Goal: Task Accomplishment & Management: Manage account settings

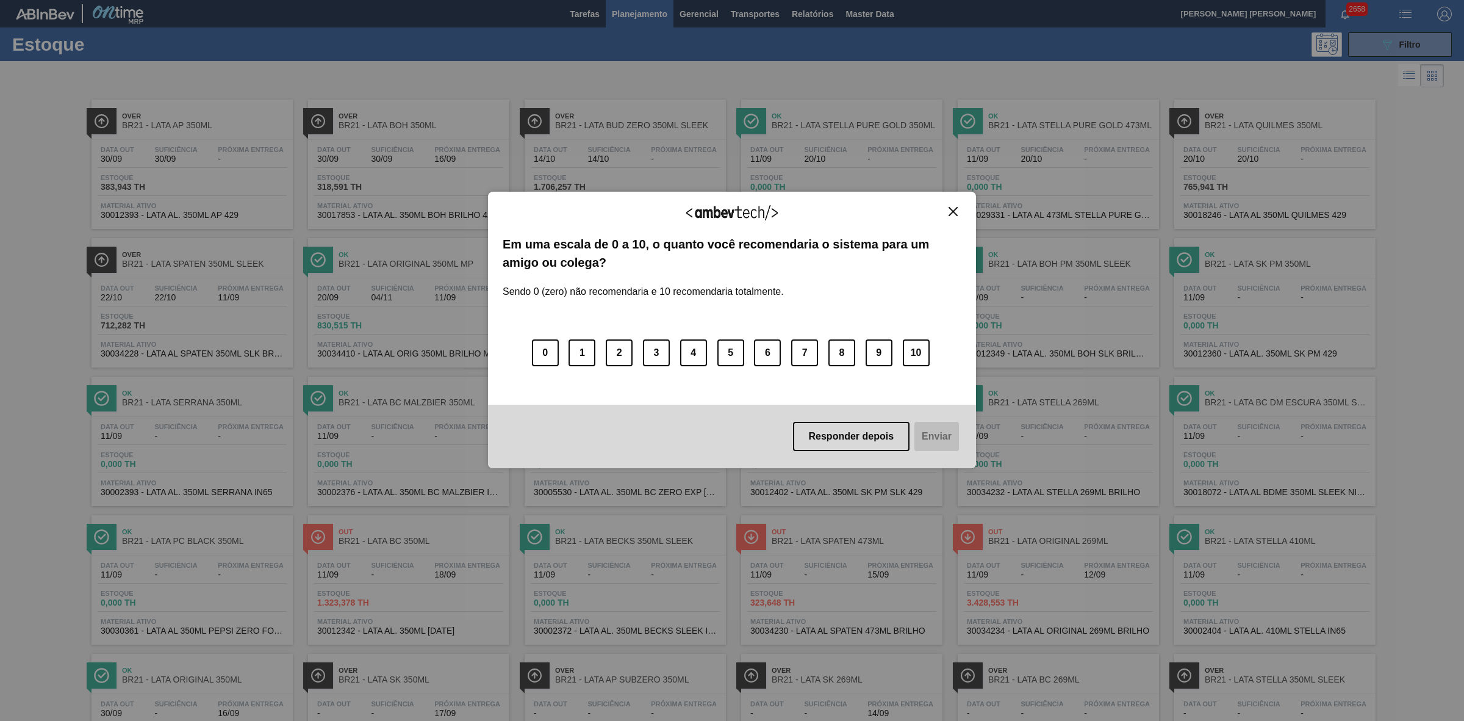
click at [955, 212] on img "Close" at bounding box center [953, 211] width 9 height 9
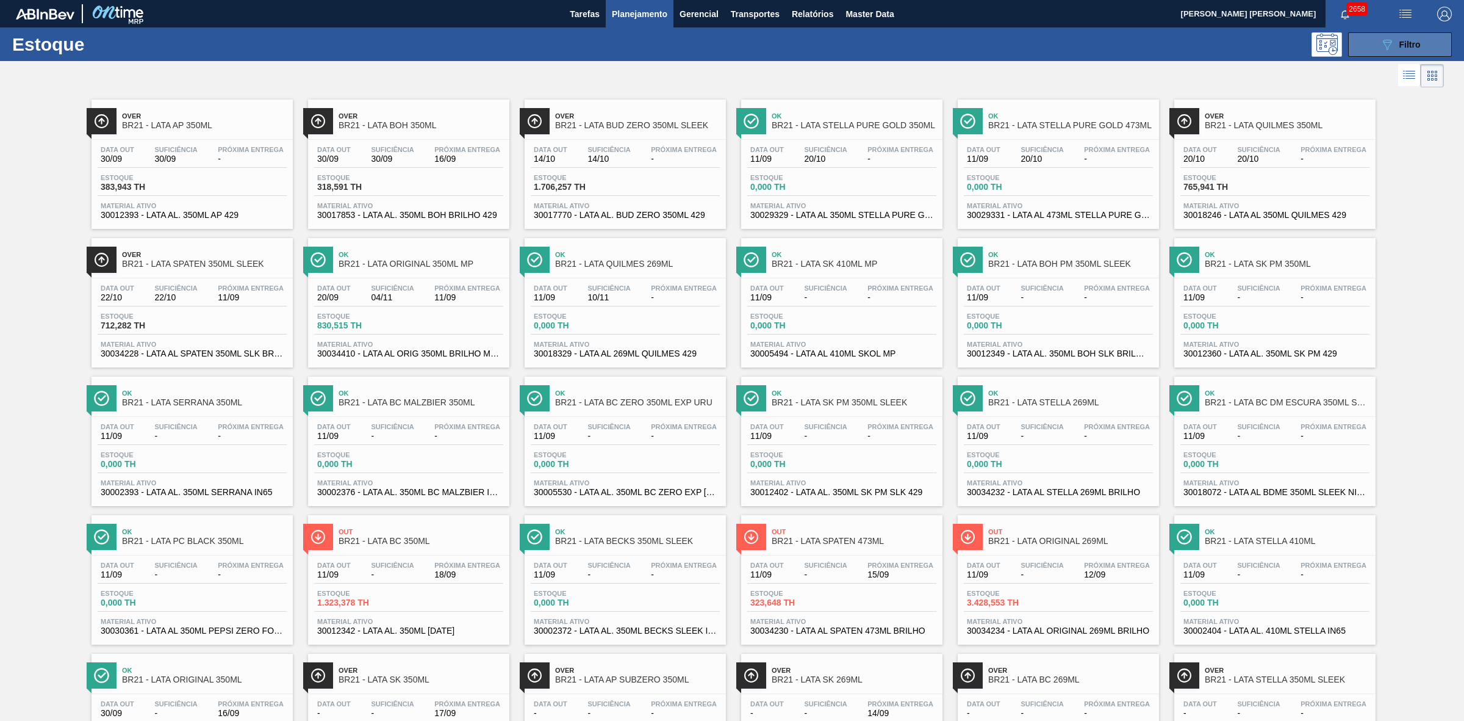
click at [1373, 52] on button "089F7B8B-B2A5-4AFE-B5C0-19BA573D28AC Filtro" at bounding box center [1401, 44] width 104 height 24
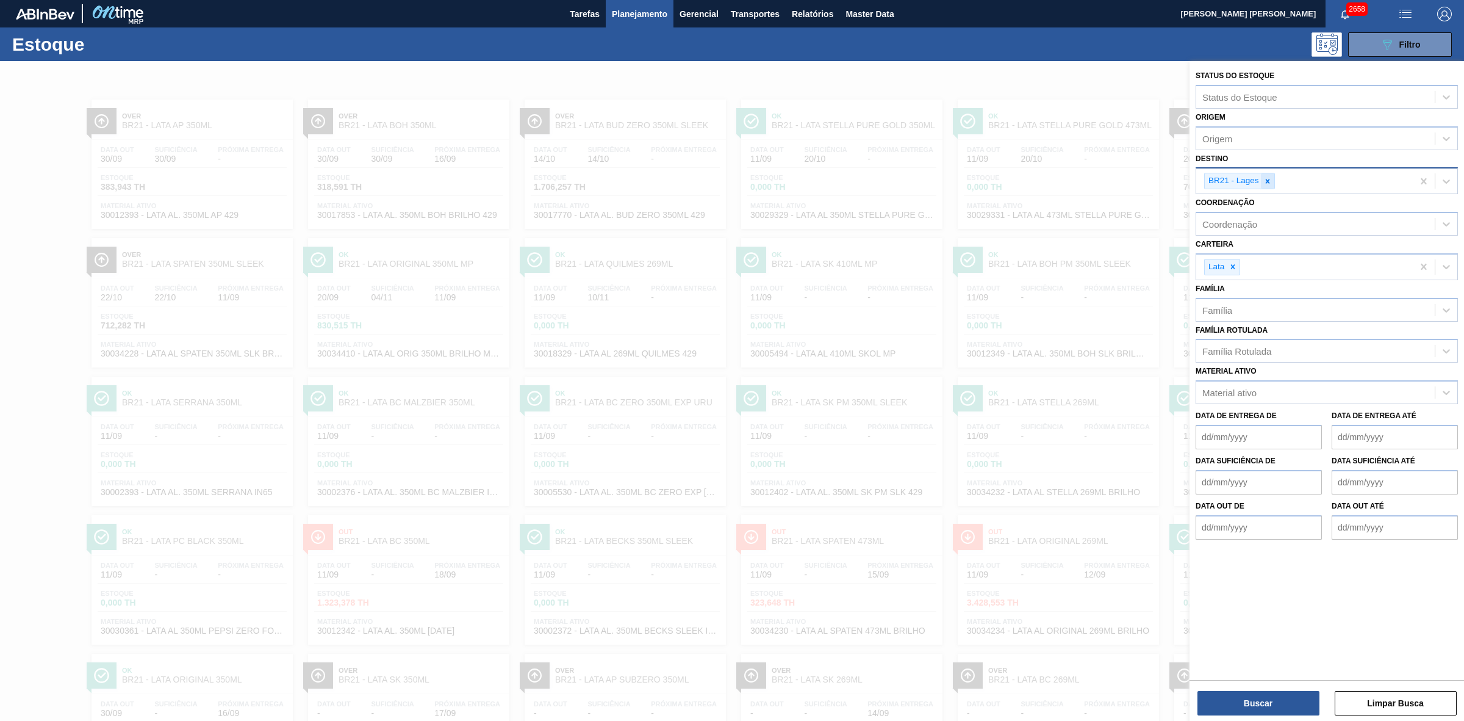
click at [1267, 180] on icon at bounding box center [1268, 181] width 9 height 9
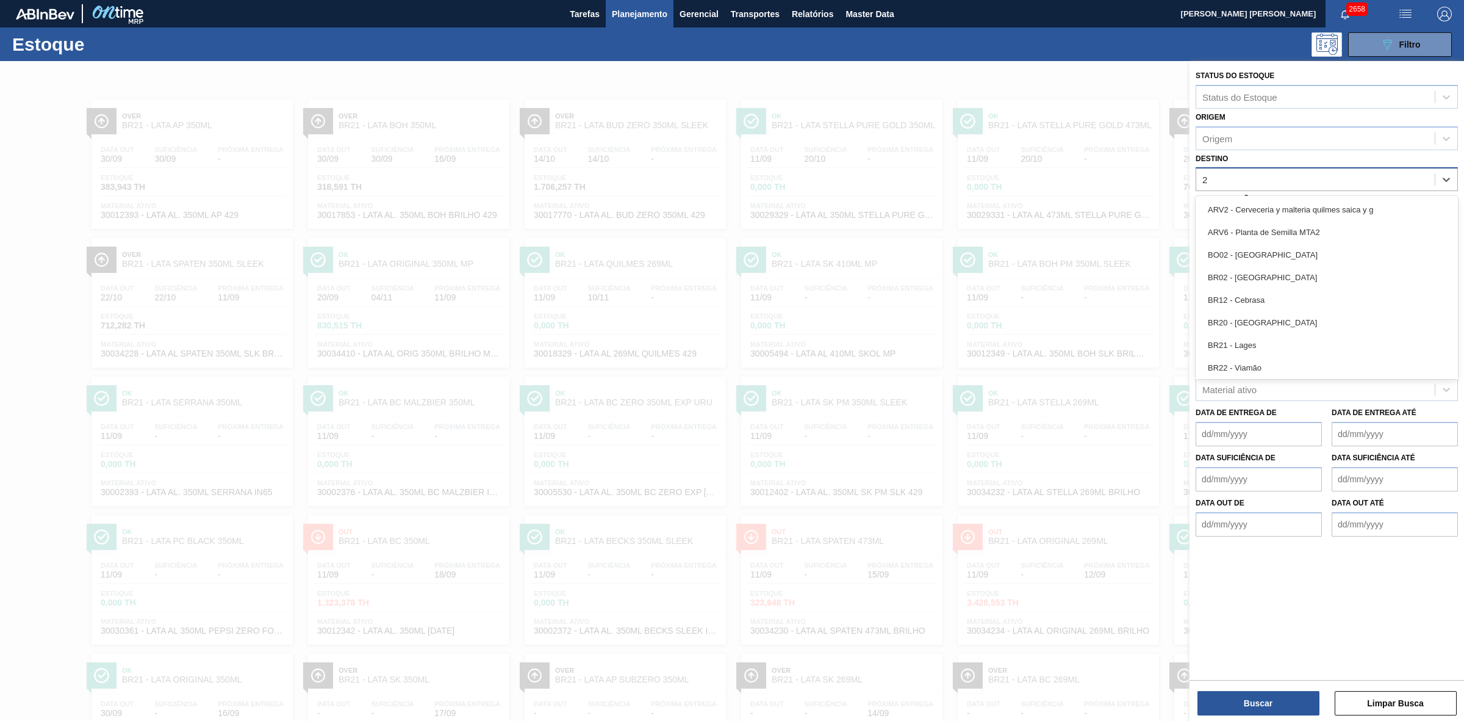
type input "22"
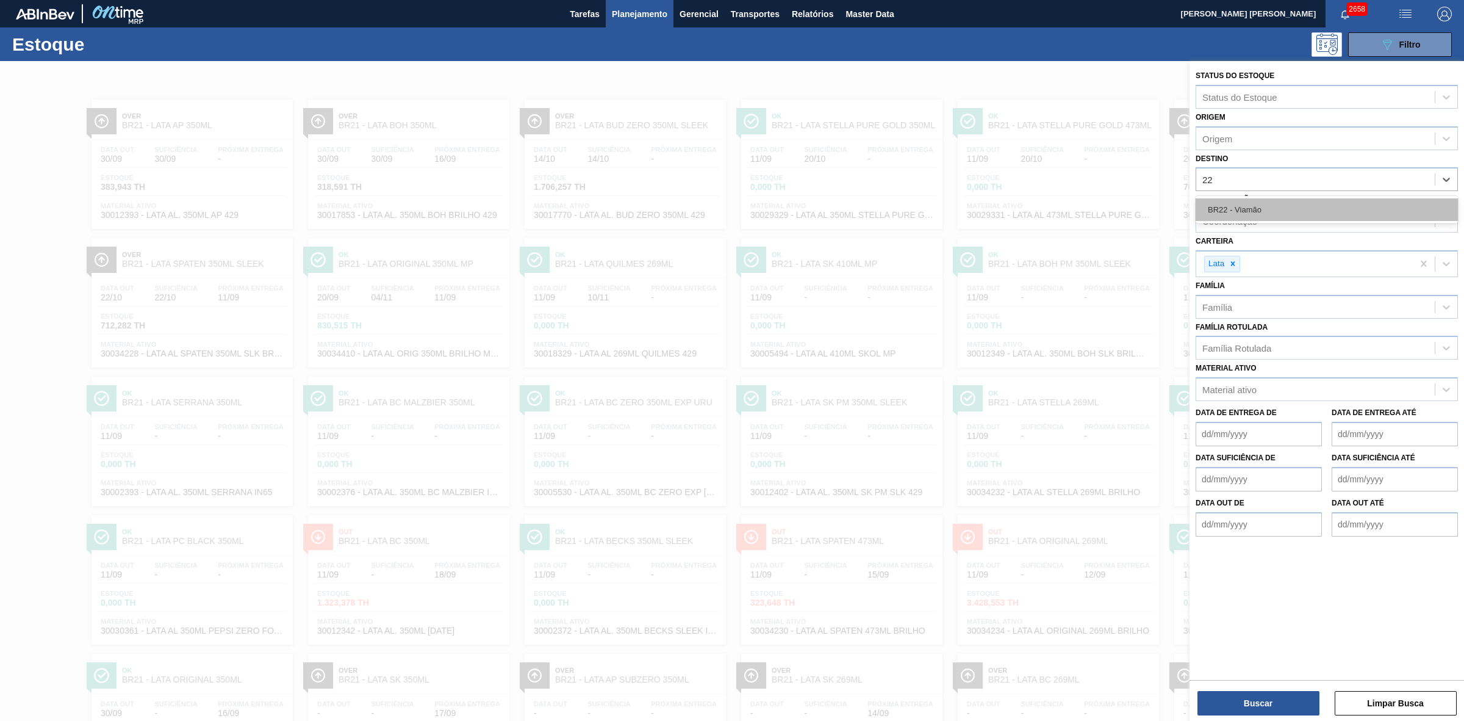
click at [1255, 206] on div "BR22 - Viamão" at bounding box center [1327, 209] width 262 height 23
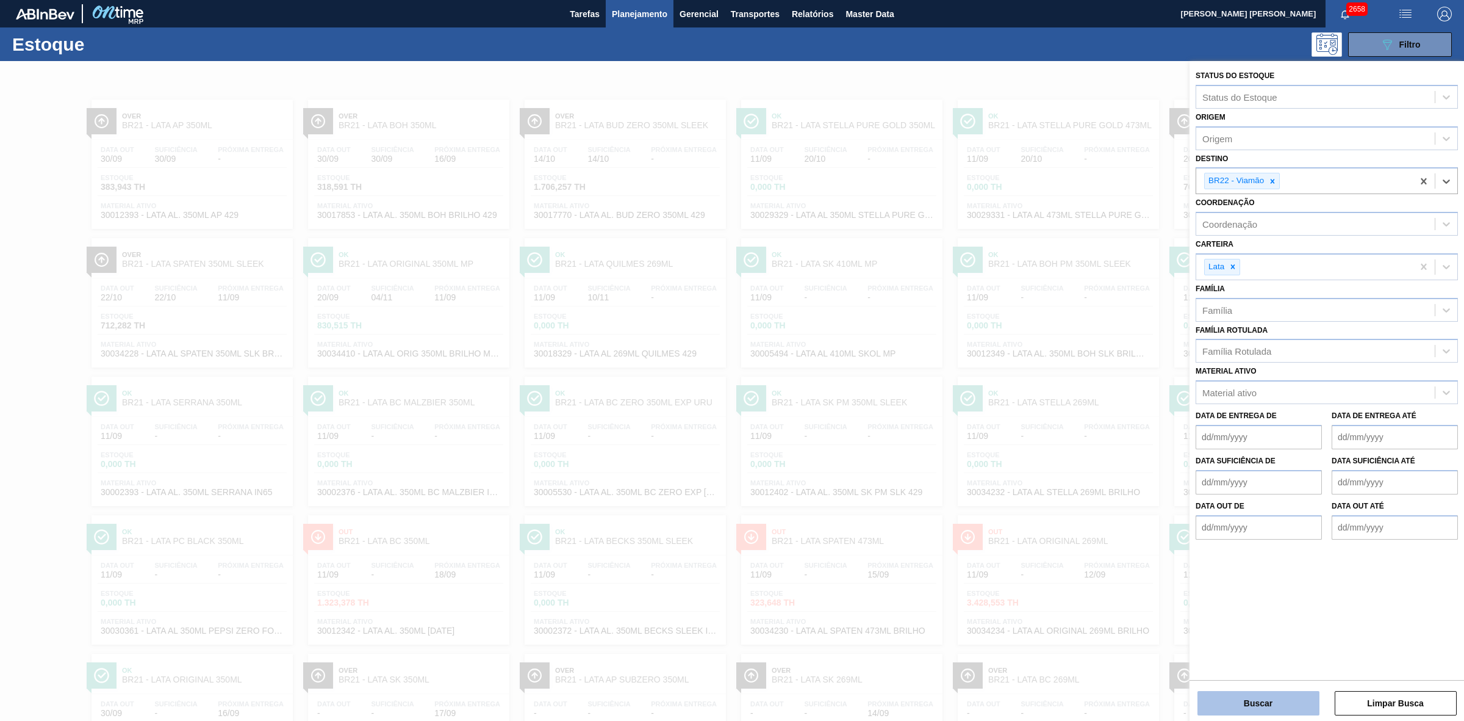
click at [1278, 702] on button "Buscar" at bounding box center [1259, 703] width 122 height 24
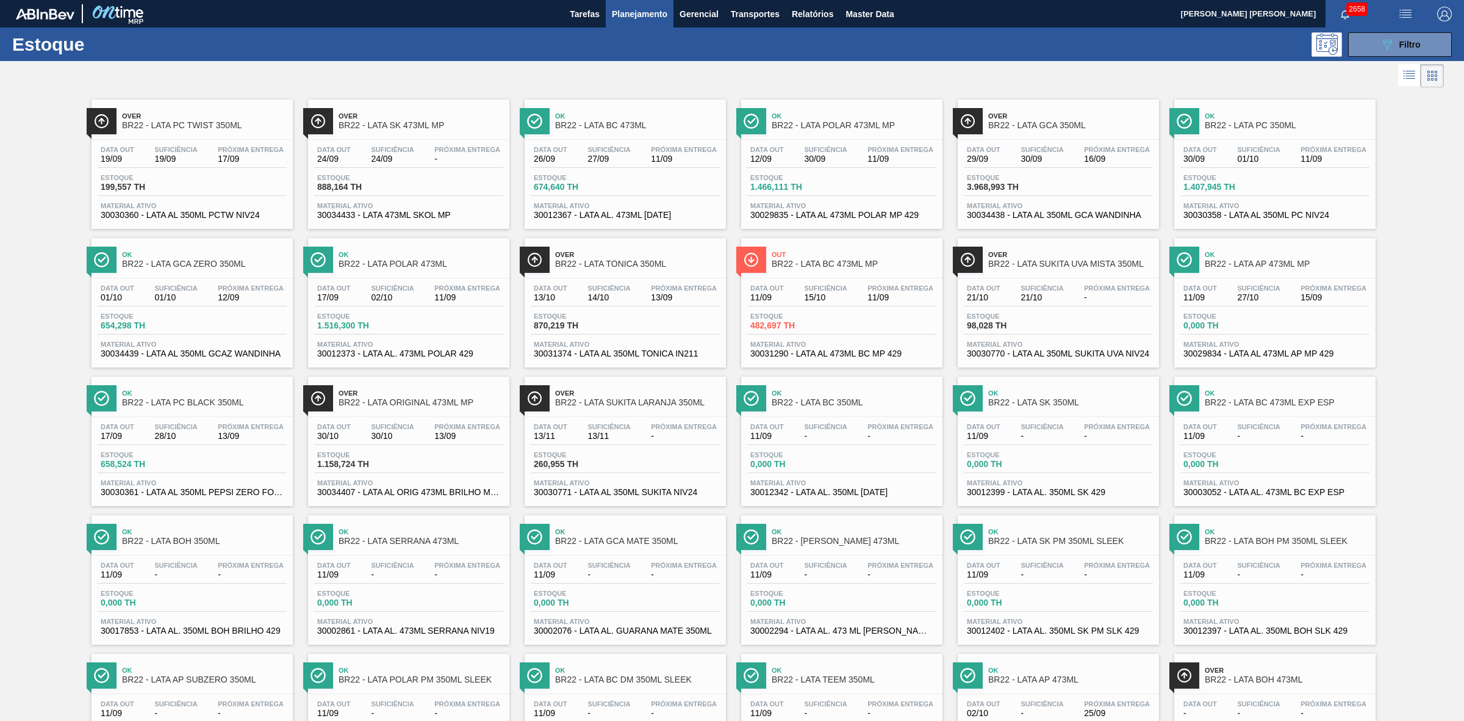
click at [432, 401] on span "BR22 - LATA ORIGINAL 473ML MP" at bounding box center [421, 402] width 165 height 9
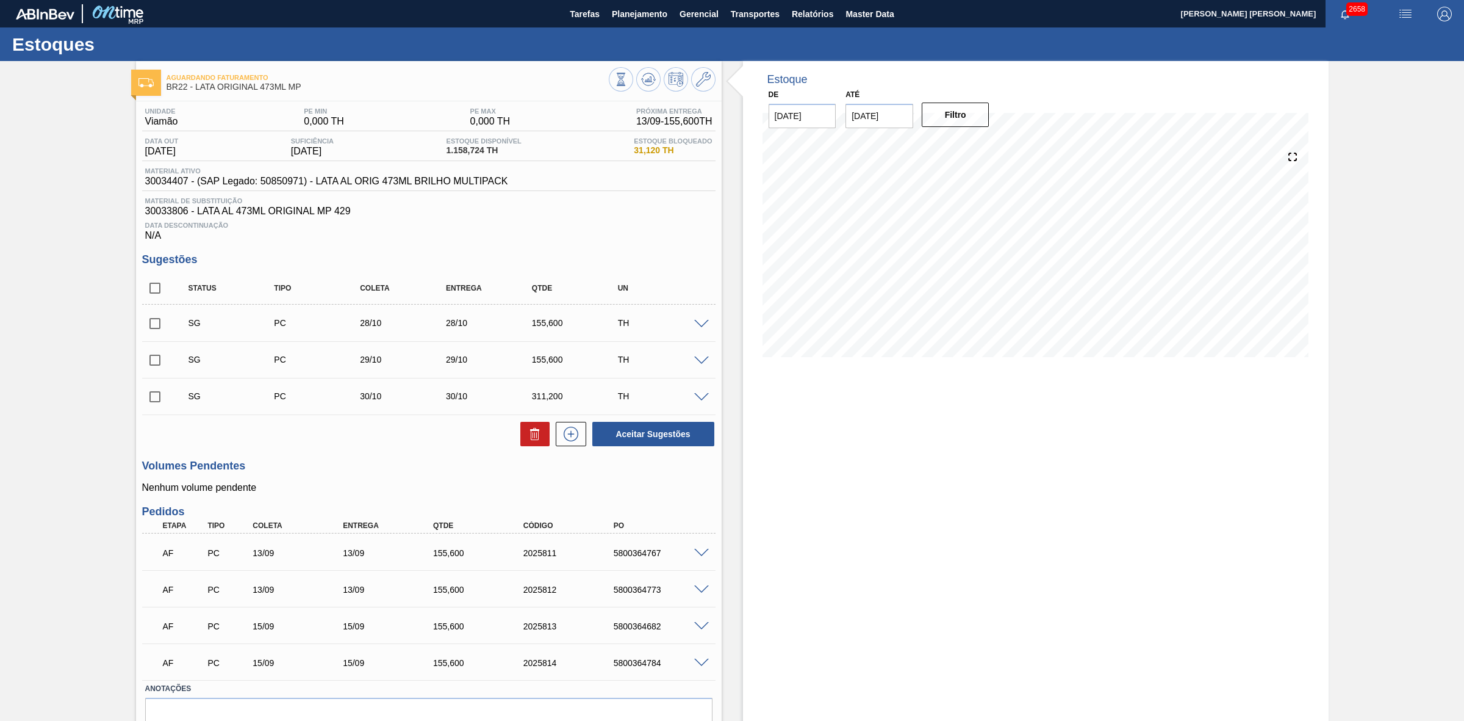
click at [699, 627] on span at bounding box center [701, 626] width 15 height 9
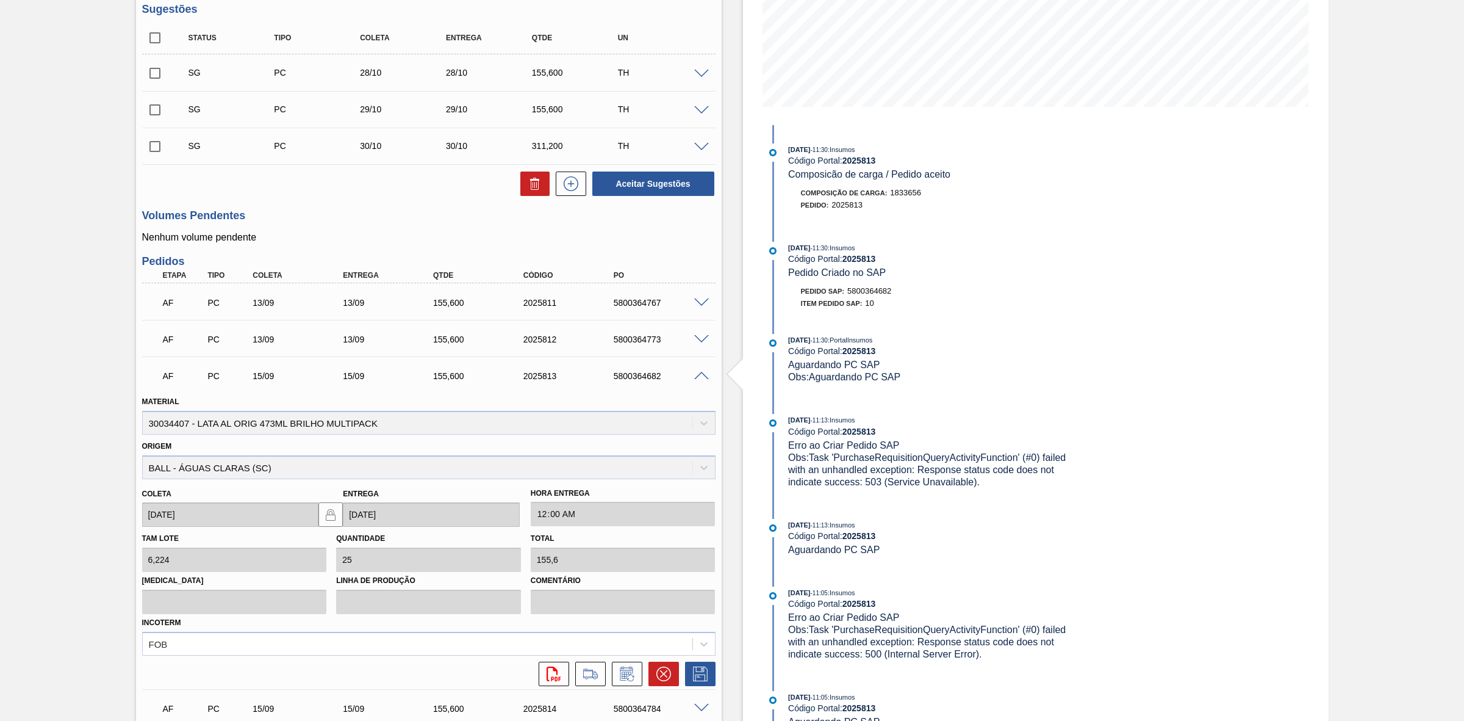
scroll to position [357, 0]
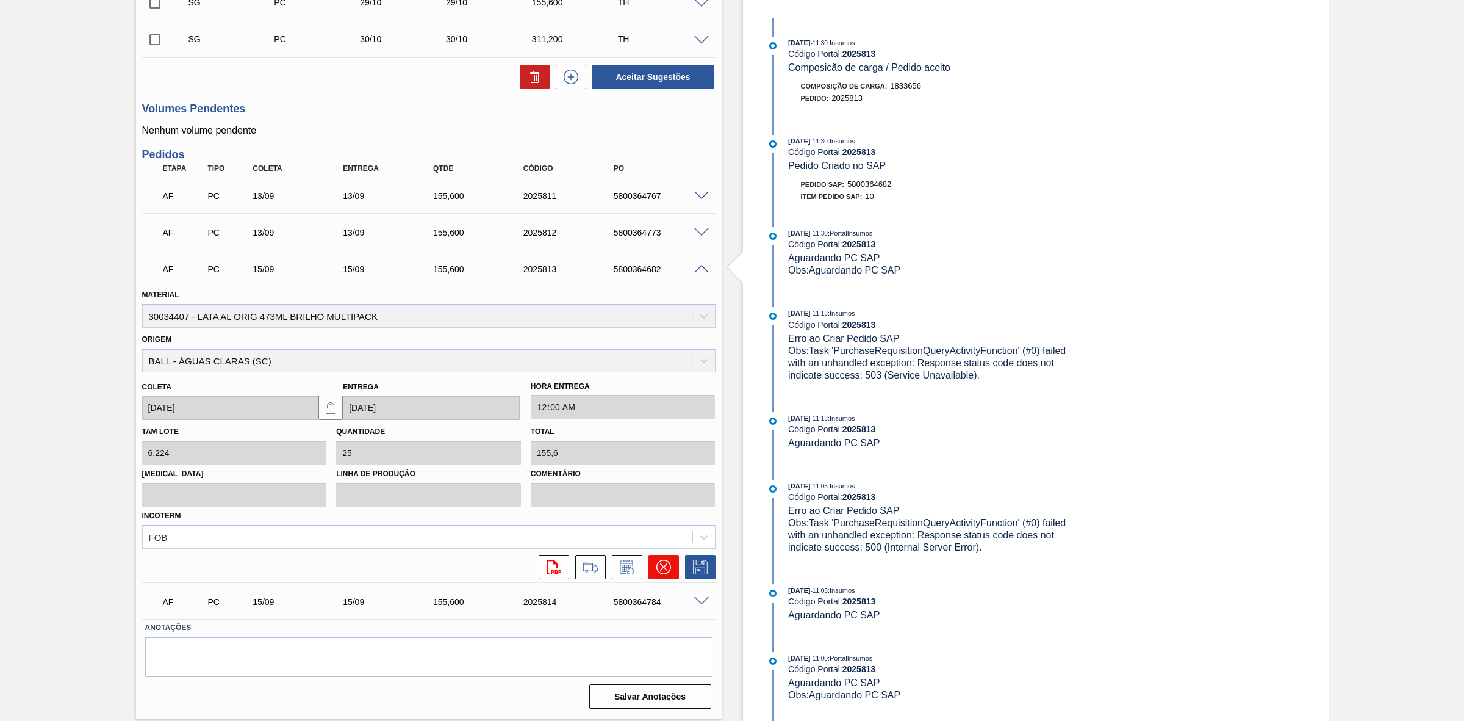
click at [669, 567] on icon at bounding box center [663, 567] width 15 height 15
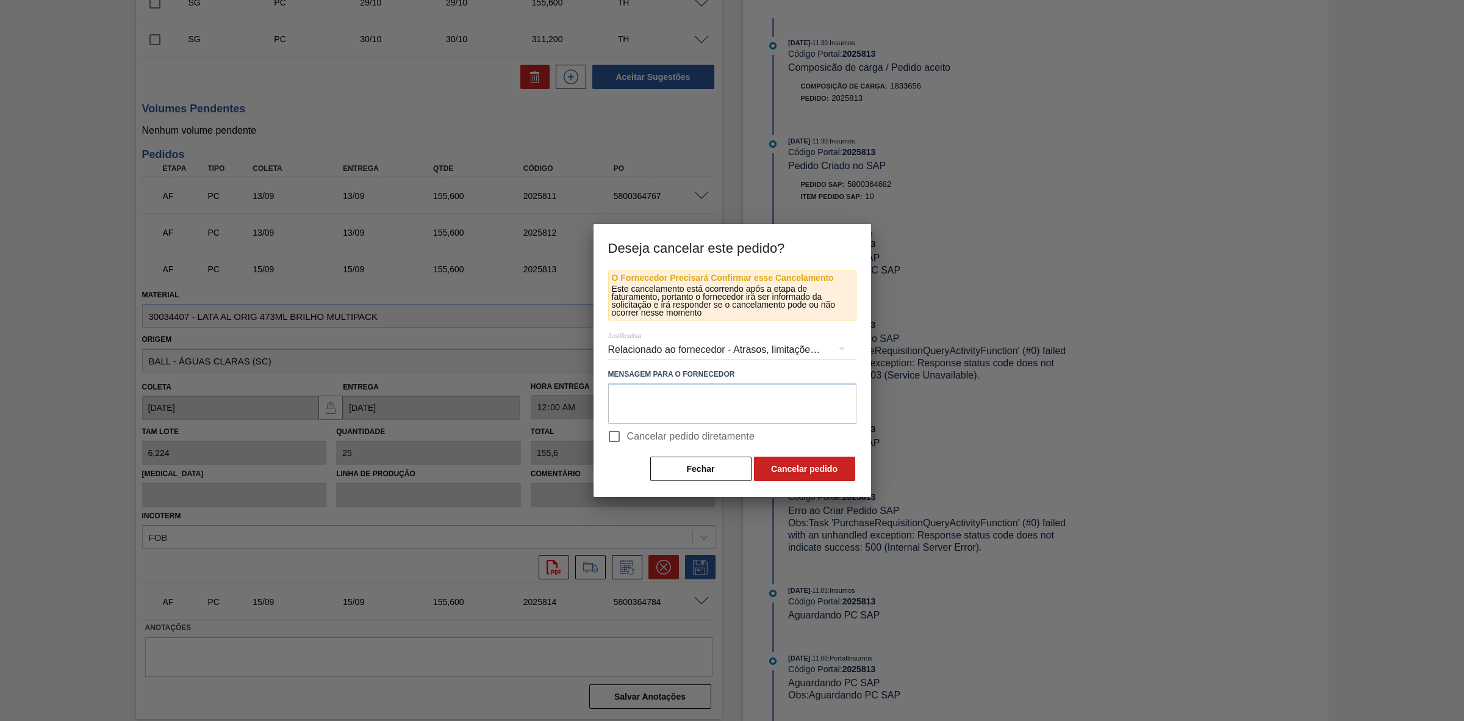
click at [639, 437] on span "Cancelar pedido diretamente" at bounding box center [691, 436] width 128 height 15
click at [627, 437] on input "Cancelar pedido diretamente" at bounding box center [615, 436] width 26 height 26
checkbox input "true"
click at [666, 403] on textarea at bounding box center [732, 403] width 248 height 40
type textarea "D"
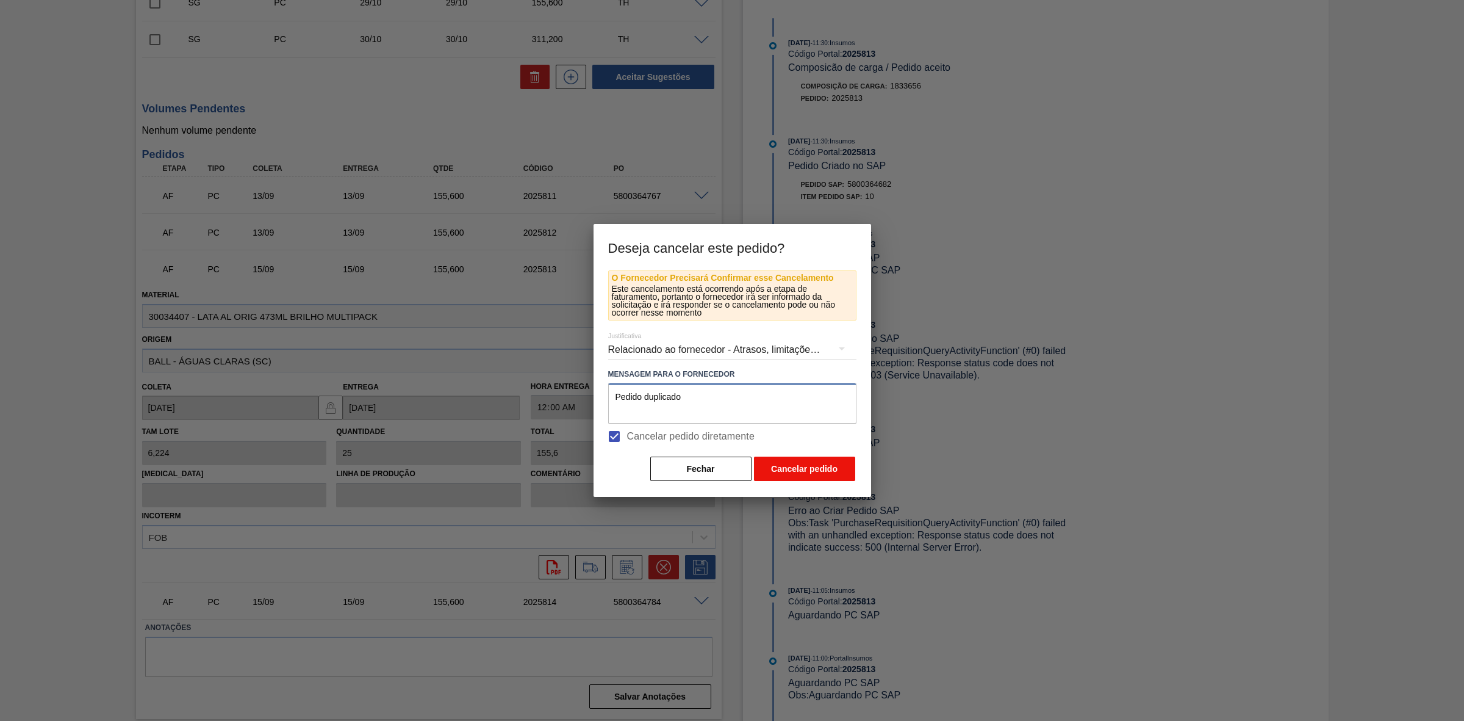
type textarea "Pedido duplicado"
click at [816, 470] on button "Cancelar pedido" at bounding box center [804, 468] width 101 height 24
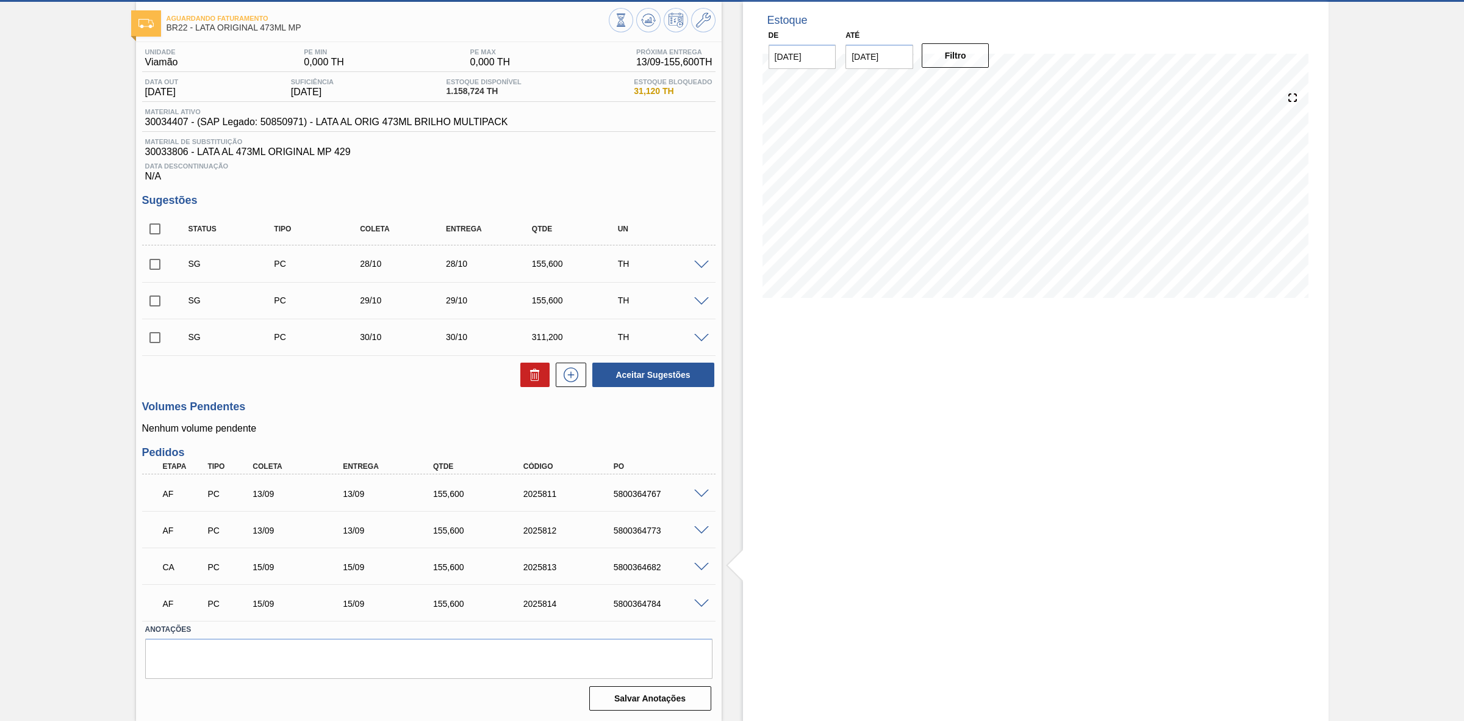
scroll to position [0, 0]
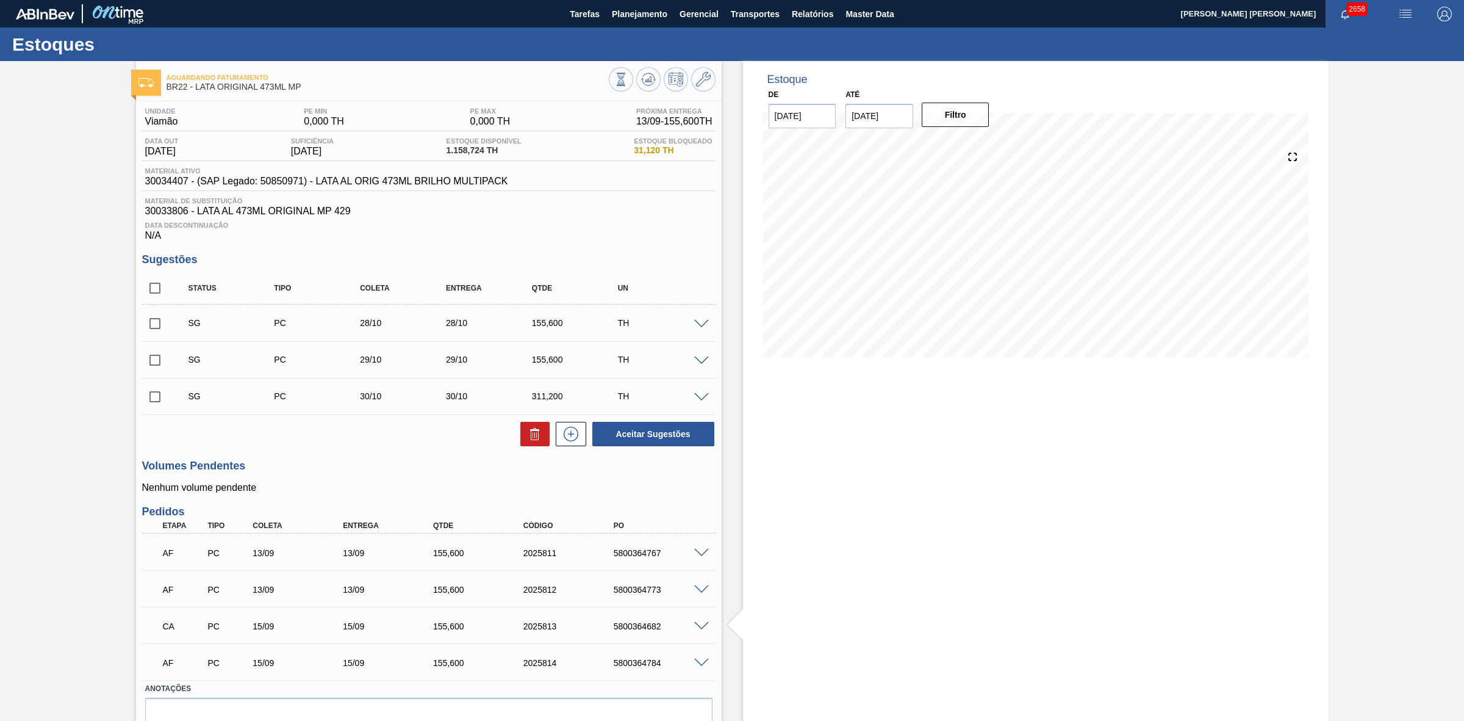
click at [1407, 12] on img "button" at bounding box center [1406, 14] width 15 height 15
click at [1377, 34] on li "Pedido Contingência" at bounding box center [1399, 43] width 112 height 22
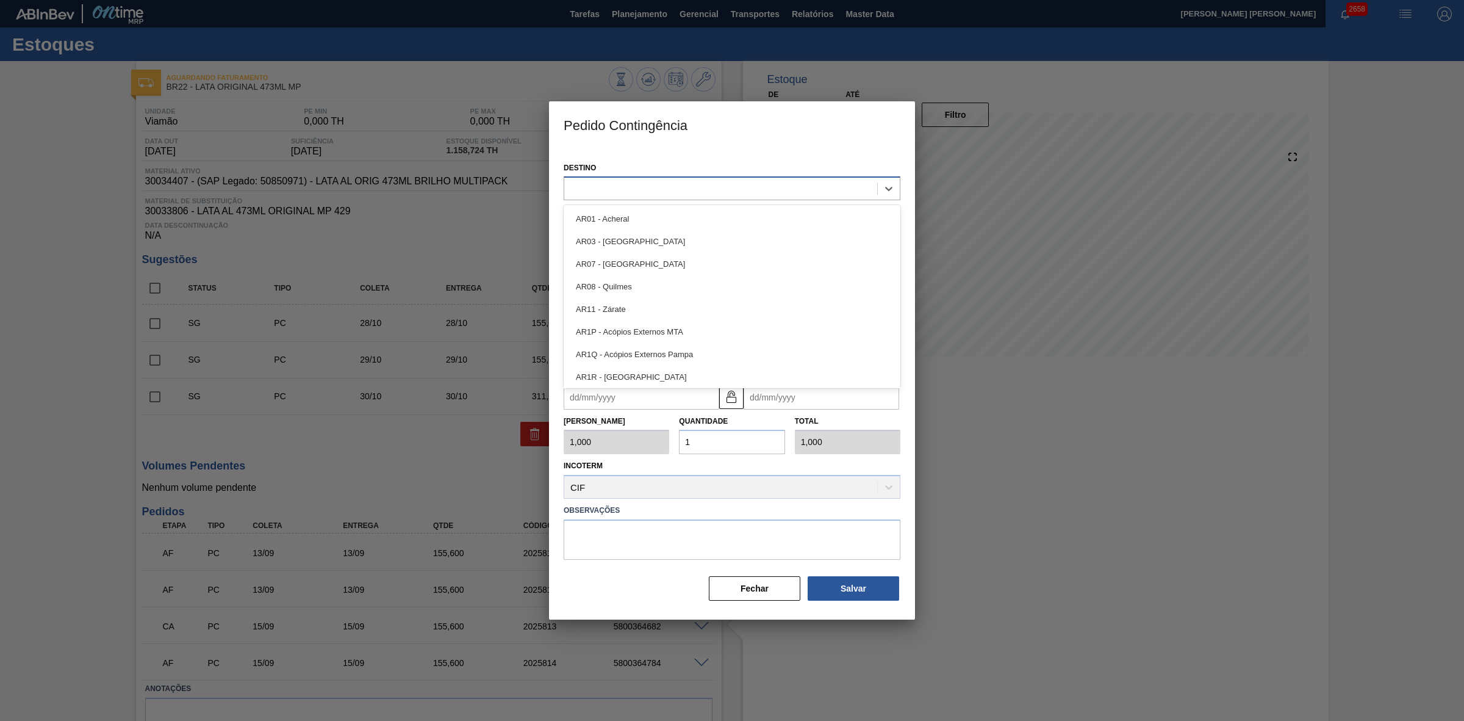
click at [654, 181] on div at bounding box center [720, 189] width 313 height 18
type input "22"
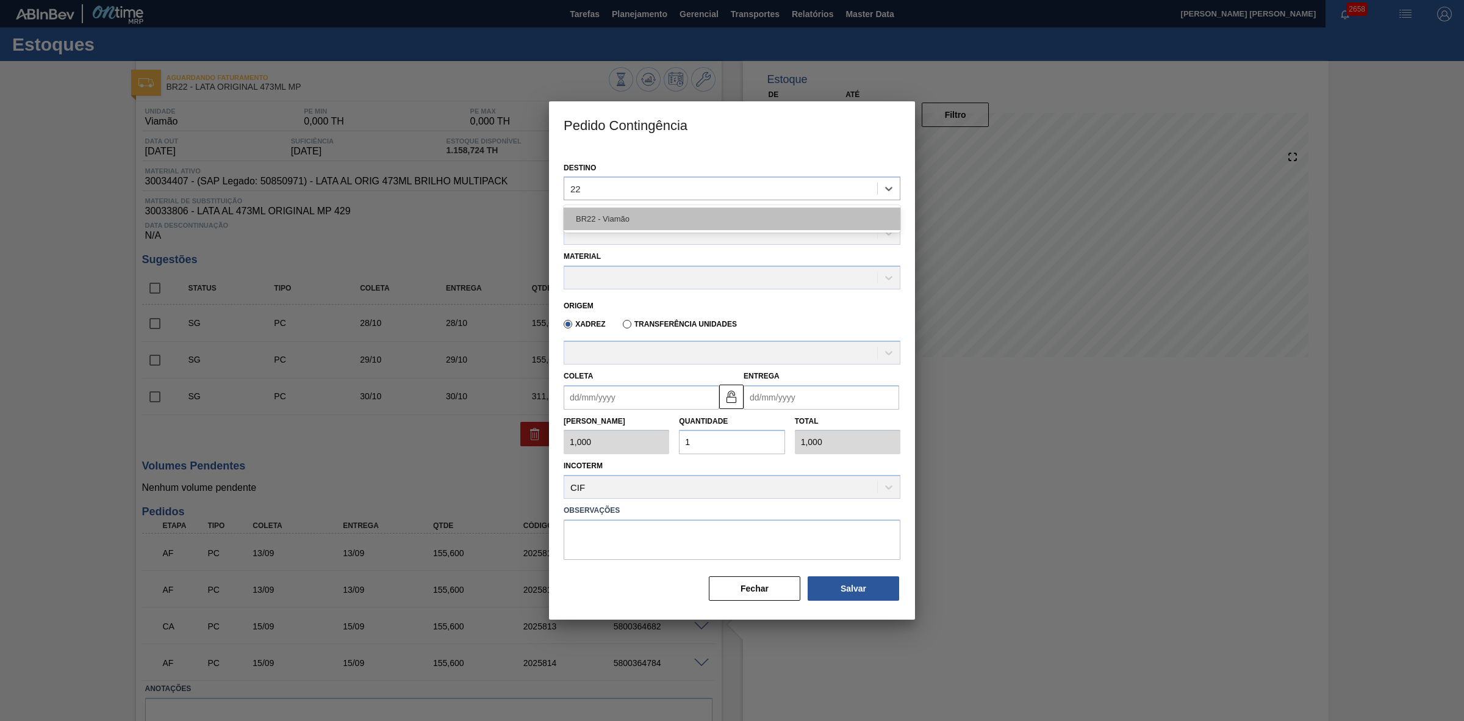
click at [623, 220] on div "BR22 - Viamão" at bounding box center [732, 218] width 337 height 23
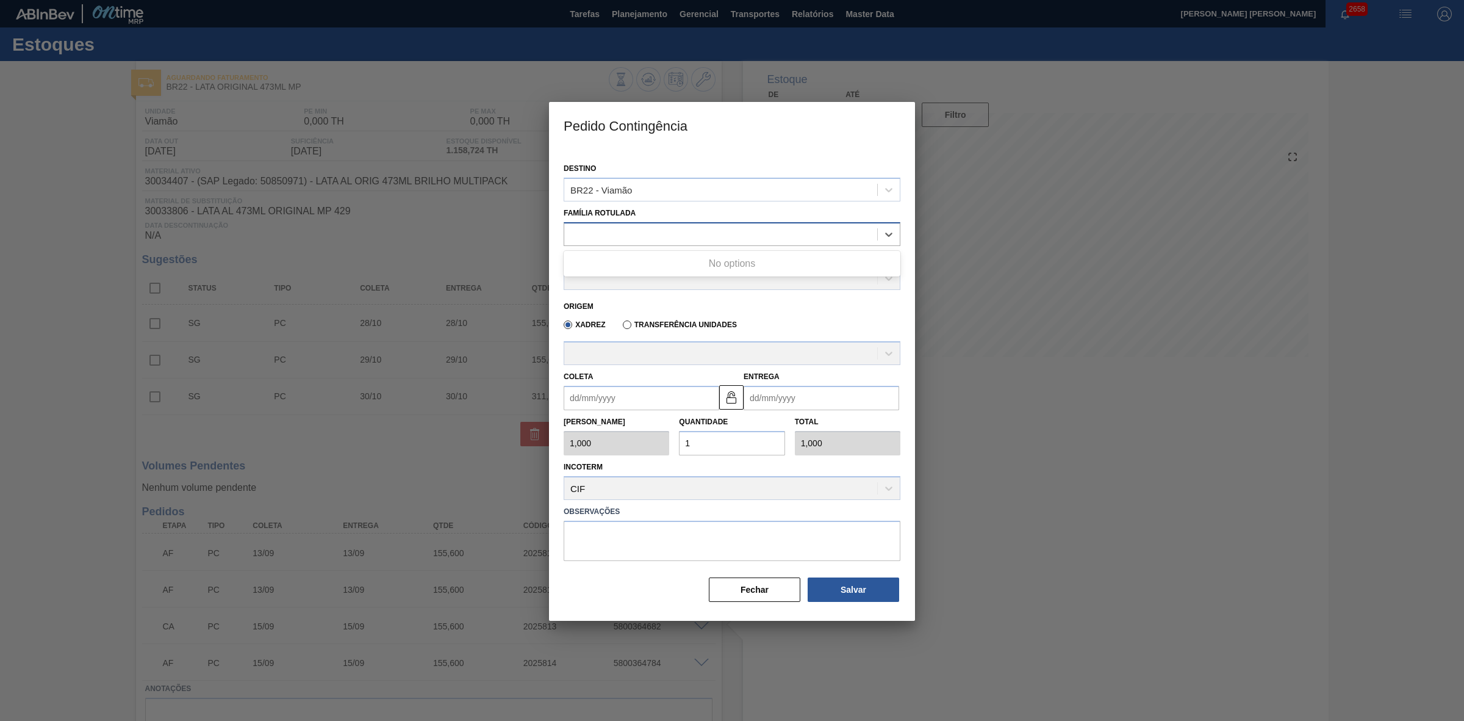
click at [635, 234] on div at bounding box center [720, 234] width 313 height 18
type Rotulada "lata ori"
click at [644, 229] on div "lata ori" at bounding box center [720, 234] width 313 height 18
click at [644, 229] on div at bounding box center [720, 234] width 313 height 18
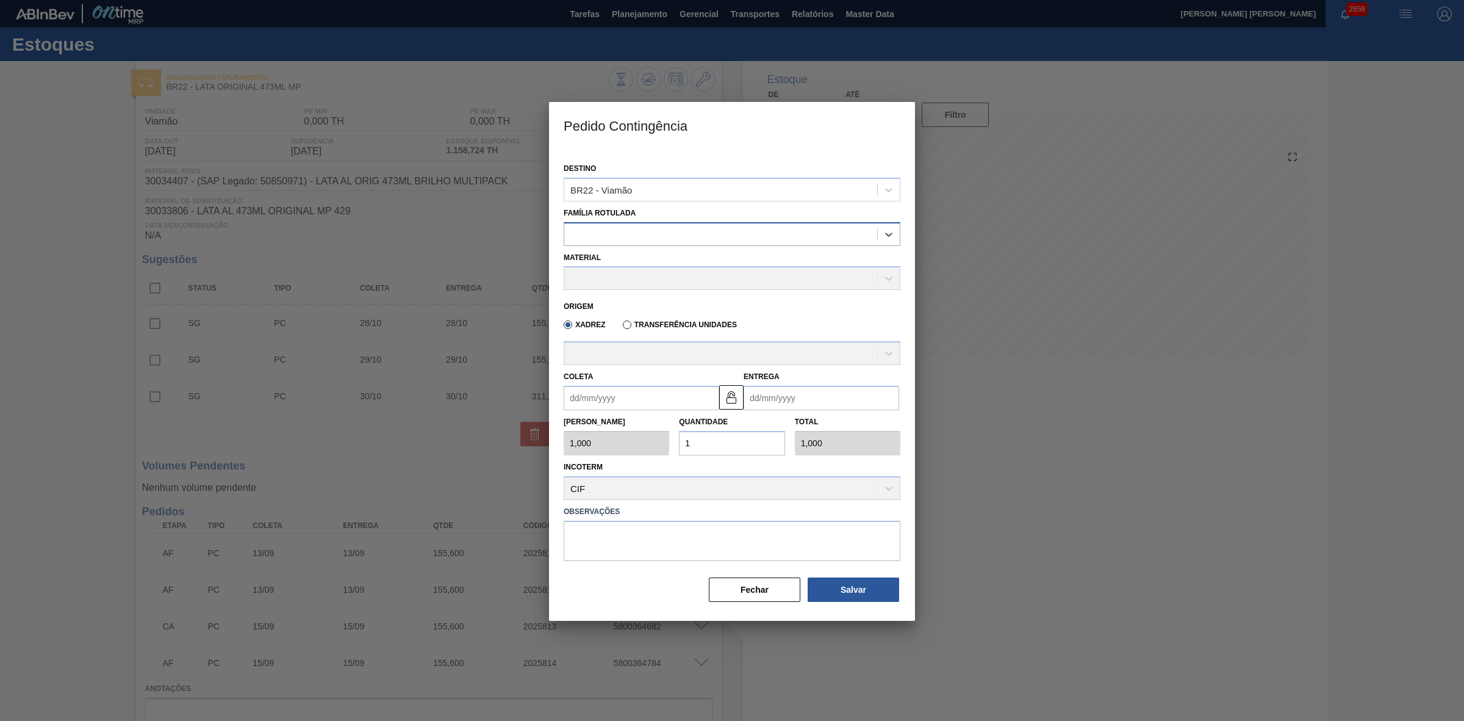
click at [644, 229] on div at bounding box center [720, 234] width 313 height 18
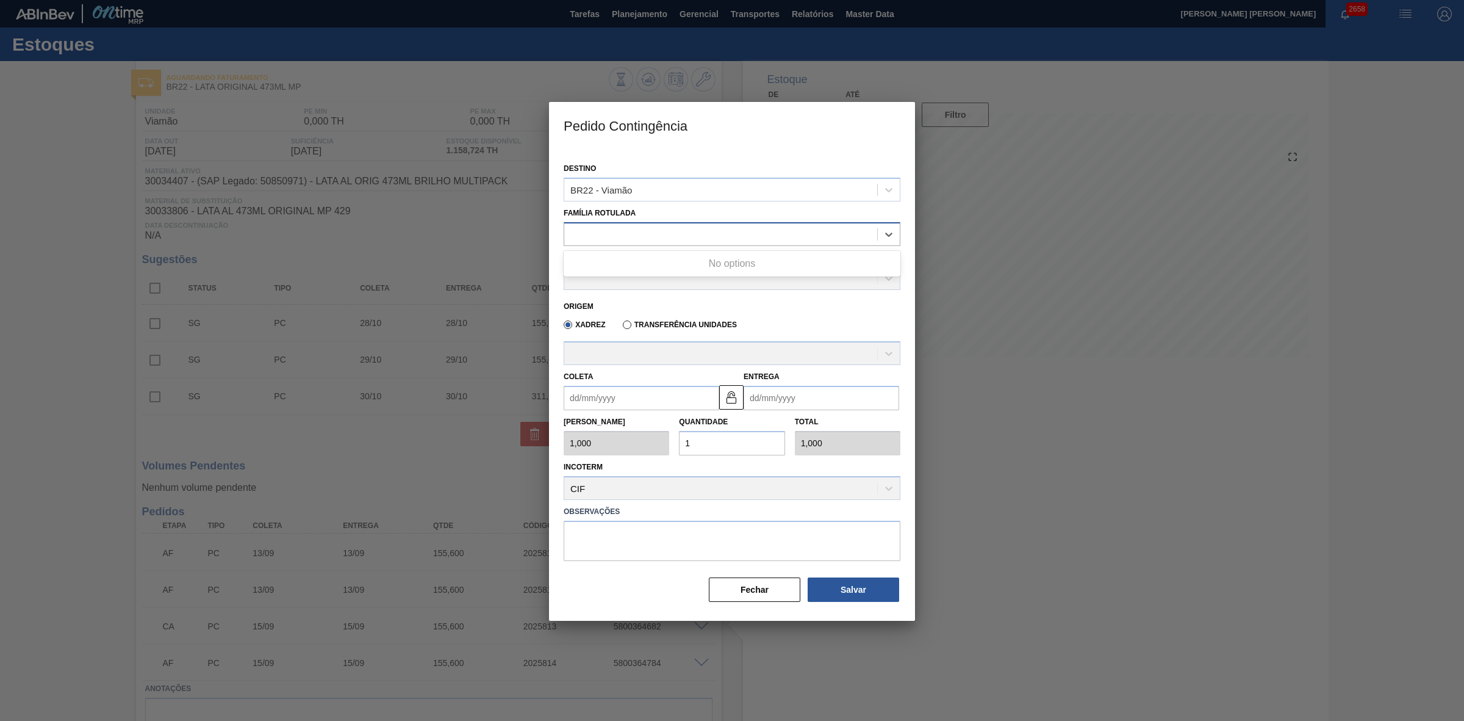
click at [644, 229] on div at bounding box center [720, 234] width 313 height 18
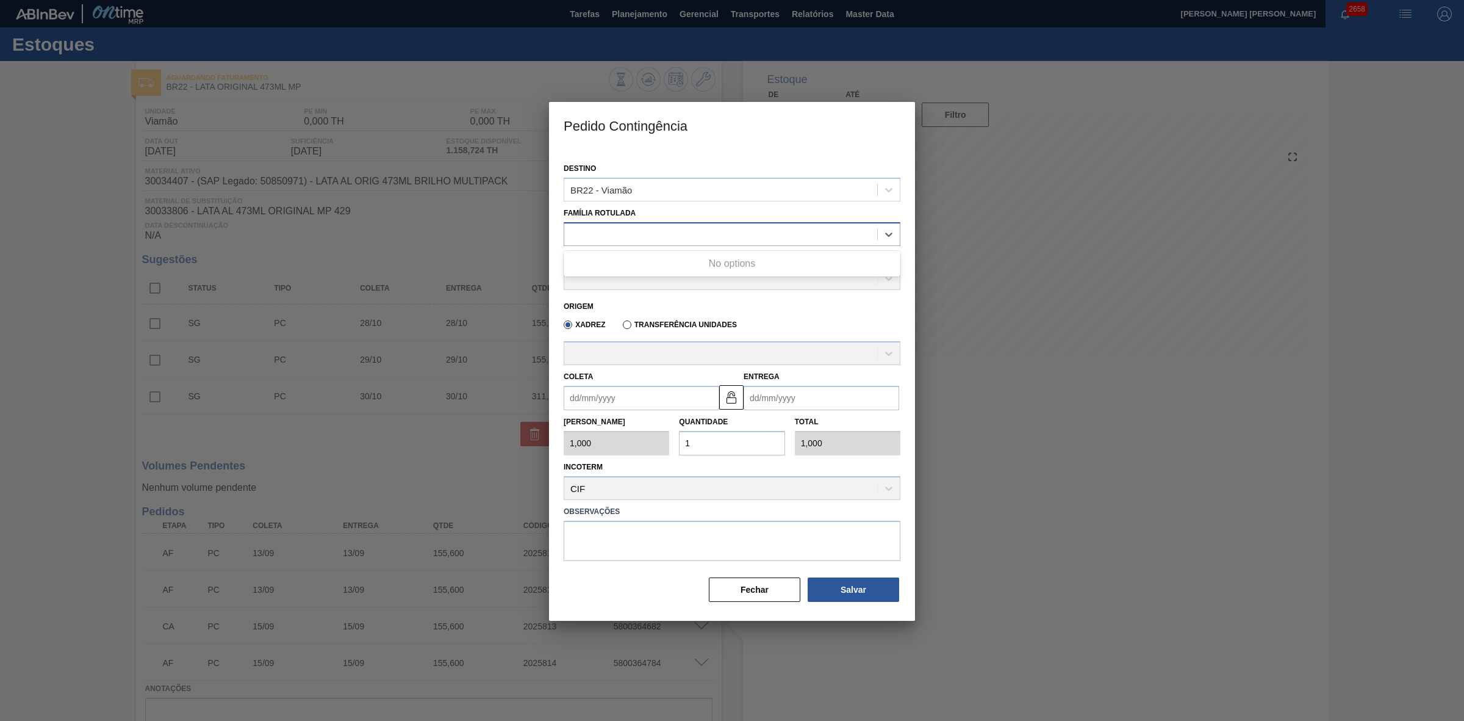
click at [644, 229] on div at bounding box center [720, 234] width 313 height 18
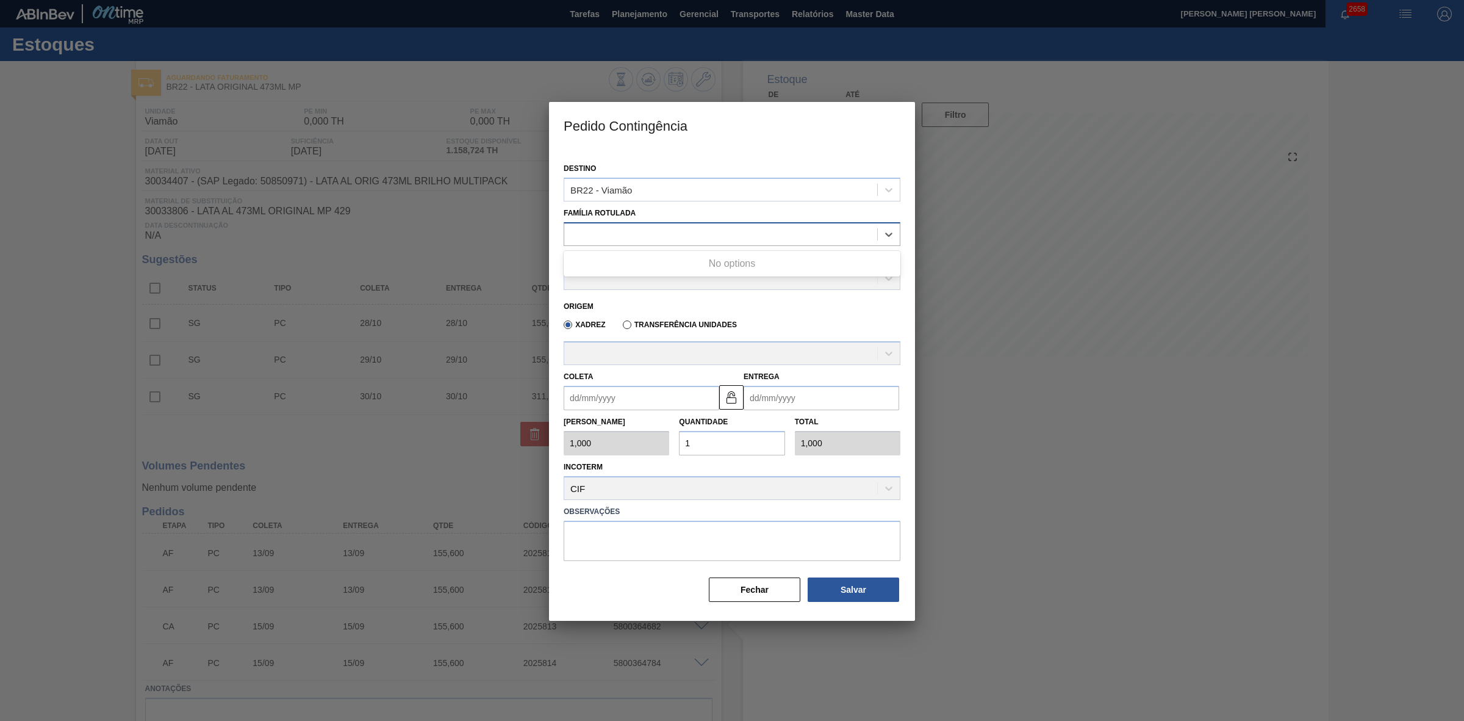
click at [644, 229] on div at bounding box center [720, 234] width 313 height 18
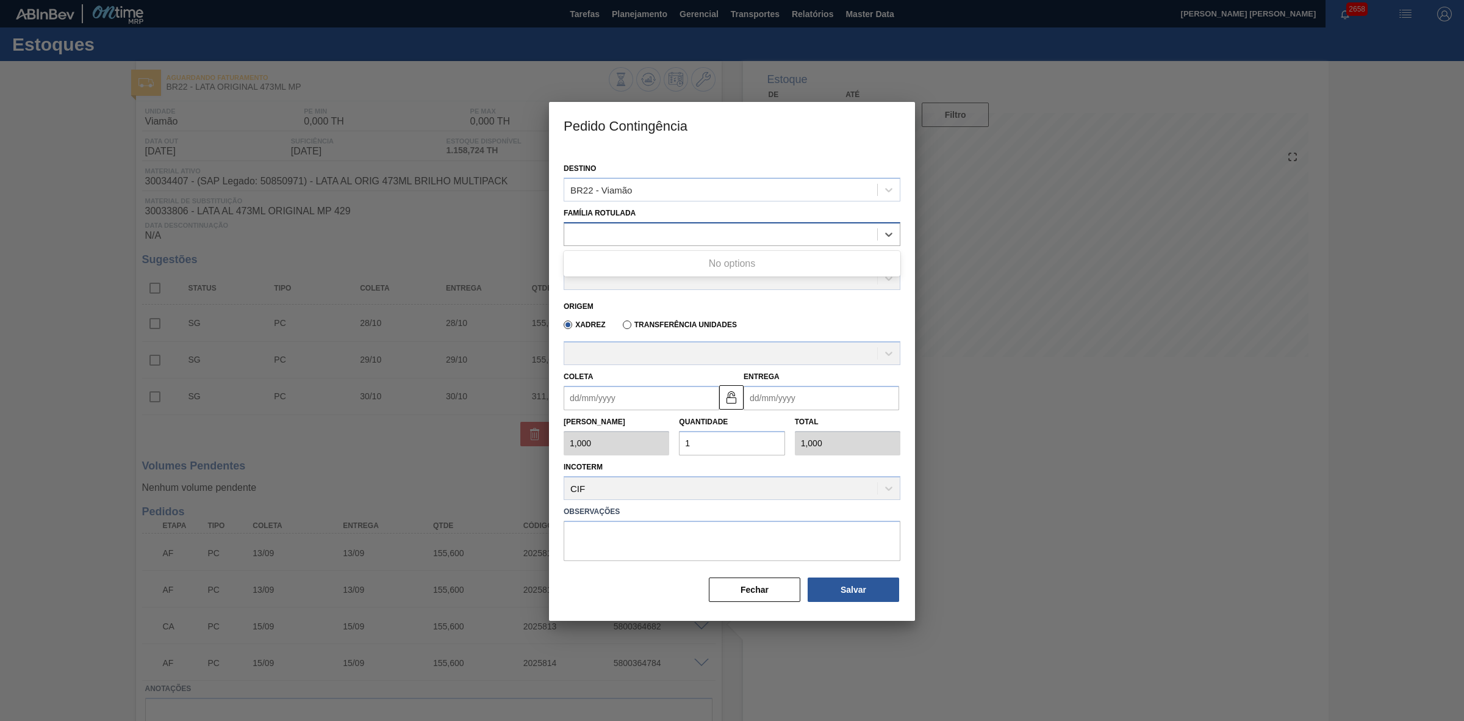
click at [644, 229] on div at bounding box center [720, 234] width 313 height 18
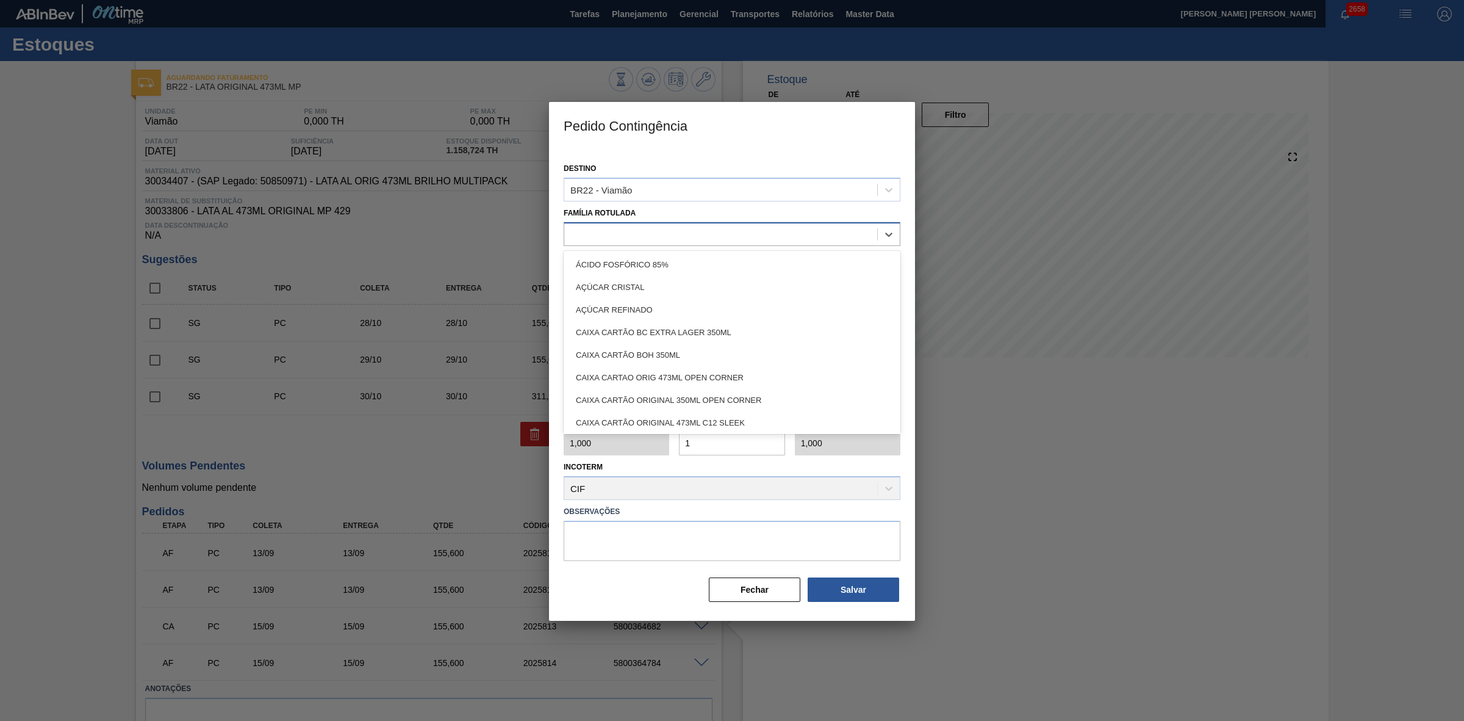
click at [644, 229] on div at bounding box center [720, 234] width 313 height 18
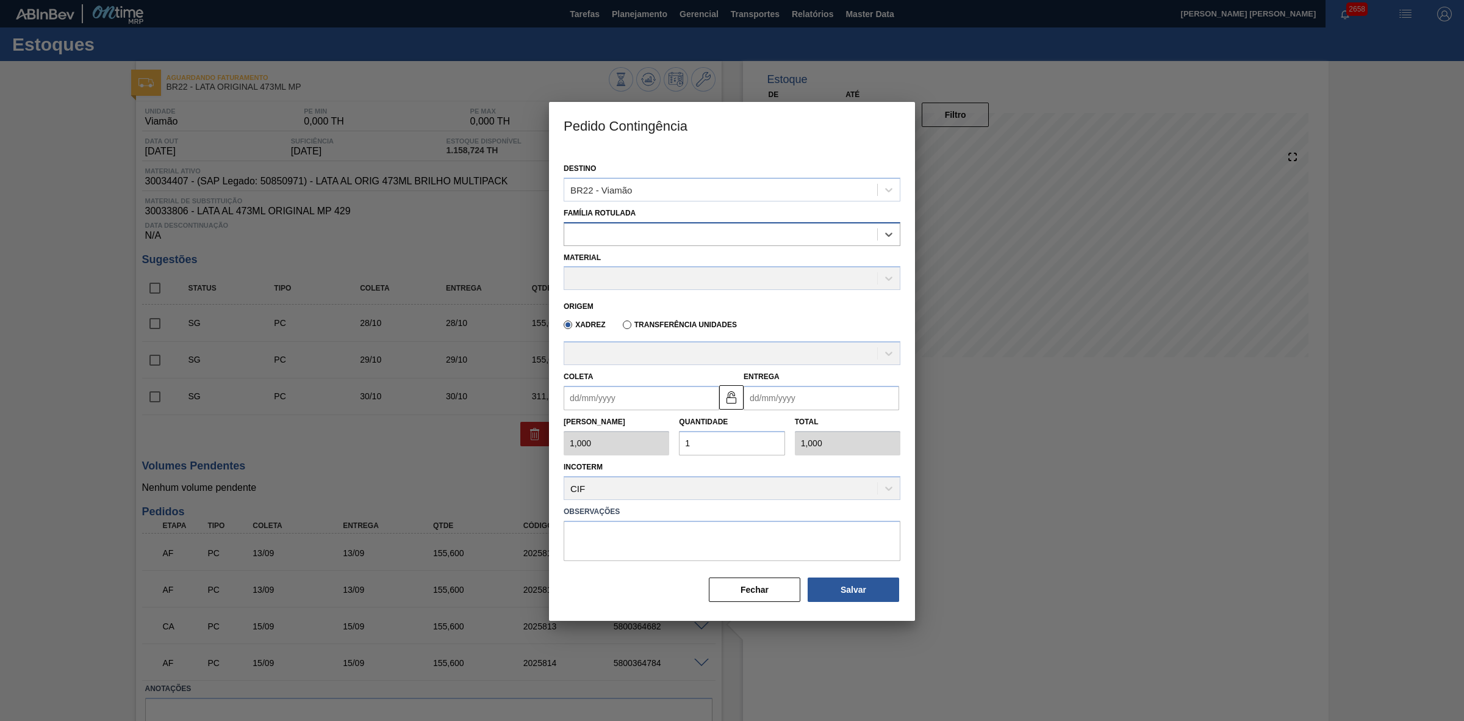
click at [644, 229] on div at bounding box center [720, 234] width 313 height 18
type Rotulada "lata origi"
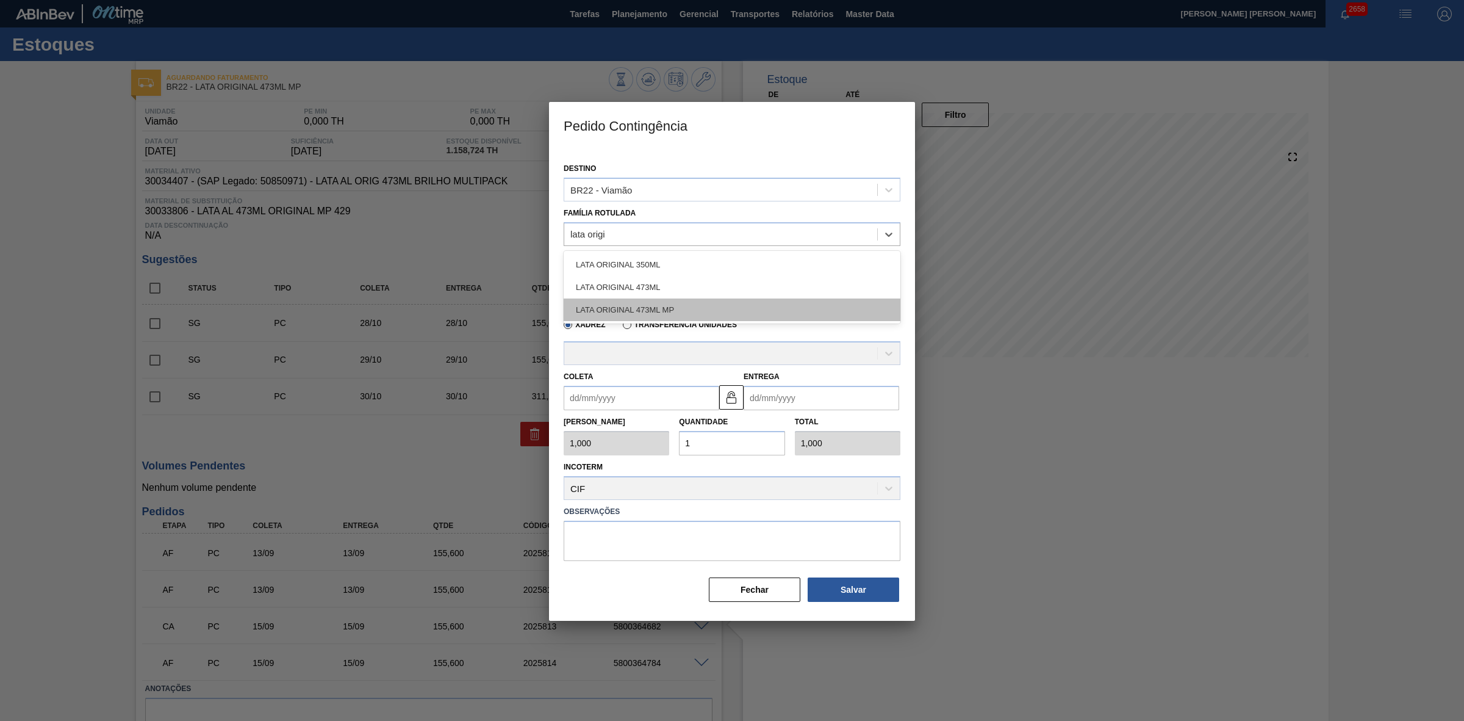
click at [664, 305] on div "LATA ORIGINAL 473ML MP" at bounding box center [732, 309] width 337 height 23
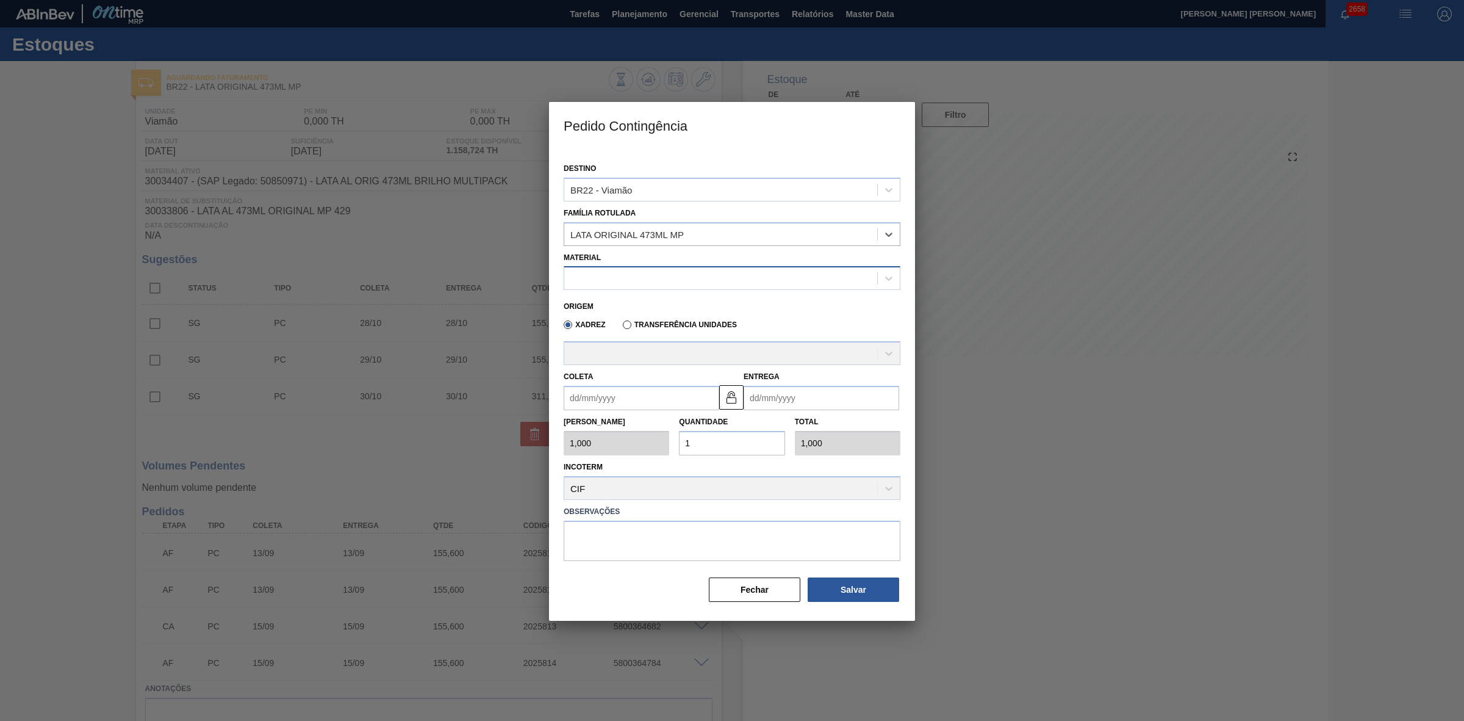
click at [632, 281] on div at bounding box center [720, 279] width 313 height 18
click at [667, 278] on div at bounding box center [720, 279] width 313 height 18
click at [642, 276] on div at bounding box center [720, 279] width 313 height 18
click at [647, 276] on div at bounding box center [720, 279] width 313 height 18
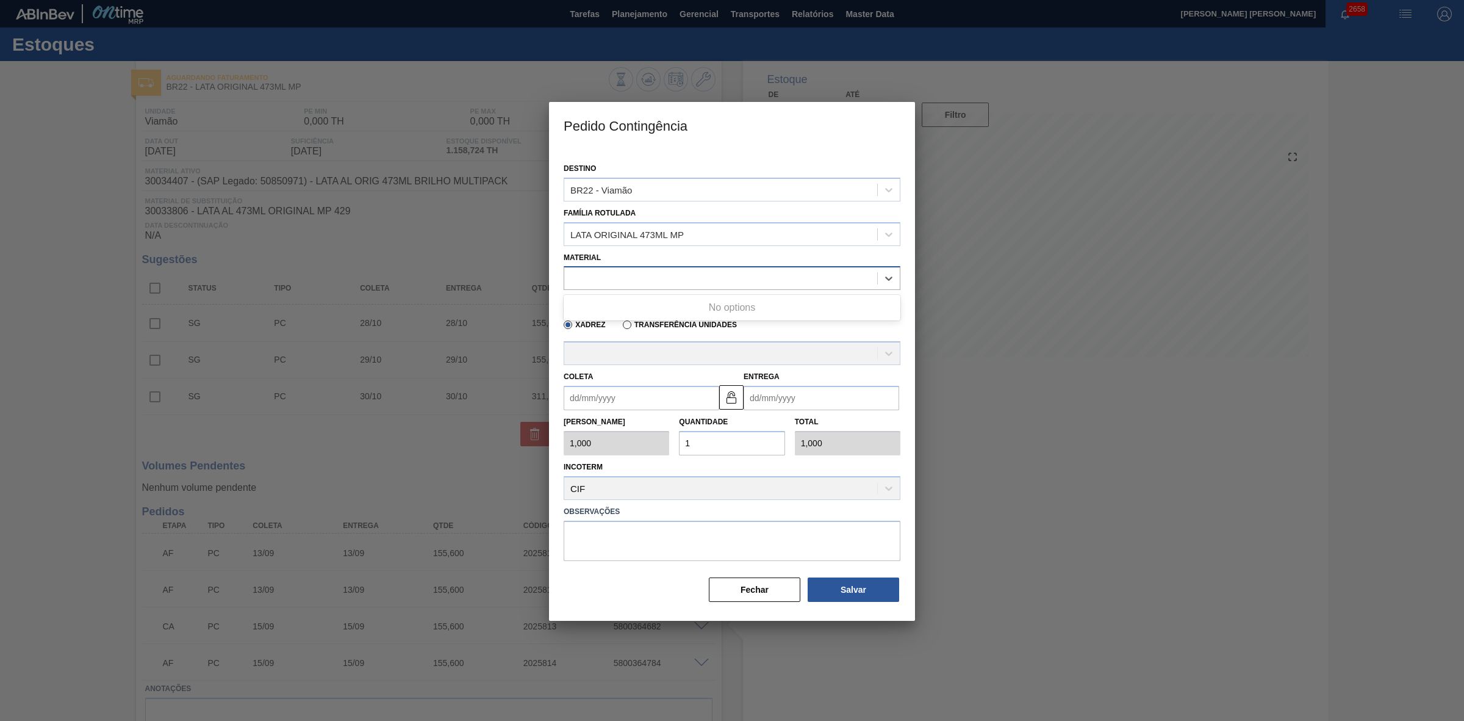
click at [647, 276] on div at bounding box center [720, 279] width 313 height 18
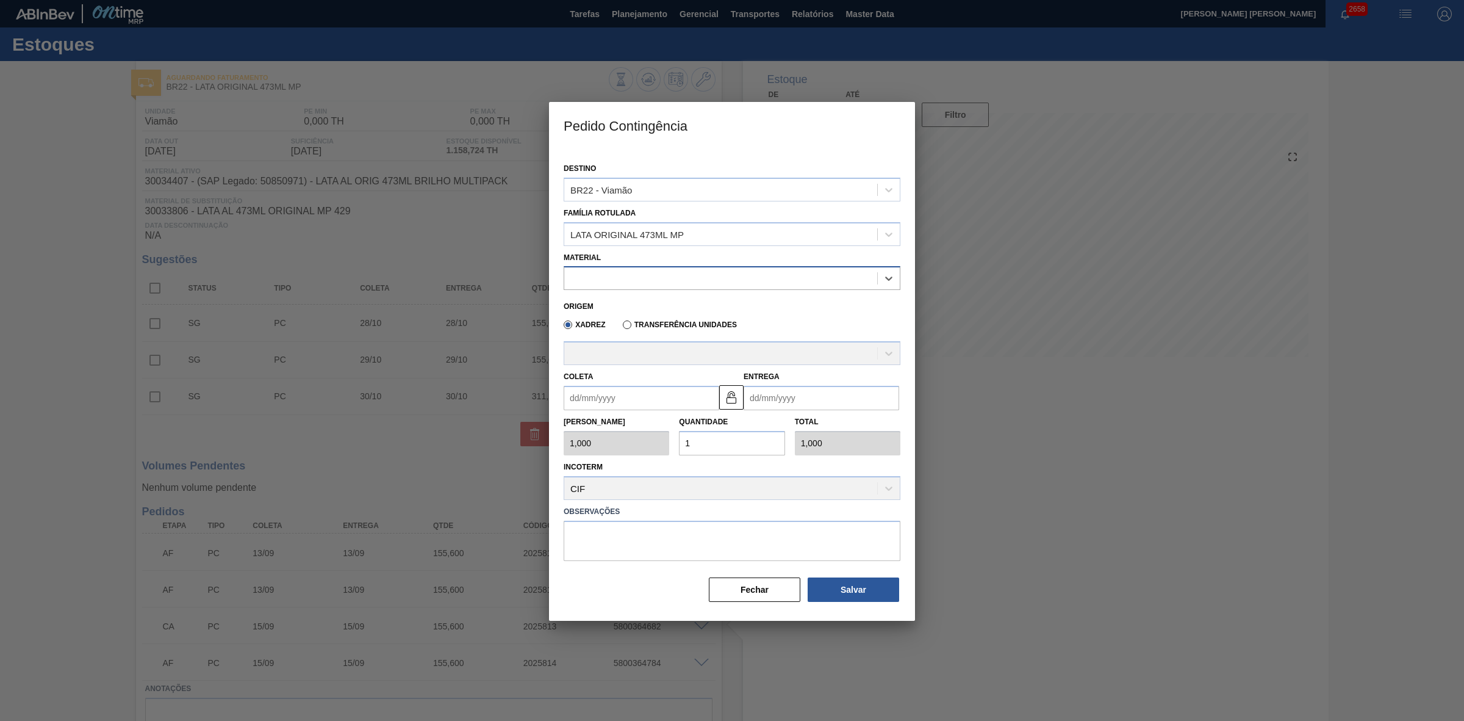
click at [647, 276] on div at bounding box center [720, 279] width 313 height 18
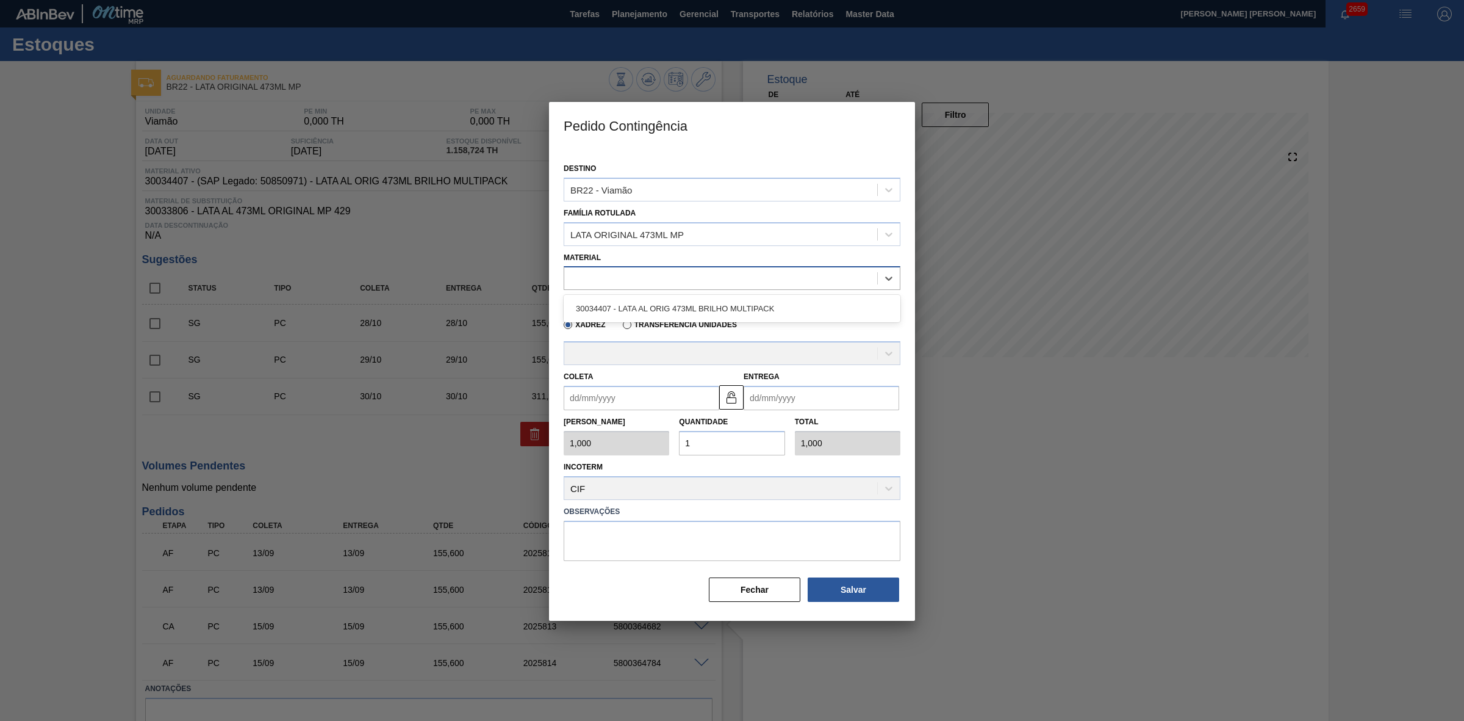
click at [647, 276] on div at bounding box center [720, 279] width 313 height 18
click at [642, 303] on div "30034407 - LATA AL ORIG 473ML BRILHO MULTIPACK" at bounding box center [732, 308] width 337 height 23
type input "6,224"
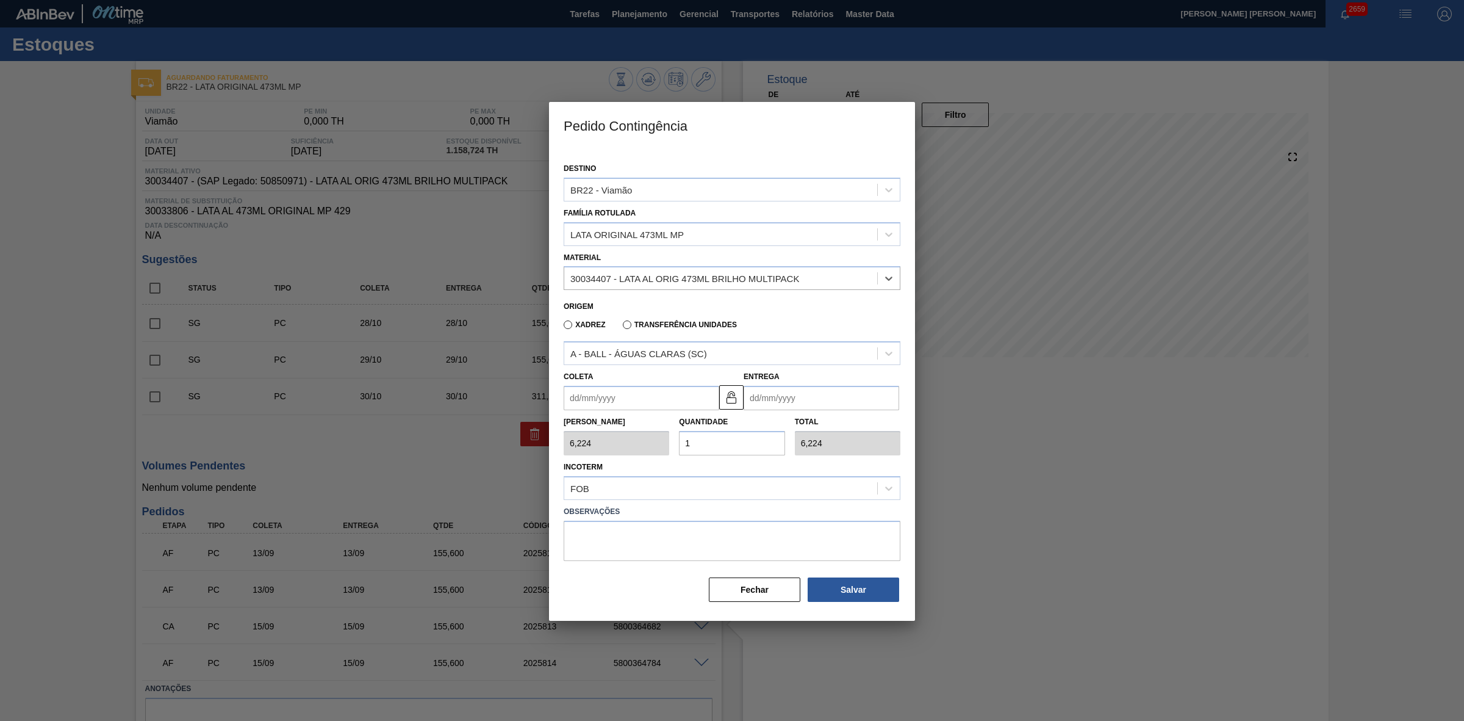
click at [676, 398] on input "Coleta" at bounding box center [642, 398] width 156 height 24
drag, startPoint x: 596, startPoint y: 510, endPoint x: 610, endPoint y: 499, distance: 17.5
click at [596, 510] on div "15" at bounding box center [598, 506] width 16 height 16
type input "15/09/2025"
click at [733, 397] on img at bounding box center [731, 397] width 15 height 15
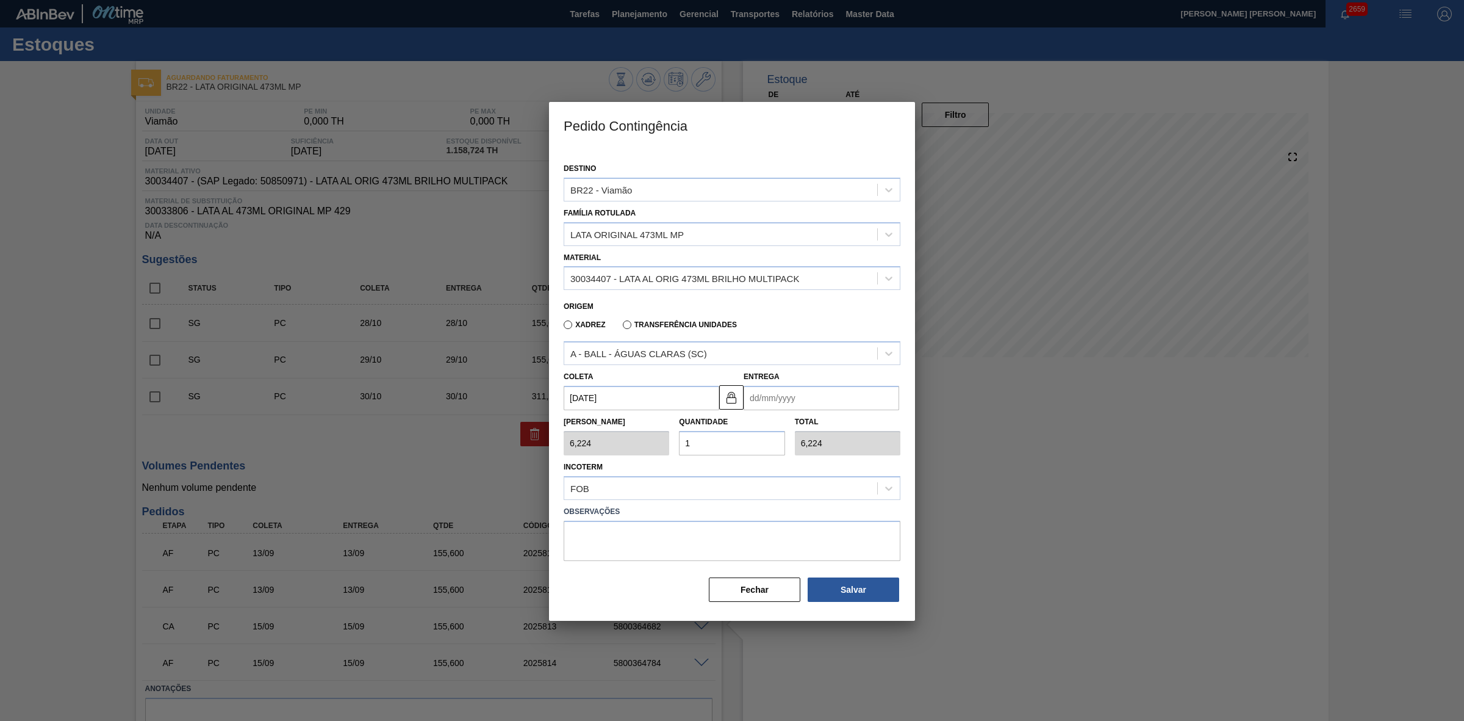
click at [769, 391] on input "Entrega" at bounding box center [822, 398] width 156 height 24
drag, startPoint x: 776, startPoint y: 502, endPoint x: 769, endPoint y: 495, distance: 9.1
click at [776, 502] on div "15" at bounding box center [778, 506] width 16 height 16
type input "15/09/2025"
click at [663, 433] on div "Tam Lote 6,224 Quantidade 1 Total 6,224" at bounding box center [732, 432] width 347 height 45
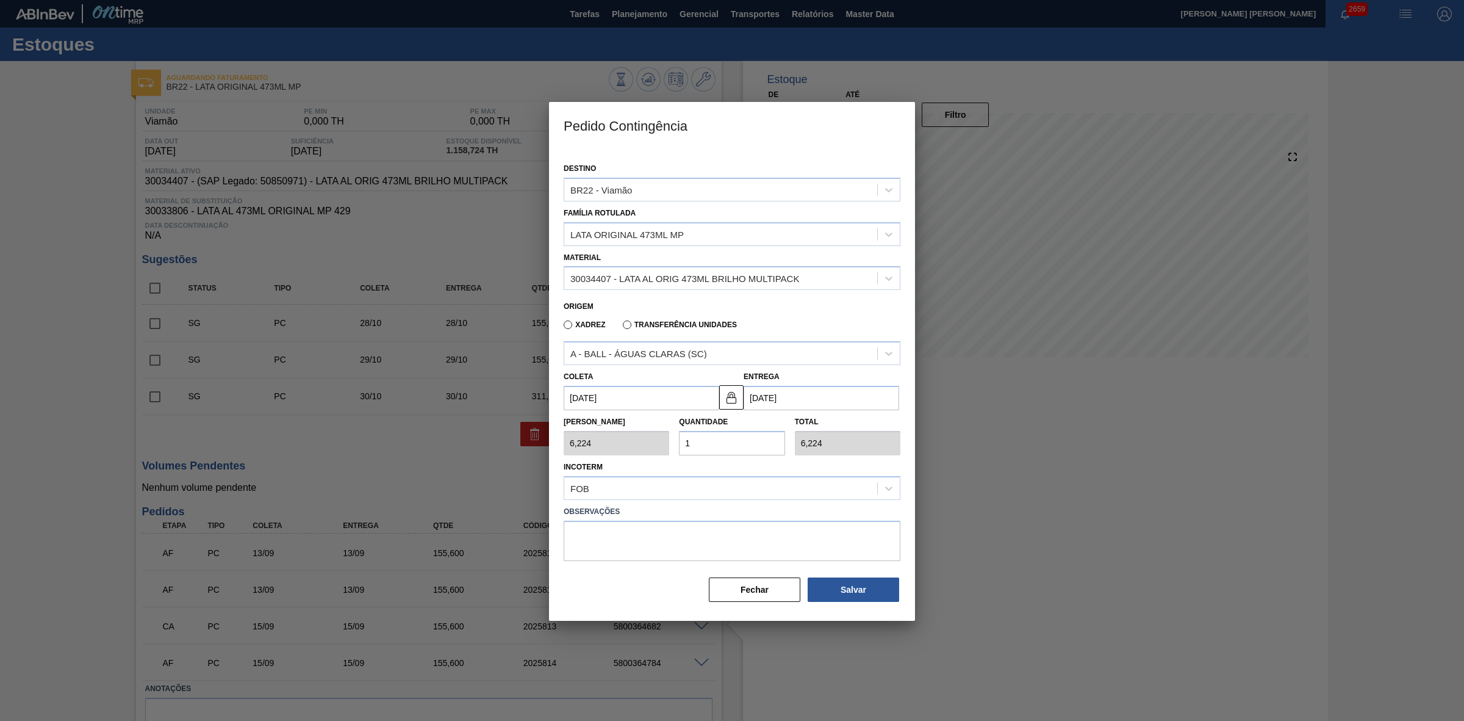
type input "2"
type input "12,448"
type input "25"
type input "155,600"
type input "25"
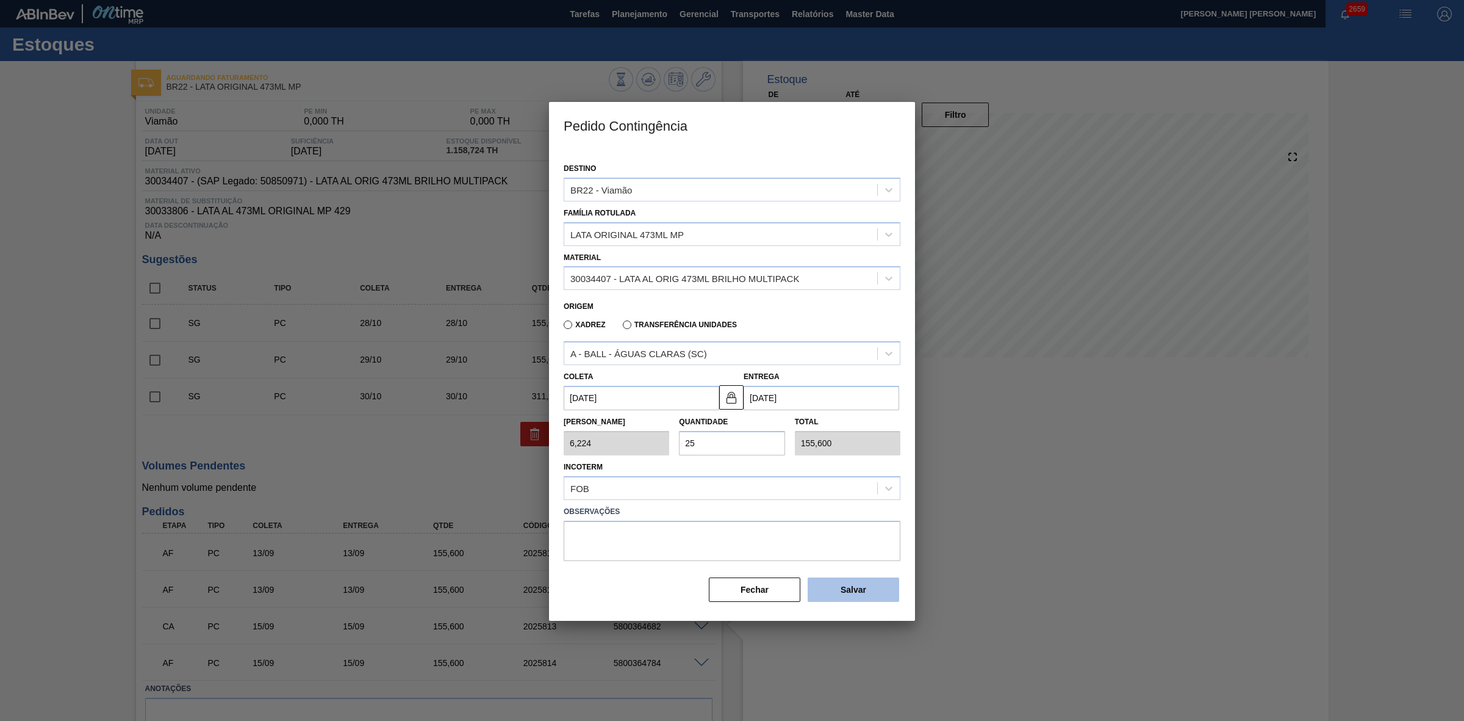
click at [851, 589] on button "Salvar" at bounding box center [854, 589] width 92 height 24
click at [1050, 474] on div at bounding box center [732, 360] width 1464 height 721
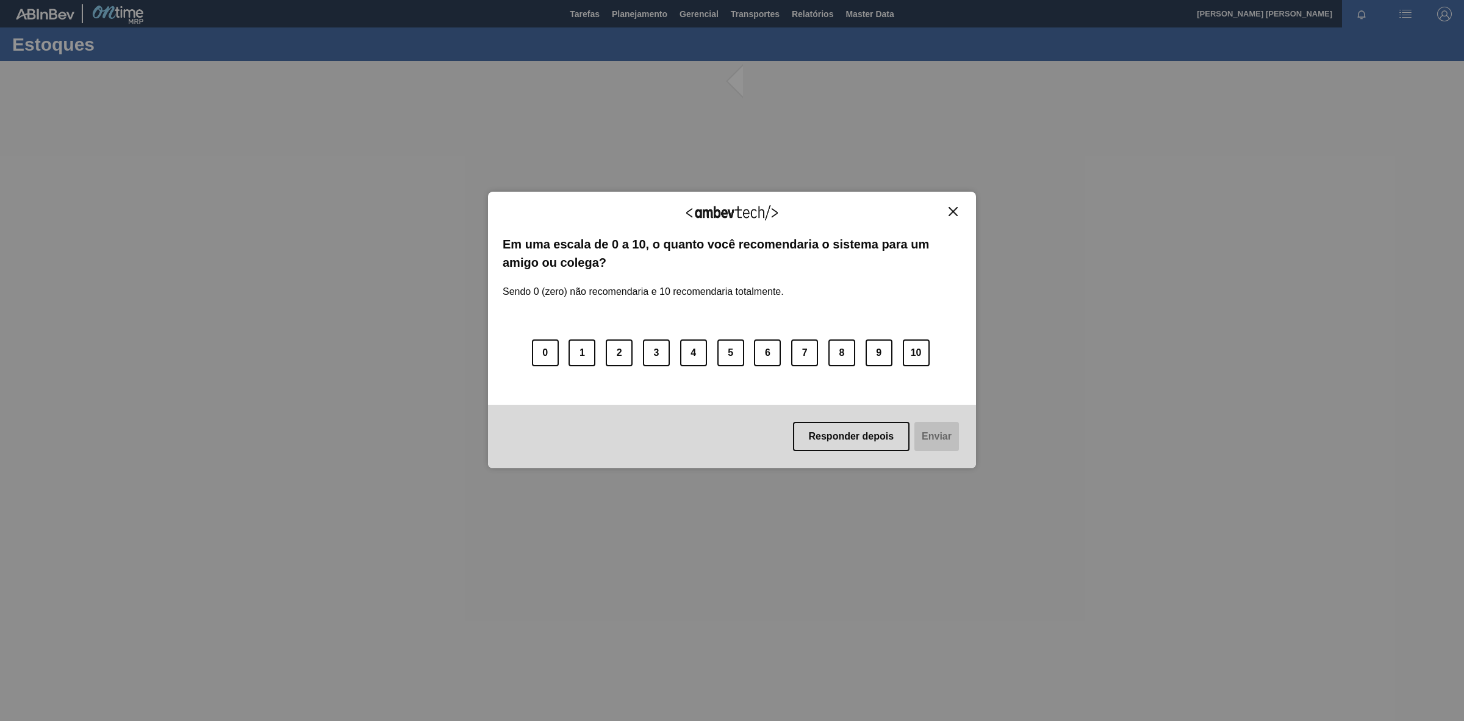
click at [951, 215] on button "Close" at bounding box center [953, 211] width 16 height 10
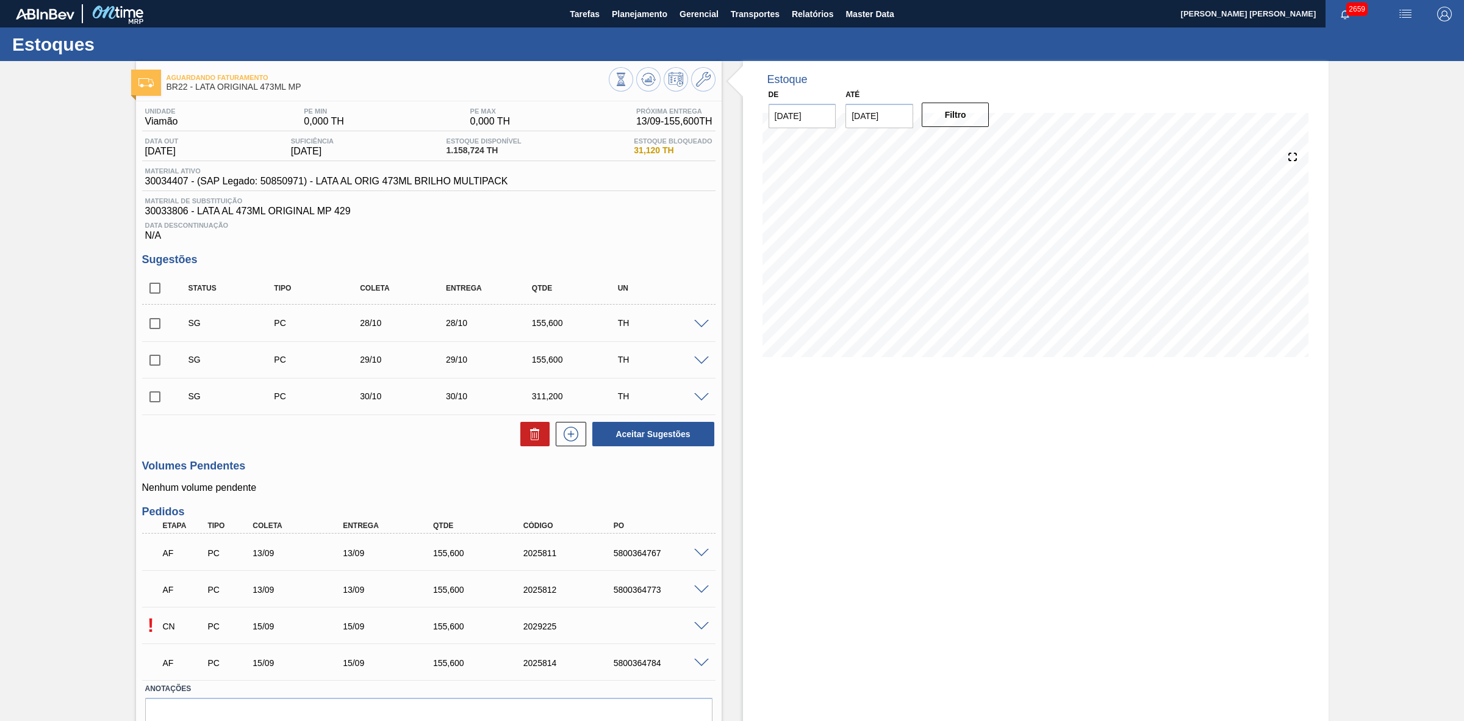
click at [700, 631] on span at bounding box center [701, 626] width 15 height 9
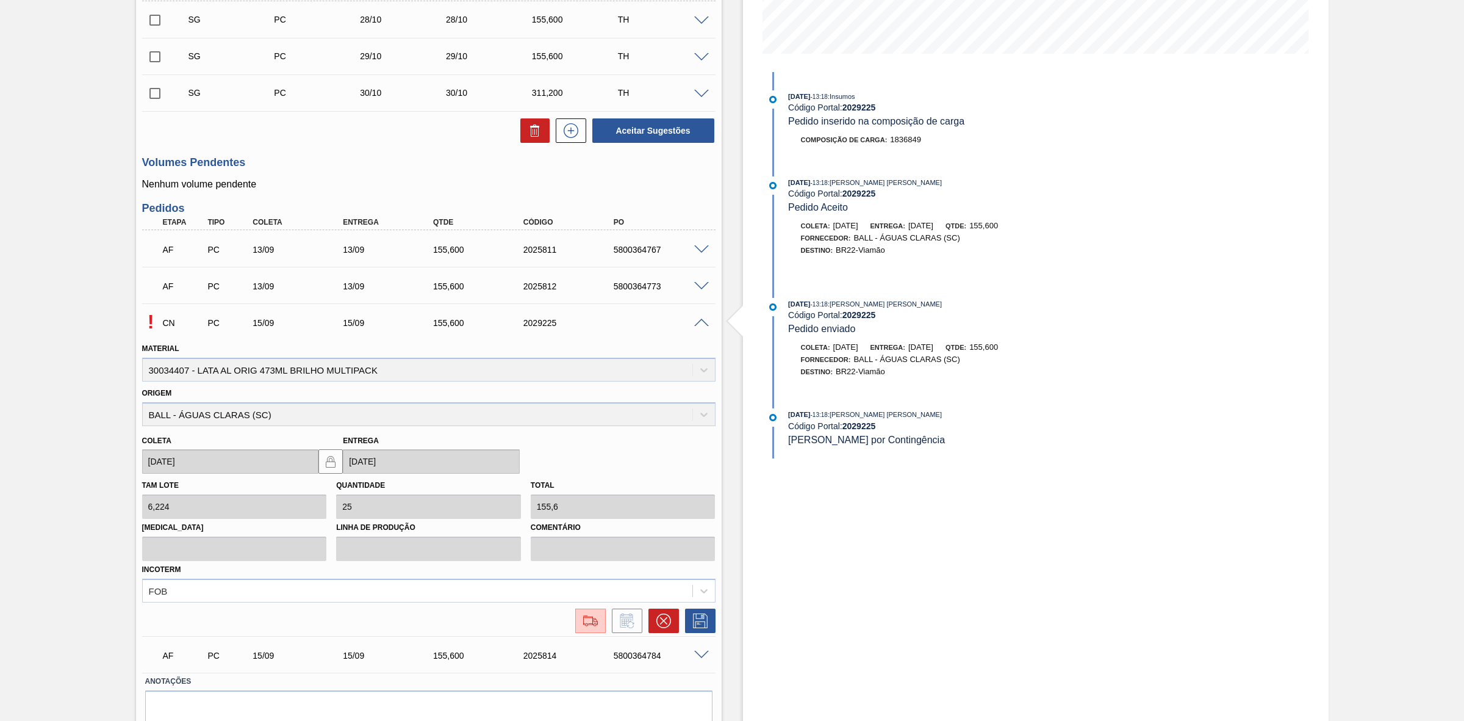
scroll to position [305, 0]
click at [597, 612] on button at bounding box center [590, 619] width 31 height 24
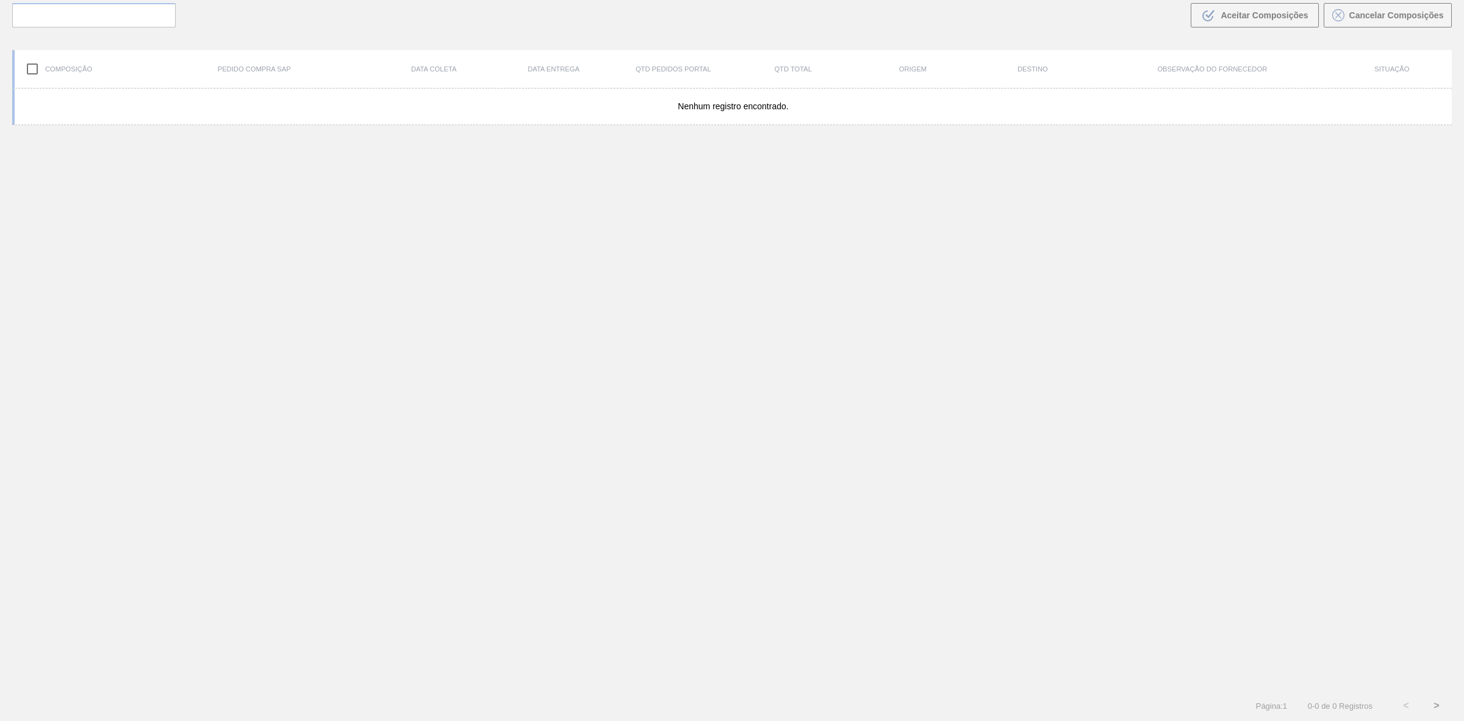
scroll to position [87, 0]
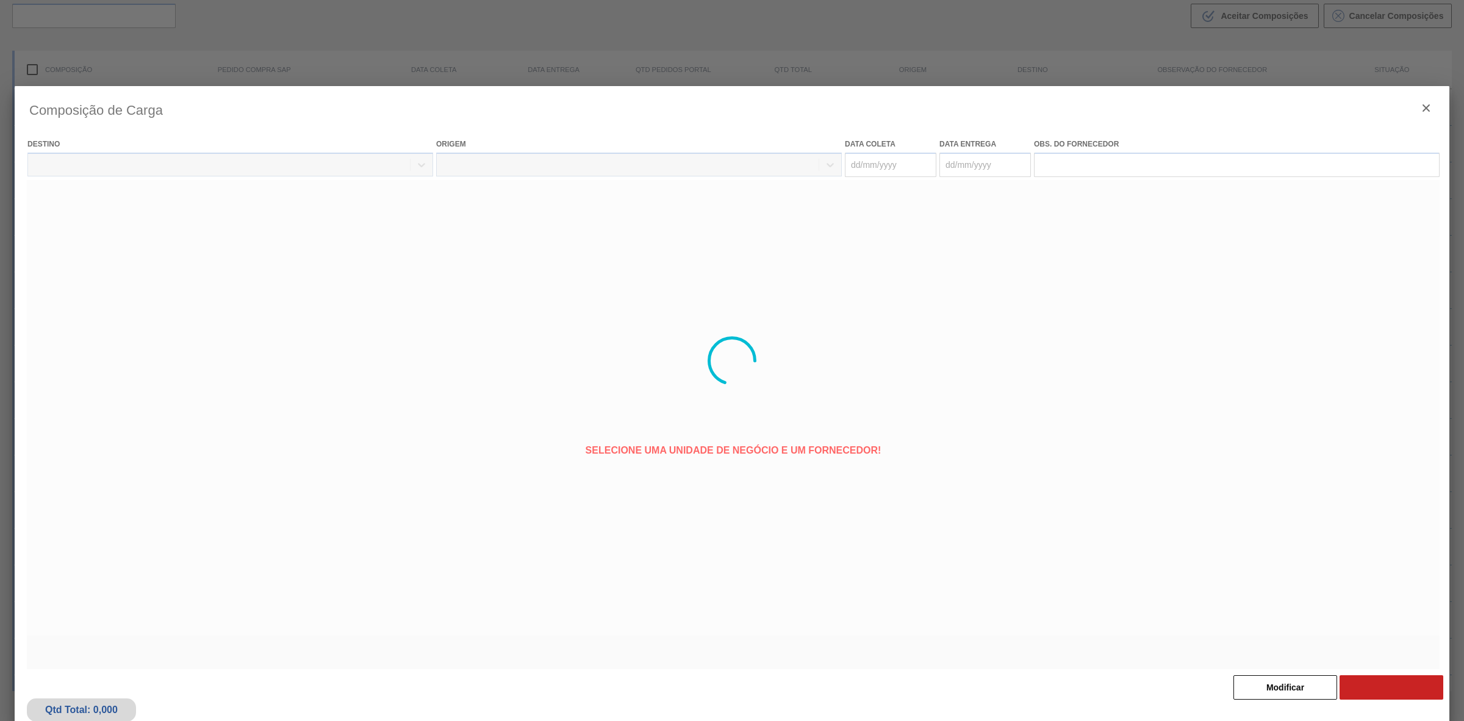
type coleta "15/09/2025"
type entrega "[DATE]"
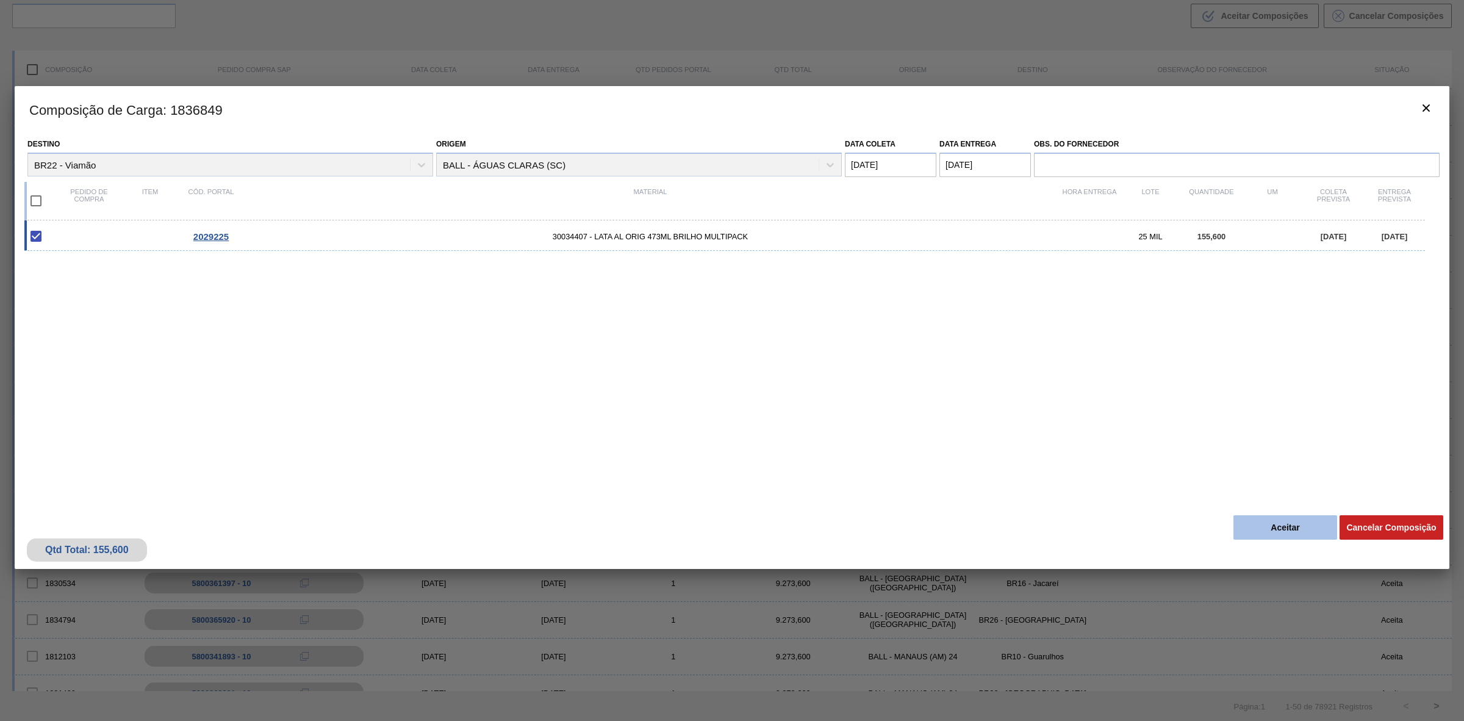
click at [1265, 517] on button "Aceitar" at bounding box center [1286, 527] width 104 height 24
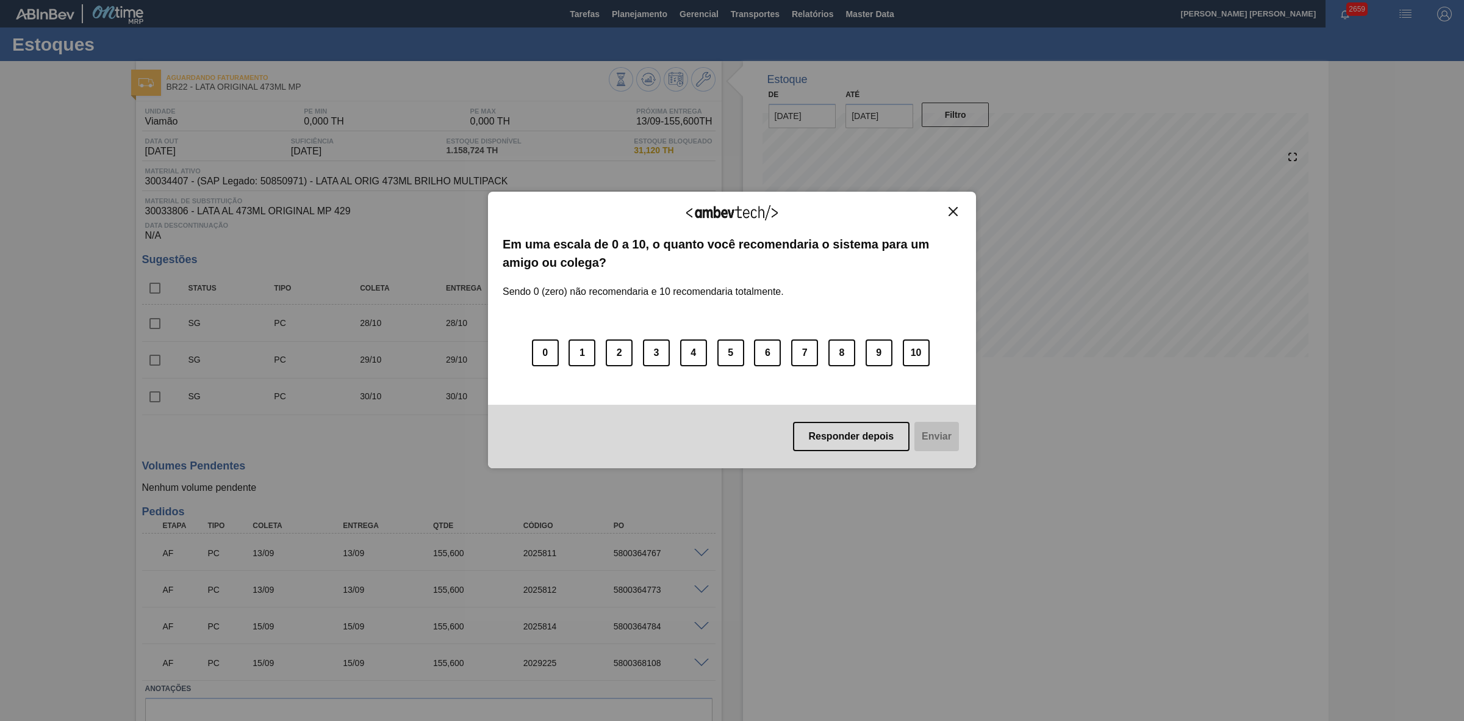
click at [952, 207] on img "Close" at bounding box center [953, 211] width 9 height 9
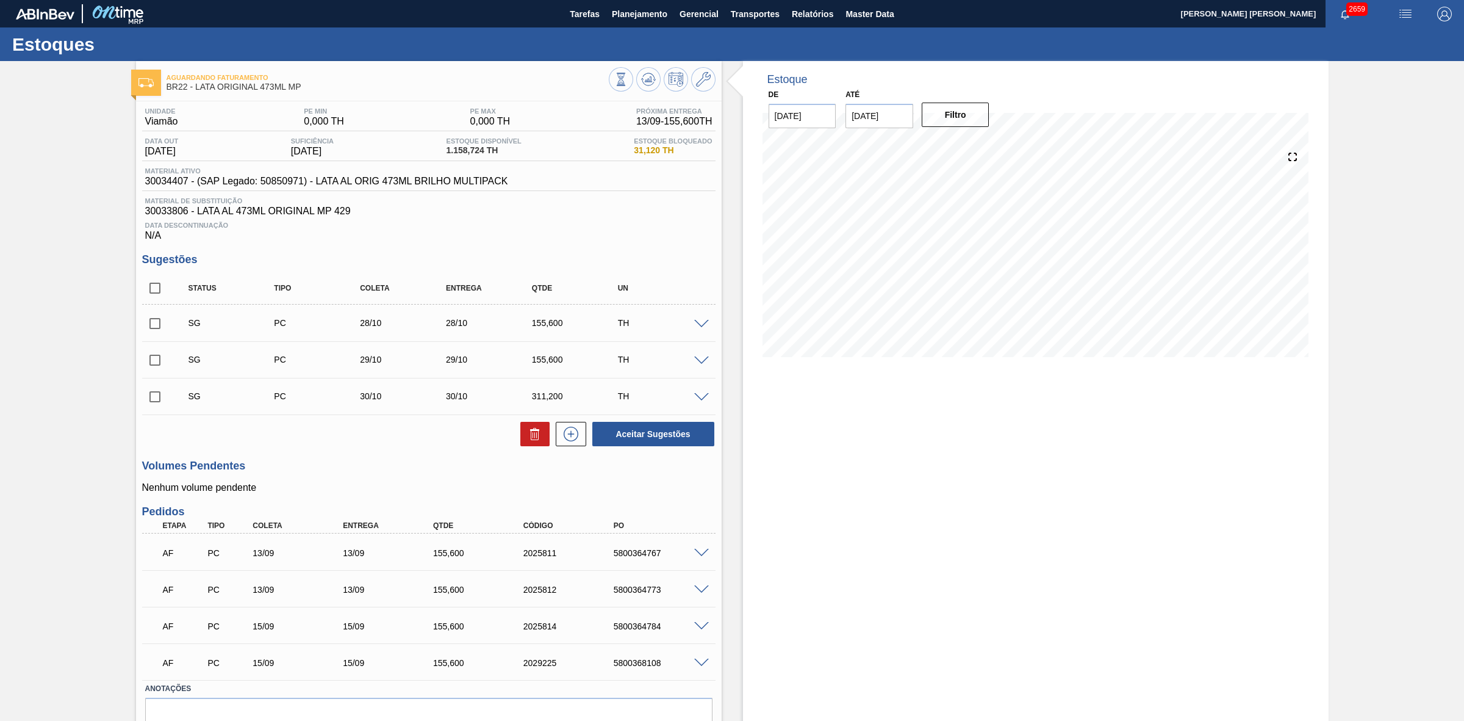
click at [653, 663] on div "5800368108" at bounding box center [662, 663] width 103 height 10
copy div "5800368108"
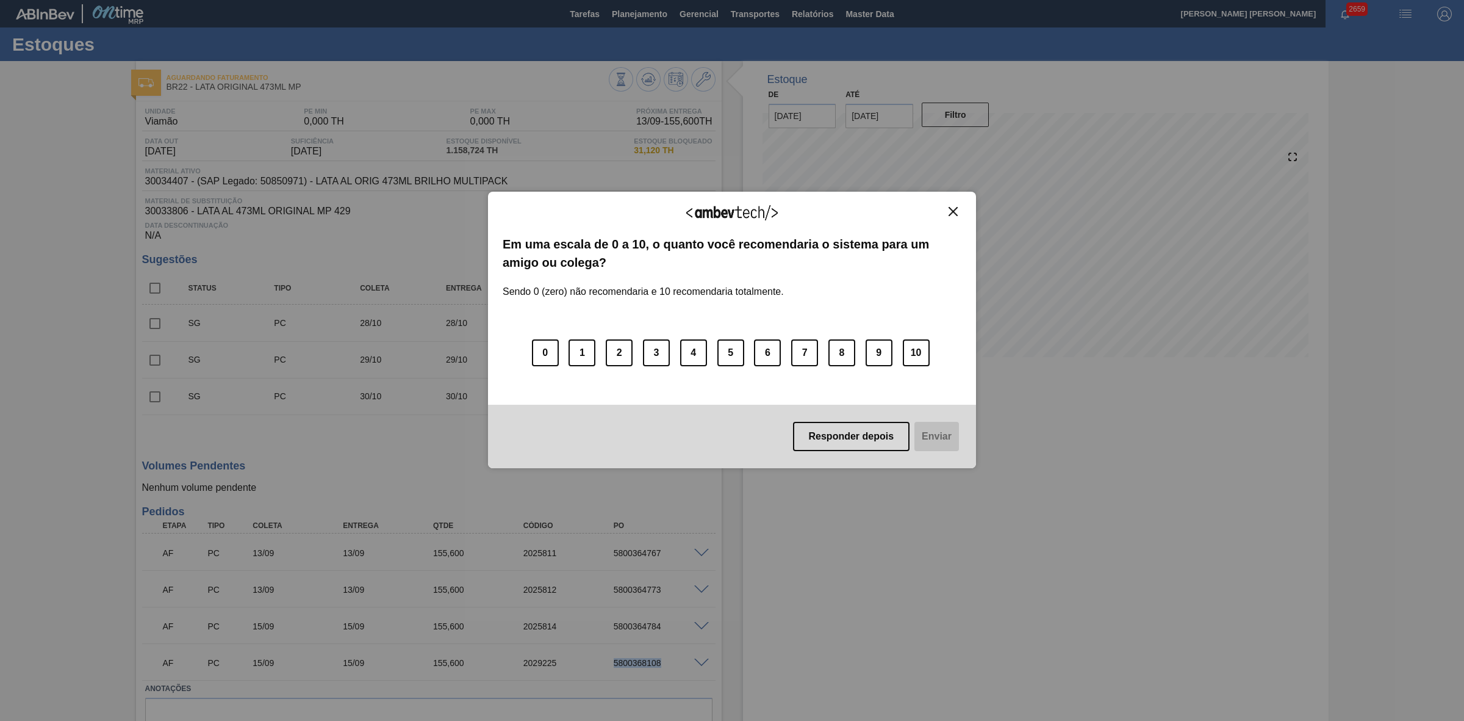
click at [954, 209] on img "Close" at bounding box center [953, 211] width 9 height 9
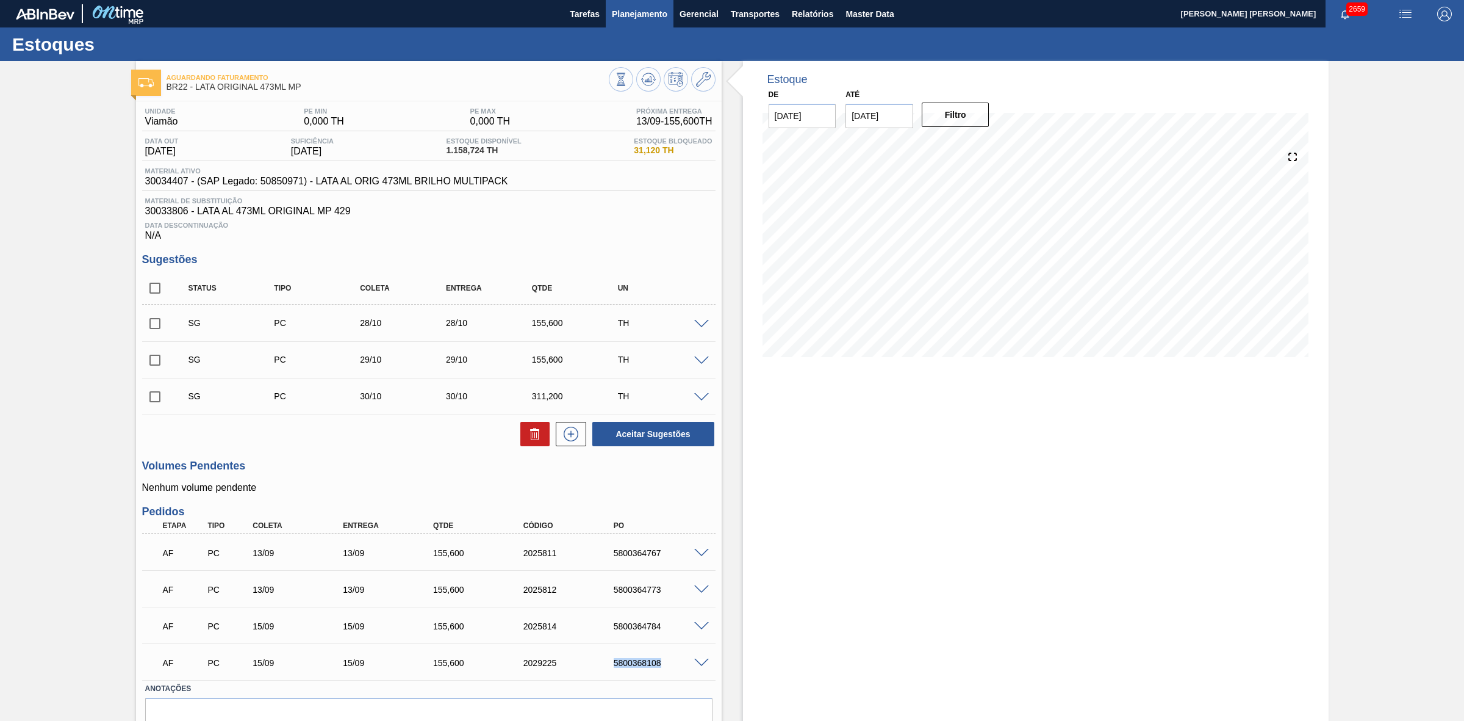
click at [633, 10] on span "Planejamento" at bounding box center [640, 14] width 56 height 15
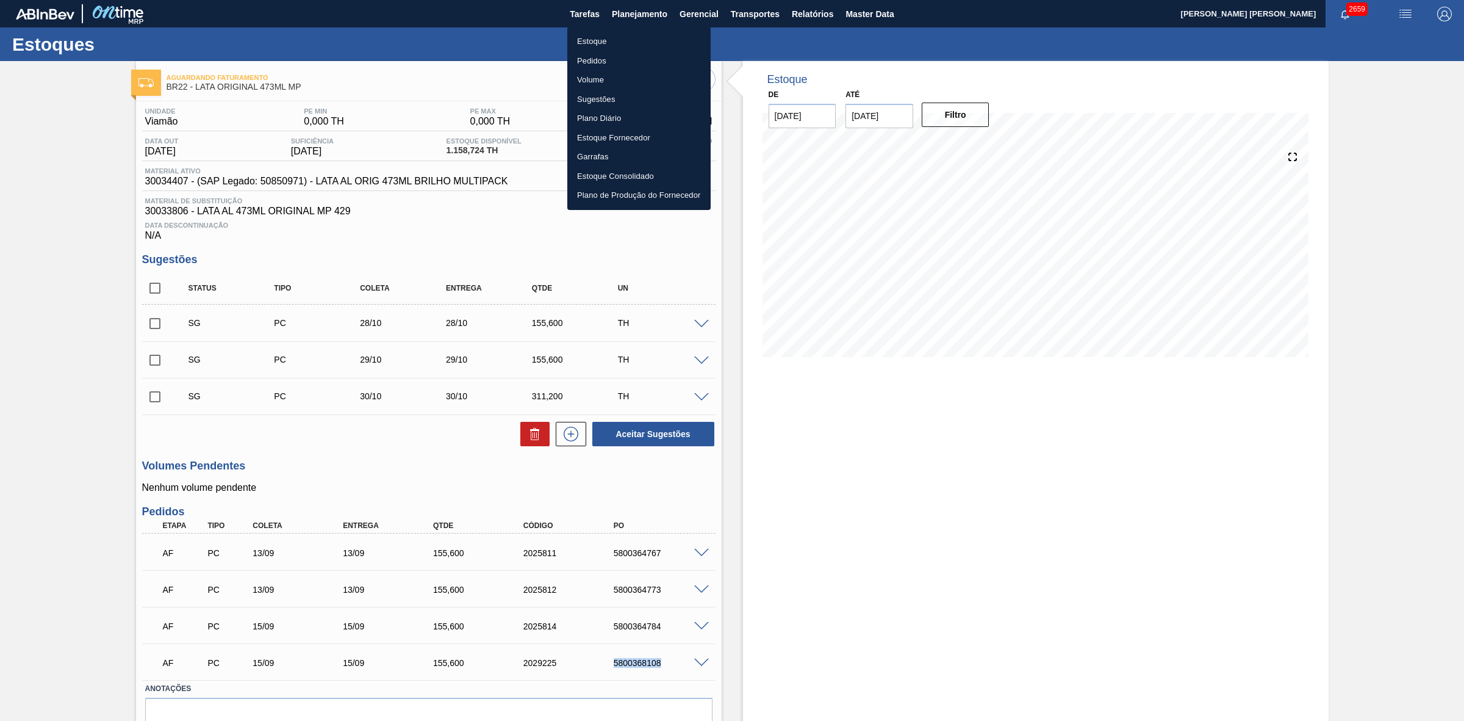
click at [599, 41] on li "Estoque" at bounding box center [638, 42] width 143 height 20
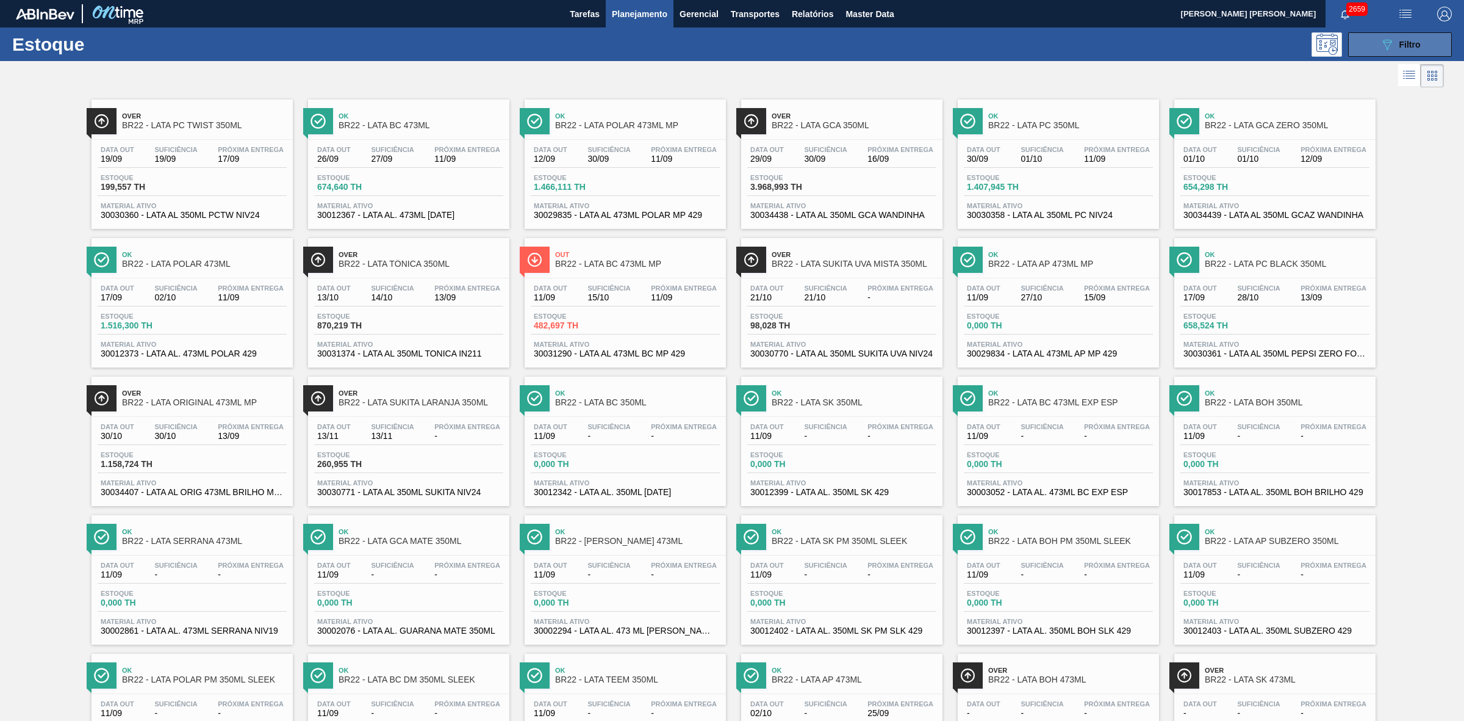
click at [1367, 40] on button "089F7B8B-B2A5-4AFE-B5C0-19BA573D28AC Filtro" at bounding box center [1401, 44] width 104 height 24
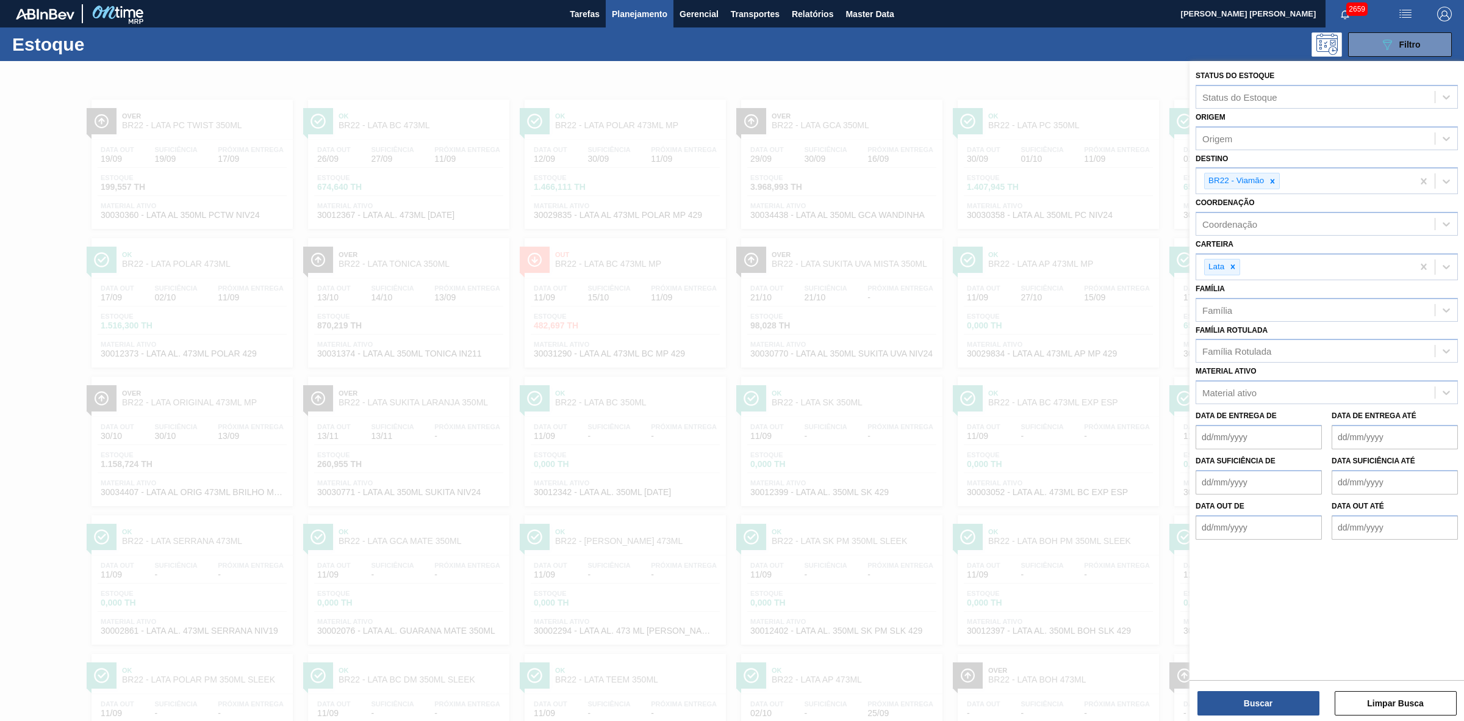
drag, startPoint x: 1023, startPoint y: 86, endPoint x: 1023, endPoint y: 99, distance: 12.8
click at [1022, 85] on div at bounding box center [732, 421] width 1464 height 721
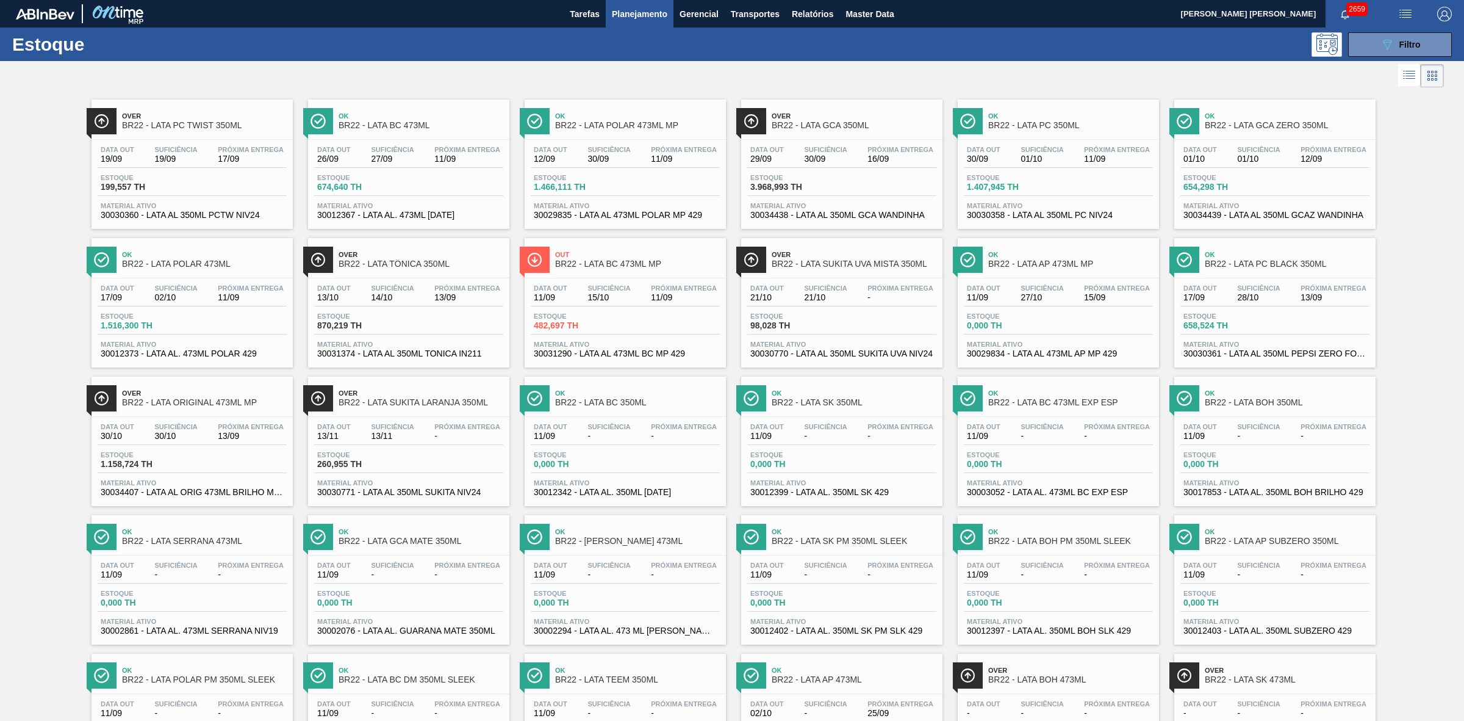
click at [812, 126] on span "BR22 - LATA GCA 350ML" at bounding box center [854, 125] width 165 height 9
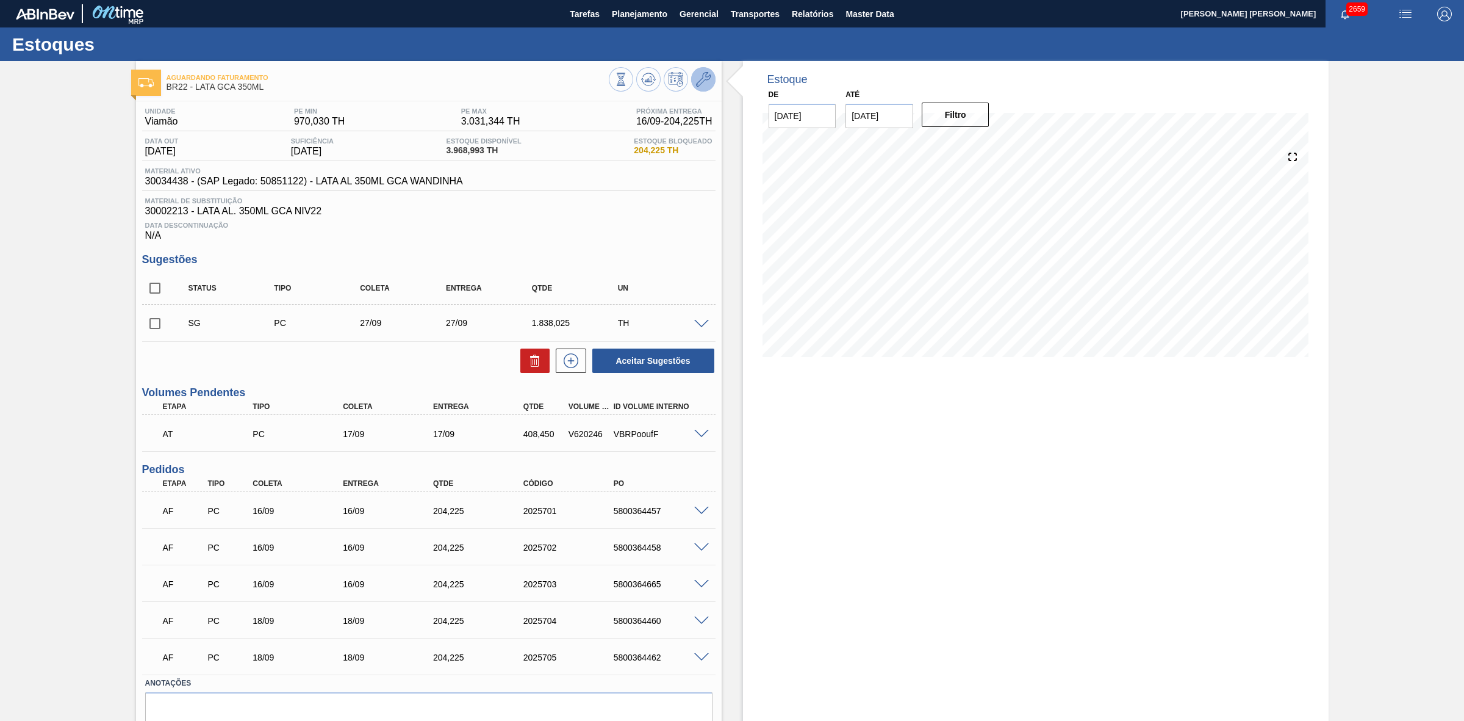
click at [707, 82] on icon at bounding box center [703, 79] width 15 height 15
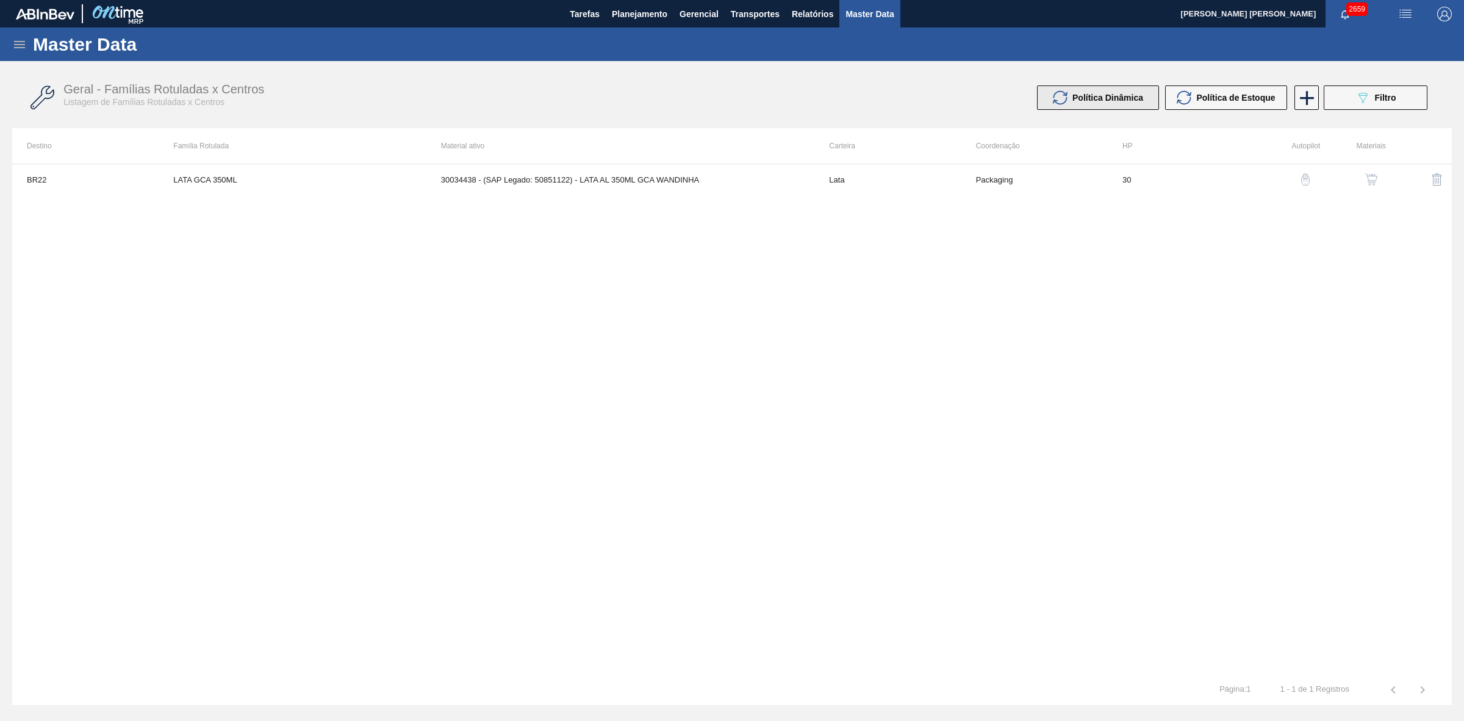
click at [1109, 93] on span "Política Dinâmica" at bounding box center [1108, 98] width 71 height 10
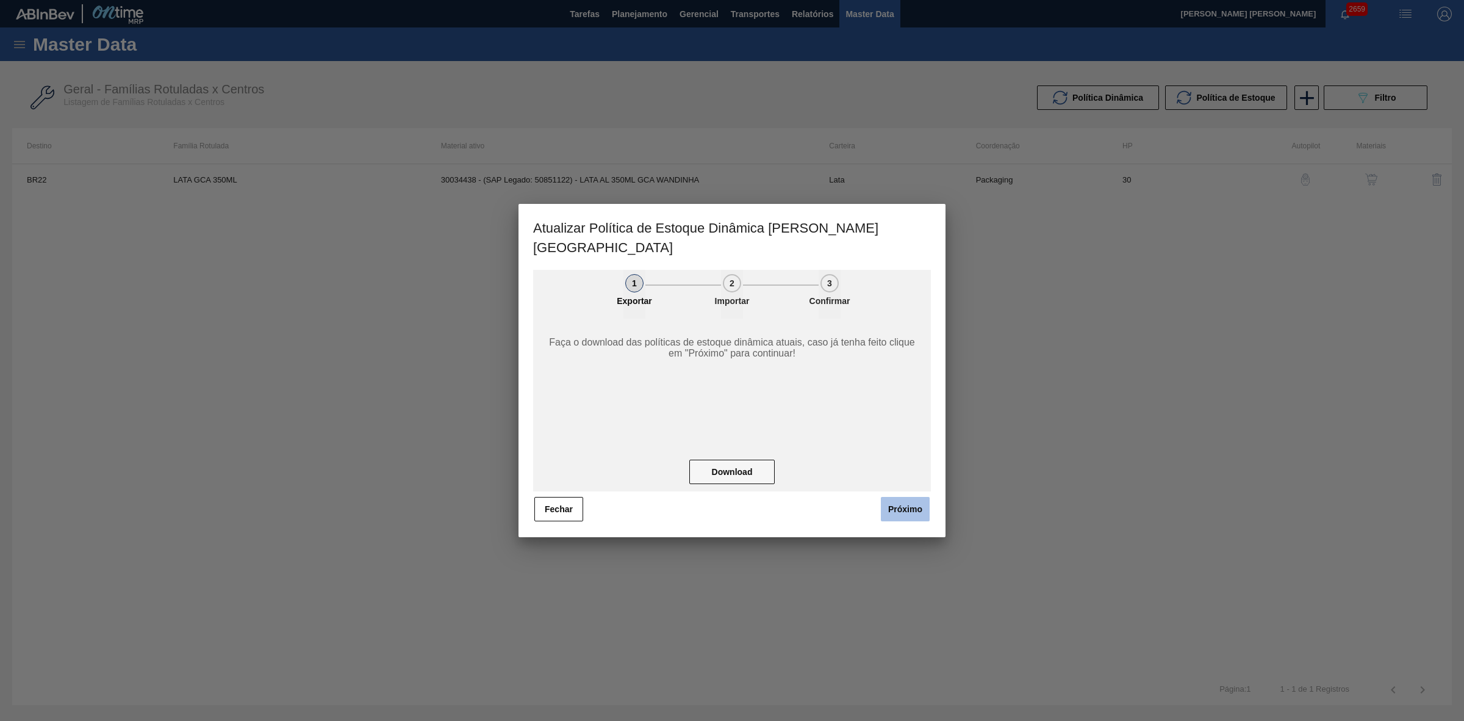
click at [892, 497] on button "Próximo" at bounding box center [905, 509] width 49 height 24
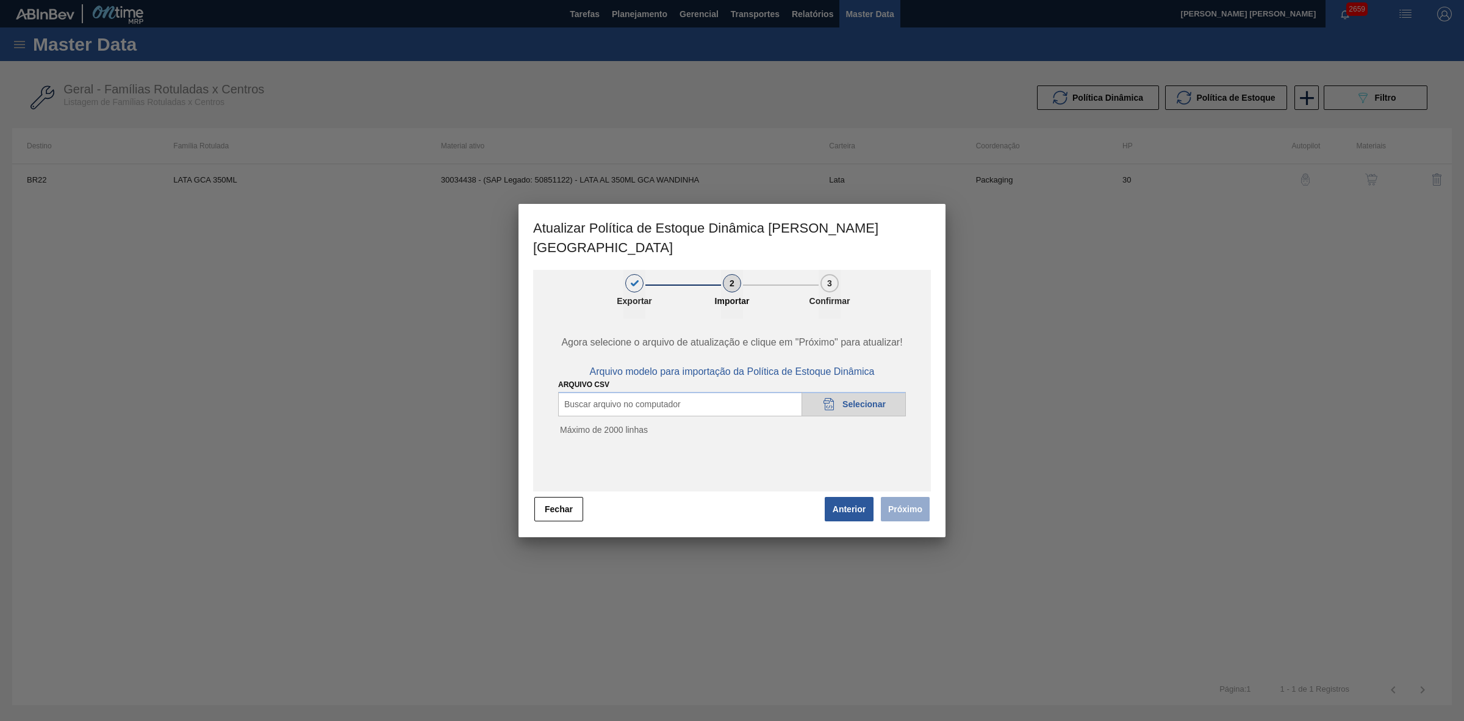
click at [861, 399] on span "Selecionar" at bounding box center [864, 404] width 43 height 10
click at [917, 497] on button "Próximo" at bounding box center [905, 509] width 49 height 24
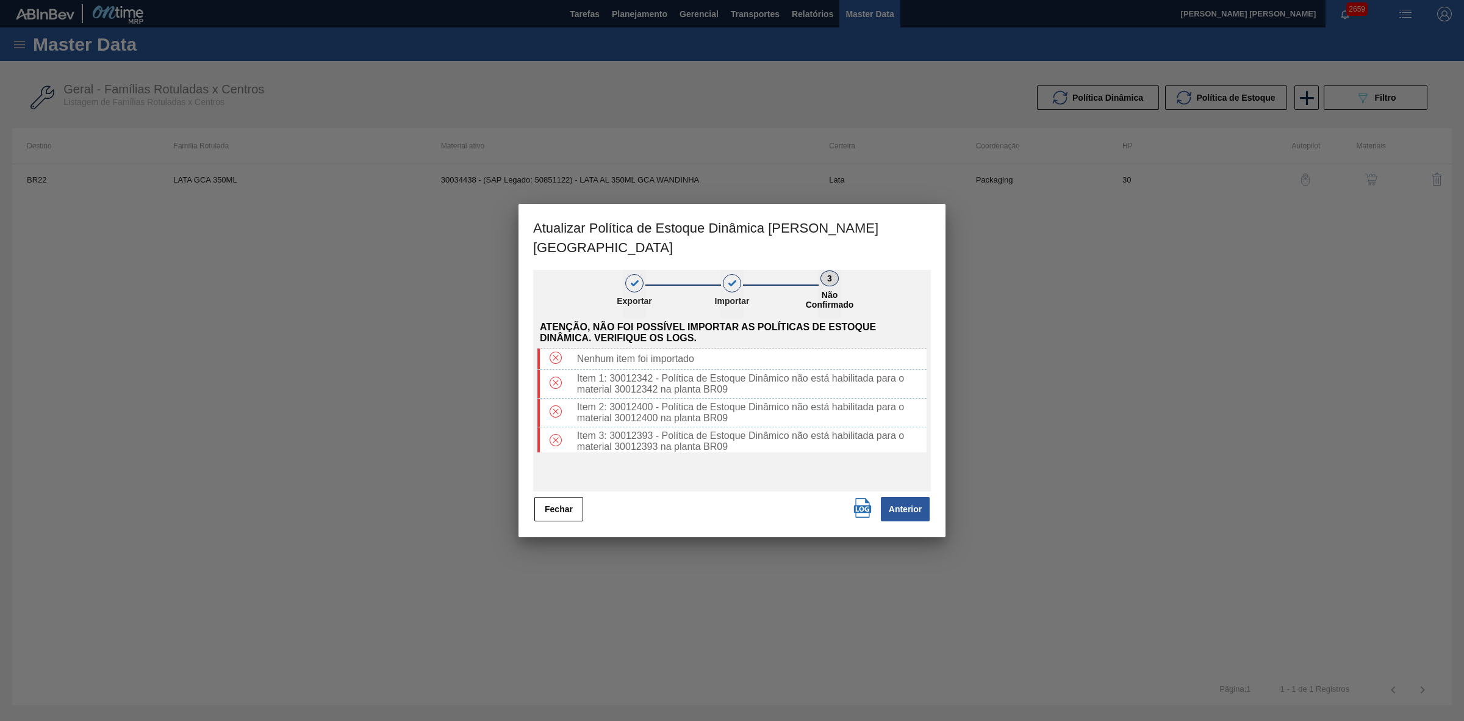
drag, startPoint x: 559, startPoint y: 489, endPoint x: 566, endPoint y: 488, distance: 7.3
click at [559, 497] on button "Fechar" at bounding box center [559, 509] width 49 height 24
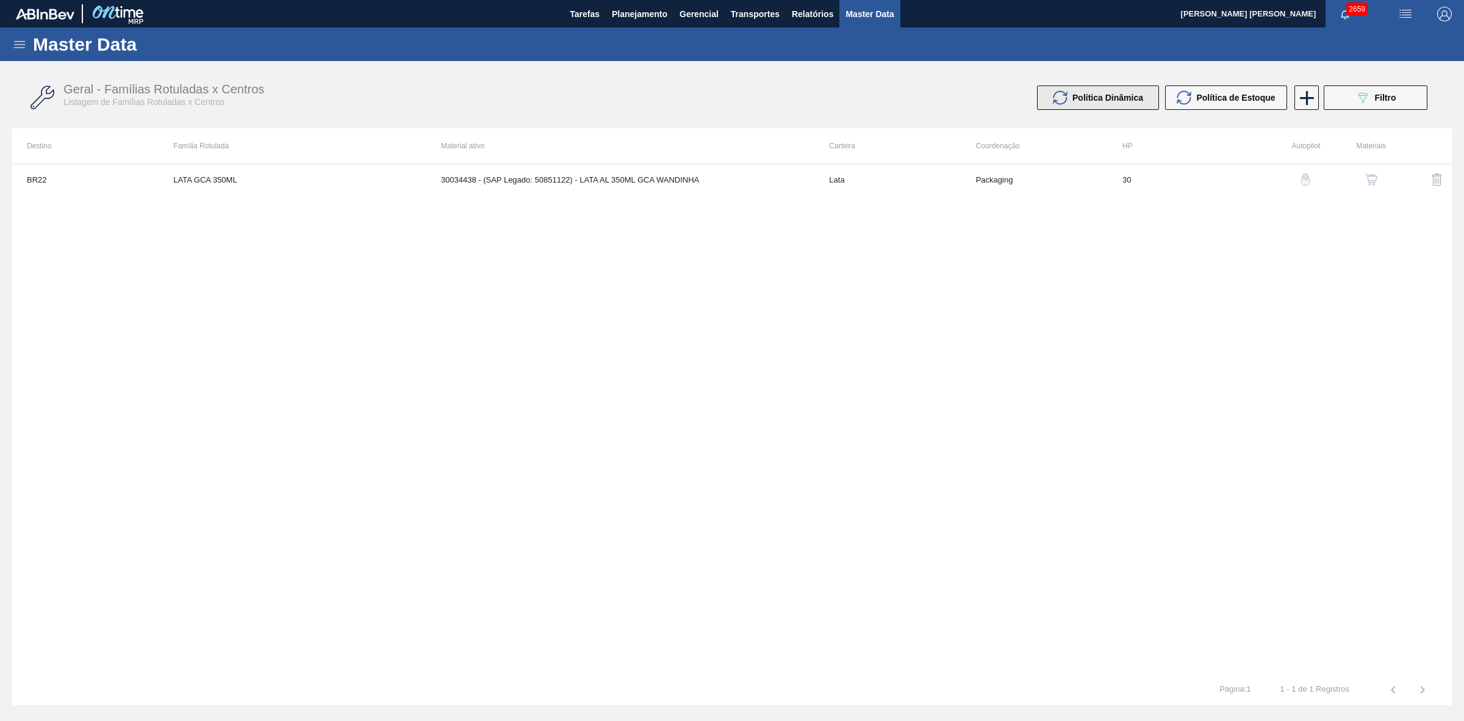
click at [1088, 99] on span "Política Dinâmica" at bounding box center [1108, 98] width 71 height 10
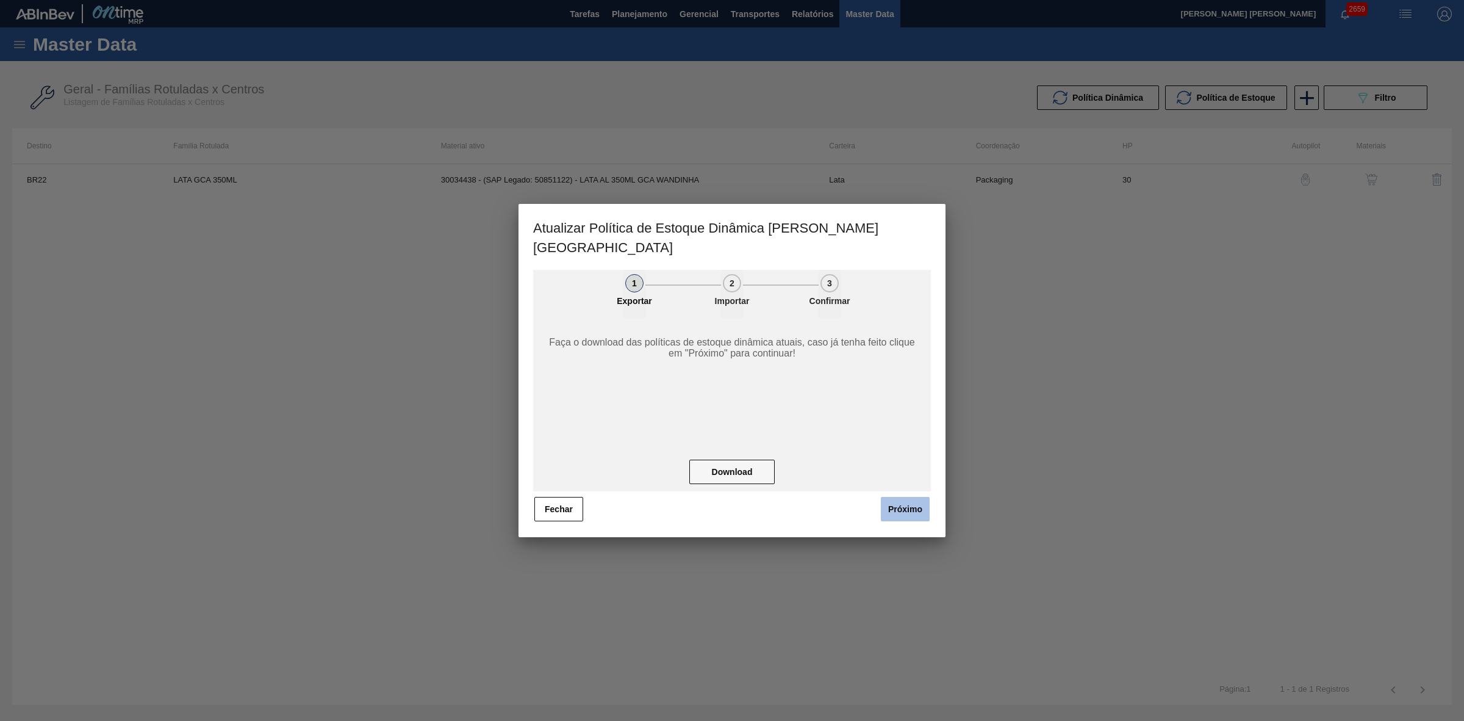
click at [898, 497] on button "Próximo" at bounding box center [905, 509] width 49 height 24
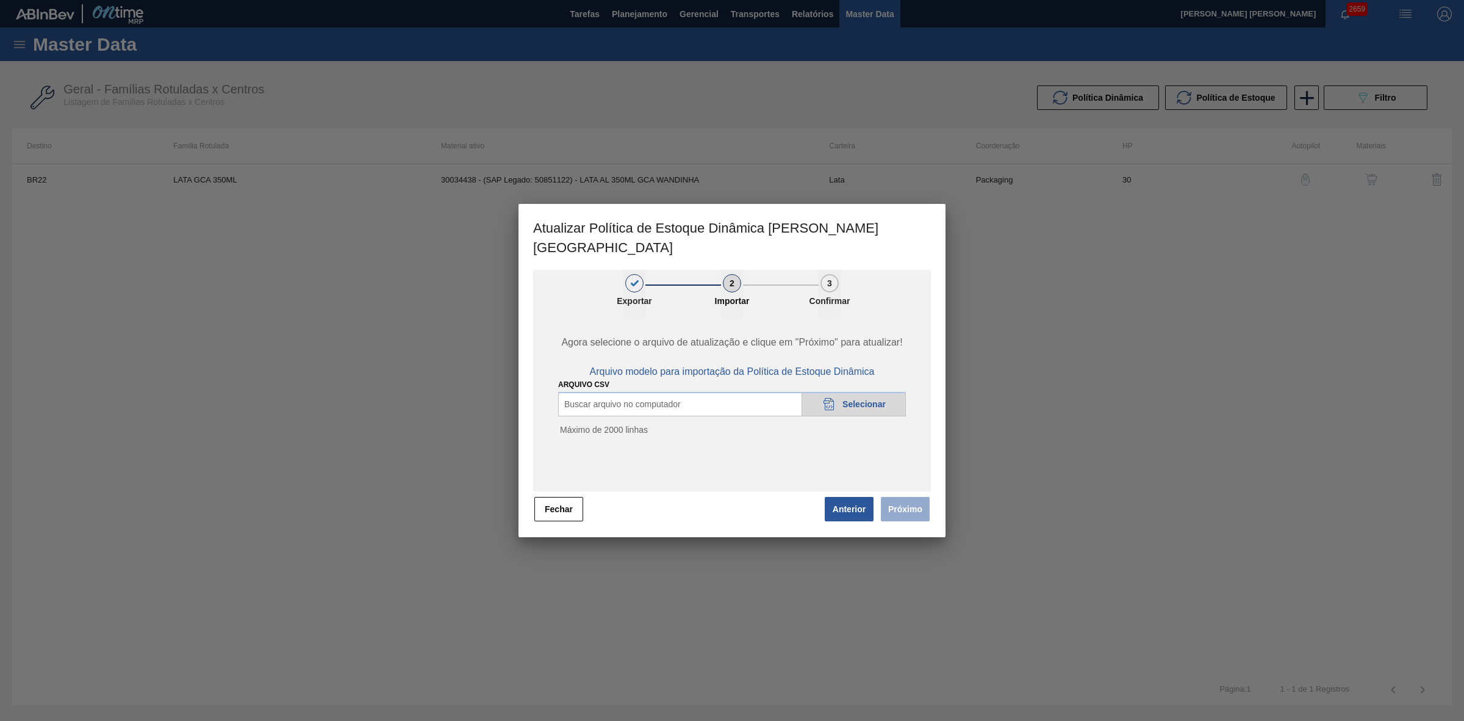
click at [857, 392] on div "20DAD902-3625-4257-8FDA-0C0CB19E2A3D Selecionar" at bounding box center [854, 404] width 104 height 24
click at [901, 497] on button "Próximo" at bounding box center [905, 509] width 49 height 24
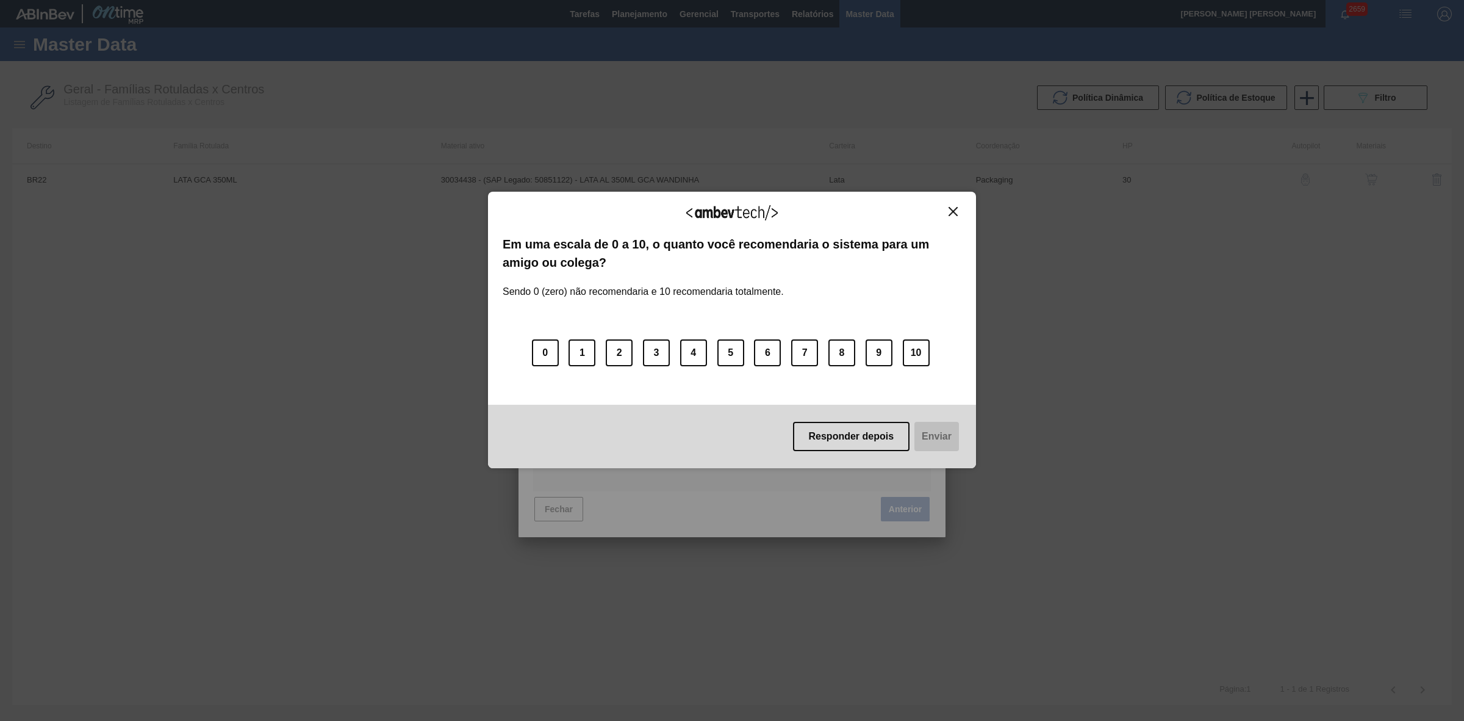
click at [953, 212] on img "Close" at bounding box center [953, 211] width 9 height 9
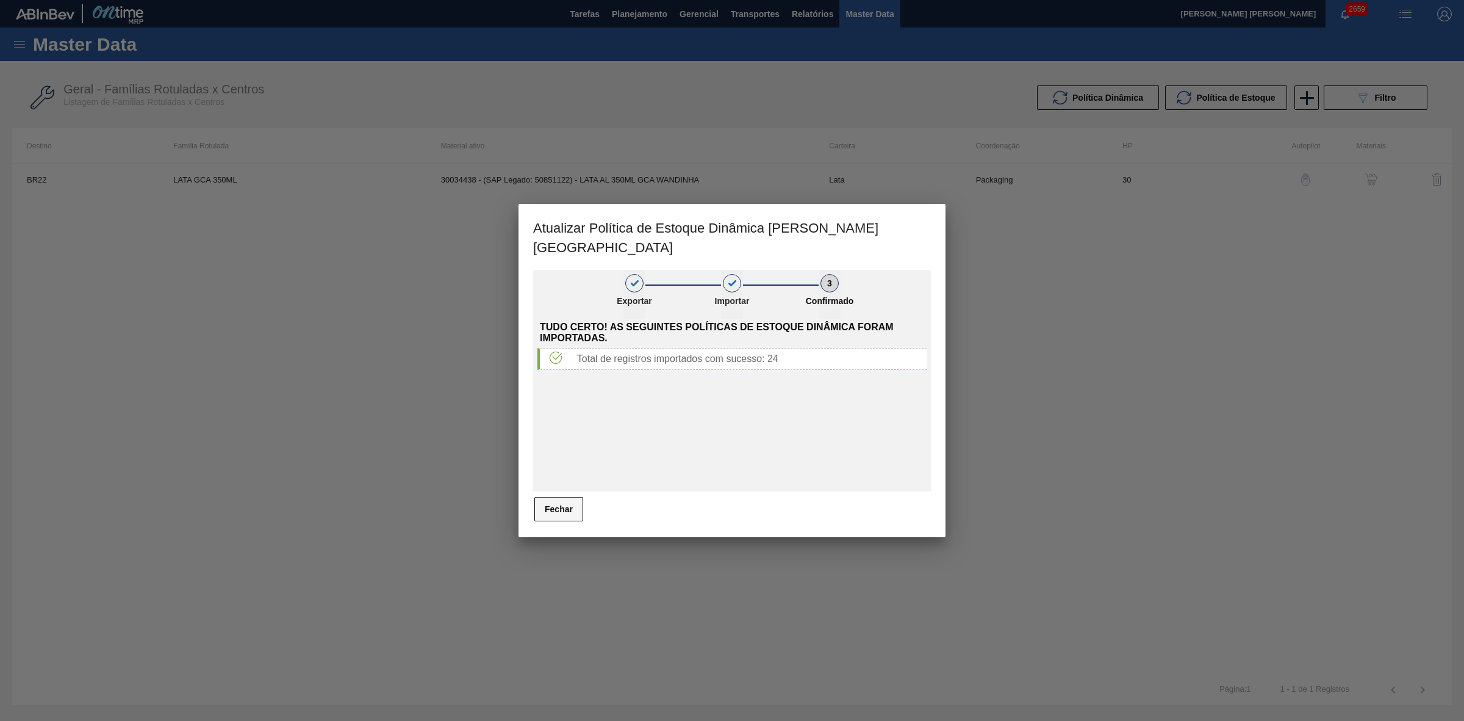
click at [574, 497] on button "Fechar" at bounding box center [559, 509] width 49 height 24
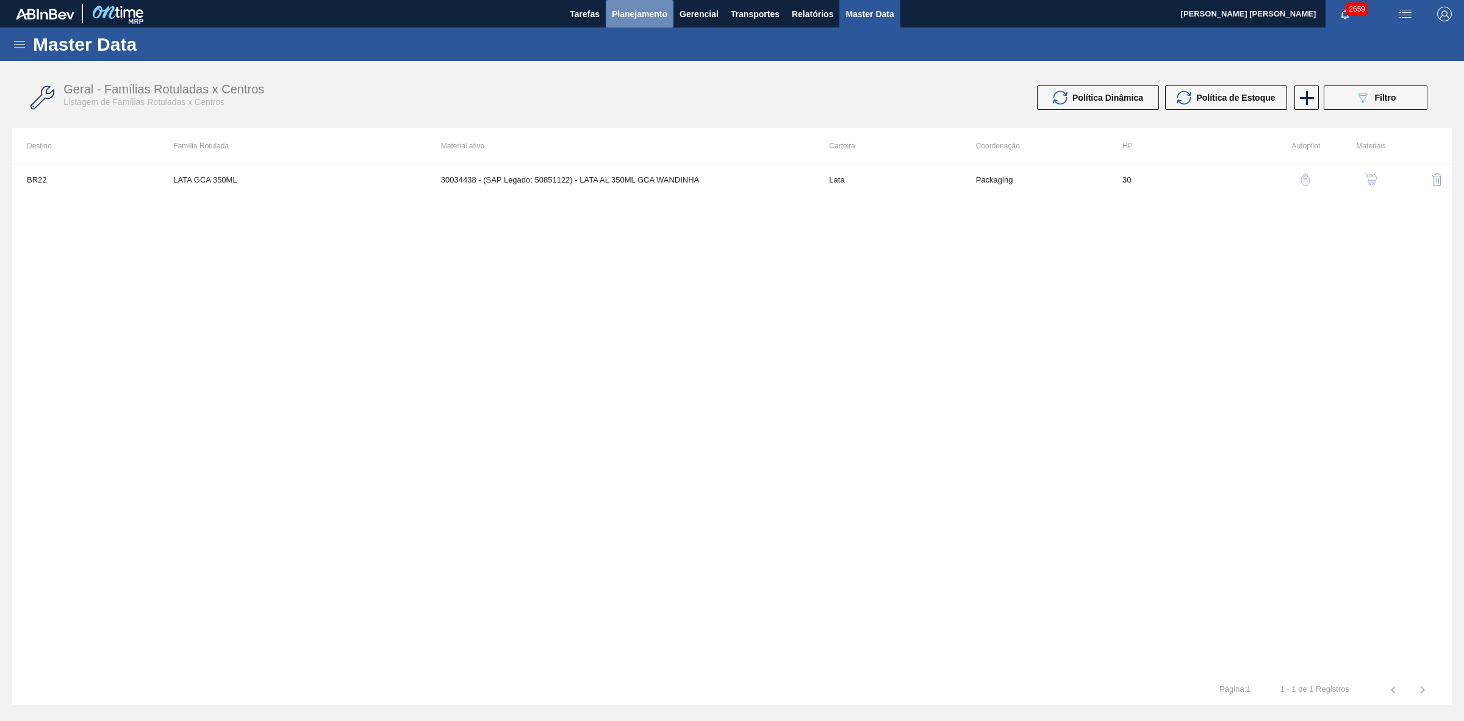
click at [638, 10] on span "Planejamento" at bounding box center [640, 14] width 56 height 15
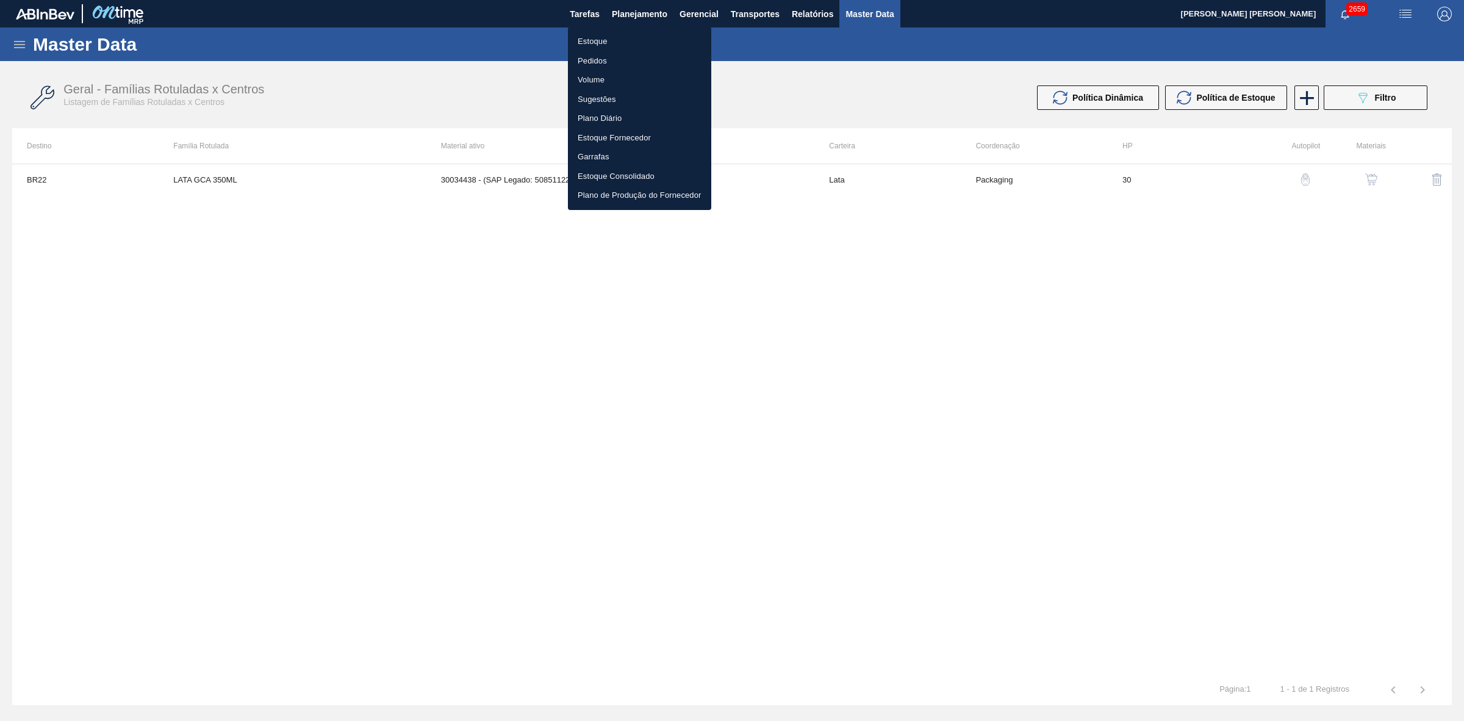
click at [596, 37] on li "Estoque" at bounding box center [639, 42] width 143 height 20
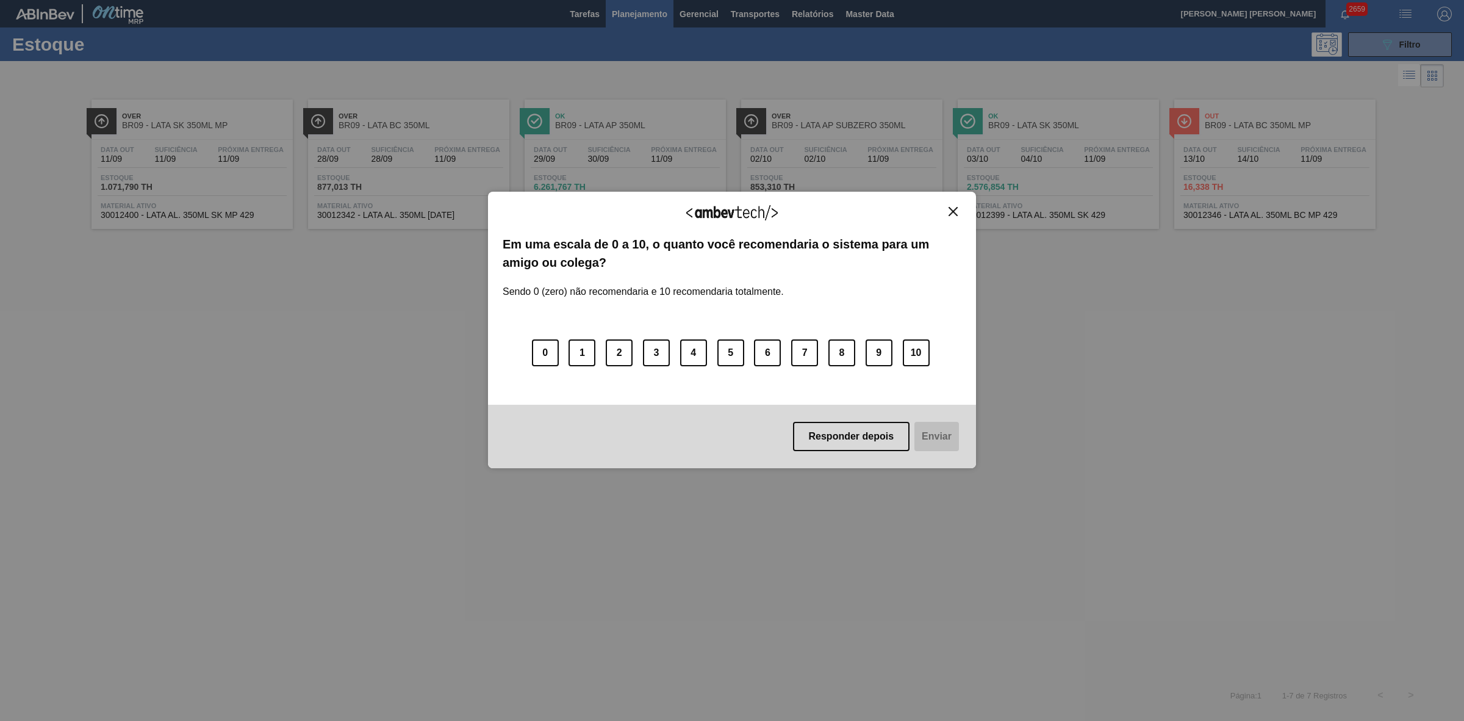
click at [953, 209] on img "Close" at bounding box center [953, 211] width 9 height 9
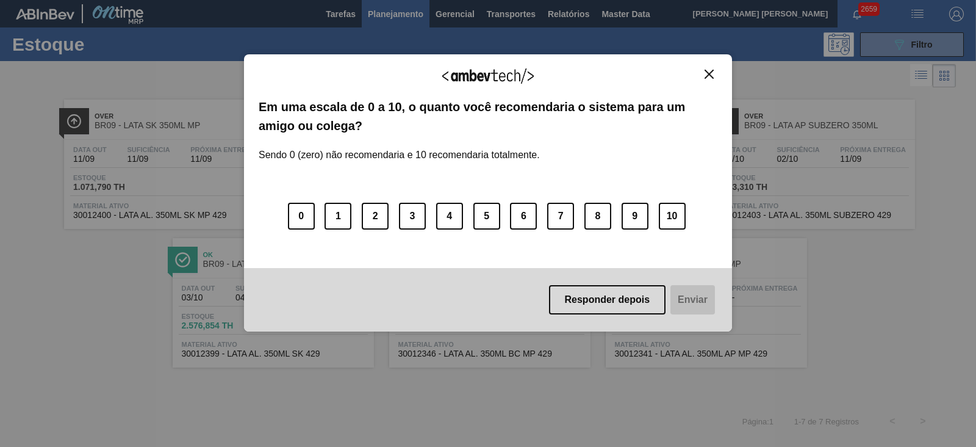
click at [707, 76] on img "Close" at bounding box center [709, 74] width 9 height 9
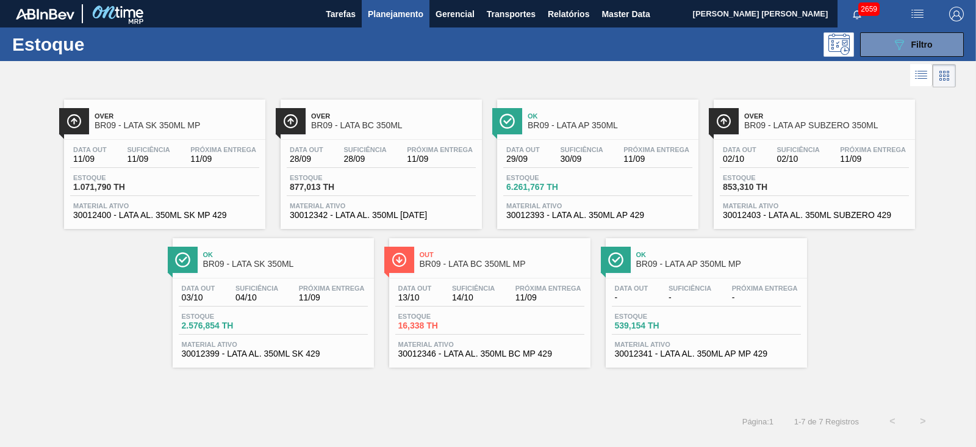
click at [570, 123] on span "BR09 - LATA AP 350ML" at bounding box center [610, 125] width 165 height 9
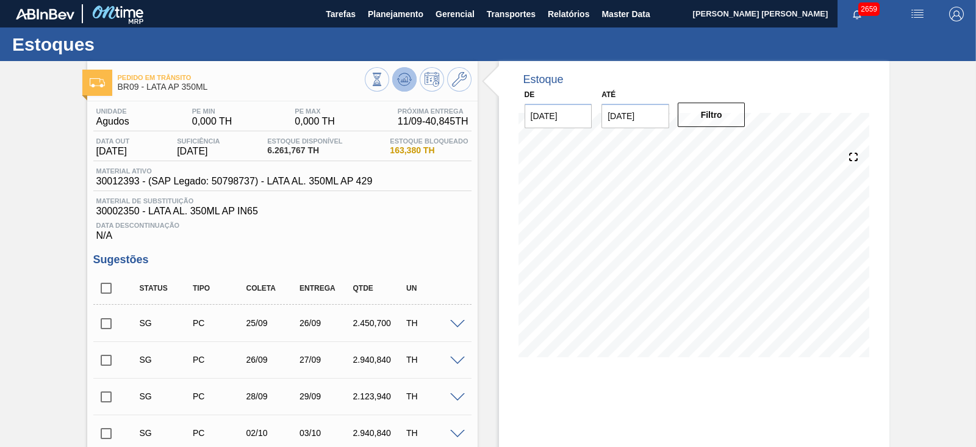
click at [397, 74] on icon at bounding box center [404, 79] width 15 height 15
click at [655, 118] on input "01/10/2025" at bounding box center [636, 116] width 68 height 24
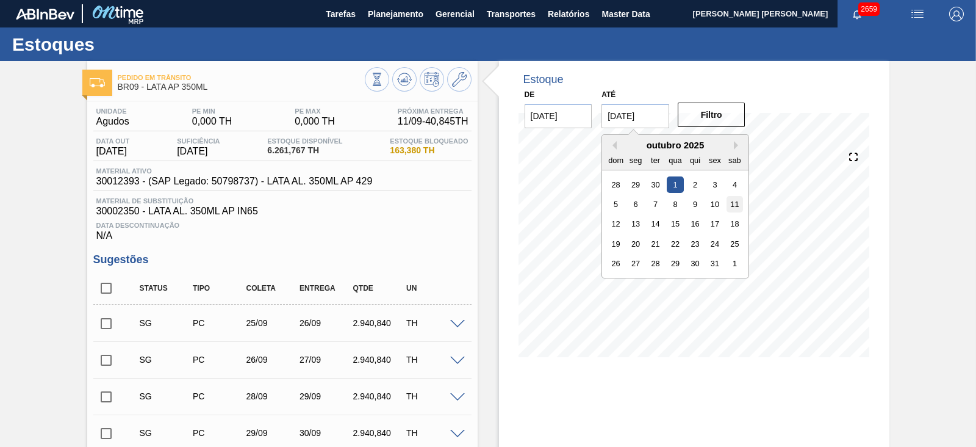
click at [741, 206] on div "11" at bounding box center [735, 204] width 16 height 16
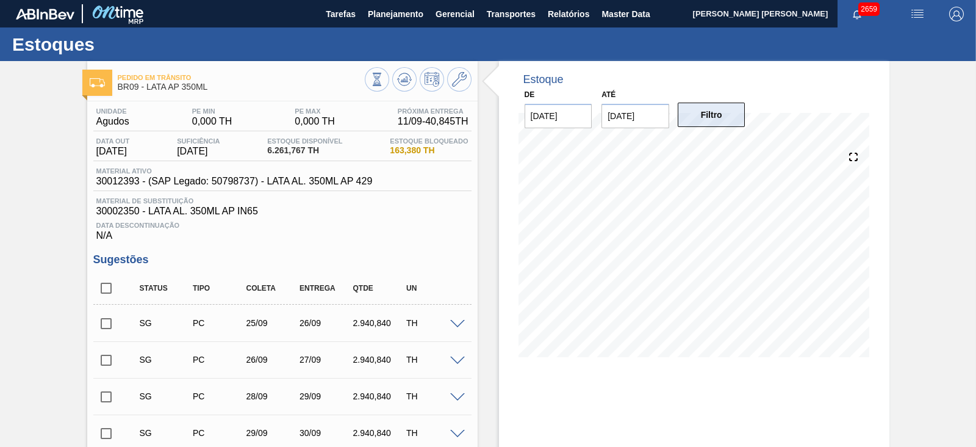
click at [710, 120] on button "Filtro" at bounding box center [712, 115] width 68 height 24
click at [631, 119] on input "[DATE]" at bounding box center [636, 116] width 68 height 24
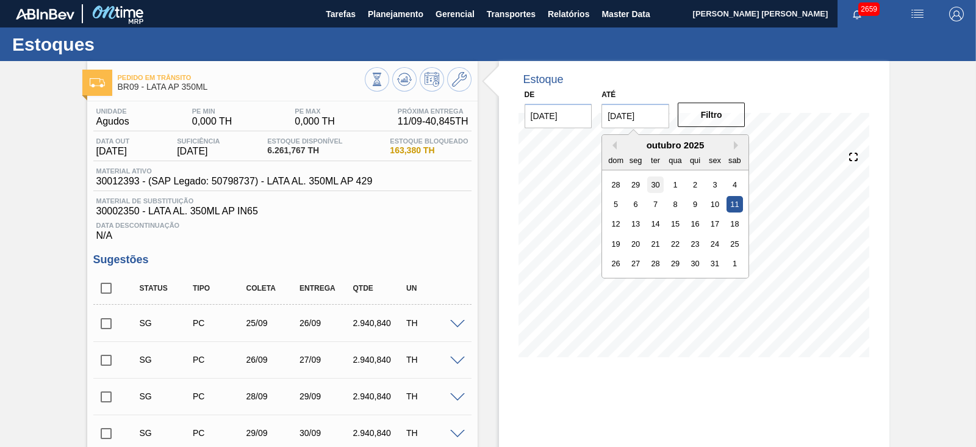
click at [653, 189] on div "30" at bounding box center [655, 184] width 16 height 16
type input "[DATE]"
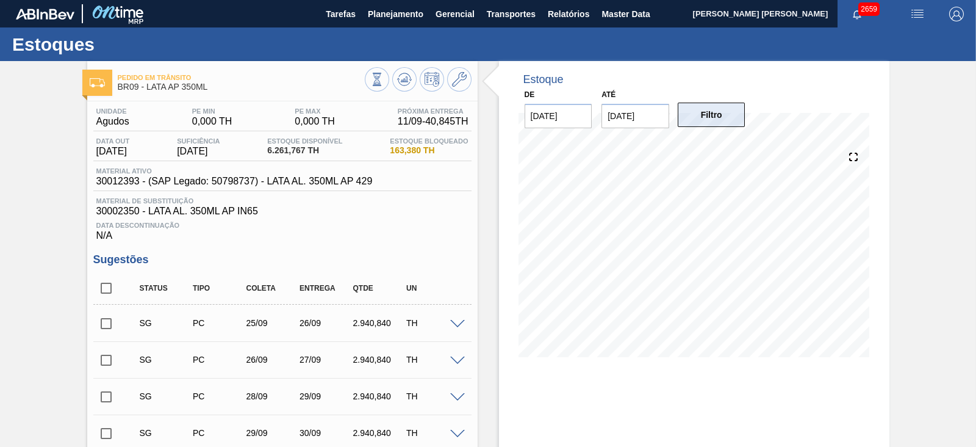
click at [696, 120] on button "Filtro" at bounding box center [712, 115] width 68 height 24
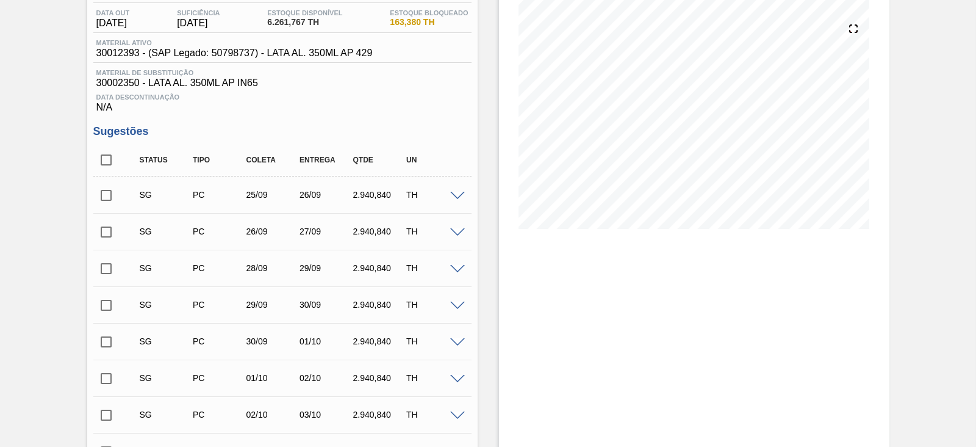
scroll to position [76, 0]
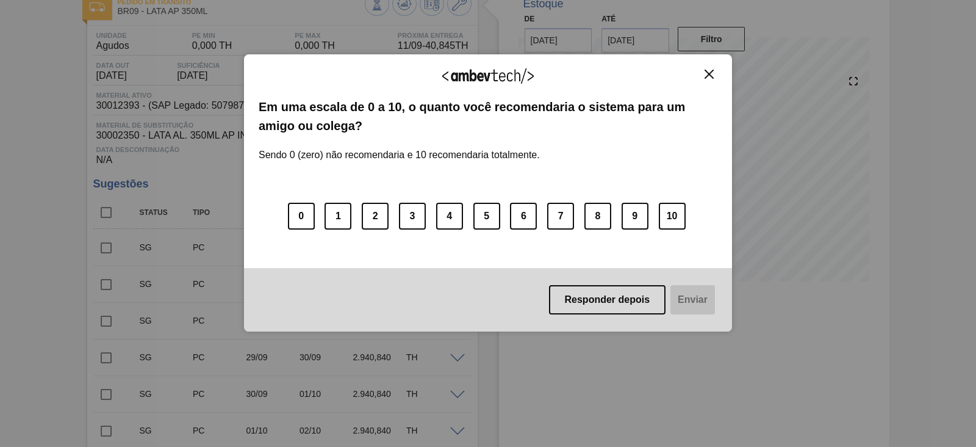
click at [710, 71] on img "Close" at bounding box center [709, 74] width 9 height 9
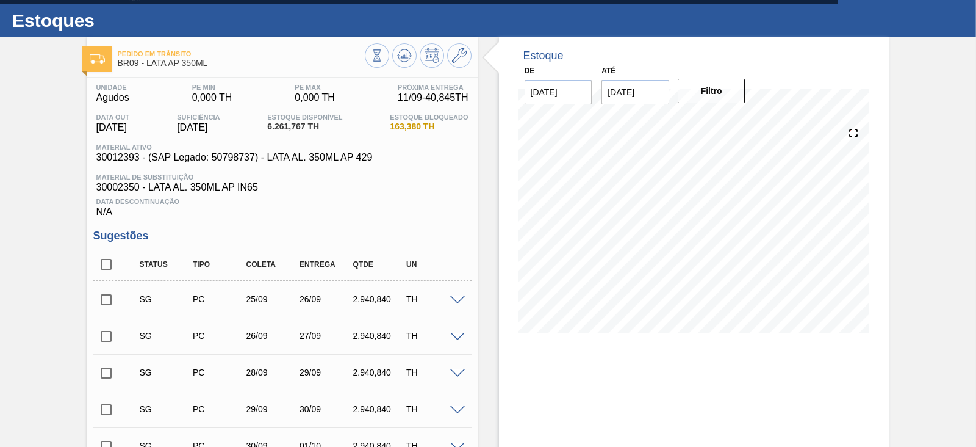
scroll to position [0, 0]
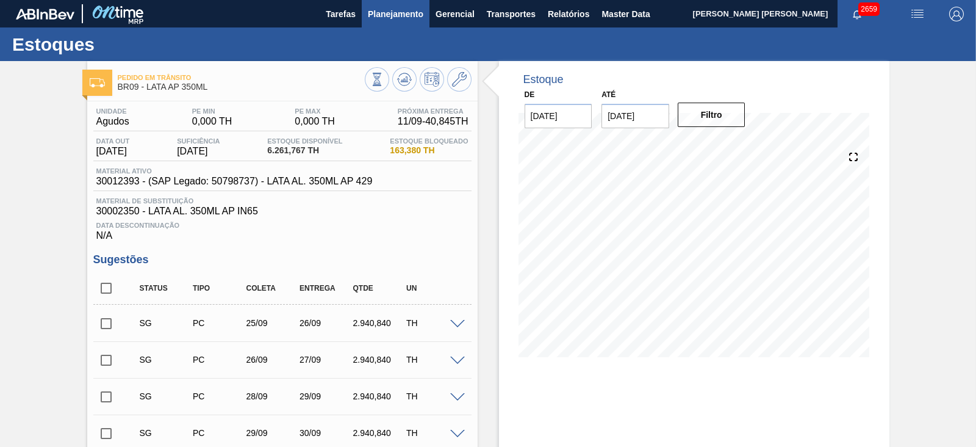
click at [402, 7] on span "Planejamento" at bounding box center [396, 14] width 56 height 15
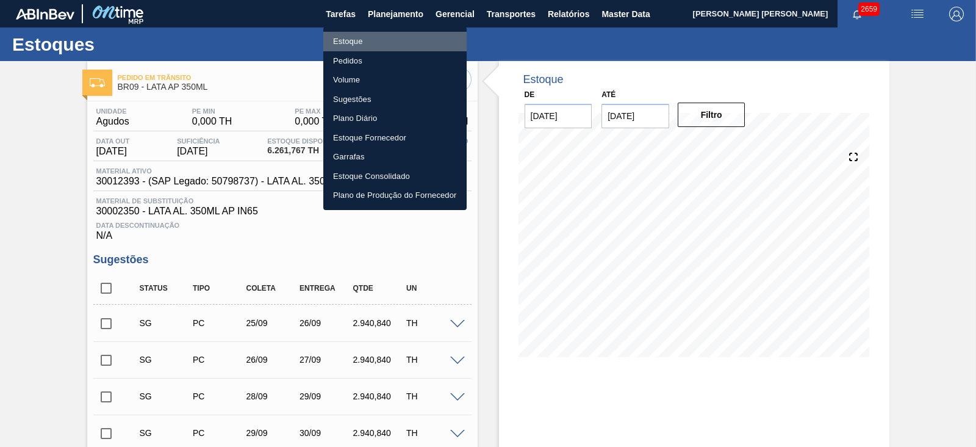
click at [348, 38] on li "Estoque" at bounding box center [394, 42] width 143 height 20
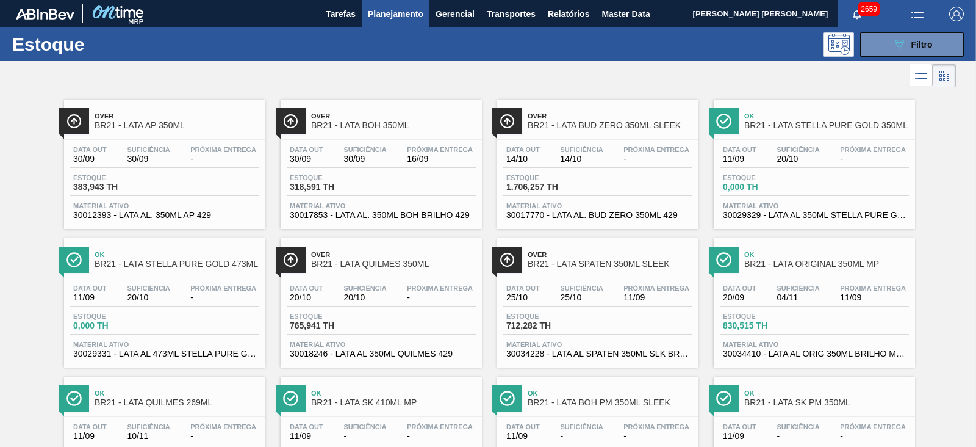
click at [671, 93] on link "Over BR21 - LATA BUD ZERO 350ML SLEEK Data out 14/10 Suficiência 14/10 Próxima …" at bounding box center [596, 159] width 217 height 139
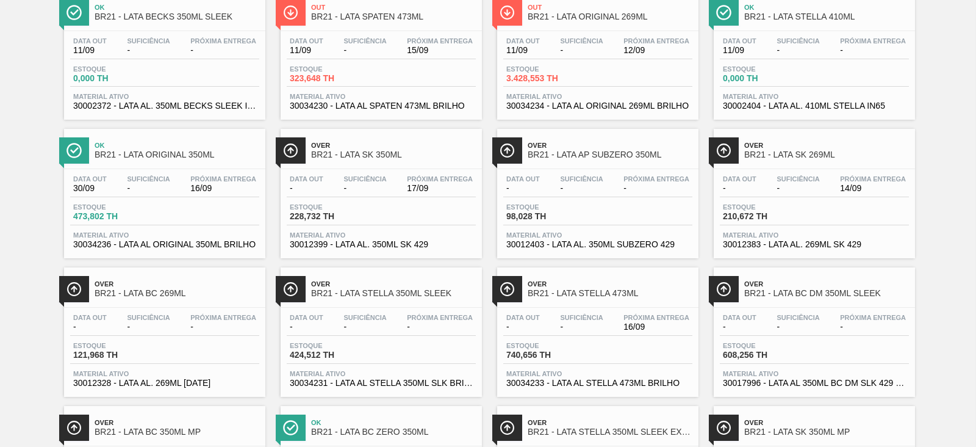
scroll to position [991, 0]
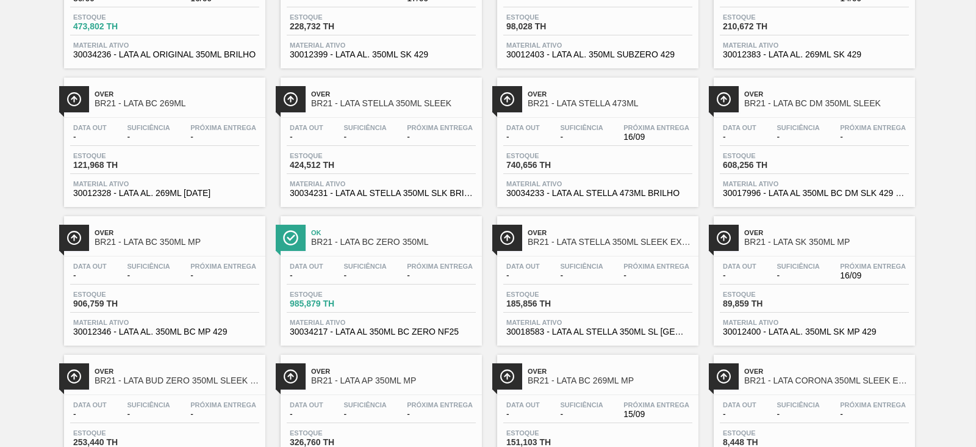
click at [794, 236] on span "Over" at bounding box center [826, 232] width 165 height 7
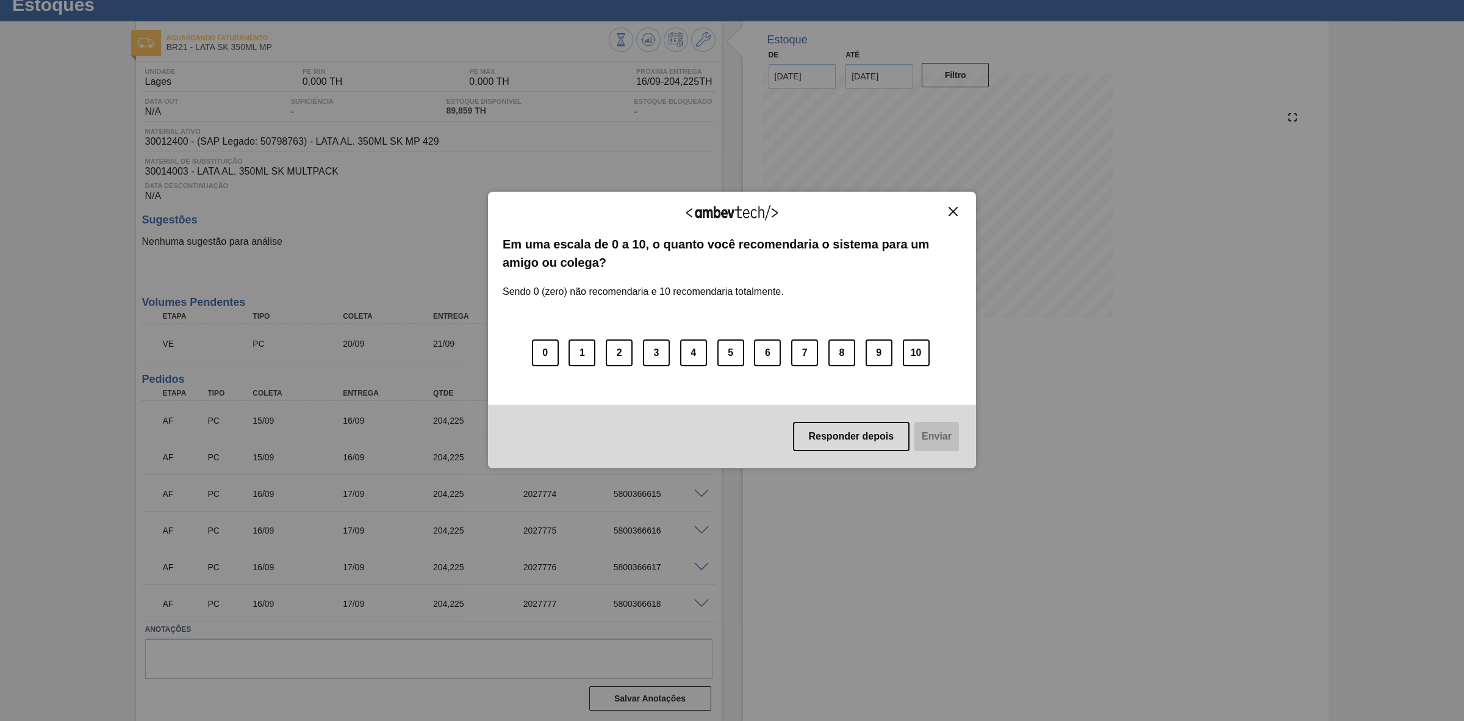
scroll to position [41, 0]
click at [951, 212] on img "Close" at bounding box center [953, 211] width 9 height 9
click at [956, 214] on img "Close" at bounding box center [953, 211] width 9 height 9
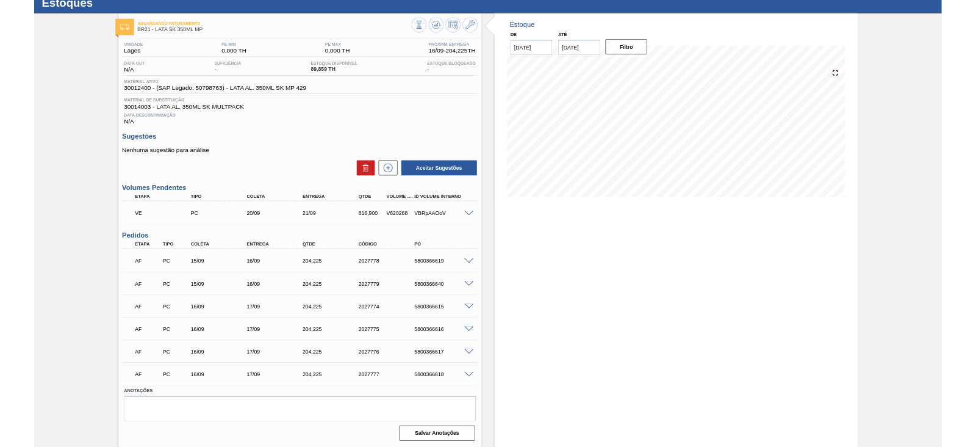
scroll to position [0, 0]
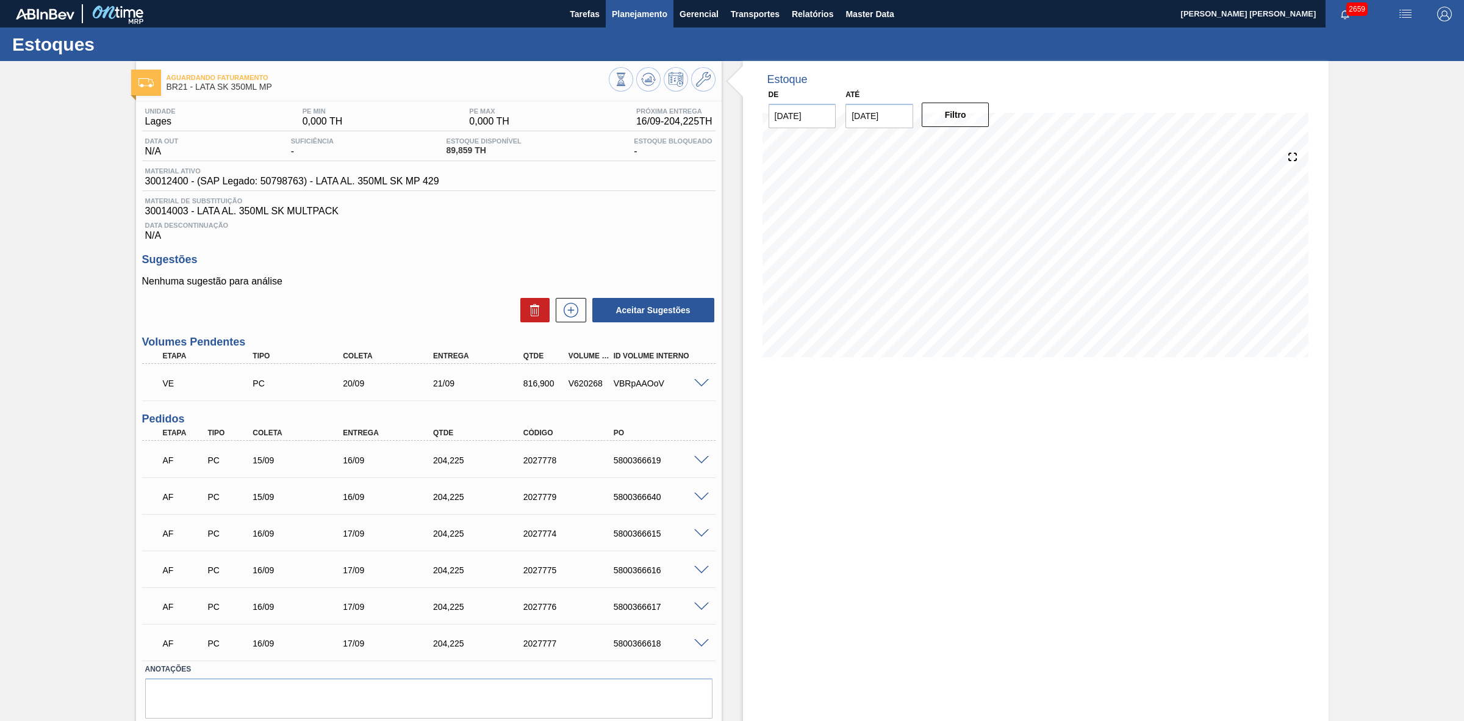
click at [644, 12] on span "Planejamento" at bounding box center [640, 14] width 56 height 15
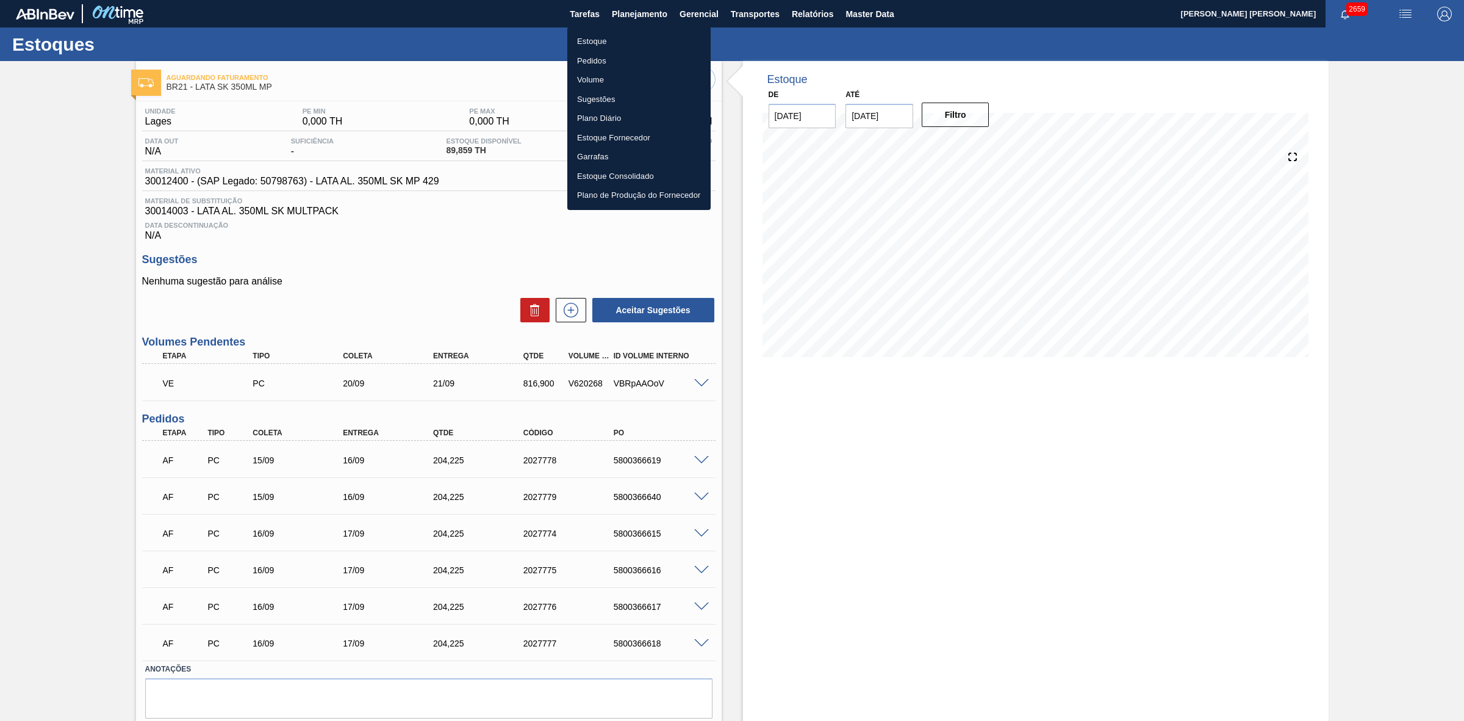
click at [593, 41] on li "Estoque" at bounding box center [638, 42] width 143 height 20
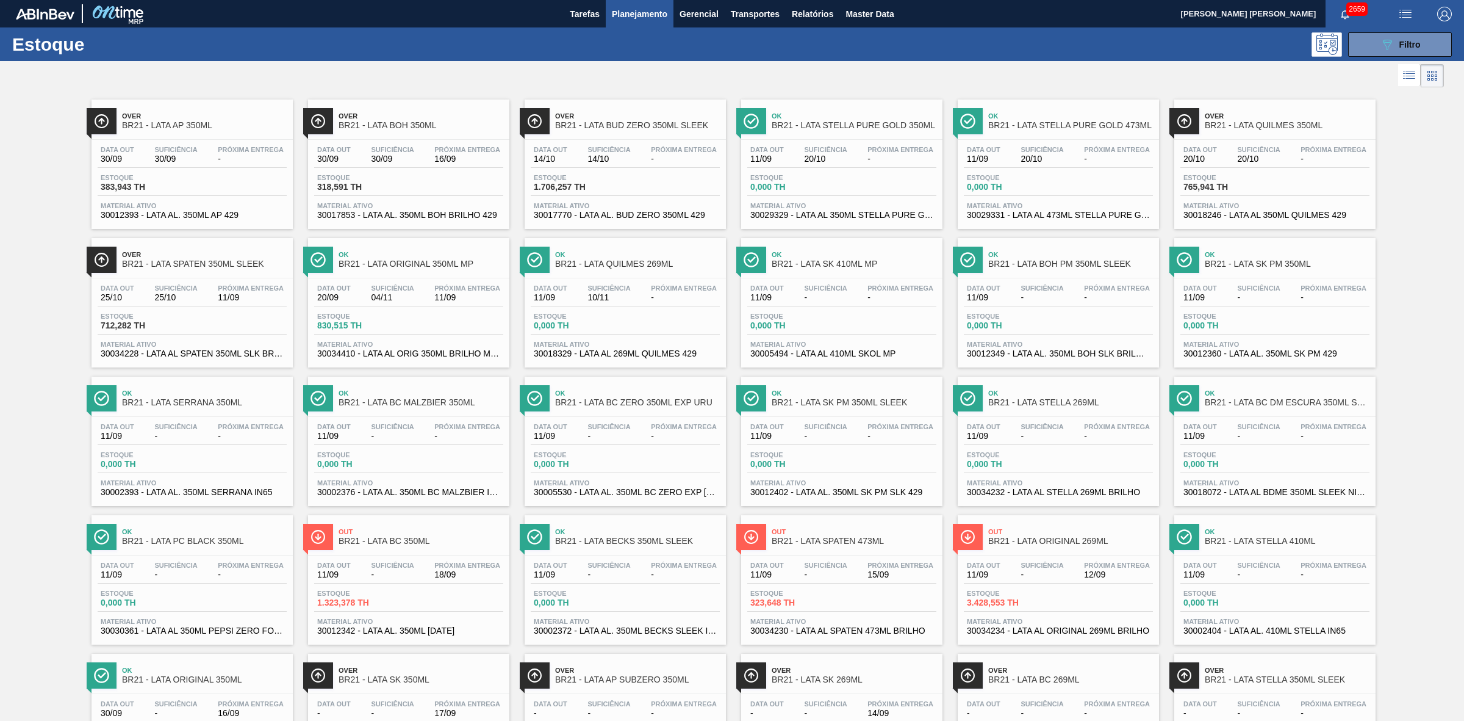
click at [647, 7] on span "Planejamento" at bounding box center [640, 14] width 56 height 15
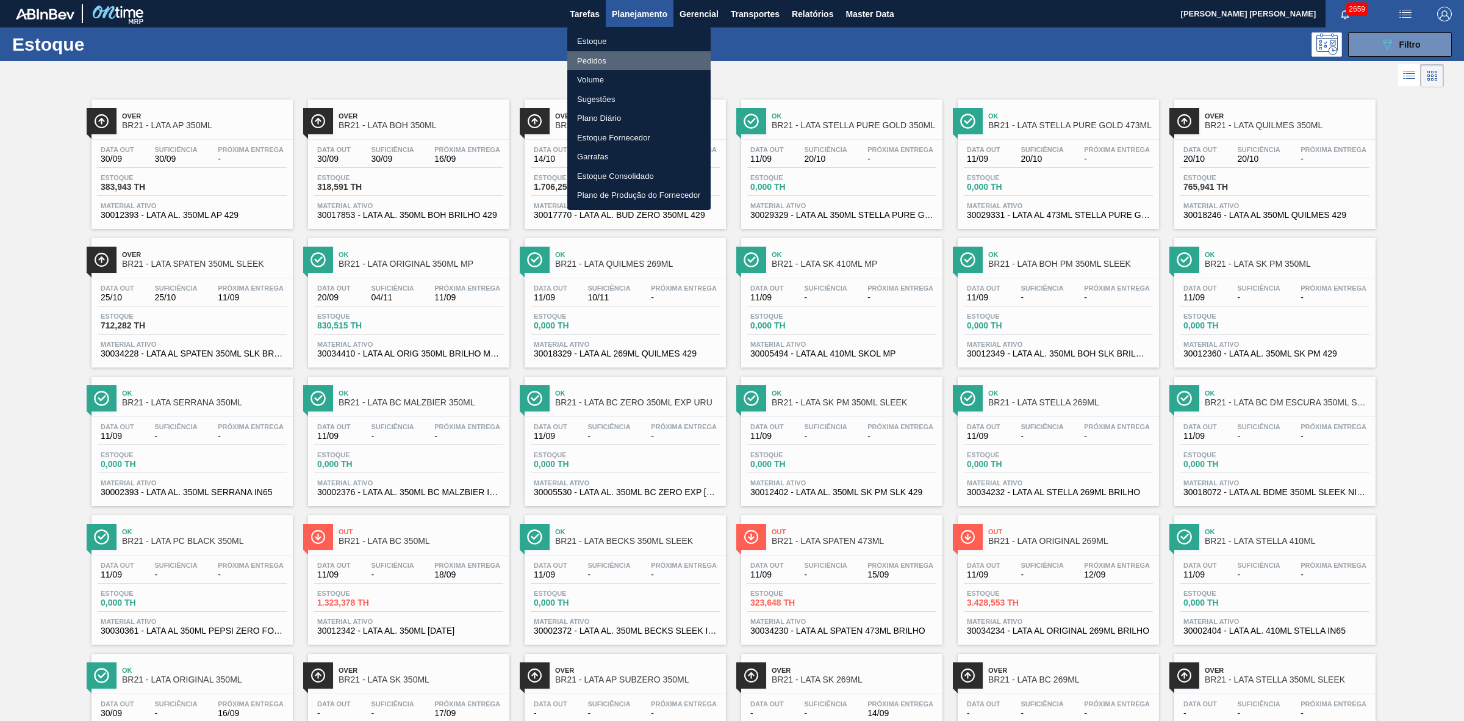
click at [595, 58] on li "Pedidos" at bounding box center [638, 61] width 143 height 20
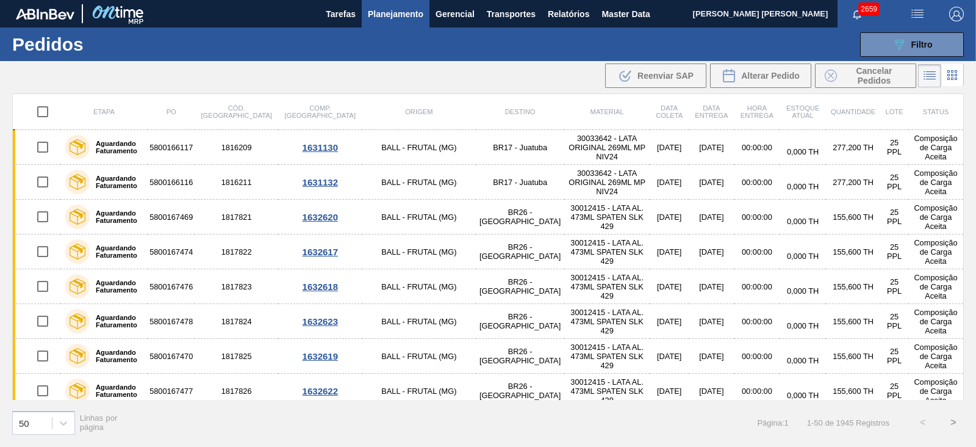
click at [383, 18] on span "Planejamento" at bounding box center [396, 14] width 56 height 15
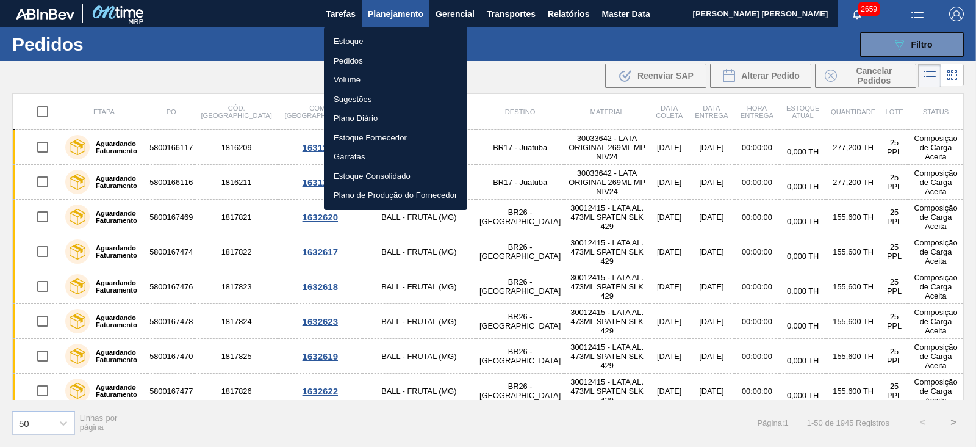
click at [355, 44] on li "Estoque" at bounding box center [395, 42] width 143 height 20
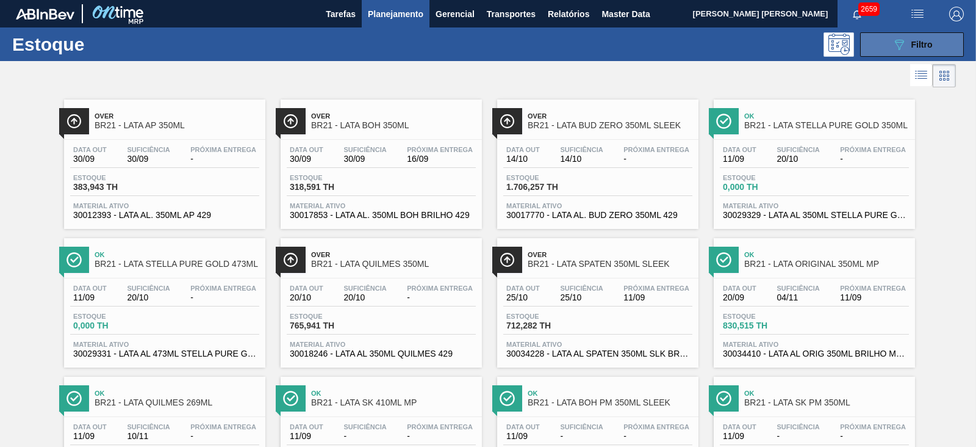
click at [924, 44] on span "Filtro" at bounding box center [922, 45] width 21 height 10
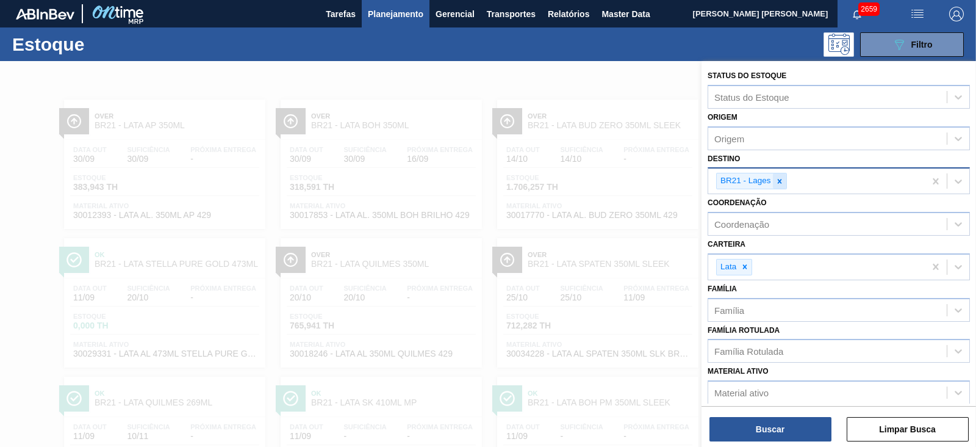
click at [779, 179] on icon at bounding box center [779, 181] width 4 height 4
type input "09"
click at [781, 185] on div at bounding box center [779, 180] width 13 height 15
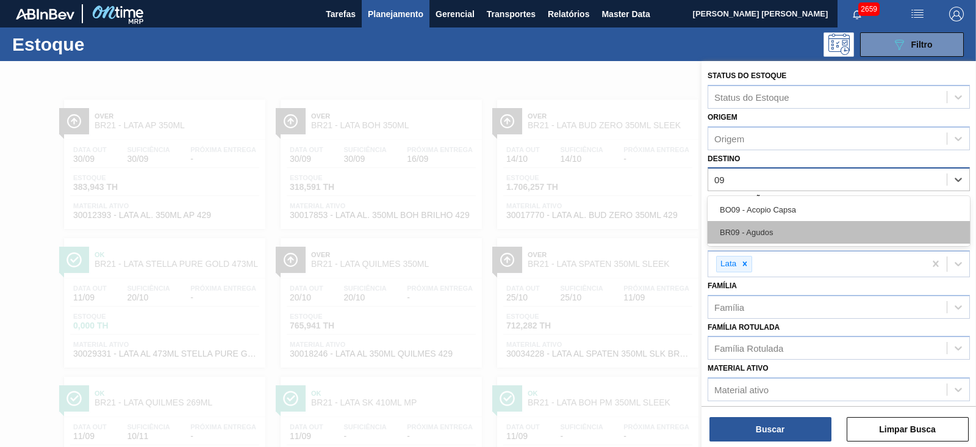
click at [758, 223] on div "BR09 - Agudos" at bounding box center [839, 232] width 262 height 23
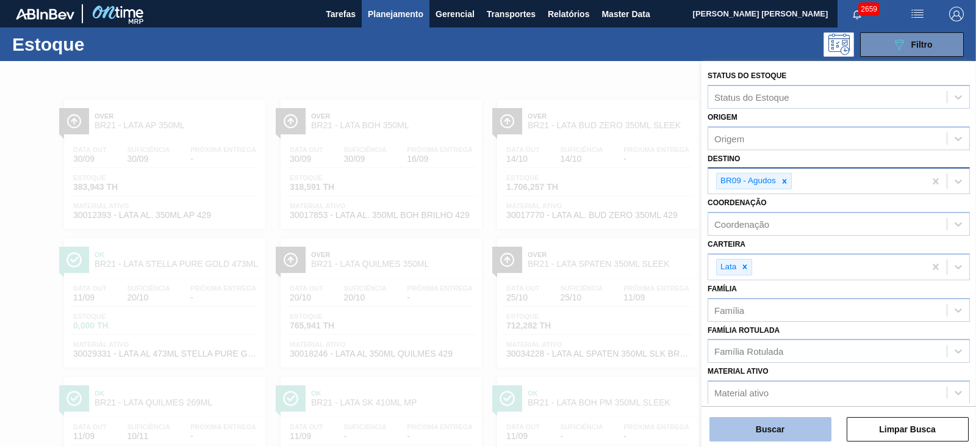
click at [761, 425] on button "Buscar" at bounding box center [771, 429] width 122 height 24
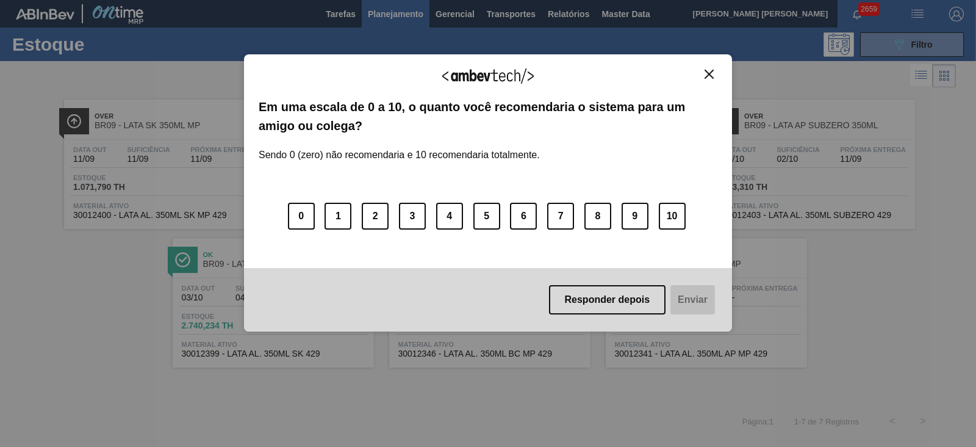
click at [707, 73] on img "Close" at bounding box center [709, 74] width 9 height 9
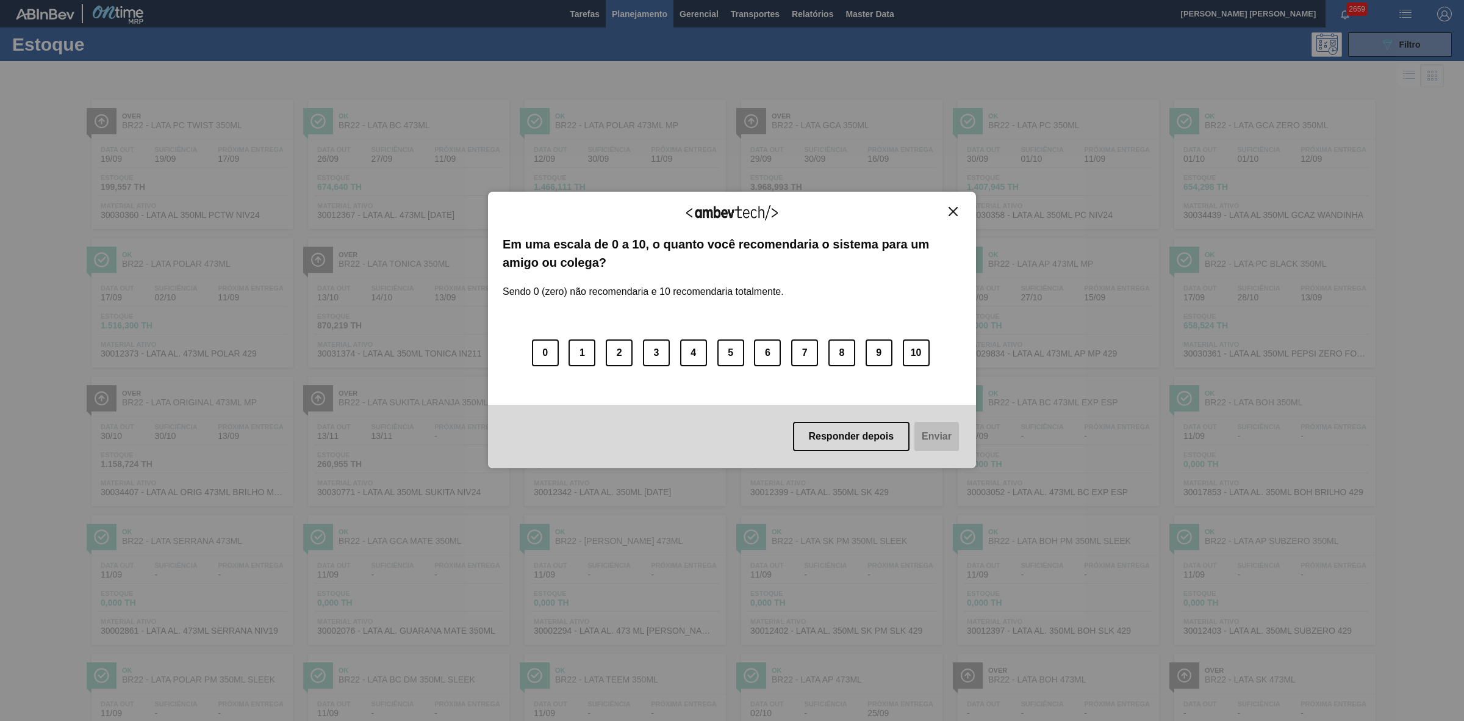
click at [958, 214] on img "Close" at bounding box center [953, 211] width 9 height 9
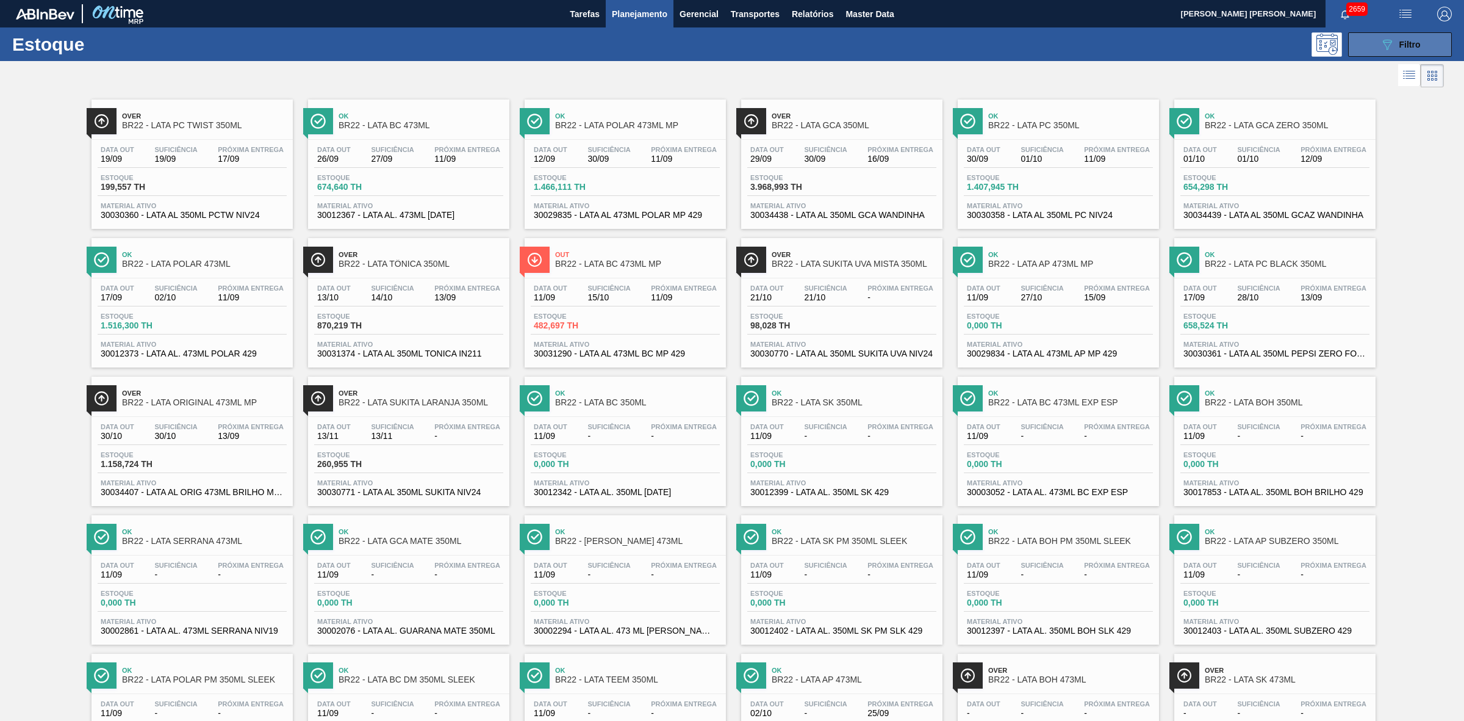
click at [1383, 47] on icon "089F7B8B-B2A5-4AFE-B5C0-19BA573D28AC" at bounding box center [1387, 44] width 15 height 15
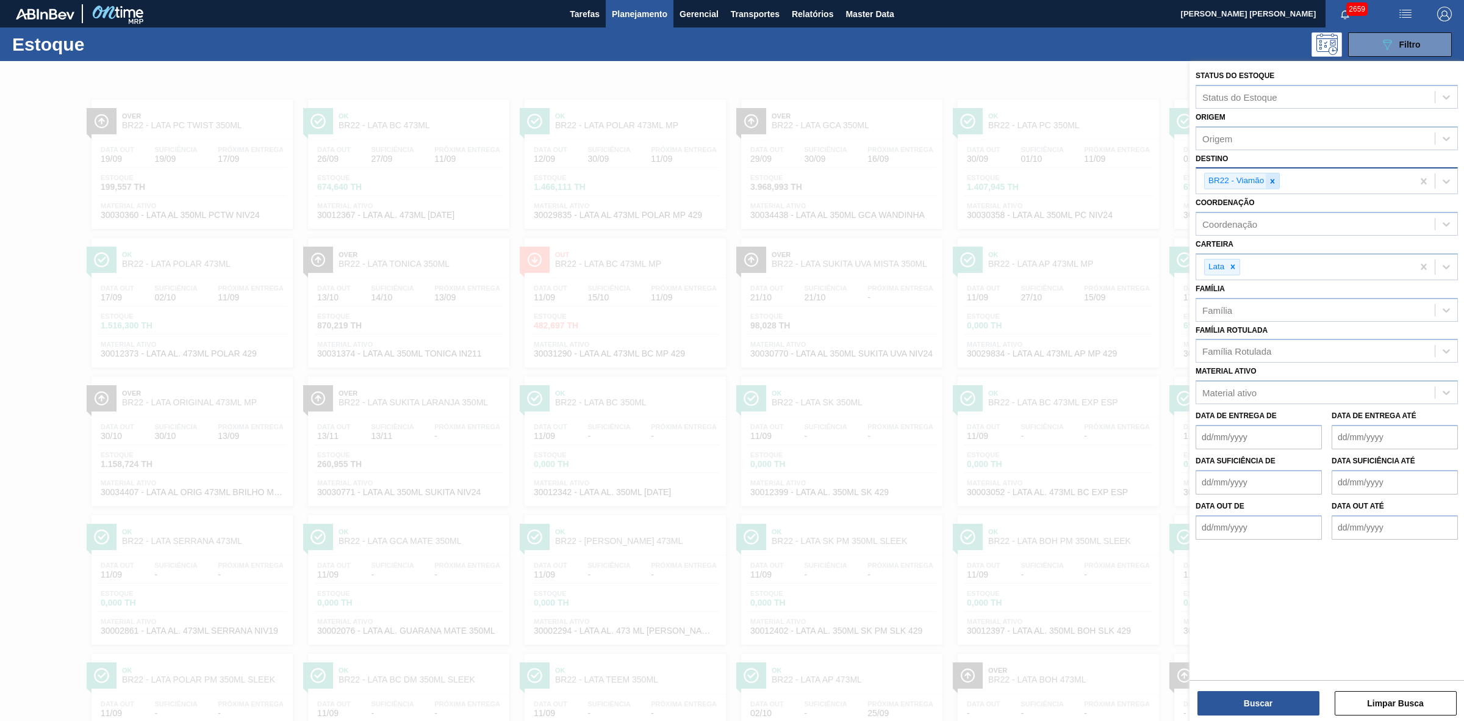
click at [1270, 178] on icon at bounding box center [1273, 181] width 9 height 9
type input "09"
click at [1255, 181] on div "09" at bounding box center [1316, 180] width 239 height 18
click at [1255, 178] on div "Destino" at bounding box center [1316, 180] width 239 height 18
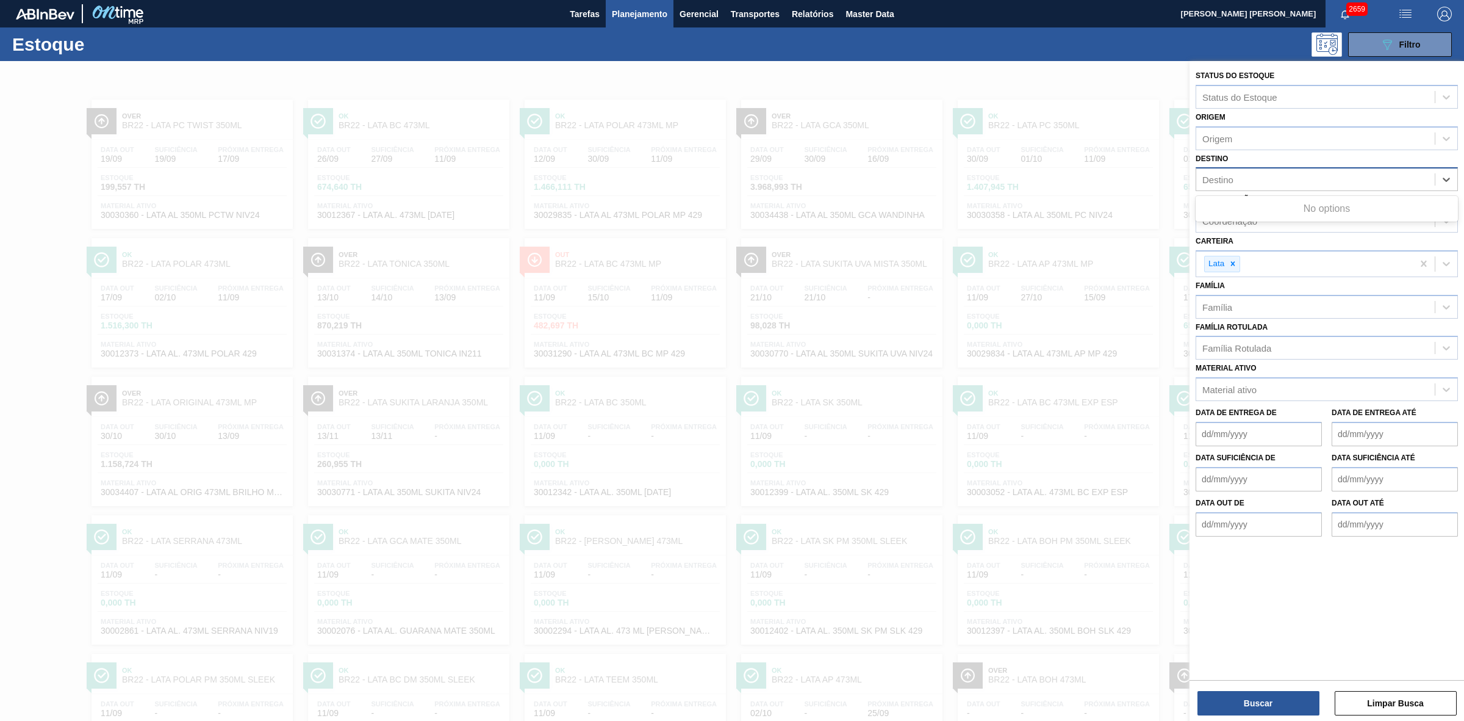
click at [1255, 178] on div "Destino" at bounding box center [1316, 180] width 239 height 18
click at [1255, 178] on div "BR22 - Viamão" at bounding box center [1305, 180] width 217 height 25
click at [1255, 178] on div "BR22 - Viamão" at bounding box center [1235, 180] width 61 height 15
click at [1273, 180] on icon at bounding box center [1273, 181] width 4 height 4
type input "09"
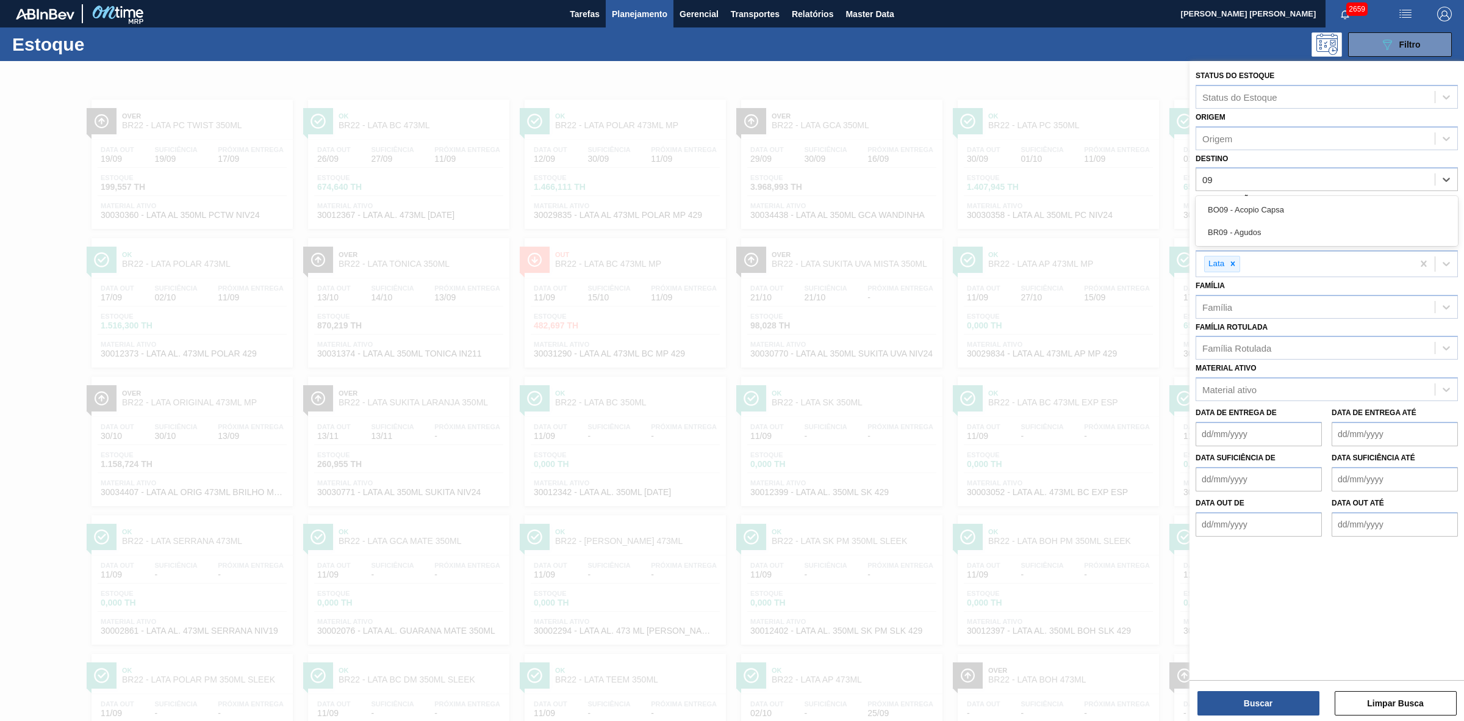
click at [1225, 221] on div "BR09 - Agudos" at bounding box center [1327, 232] width 262 height 23
click at [1286, 702] on button "Buscar" at bounding box center [1259, 703] width 122 height 24
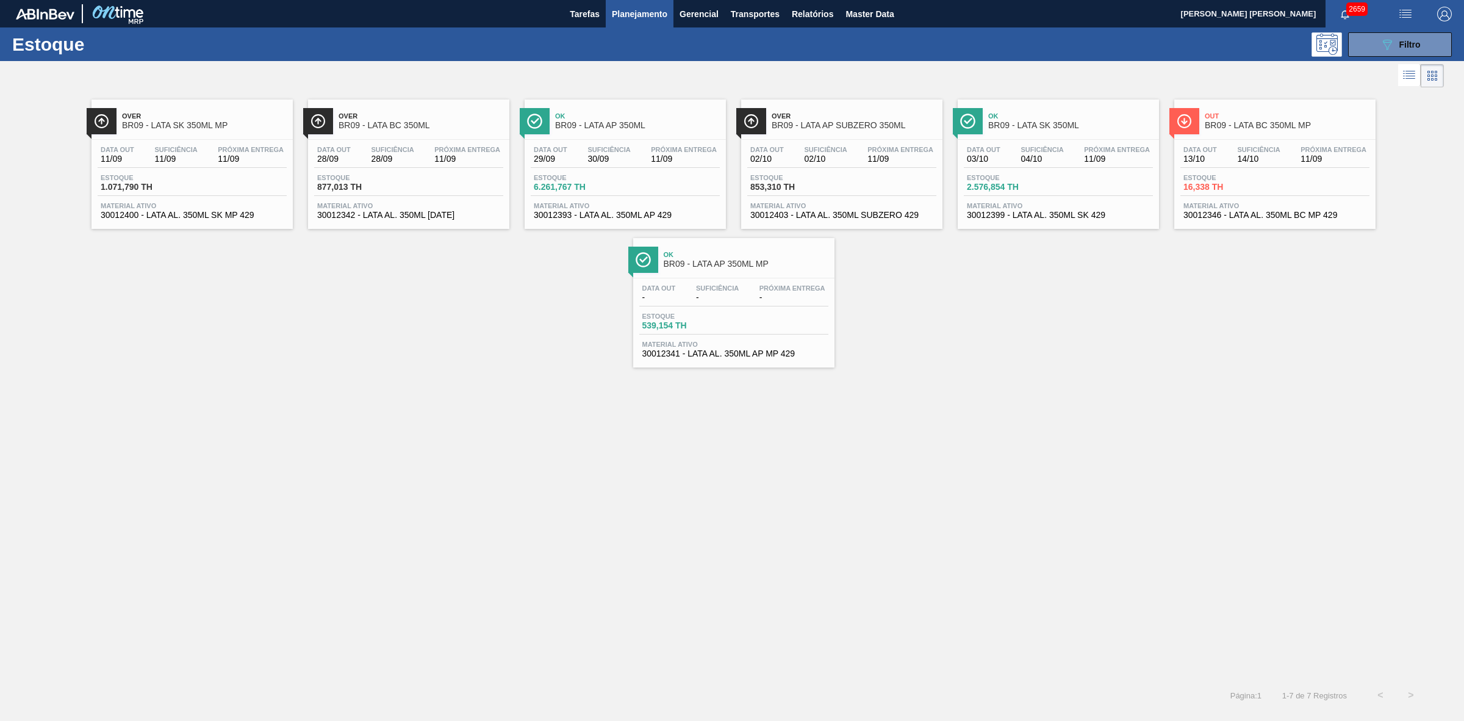
drag, startPoint x: 574, startPoint y: 120, endPoint x: 580, endPoint y: 120, distance: 6.7
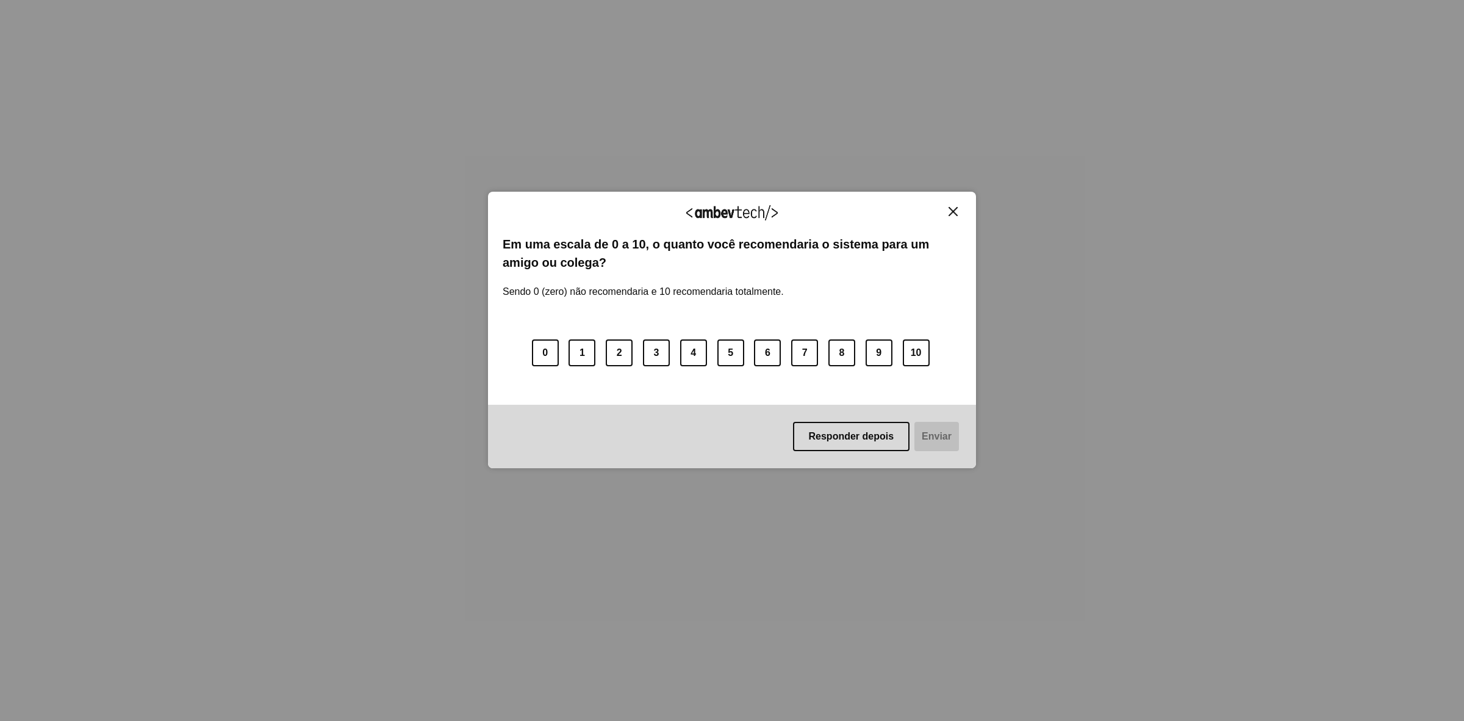
click at [957, 208] on img "Close" at bounding box center [953, 211] width 9 height 9
click at [953, 211] on img "Close" at bounding box center [953, 211] width 9 height 9
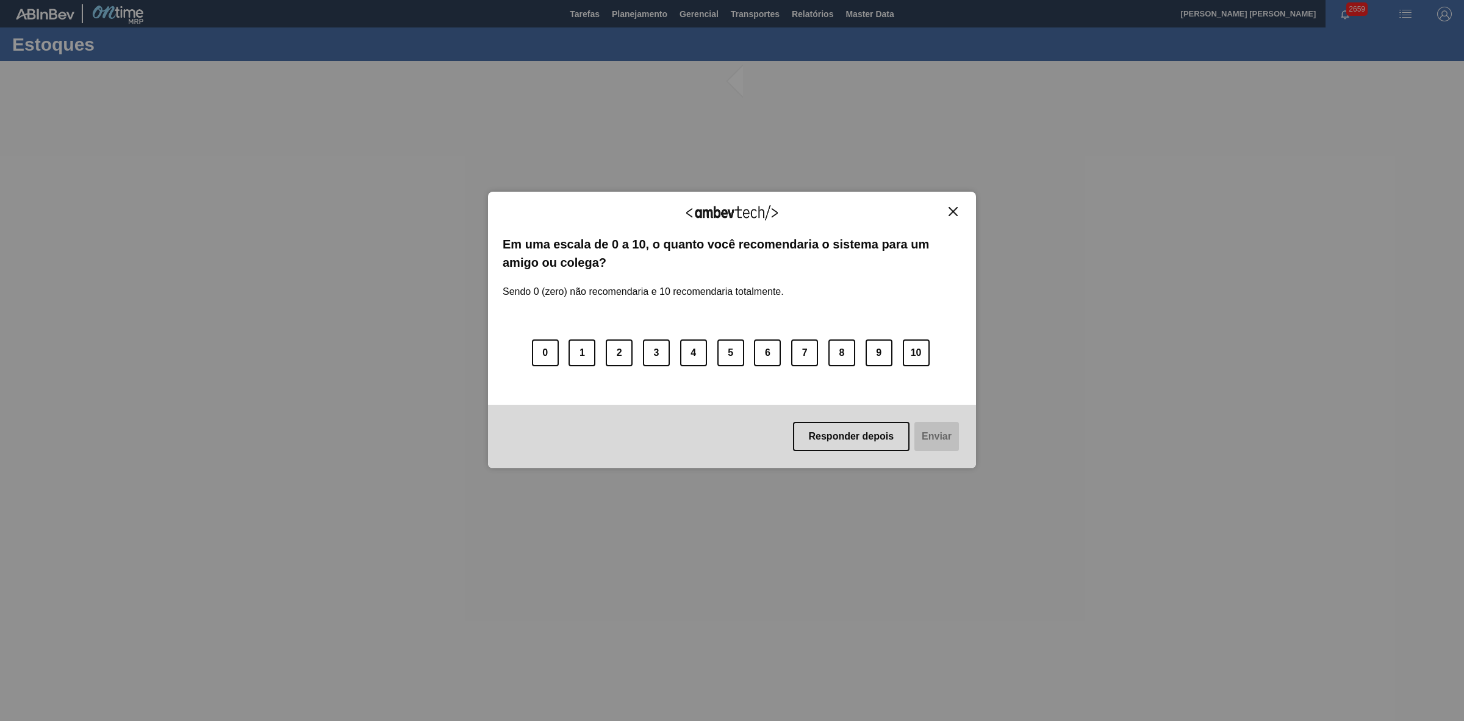
click at [959, 211] on button "Close" at bounding box center [953, 211] width 16 height 10
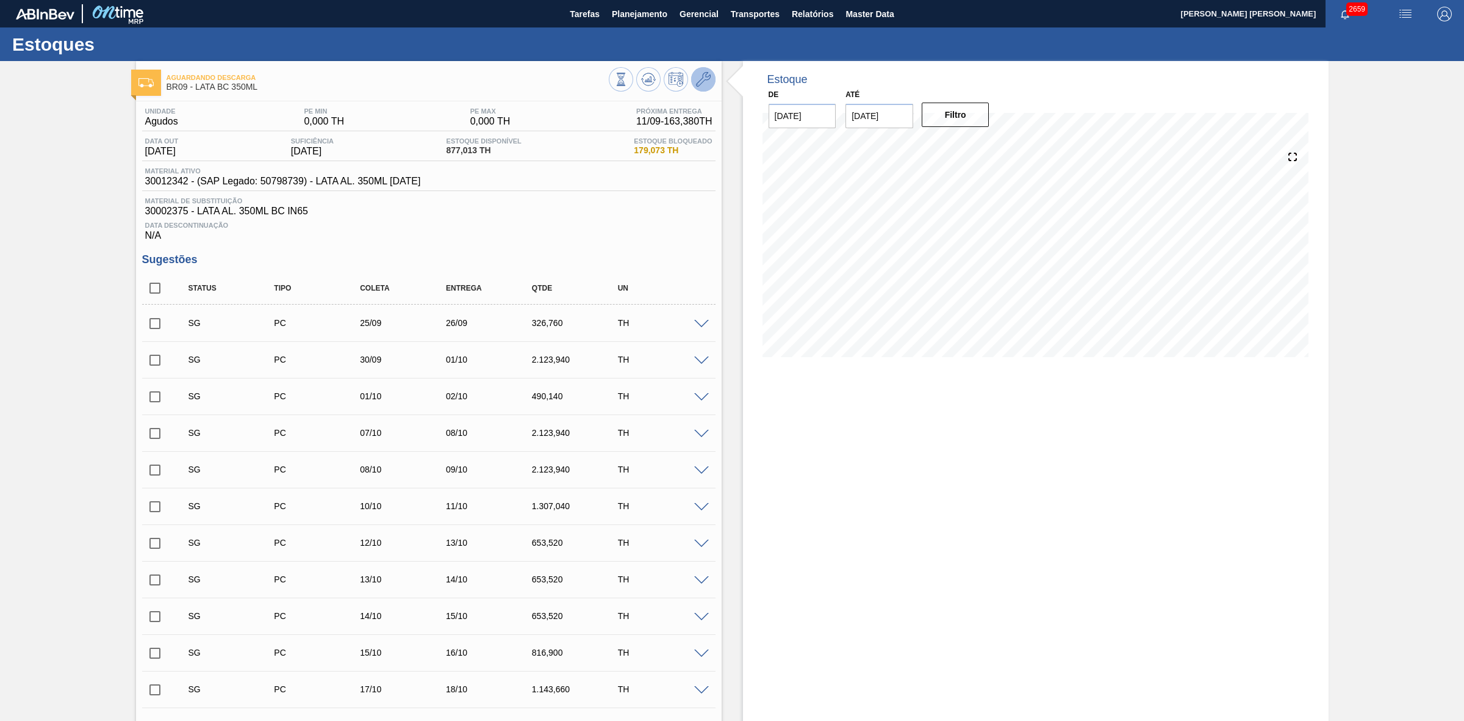
click at [699, 74] on icon at bounding box center [703, 79] width 15 height 15
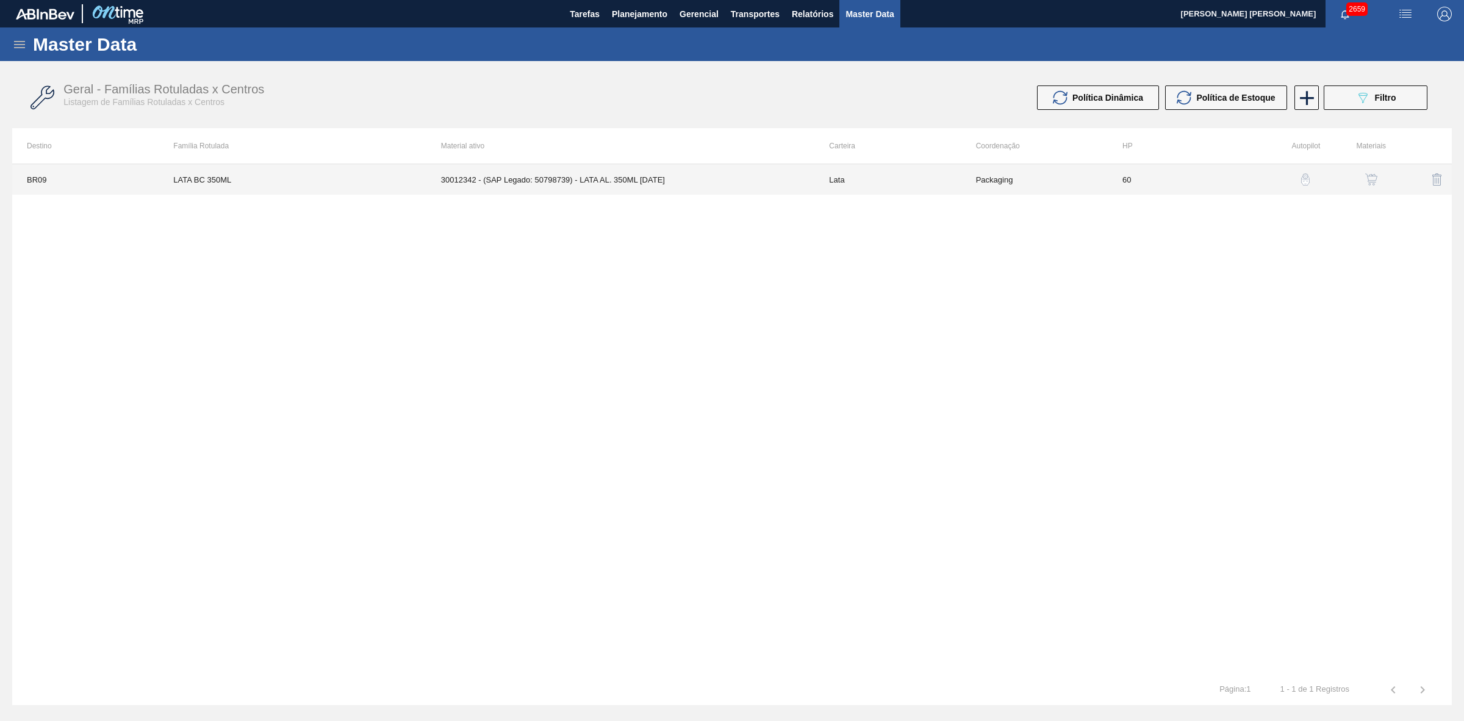
click at [636, 177] on td "30012342 - (SAP Legado: 50798739) - LATA AL. 350ML BC 429" at bounding box center [621, 179] width 389 height 31
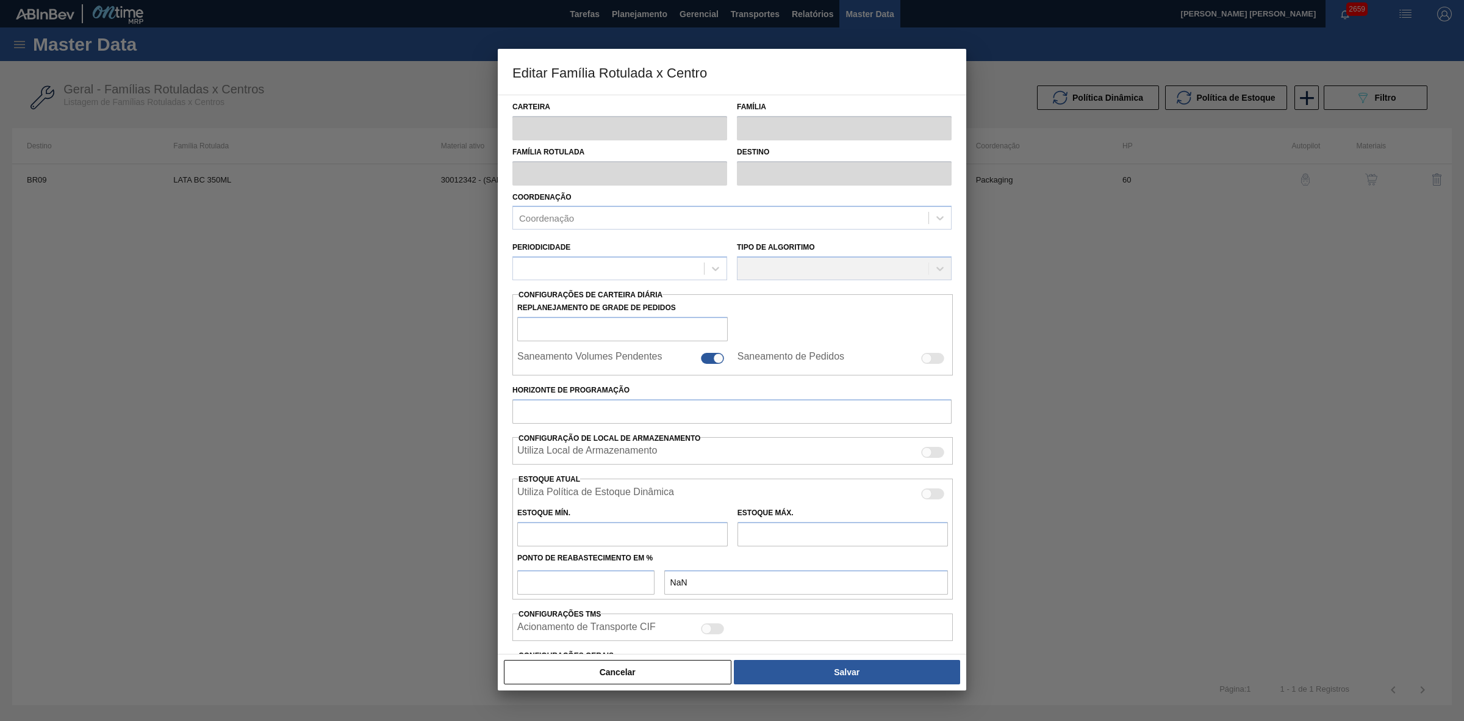
type input "Lata"
type input "LATA BC 350ML"
type input "BR09 - Agudos"
type input "0"
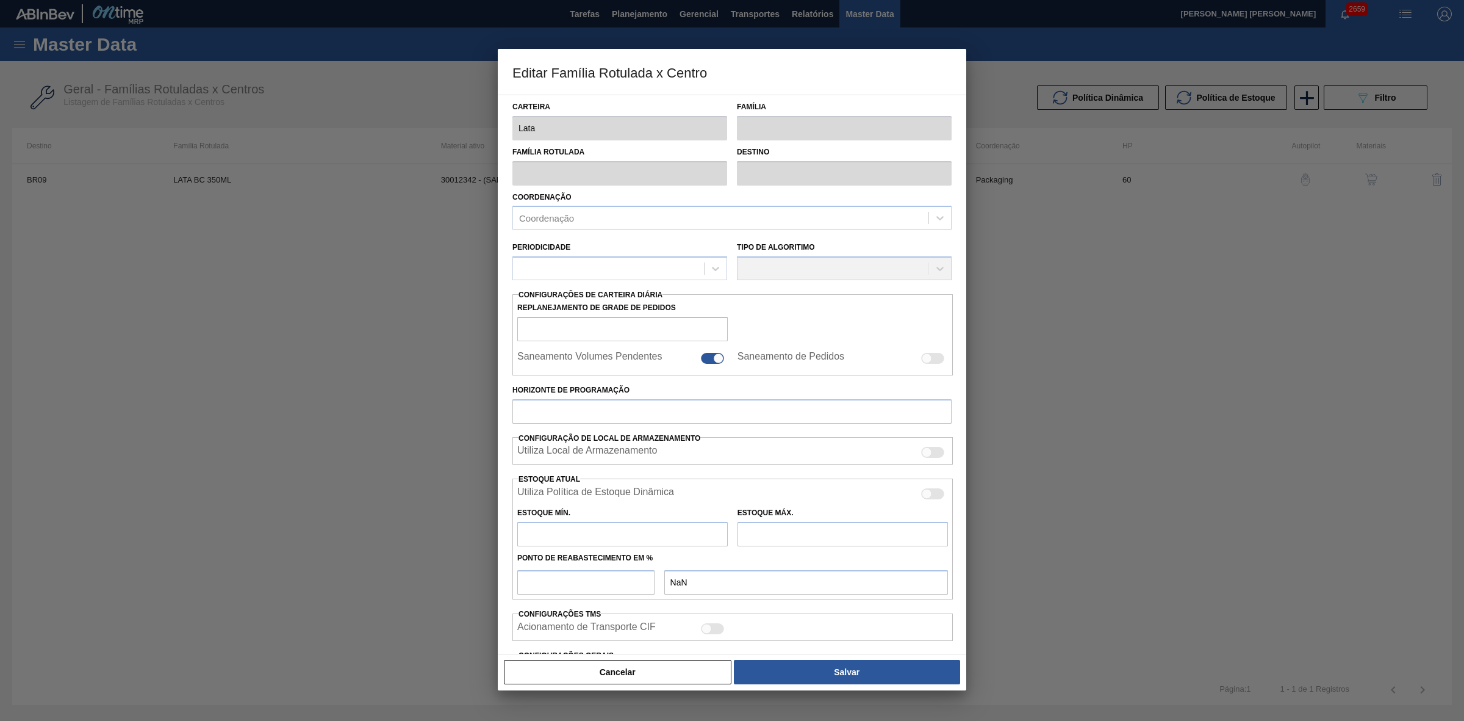
checkbox input "false"
type input "60"
type input "0"
type input "100"
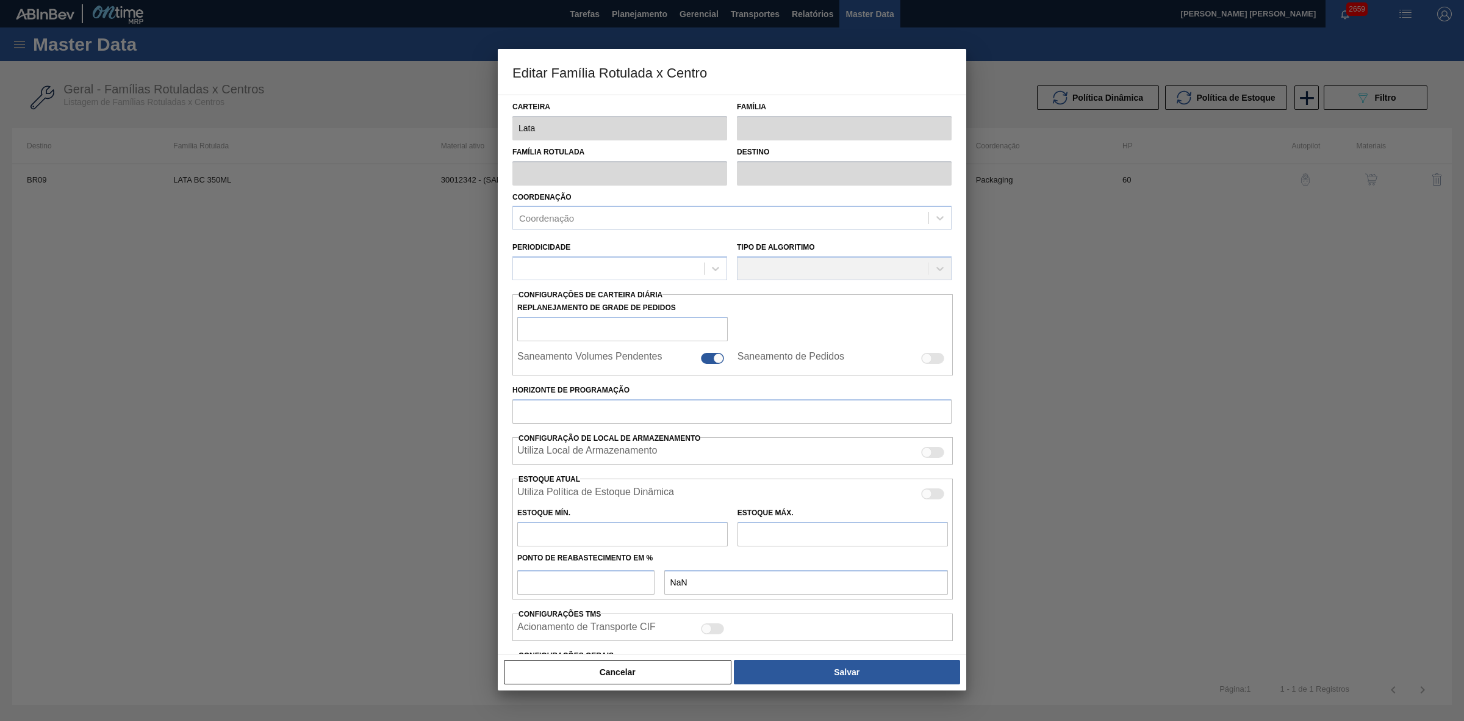
type input "0,000"
checkbox input "true"
click at [931, 497] on div at bounding box center [932, 496] width 23 height 11
checkbox input "true"
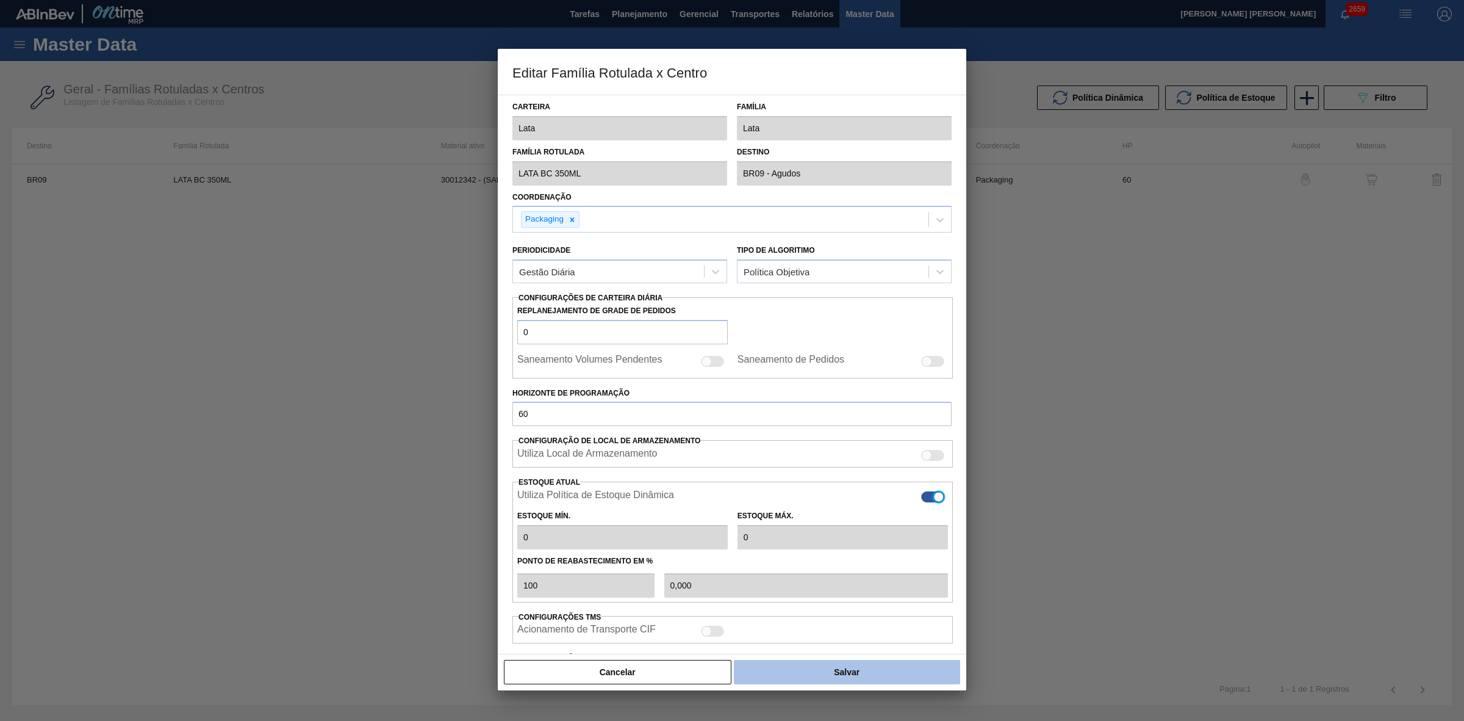
click at [847, 673] on button "Salvar" at bounding box center [847, 672] width 226 height 24
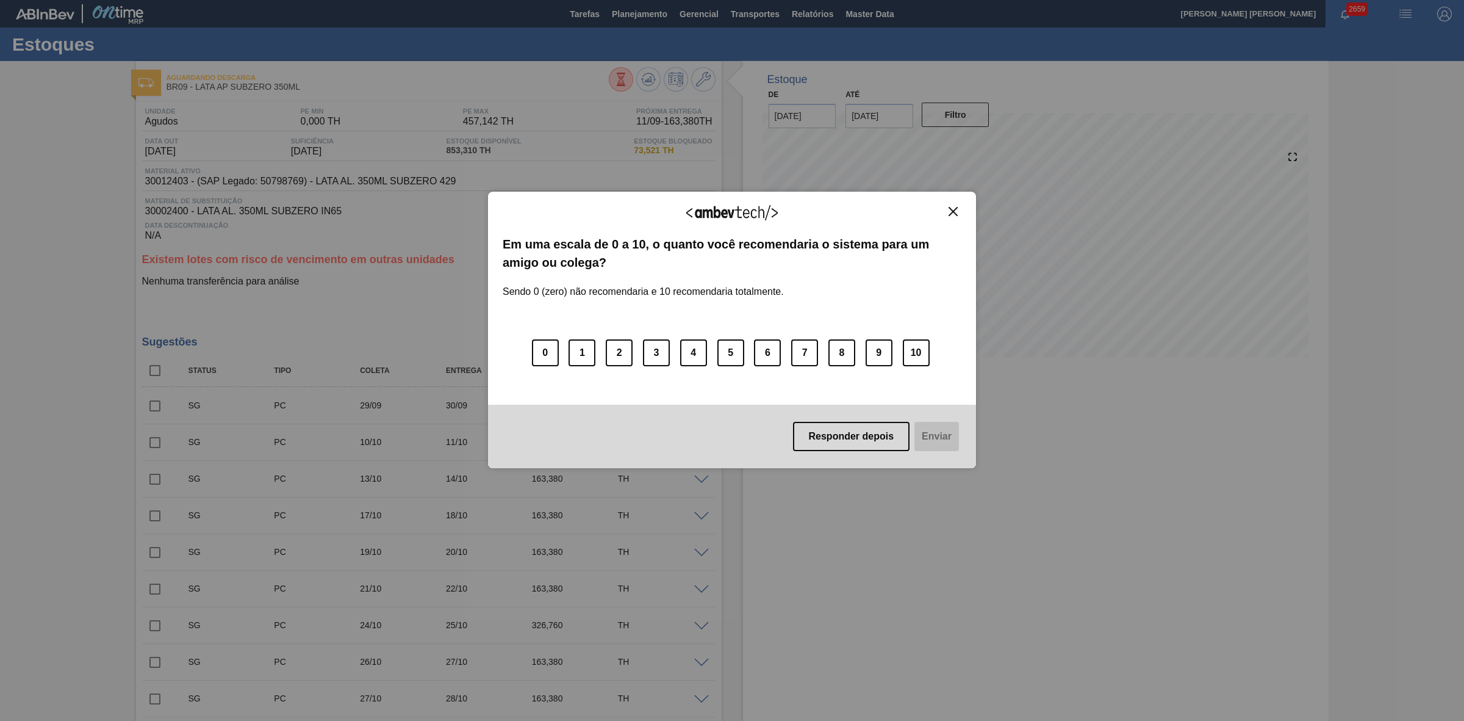
click at [951, 209] on img "Close" at bounding box center [953, 211] width 9 height 9
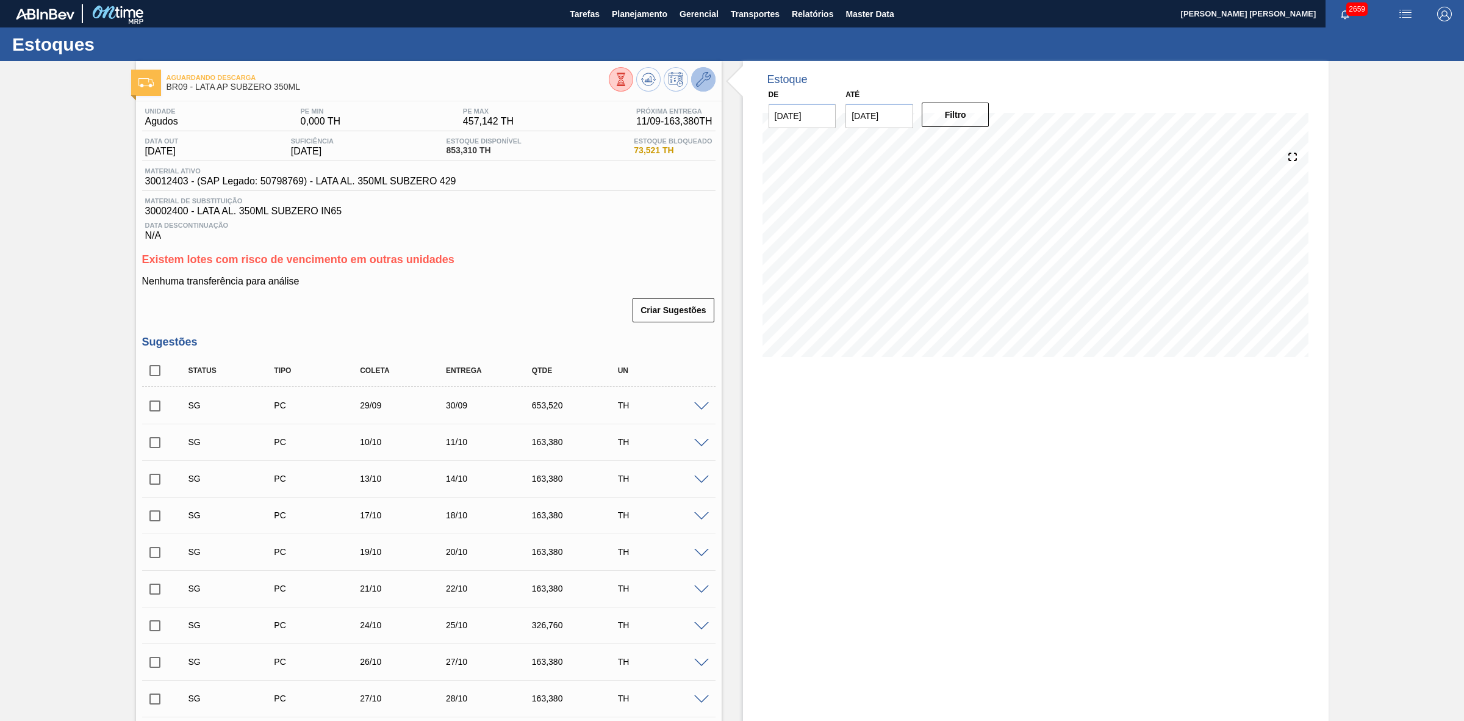
click at [705, 87] on button at bounding box center [703, 79] width 24 height 24
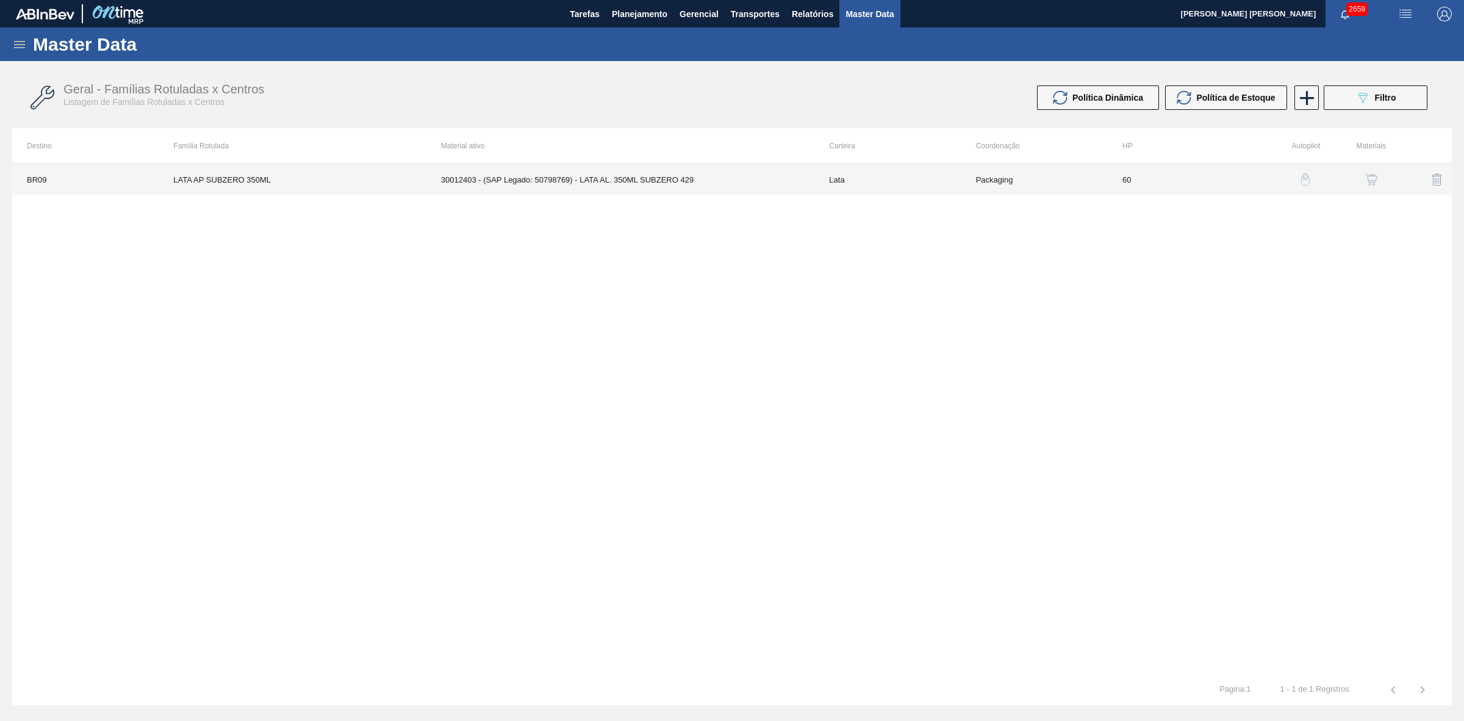
click at [769, 181] on td "30012403 - (SAP Legado: 50798769) - LATA AL. 350ML SUBZERO 429" at bounding box center [621, 179] width 389 height 31
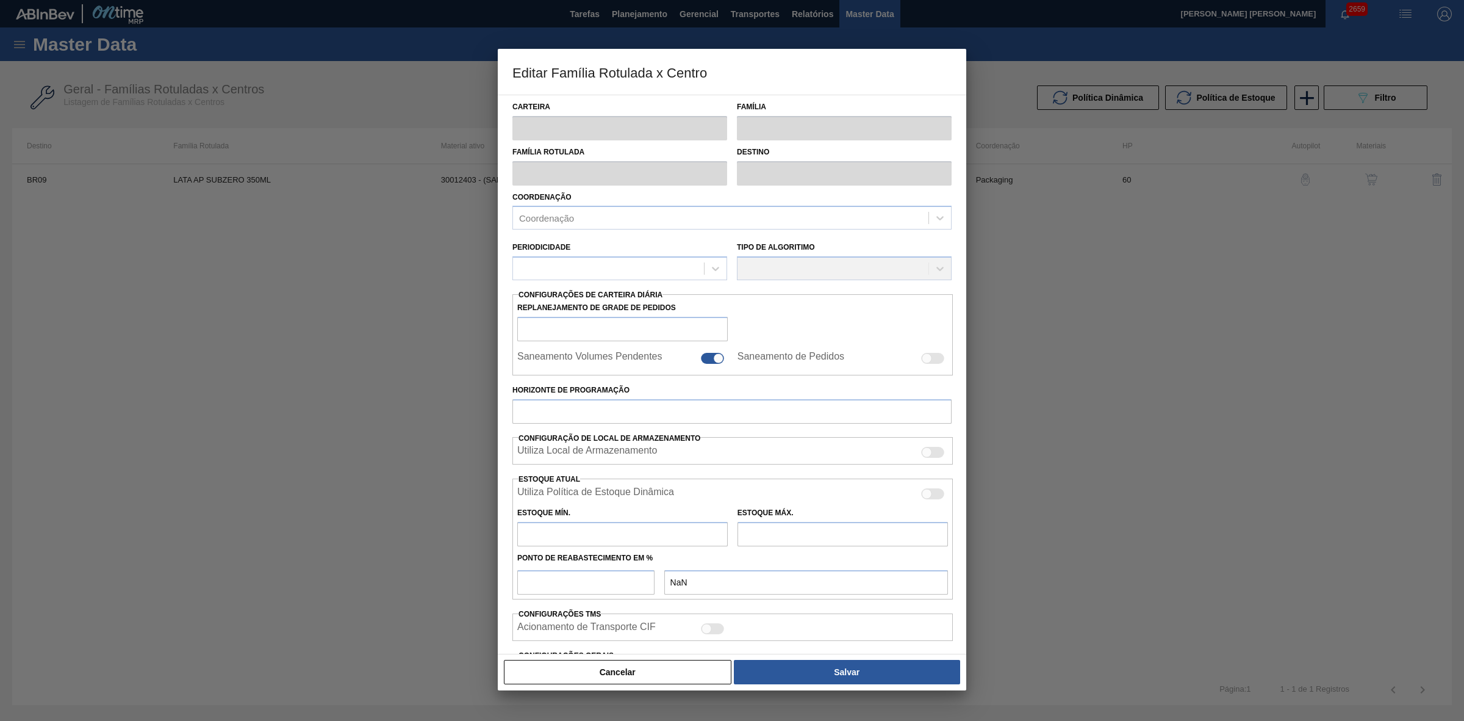
click at [926, 493] on div at bounding box center [927, 494] width 10 height 10
checkbox input "true"
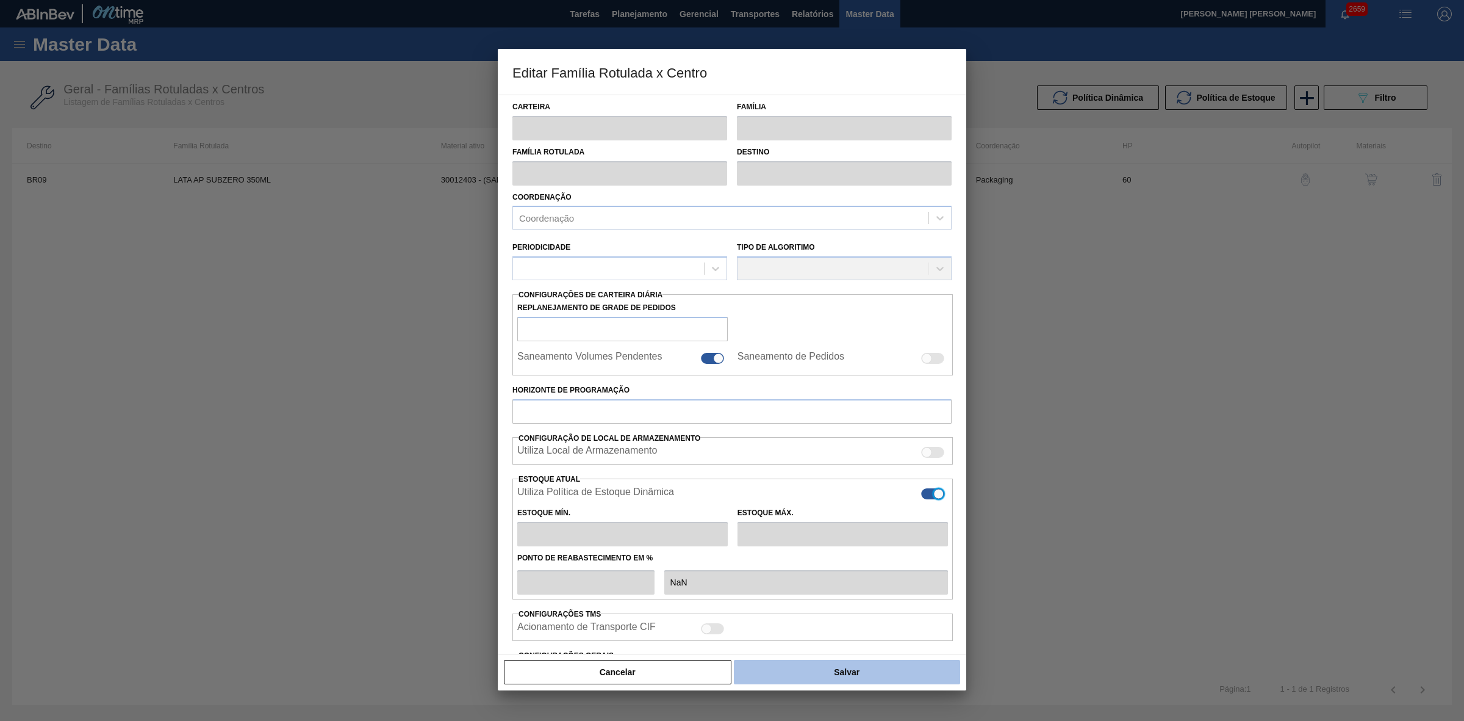
click at [862, 681] on button "Salvar" at bounding box center [847, 672] width 226 height 24
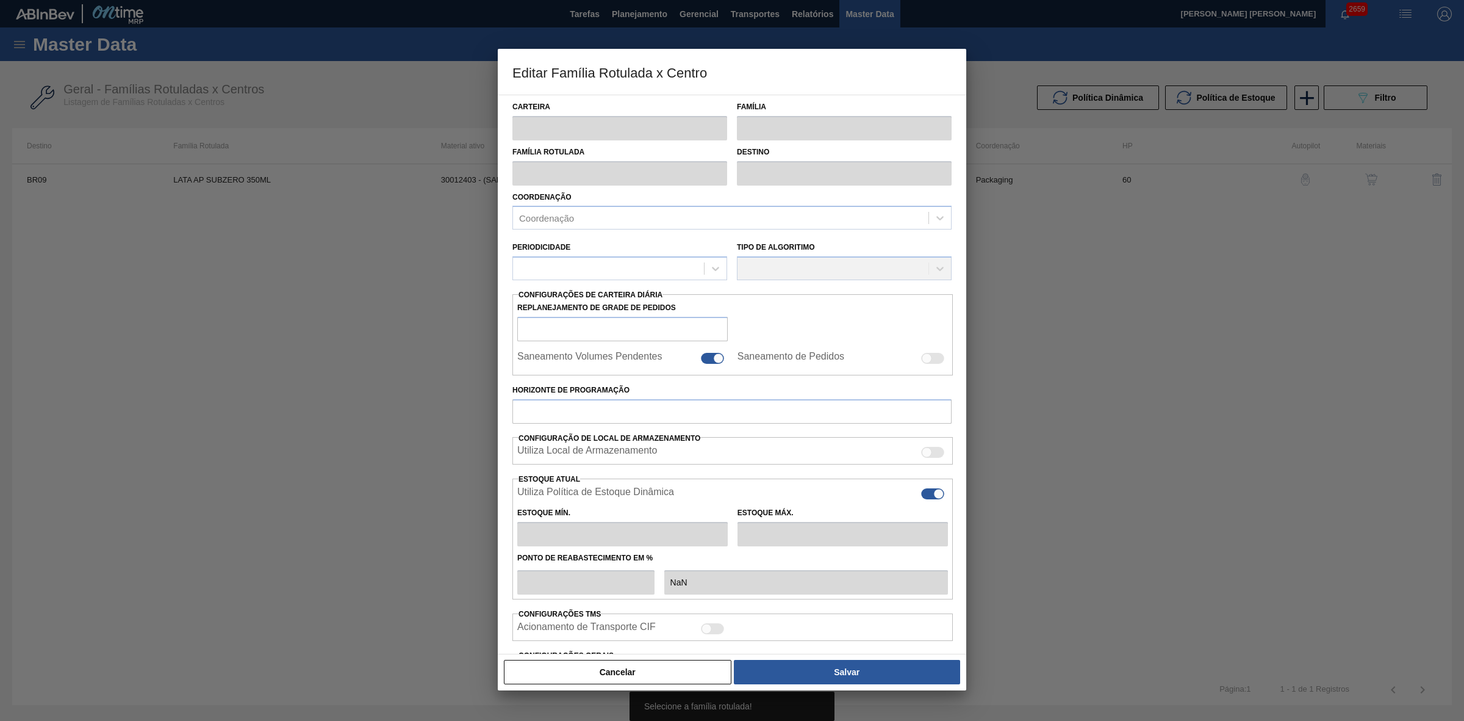
type input "Lata"
type input "LATA AP SUBZERO 350ML"
type input "BR09 - Agudos"
type input "0"
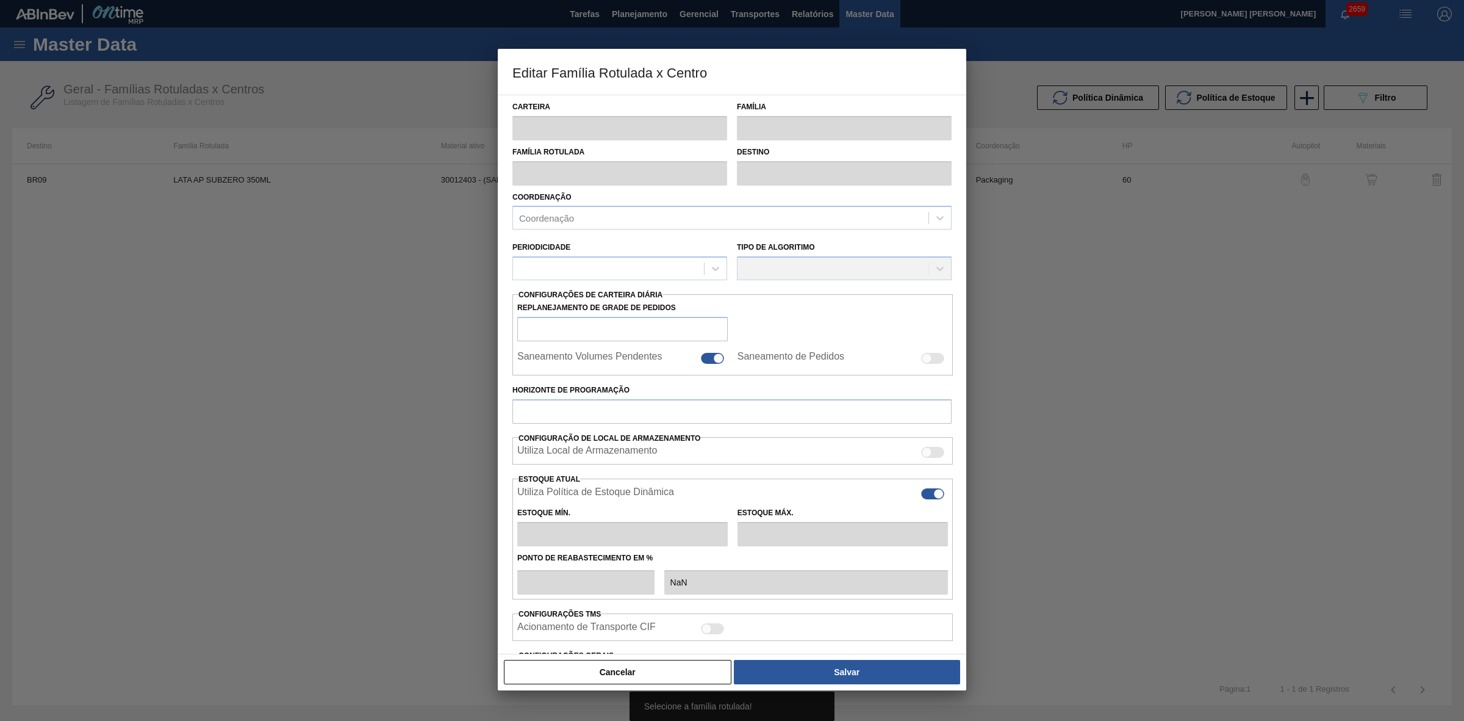
checkbox input "false"
type input "60"
type input "0"
type input "457,142"
type input "50"
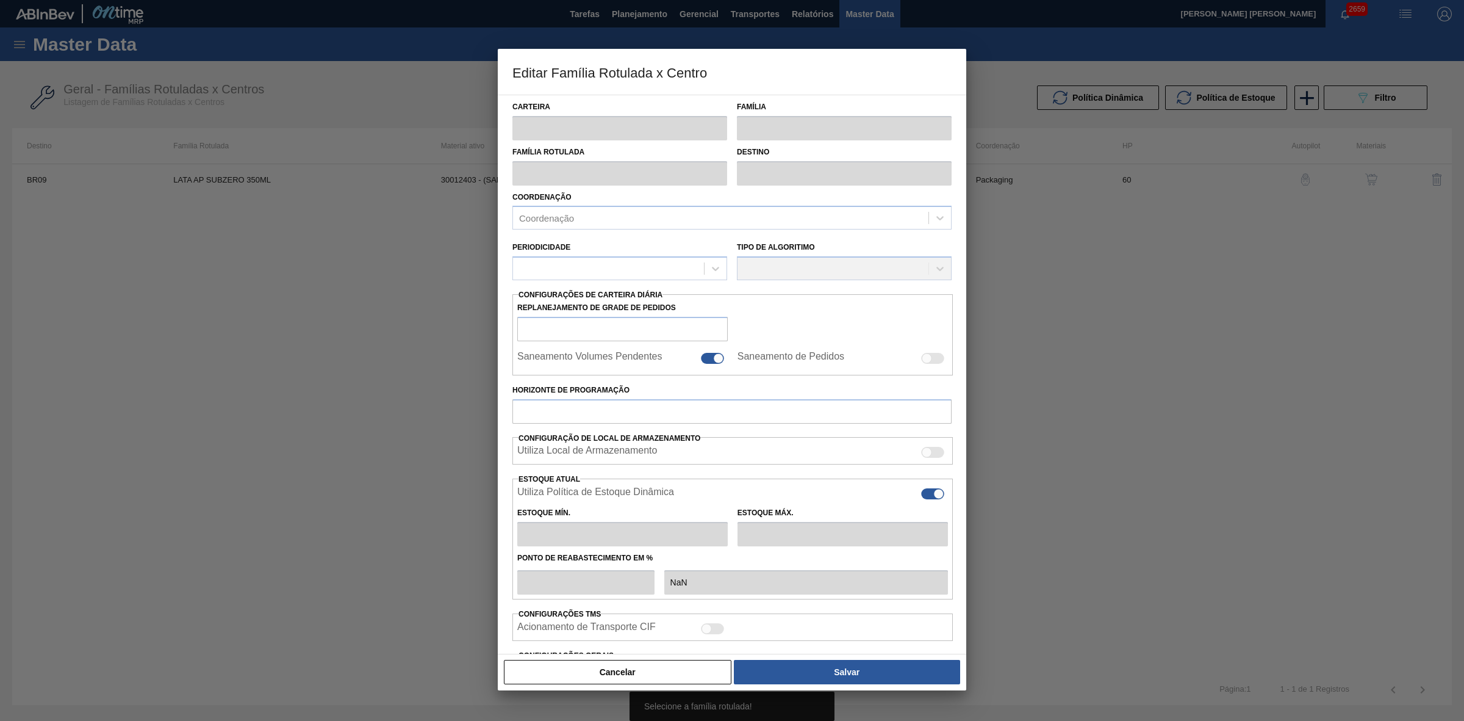
type input "228,571"
checkbox input "true"
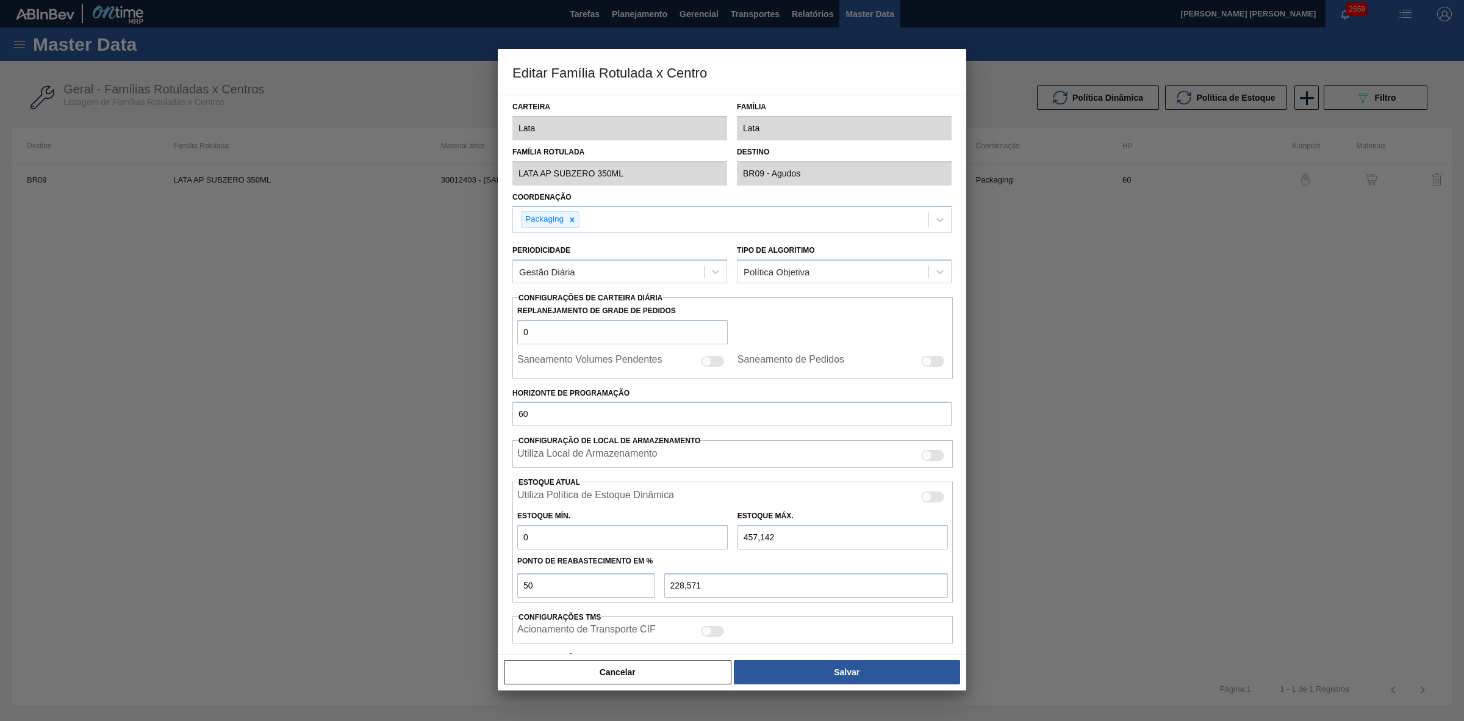
click at [931, 493] on div at bounding box center [932, 496] width 23 height 11
checkbox input "true"
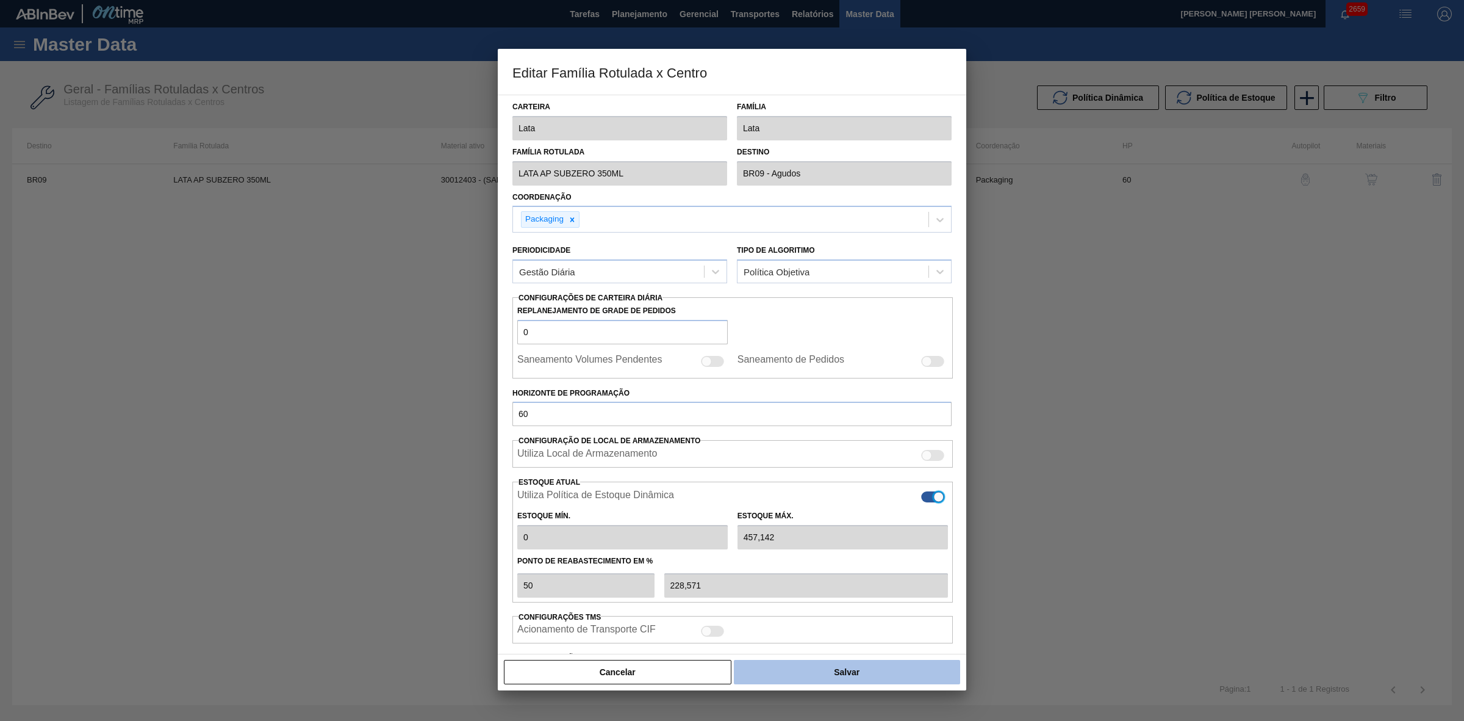
click at [851, 677] on button "Salvar" at bounding box center [847, 672] width 226 height 24
type input "0"
type input "0,000"
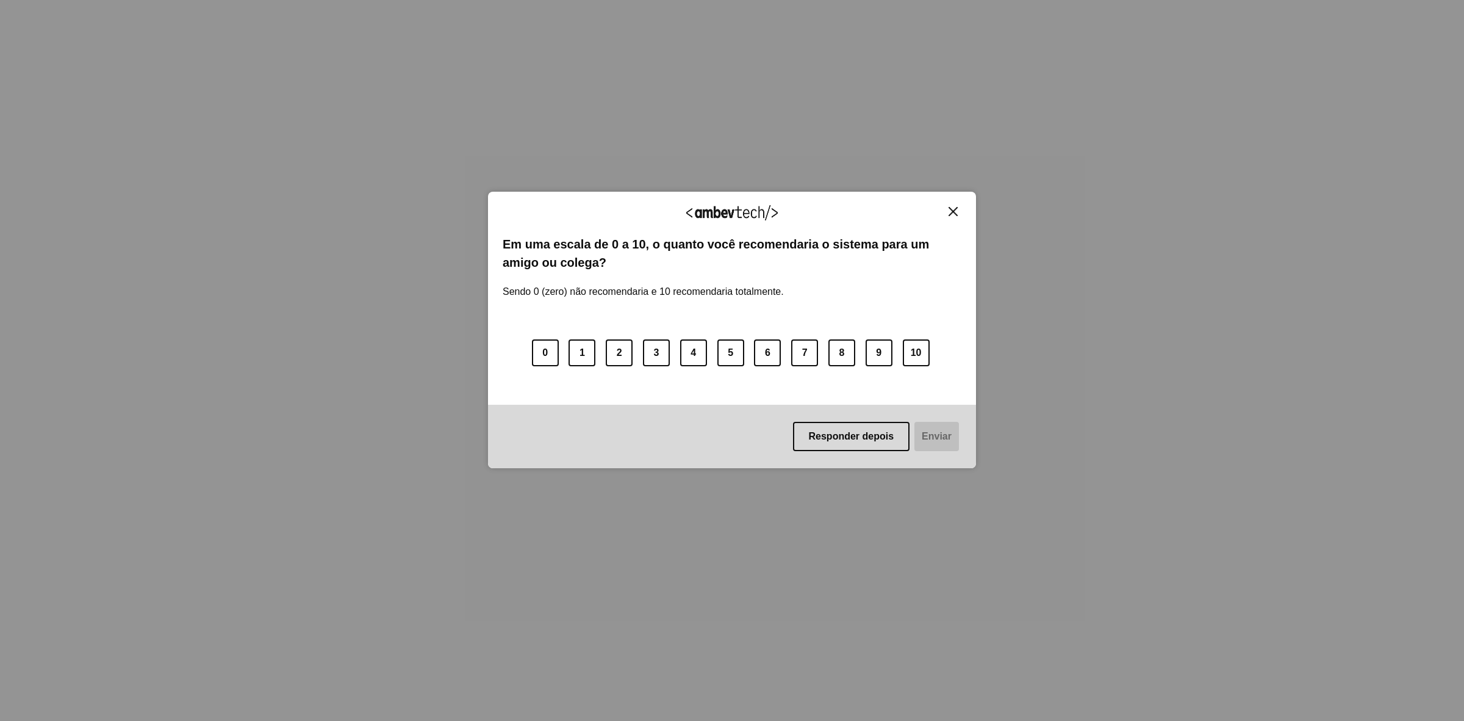
click at [950, 206] on button "Close" at bounding box center [953, 211] width 16 height 10
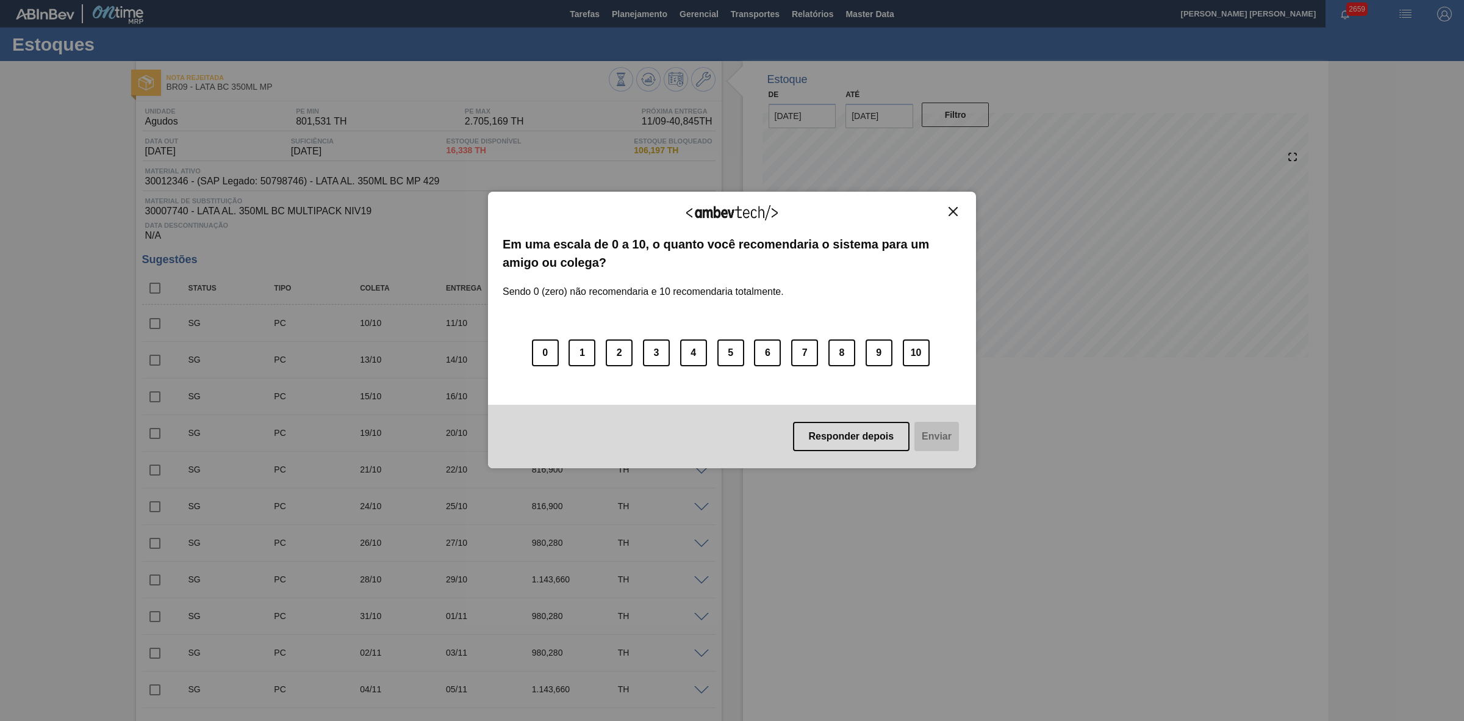
click at [948, 214] on button "Close" at bounding box center [953, 211] width 16 height 10
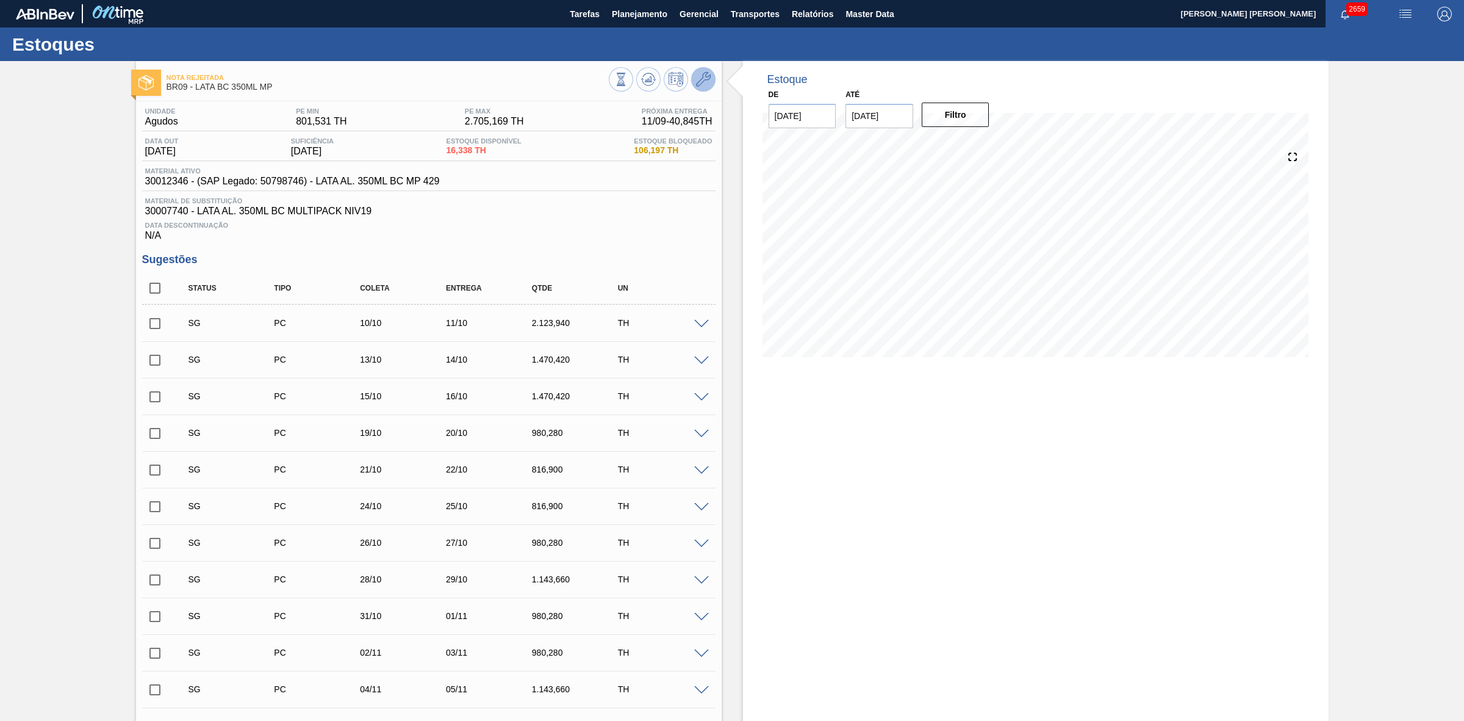
click at [706, 83] on icon at bounding box center [703, 79] width 15 height 15
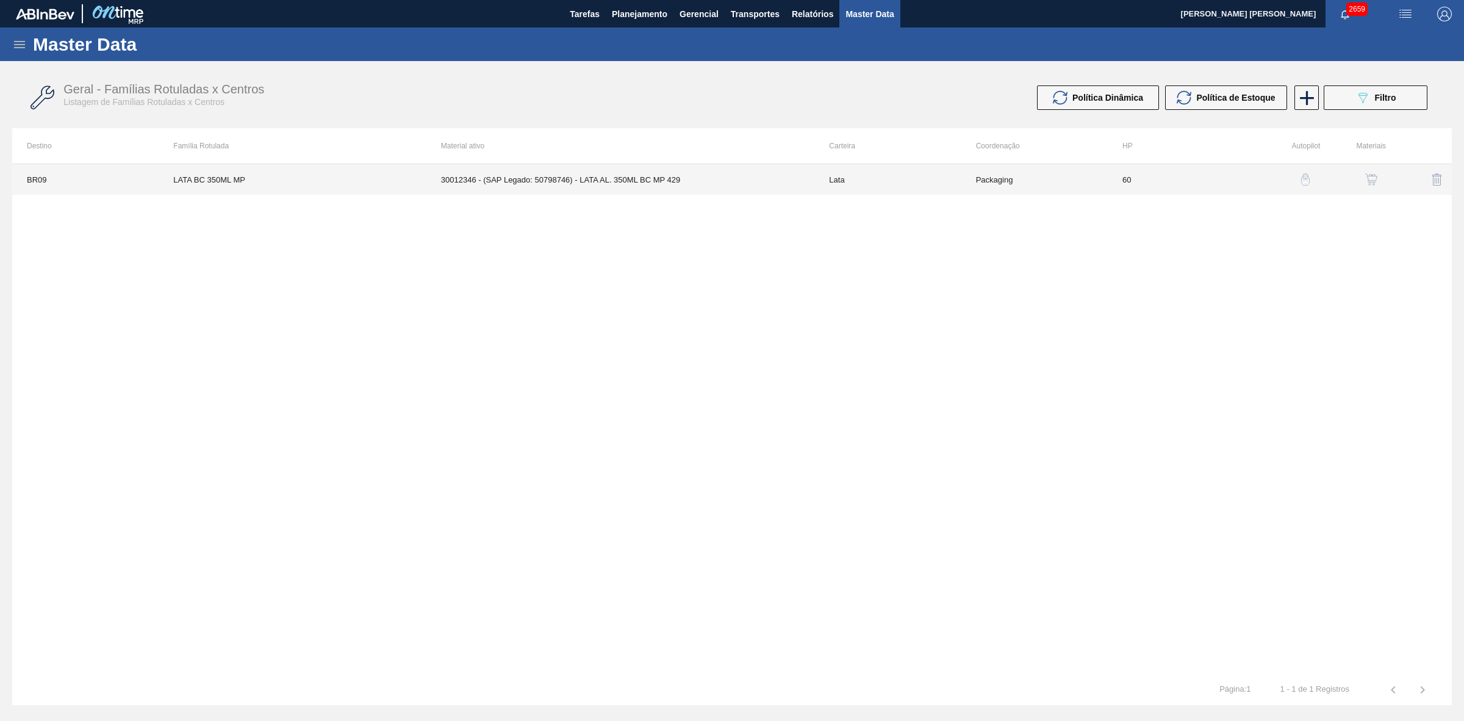
click at [727, 178] on td "30012346 - (SAP Legado: 50798746) - LATA AL. 350ML BC MP 429" at bounding box center [621, 179] width 389 height 31
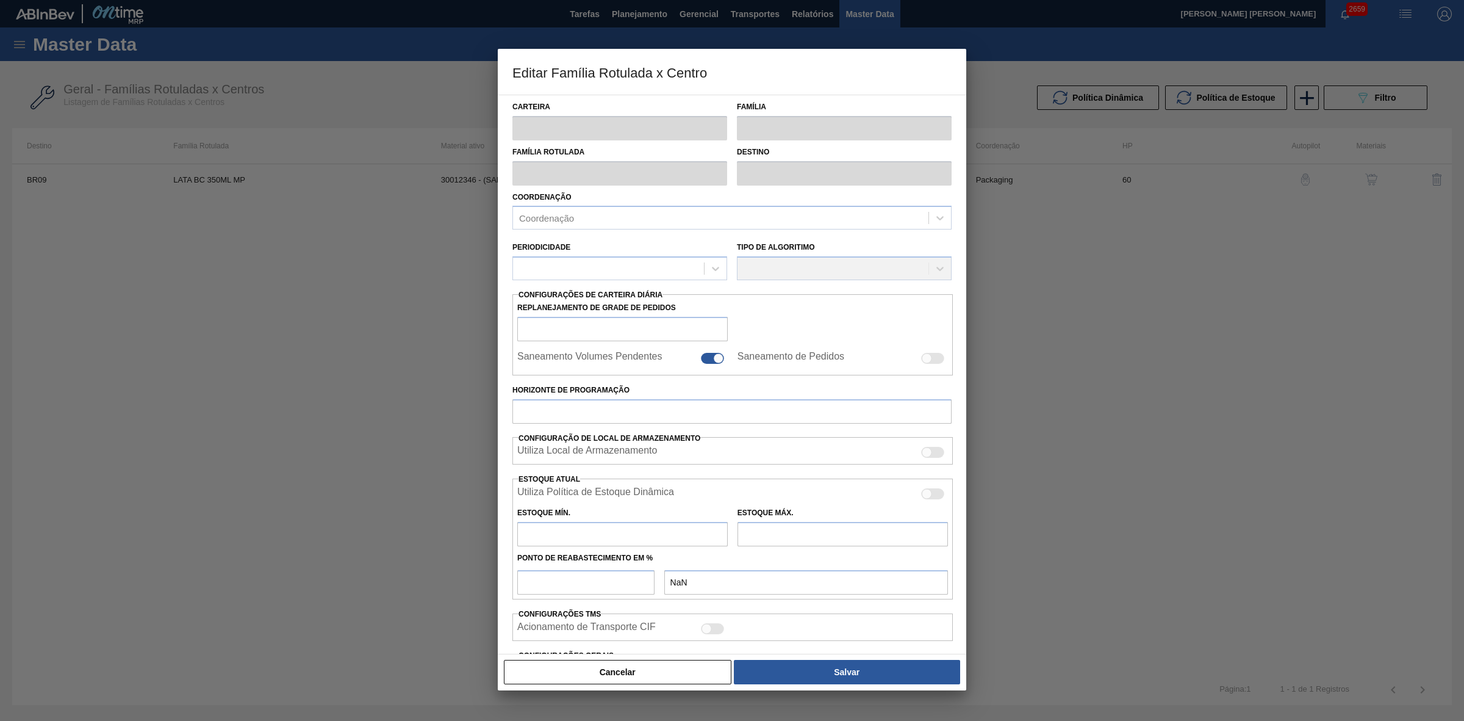
type input "Lata"
type input "LATA BC 350ML MP"
type input "BR09 - Agudos"
type input "0"
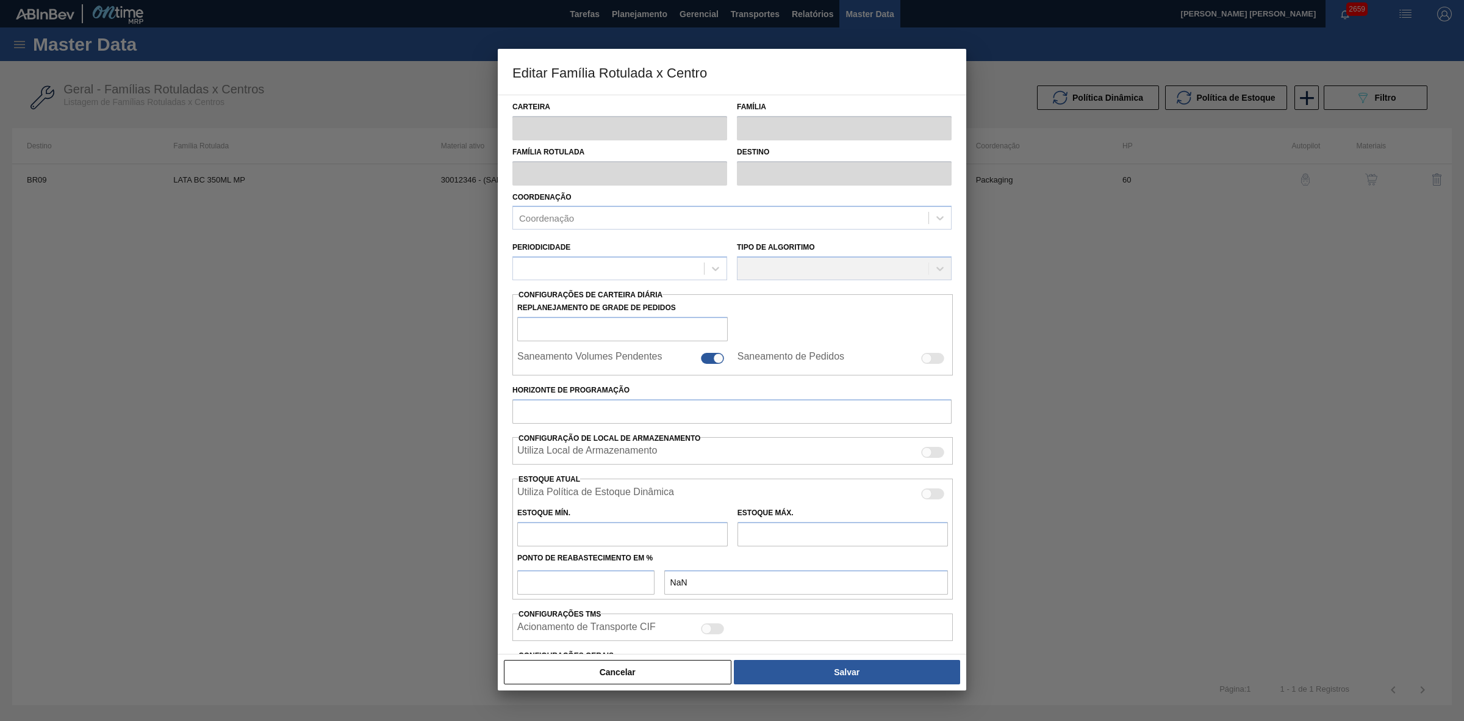
checkbox input "false"
type input "60"
type input "801,531"
type input "2.705,169"
type input "42"
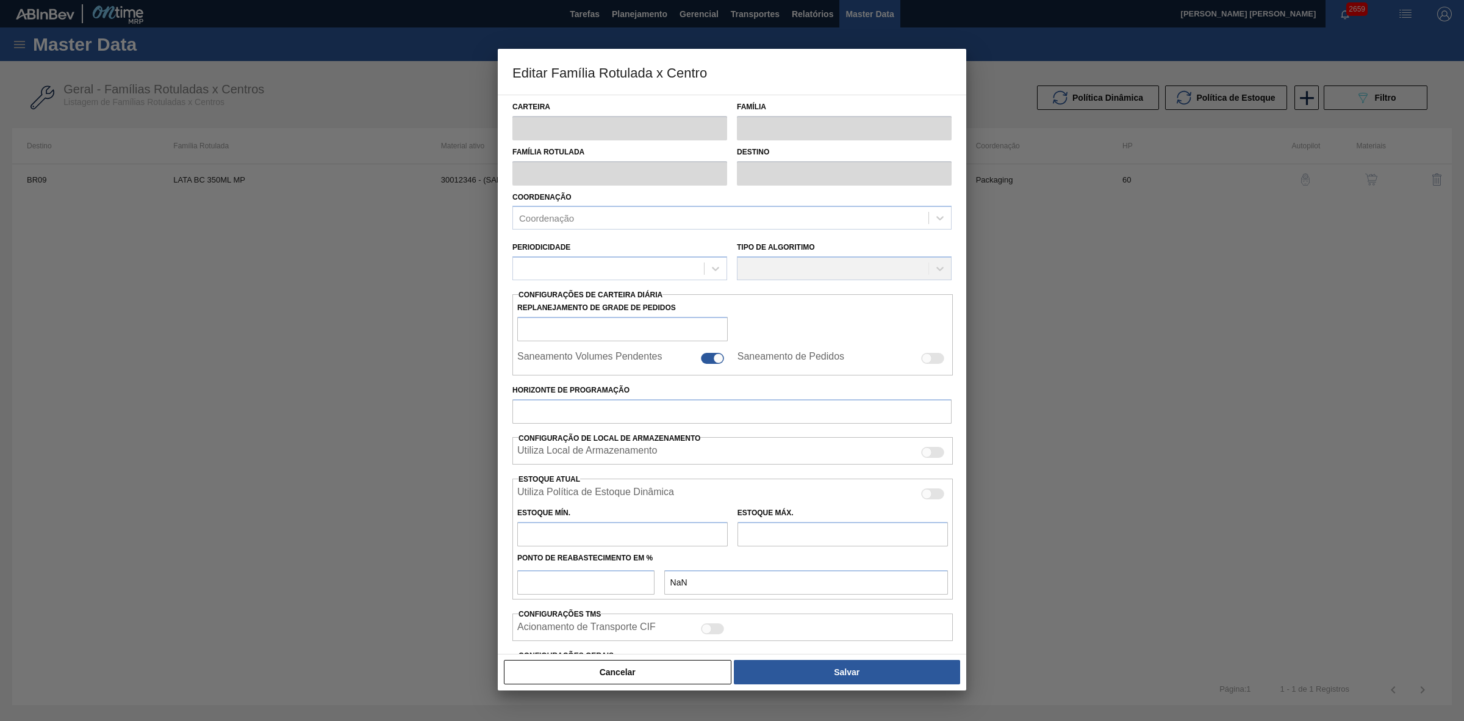
type input "1.601,059"
checkbox input "true"
click at [929, 494] on div at bounding box center [927, 497] width 10 height 10
checkbox input "true"
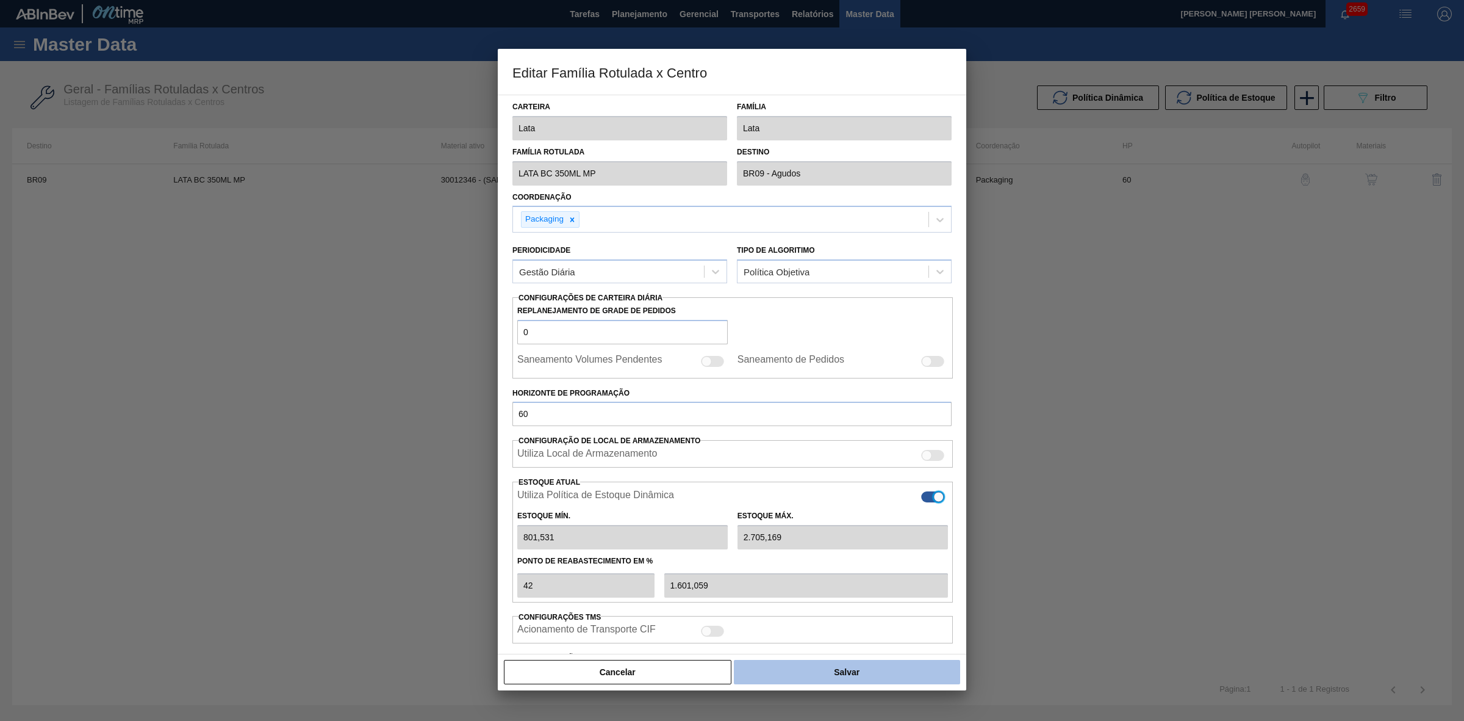
click at [844, 676] on button "Salvar" at bounding box center [847, 672] width 226 height 24
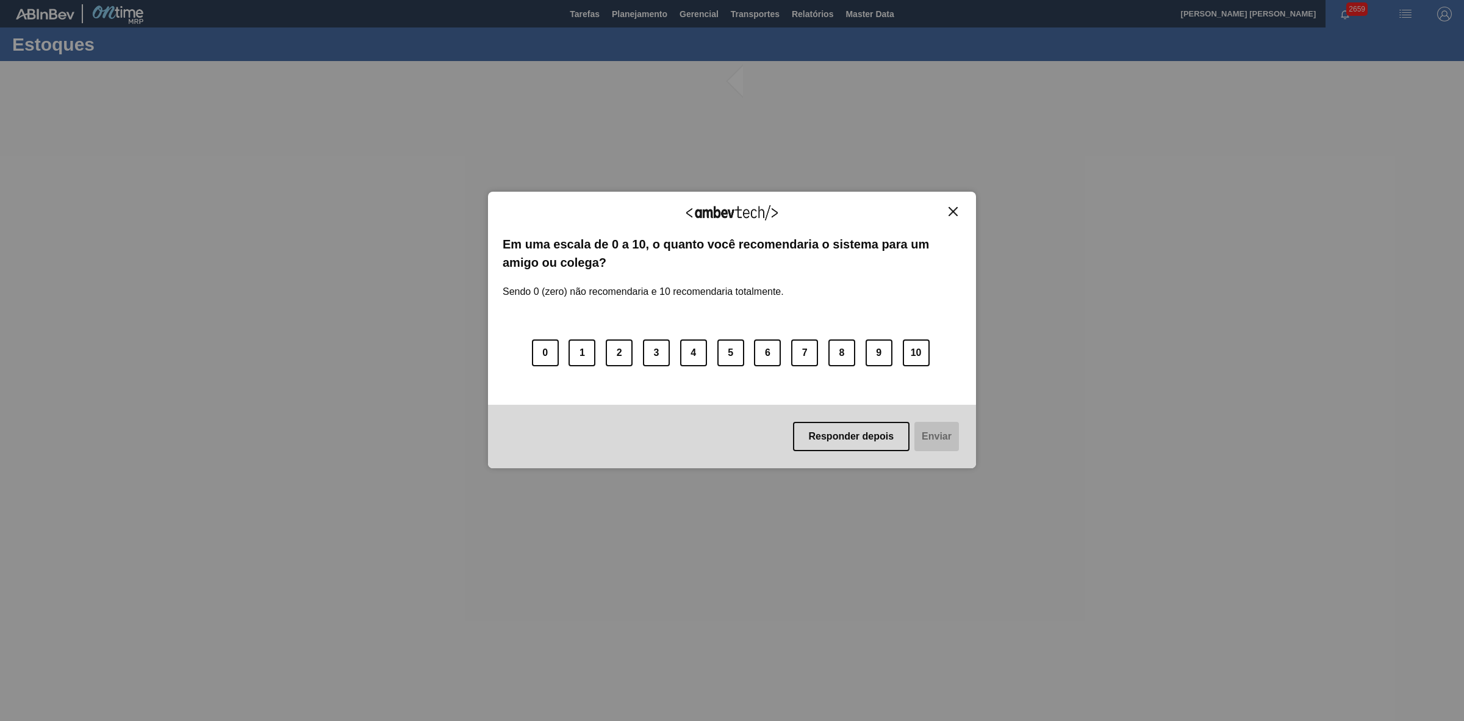
click at [951, 211] on img "Close" at bounding box center [953, 211] width 9 height 9
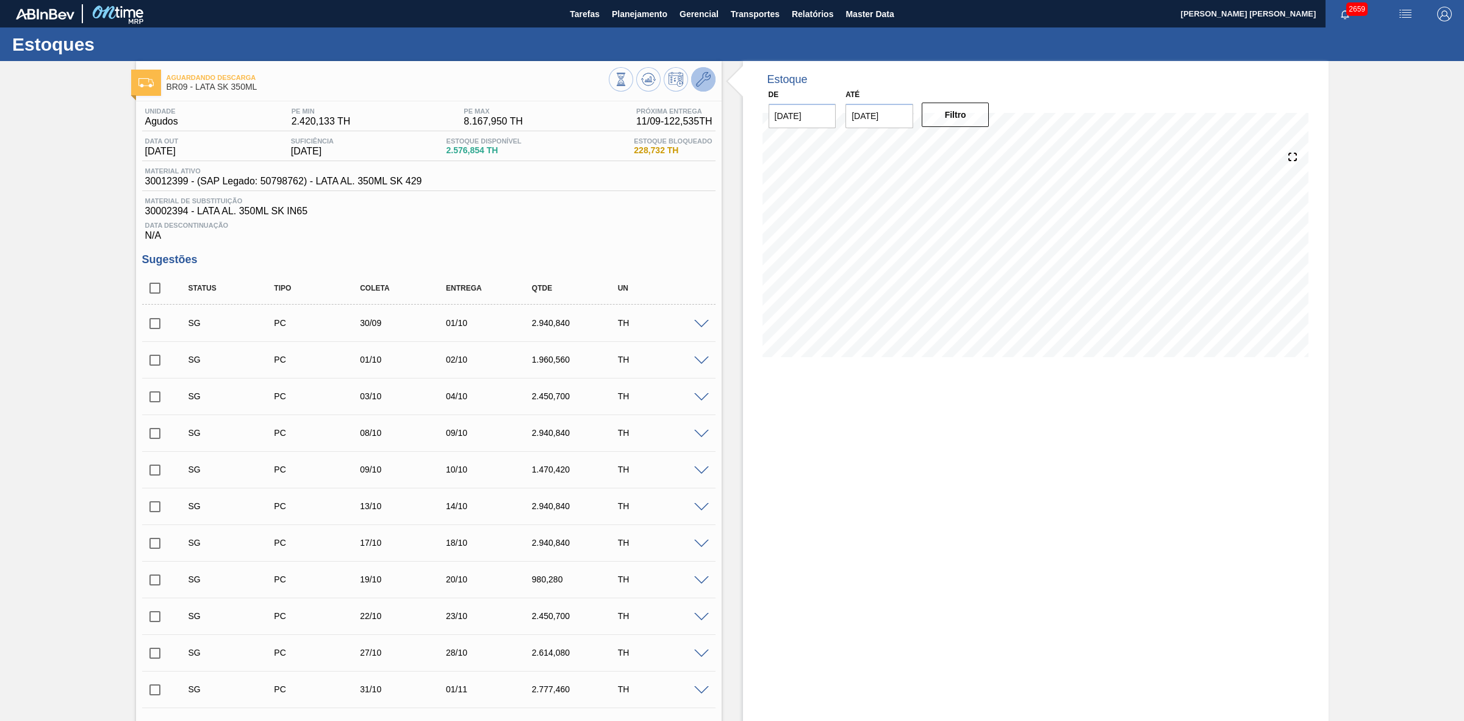
click at [702, 87] on span at bounding box center [703, 79] width 15 height 15
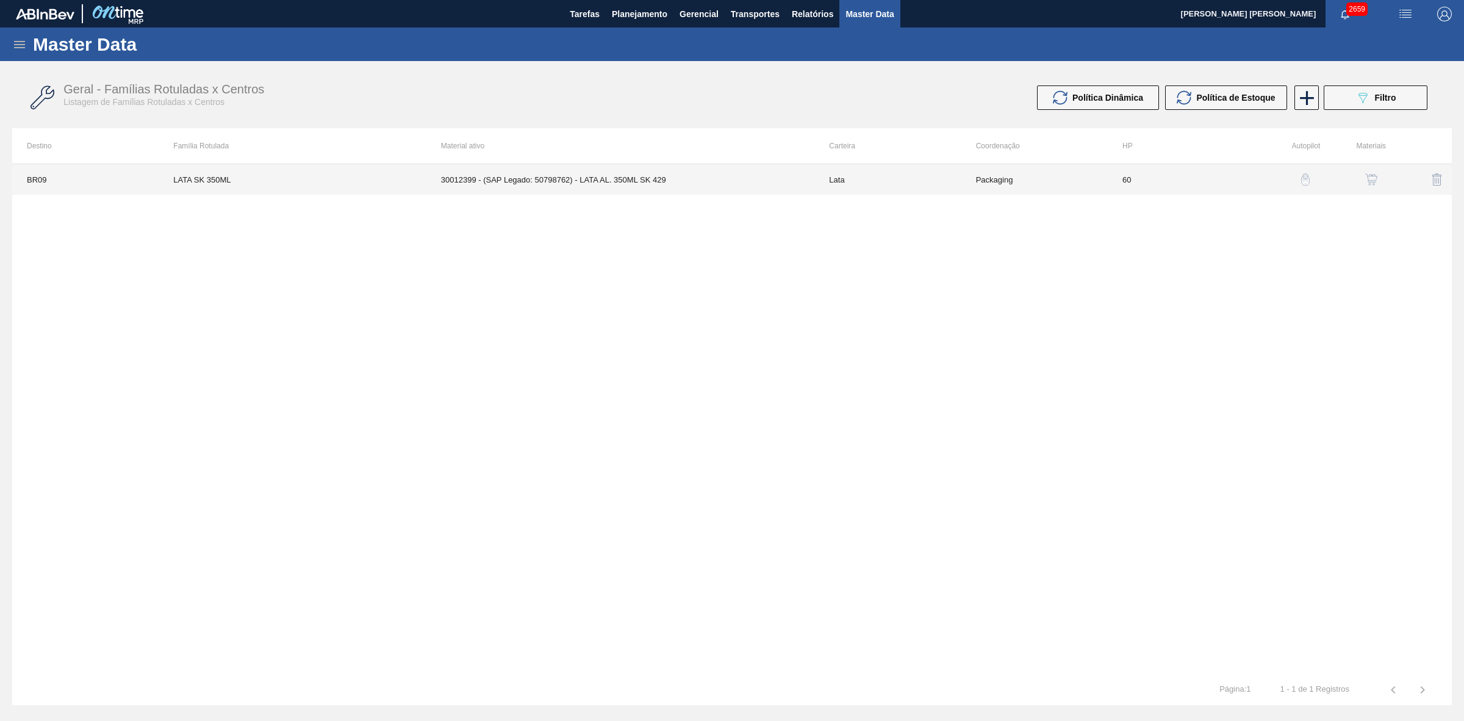
click at [703, 181] on td "30012399 - (SAP Legado: 50798762) - LATA AL. 350ML SK 429" at bounding box center [621, 179] width 389 height 31
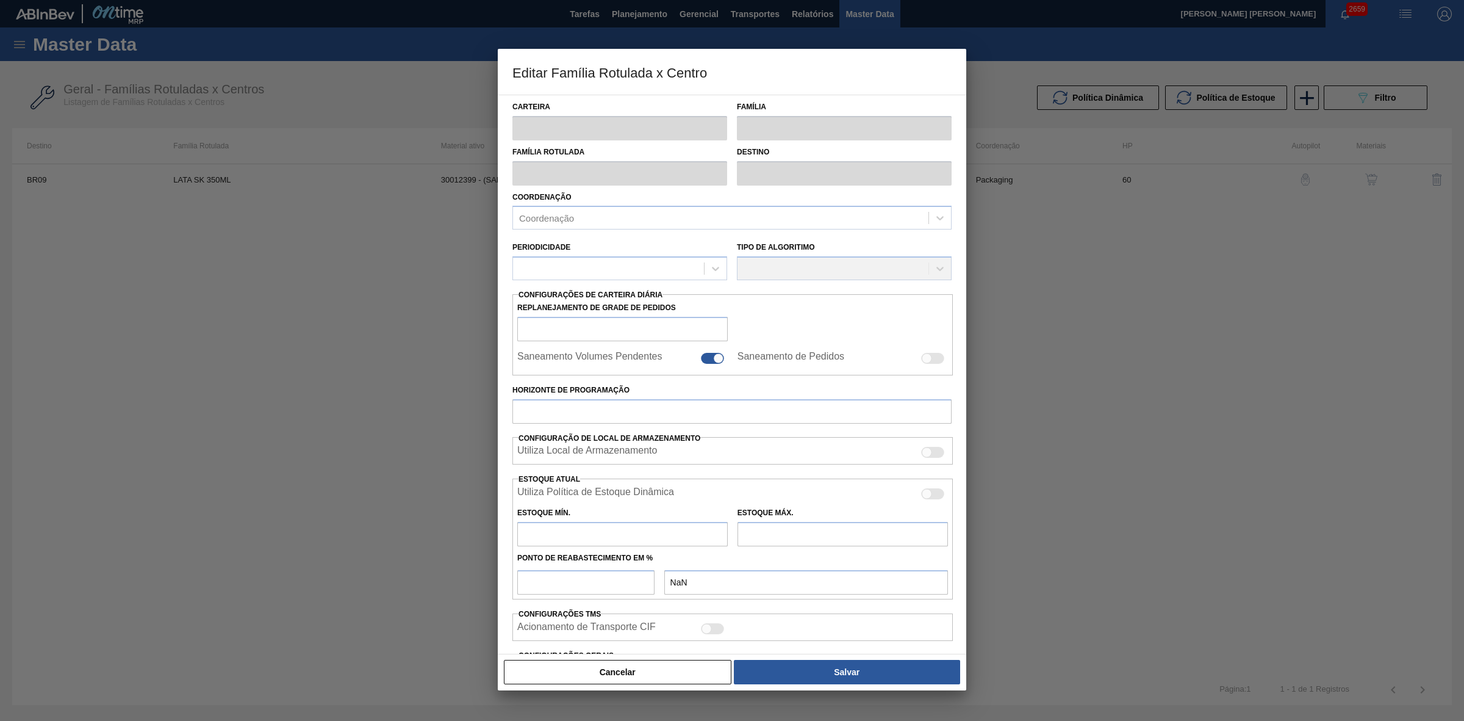
type input "Lata"
type input "LATA SK 350ML"
type input "BR09 - Agudos"
type input "0"
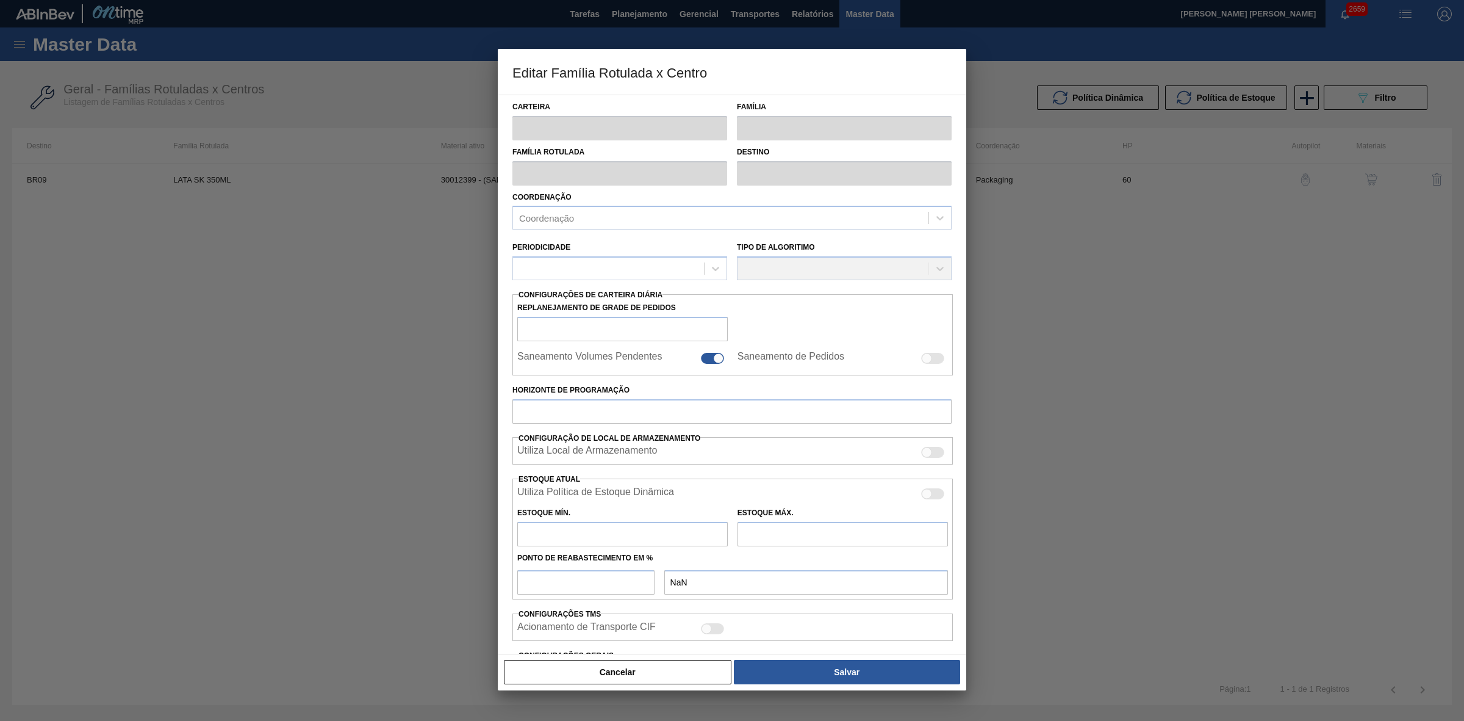
checkbox input "false"
type input "60"
type input "2.420,133"
type input "8.167,95"
type input "42"
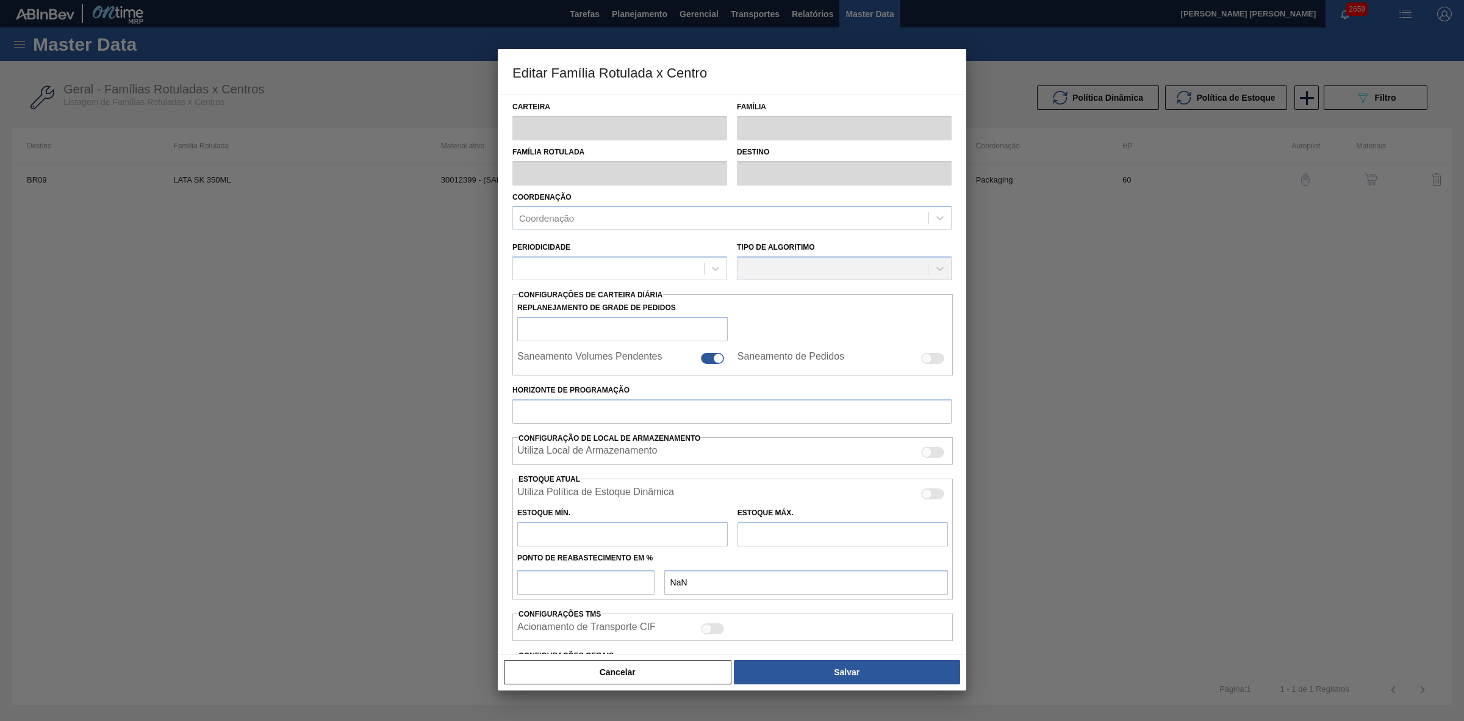
type input "4.834,216"
checkbox input "true"
click at [938, 501] on div at bounding box center [932, 496] width 23 height 11
checkbox input "true"
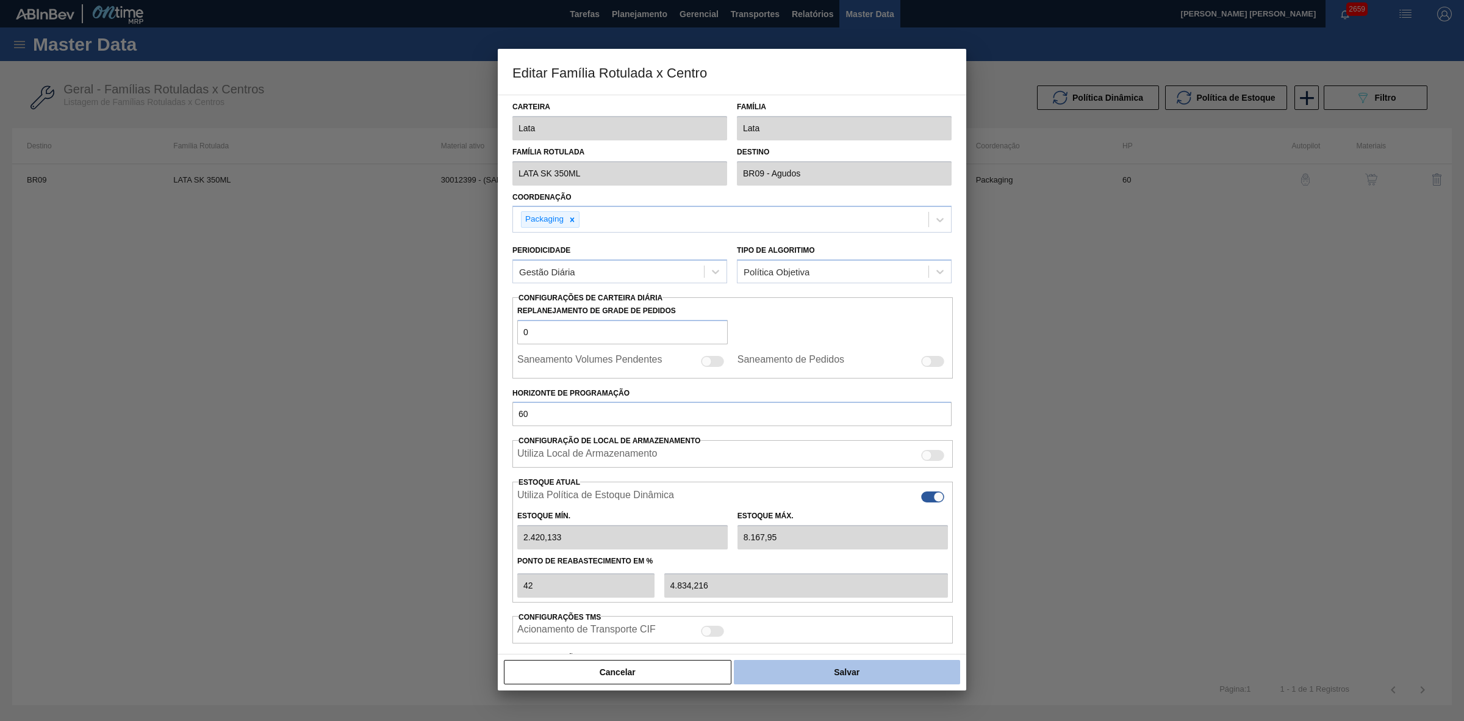
click at [883, 675] on button "Salvar" at bounding box center [847, 672] width 226 height 24
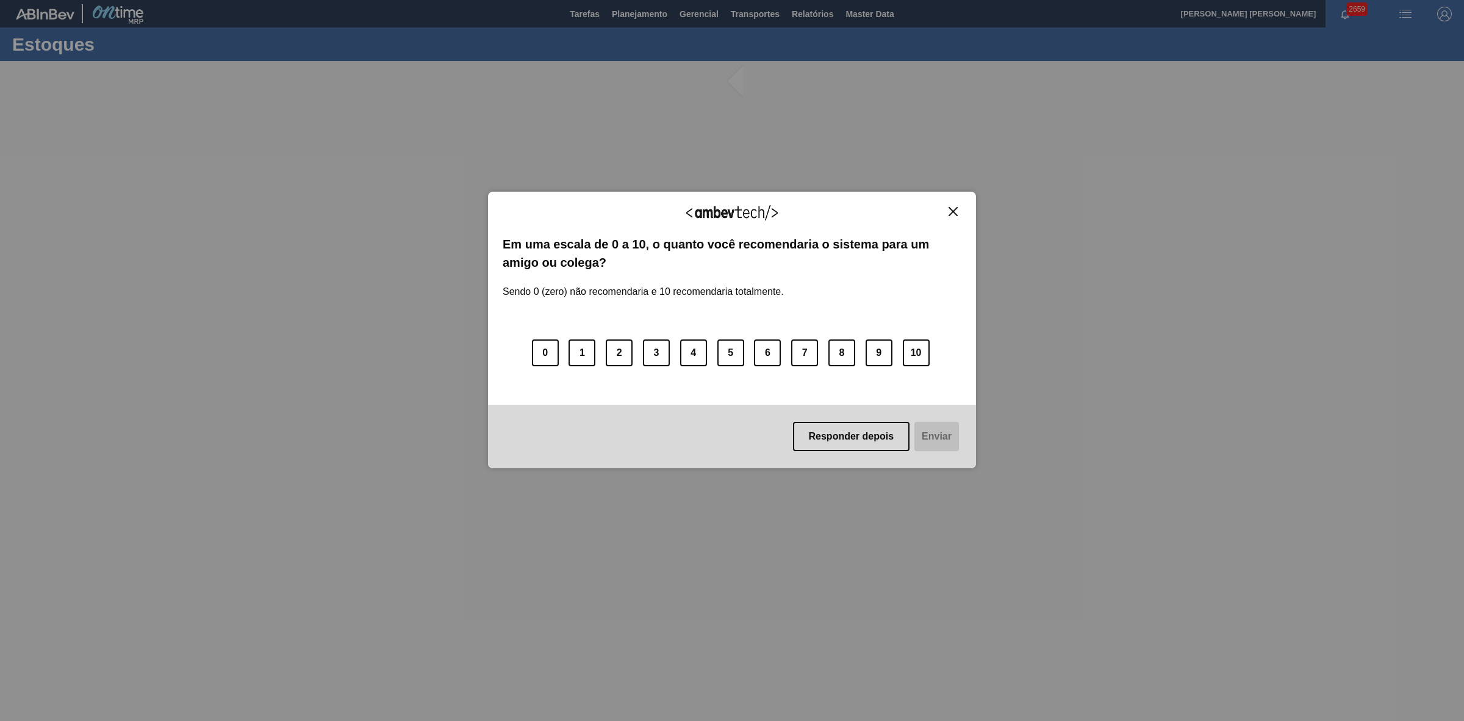
click at [949, 211] on img "Close" at bounding box center [953, 211] width 9 height 9
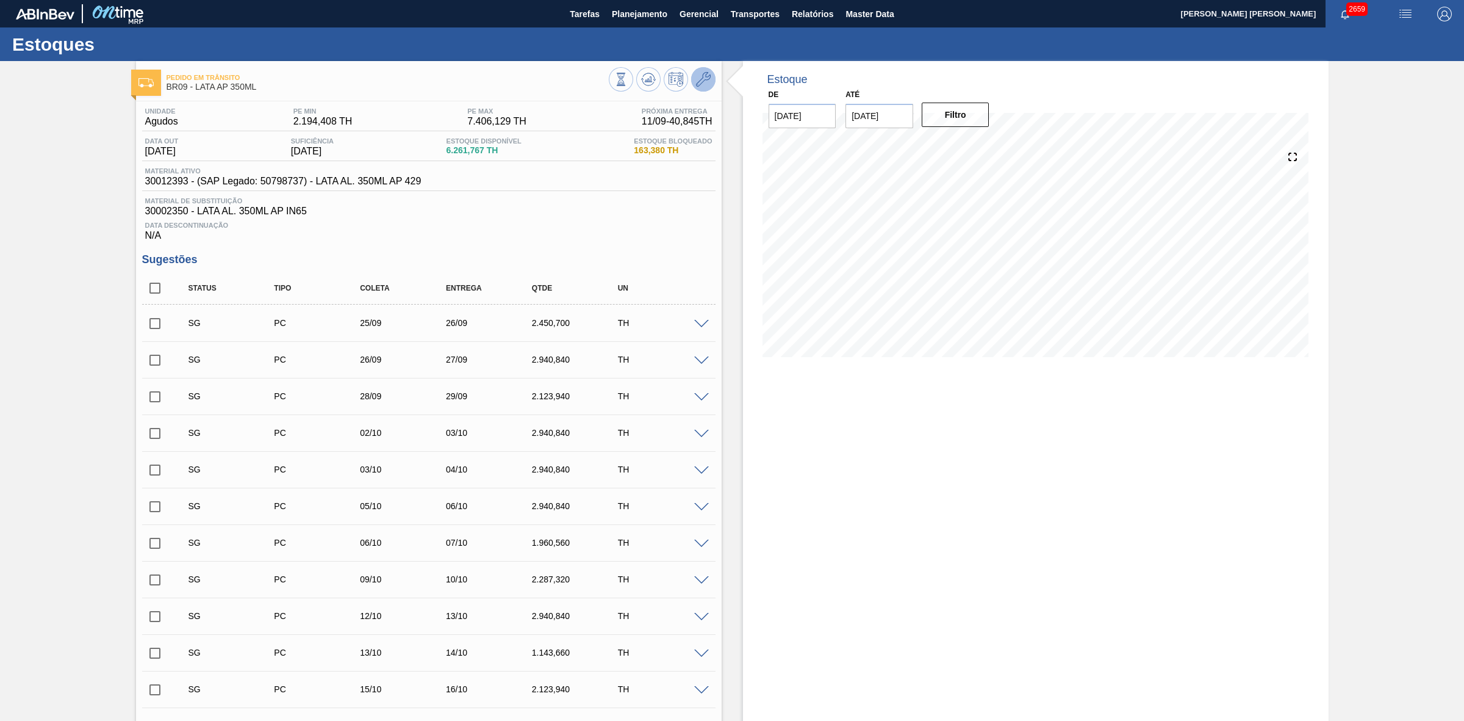
click at [708, 81] on icon at bounding box center [703, 79] width 15 height 15
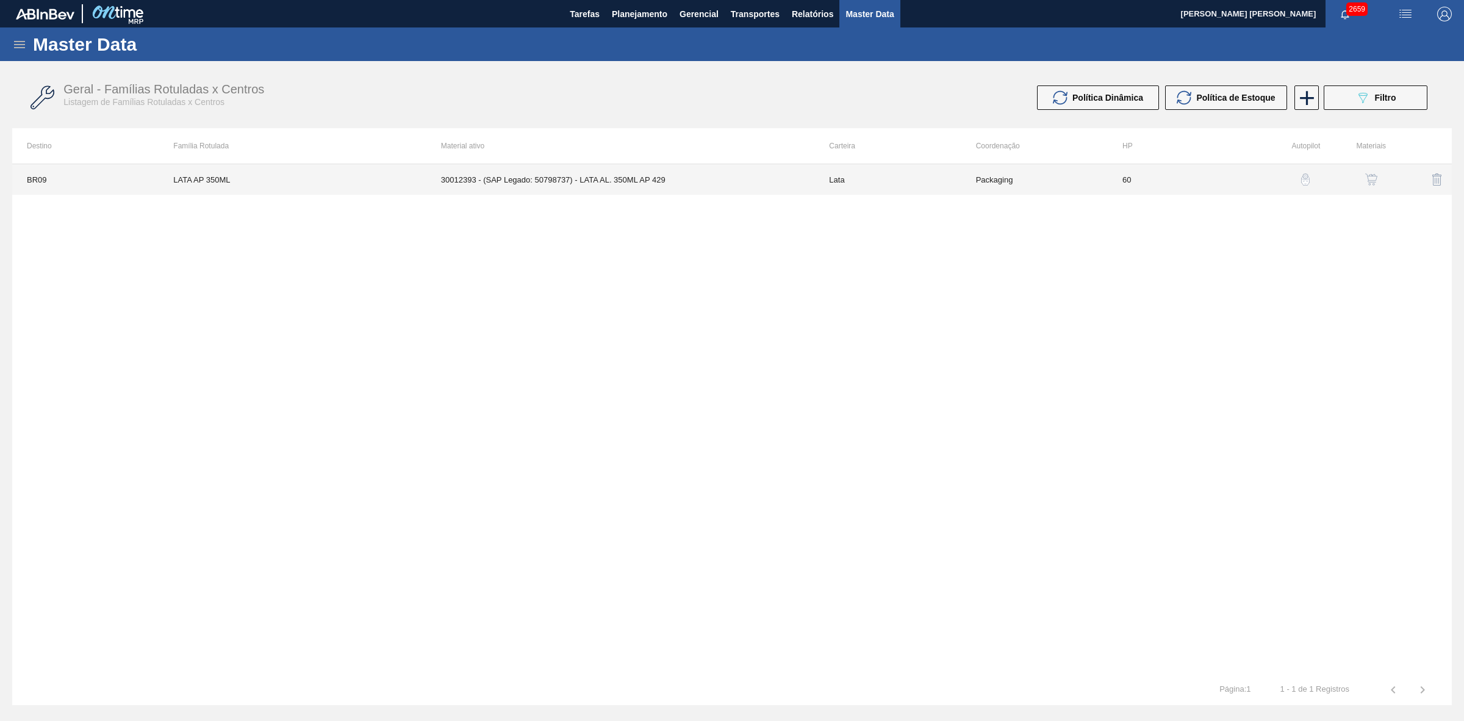
click at [632, 175] on td "30012393 - (SAP Legado: 50798737) - LATA AL. 350ML AP 429" at bounding box center [621, 179] width 389 height 31
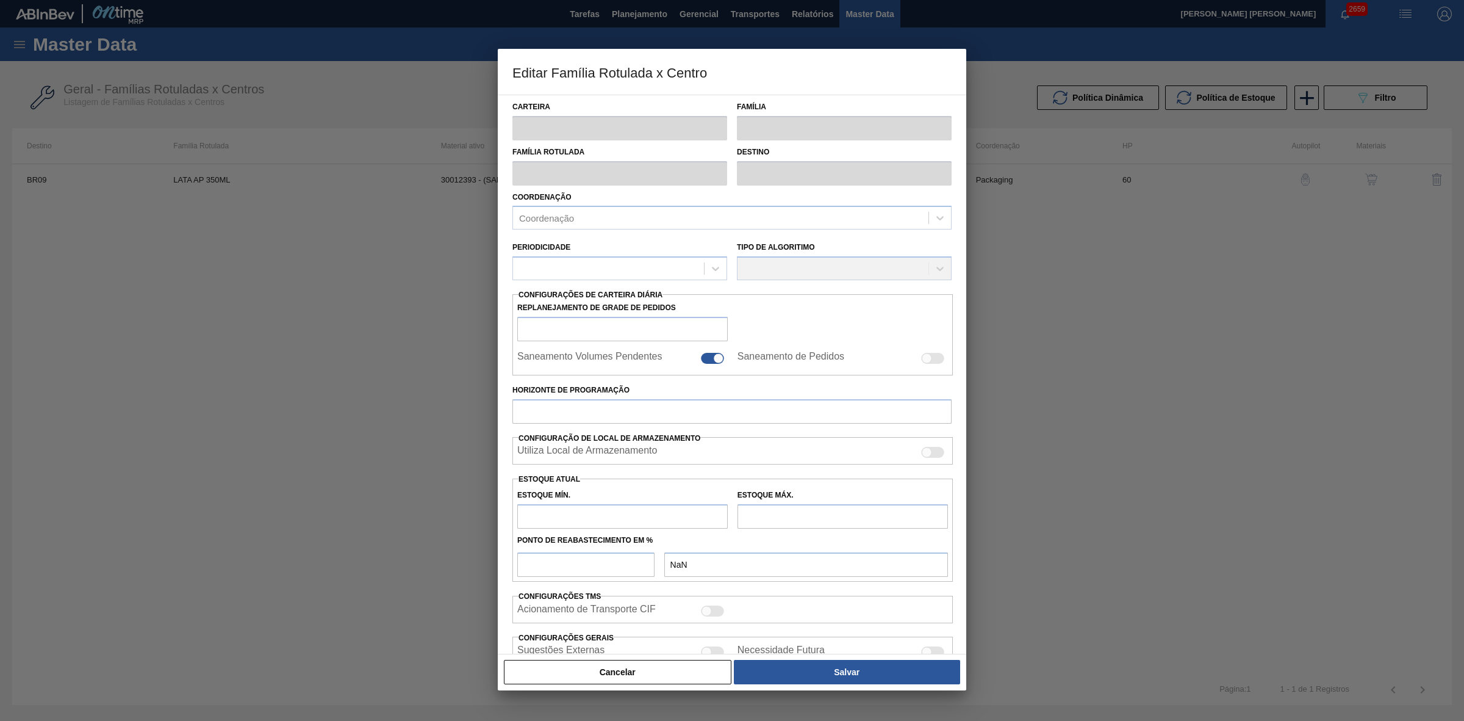
type input "Lata"
type input "LATA AP 350ML"
type input "BR09 - Agudos"
type input "0"
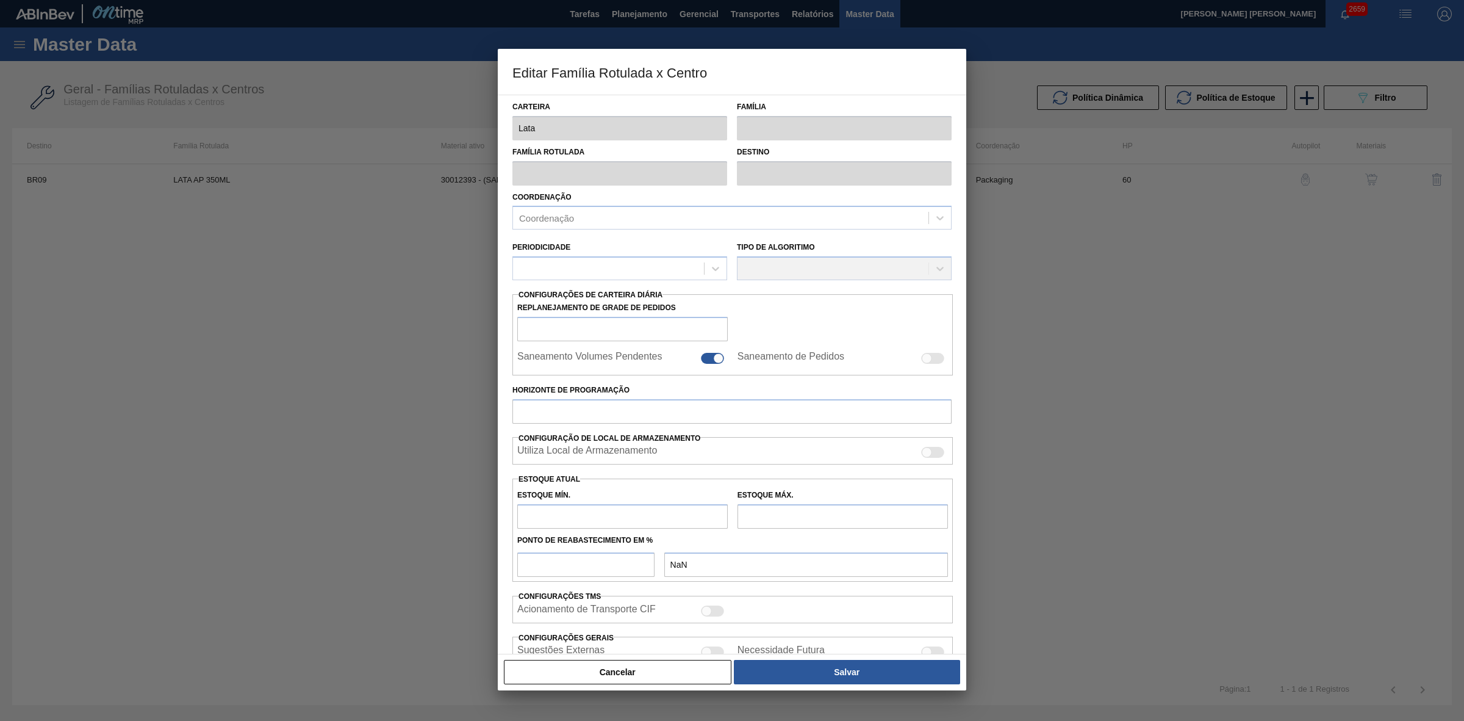
checkbox input "false"
type input "60"
type input "2.194,408"
type input "7.406,129"
type input "42"
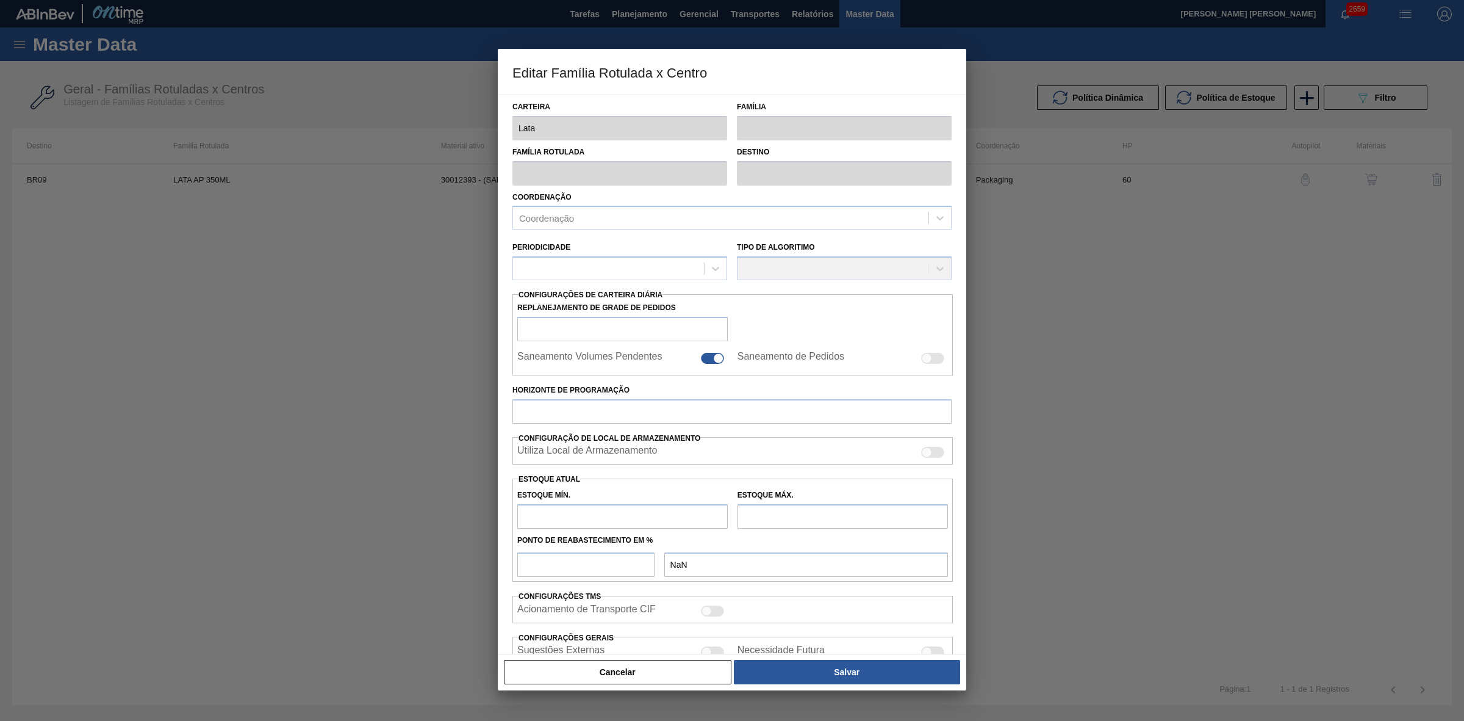
type input "4.383,331"
checkbox input "true"
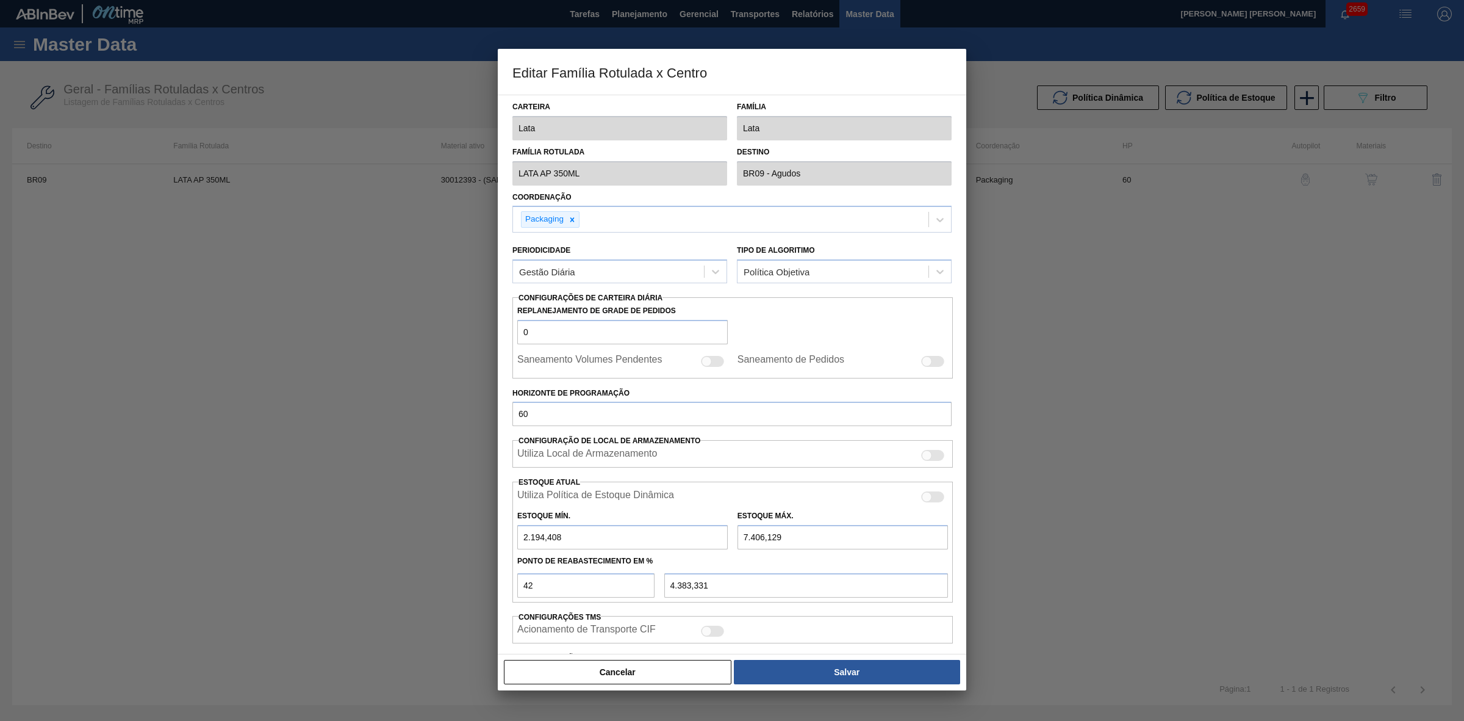
click at [932, 496] on div at bounding box center [932, 496] width 23 height 11
checkbox input "true"
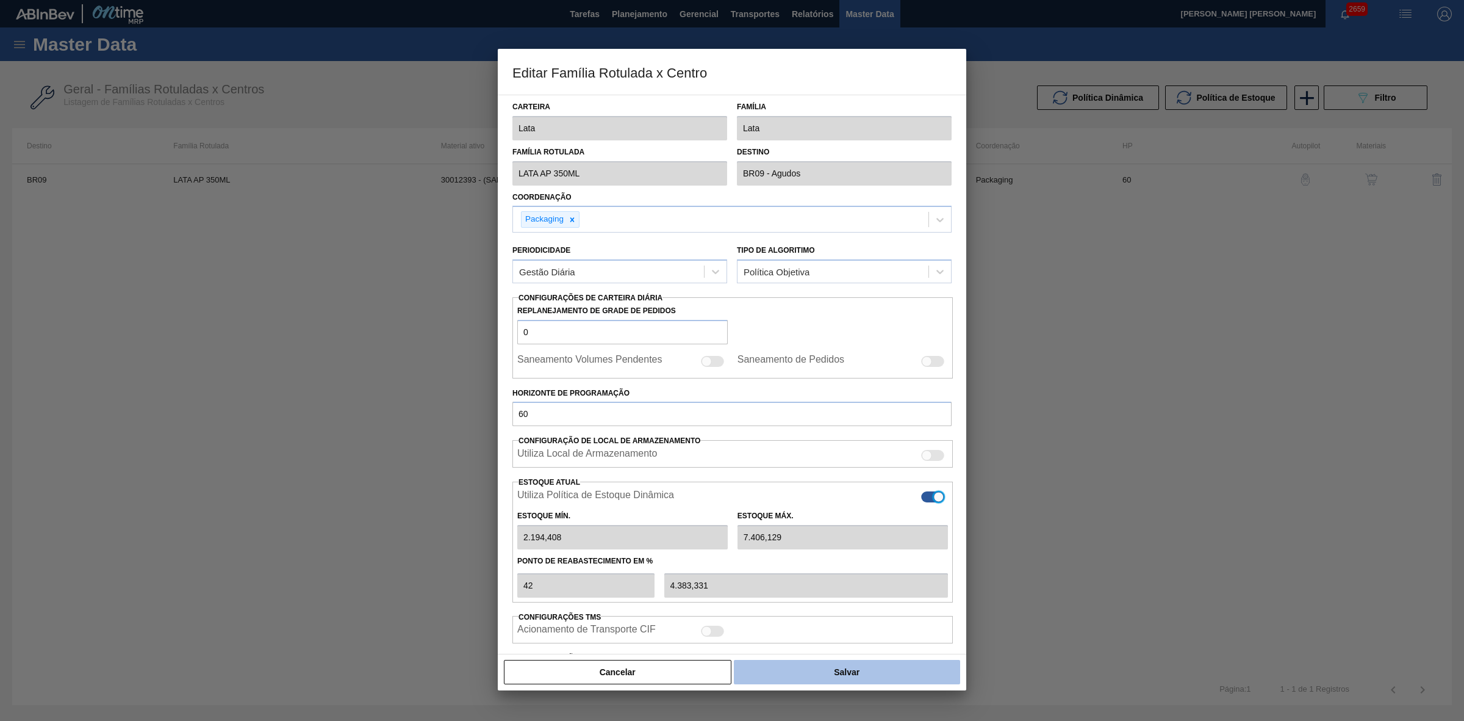
click at [873, 675] on button "Salvar" at bounding box center [847, 672] width 226 height 24
click at [868, 672] on button "Salvar" at bounding box center [847, 672] width 226 height 24
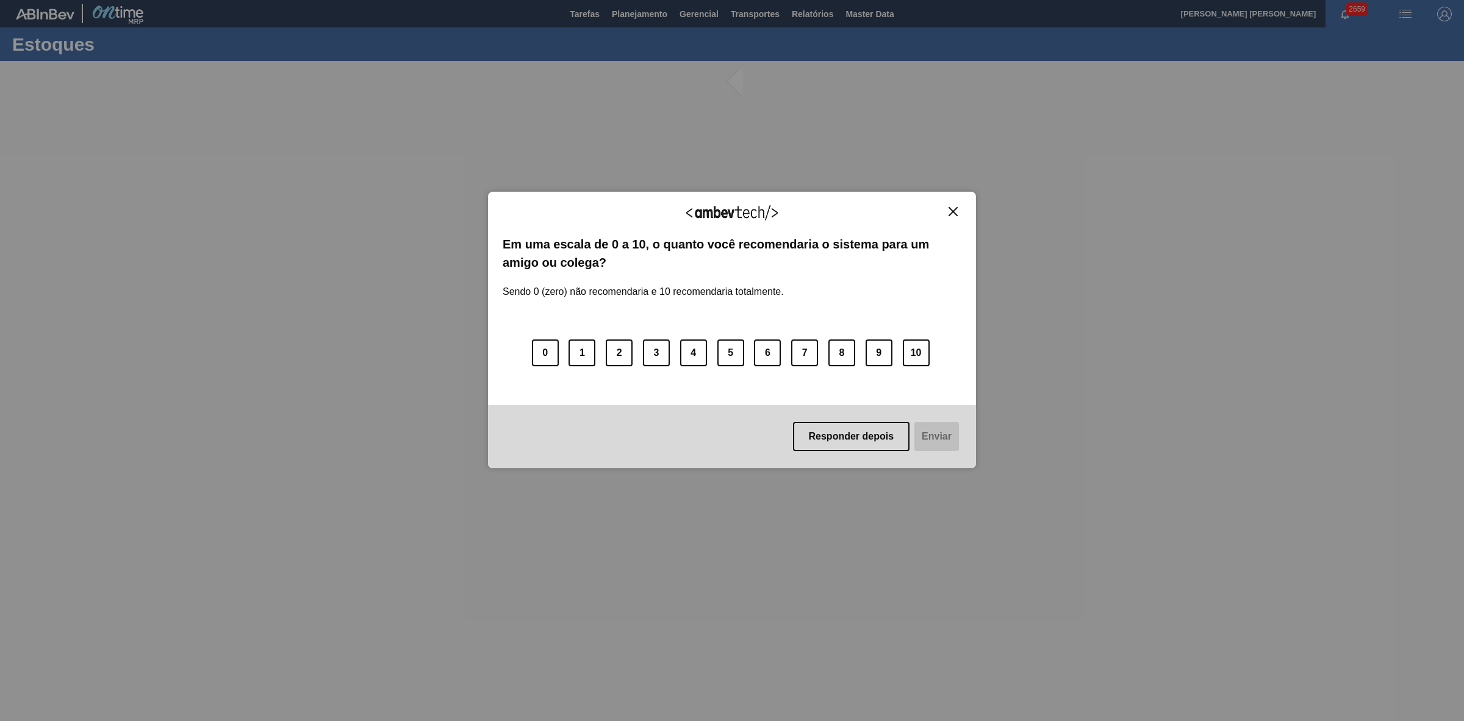
click at [949, 208] on img "Close" at bounding box center [953, 211] width 9 height 9
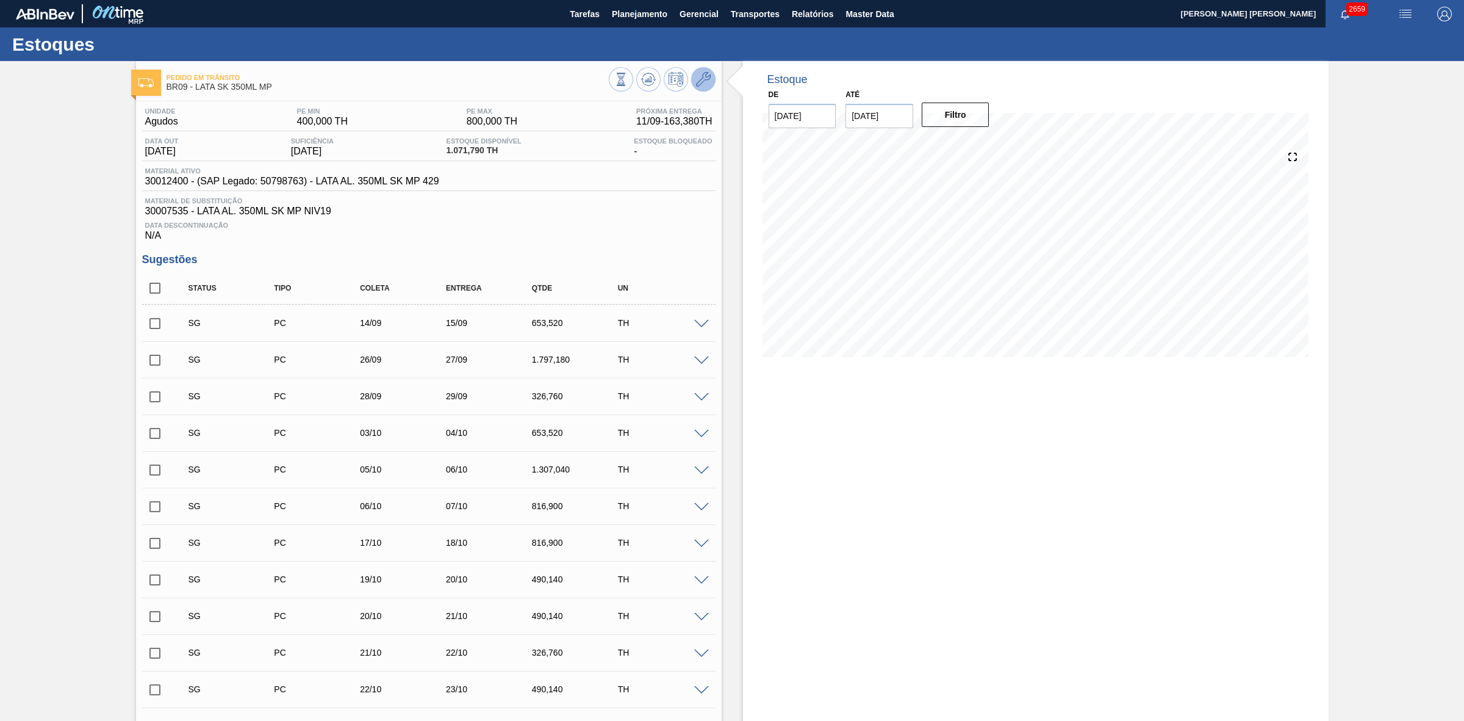
click at [699, 78] on icon at bounding box center [703, 79] width 15 height 15
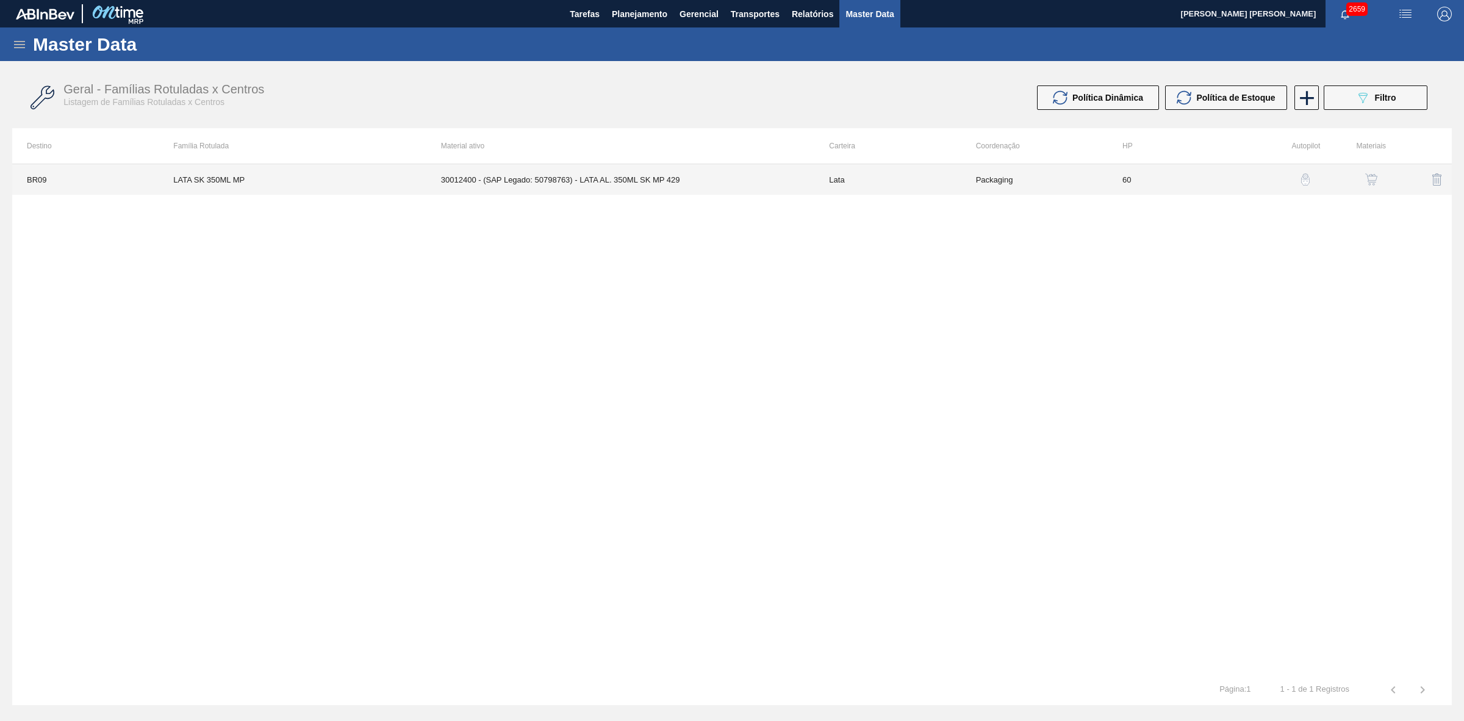
click at [647, 174] on td "30012400 - (SAP Legado: 50798763) - LATA AL. 350ML SK MP 429" at bounding box center [621, 179] width 389 height 31
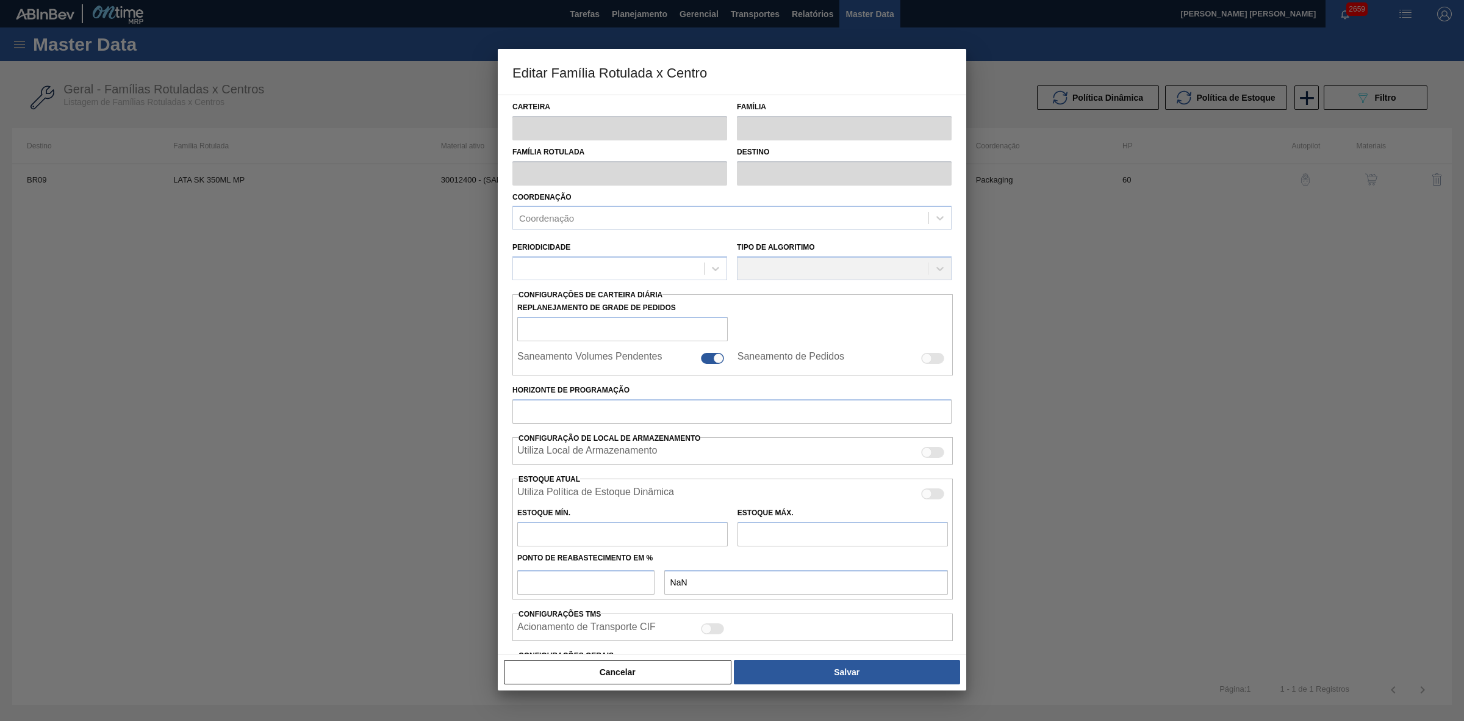
type input "Lata"
type input "LATA SK 350ML MP"
type input "BR09 - Agudos"
type input "0"
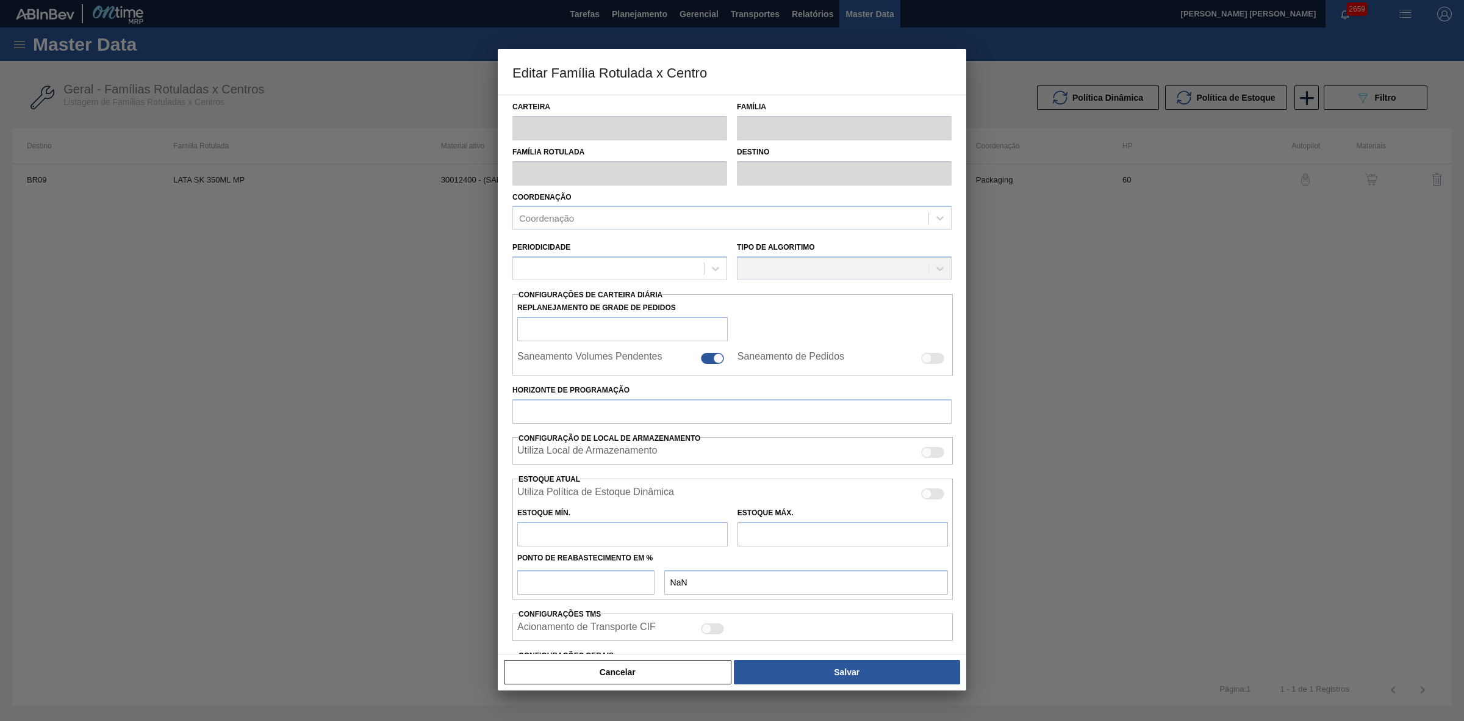
checkbox input "false"
type input "60"
type input "400"
type input "800"
type input "0"
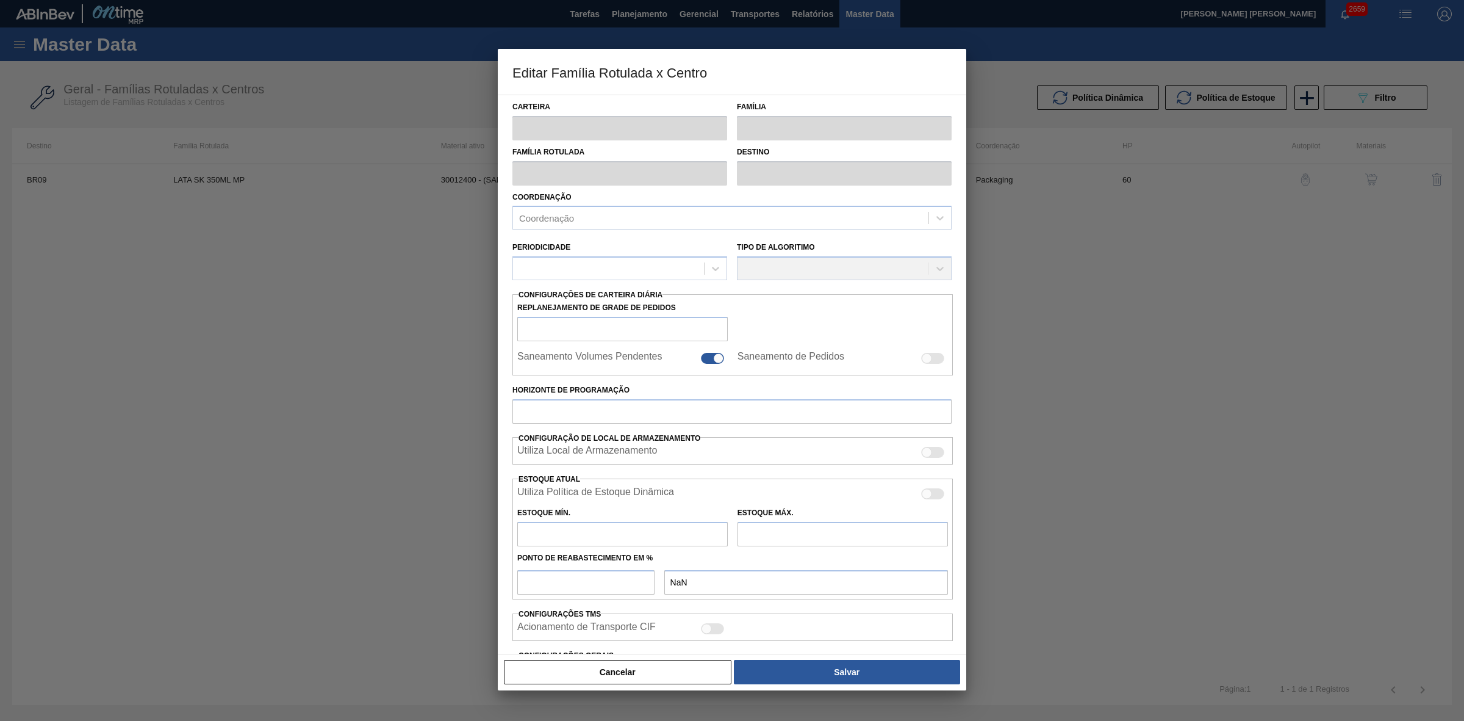
type input "400,000"
checkbox input "true"
click at [934, 500] on div at bounding box center [932, 496] width 23 height 11
checkbox input "true"
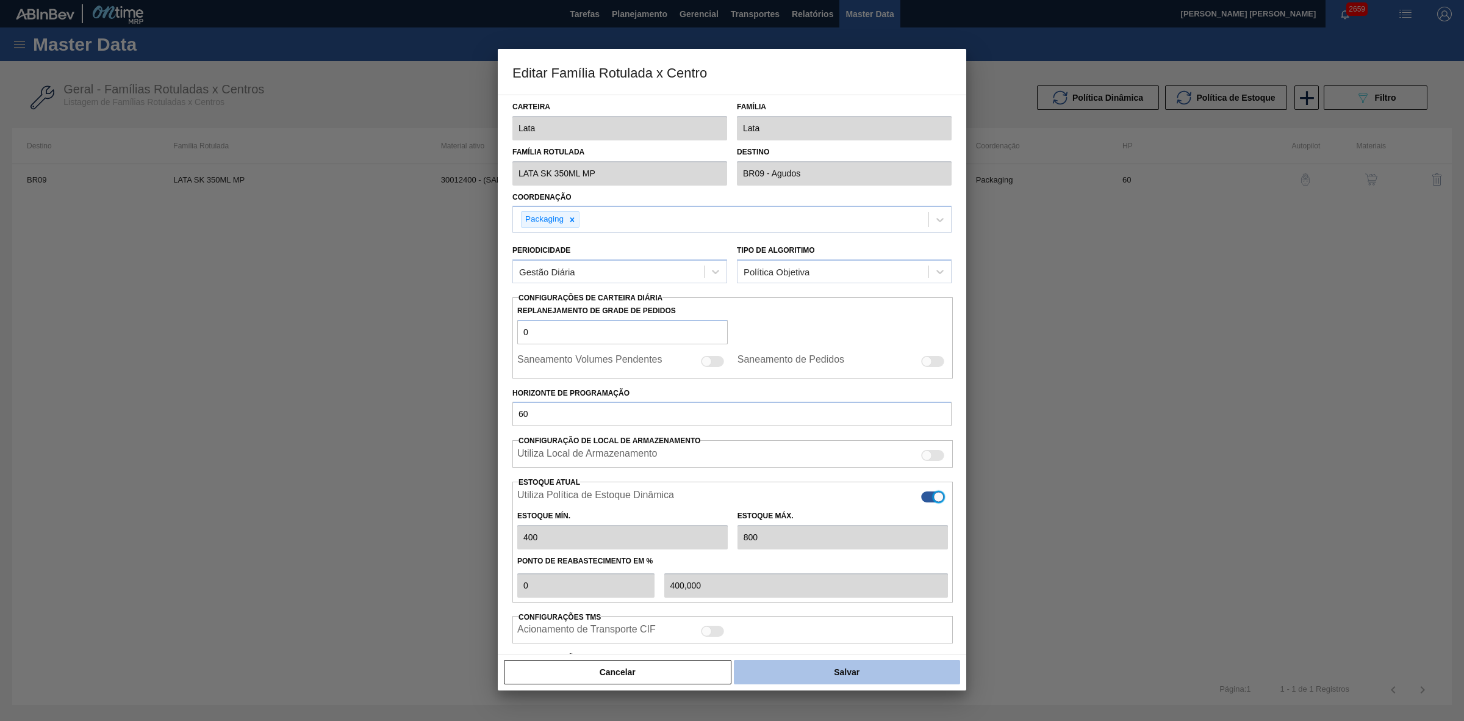
click at [832, 664] on button "Salvar" at bounding box center [847, 672] width 226 height 24
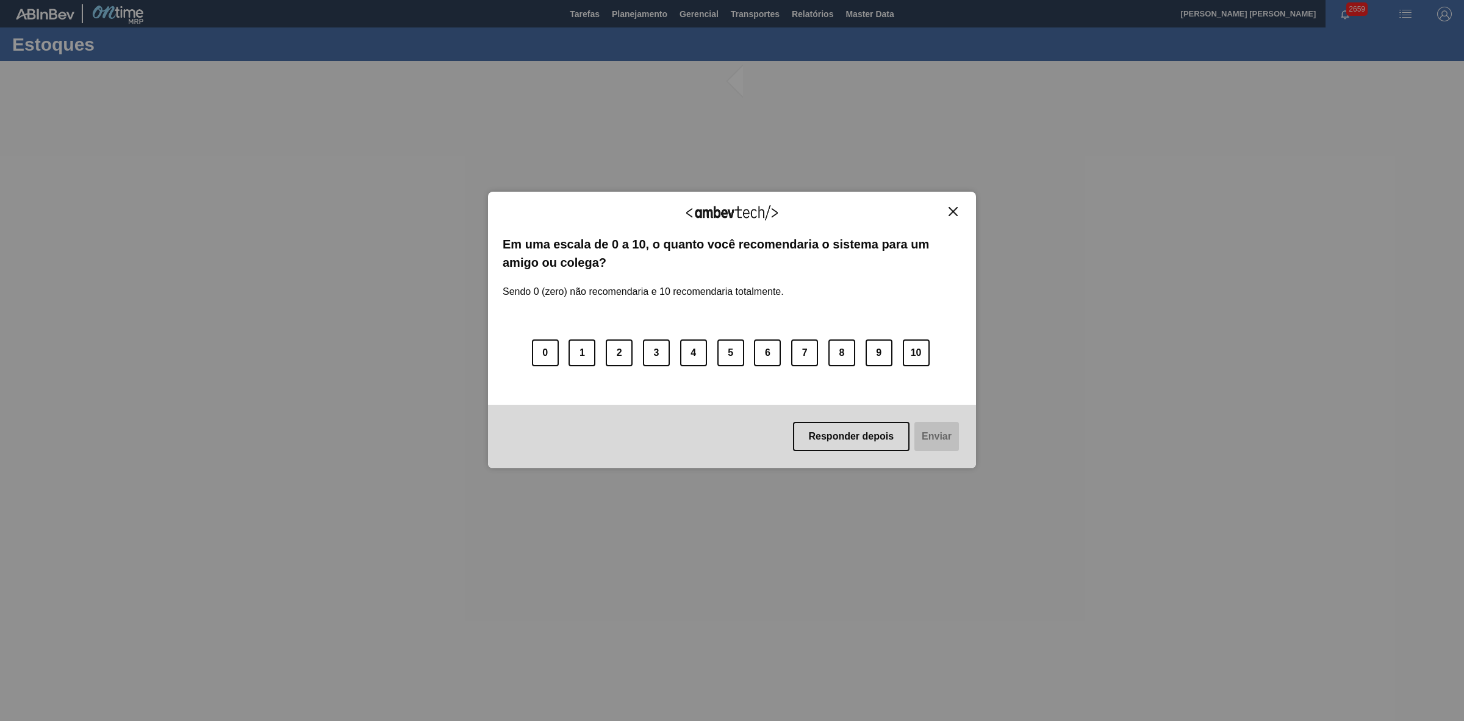
drag, startPoint x: 955, startPoint y: 212, endPoint x: 981, endPoint y: 177, distance: 43.2
click at [955, 212] on img "Close" at bounding box center [953, 211] width 9 height 9
drag, startPoint x: 956, startPoint y: 211, endPoint x: 984, endPoint y: 180, distance: 41.5
click at [956, 211] on img "Close" at bounding box center [953, 211] width 9 height 9
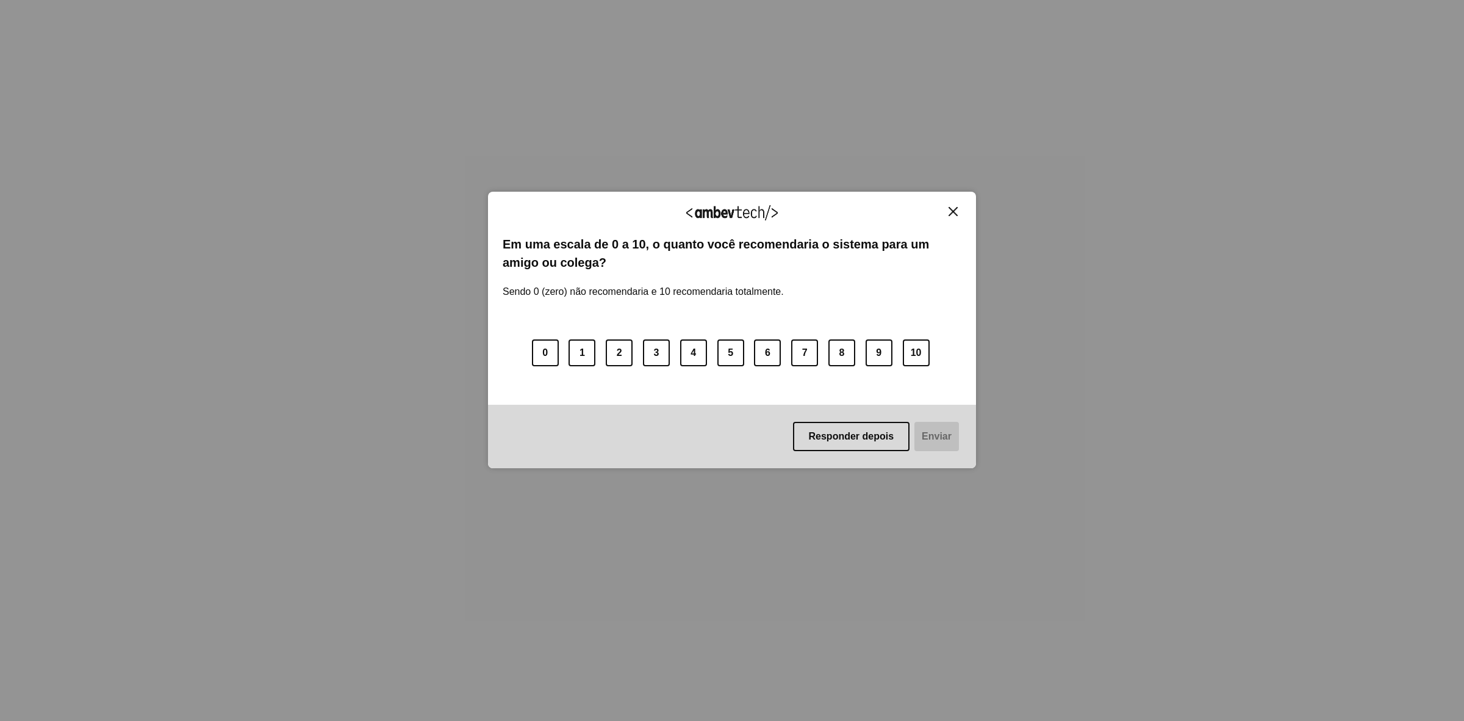
click at [956, 214] on img "Close" at bounding box center [953, 211] width 9 height 9
click at [953, 207] on img "Close" at bounding box center [953, 211] width 9 height 9
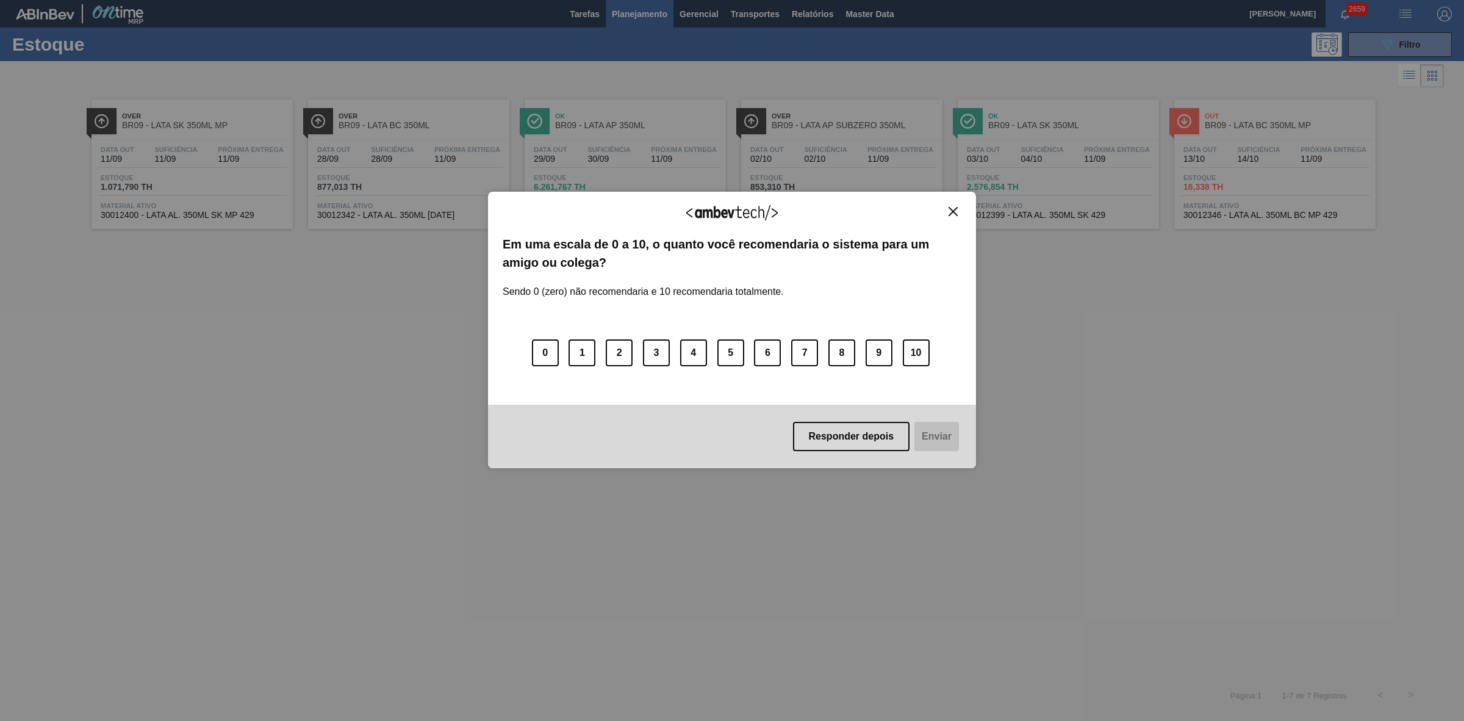
click at [954, 214] on img "Close" at bounding box center [953, 211] width 9 height 9
click at [956, 215] on img "Close" at bounding box center [953, 211] width 9 height 9
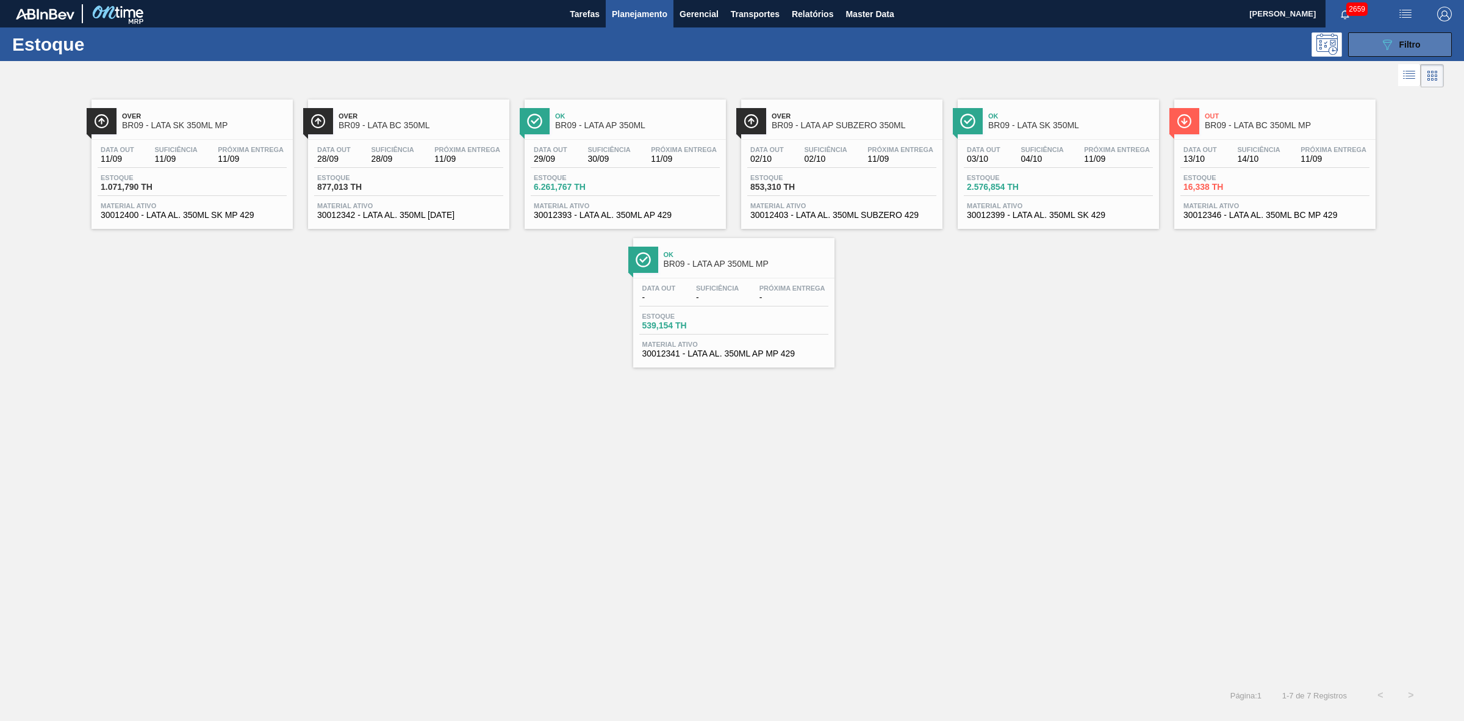
click at [1377, 38] on button "089F7B8B-B2A5-4AFE-B5C0-19BA573D28AC Filtro" at bounding box center [1401, 44] width 104 height 24
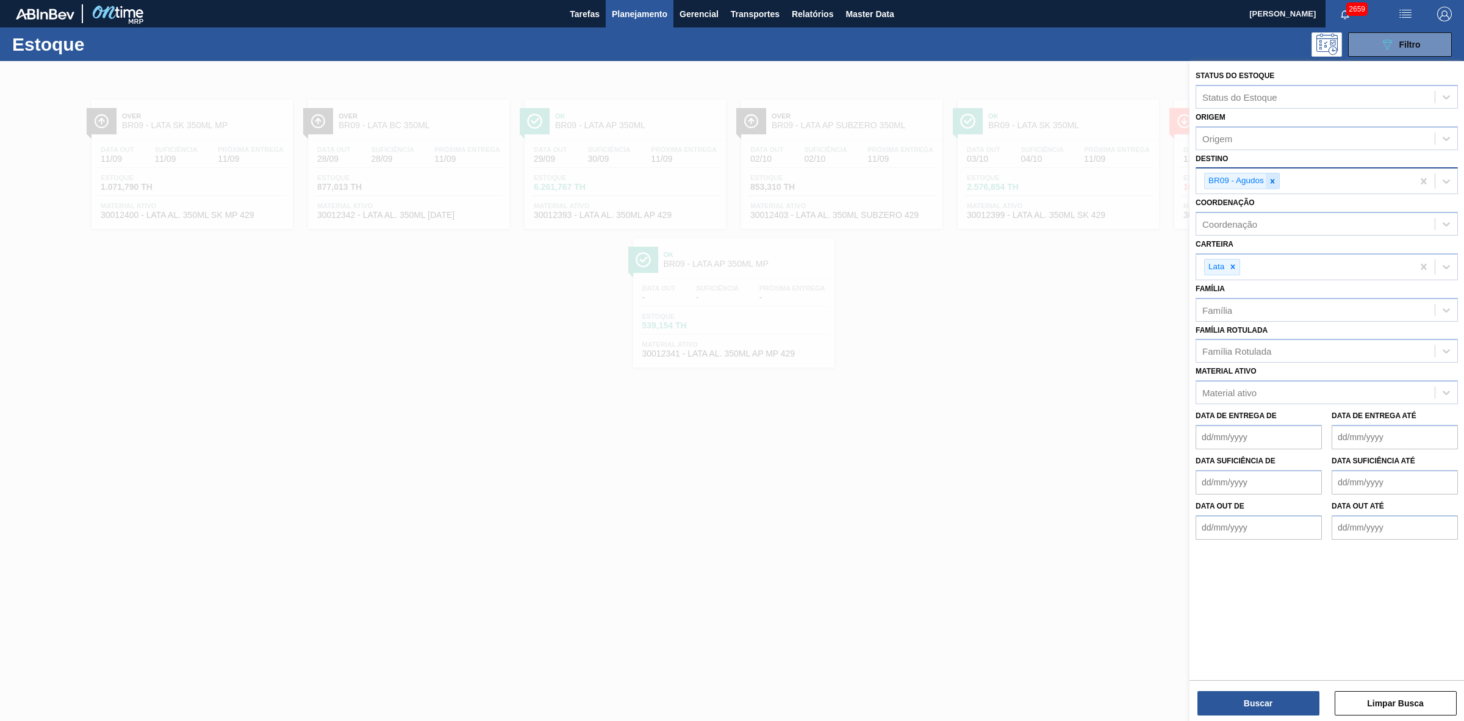
click at [1273, 184] on div at bounding box center [1272, 180] width 13 height 15
type input "21"
click at [1260, 203] on div "BR21 - Lages" at bounding box center [1327, 209] width 262 height 23
click at [1259, 701] on button "Buscar" at bounding box center [1259, 703] width 122 height 24
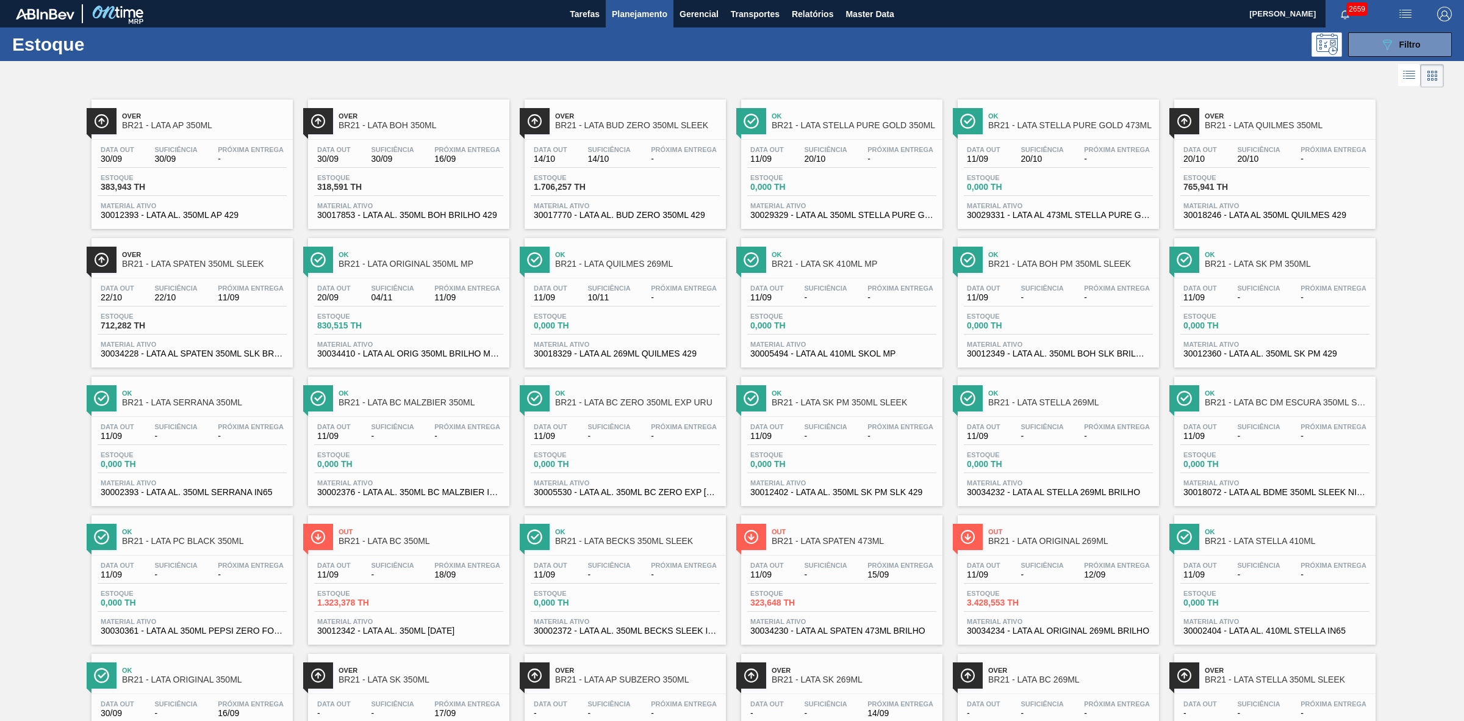
click at [770, 76] on div at bounding box center [722, 75] width 1444 height 29
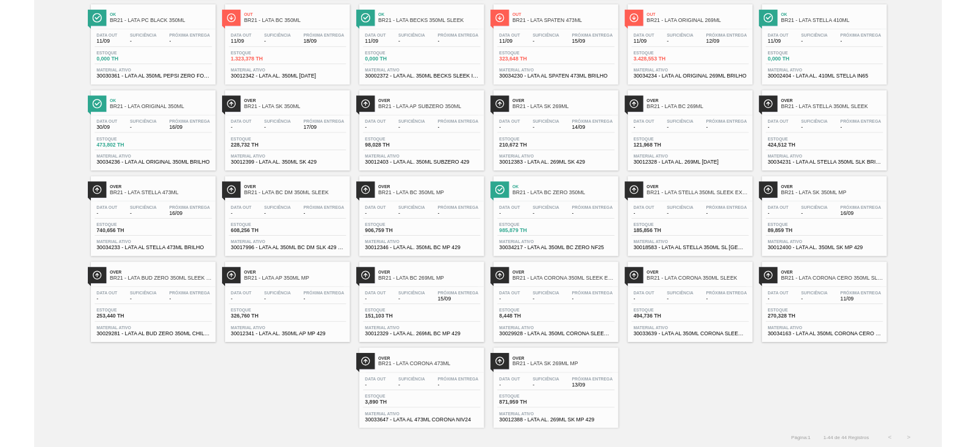
scroll to position [517, 0]
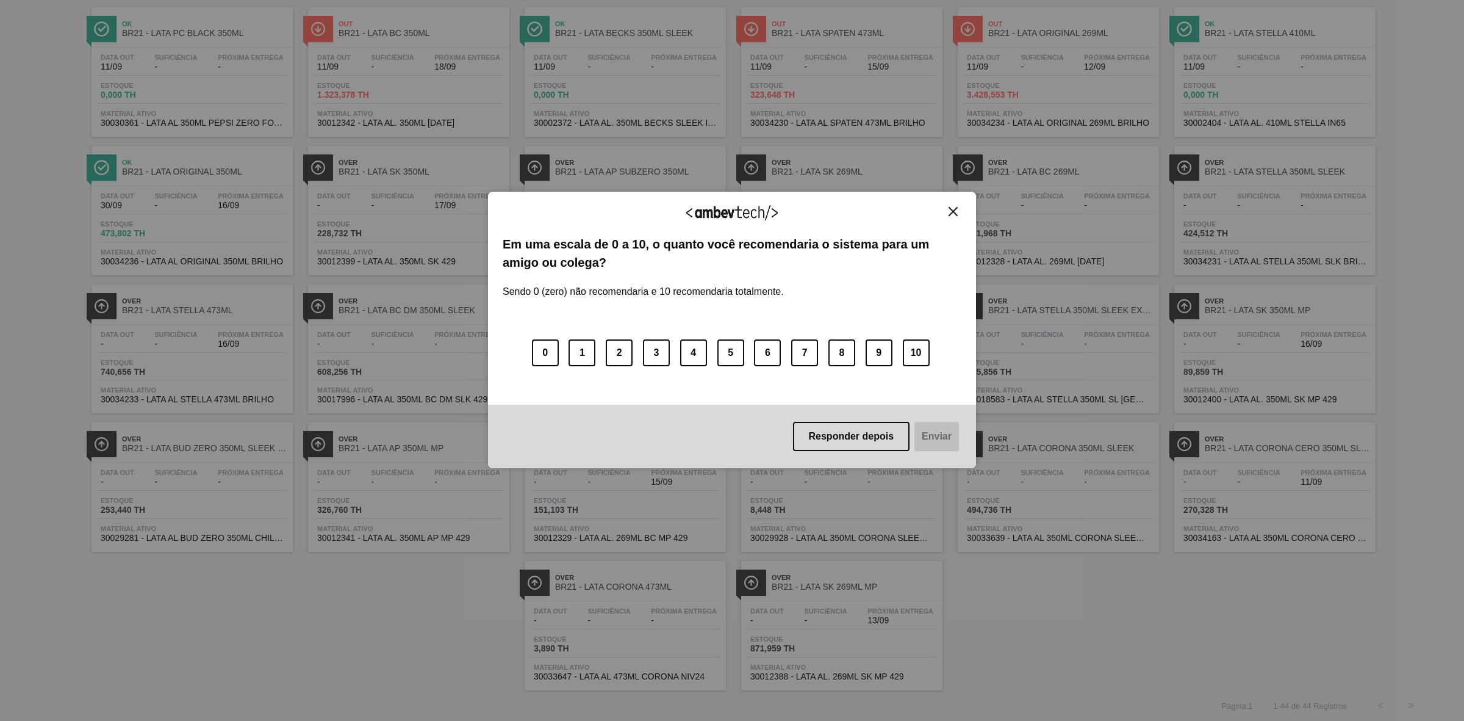
click at [956, 208] on img "Close" at bounding box center [953, 211] width 9 height 9
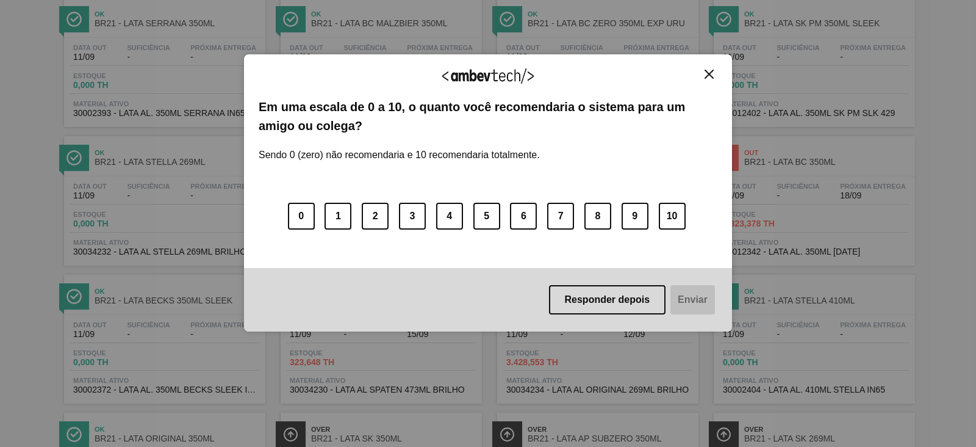
scroll to position [512, 0]
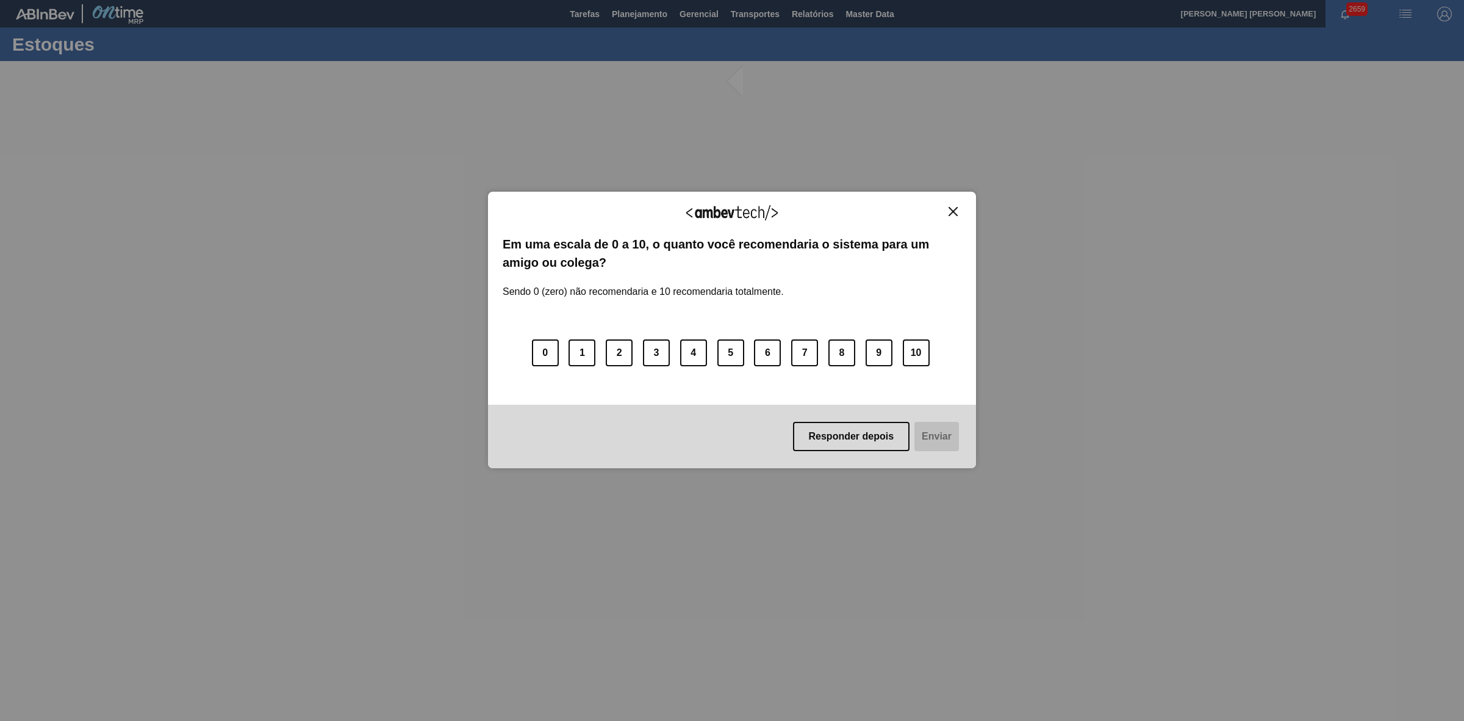
drag, startPoint x: 949, startPoint y: 209, endPoint x: 1004, endPoint y: 166, distance: 69.9
click at [949, 209] on img "Close" at bounding box center [953, 211] width 9 height 9
click at [956, 211] on img "Close" at bounding box center [953, 211] width 9 height 9
click at [950, 214] on div at bounding box center [732, 391] width 1464 height 660
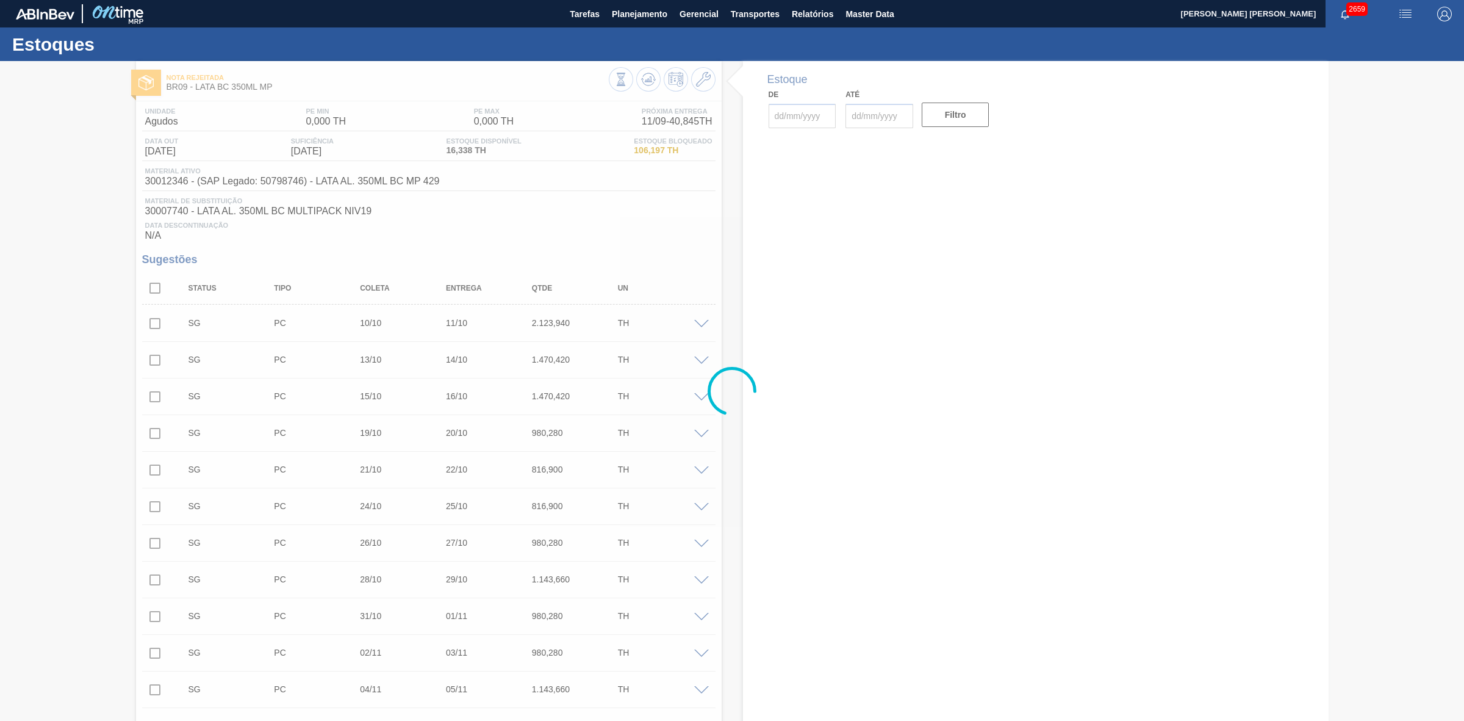
click at [953, 207] on div at bounding box center [732, 391] width 1464 height 660
type input "[DATE]"
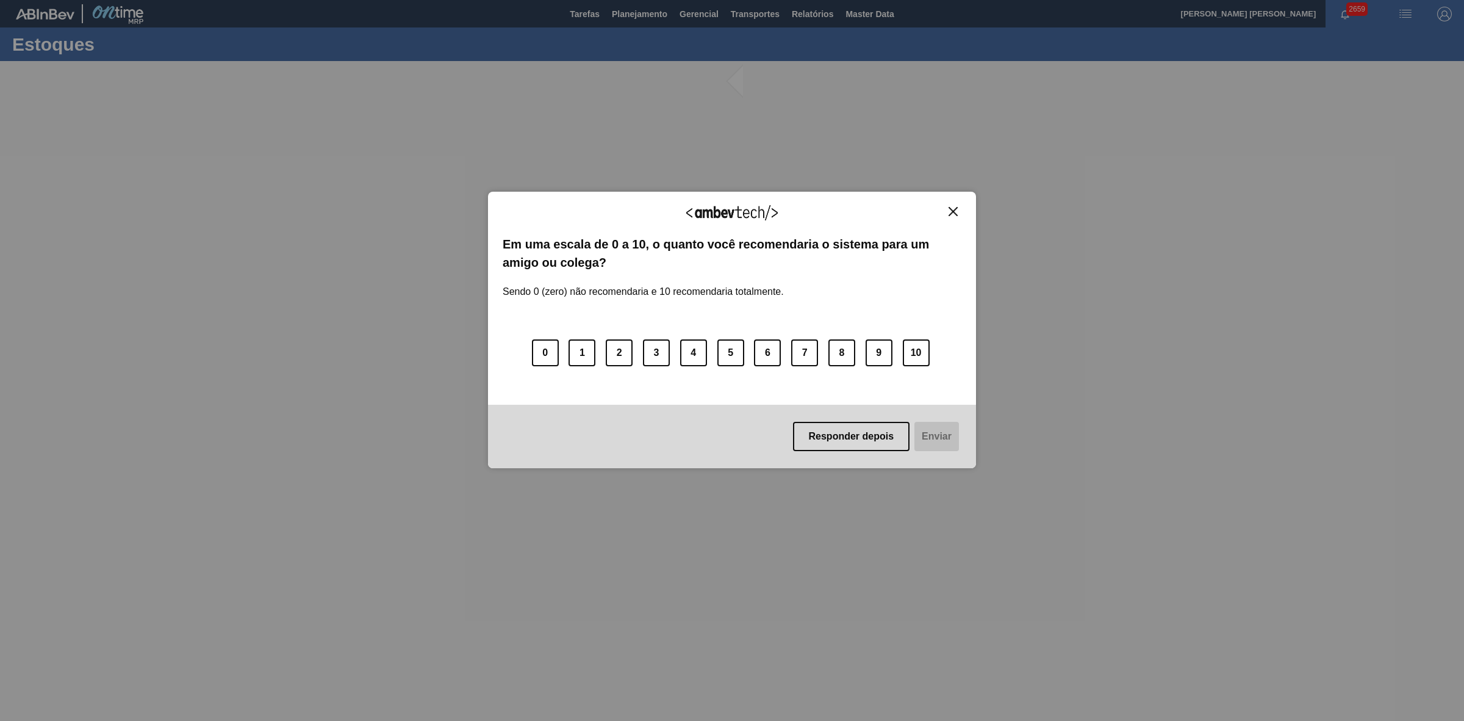
click at [957, 214] on img "Close" at bounding box center [953, 211] width 9 height 9
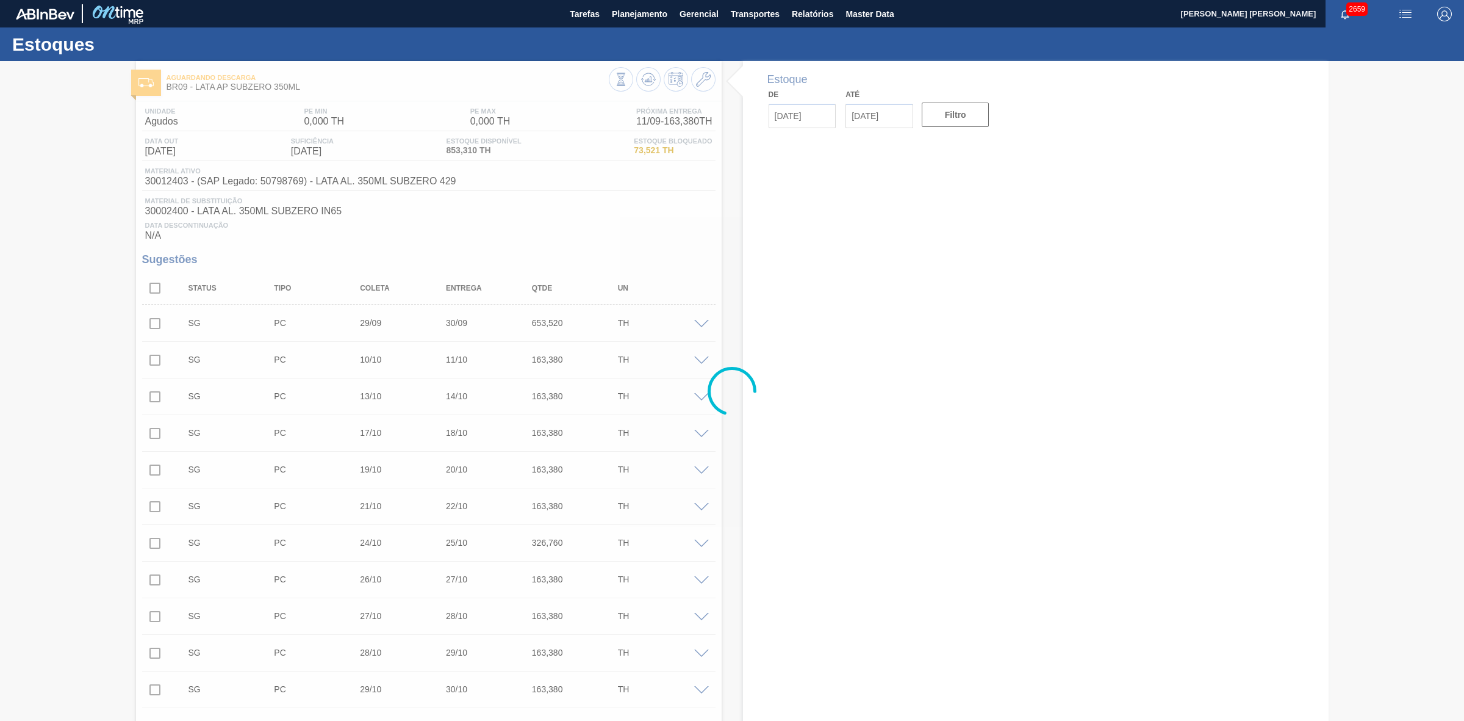
type input "[DATE]"
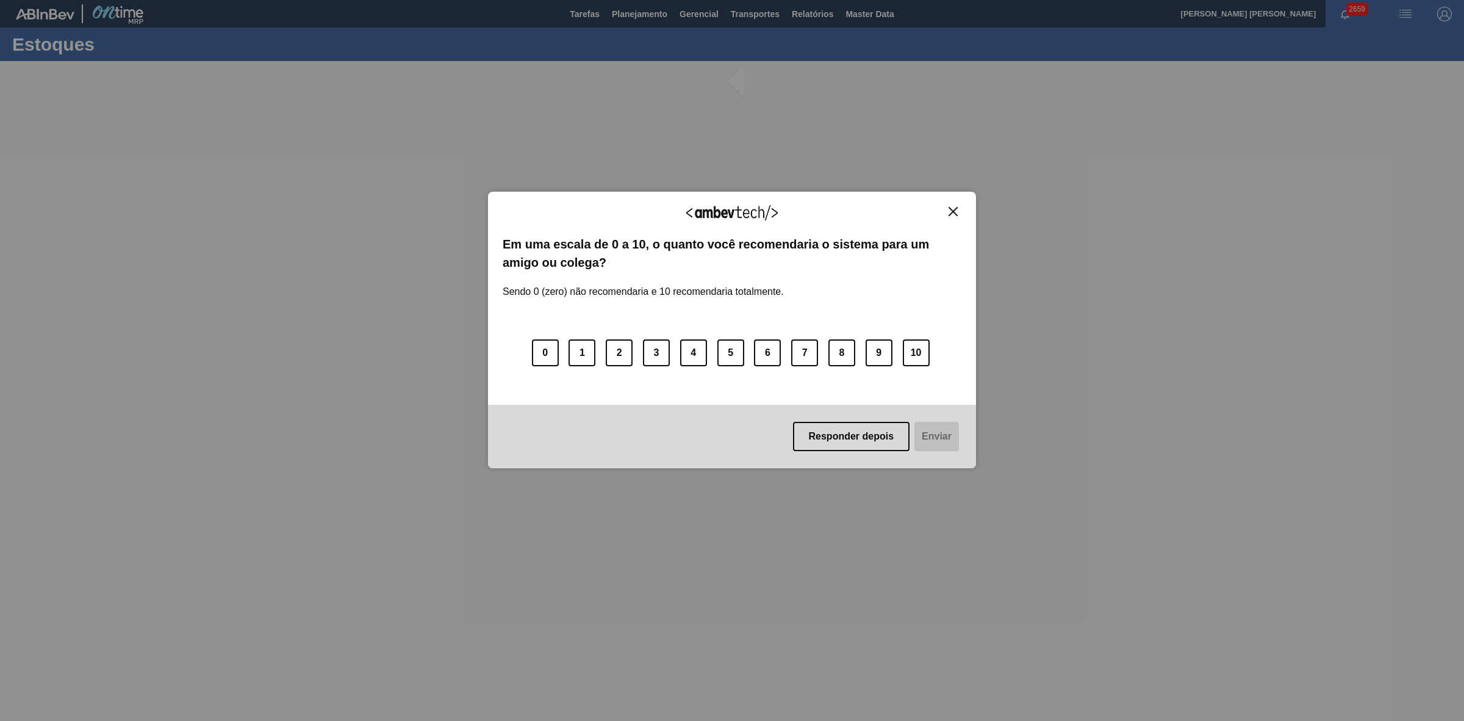
click at [949, 212] on img "Close" at bounding box center [953, 211] width 9 height 9
click at [954, 204] on div "Agradecemos seu feedback! Em uma escala de 0 a 10, o quanto você recomendaria o…" at bounding box center [732, 330] width 488 height 277
click at [952, 212] on img "Close" at bounding box center [953, 211] width 9 height 9
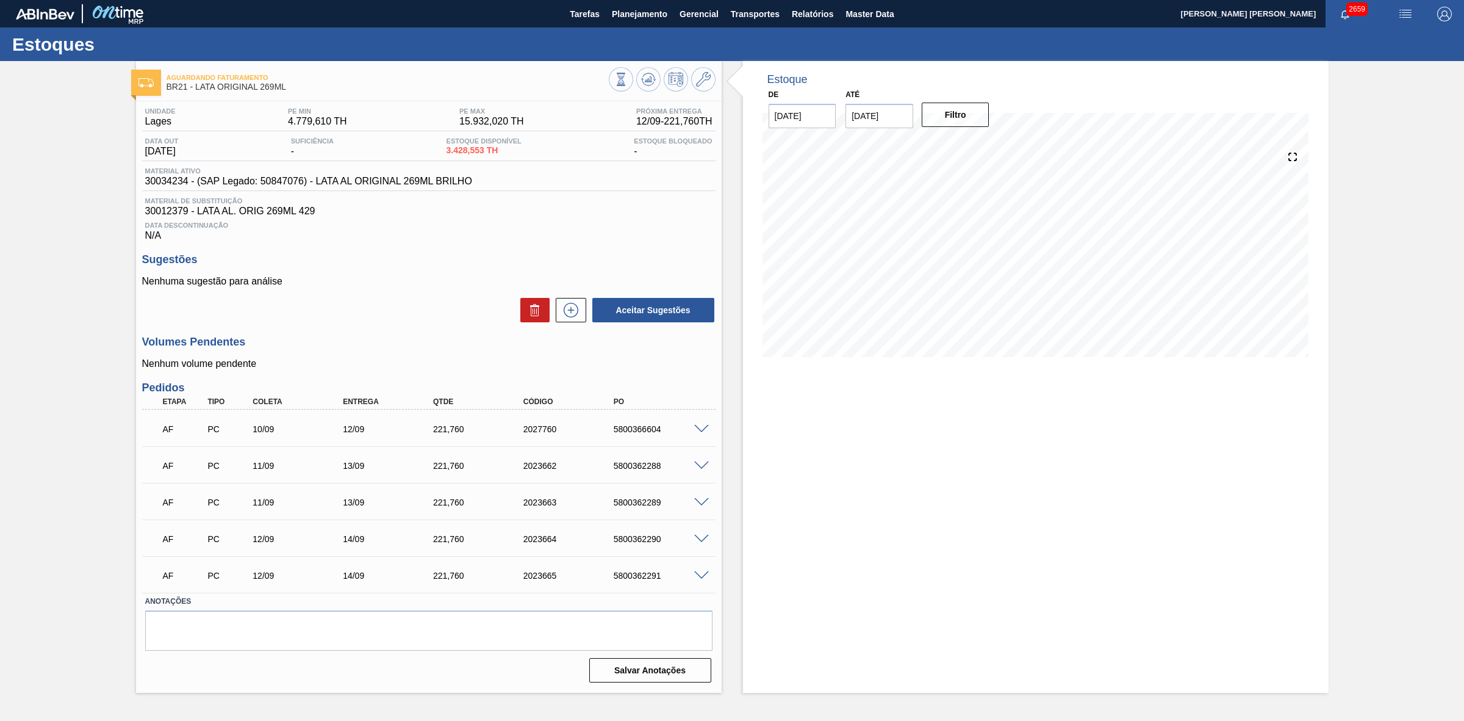
click at [702, 541] on span at bounding box center [701, 539] width 15 height 9
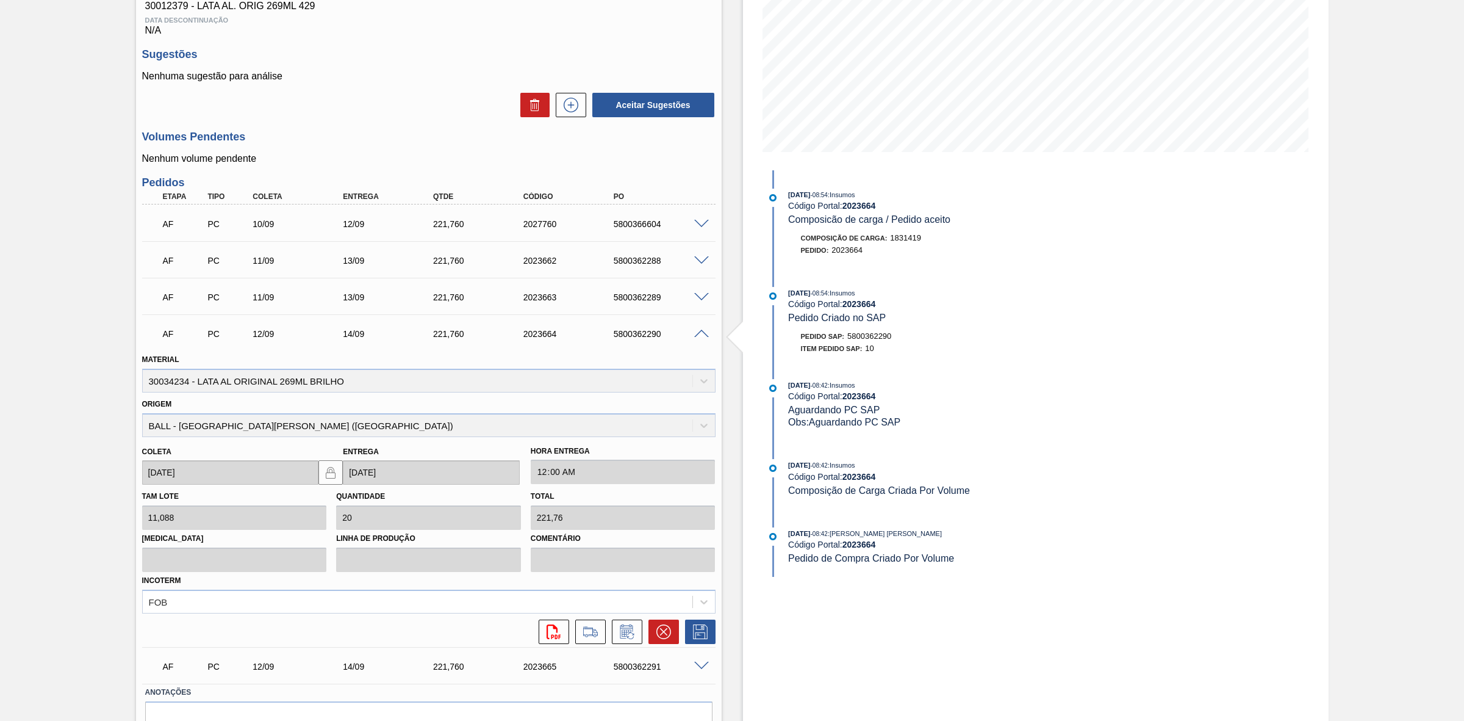
scroll to position [229, 0]
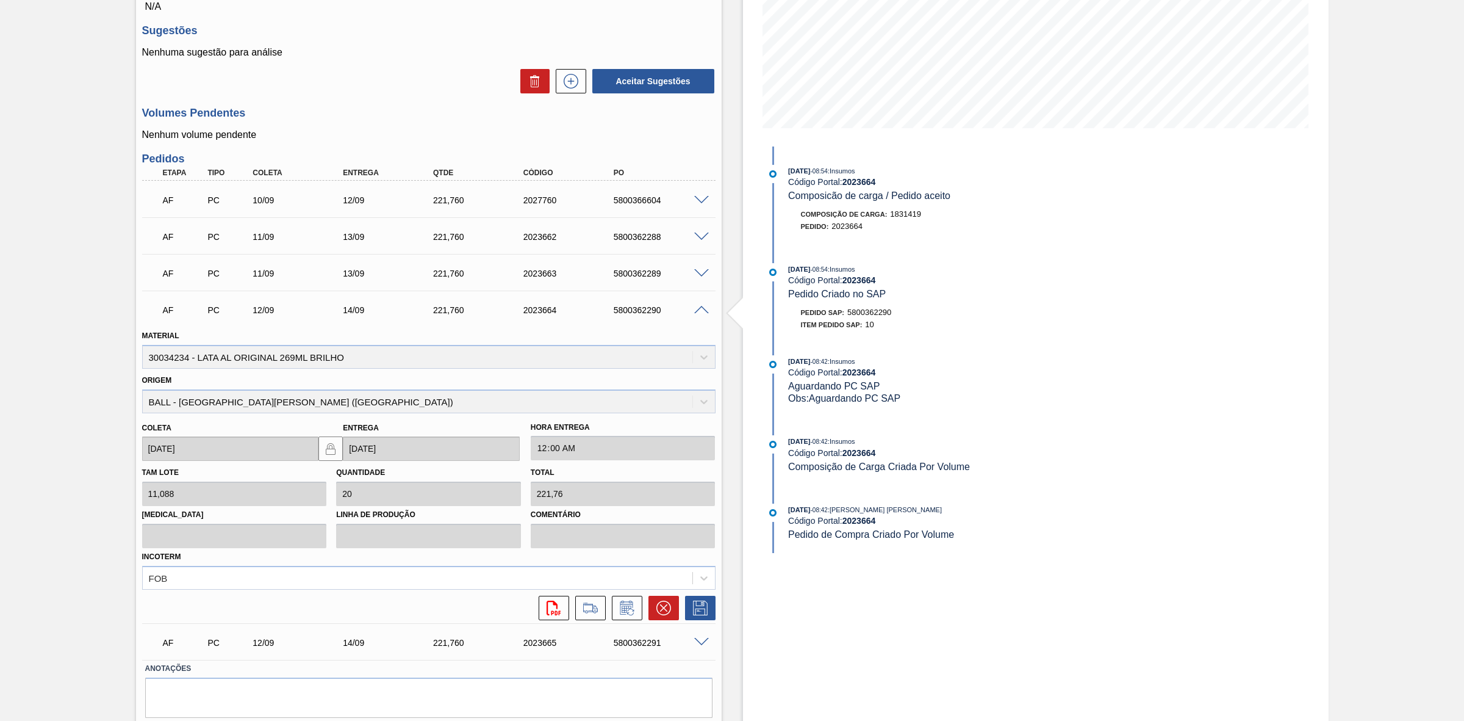
click at [702, 313] on span at bounding box center [701, 310] width 15 height 9
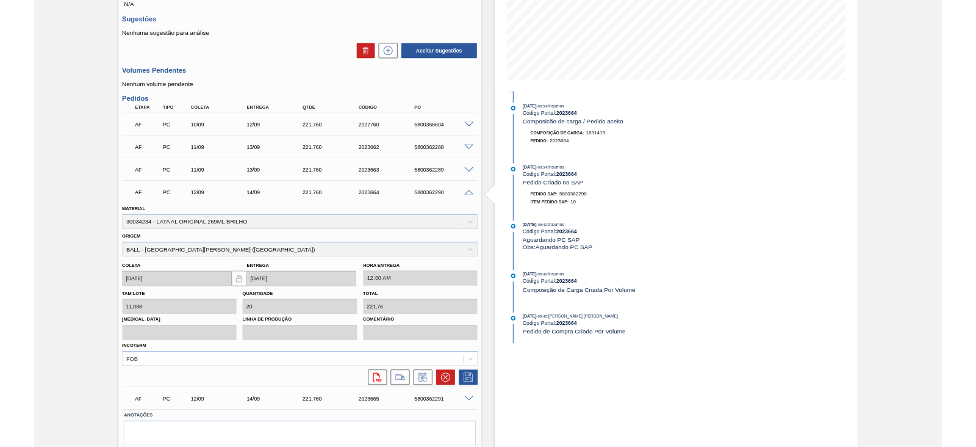
scroll to position [0, 0]
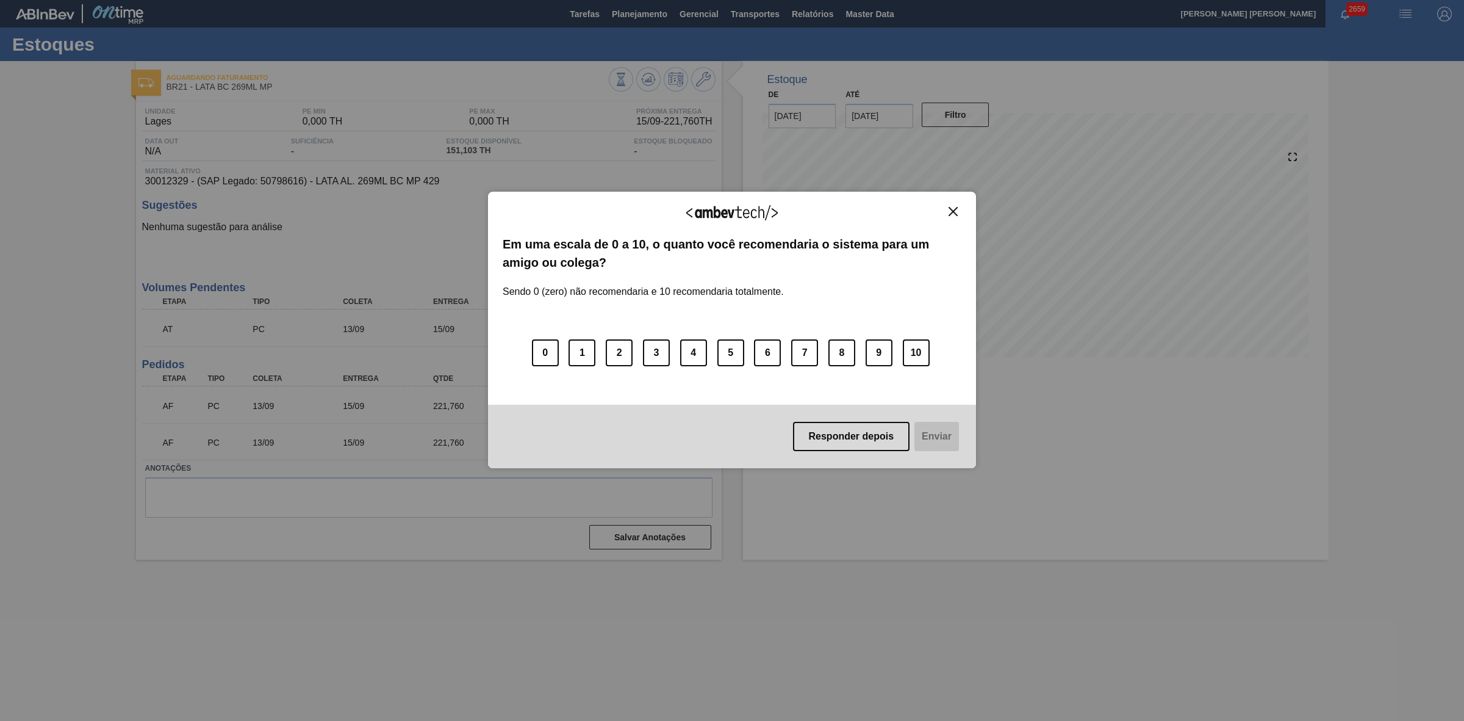
click at [952, 208] on img "Close" at bounding box center [953, 211] width 9 height 9
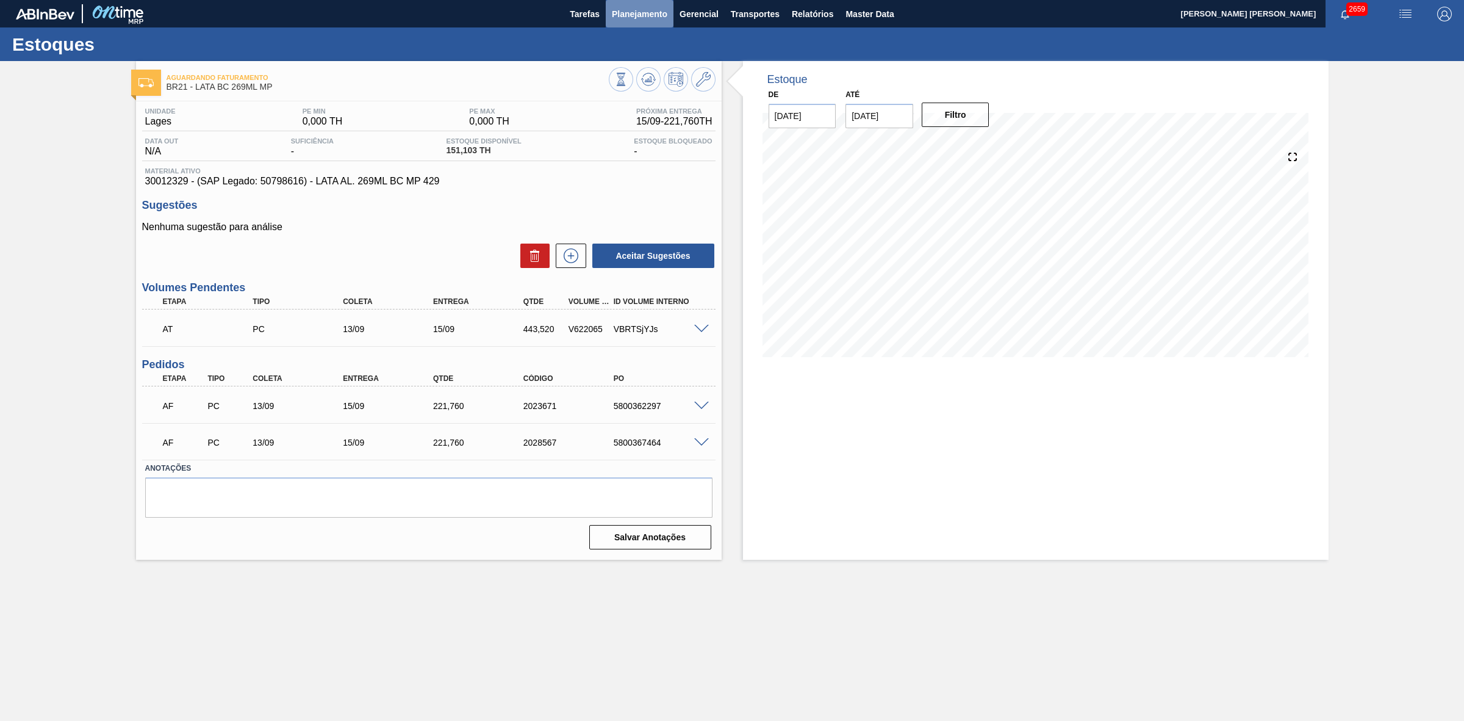
click at [636, 13] on span "Planejamento" at bounding box center [640, 14] width 56 height 15
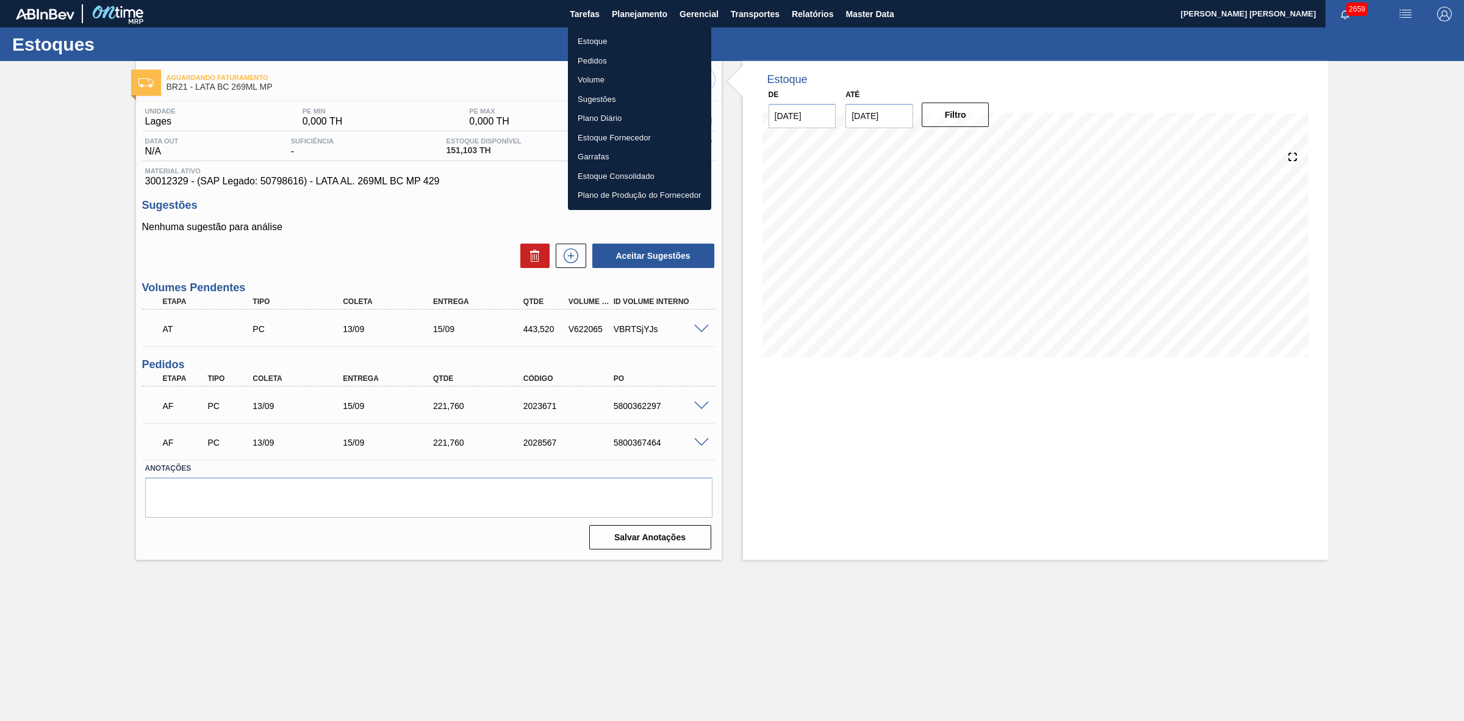
click at [818, 16] on div at bounding box center [732, 360] width 1464 height 721
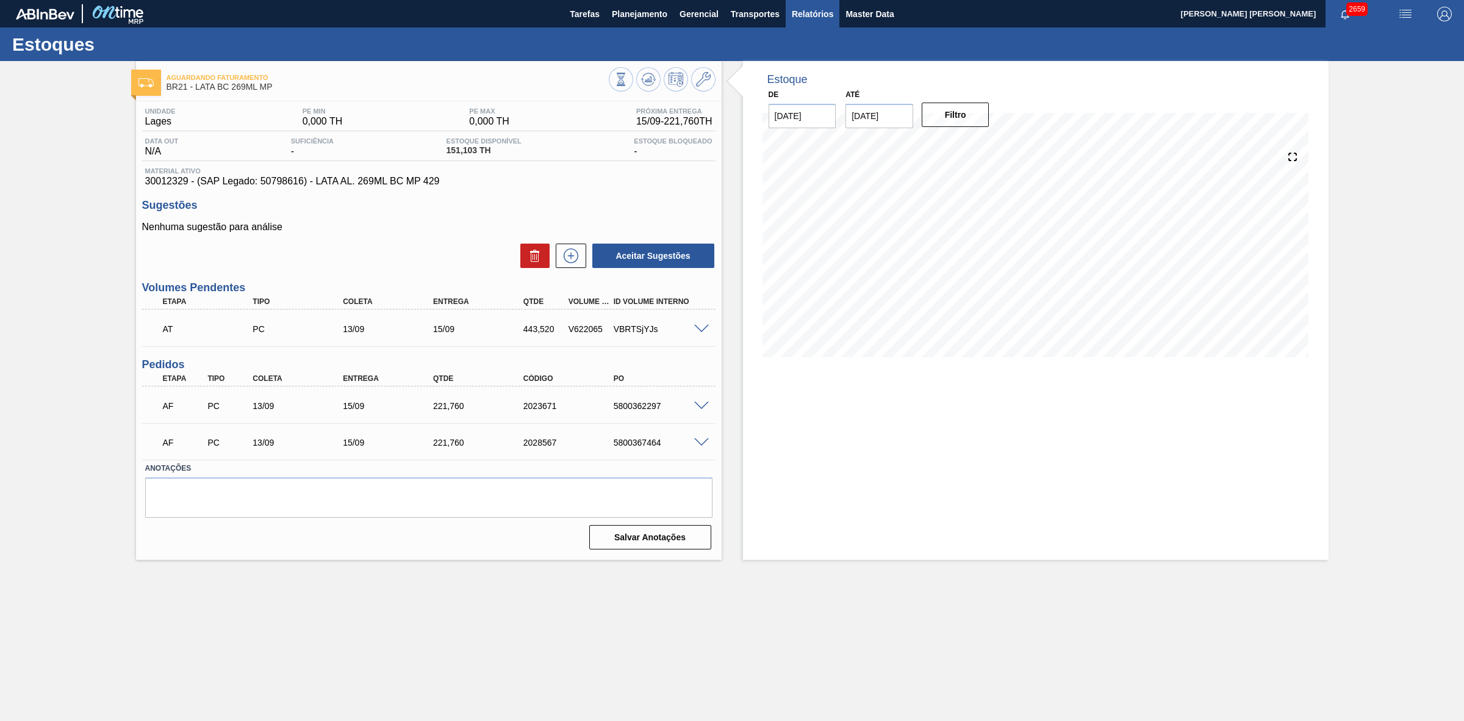
click at [815, 15] on span "Relatórios" at bounding box center [812, 14] width 41 height 15
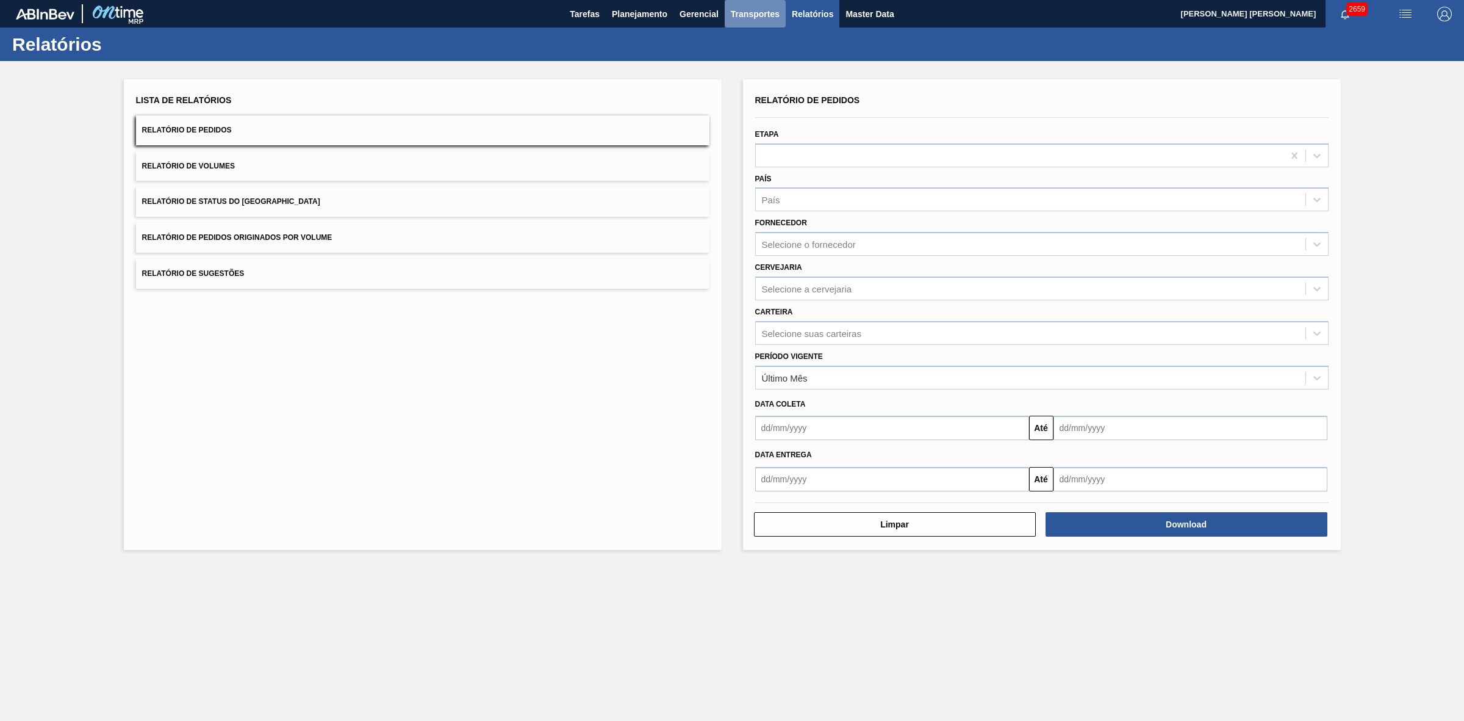
click at [751, 13] on span "Transportes" at bounding box center [755, 14] width 49 height 15
click at [746, 59] on li "Otimização de Carga" at bounding box center [755, 61] width 100 height 20
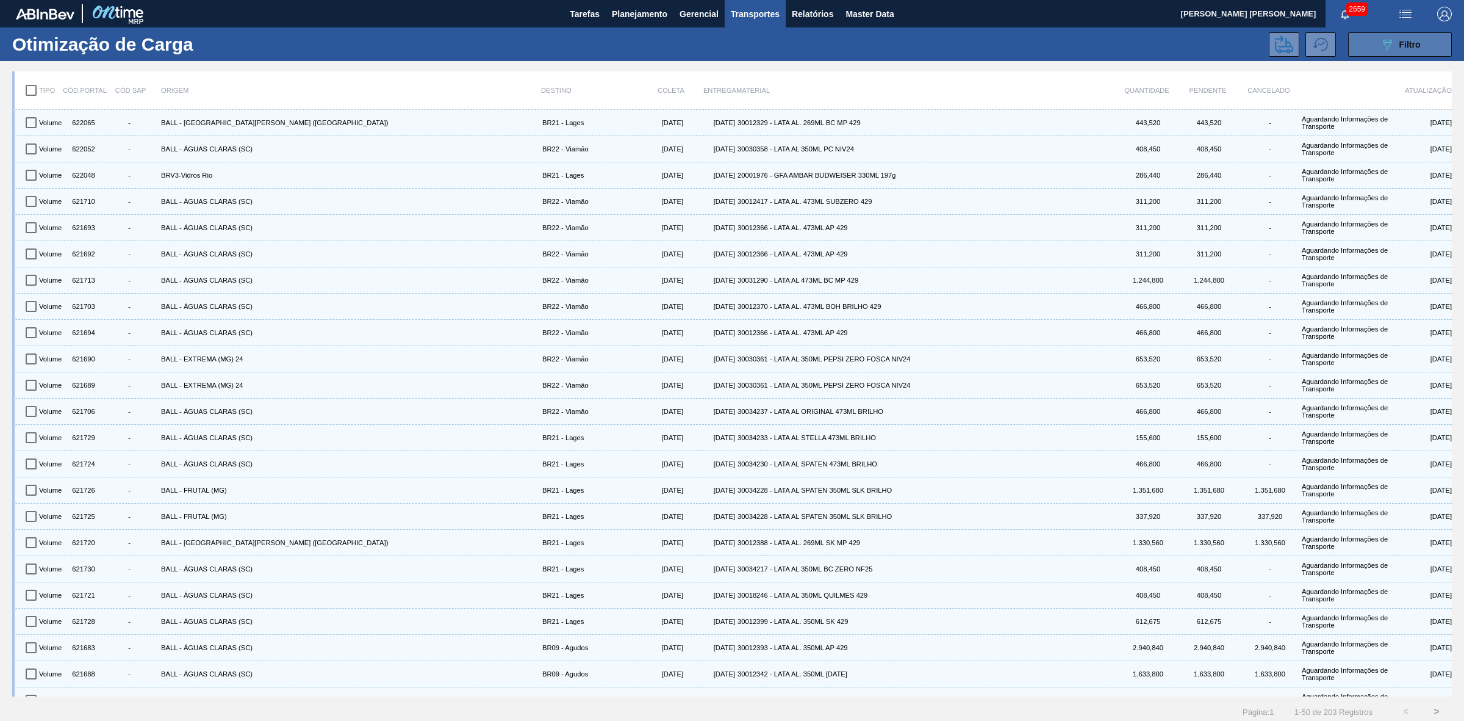
click at [1377, 46] on button "089F7B8B-B2A5-4AFE-B5C0-19BA573D28AC Filtro" at bounding box center [1401, 44] width 104 height 24
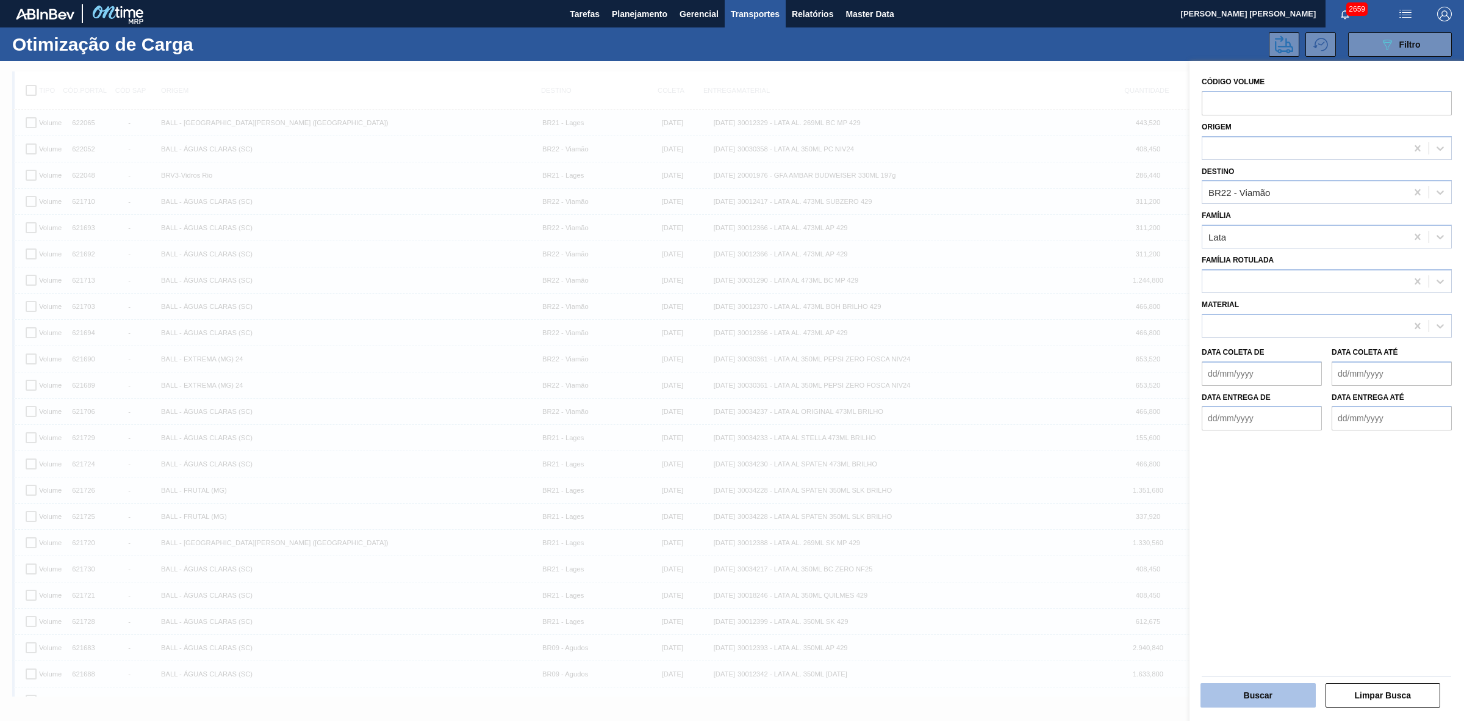
click at [1277, 697] on button "Buscar" at bounding box center [1258, 695] width 115 height 24
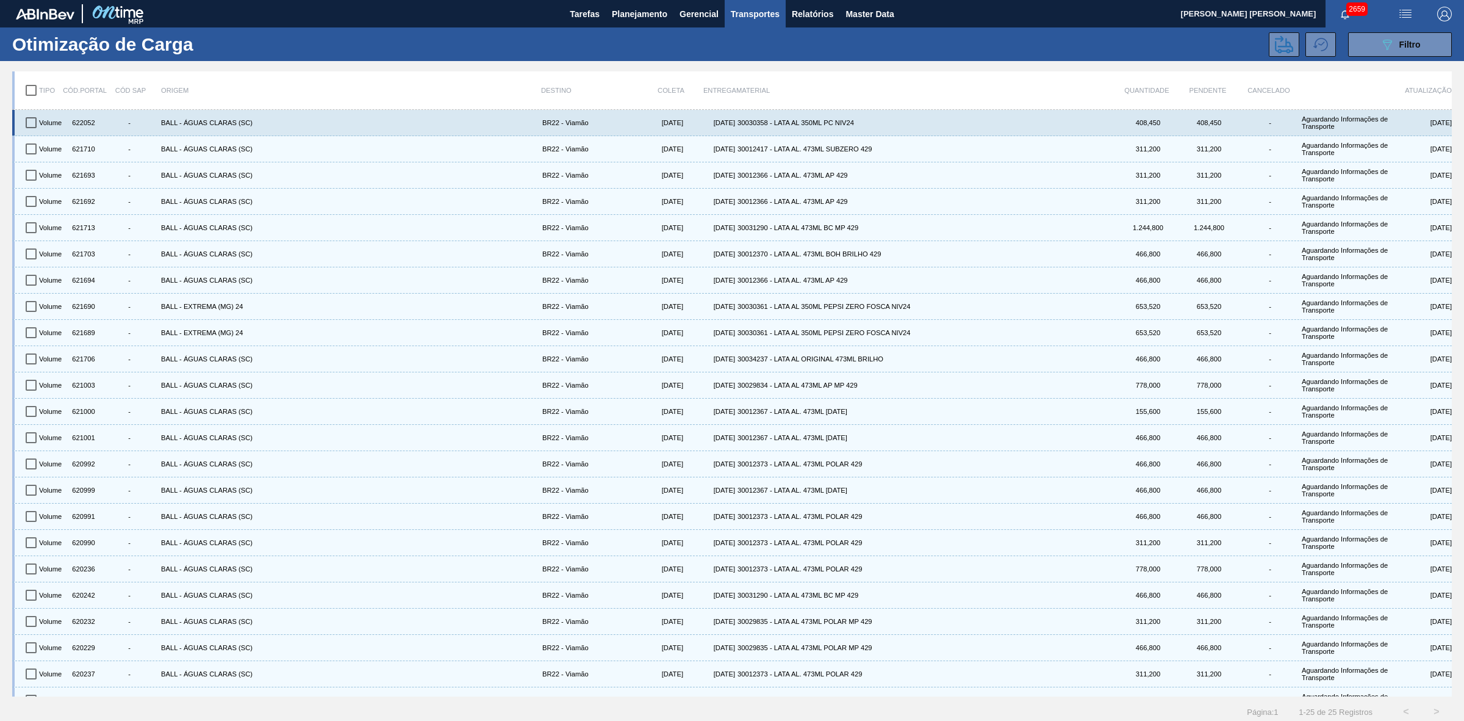
click at [32, 121] on input "checkbox" at bounding box center [31, 123] width 26 height 26
checkbox input "true"
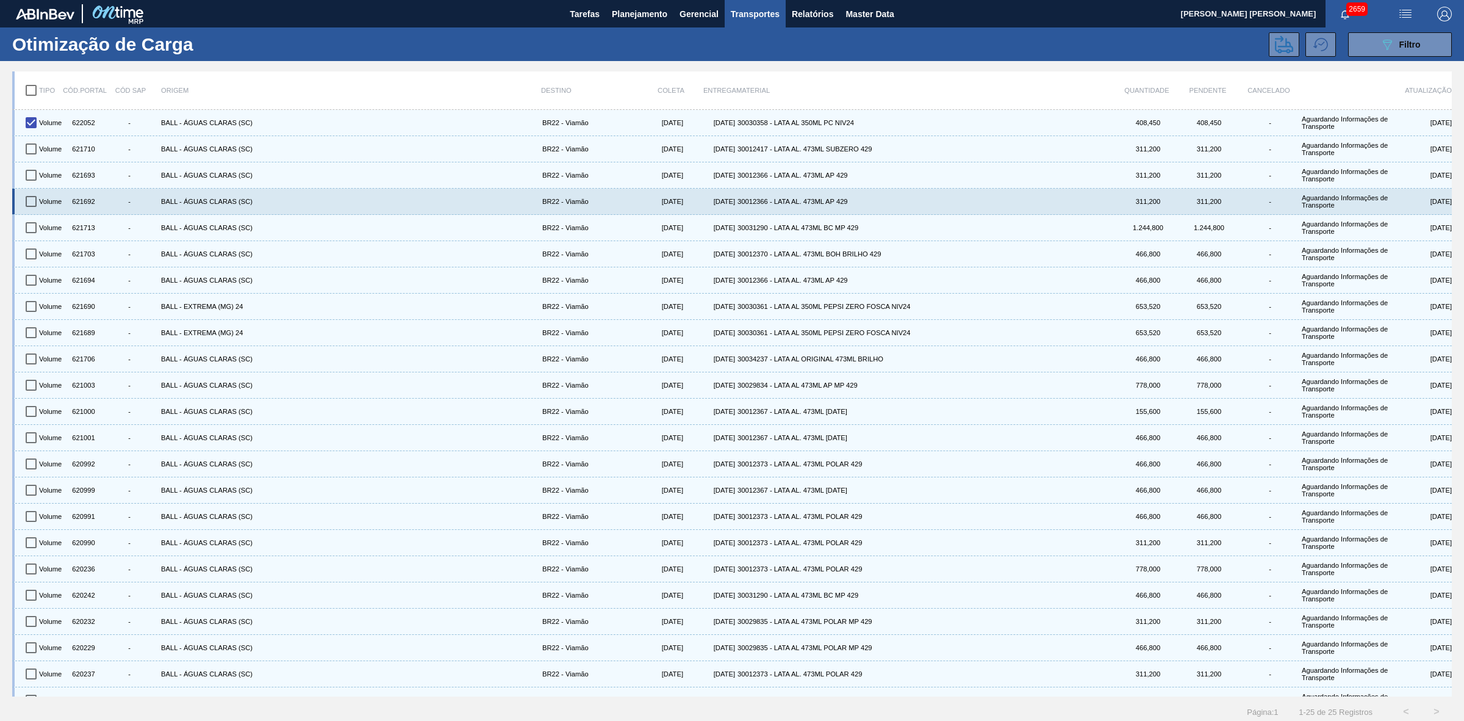
click at [34, 200] on input "checkbox" at bounding box center [31, 202] width 26 height 26
checkbox input "true"
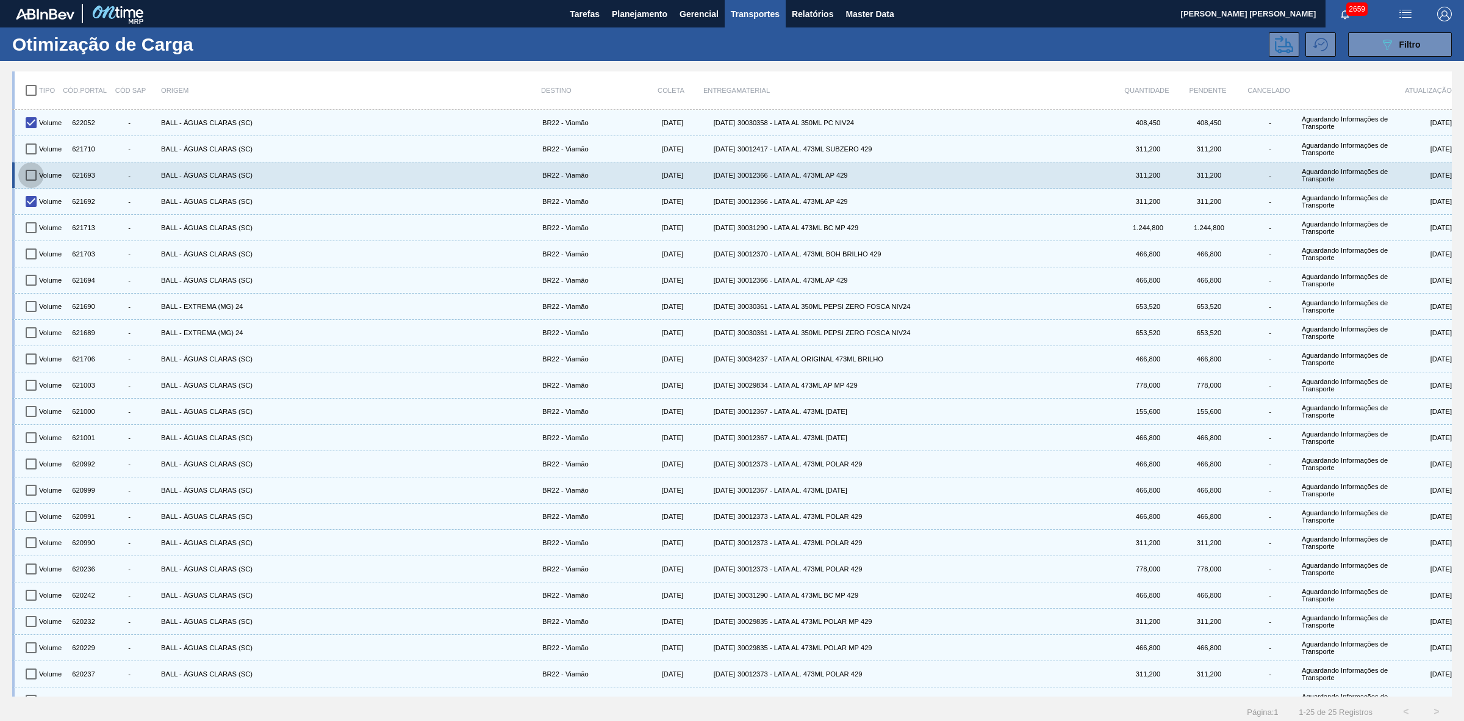
click at [32, 175] on input "checkbox" at bounding box center [31, 175] width 26 height 26
checkbox input "true"
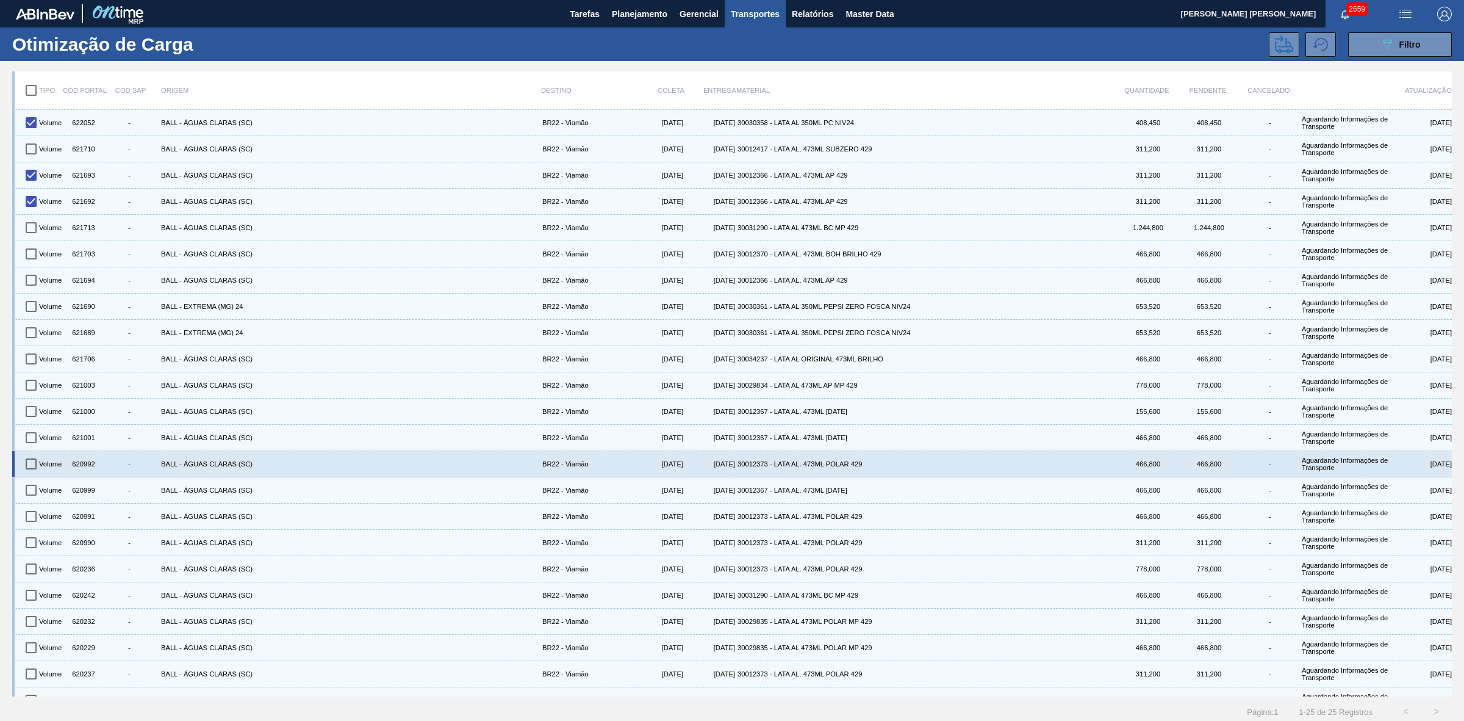
click at [34, 464] on input "checkbox" at bounding box center [31, 464] width 26 height 26
checkbox input "true"
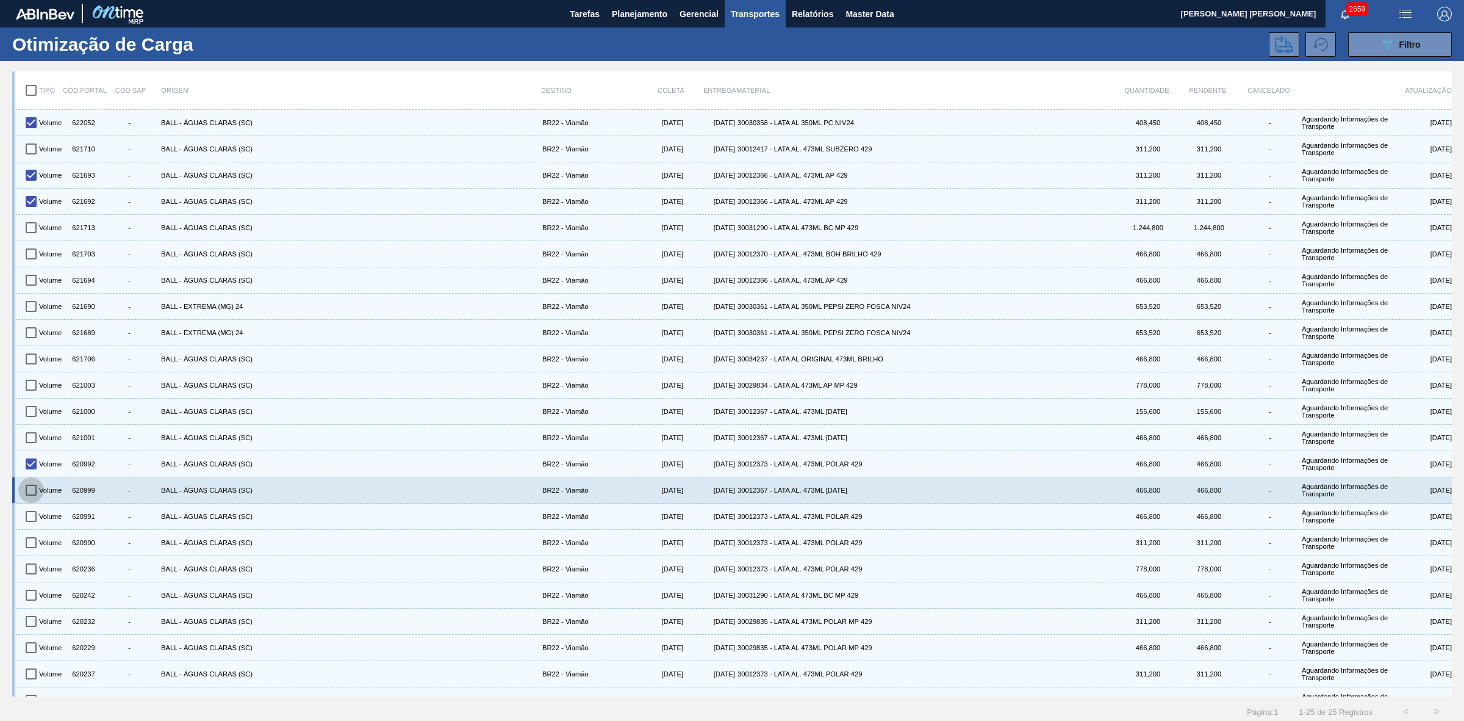
click at [32, 489] on input "checkbox" at bounding box center [31, 490] width 26 height 26
checkbox input "true"
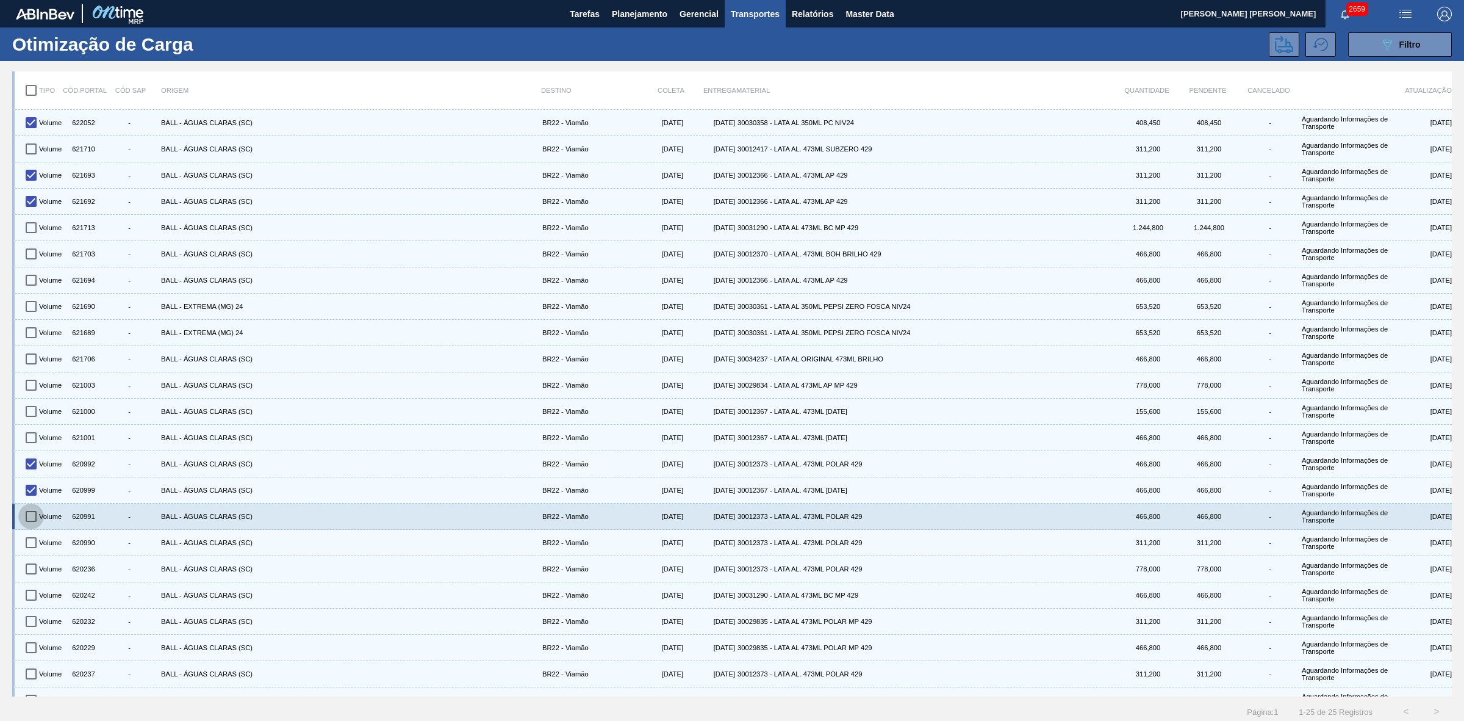
click at [32, 511] on input "checkbox" at bounding box center [31, 516] width 26 height 26
checkbox input "true"
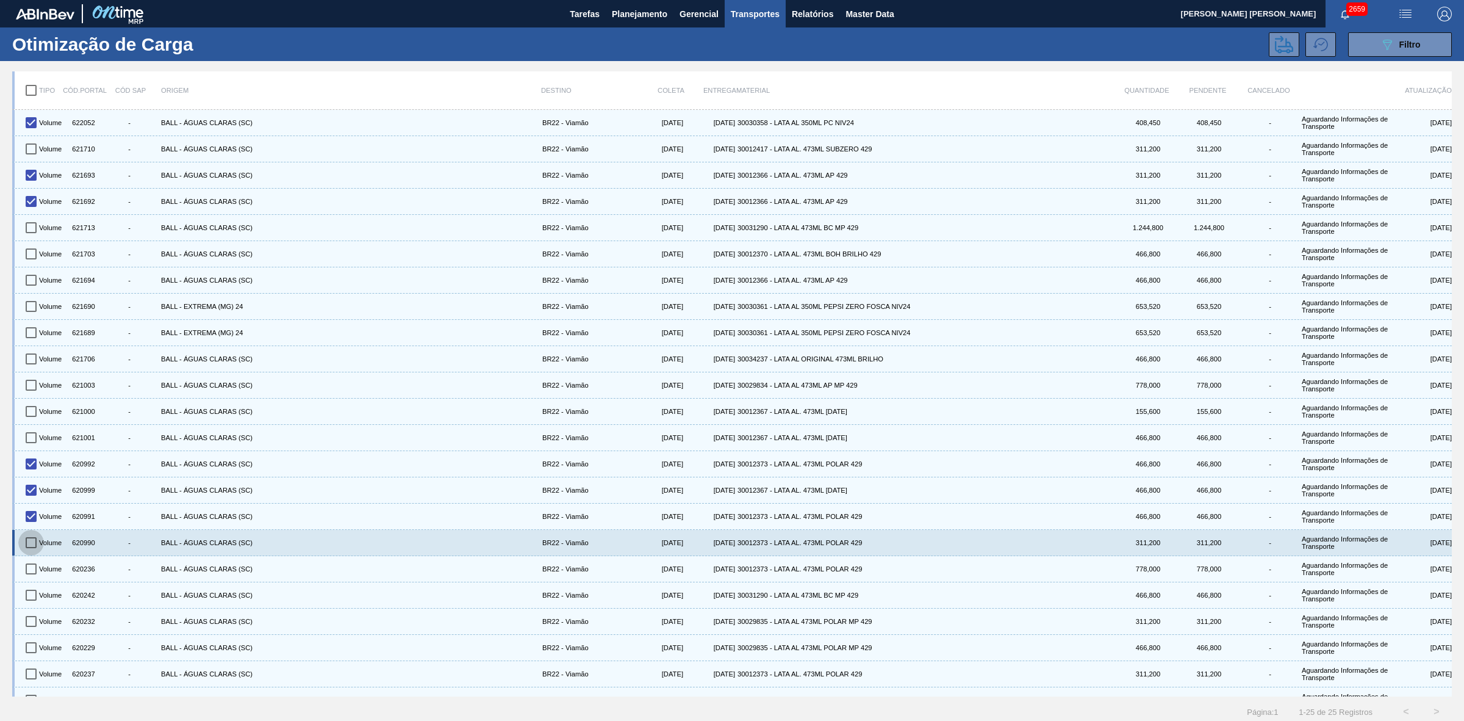
click at [31, 549] on input "checkbox" at bounding box center [31, 543] width 26 height 26
checkbox input "true"
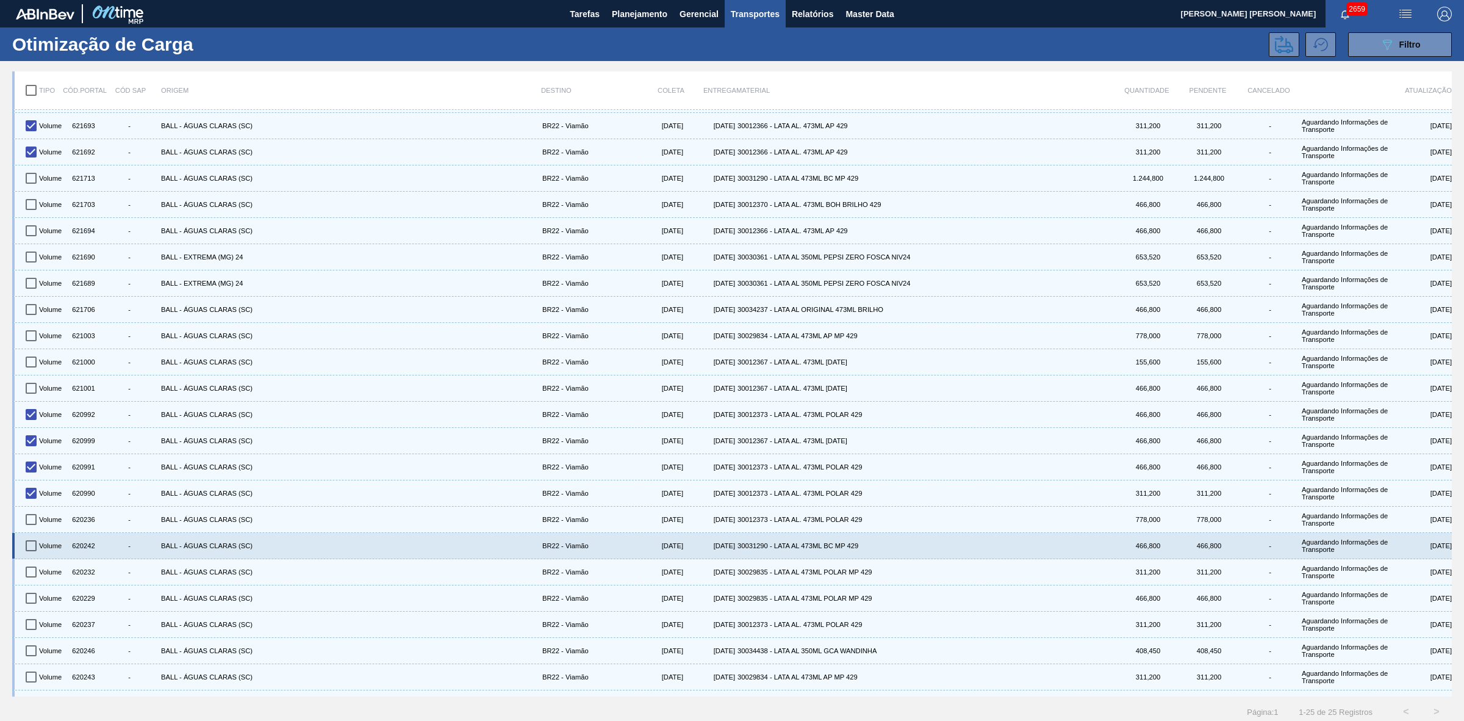
scroll to position [71, 0]
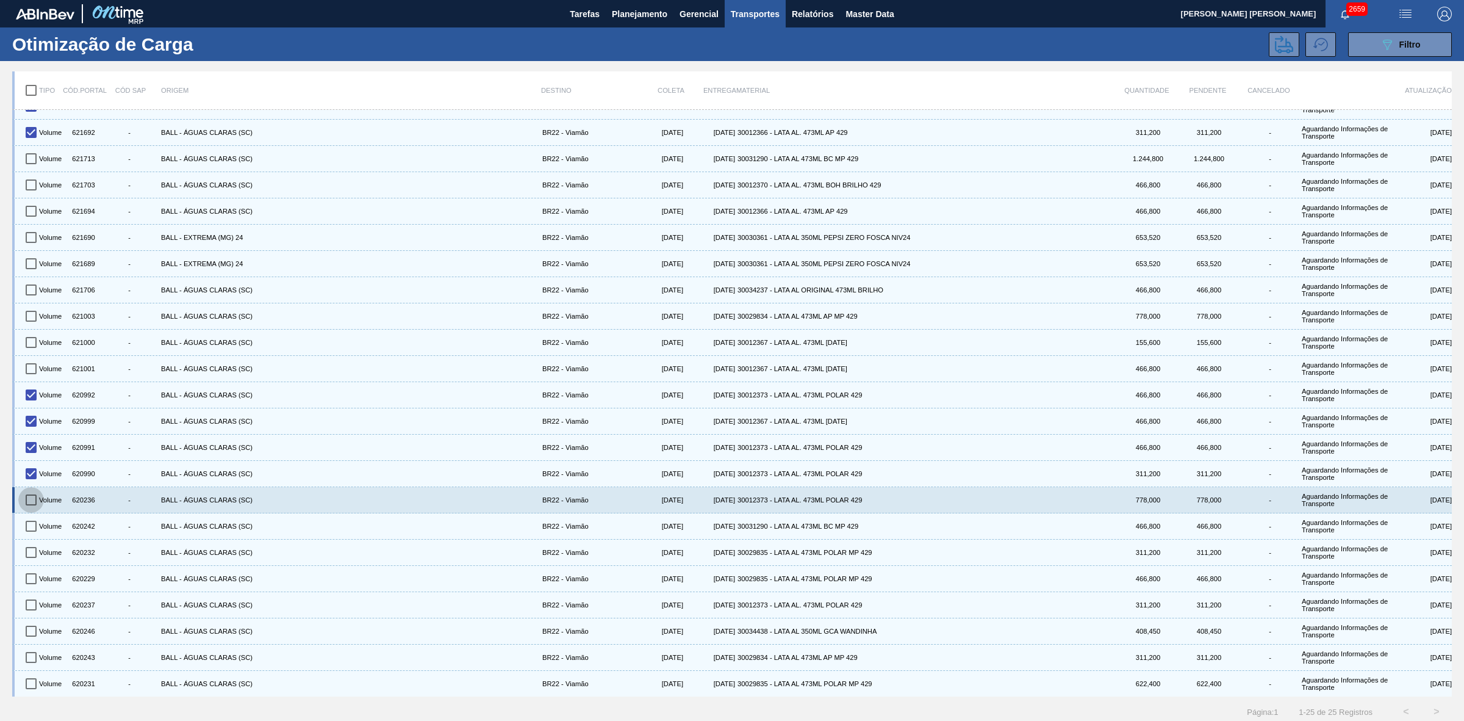
click at [34, 501] on input "checkbox" at bounding box center [31, 500] width 26 height 26
checkbox input "true"
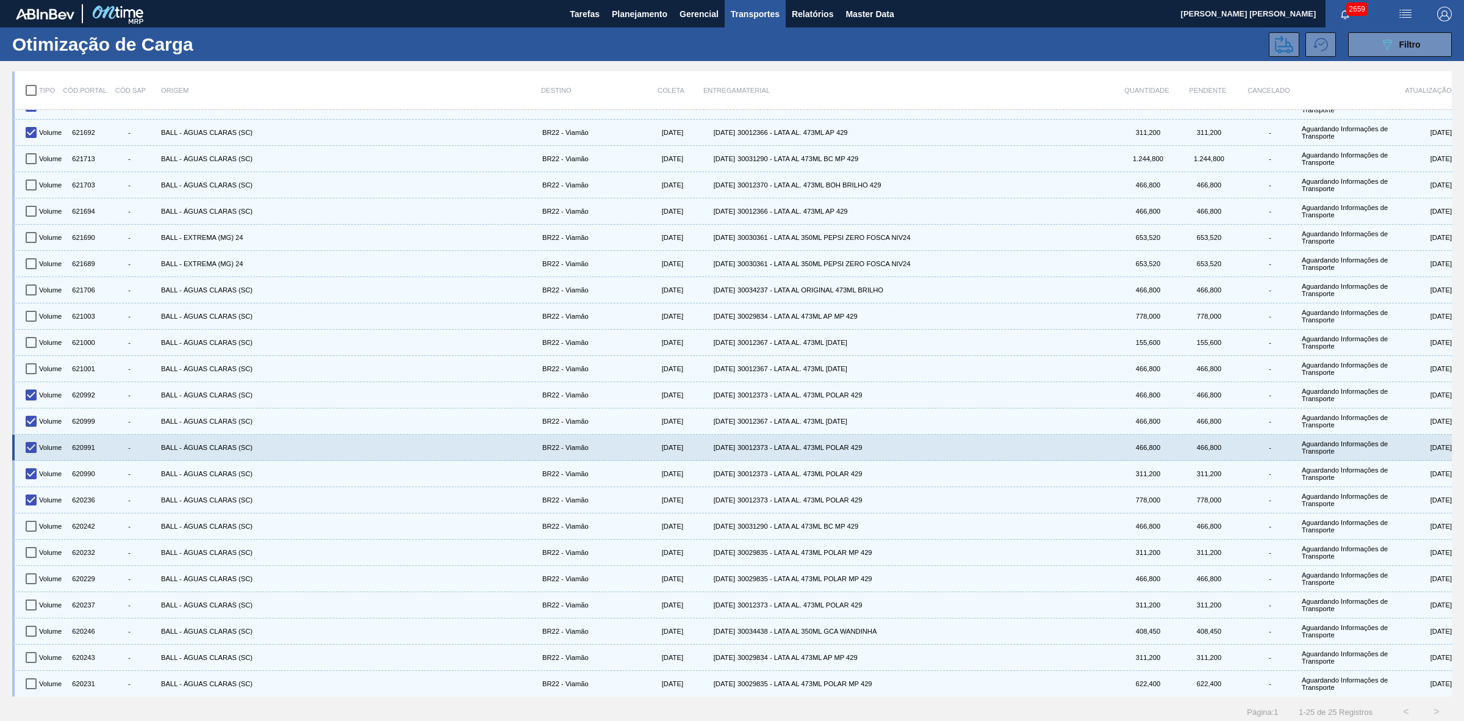
scroll to position [6, 0]
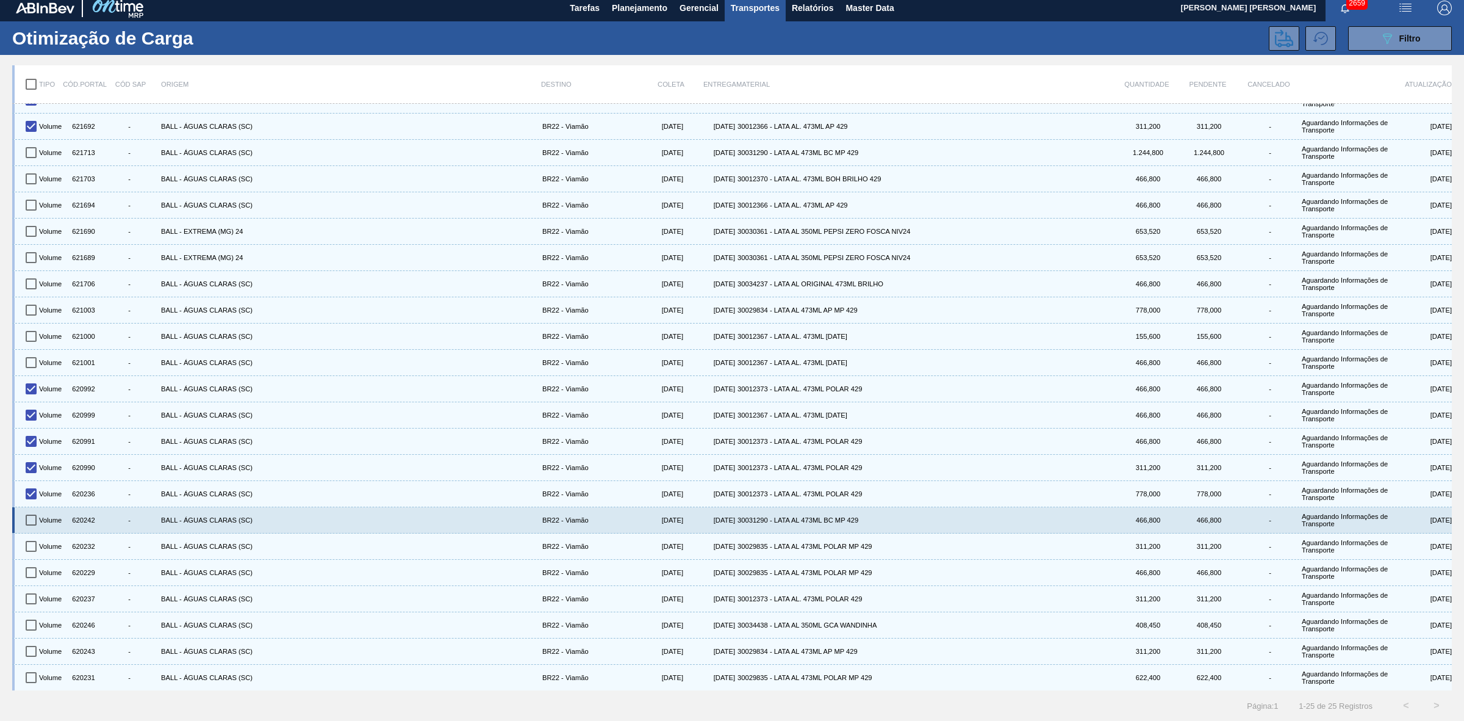
click at [28, 517] on input "checkbox" at bounding box center [31, 520] width 26 height 26
checkbox input "true"
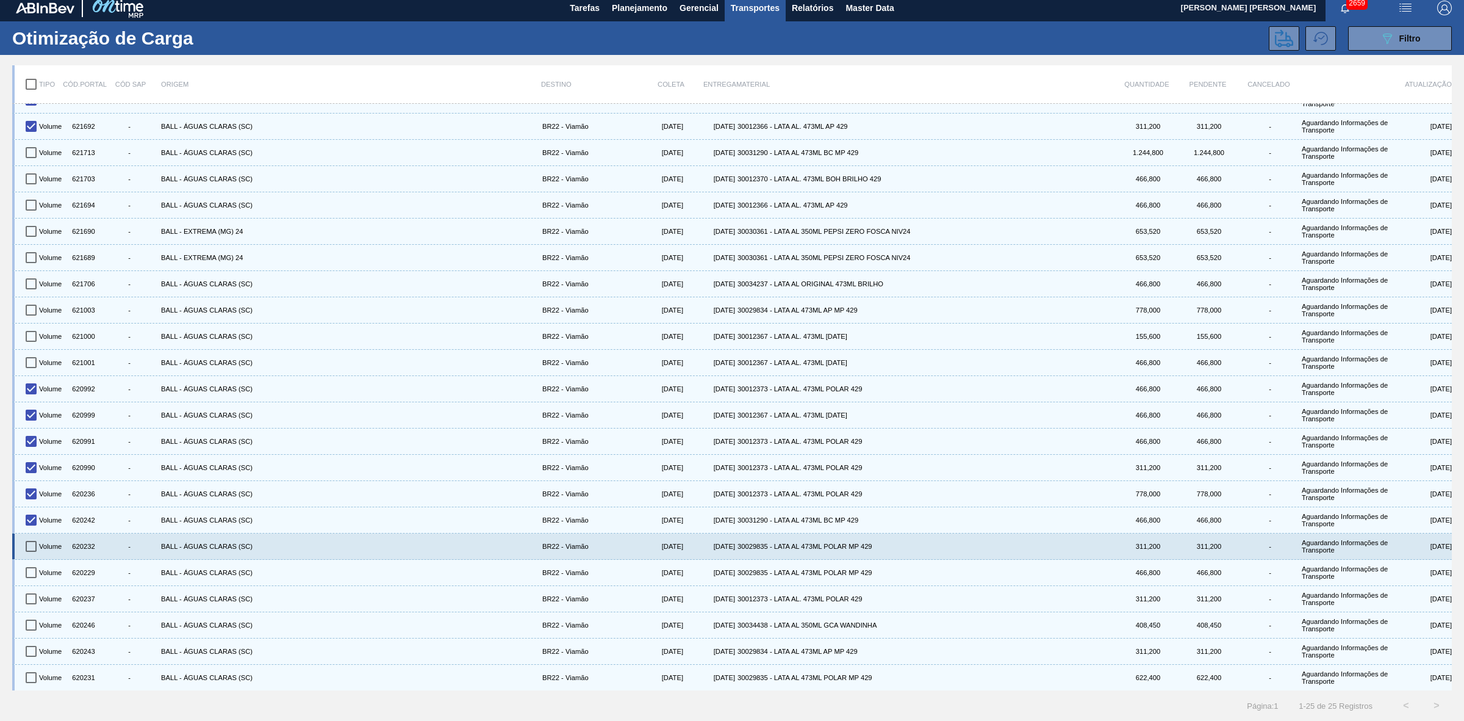
click at [29, 544] on input "checkbox" at bounding box center [31, 546] width 26 height 26
checkbox input "true"
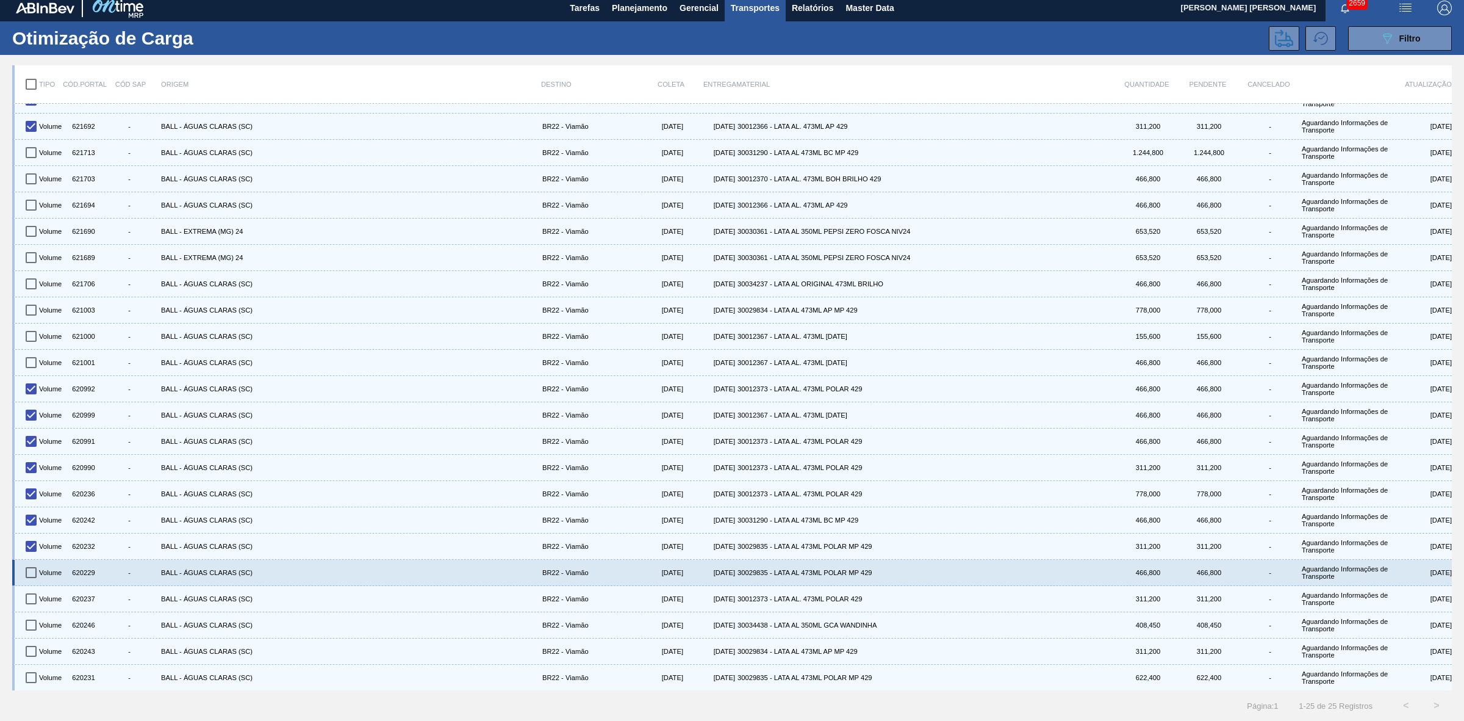
click at [28, 567] on input "checkbox" at bounding box center [31, 573] width 26 height 26
checkbox input "true"
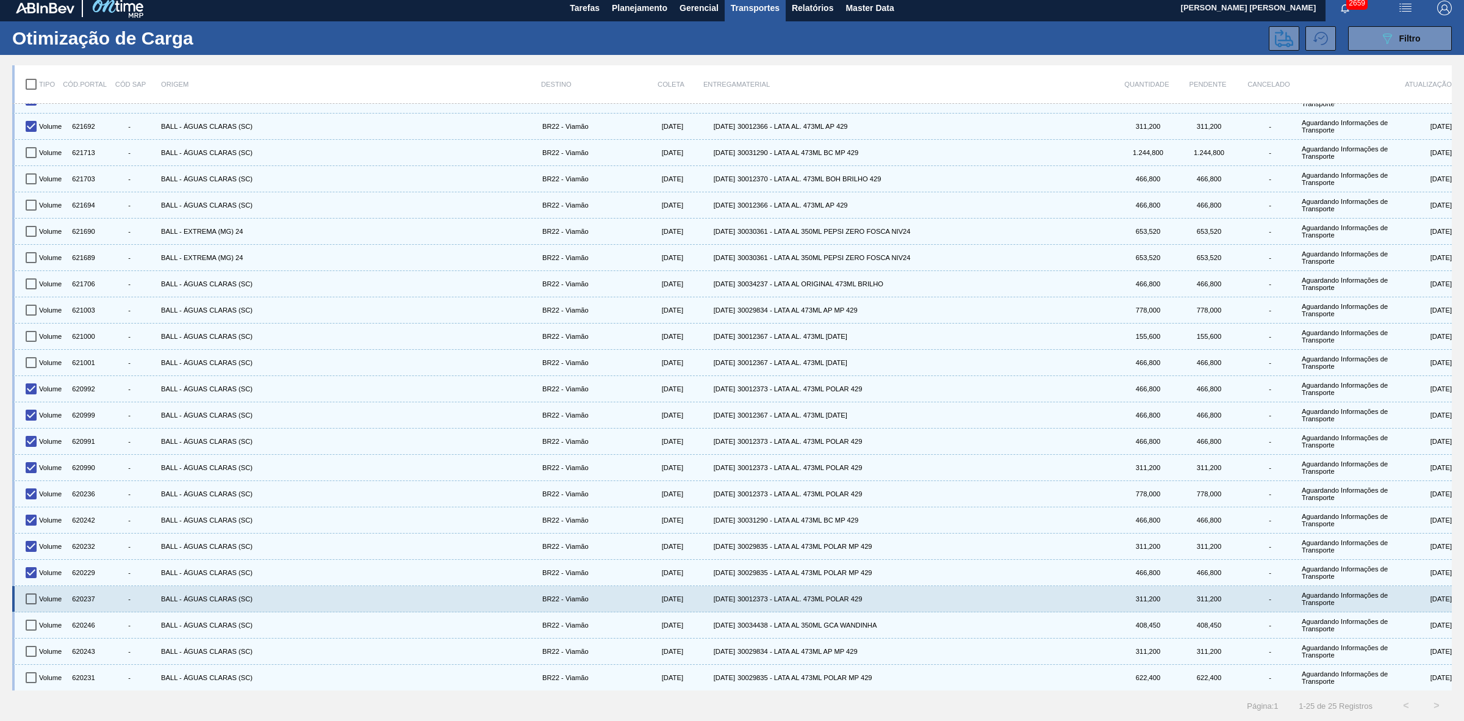
click at [28, 599] on input "checkbox" at bounding box center [31, 599] width 26 height 26
checkbox input "true"
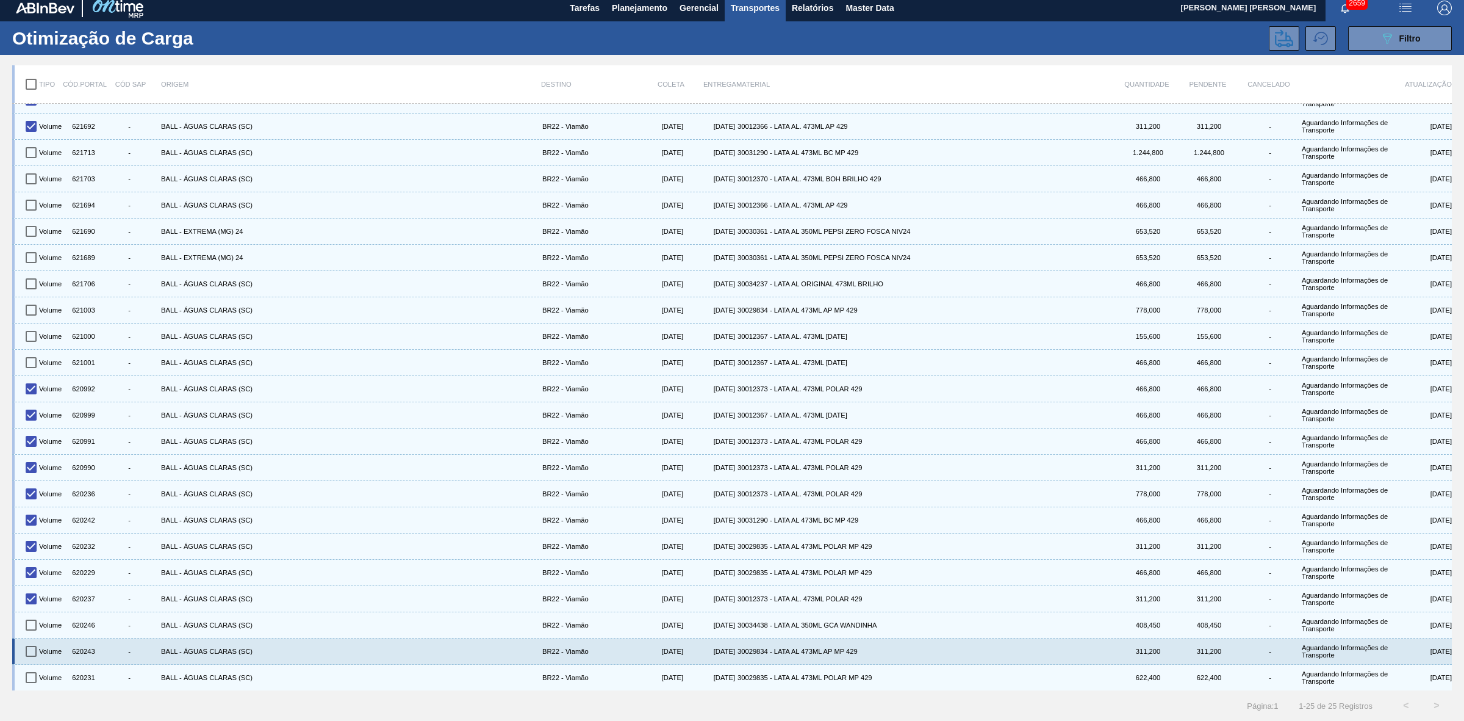
drag, startPoint x: 31, startPoint y: 629, endPoint x: 34, endPoint y: 639, distance: 11.4
click at [32, 629] on input "checkbox" at bounding box center [31, 625] width 26 height 26
checkbox input "true"
click at [35, 657] on input "checkbox" at bounding box center [31, 651] width 26 height 26
checkbox input "true"
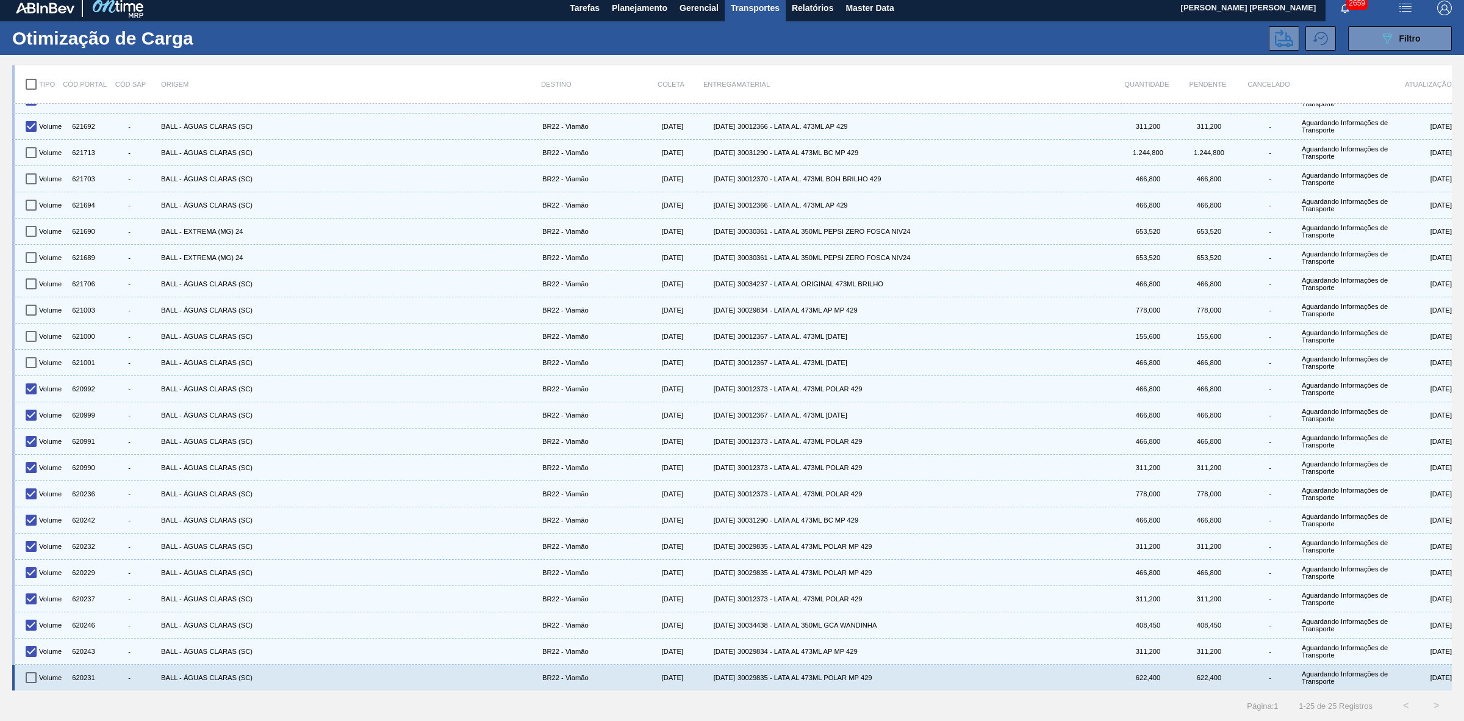
click at [32, 678] on input "checkbox" at bounding box center [31, 678] width 26 height 26
checkbox input "true"
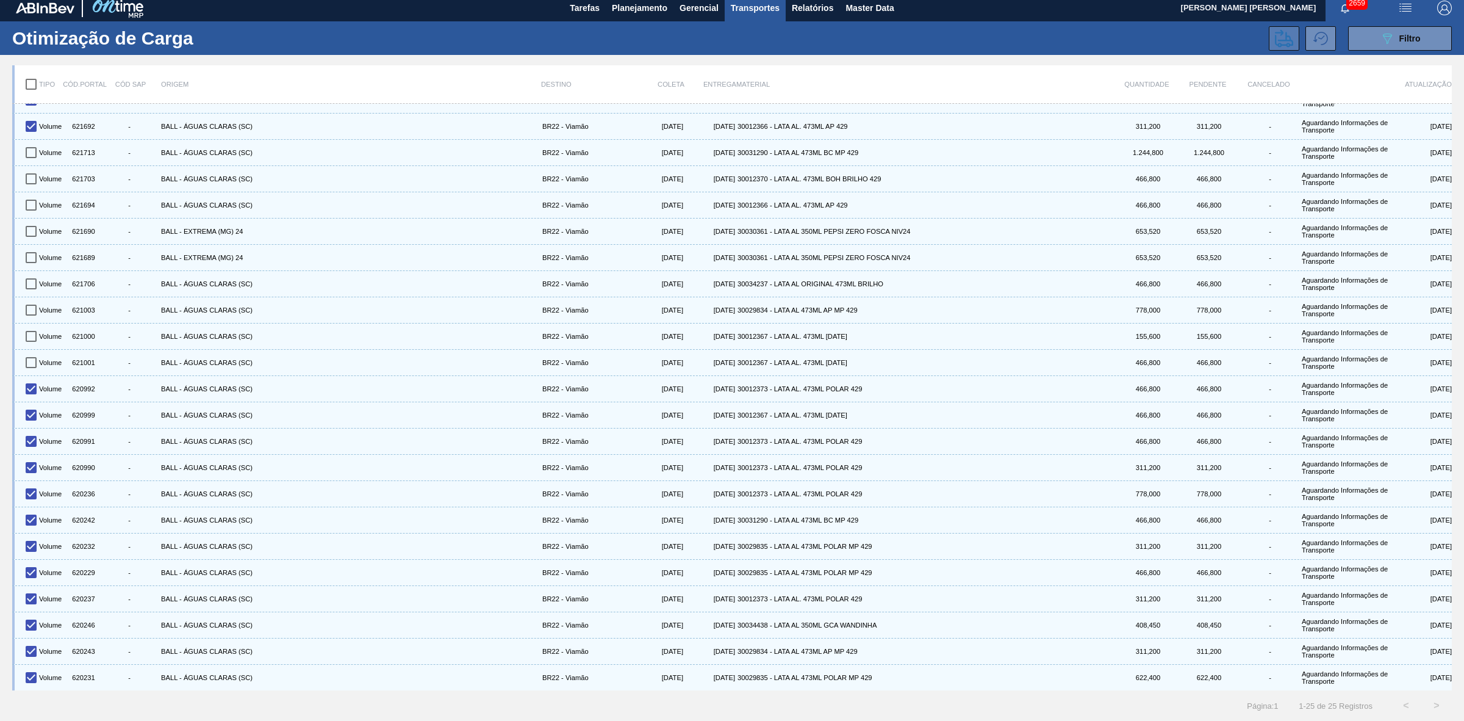
click at [1281, 37] on icon at bounding box center [1284, 38] width 18 height 18
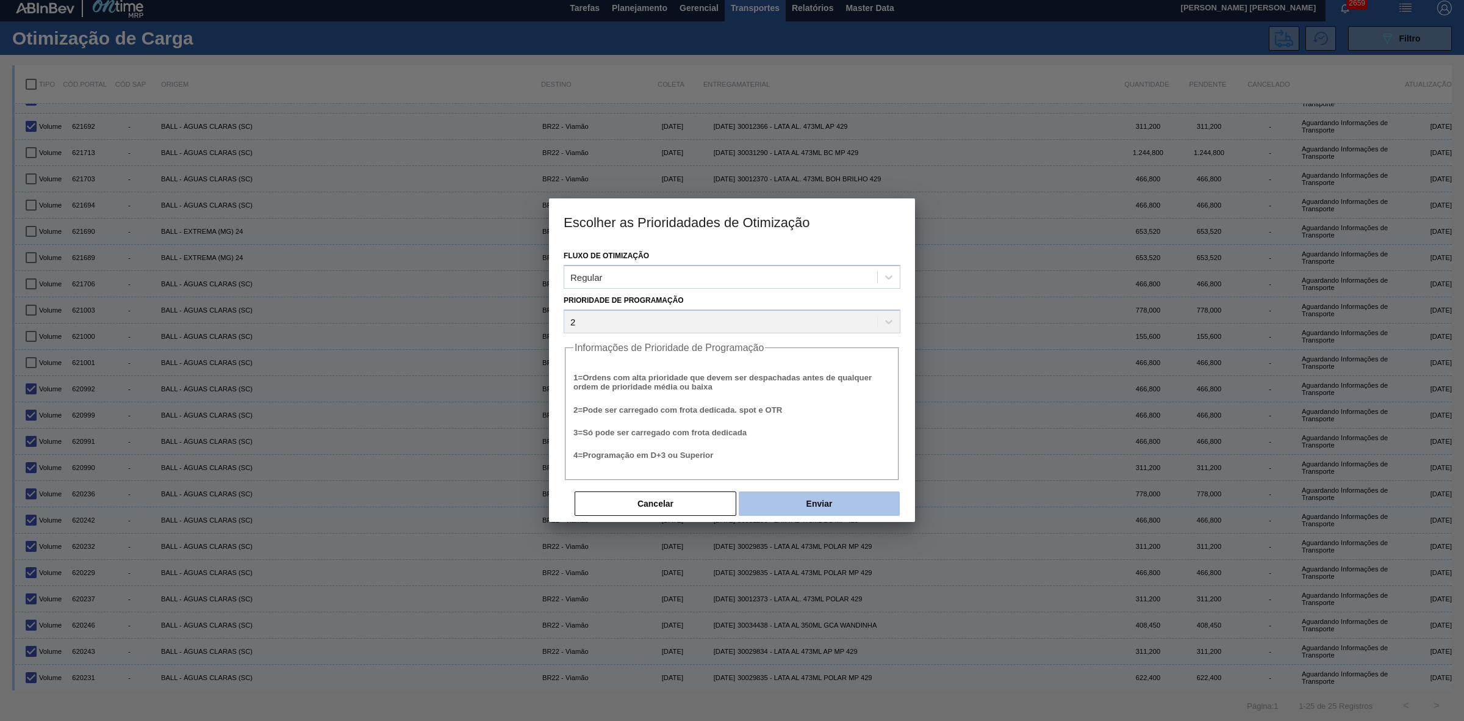
click at [841, 505] on button "Enviar" at bounding box center [819, 503] width 161 height 24
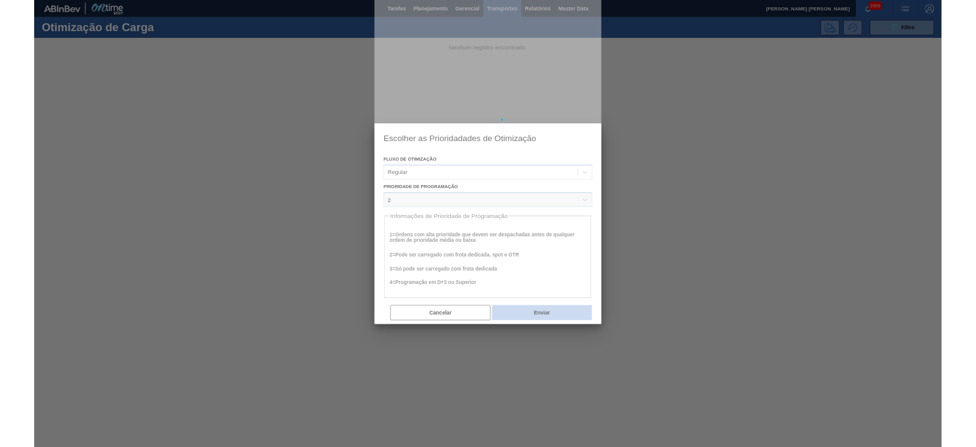
scroll to position [0, 0]
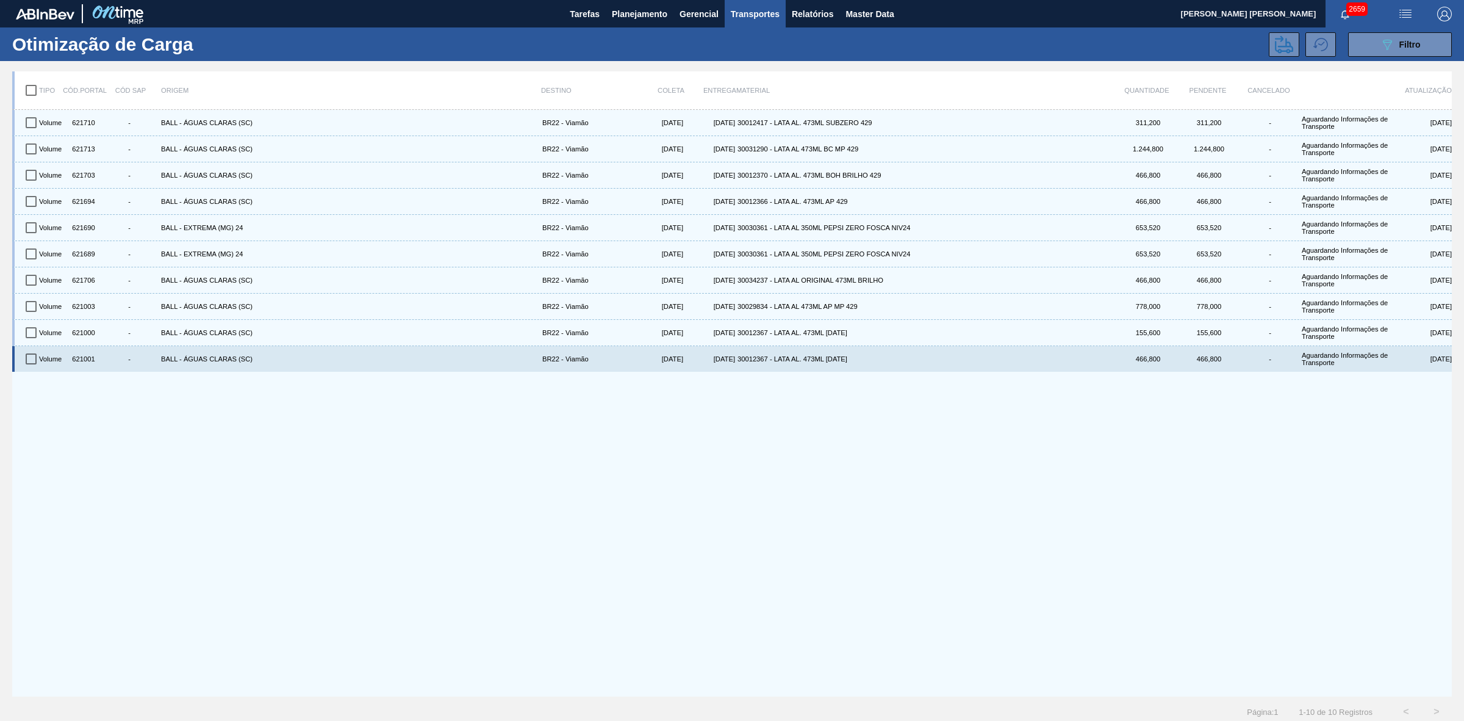
click at [27, 360] on input "checkbox" at bounding box center [31, 359] width 26 height 26
checkbox input "true"
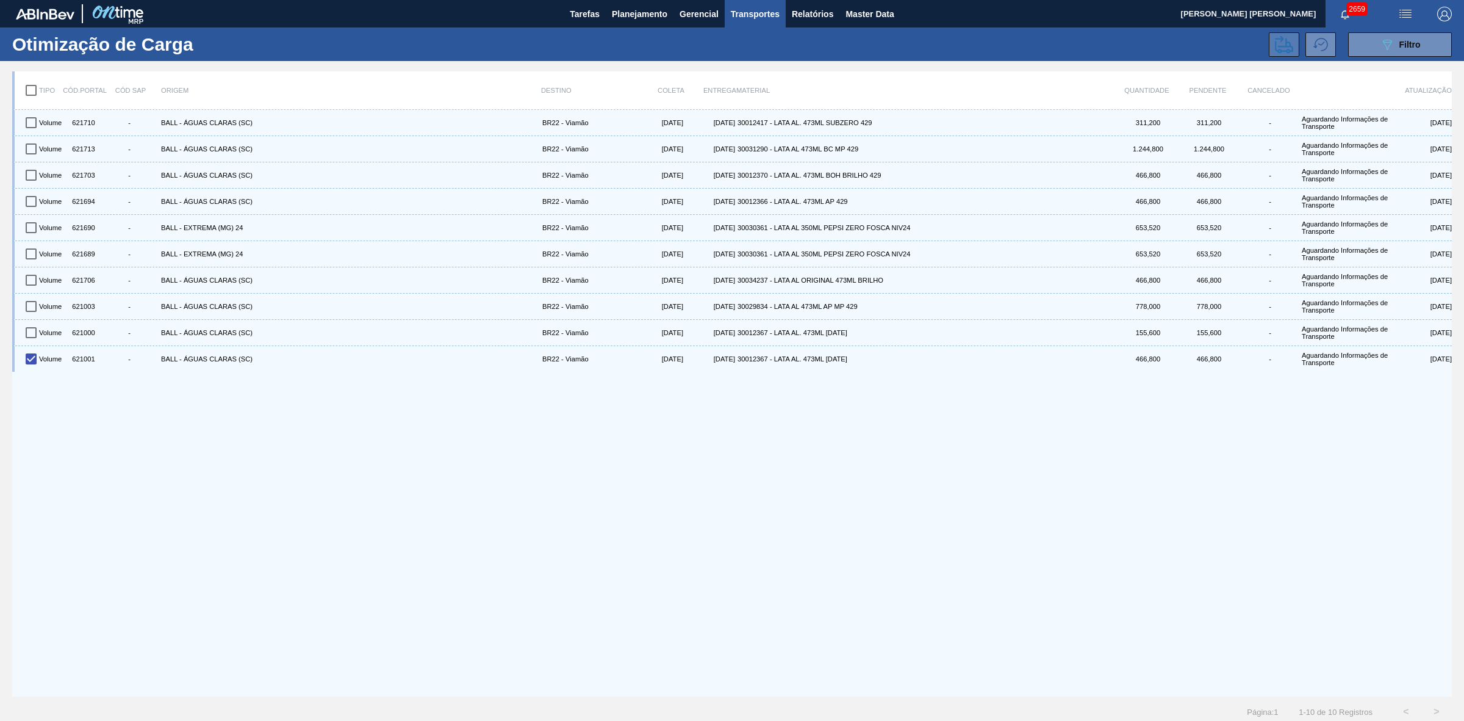
click at [1271, 51] on button at bounding box center [1284, 44] width 31 height 24
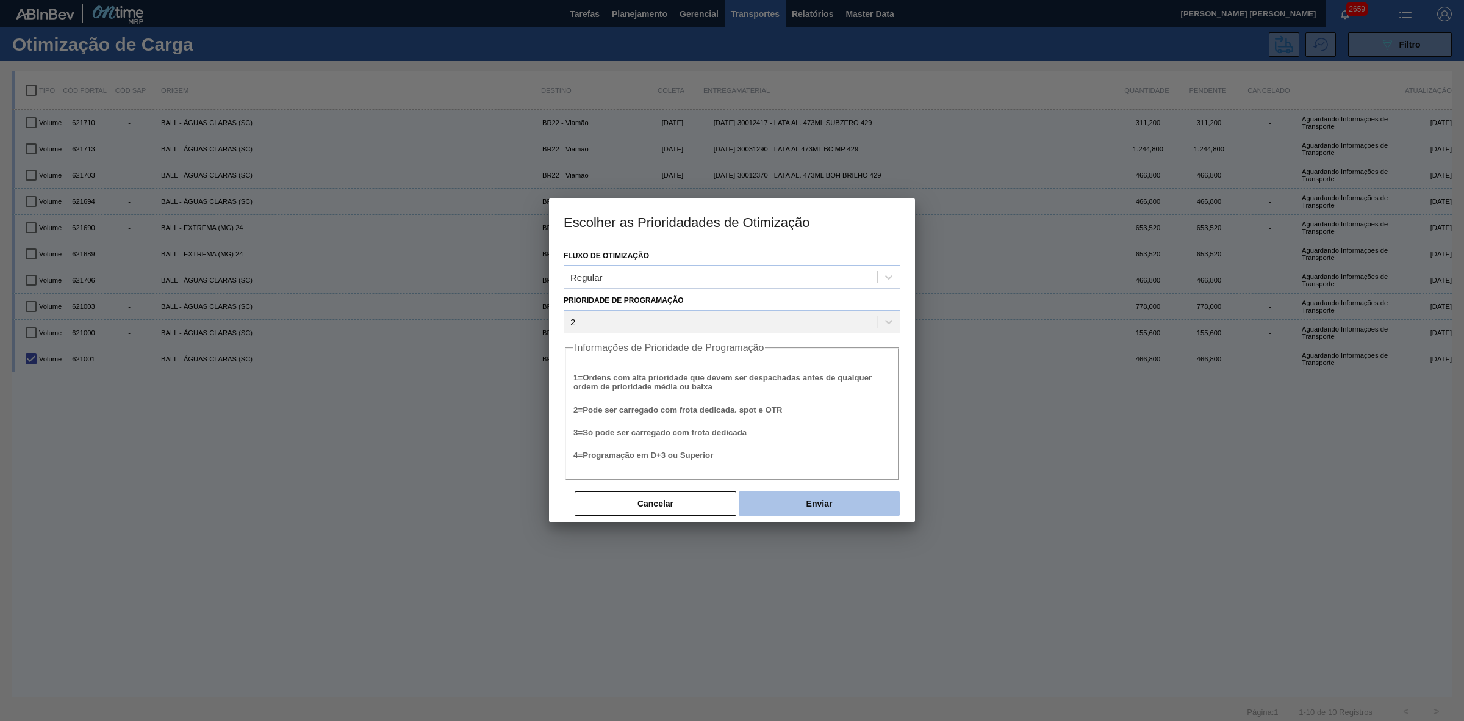
click at [774, 507] on button "Enviar" at bounding box center [819, 503] width 161 height 24
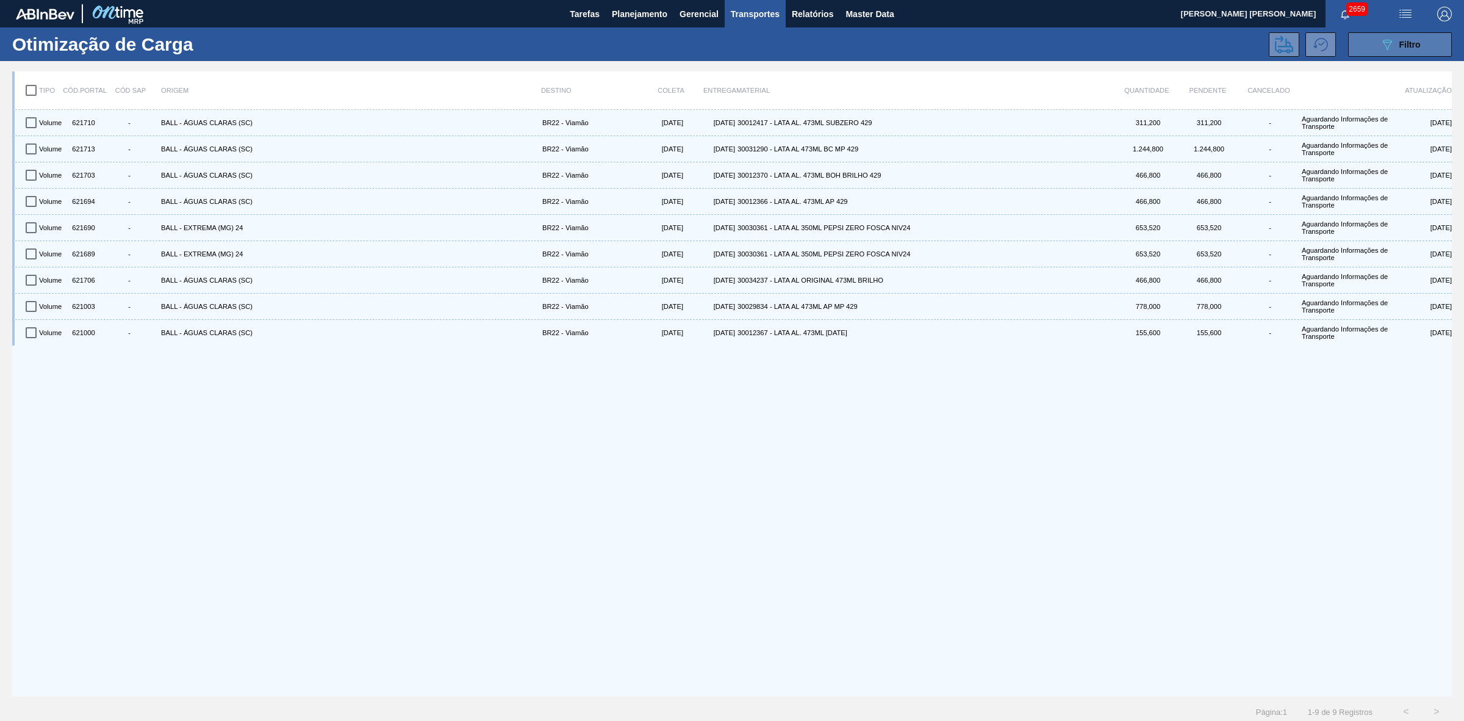
click at [1400, 44] on span "Filtro" at bounding box center [1410, 45] width 21 height 10
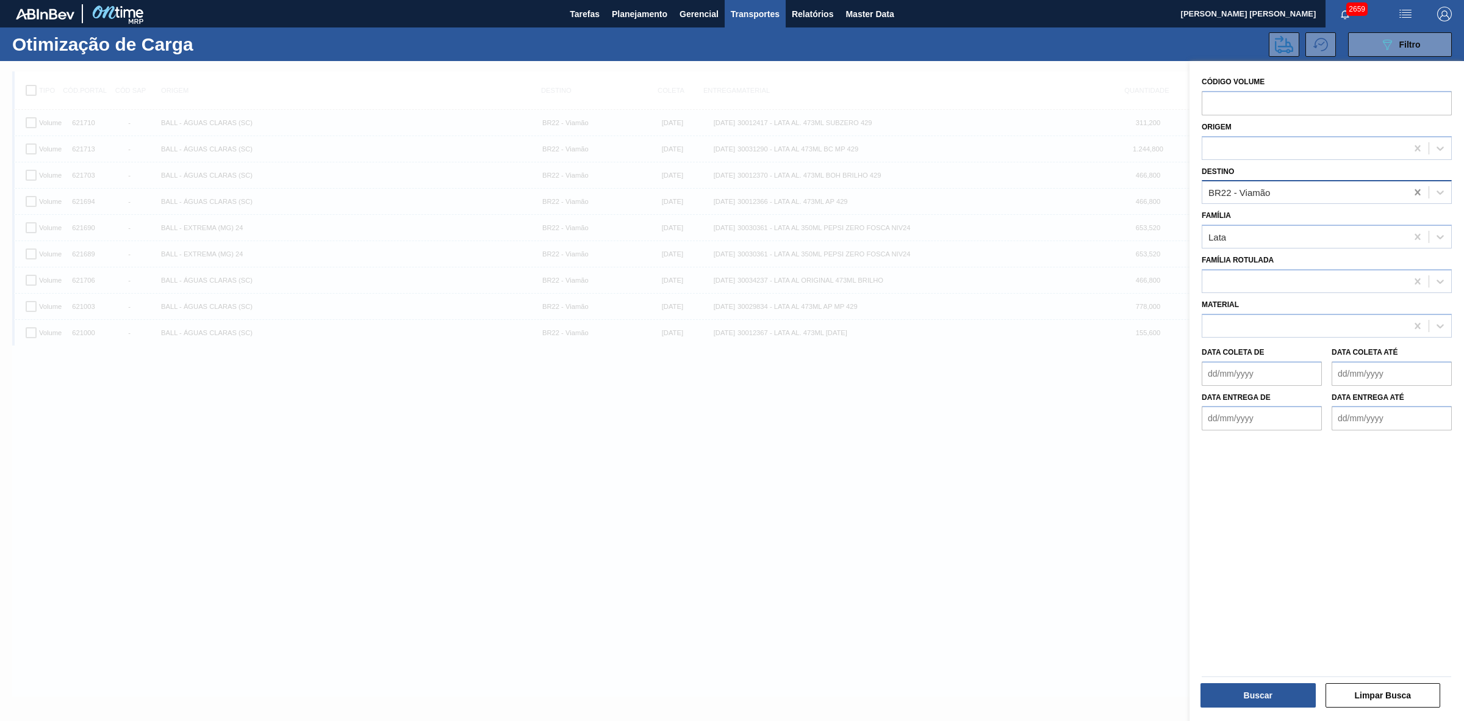
click at [1416, 191] on icon at bounding box center [1417, 192] width 5 height 6
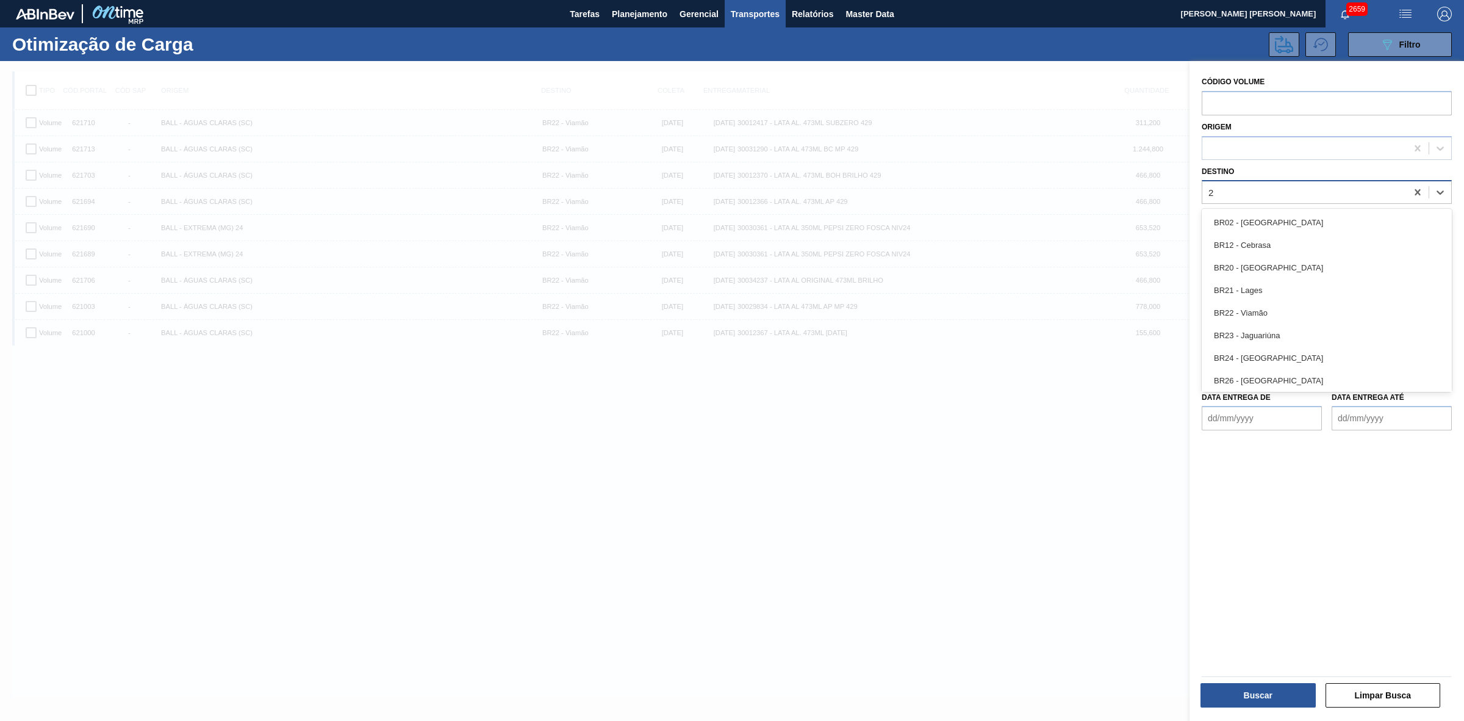
type input "21"
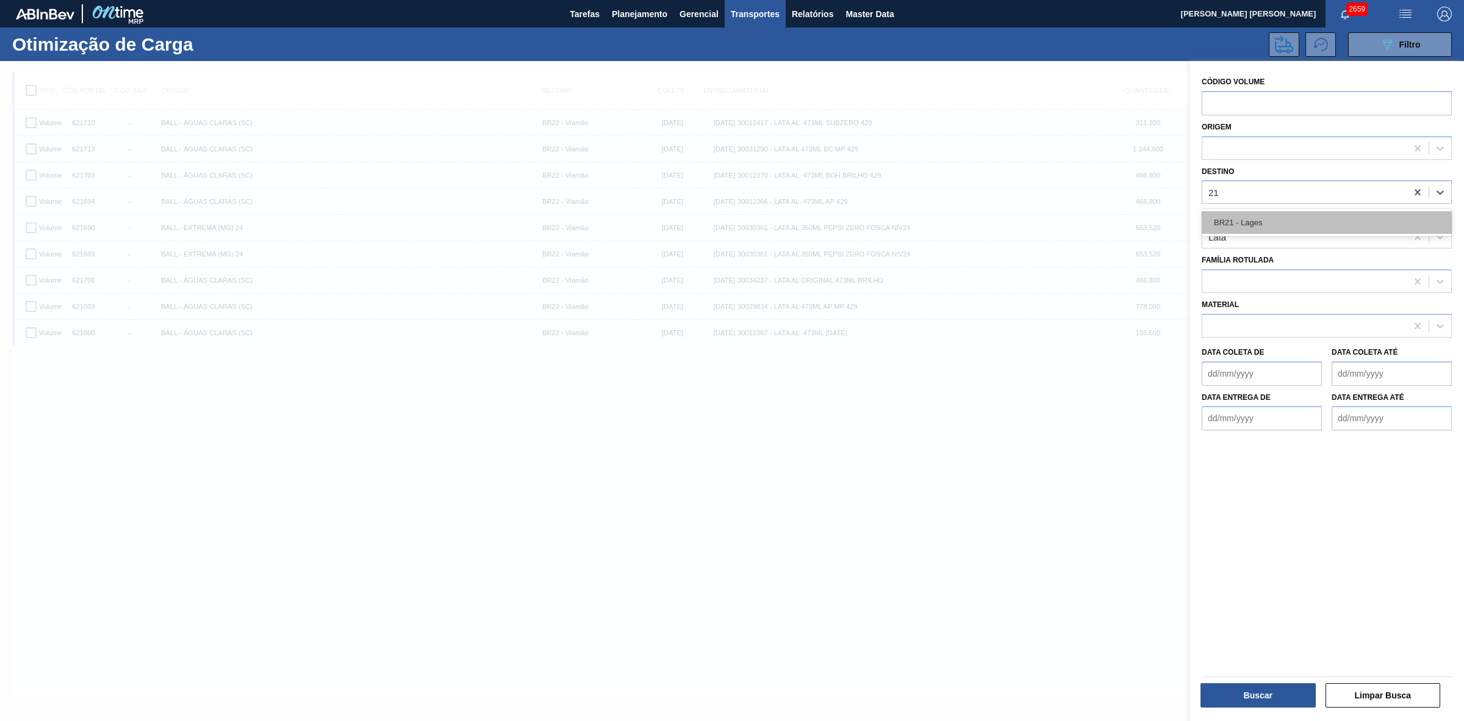
click at [1259, 221] on div "BR21 - Lages" at bounding box center [1327, 222] width 250 height 23
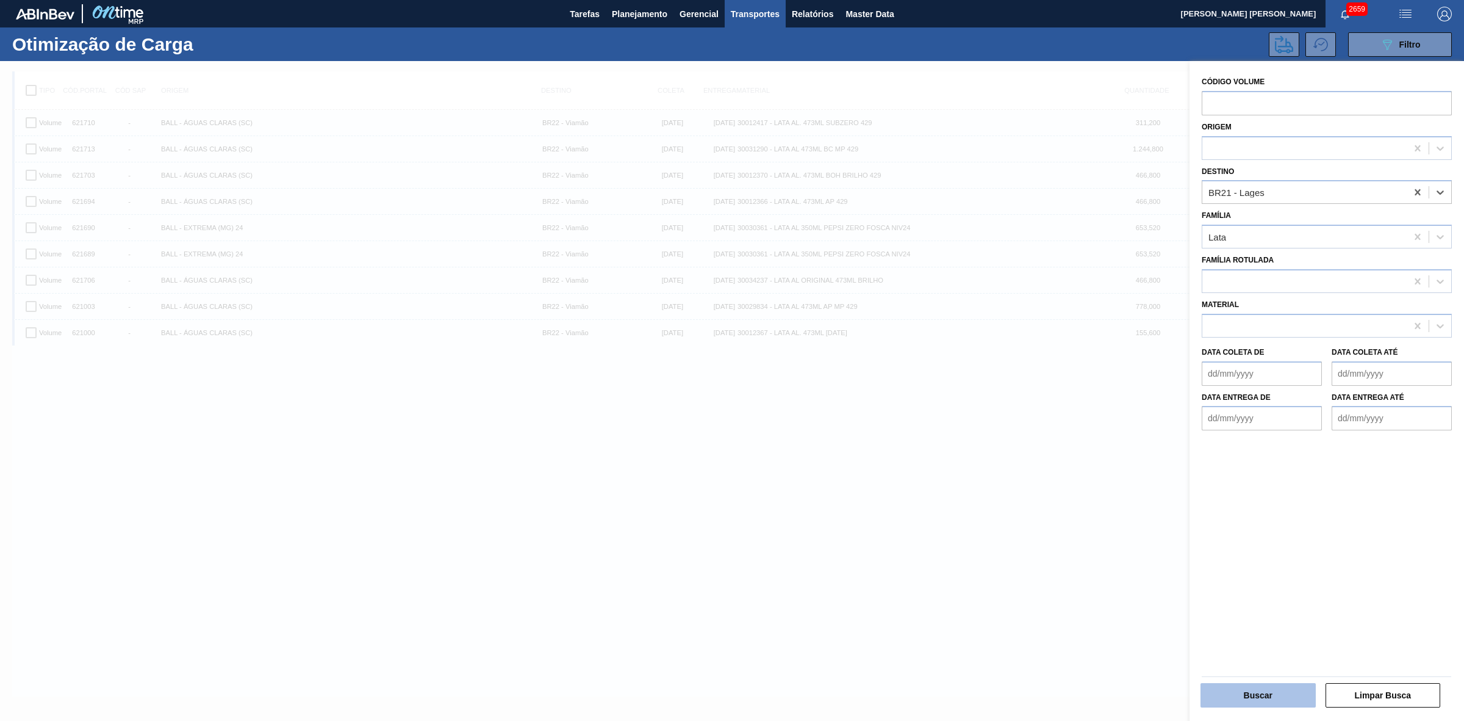
click at [1270, 688] on button "Buscar" at bounding box center [1258, 695] width 115 height 24
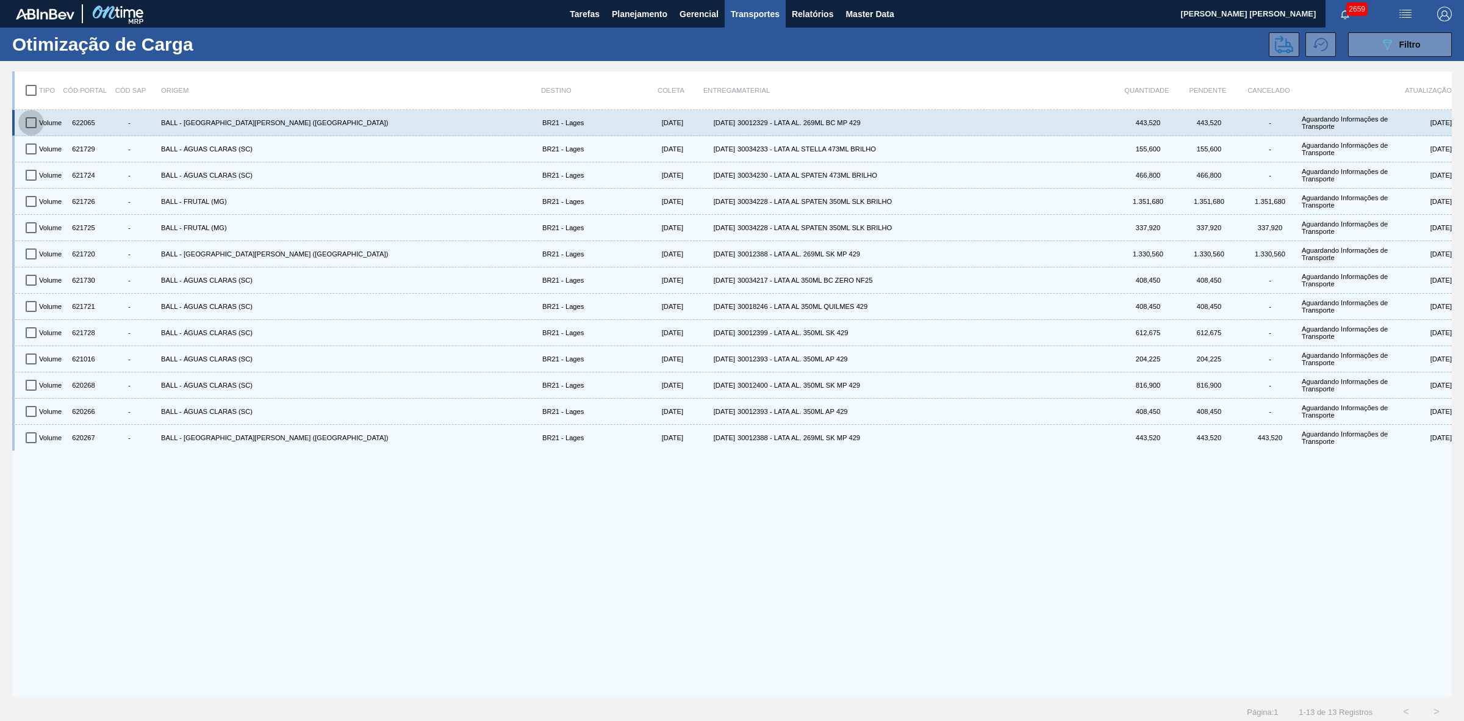
click at [26, 120] on input "checkbox" at bounding box center [31, 123] width 26 height 26
checkbox input "true"
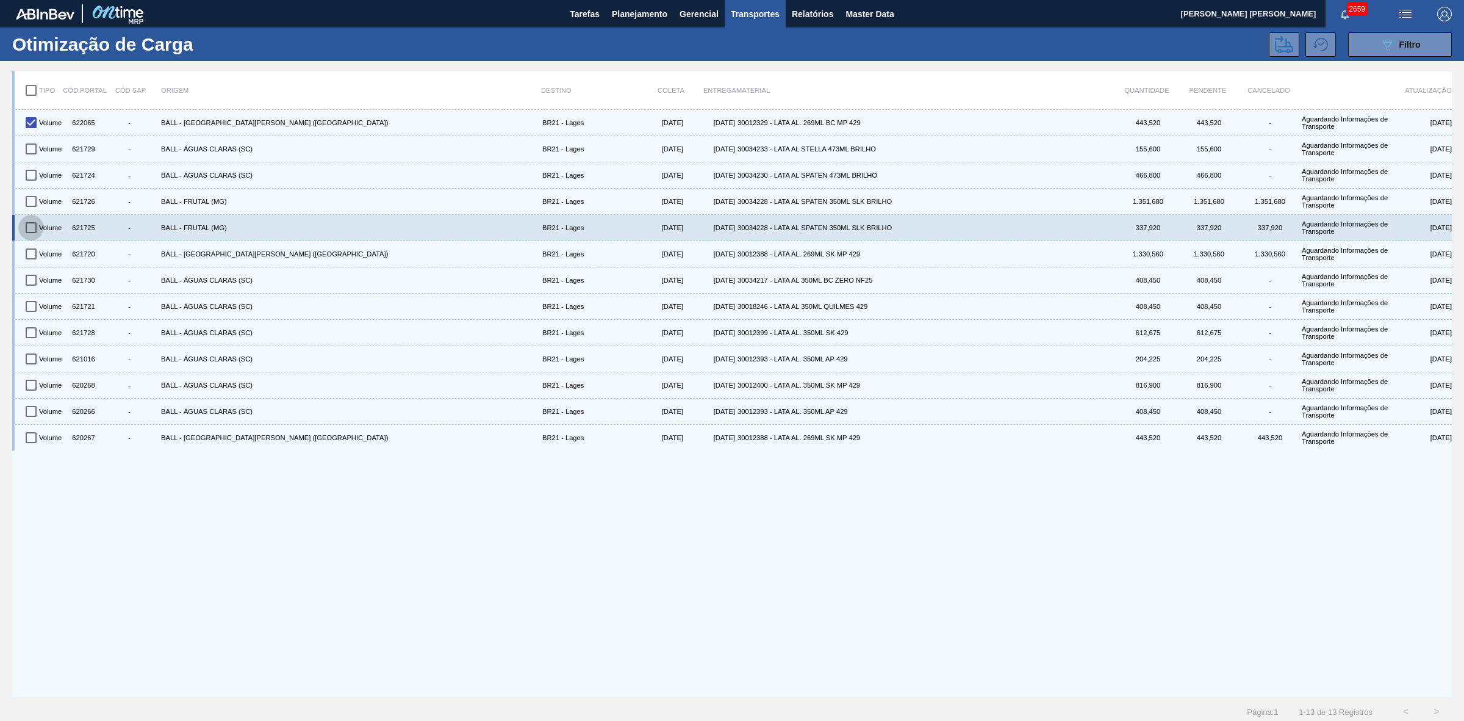
click at [26, 229] on input "checkbox" at bounding box center [31, 228] width 26 height 26
checkbox input "true"
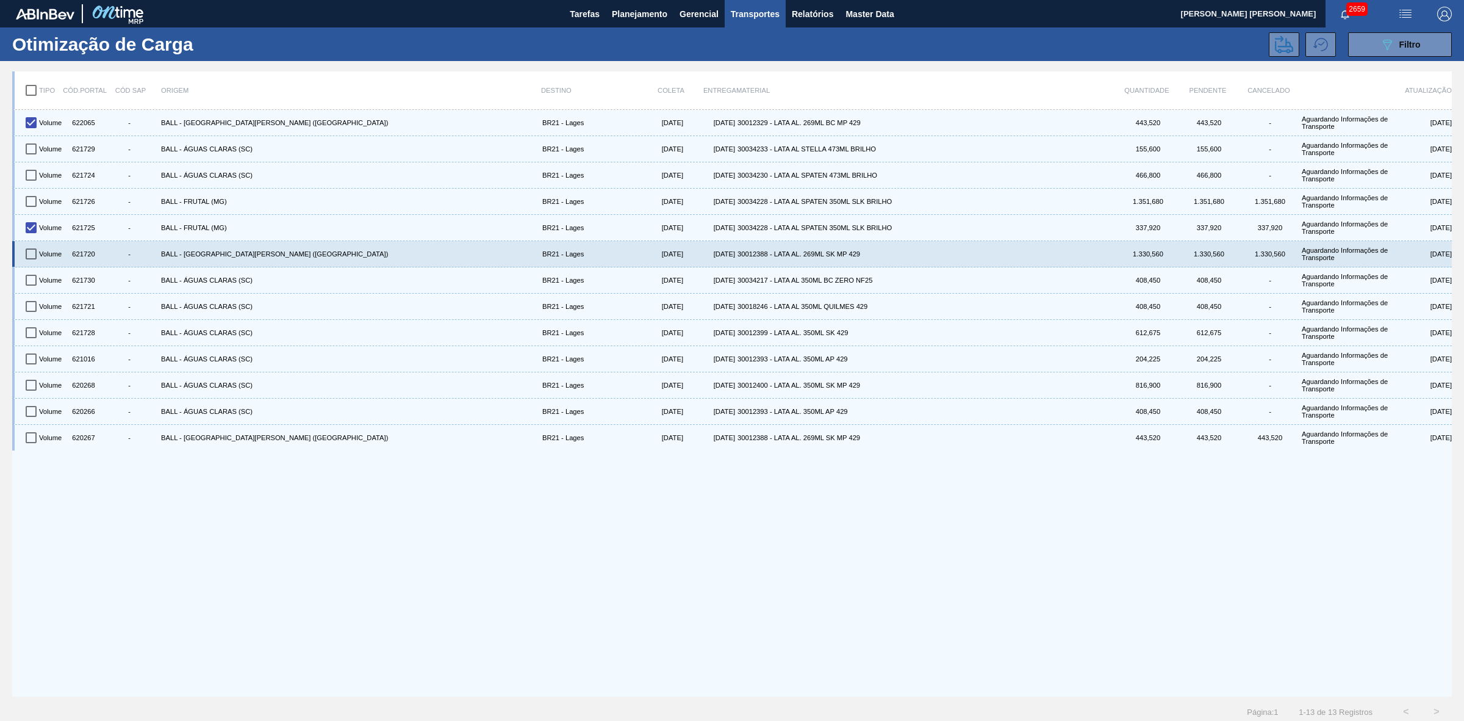
click at [28, 255] on input "checkbox" at bounding box center [31, 254] width 26 height 26
checkbox input "true"
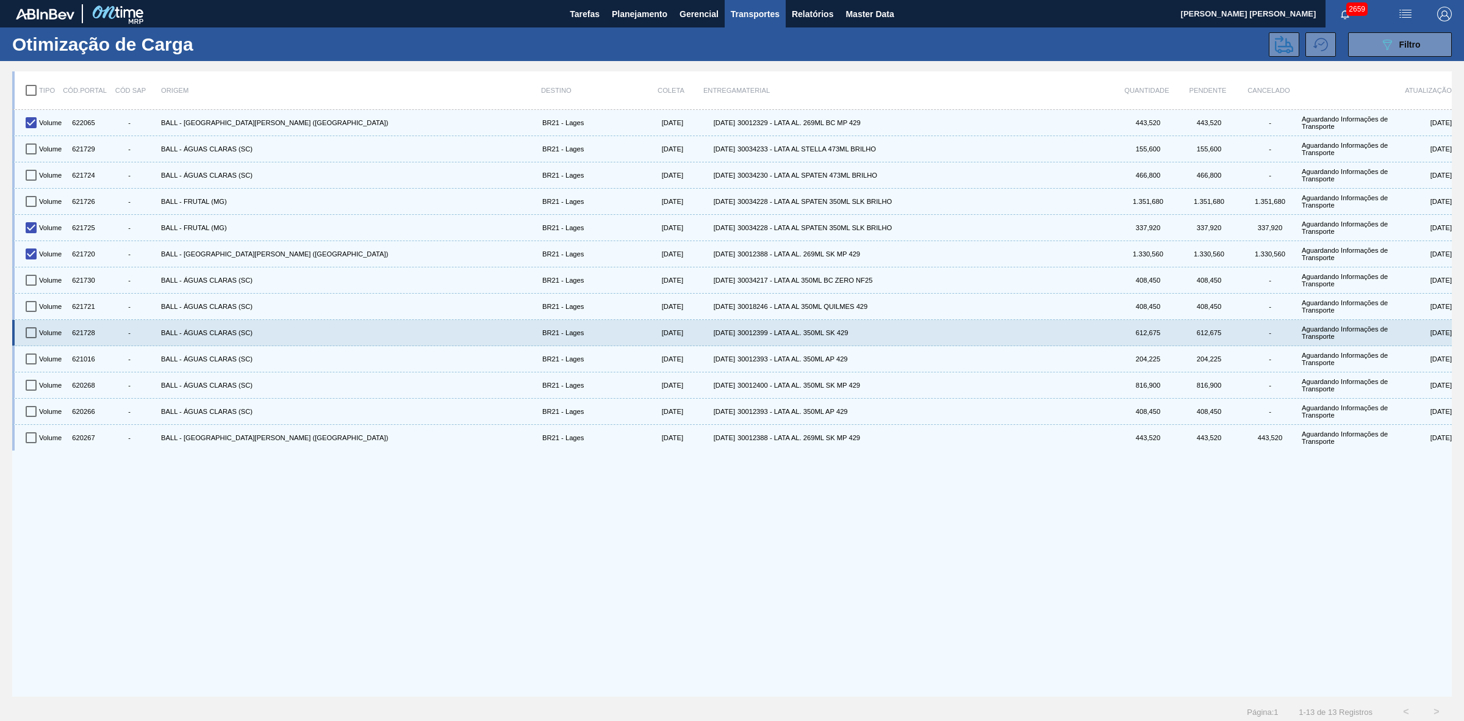
drag, startPoint x: 32, startPoint y: 330, endPoint x: 35, endPoint y: 346, distance: 16.9
click at [32, 330] on input "checkbox" at bounding box center [31, 333] width 26 height 26
checkbox input "true"
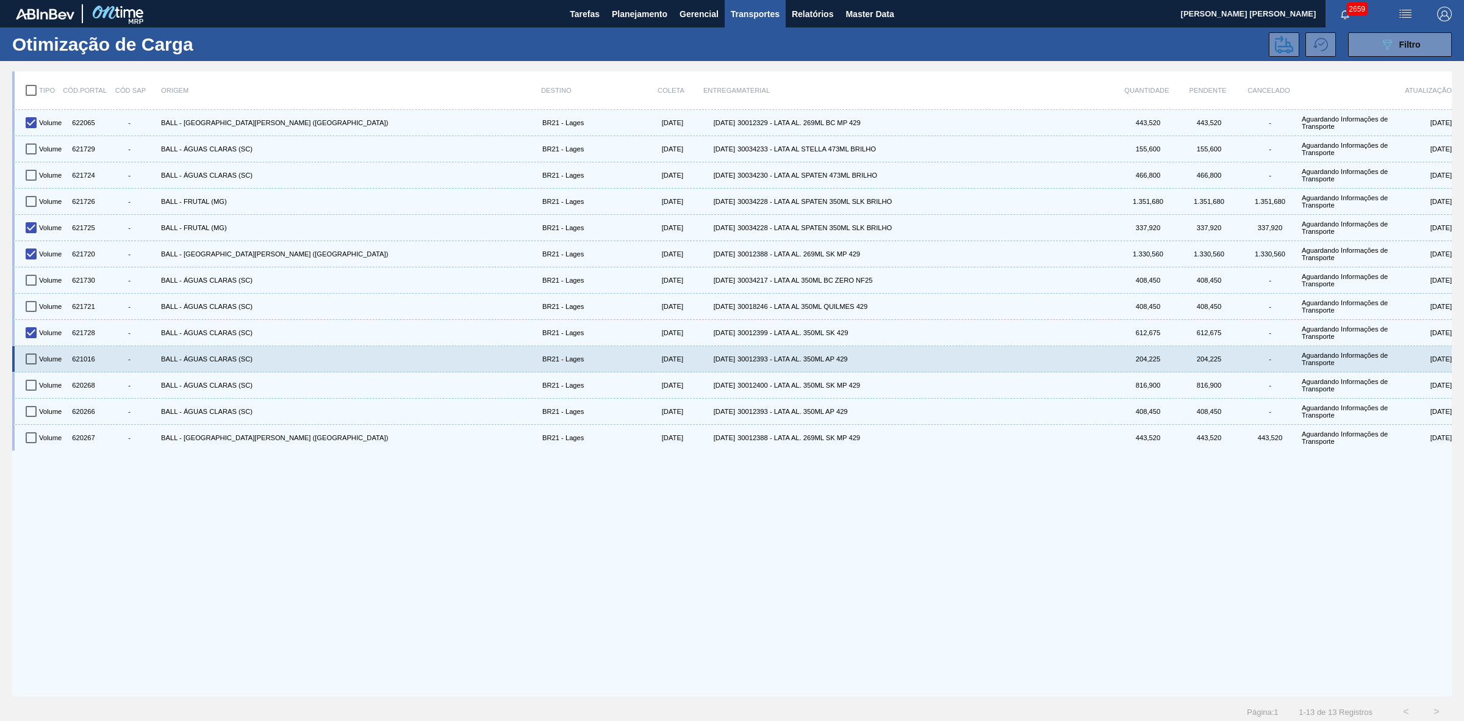
click at [34, 353] on input "checkbox" at bounding box center [31, 359] width 26 height 26
click at [32, 362] on input "checkbox" at bounding box center [31, 359] width 26 height 26
checkbox input "false"
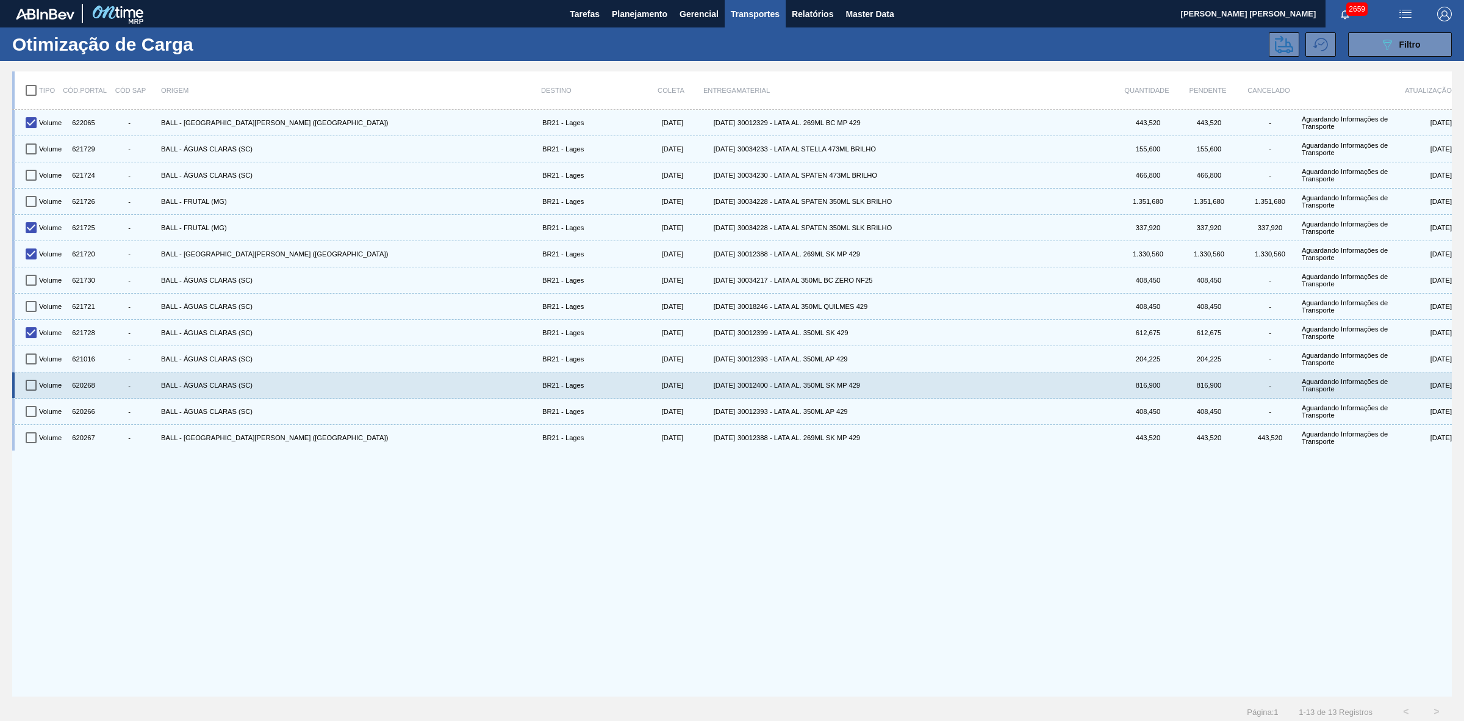
click at [29, 381] on input "checkbox" at bounding box center [31, 385] width 26 height 26
checkbox input "true"
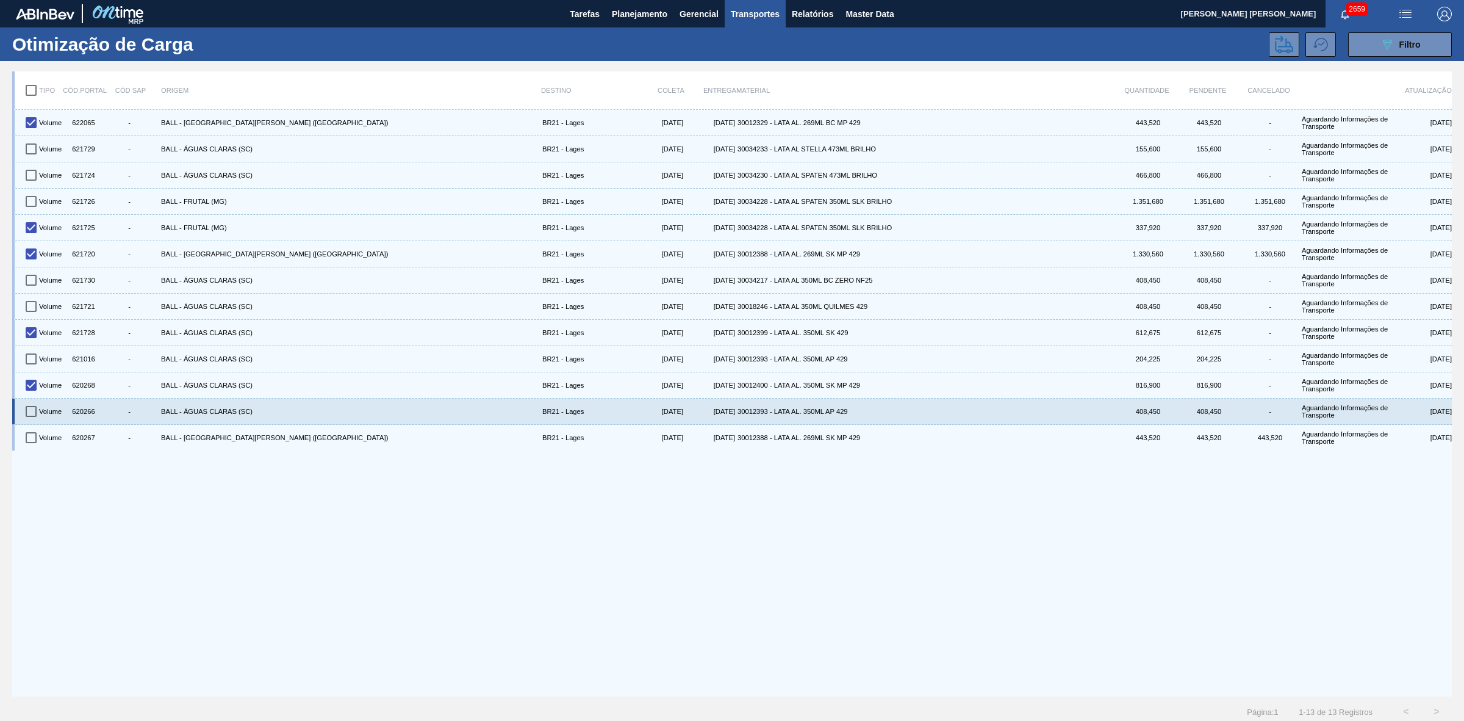
click at [35, 403] on input "checkbox" at bounding box center [31, 411] width 26 height 26
checkbox input "false"
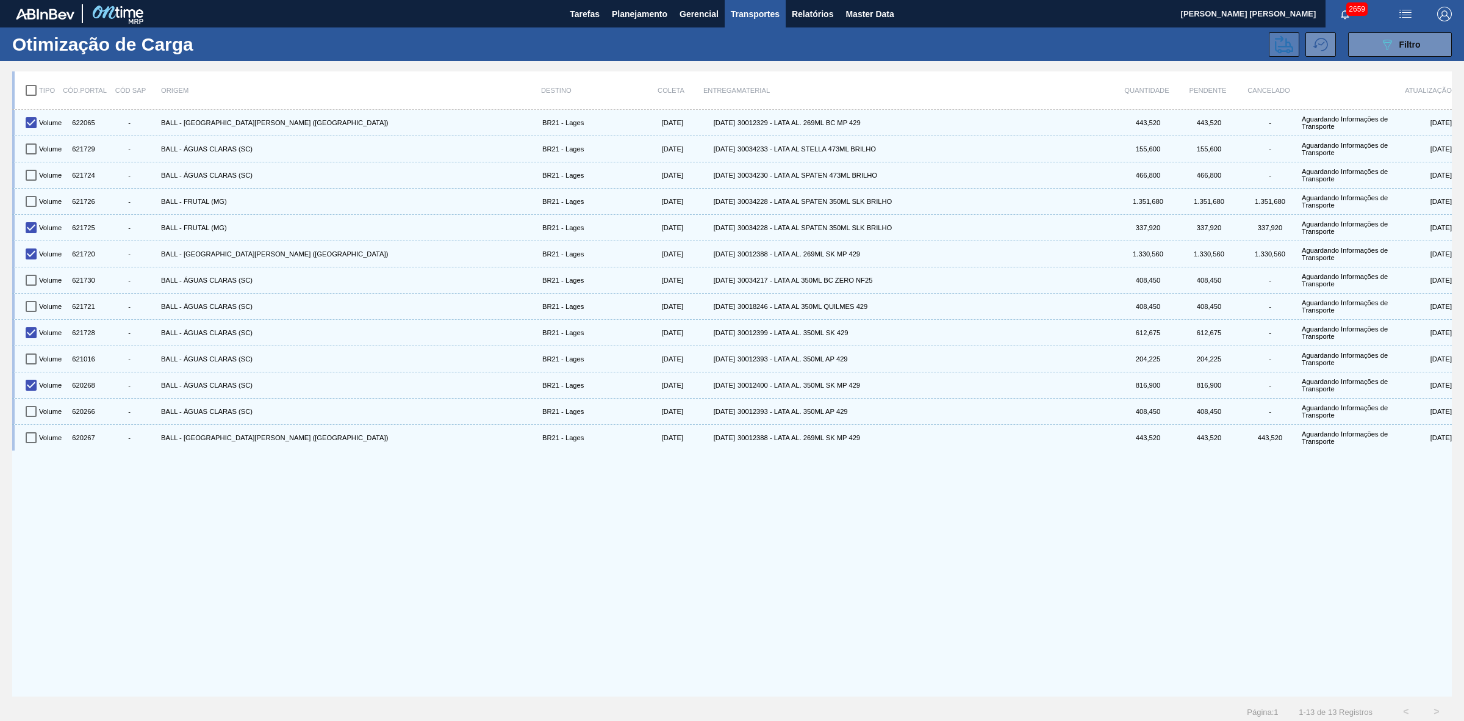
click at [1288, 49] on icon at bounding box center [1284, 44] width 18 height 18
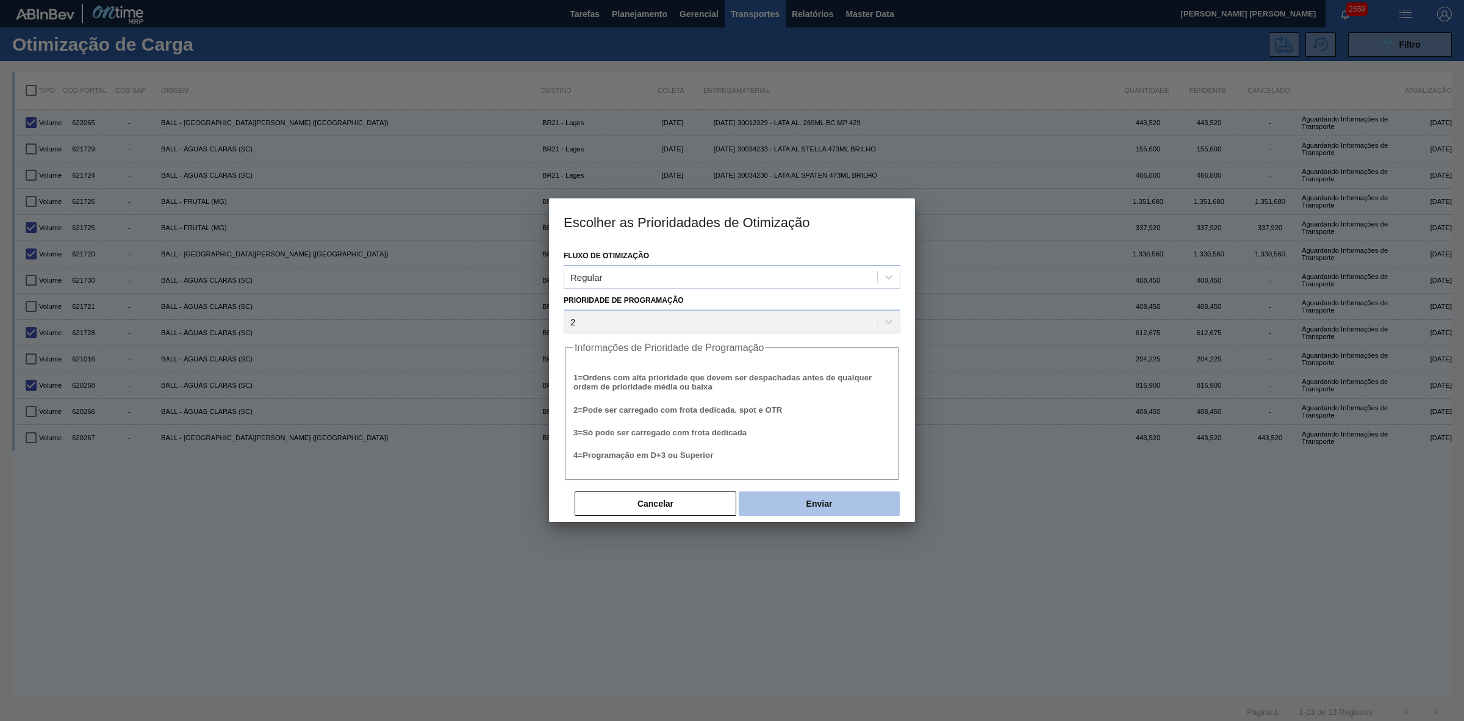
click at [810, 511] on button "Enviar" at bounding box center [819, 503] width 161 height 24
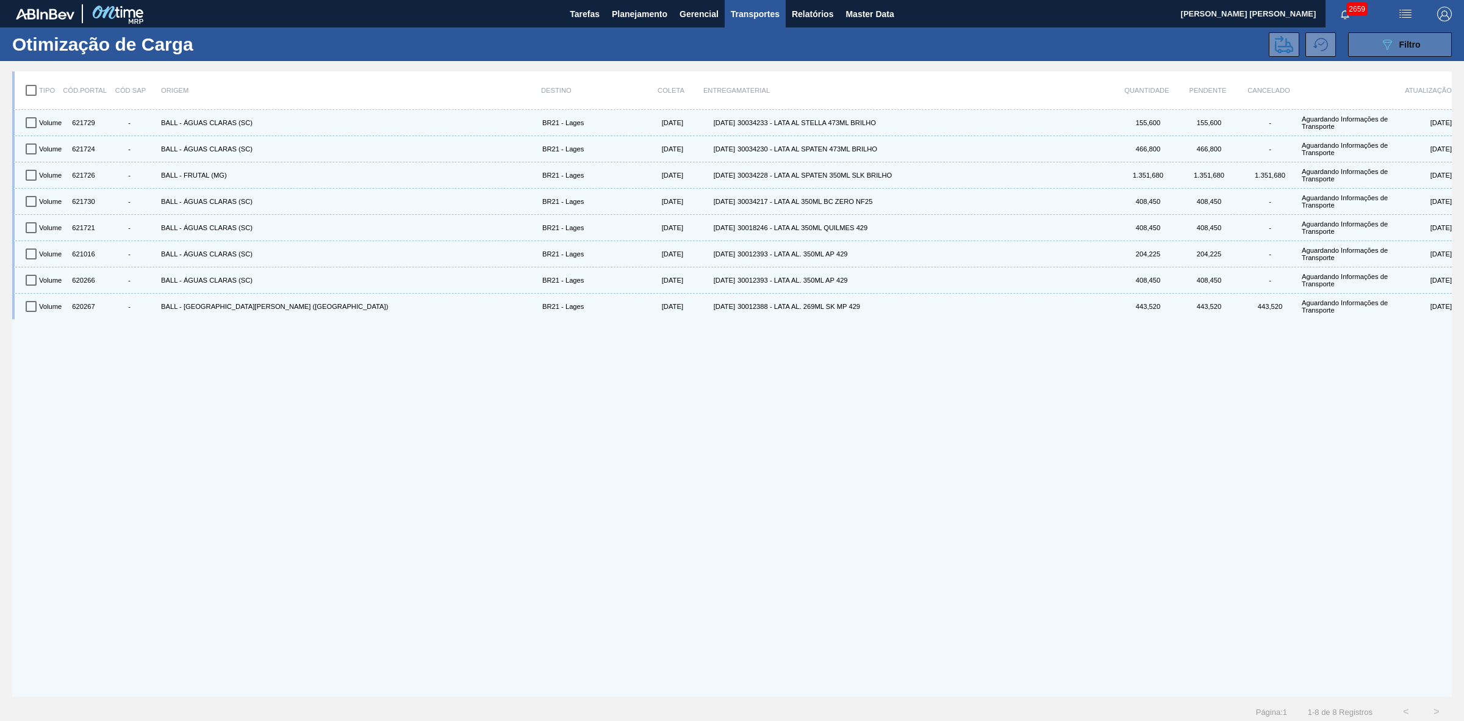
click at [1380, 48] on icon "089F7B8B-B2A5-4AFE-B5C0-19BA573D28AC" at bounding box center [1387, 44] width 15 height 15
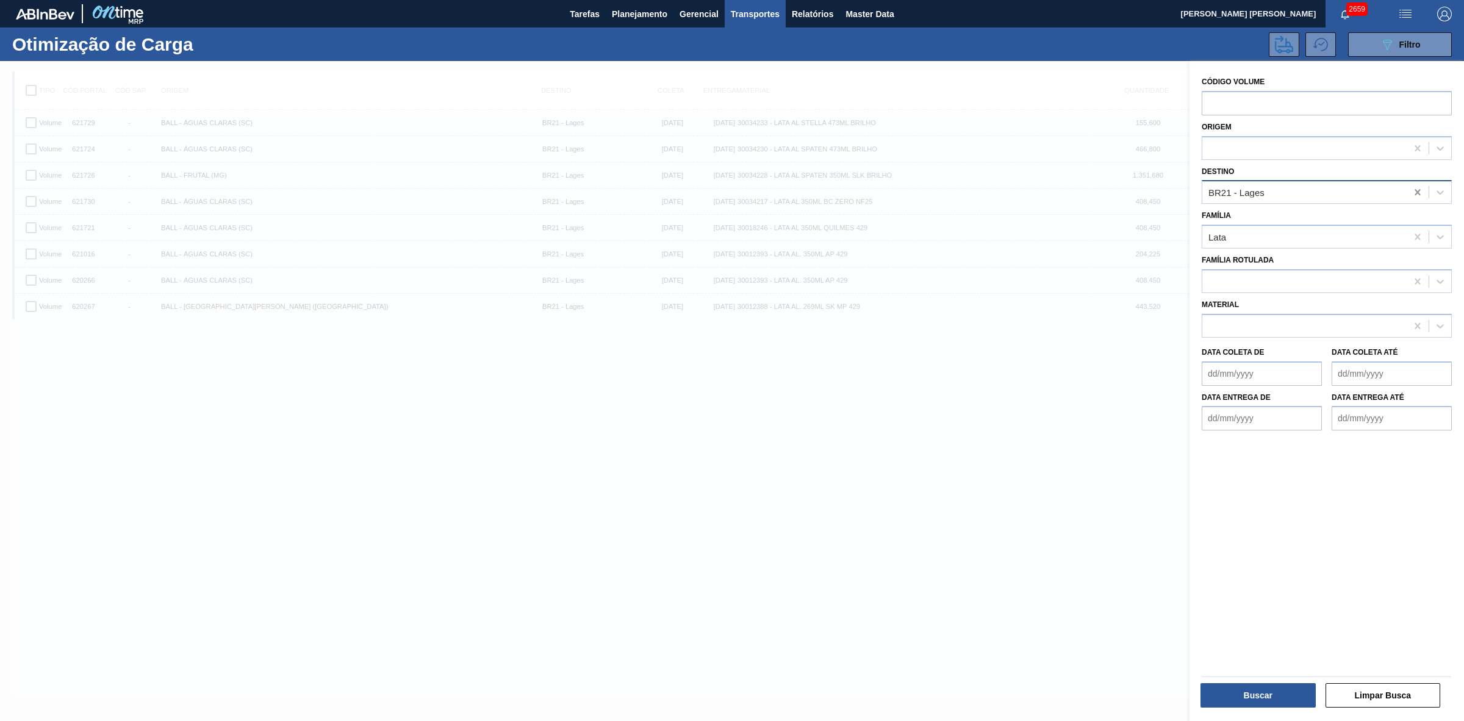
click at [1417, 191] on icon at bounding box center [1418, 192] width 12 height 12
type input "09"
click at [1336, 226] on div "BR09 - Agudos" at bounding box center [1327, 222] width 250 height 23
click at [1267, 693] on button "Buscar" at bounding box center [1258, 695] width 115 height 24
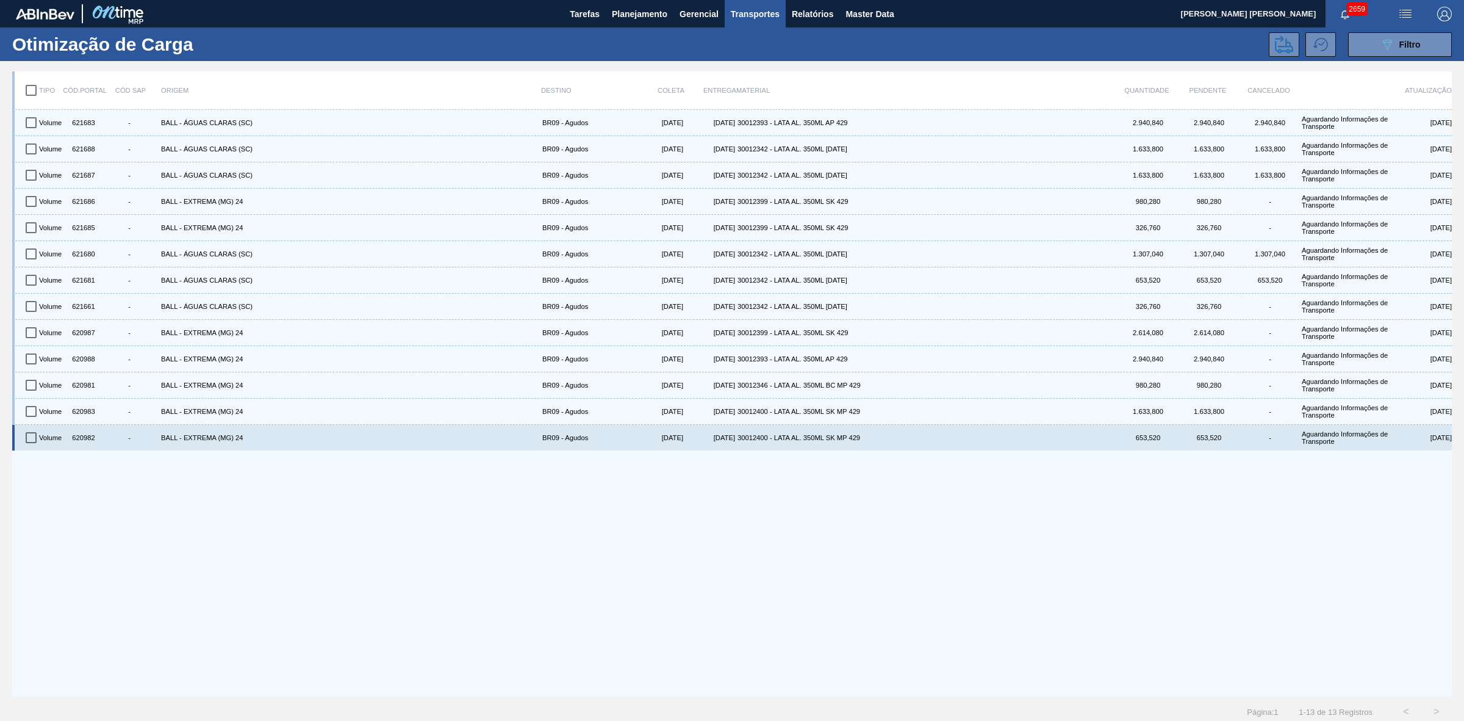
click at [32, 438] on input "checkbox" at bounding box center [31, 438] width 26 height 26
checkbox input "true"
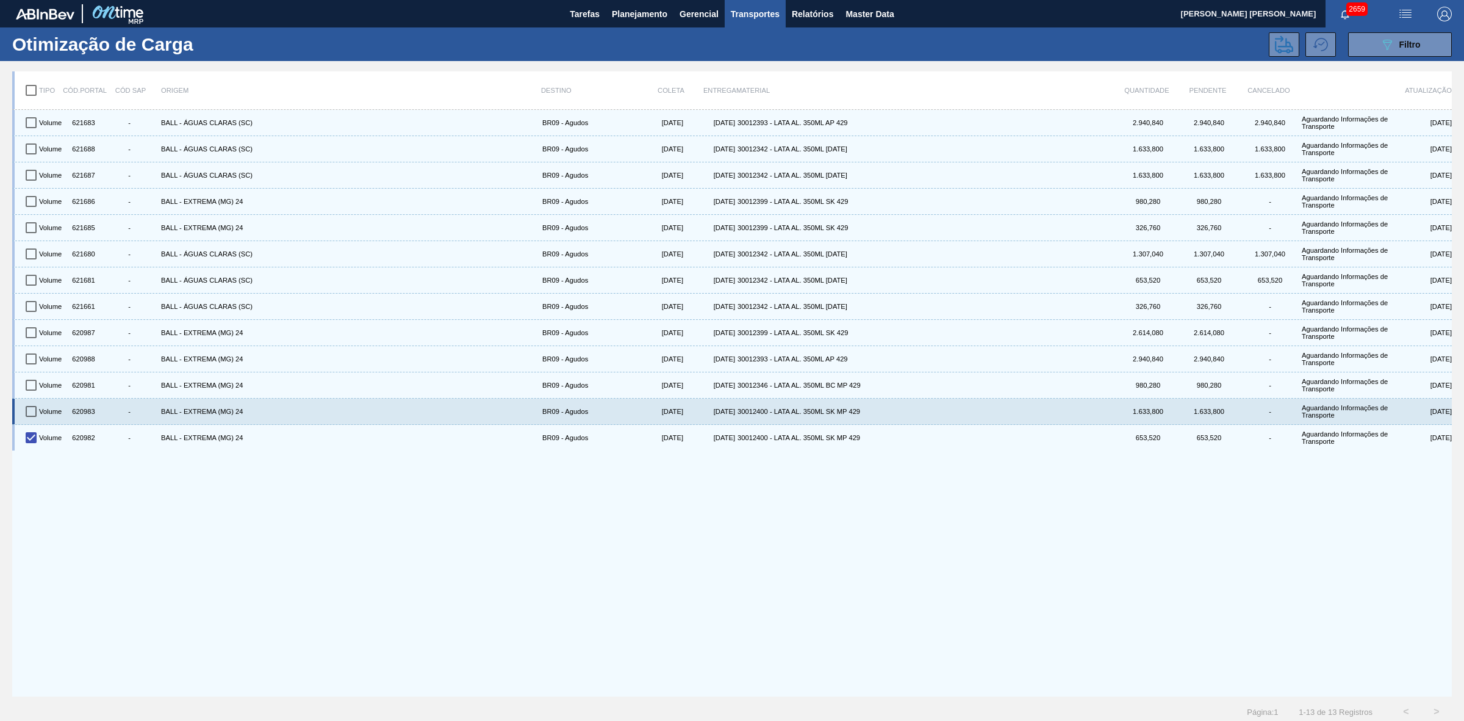
click at [29, 418] on input "checkbox" at bounding box center [31, 411] width 26 height 26
checkbox input "true"
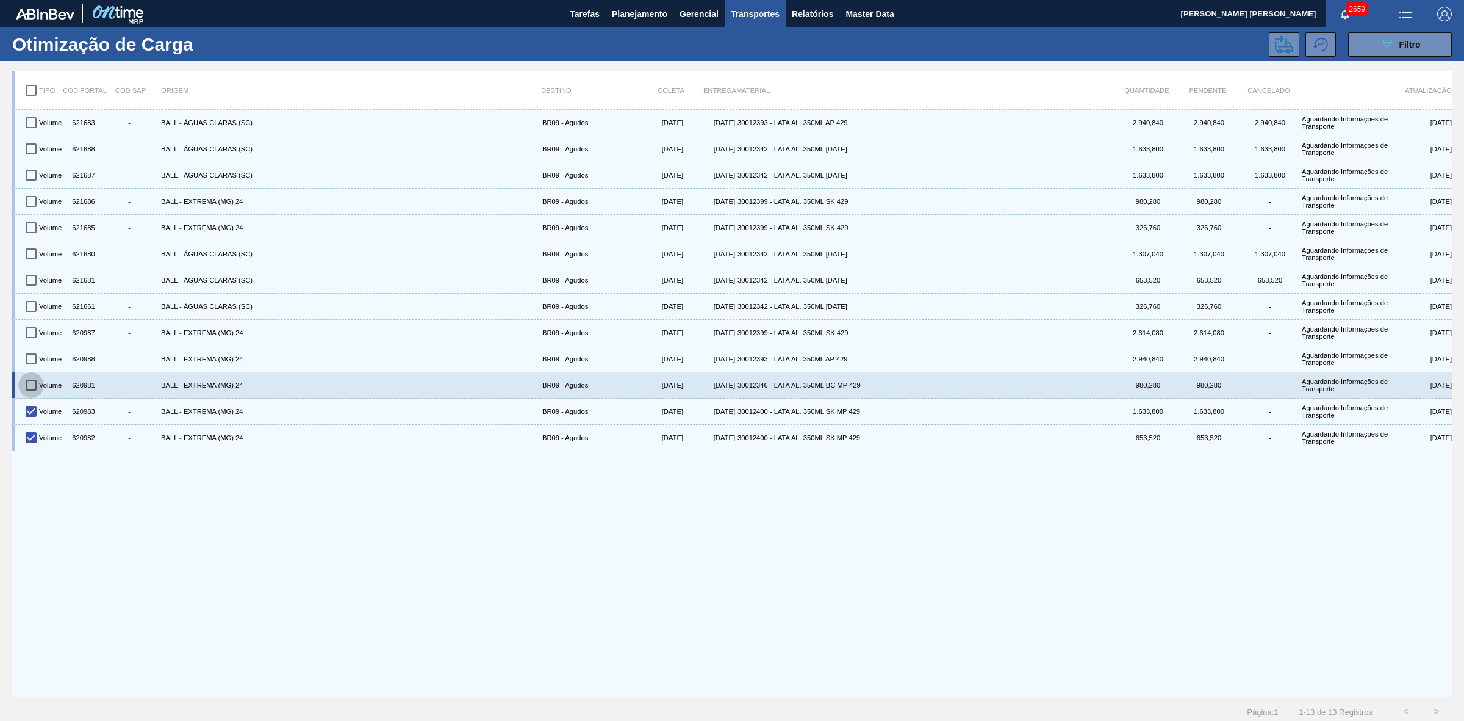
click at [35, 380] on input "checkbox" at bounding box center [31, 385] width 26 height 26
checkbox input "true"
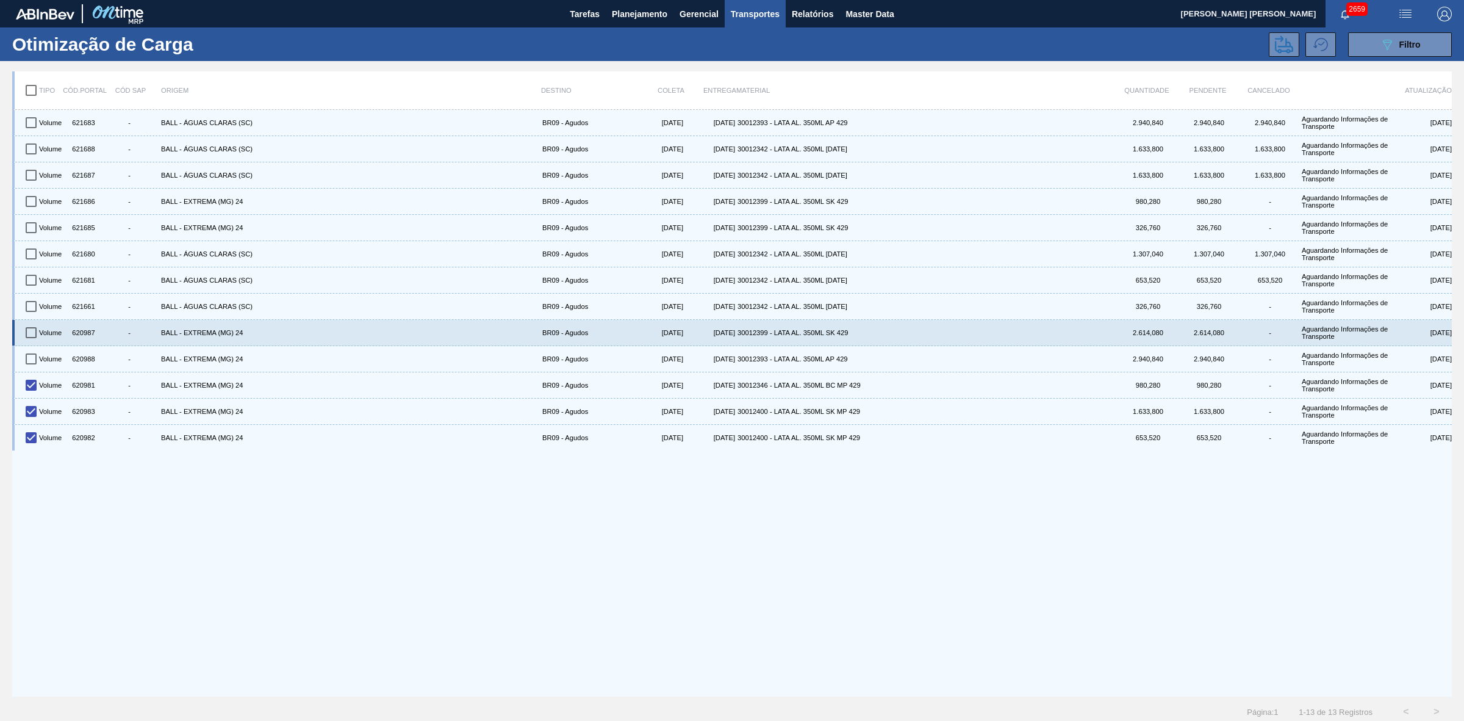
click at [29, 330] on input "checkbox" at bounding box center [31, 333] width 26 height 26
checkbox input "true"
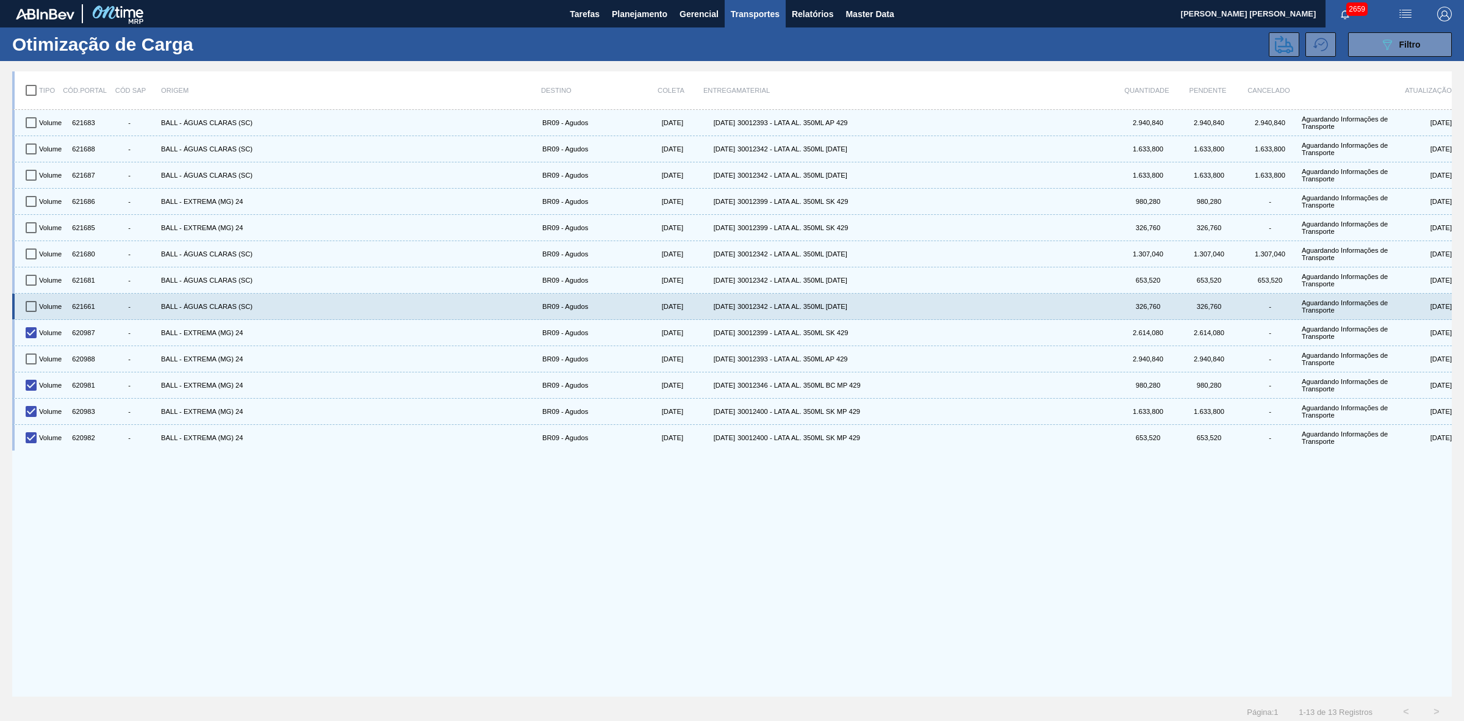
click at [25, 312] on input "checkbox" at bounding box center [31, 307] width 26 height 26
checkbox input "true"
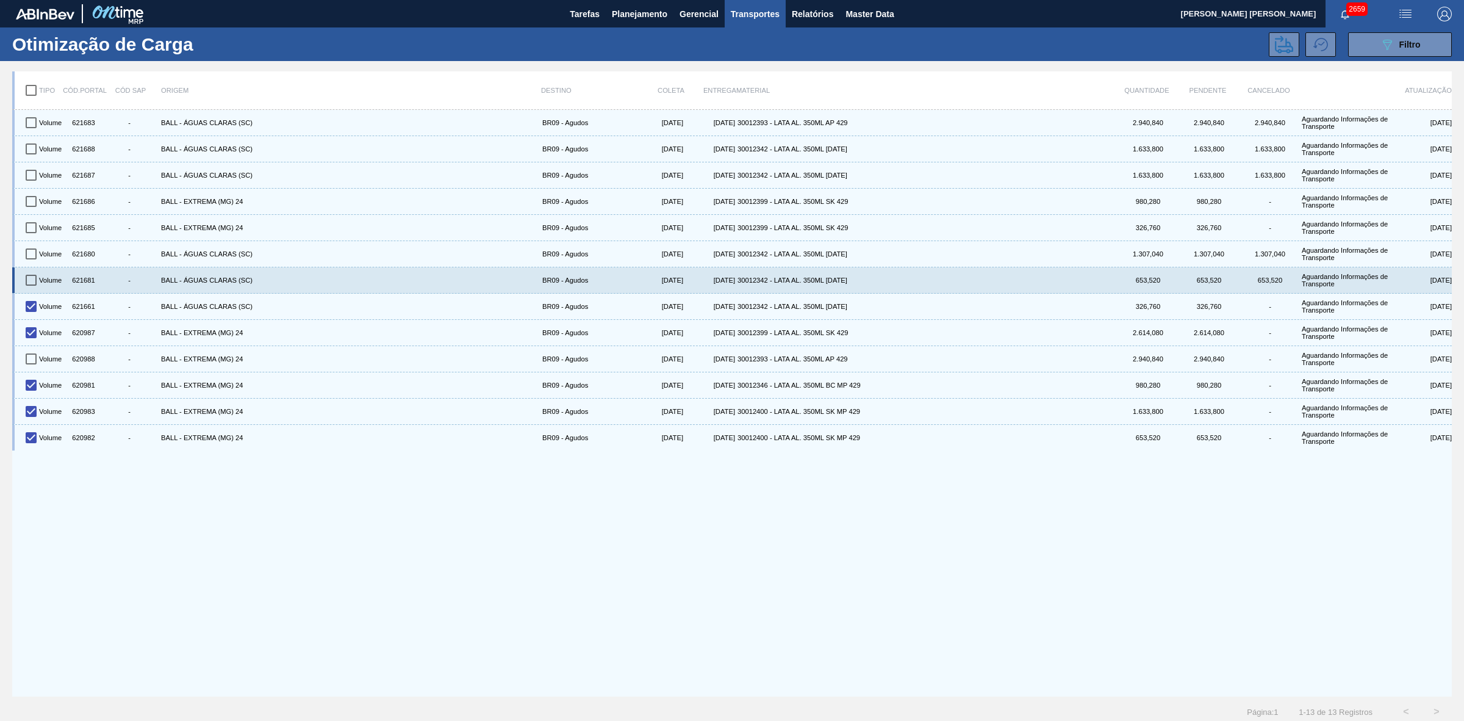
click at [28, 278] on input "checkbox" at bounding box center [31, 280] width 26 height 26
checkbox input "true"
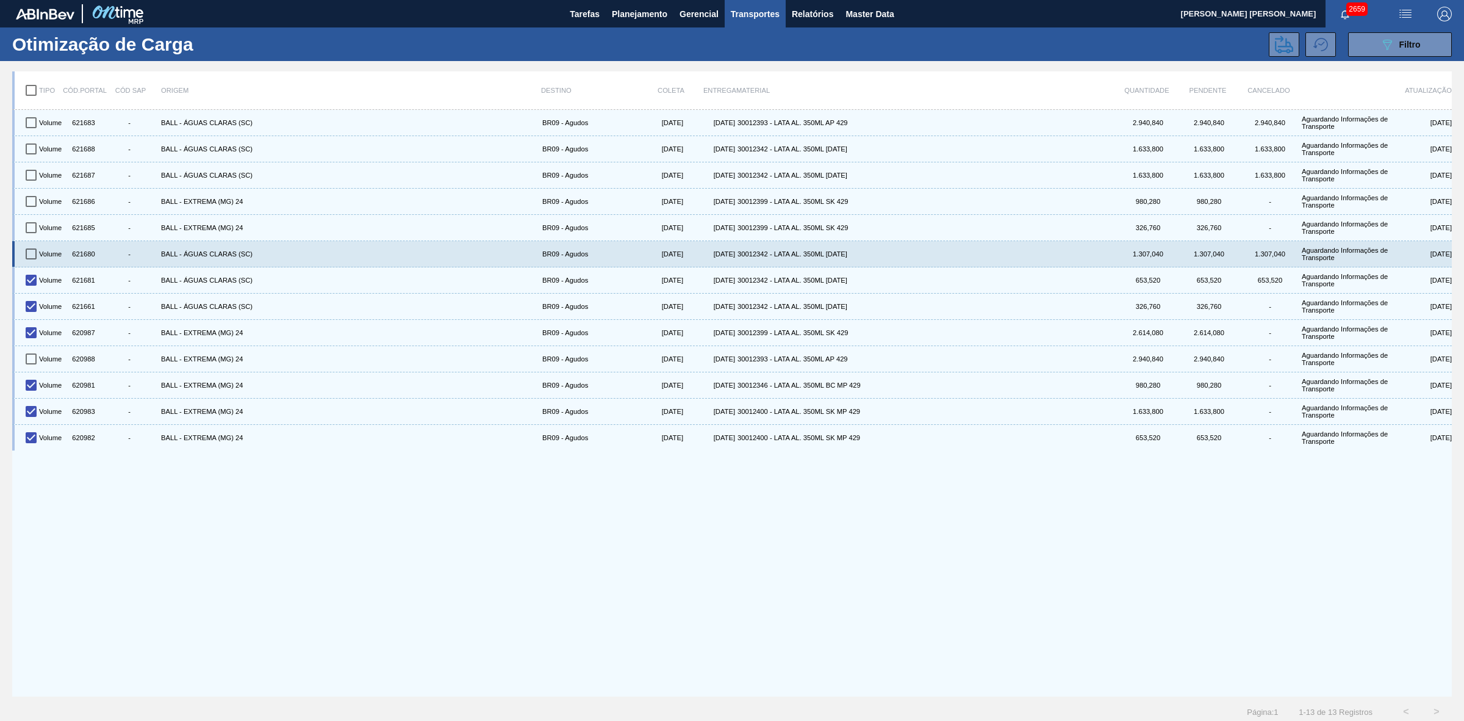
click at [25, 254] on input "checkbox" at bounding box center [31, 254] width 26 height 26
checkbox input "true"
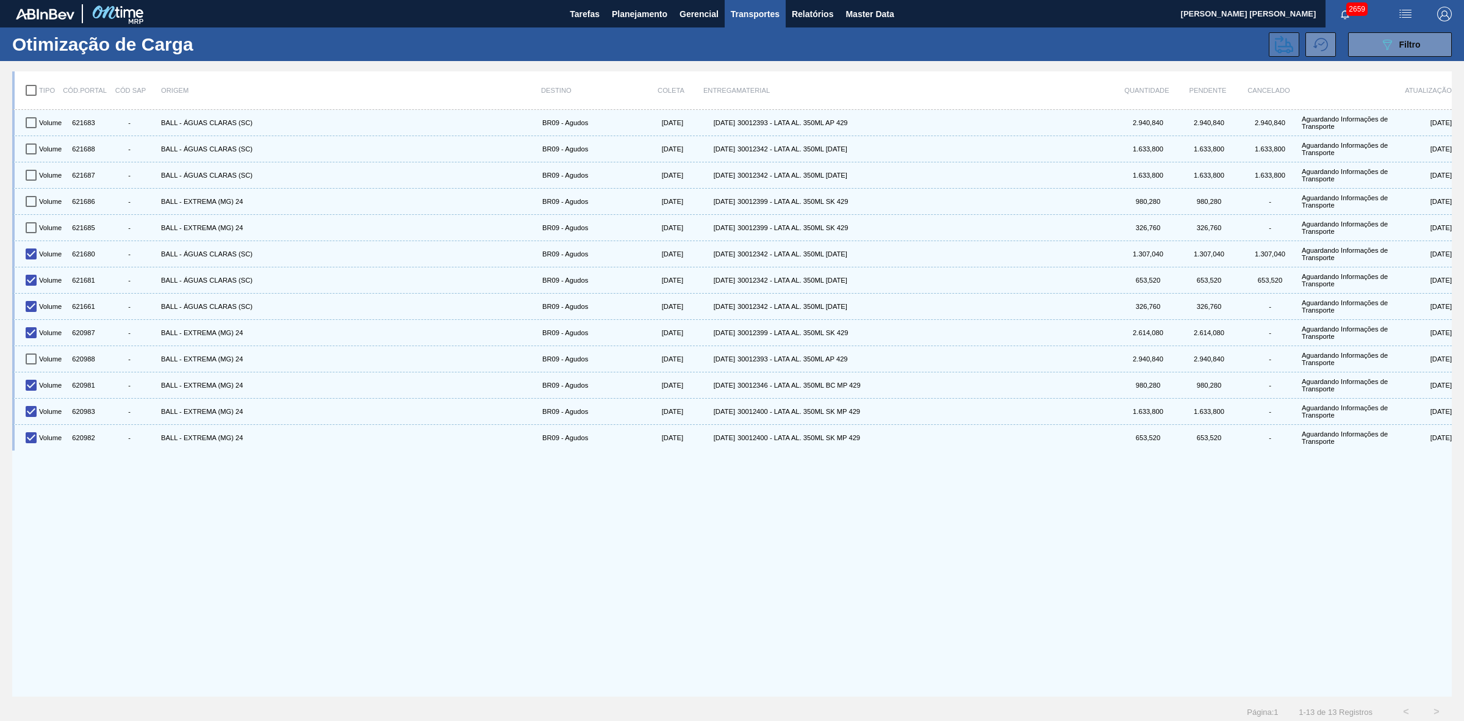
click at [1288, 41] on icon at bounding box center [1284, 44] width 18 height 18
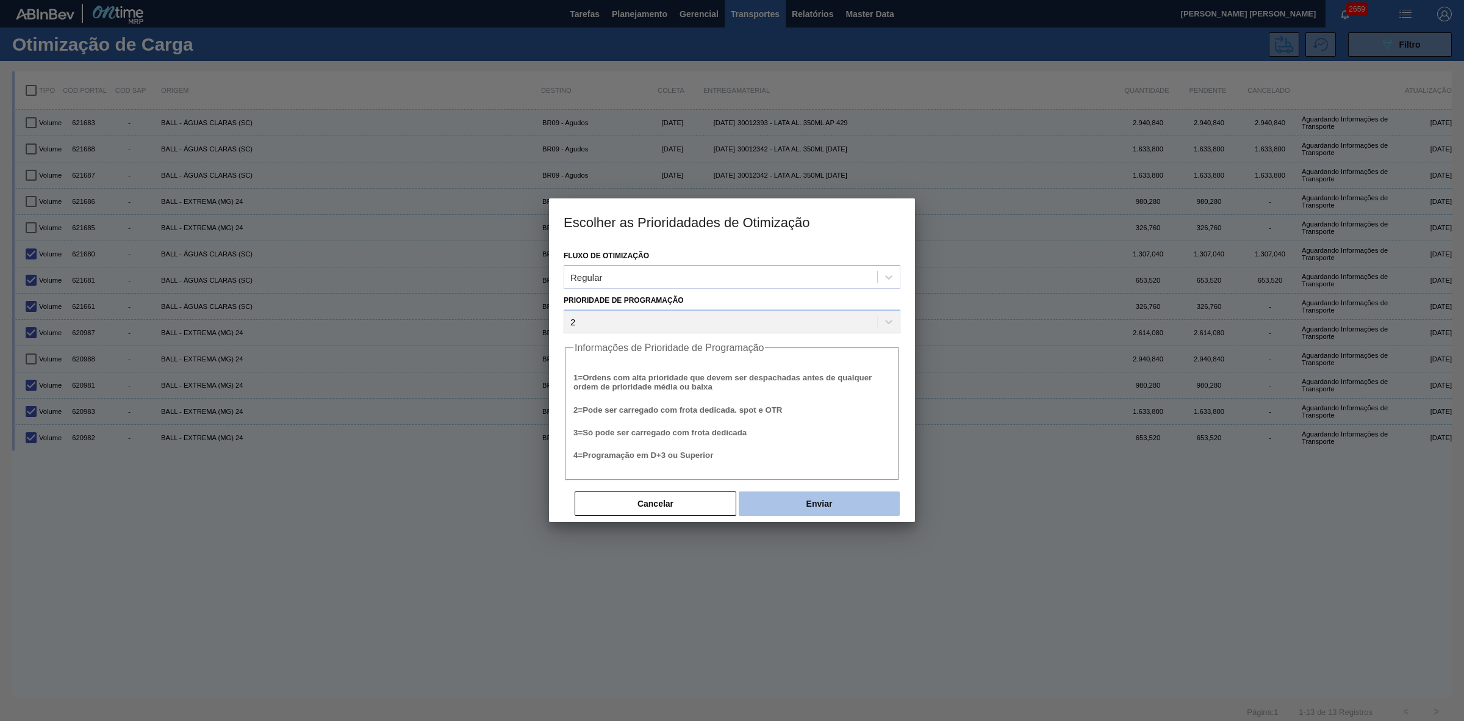
click at [838, 493] on button "Enviar" at bounding box center [819, 503] width 161 height 24
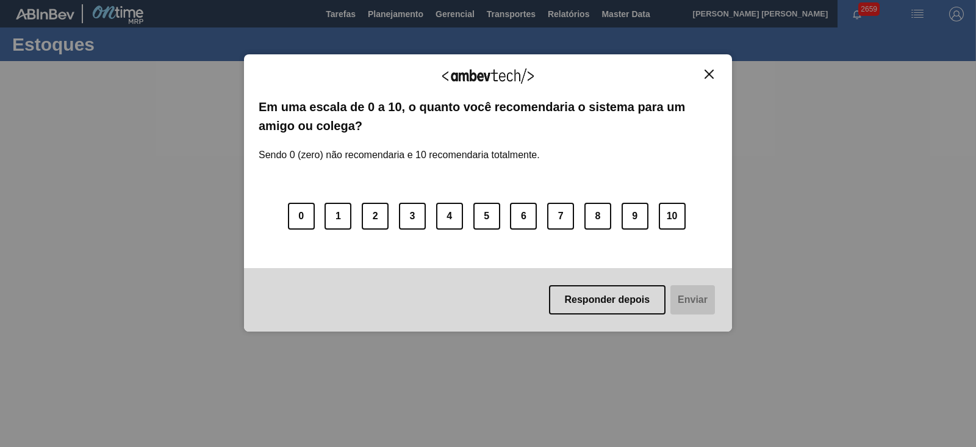
click at [708, 74] on img "Close" at bounding box center [709, 74] width 9 height 9
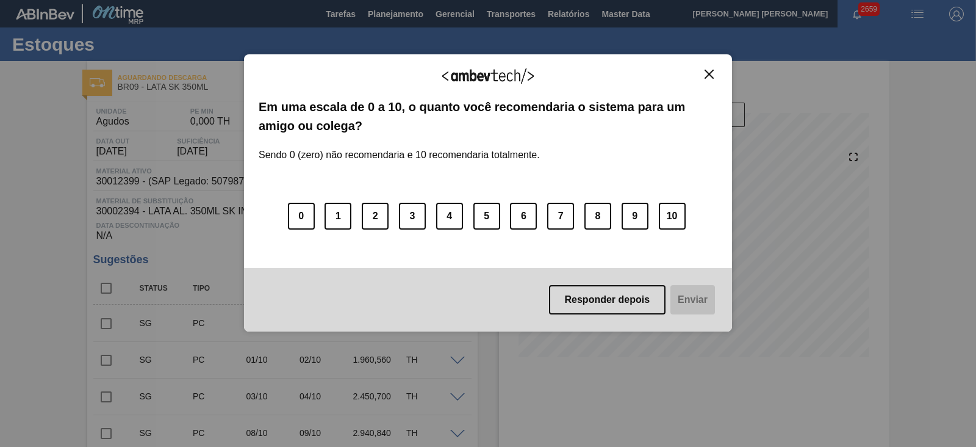
click at [708, 71] on img "Close" at bounding box center [709, 74] width 9 height 9
click at [708, 76] on img "Close" at bounding box center [709, 74] width 9 height 9
click at [708, 71] on img "Close" at bounding box center [709, 74] width 9 height 9
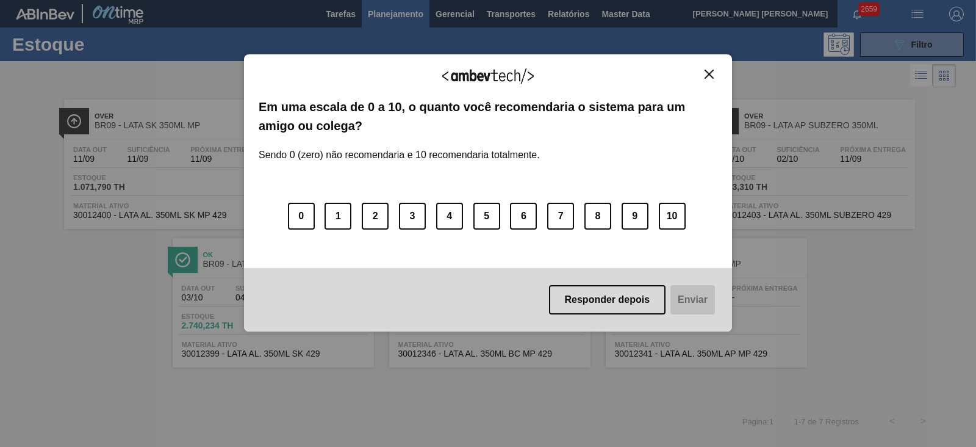
click at [708, 74] on img "Close" at bounding box center [709, 74] width 9 height 9
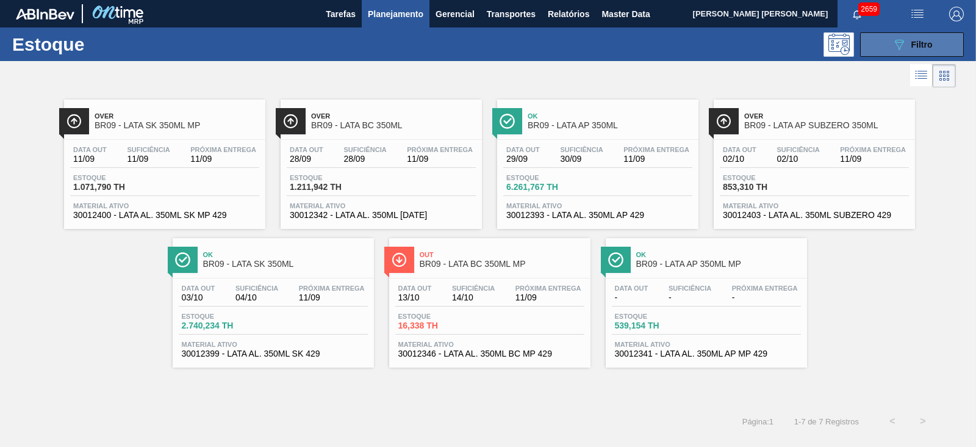
click at [915, 40] on span "Filtro" at bounding box center [922, 45] width 21 height 10
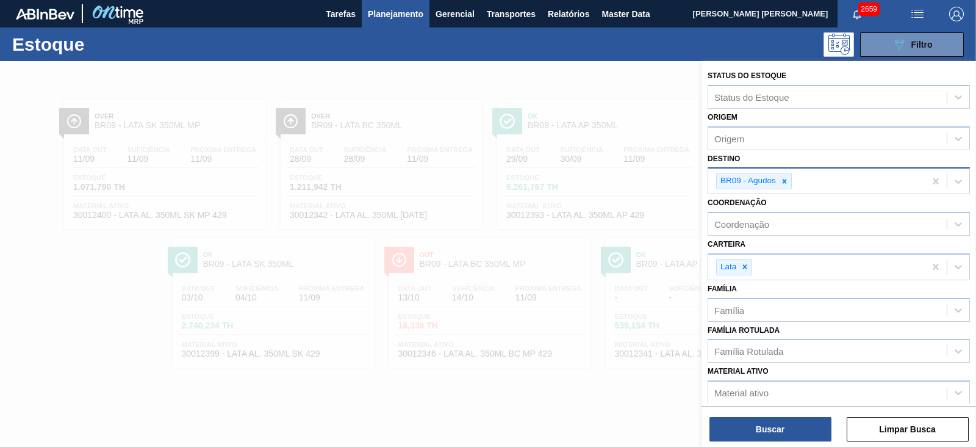
click at [783, 182] on icon at bounding box center [784, 181] width 9 height 9
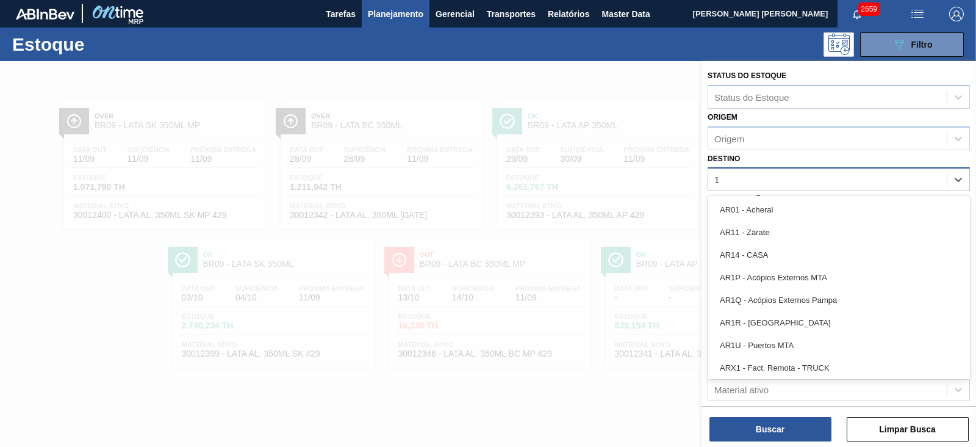
type input "16"
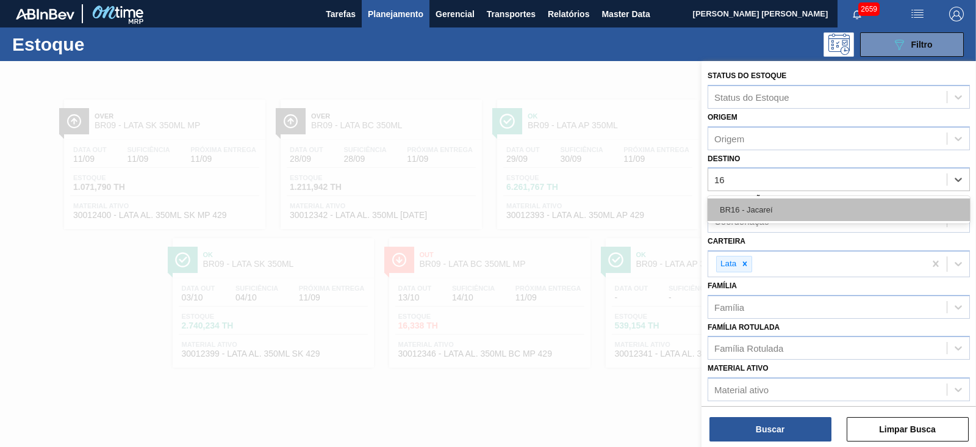
click at [766, 209] on div "BR16 - Jacareí" at bounding box center [839, 209] width 262 height 23
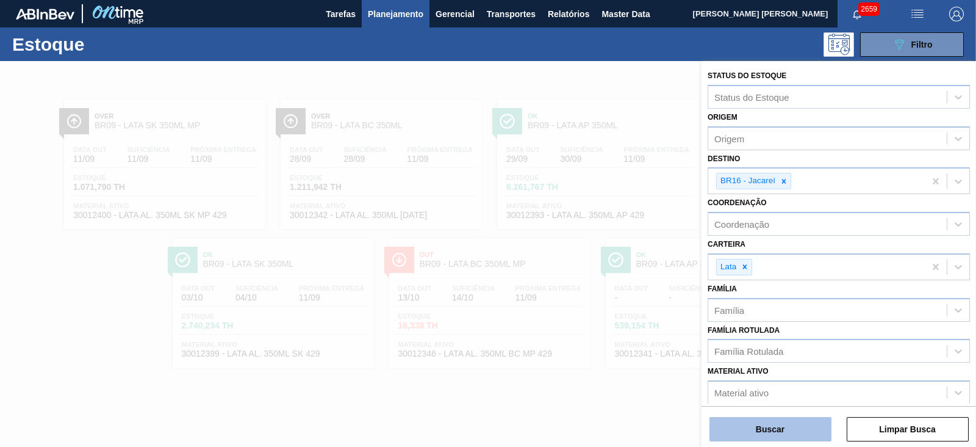
click at [765, 430] on button "Buscar" at bounding box center [771, 429] width 122 height 24
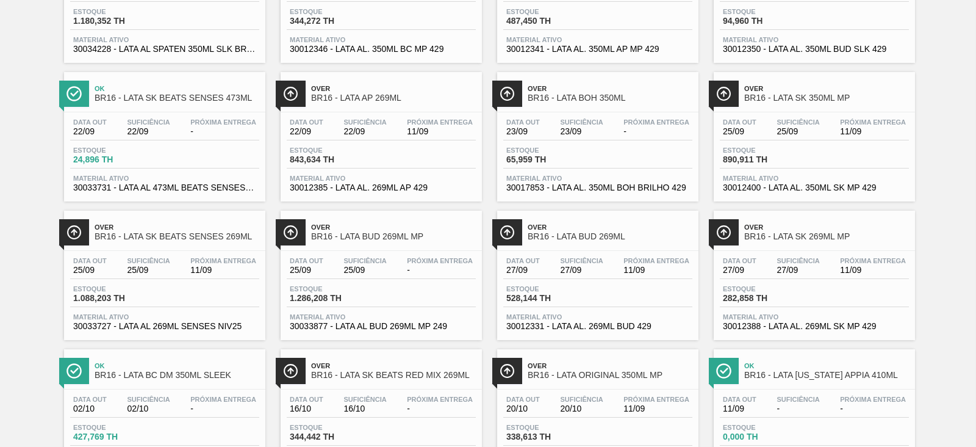
scroll to position [381, 0]
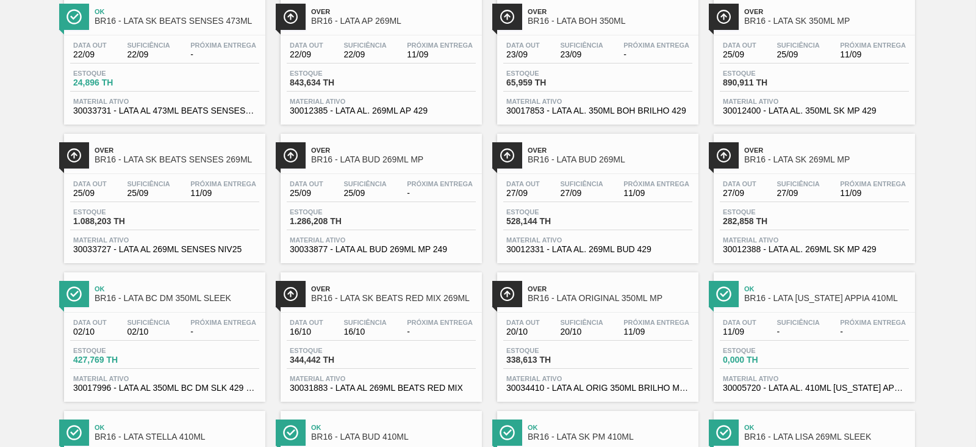
click at [810, 154] on span "Over" at bounding box center [826, 149] width 165 height 7
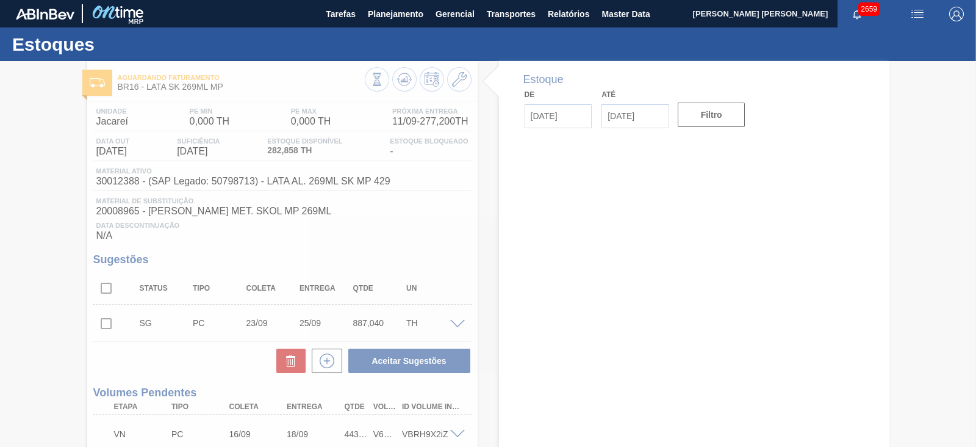
type input "[DATE]"
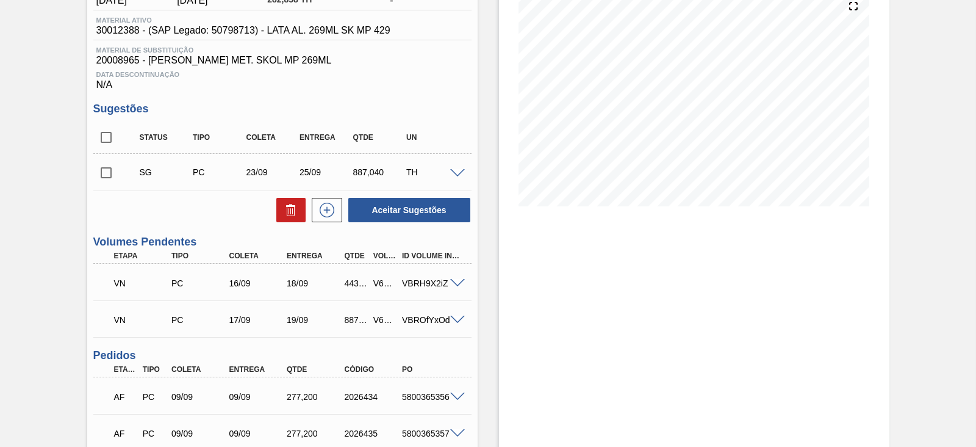
scroll to position [152, 0]
click at [452, 285] on span at bounding box center [457, 282] width 15 height 9
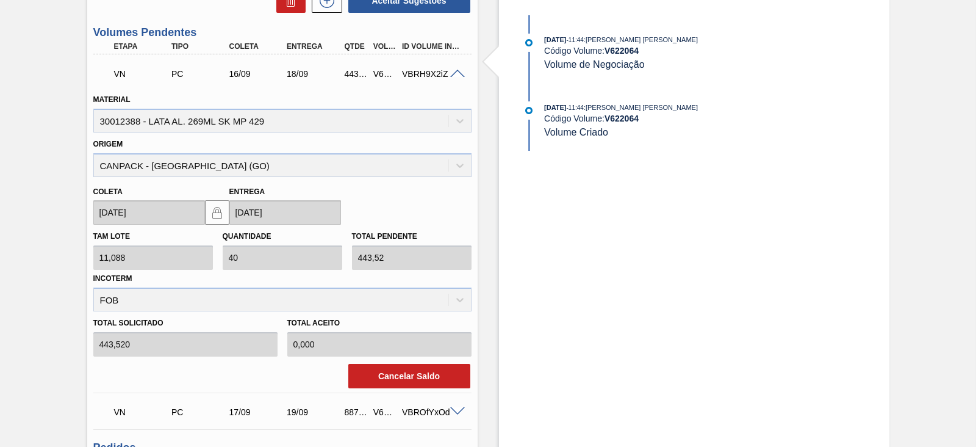
scroll to position [381, 0]
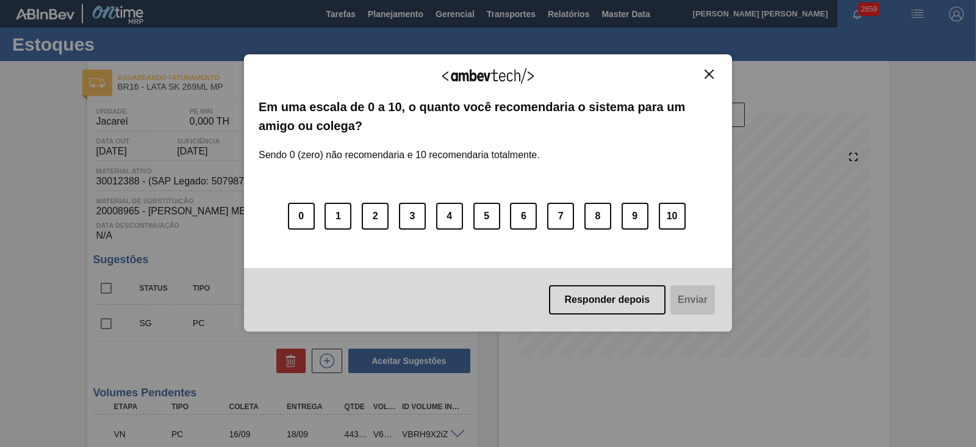
click at [713, 73] on img "Close" at bounding box center [709, 74] width 9 height 9
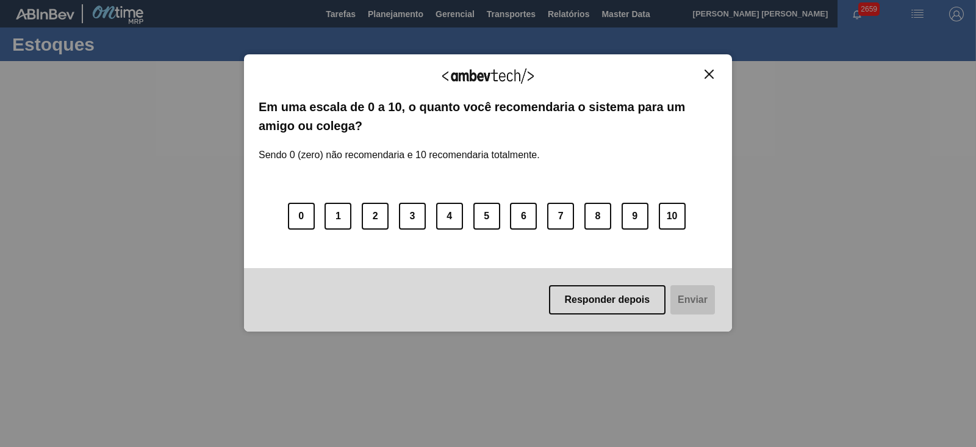
click at [713, 74] on img "Close" at bounding box center [709, 74] width 9 height 9
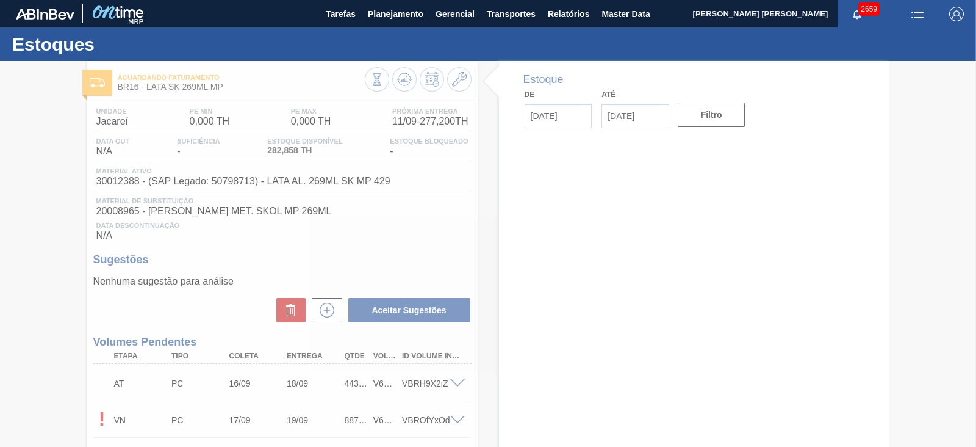
type input "[DATE]"
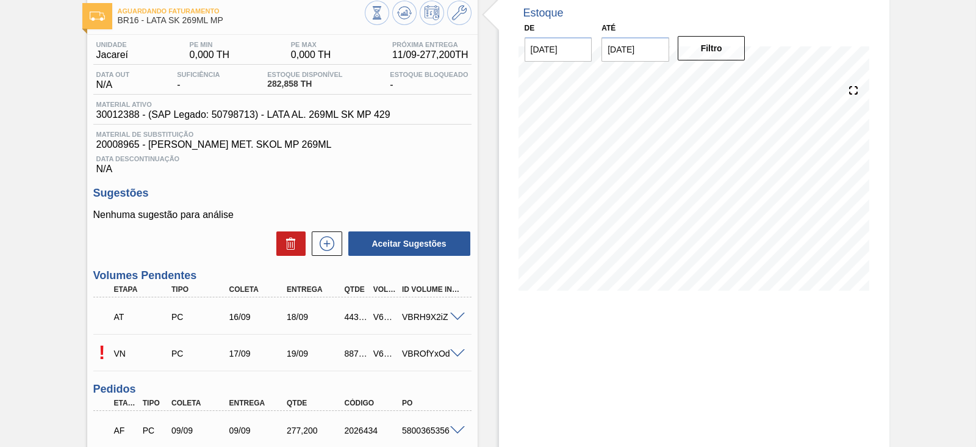
scroll to position [152, 0]
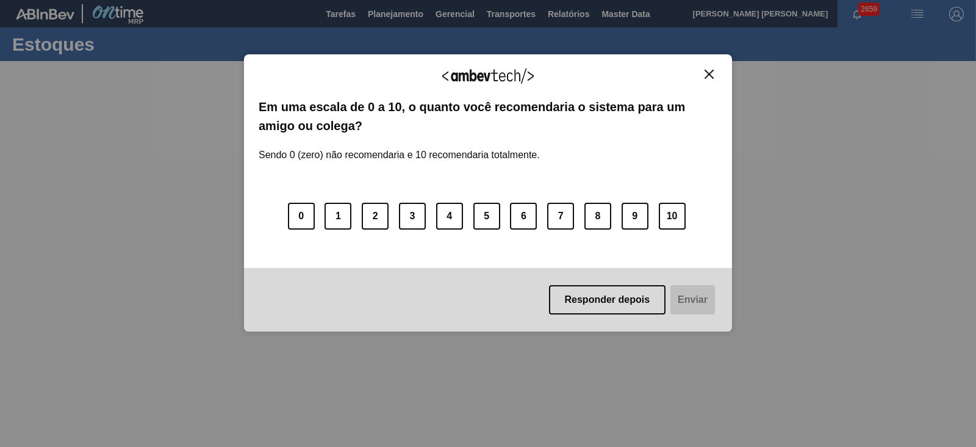
click at [710, 74] on img "Close" at bounding box center [709, 74] width 9 height 9
type input "[DATE]"
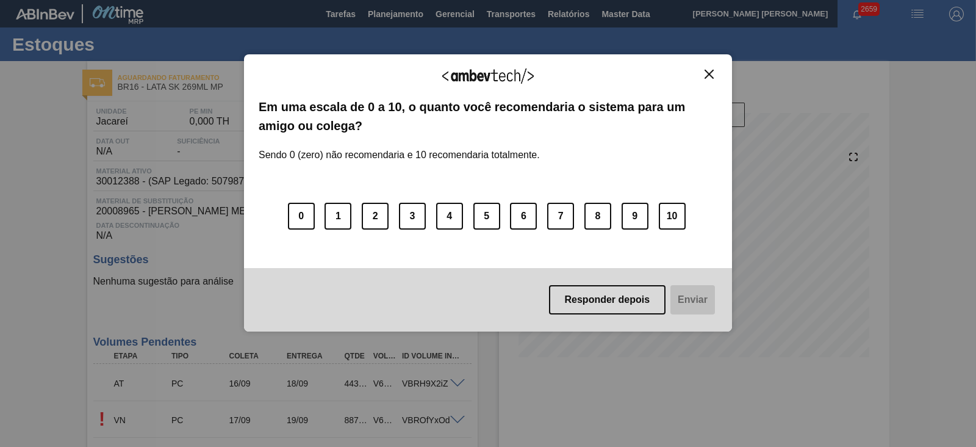
click at [709, 70] on img "Close" at bounding box center [709, 74] width 9 height 9
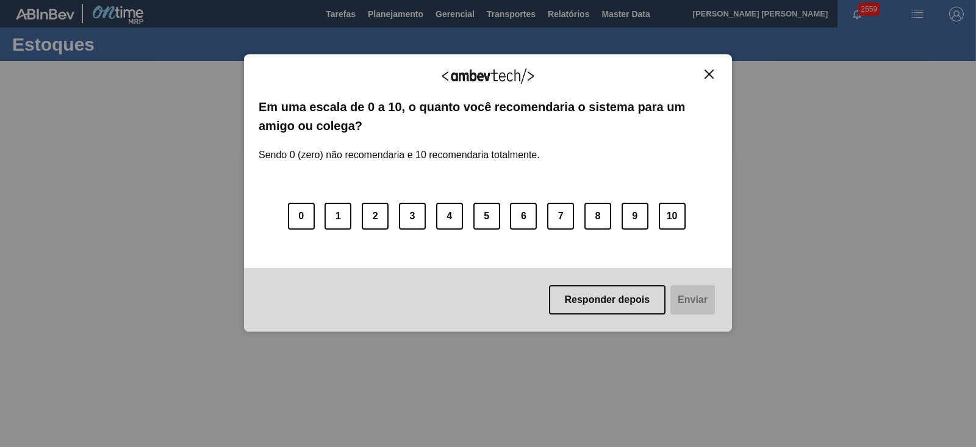
click at [708, 77] on img "Close" at bounding box center [709, 74] width 9 height 9
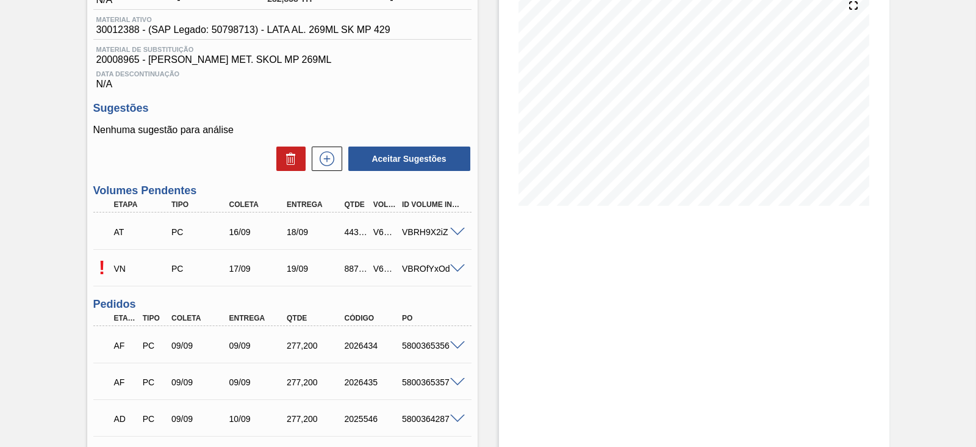
scroll to position [152, 0]
click at [456, 268] on span at bounding box center [457, 268] width 15 height 9
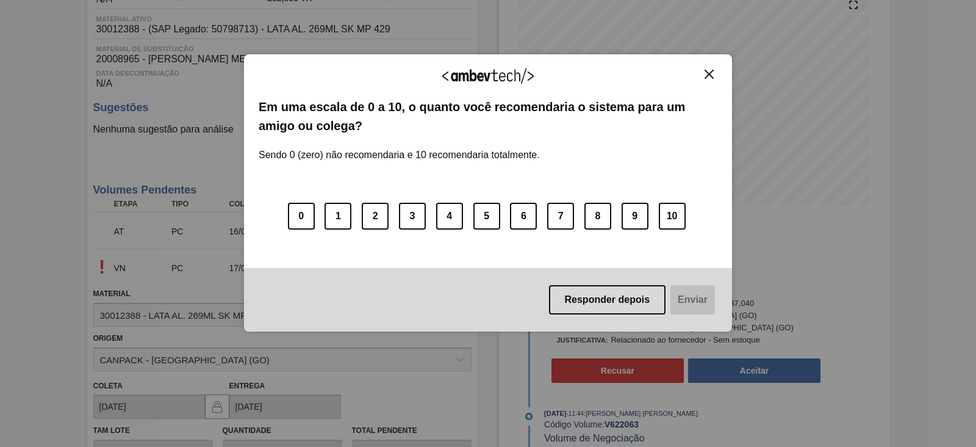
click at [708, 71] on img "Close" at bounding box center [709, 74] width 9 height 9
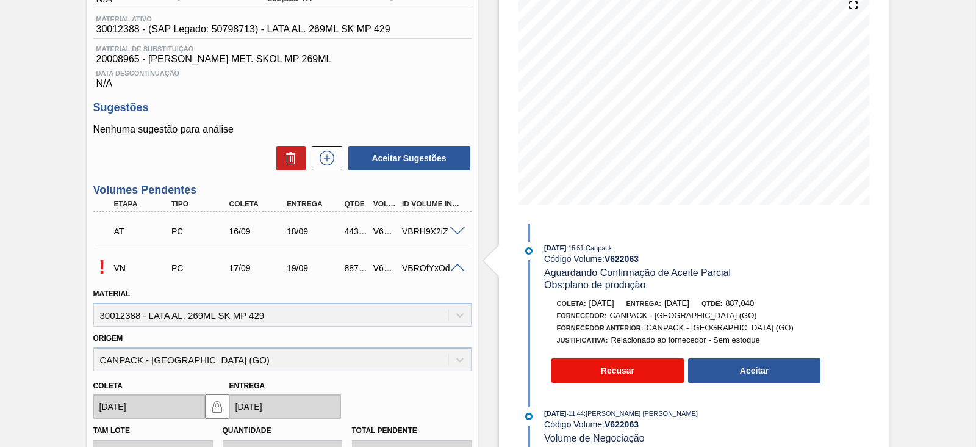
click at [654, 370] on button "Recusar" at bounding box center [618, 370] width 133 height 24
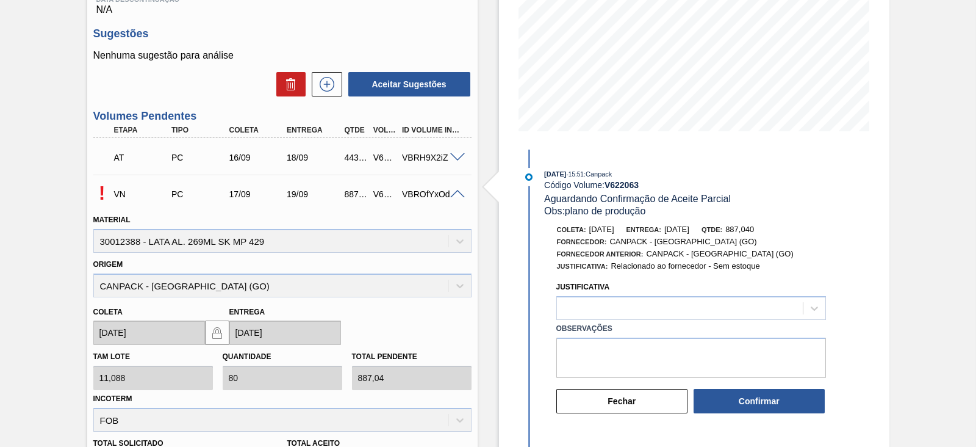
scroll to position [304, 0]
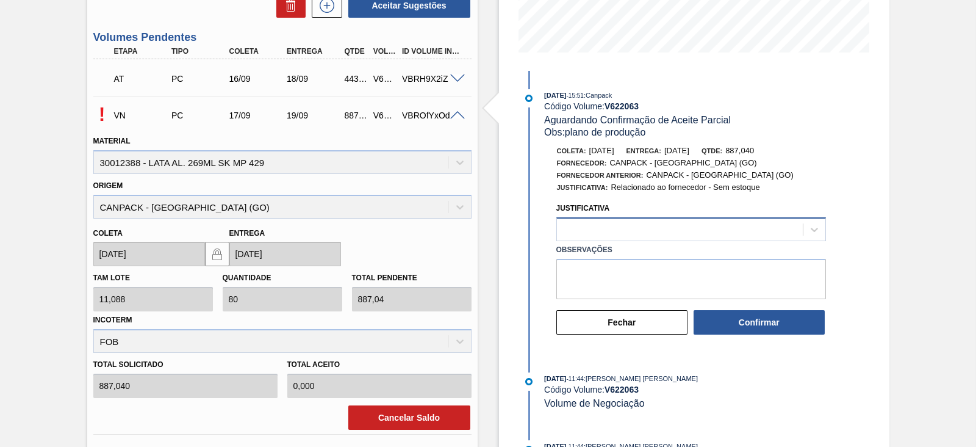
click at [747, 233] on div at bounding box center [680, 229] width 246 height 18
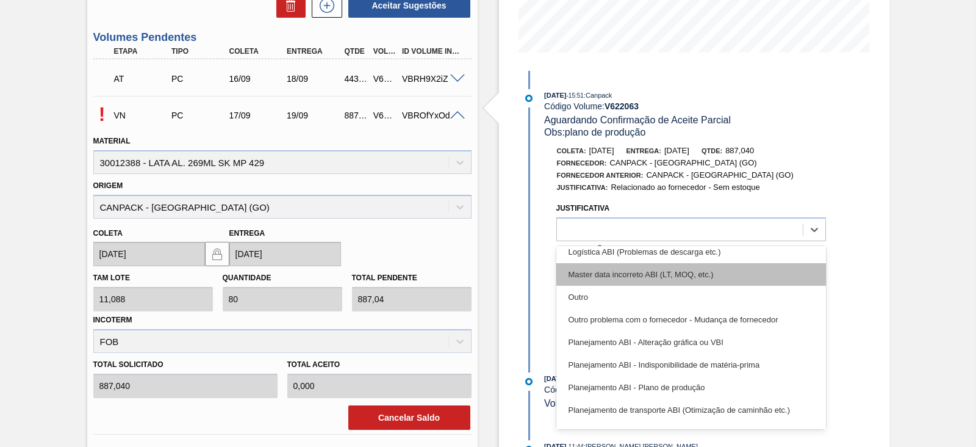
scroll to position [152, 0]
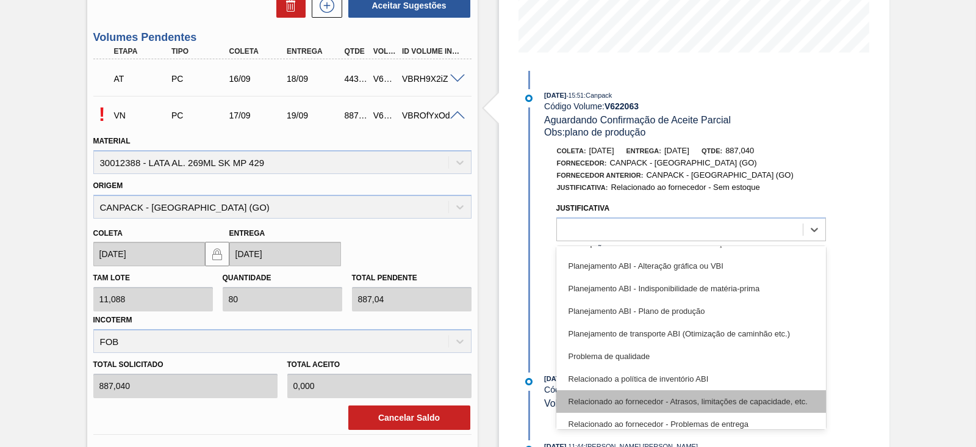
click at [758, 397] on div "Relacionado ao fornecedor - Atrasos, limitações de capacidade, etc." at bounding box center [692, 401] width 270 height 23
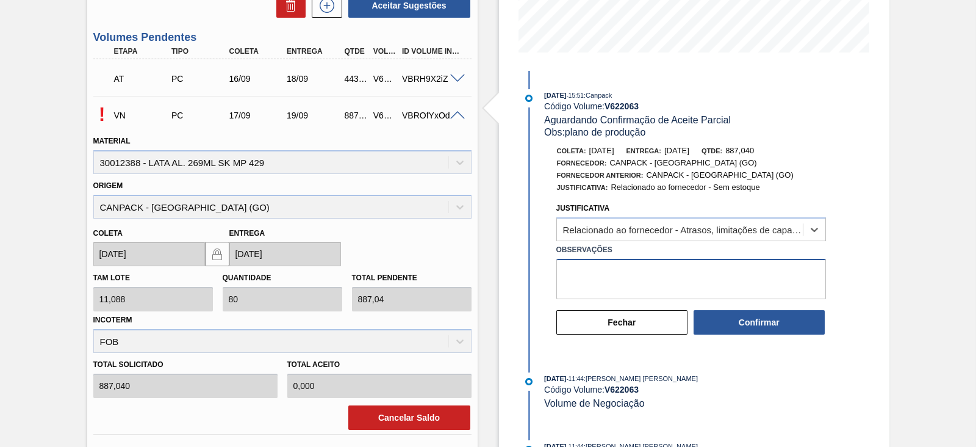
click at [667, 279] on textarea "Observações" at bounding box center [692, 279] width 270 height 40
type textarea "D"
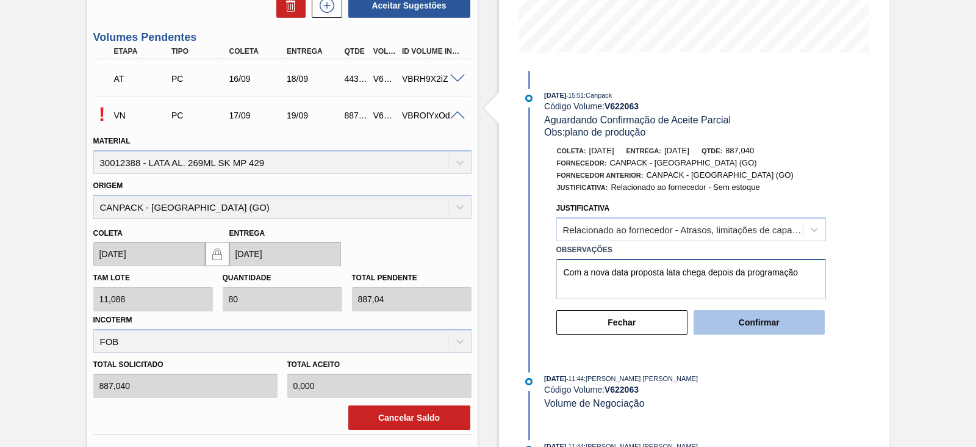
type textarea "Com a nova data proposta lata chega depois da programação"
click at [769, 323] on button "Confirmar" at bounding box center [759, 322] width 131 height 24
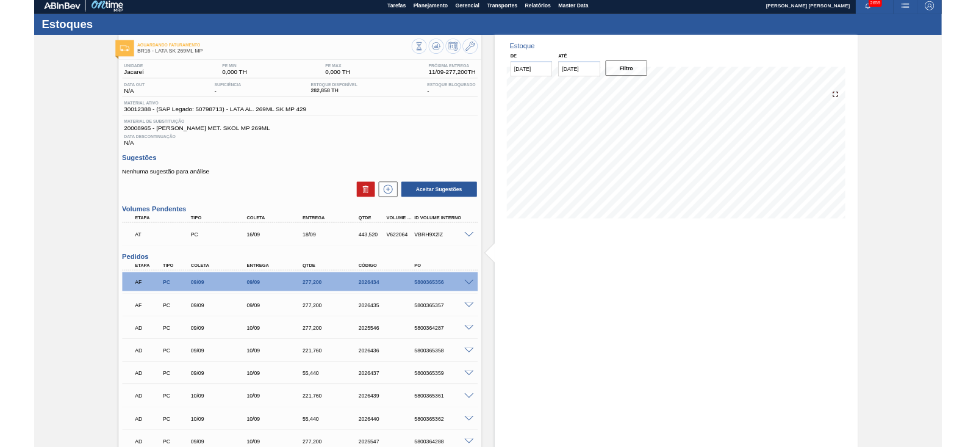
scroll to position [0, 0]
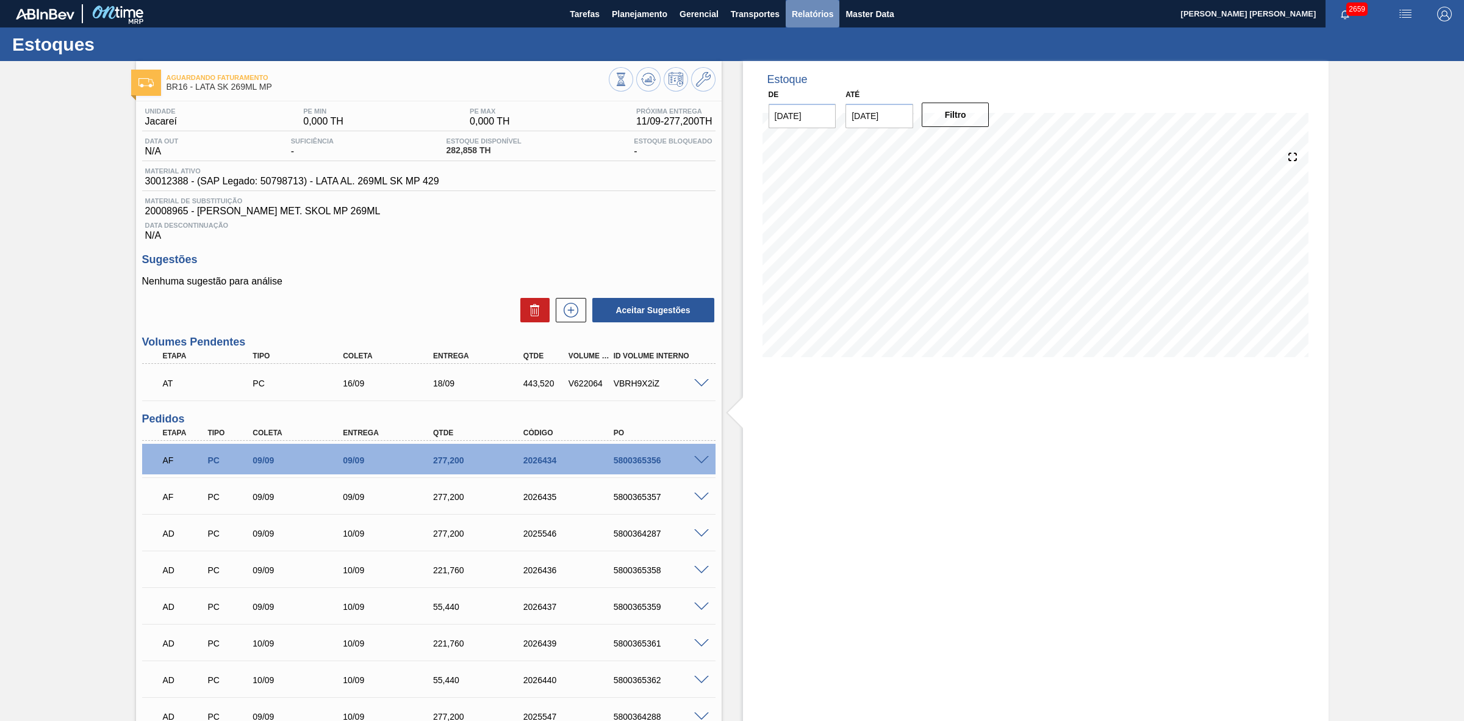
click at [827, 11] on span "Relatórios" at bounding box center [812, 14] width 41 height 15
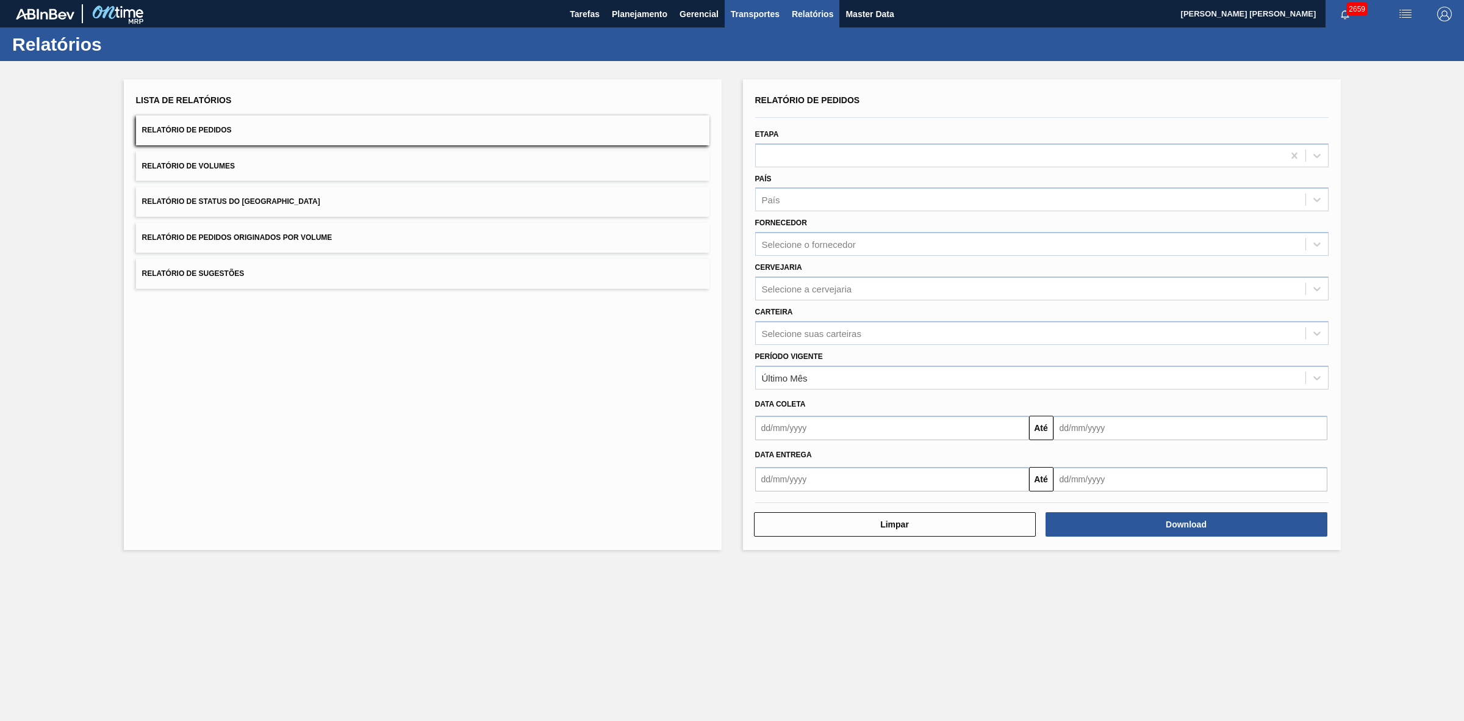
click at [765, 20] on span "Transportes" at bounding box center [755, 14] width 49 height 15
click at [747, 56] on li "Otimização de Carga" at bounding box center [755, 61] width 100 height 20
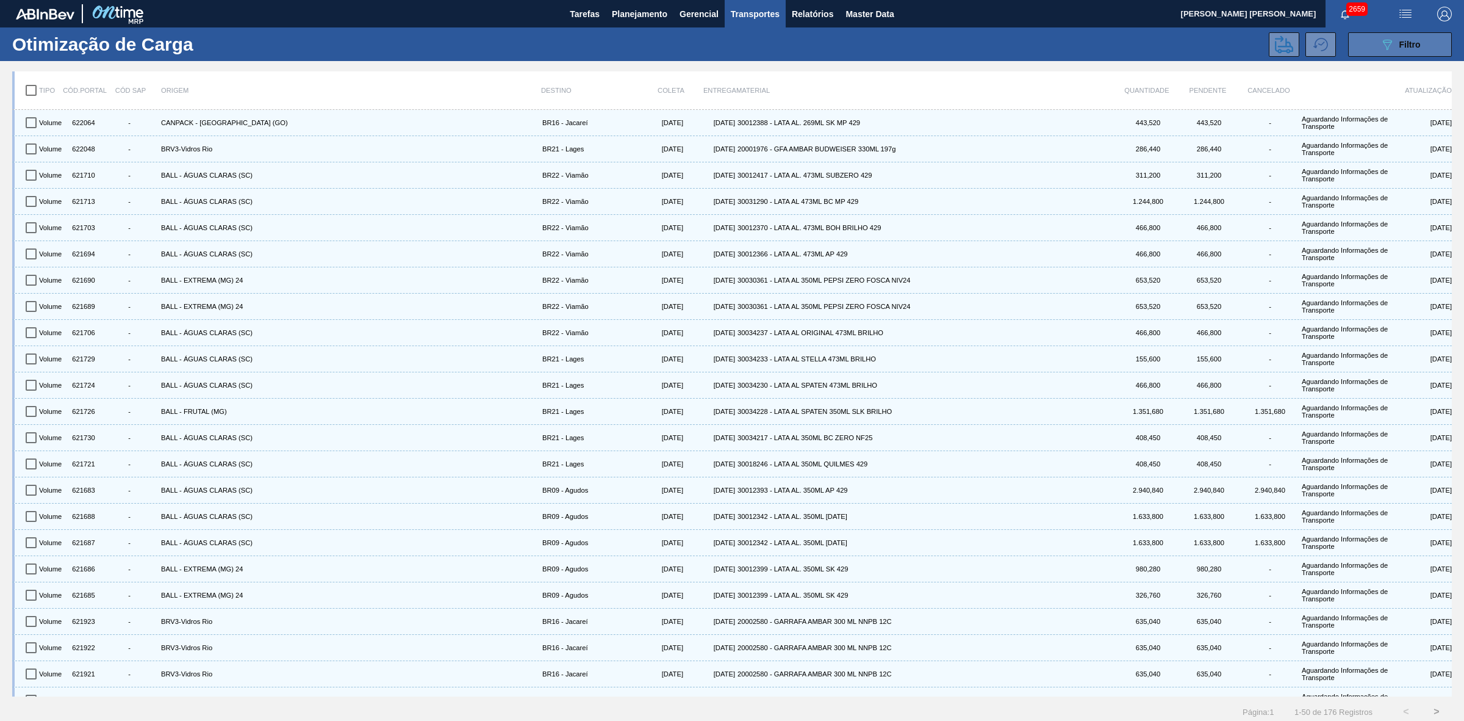
click at [976, 47] on button "089F7B8B-B2A5-4AFE-B5C0-19BA573D28AC Filtro" at bounding box center [1401, 44] width 104 height 24
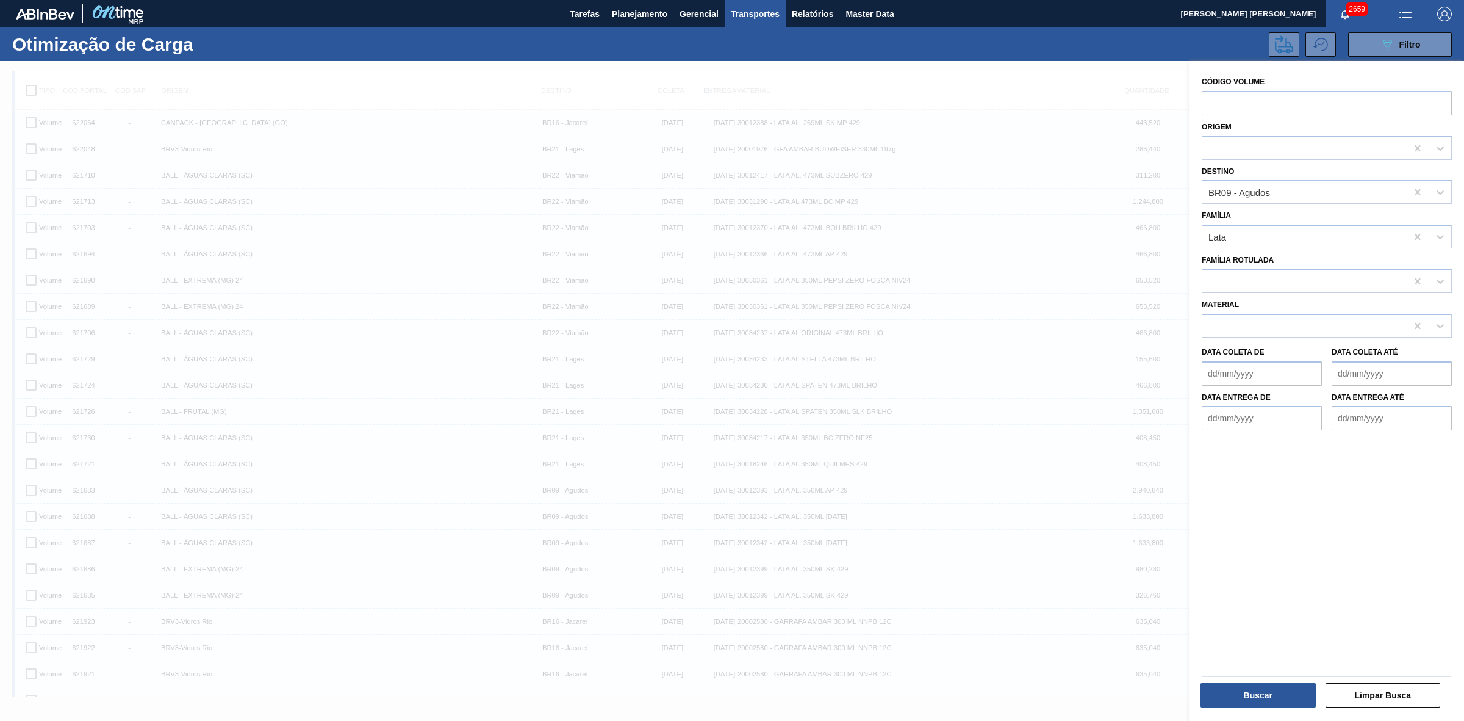
click at [976, 150] on div at bounding box center [732, 421] width 1464 height 721
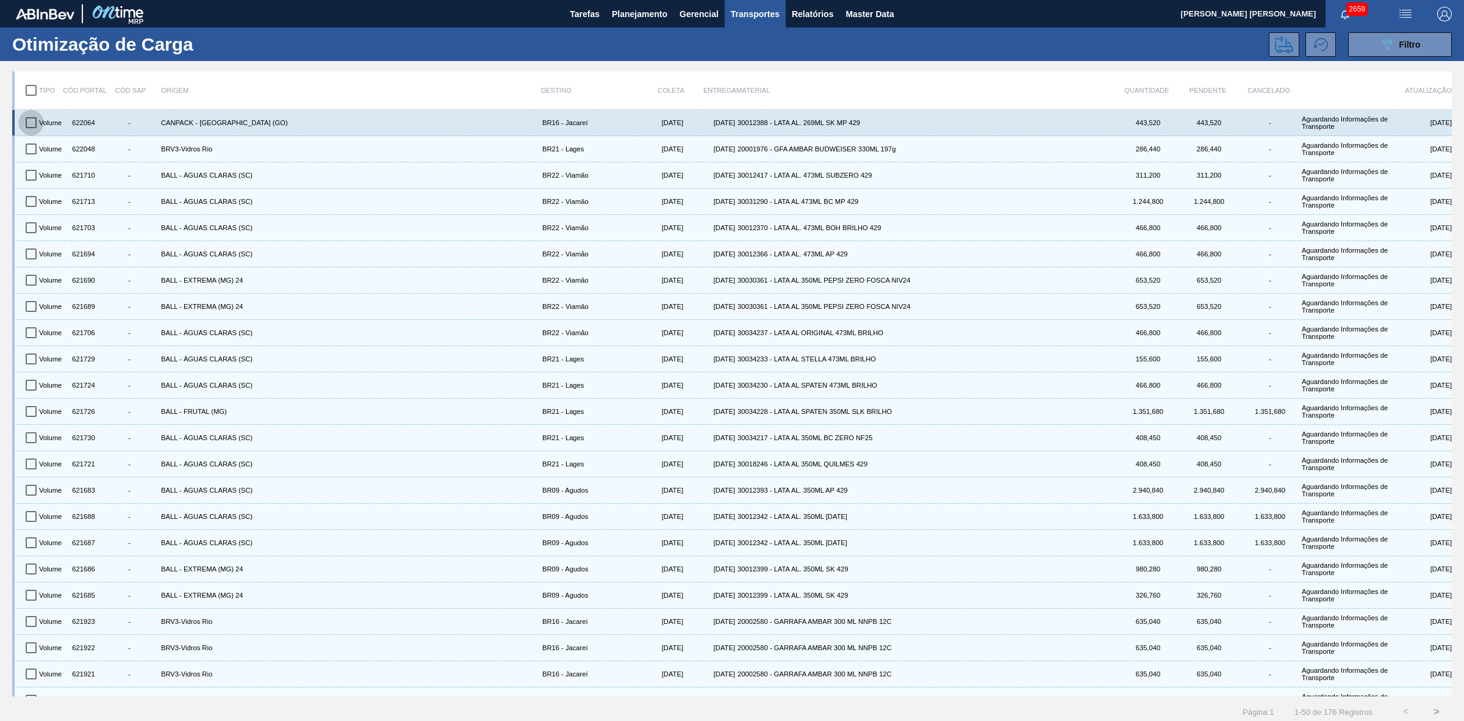
click at [29, 123] on input "checkbox" at bounding box center [31, 123] width 26 height 26
checkbox input "true"
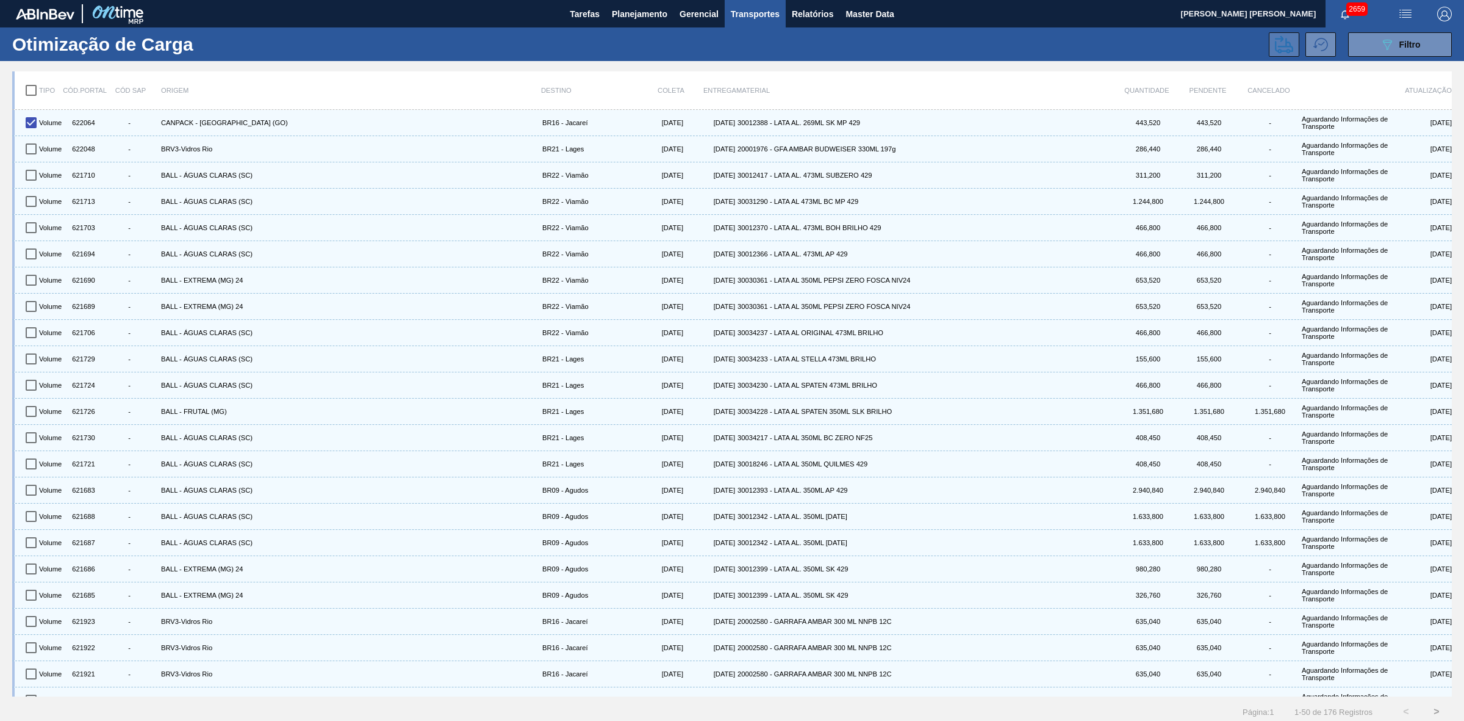
click at [976, 47] on icon at bounding box center [1284, 44] width 18 height 18
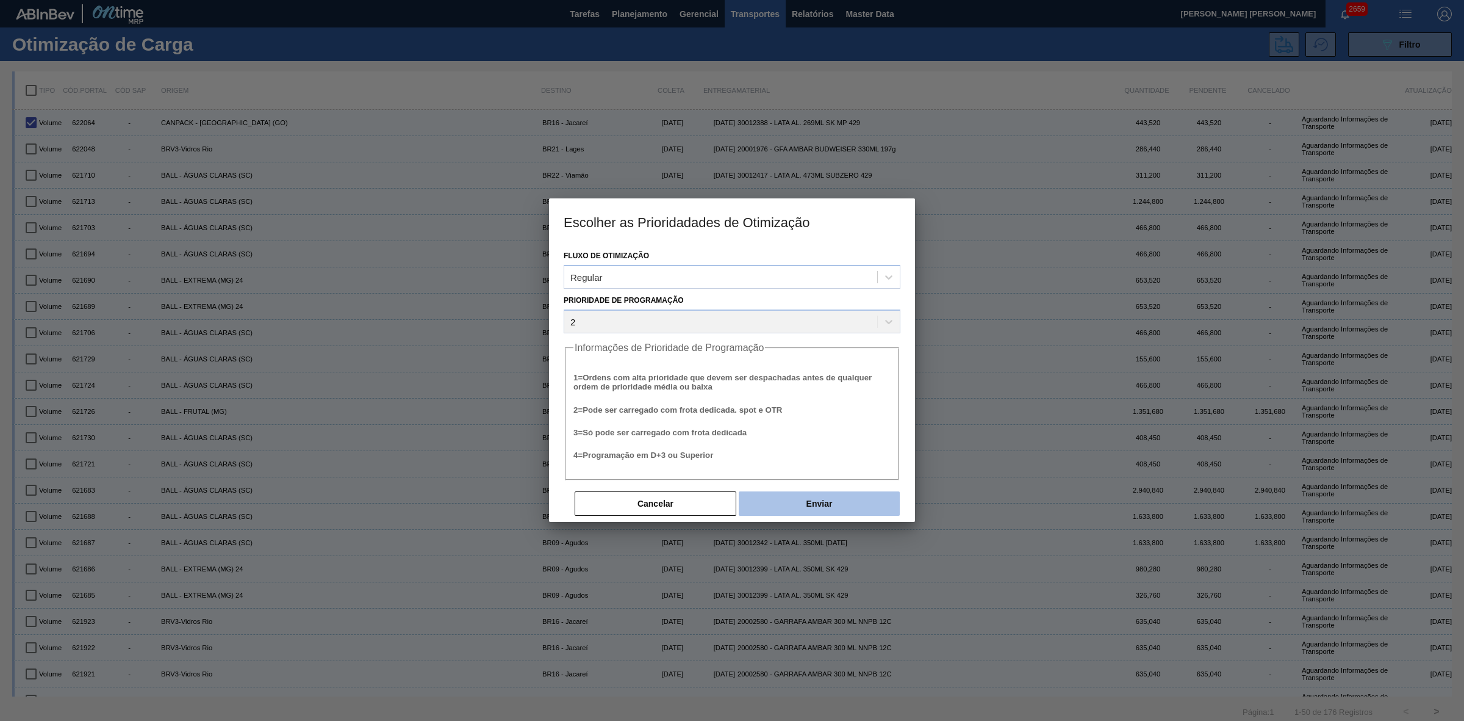
click at [821, 446] on button "Enviar" at bounding box center [819, 503] width 161 height 24
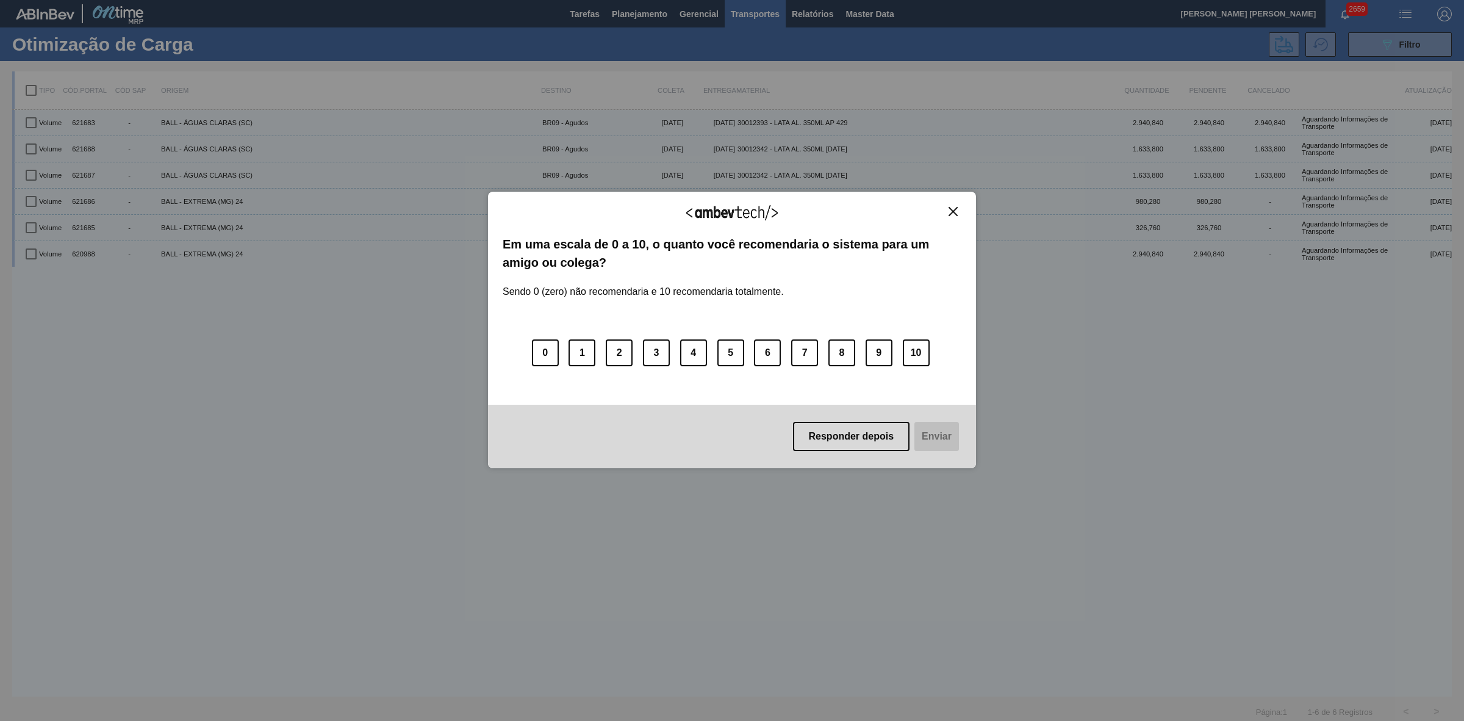
click at [956, 215] on img "Close" at bounding box center [953, 211] width 9 height 9
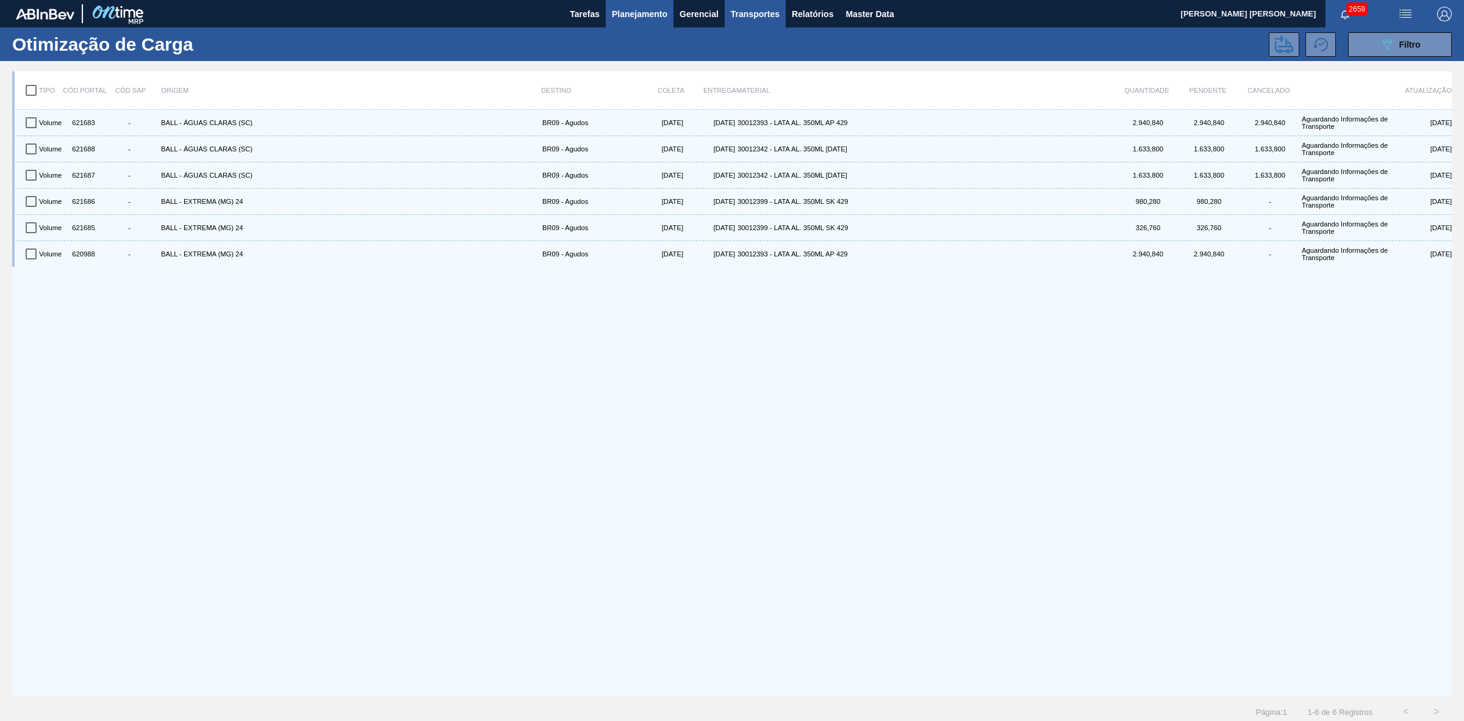
click at [629, 13] on span "Planejamento" at bounding box center [640, 14] width 56 height 15
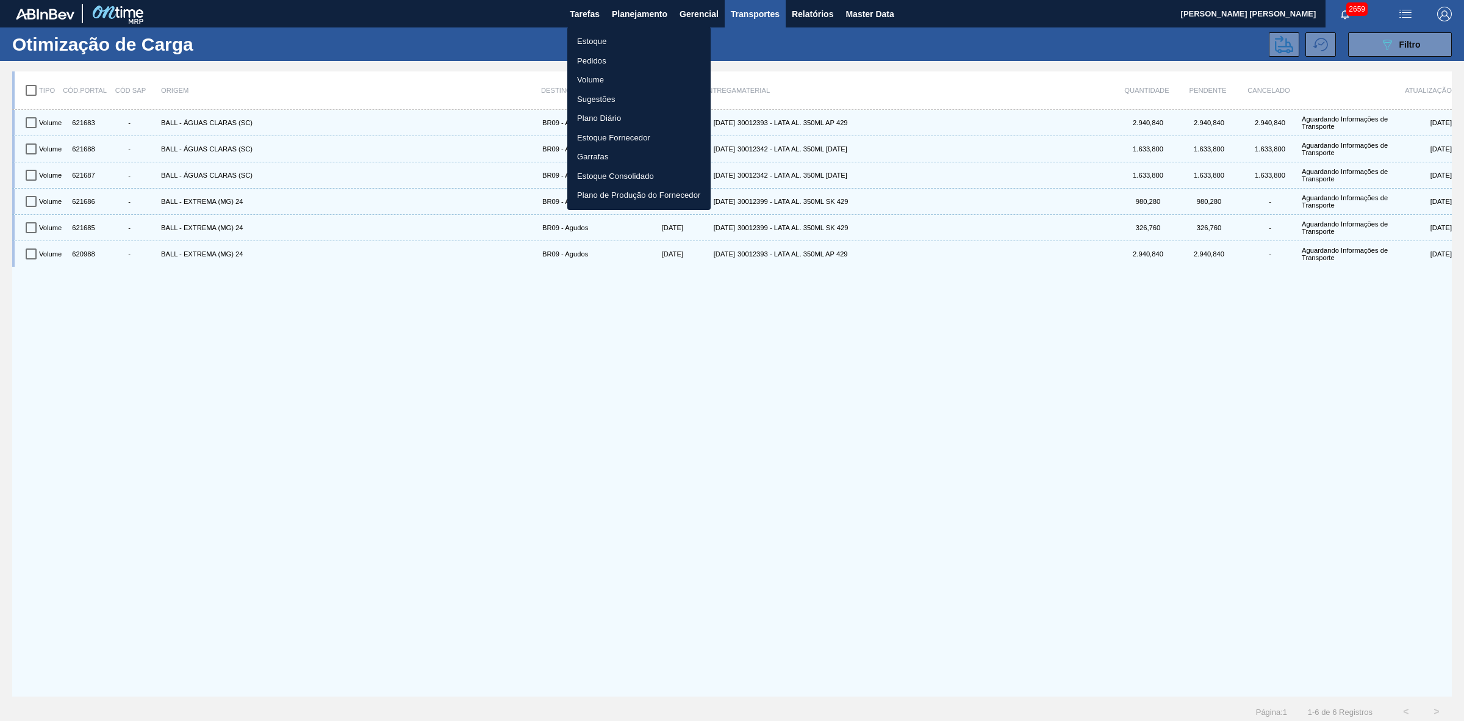
click at [597, 46] on li "Estoque" at bounding box center [638, 42] width 143 height 20
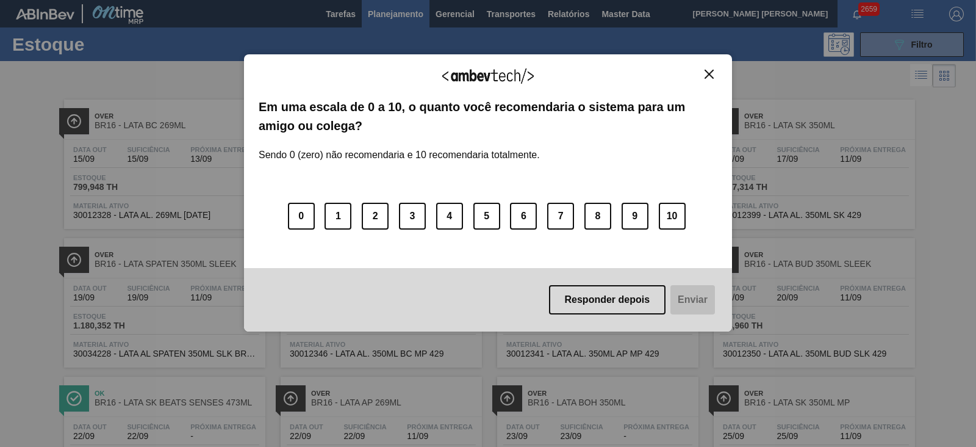
click at [707, 77] on img "Close" at bounding box center [709, 74] width 9 height 9
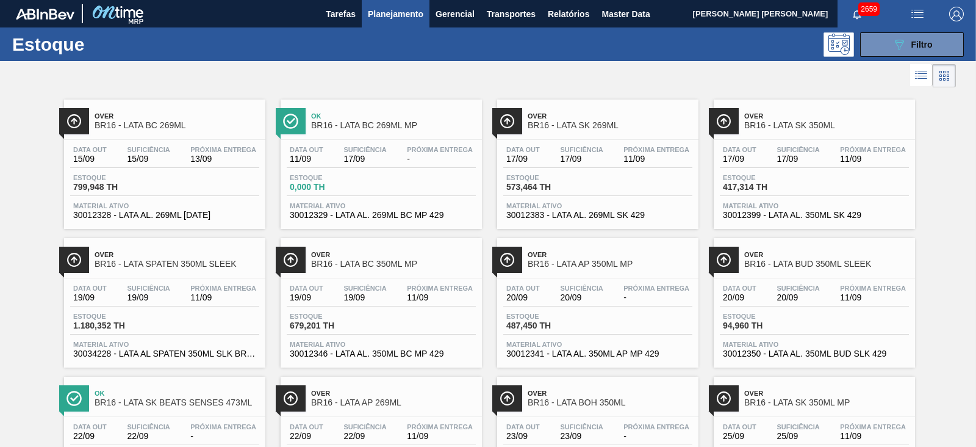
click at [412, 14] on span "Planejamento" at bounding box center [396, 14] width 56 height 15
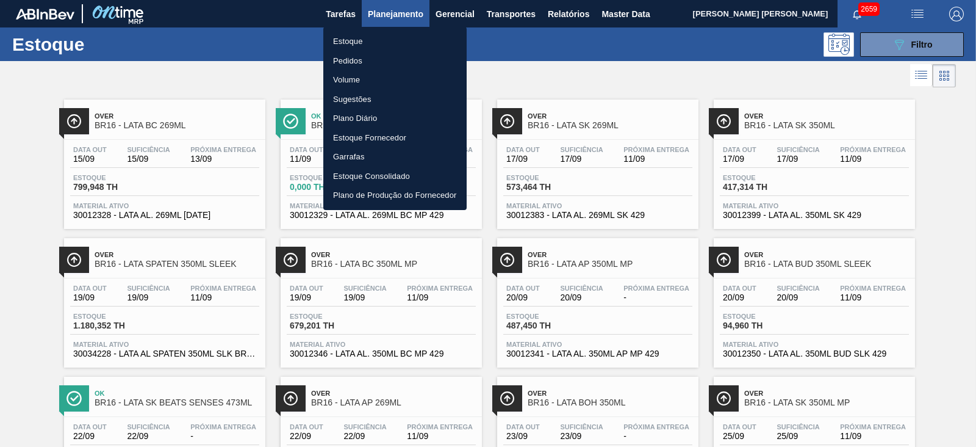
click at [357, 59] on li "Pedidos" at bounding box center [394, 61] width 143 height 20
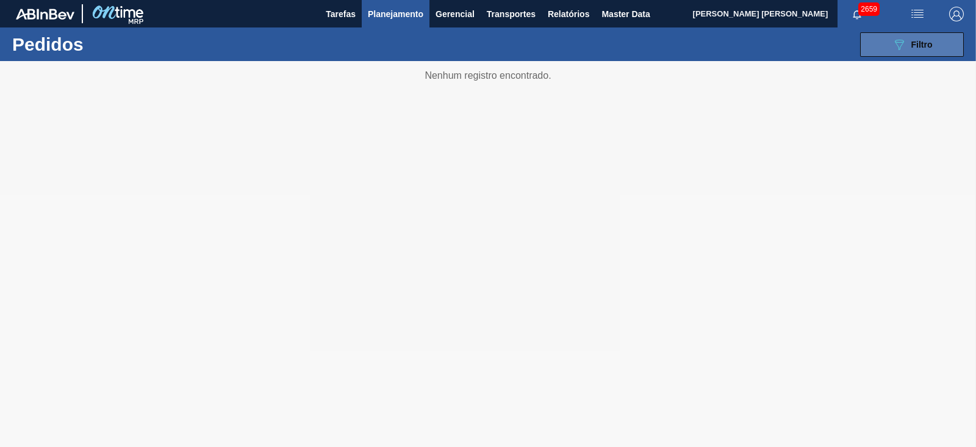
click at [896, 41] on icon at bounding box center [899, 45] width 9 height 10
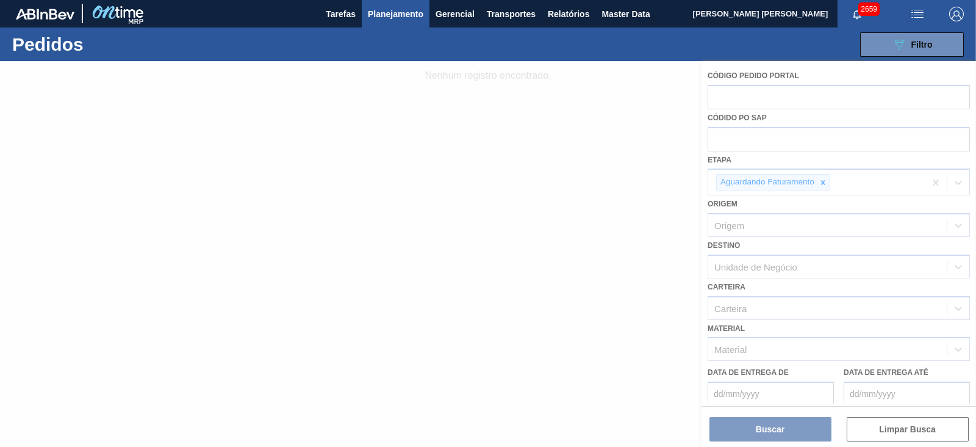
click at [637, 49] on div "089F7B8B-B2A5-4AFE-B5C0-19BA573D28AC Filtro Código Pedido Portal Códido PO SAP …" at bounding box center [579, 44] width 781 height 37
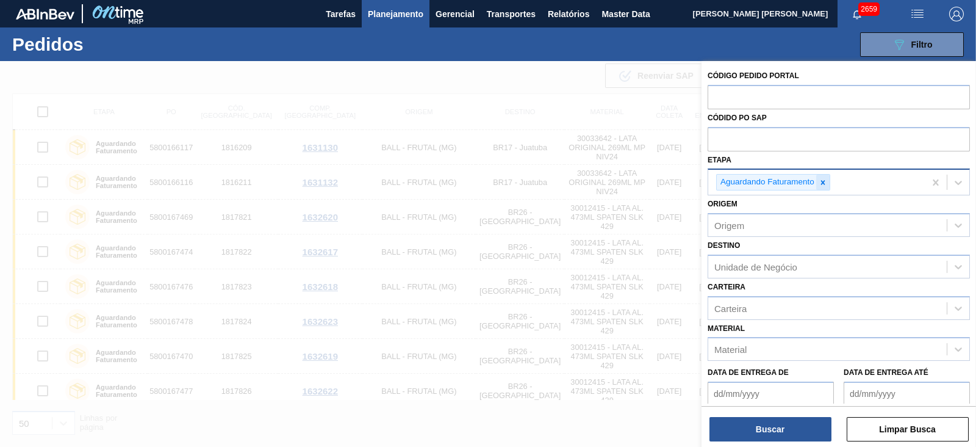
click at [822, 185] on icon at bounding box center [823, 182] width 9 height 9
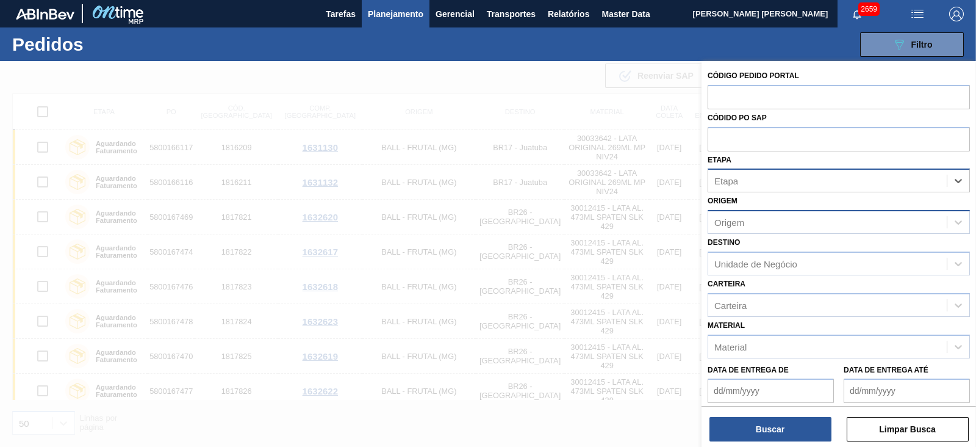
click at [753, 227] on div "Origem" at bounding box center [827, 223] width 239 height 18
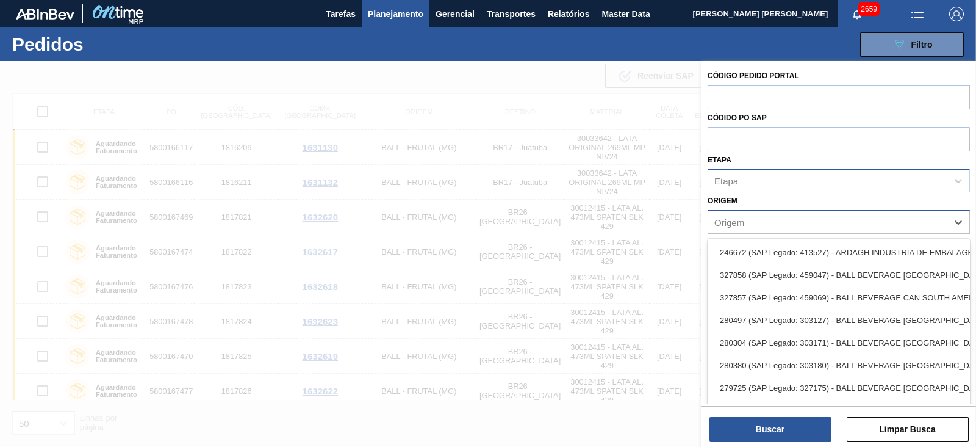
click at [760, 222] on div "Origem" at bounding box center [827, 223] width 239 height 18
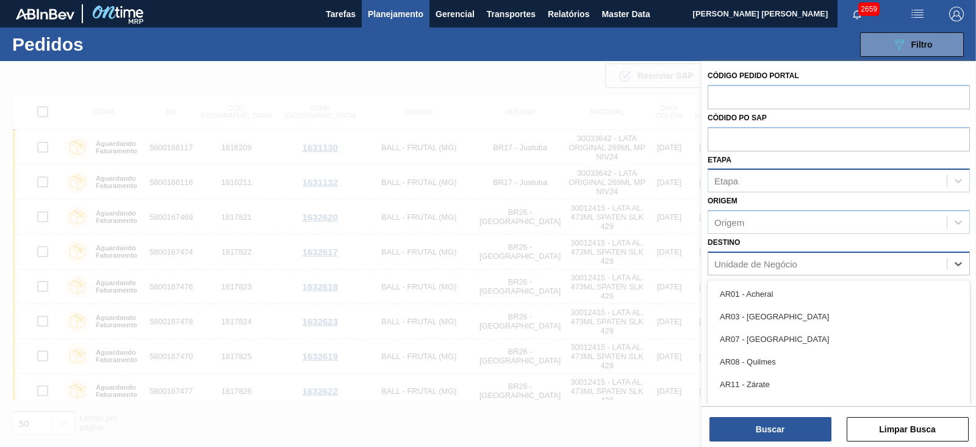
click at [751, 254] on div "Unidade de Negócio" at bounding box center [827, 263] width 239 height 18
type input "21"
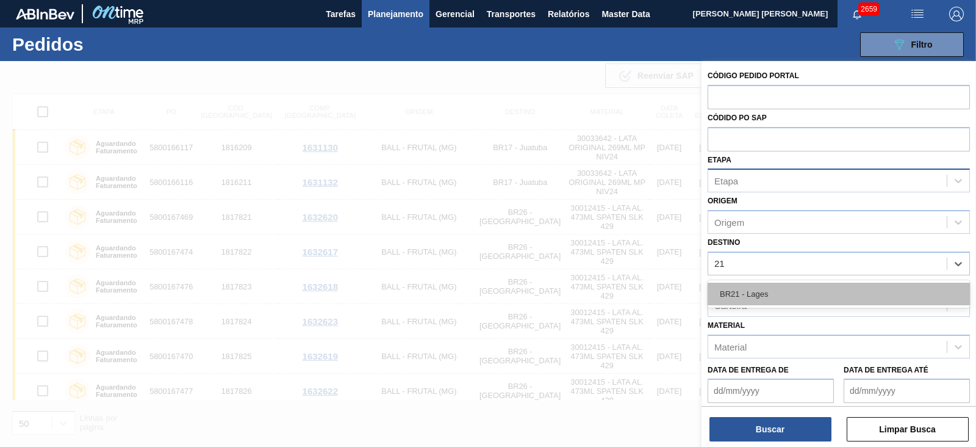
click at [742, 289] on div "BR21 - Lages" at bounding box center [839, 294] width 262 height 23
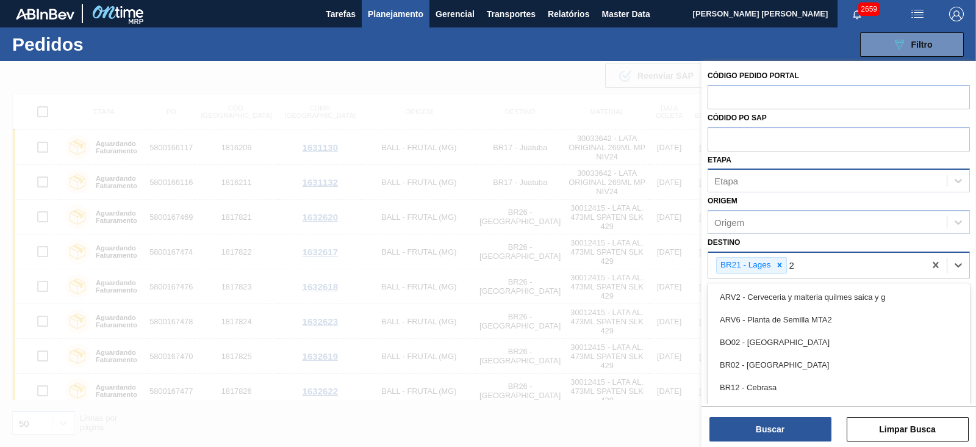
type input "22"
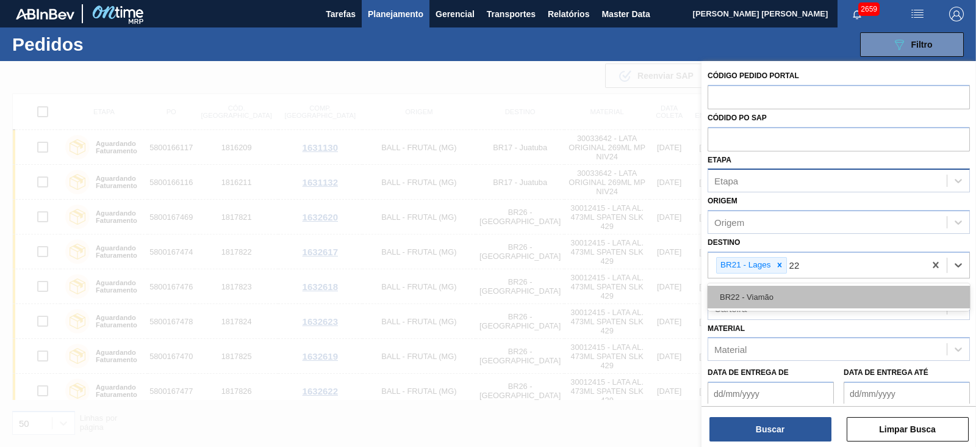
click at [780, 294] on div "BR22 - Viamão" at bounding box center [839, 297] width 262 height 23
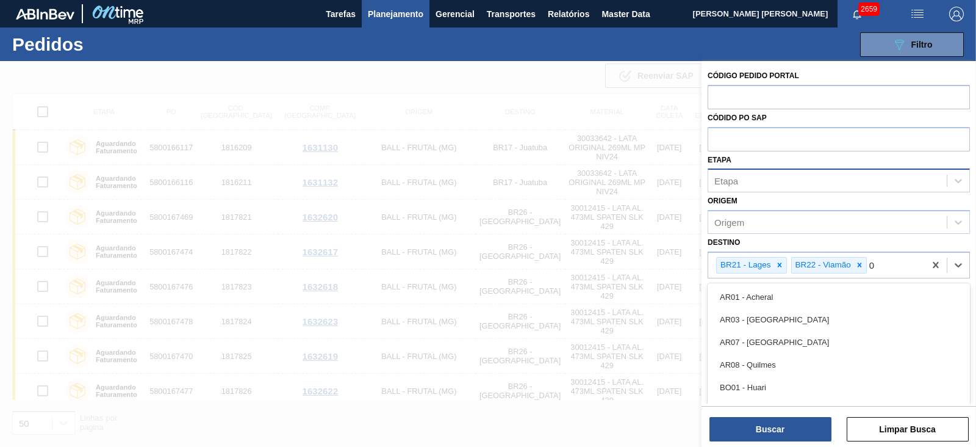
type input "09"
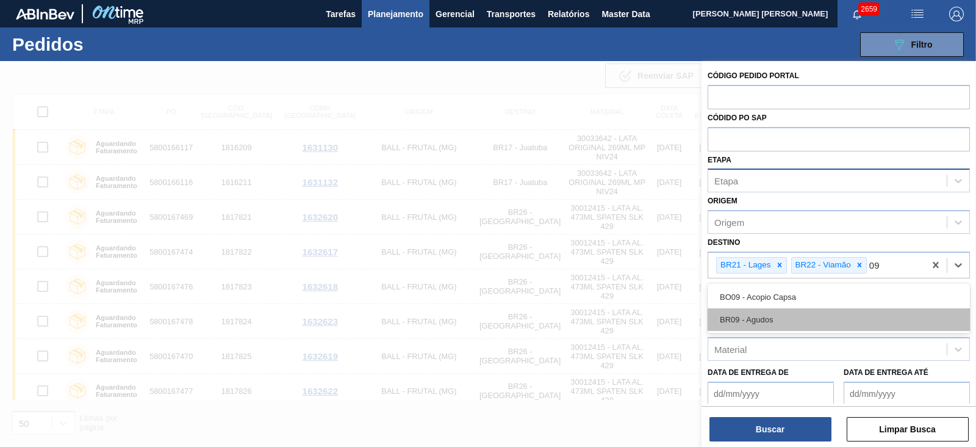
click at [771, 312] on div "BR09 - Agudos" at bounding box center [839, 319] width 262 height 23
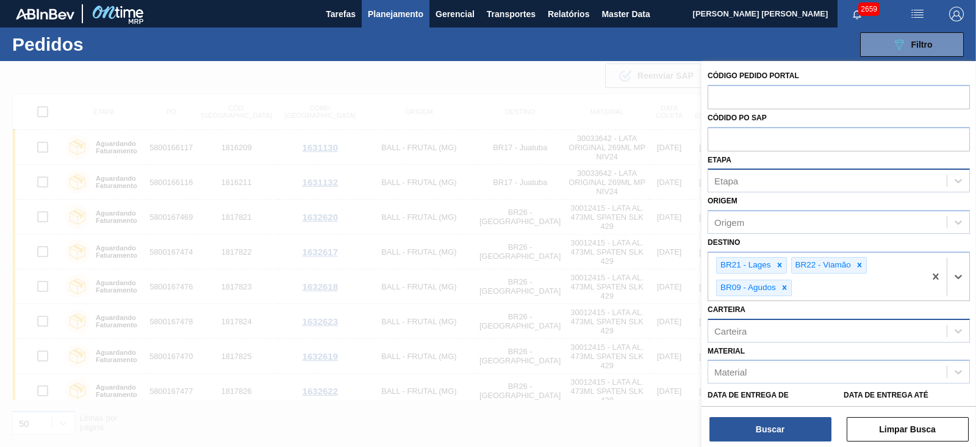
click at [774, 328] on div "Carteira" at bounding box center [827, 331] width 239 height 18
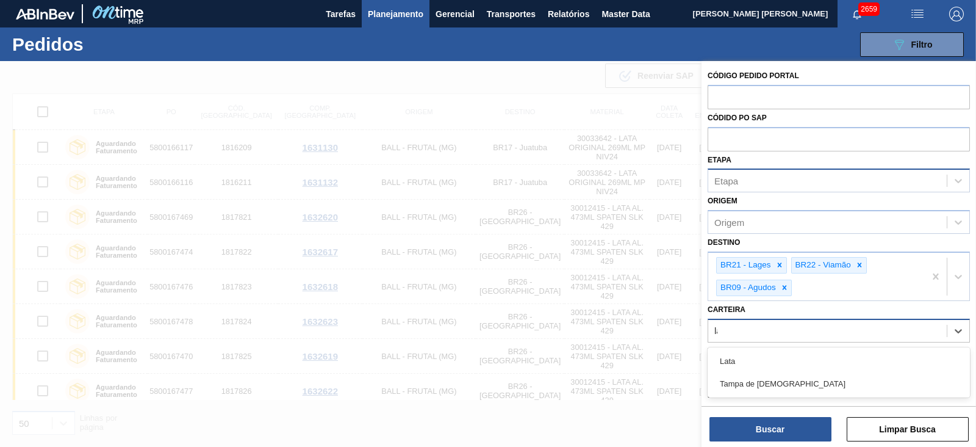
type input "lata"
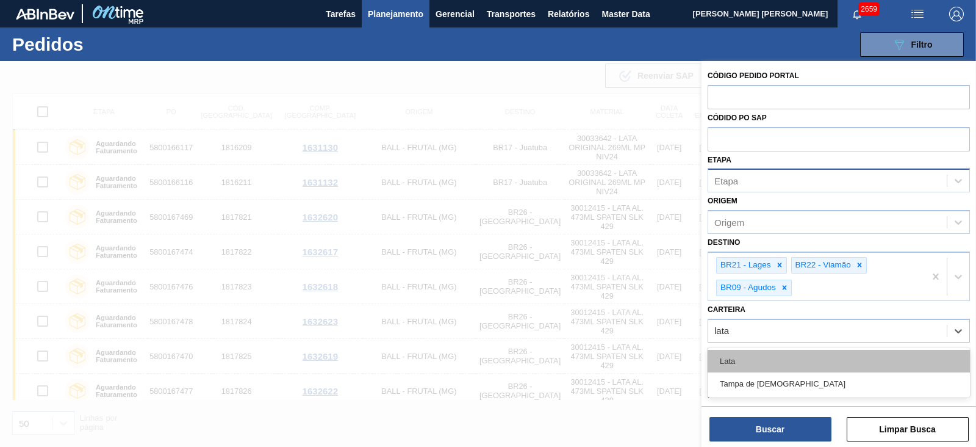
click at [759, 358] on div "Lata" at bounding box center [839, 361] width 262 height 23
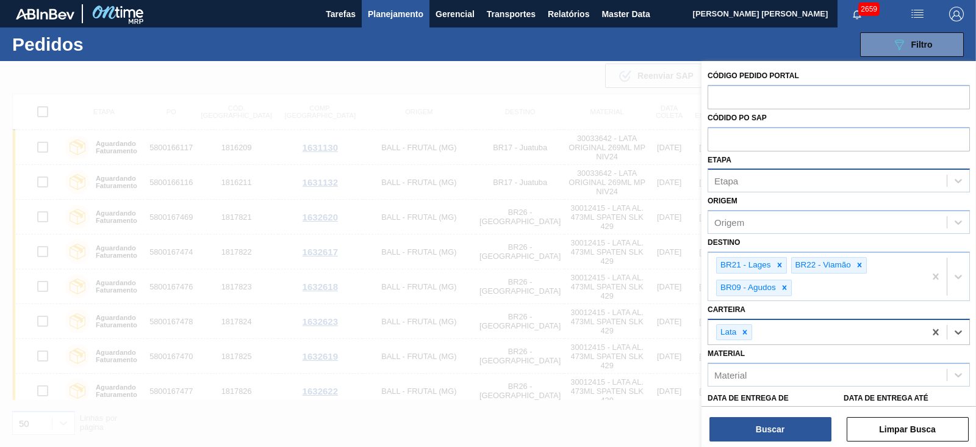
scroll to position [92, 0]
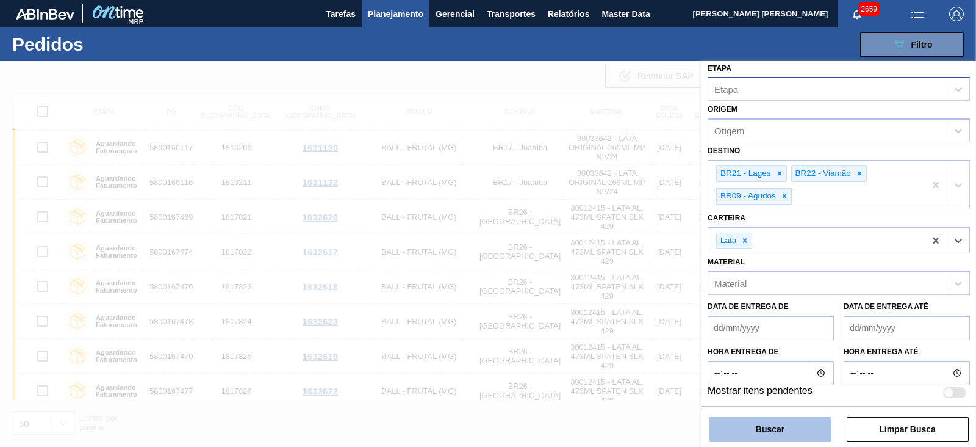
click at [799, 428] on button "Buscar" at bounding box center [771, 429] width 122 height 24
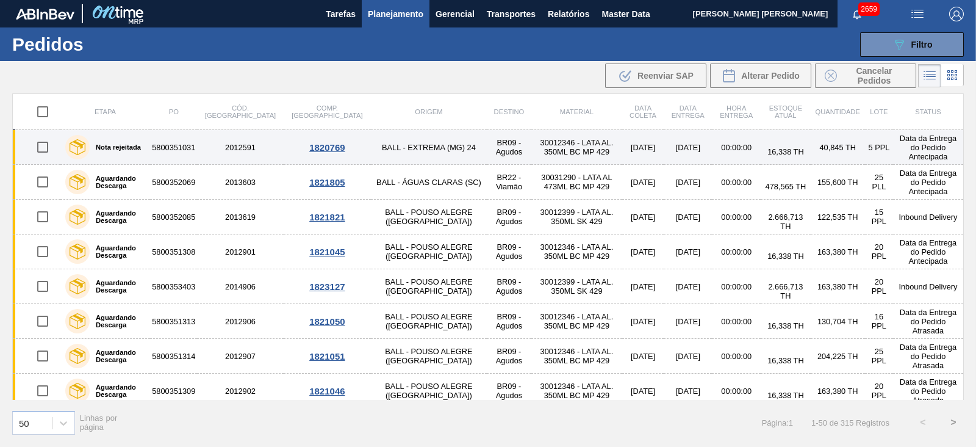
click at [40, 146] on input "checkbox" at bounding box center [43, 147] width 26 height 26
checkbox input "true"
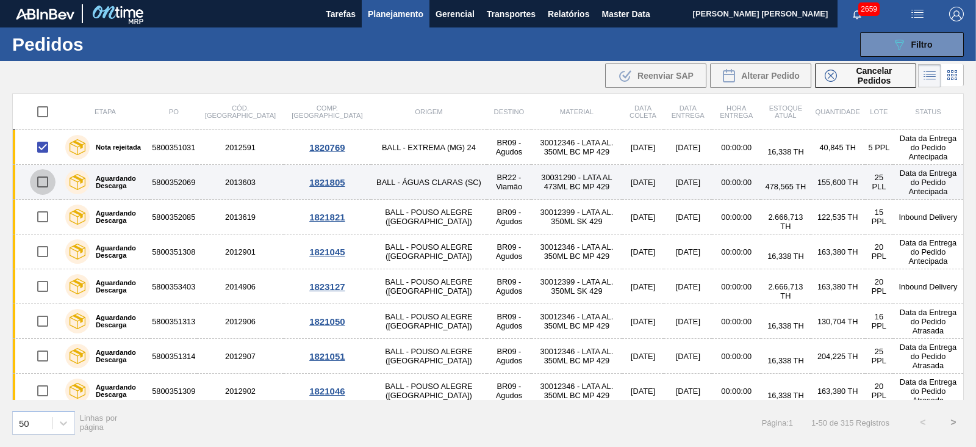
click at [42, 184] on input "checkbox" at bounding box center [43, 182] width 26 height 26
checkbox input "true"
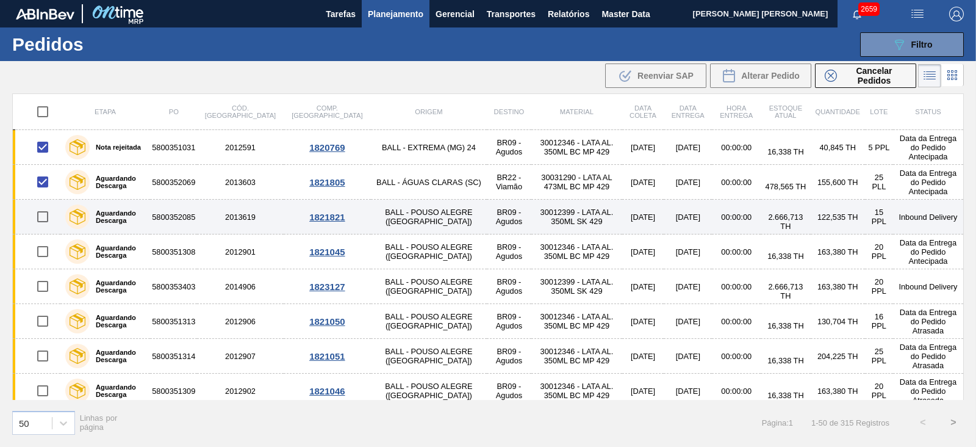
click at [45, 200] on td at bounding box center [37, 217] width 48 height 35
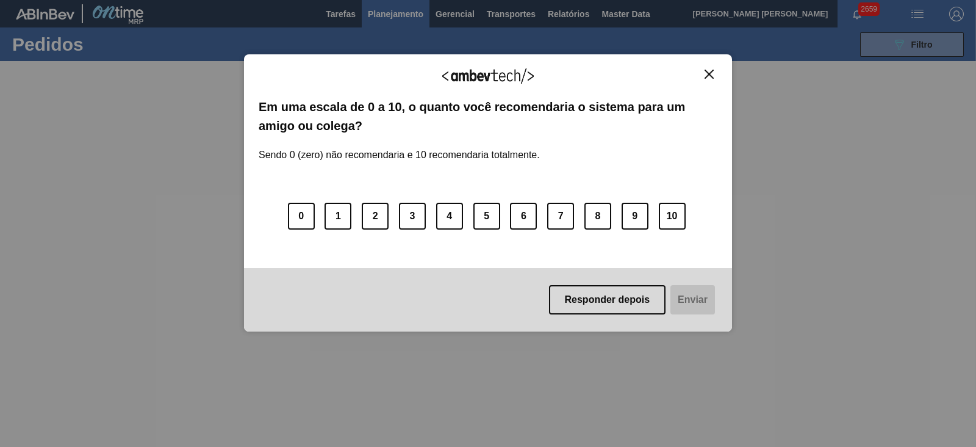
click at [708, 73] on img "Close" at bounding box center [709, 74] width 9 height 9
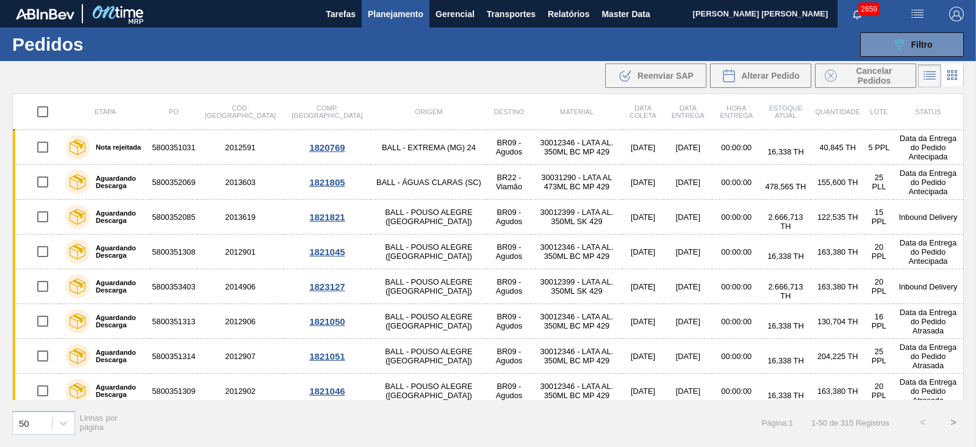
click at [46, 113] on input "checkbox" at bounding box center [43, 112] width 26 height 26
checkbox input "true"
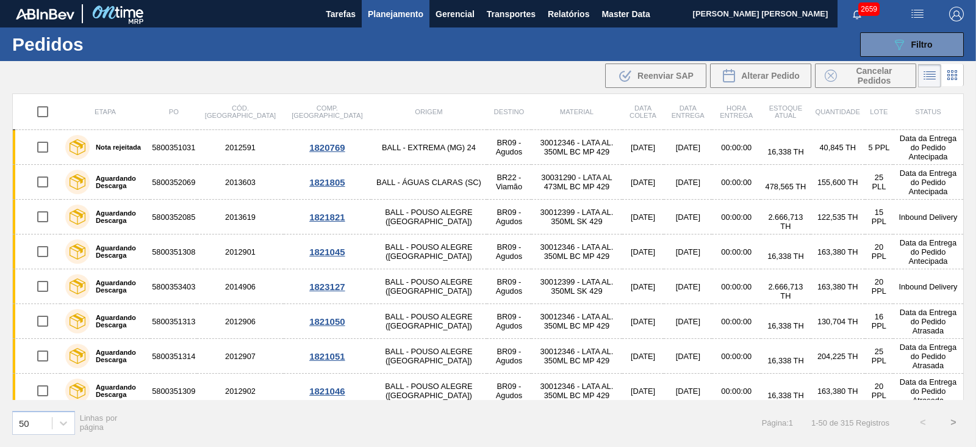
checkbox input "true"
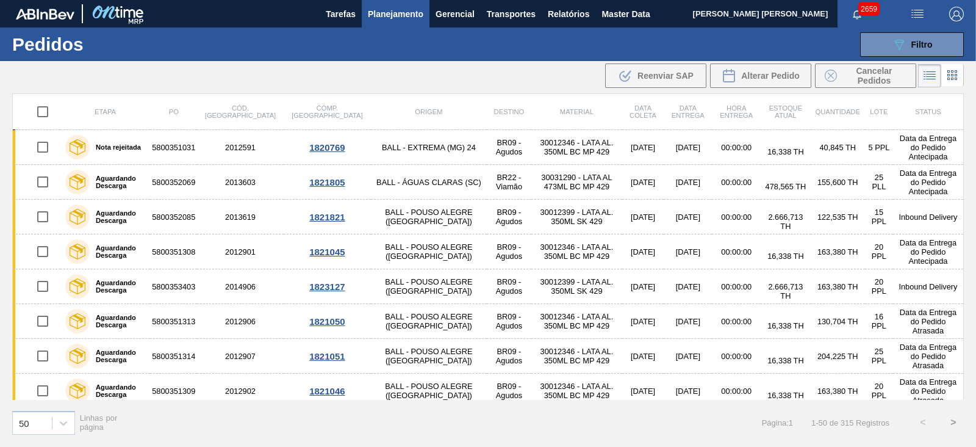
checkbox input "true"
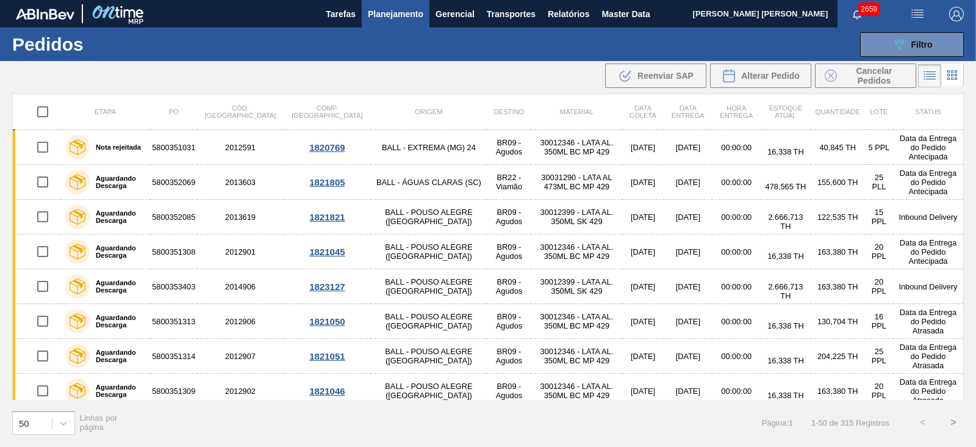
checkbox input "true"
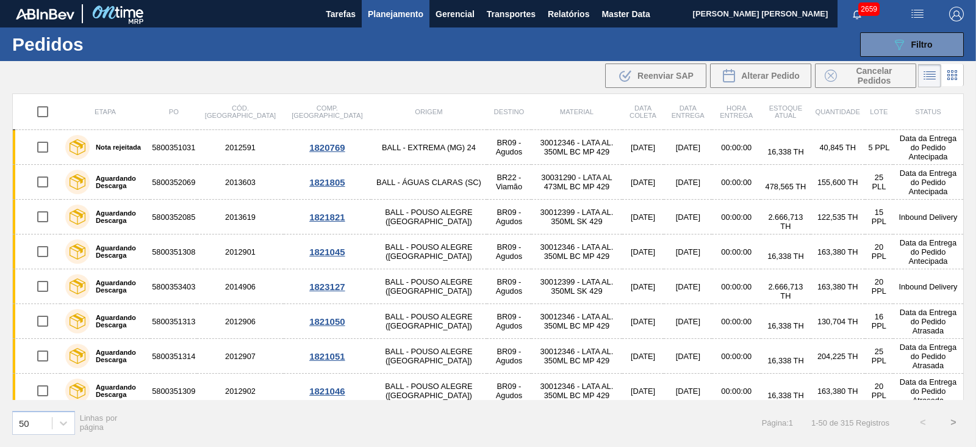
checkbox input "true"
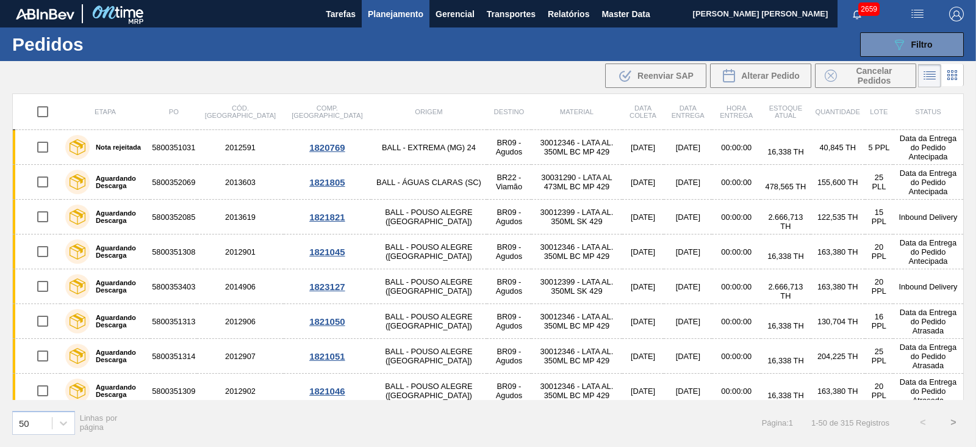
checkbox input "true"
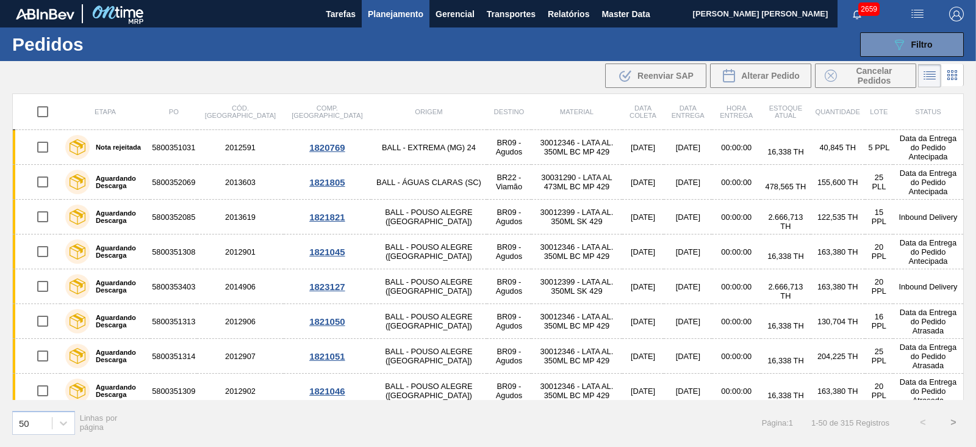
checkbox input "true"
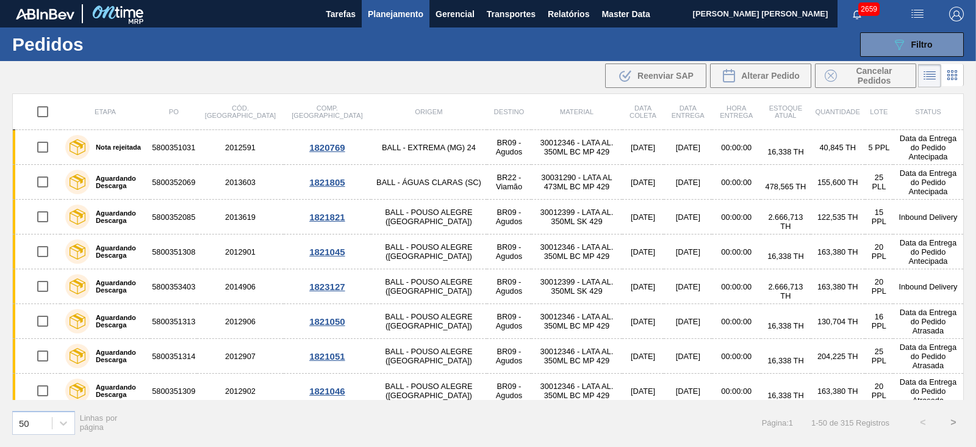
checkbox input "true"
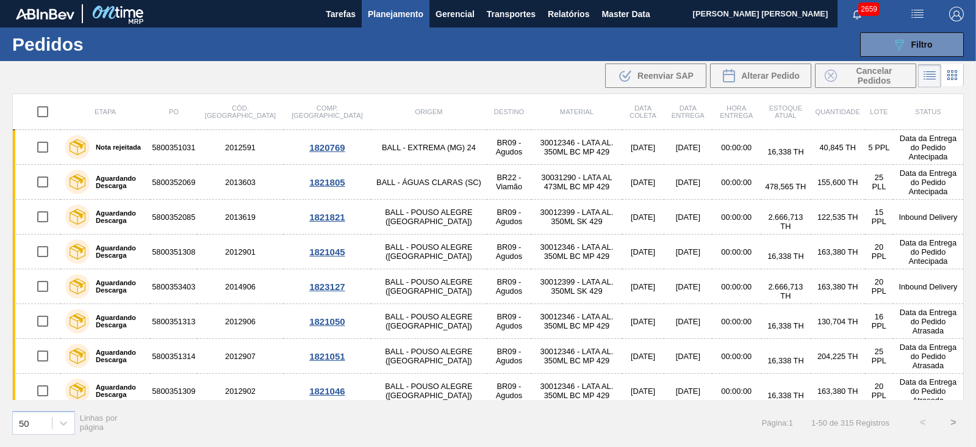
checkbox input "true"
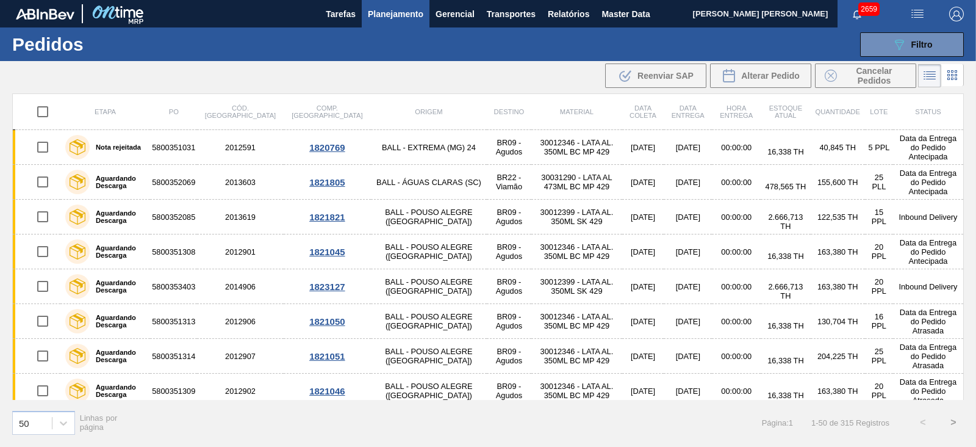
checkbox input "true"
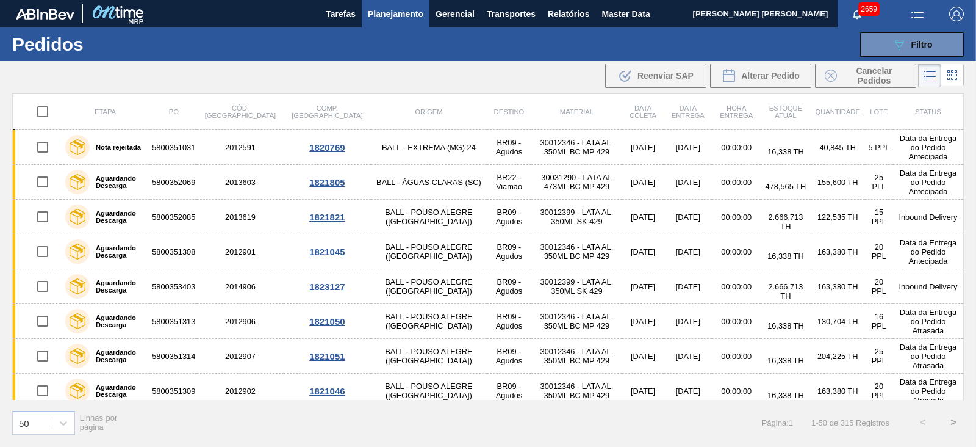
checkbox input "true"
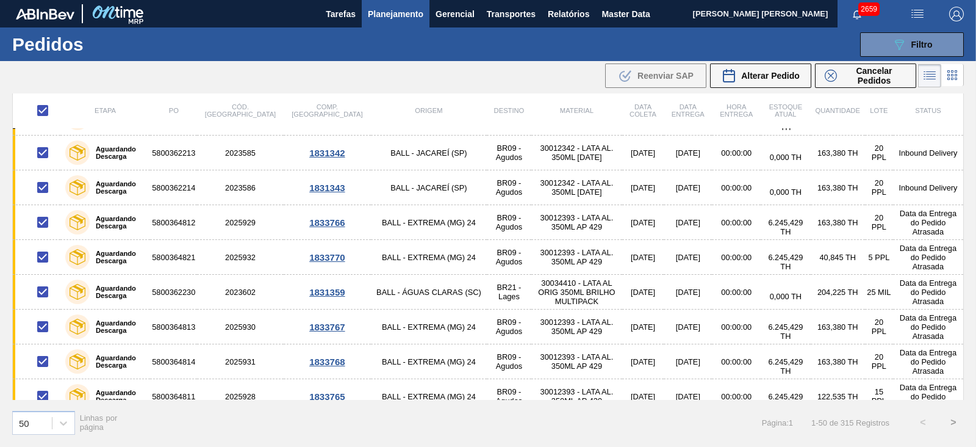
scroll to position [1464, 0]
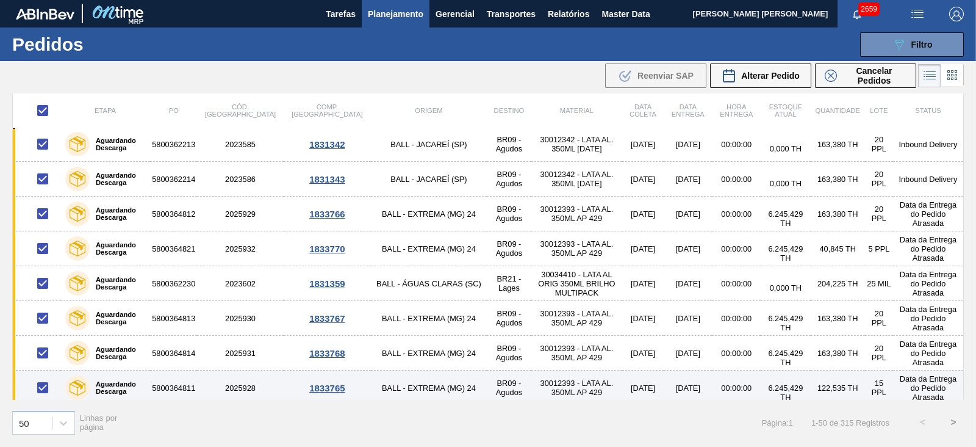
click at [45, 378] on input "checkbox" at bounding box center [43, 388] width 26 height 26
checkbox input "false"
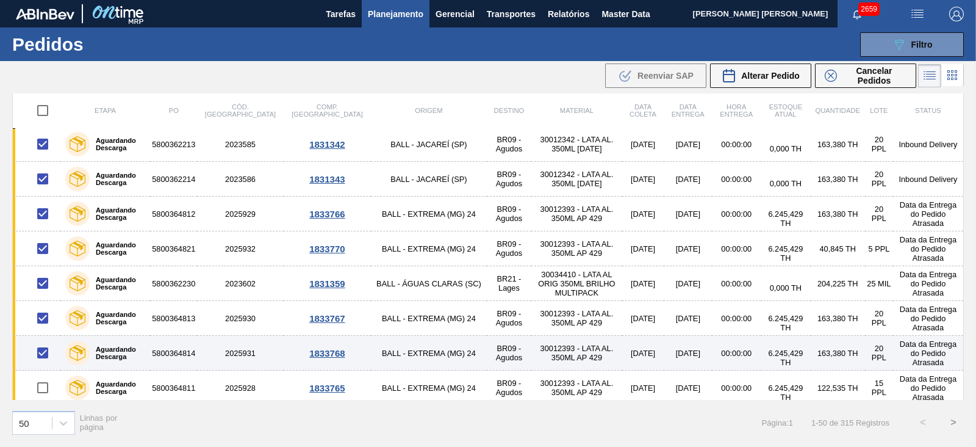
click at [46, 347] on input "checkbox" at bounding box center [43, 353] width 26 height 26
checkbox input "false"
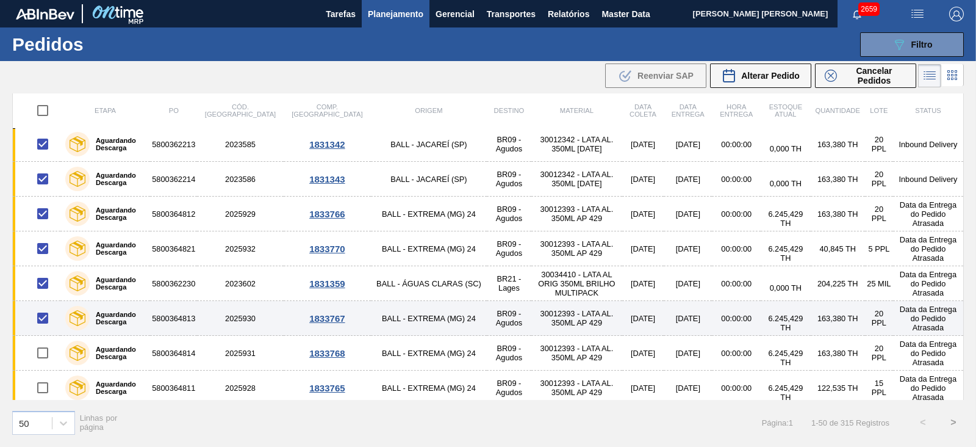
click at [40, 319] on input "checkbox" at bounding box center [43, 318] width 26 height 26
checkbox input "false"
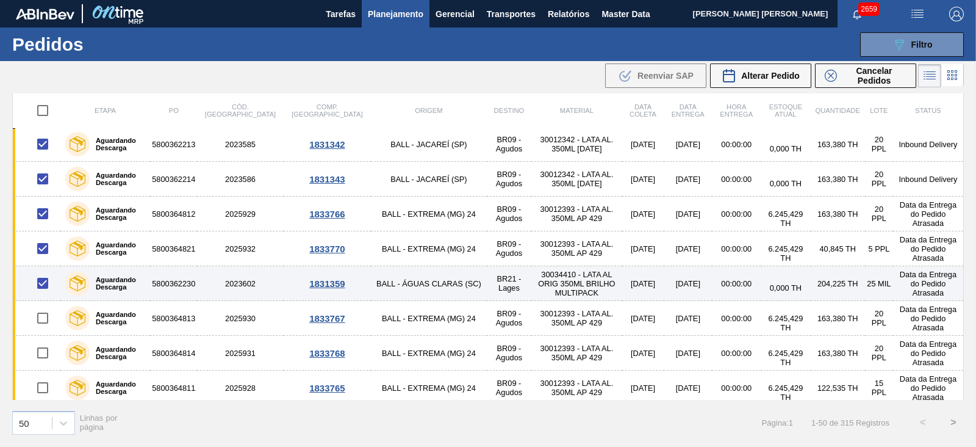
click at [48, 279] on input "checkbox" at bounding box center [43, 283] width 26 height 26
checkbox input "false"
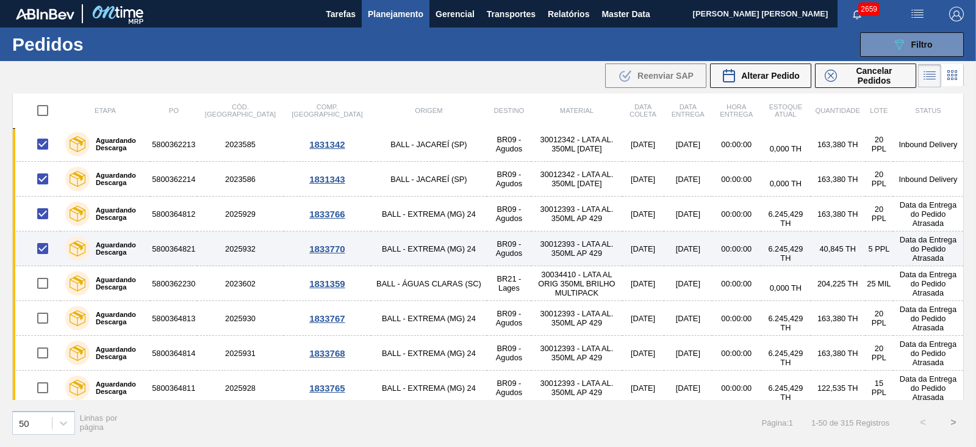
click at [43, 239] on input "checkbox" at bounding box center [43, 249] width 26 height 26
checkbox input "false"
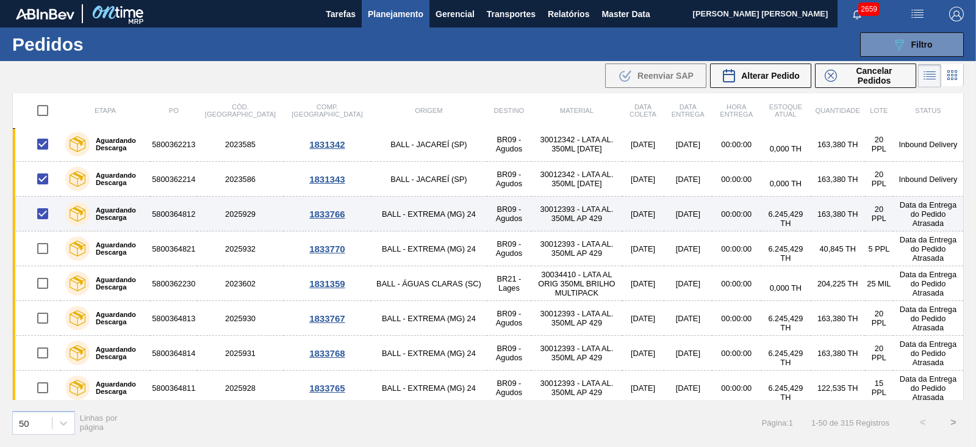
click at [44, 206] on input "checkbox" at bounding box center [43, 214] width 26 height 26
checkbox input "false"
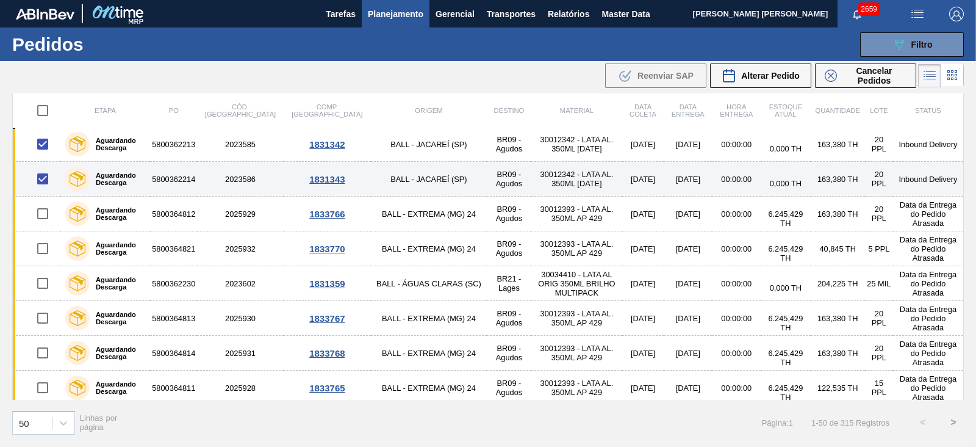
click at [40, 169] on input "checkbox" at bounding box center [43, 179] width 26 height 26
click at [40, 174] on input "checkbox" at bounding box center [43, 179] width 26 height 26
checkbox input "false"
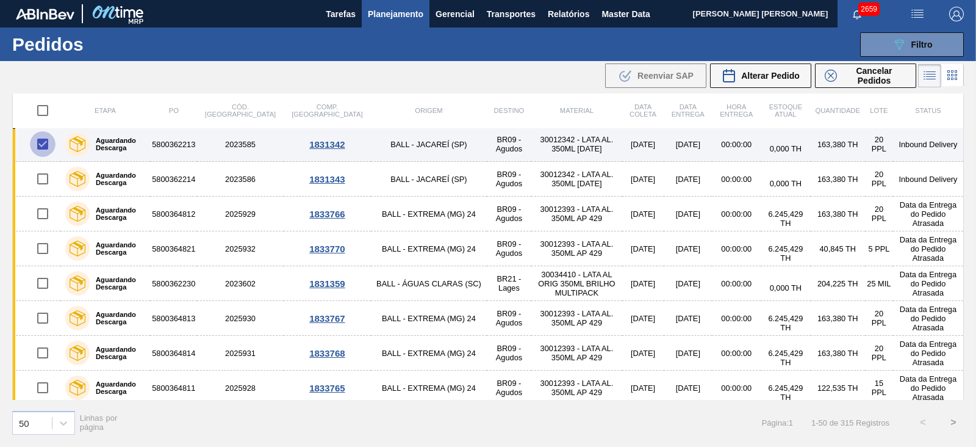
click at [40, 143] on input "checkbox" at bounding box center [43, 144] width 26 height 26
checkbox input "false"
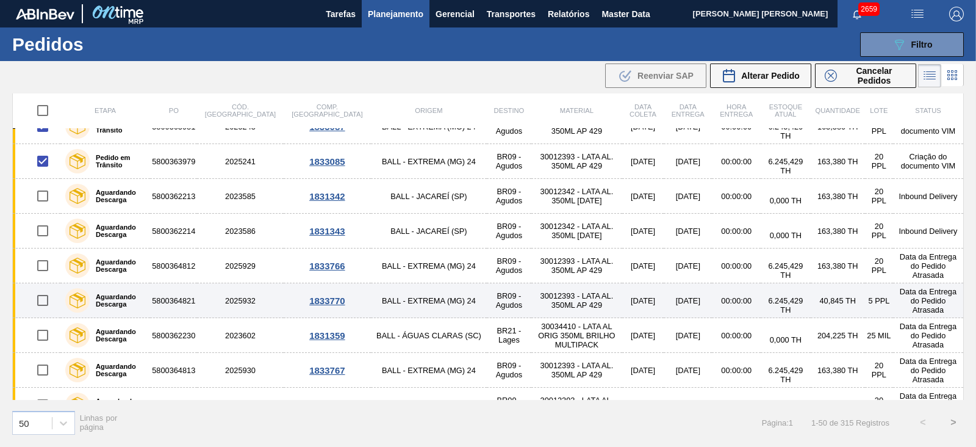
scroll to position [1388, 0]
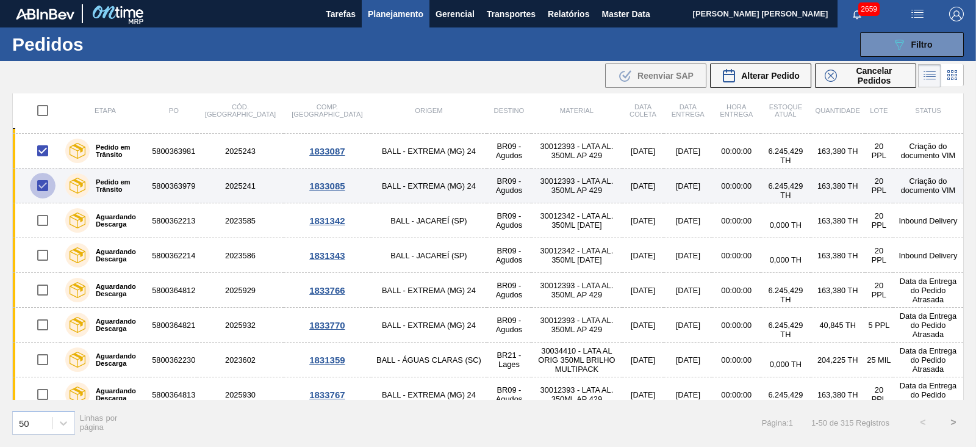
click at [38, 184] on input "checkbox" at bounding box center [43, 186] width 26 height 26
checkbox input "false"
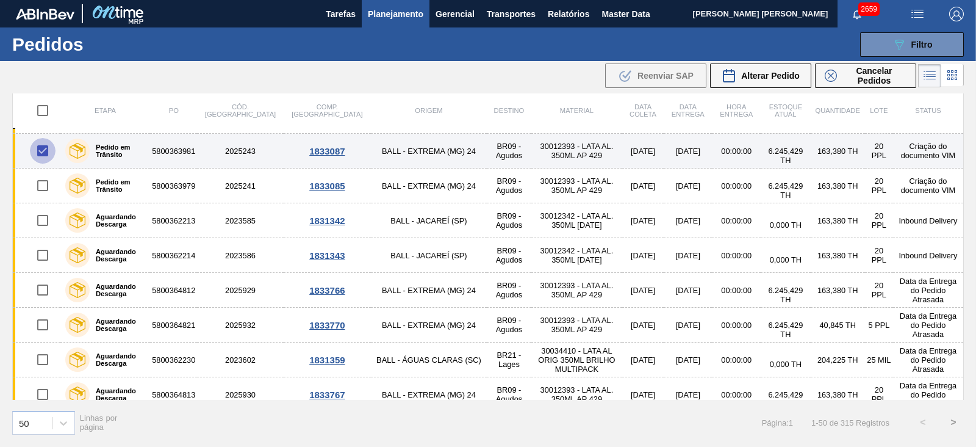
click at [46, 143] on input "checkbox" at bounding box center [43, 151] width 26 height 26
checkbox input "false"
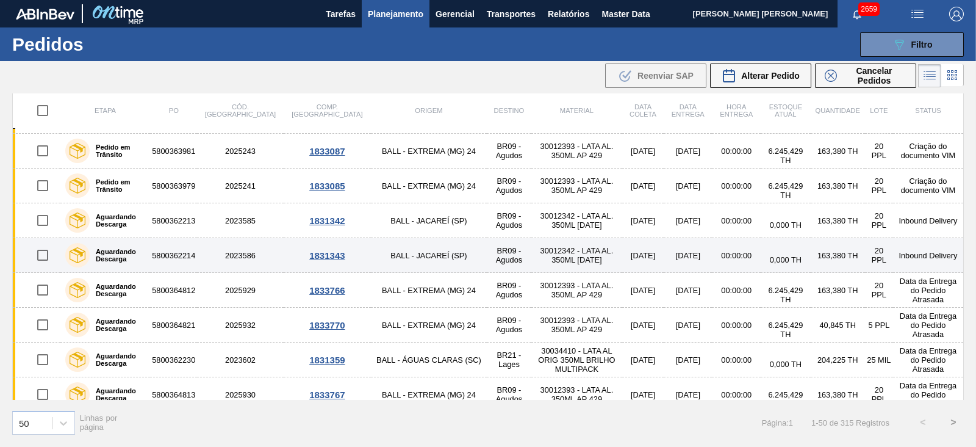
scroll to position [1311, 0]
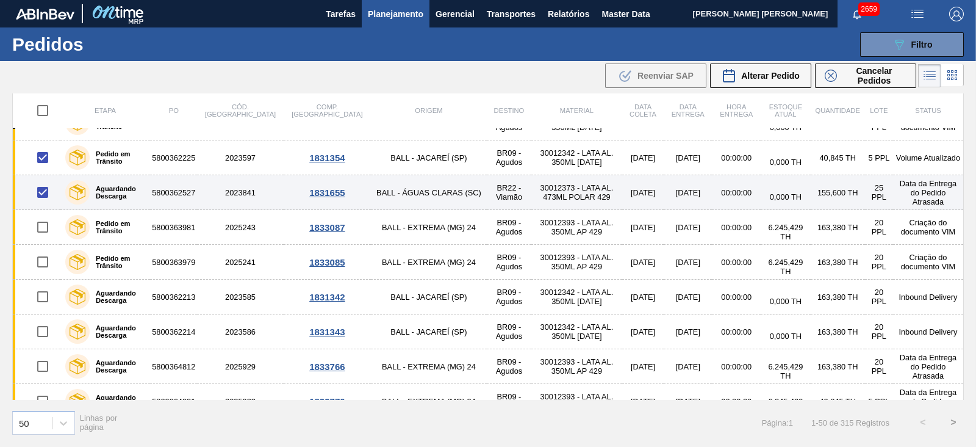
click at [43, 189] on input "checkbox" at bounding box center [43, 192] width 26 height 26
checkbox input "false"
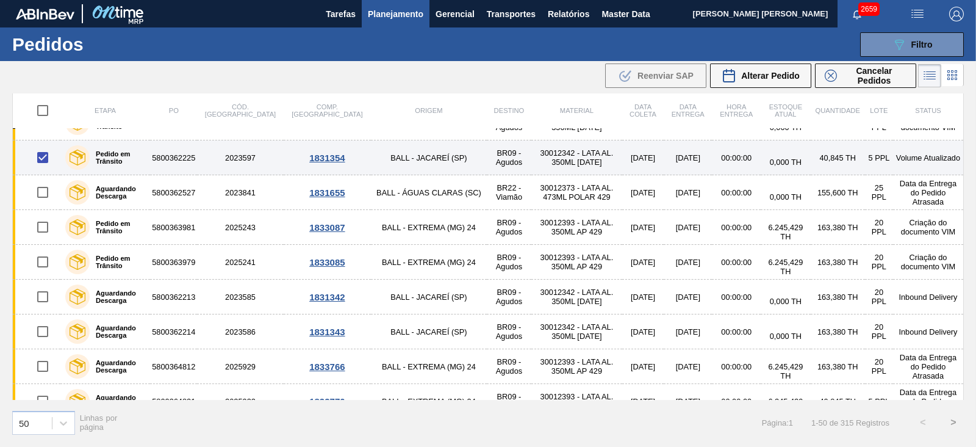
click at [44, 156] on input "checkbox" at bounding box center [43, 158] width 26 height 26
checkbox input "false"
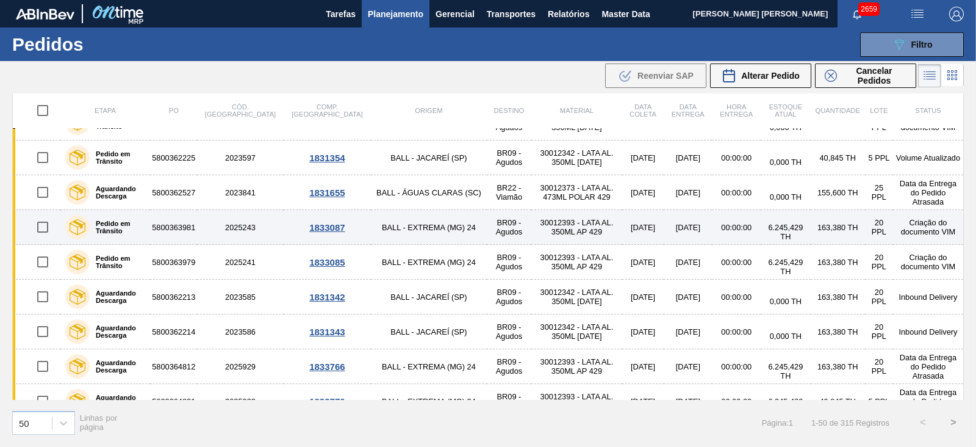
scroll to position [1235, 0]
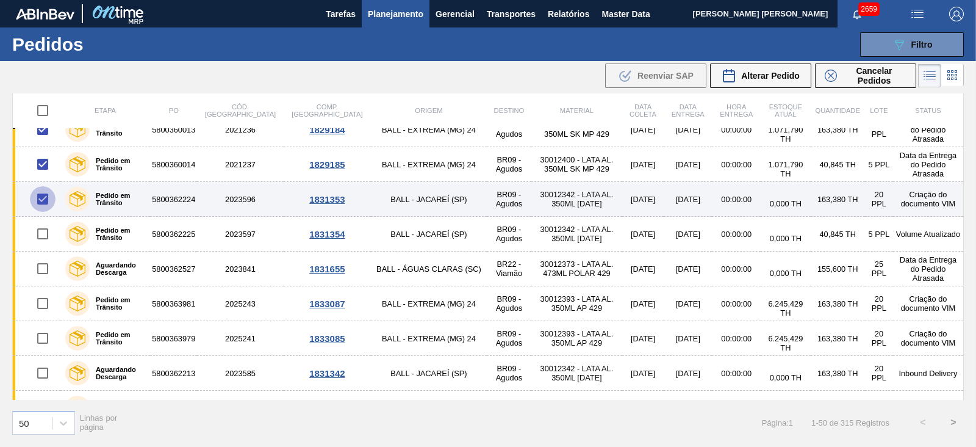
click at [44, 197] on input "checkbox" at bounding box center [43, 199] width 26 height 26
checkbox input "false"
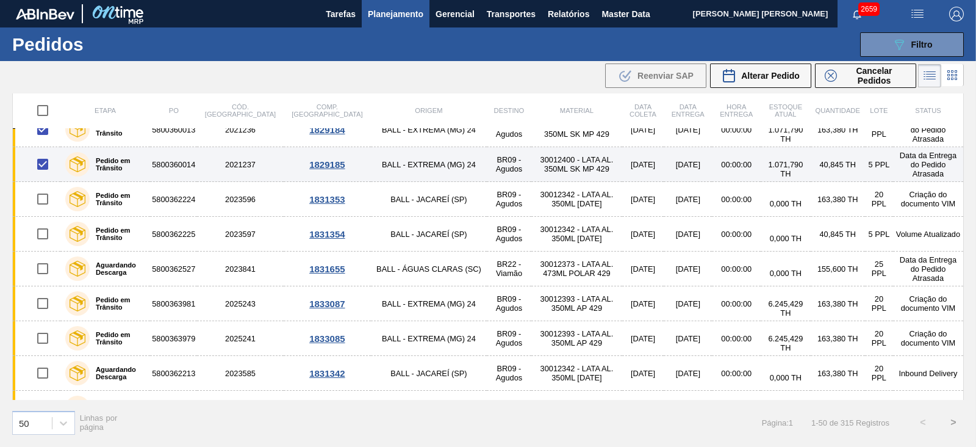
click at [42, 167] on input "checkbox" at bounding box center [43, 164] width 26 height 26
checkbox input "false"
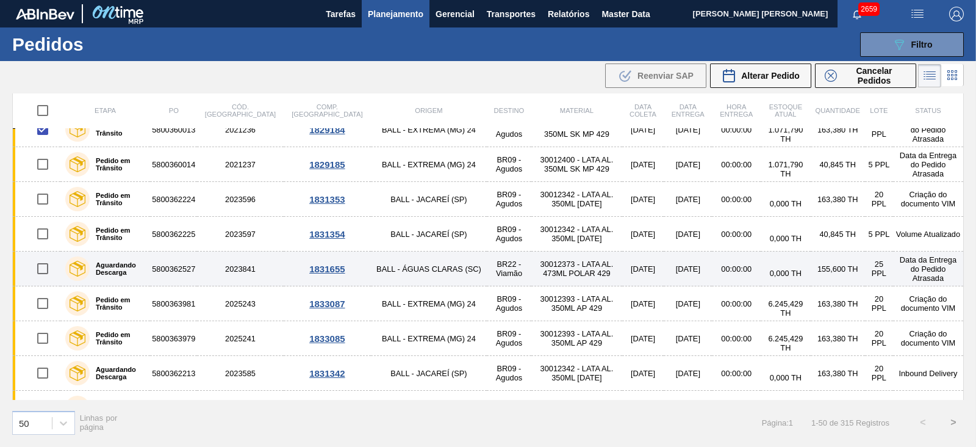
scroll to position [1159, 0]
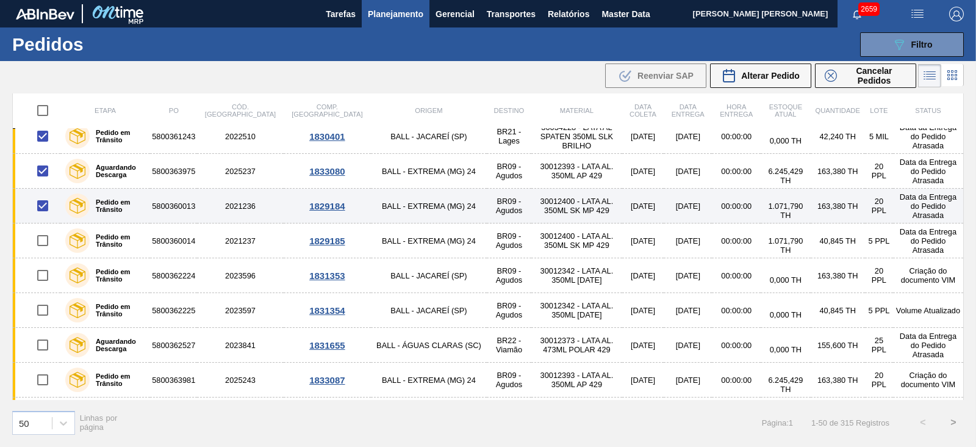
click at [41, 203] on input "checkbox" at bounding box center [43, 206] width 26 height 26
checkbox input "false"
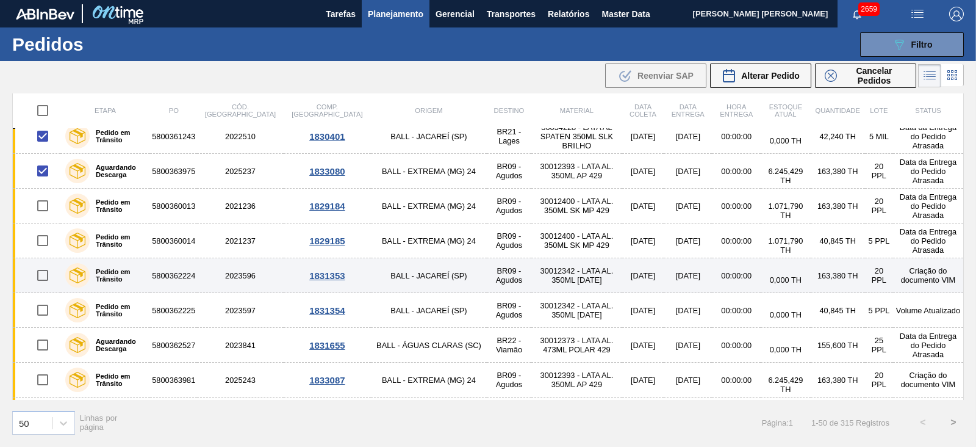
scroll to position [1082, 0]
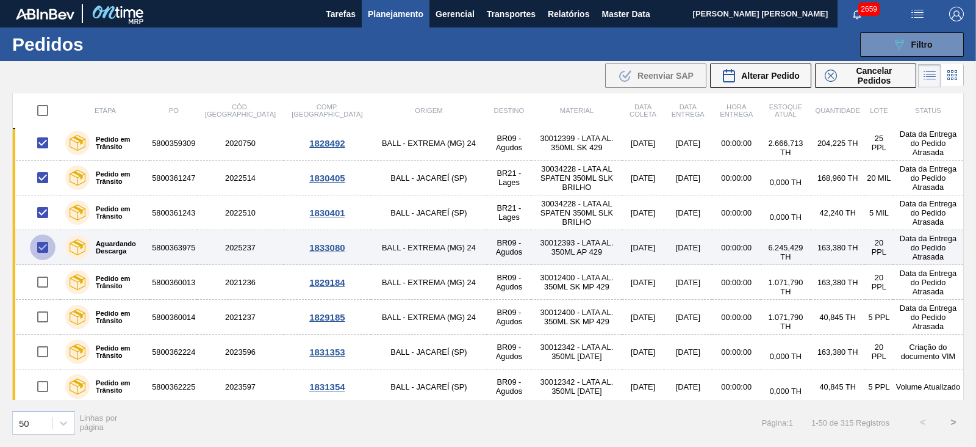
click at [43, 241] on input "checkbox" at bounding box center [43, 247] width 26 height 26
checkbox input "false"
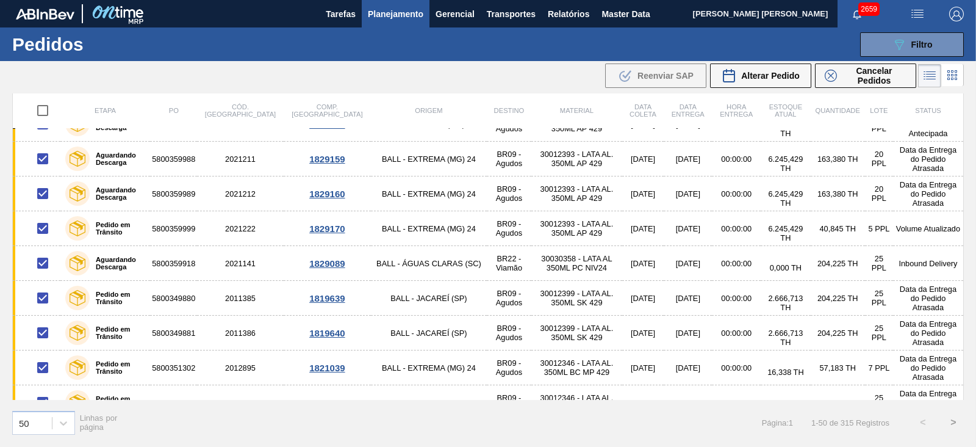
scroll to position [625, 0]
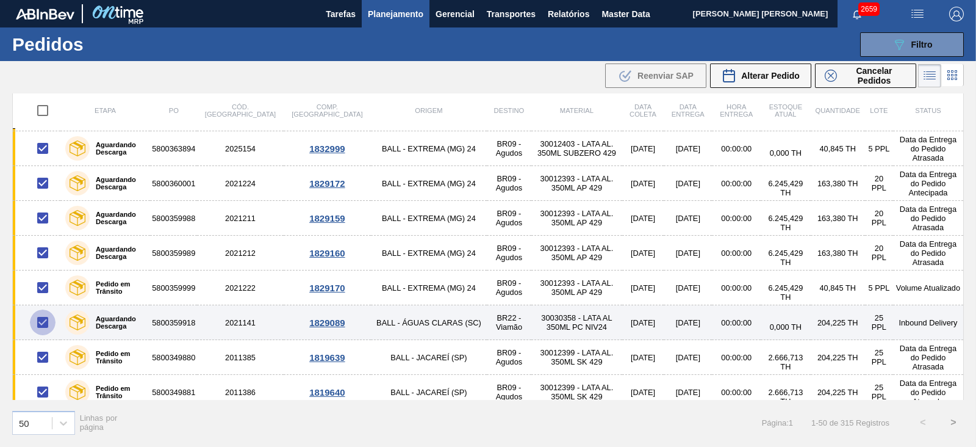
click at [39, 320] on input "checkbox" at bounding box center [43, 322] width 26 height 26
checkbox input "false"
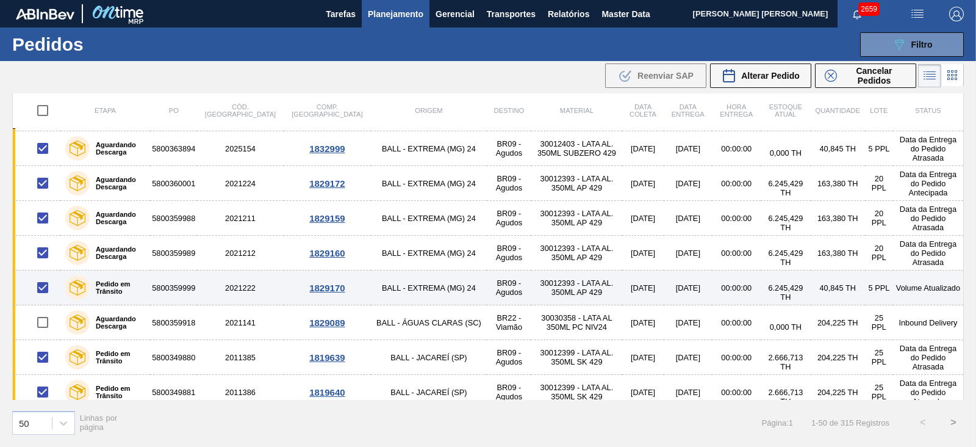
click at [42, 287] on input "checkbox" at bounding box center [43, 288] width 26 height 26
checkbox input "false"
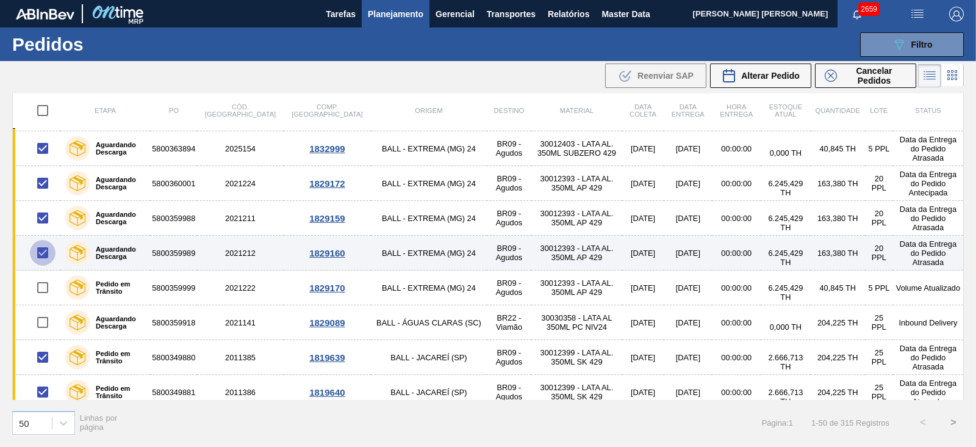
click at [42, 253] on input "checkbox" at bounding box center [43, 253] width 26 height 26
checkbox input "false"
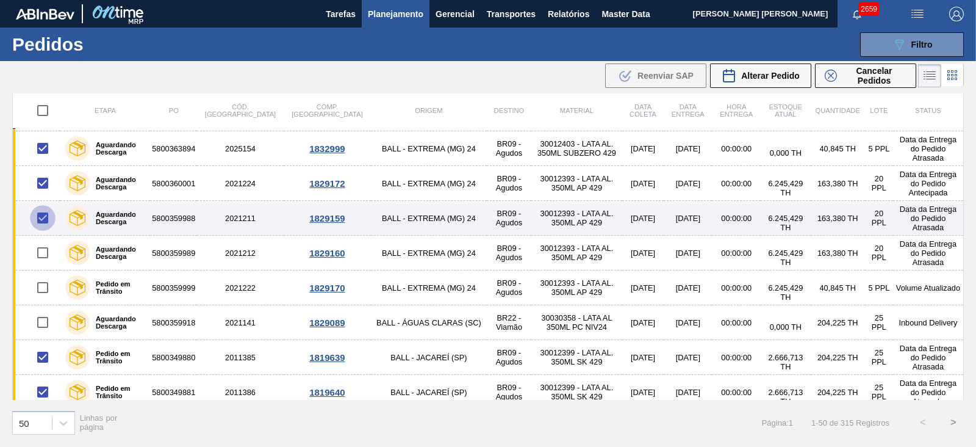
click at [41, 214] on input "checkbox" at bounding box center [43, 218] width 26 height 26
checkbox input "false"
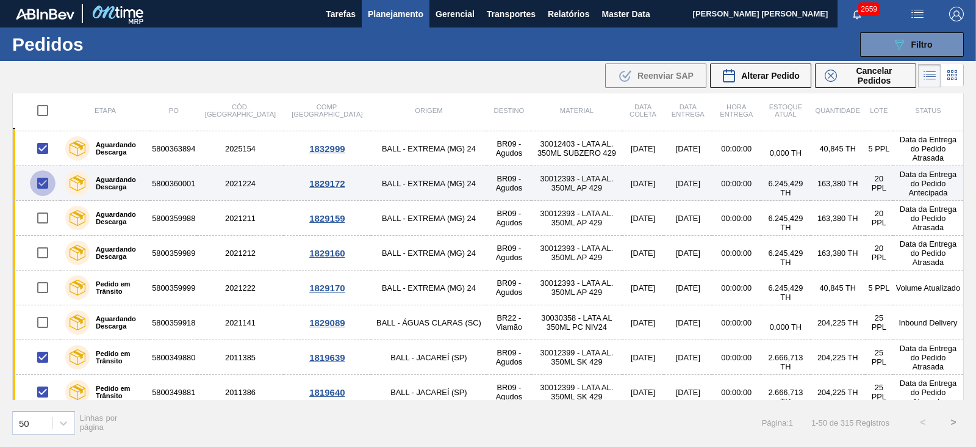
click at [41, 183] on input "checkbox" at bounding box center [43, 183] width 26 height 26
checkbox input "false"
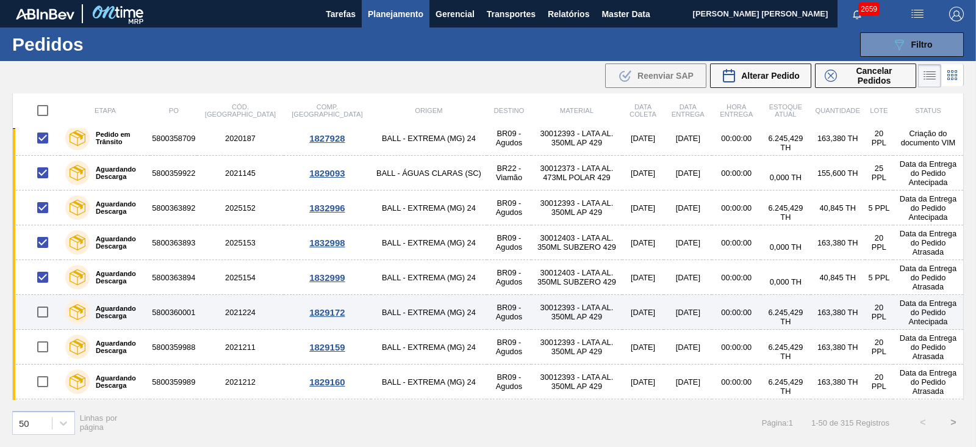
scroll to position [472, 0]
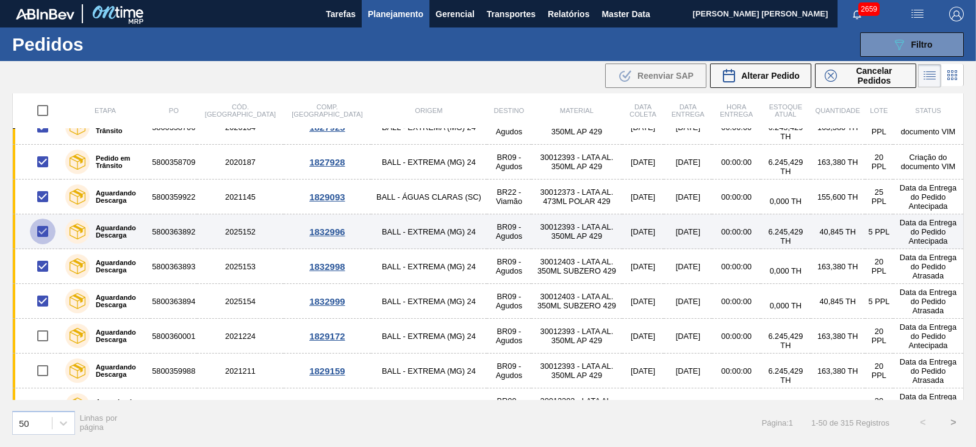
click at [46, 225] on input "checkbox" at bounding box center [43, 231] width 26 height 26
checkbox input "false"
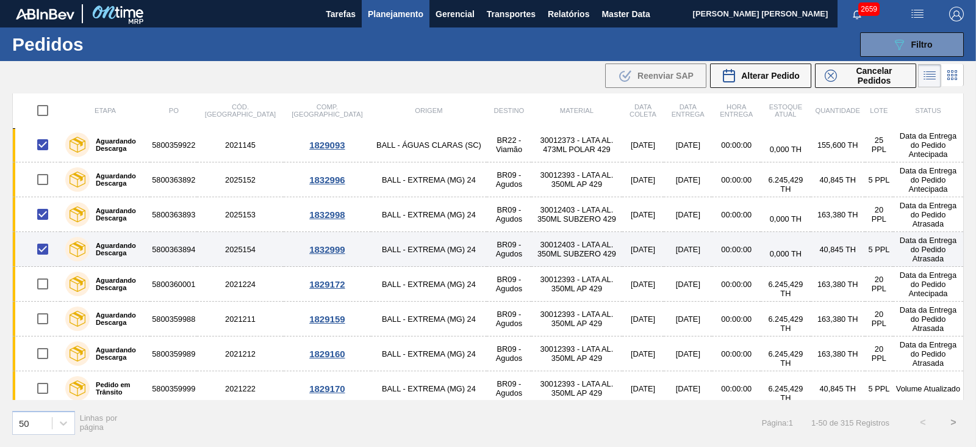
scroll to position [549, 0]
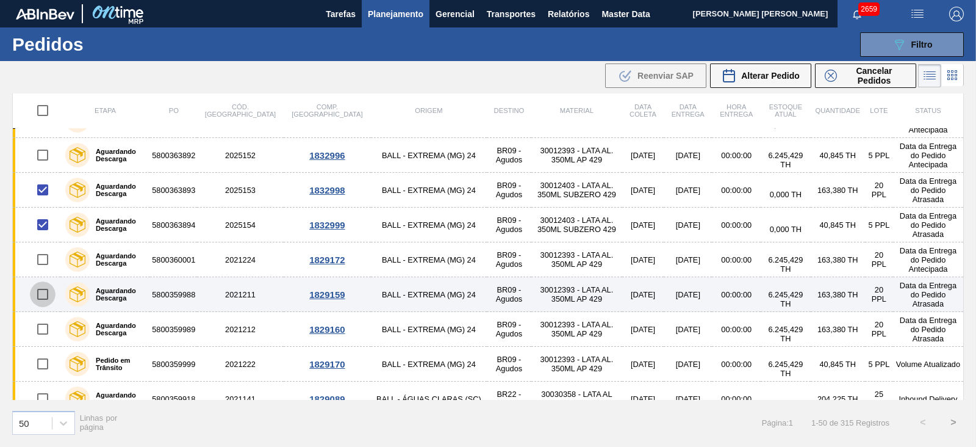
click at [40, 289] on input "checkbox" at bounding box center [43, 294] width 26 height 26
checkbox input "true"
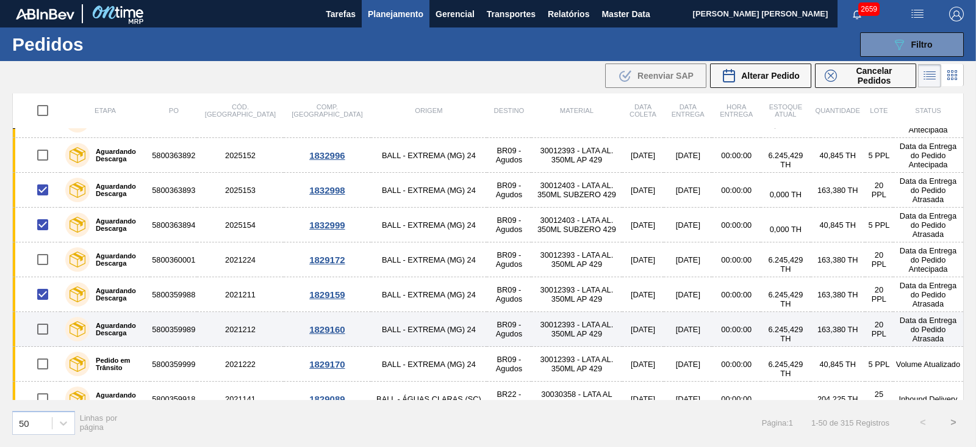
click at [41, 328] on input "checkbox" at bounding box center [43, 329] width 26 height 26
checkbox input "true"
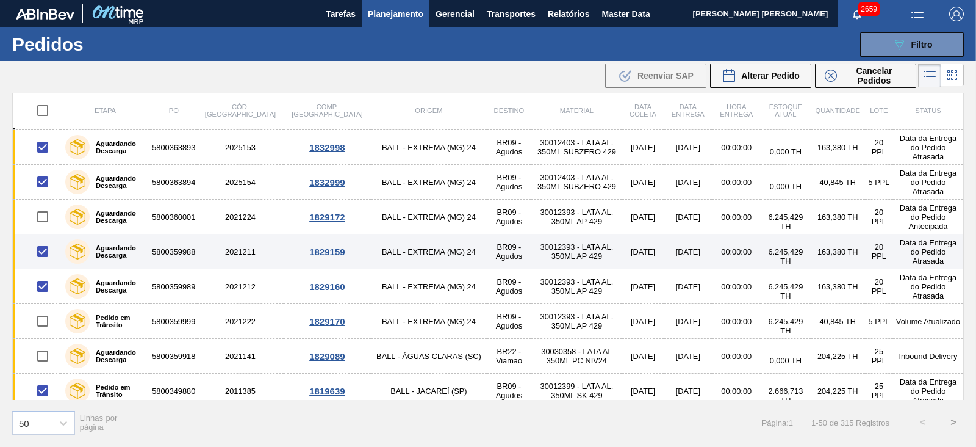
scroll to position [625, 0]
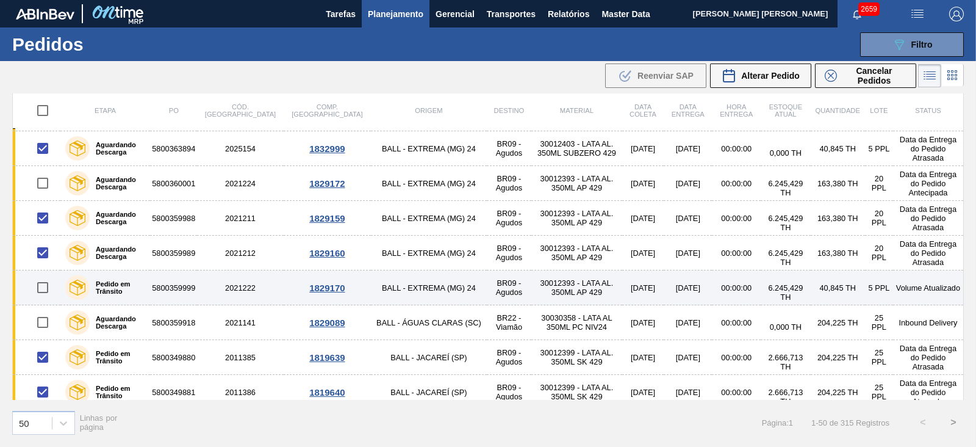
click at [41, 289] on input "checkbox" at bounding box center [43, 288] width 26 height 26
checkbox input "true"
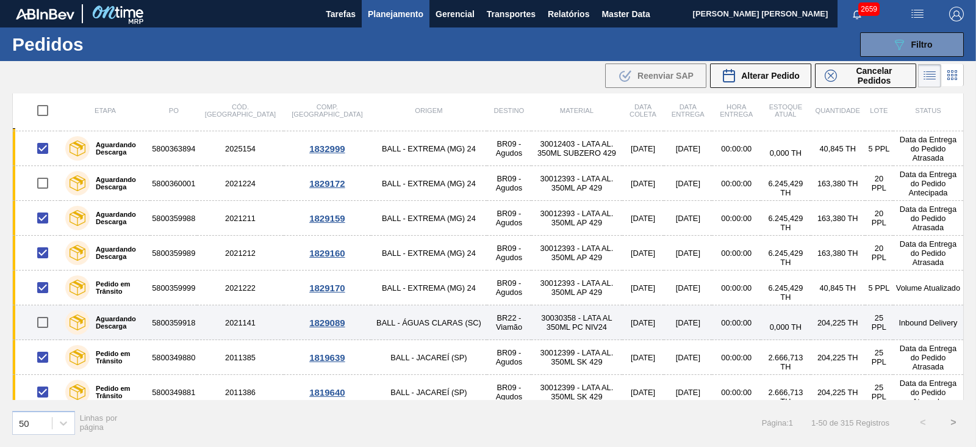
click at [34, 317] on input "checkbox" at bounding box center [43, 322] width 26 height 26
checkbox input "true"
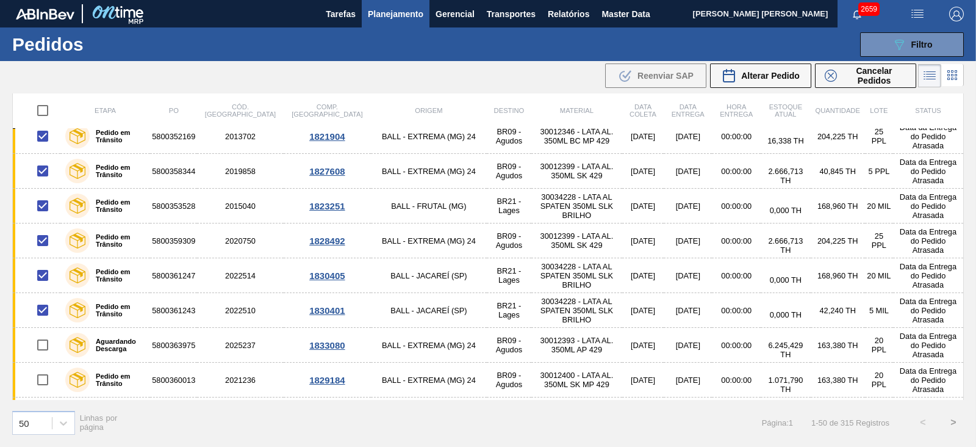
scroll to position [1006, 0]
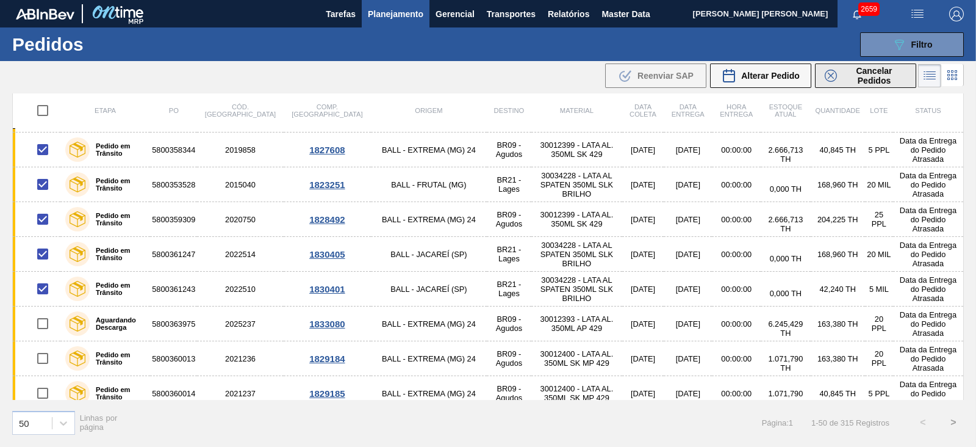
click at [851, 74] on span "Cancelar Pedidos" at bounding box center [874, 76] width 65 height 20
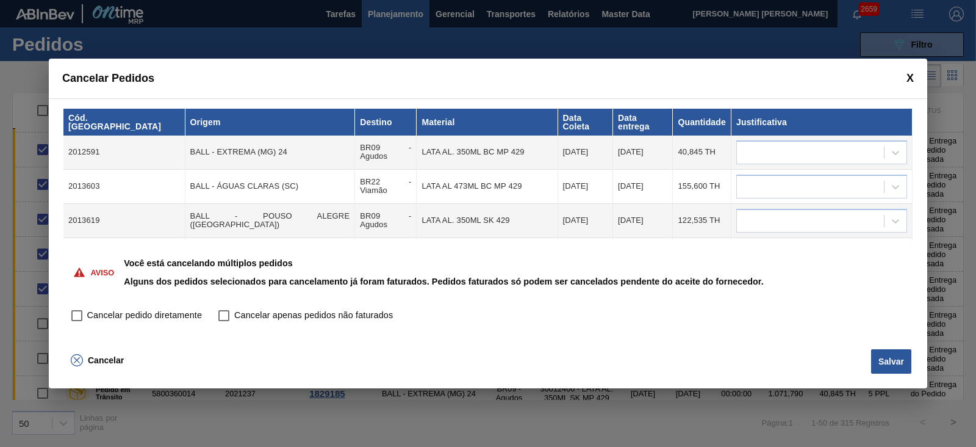
click at [124, 319] on span "Cancelar pedido diretamente" at bounding box center [144, 315] width 115 height 13
click at [87, 319] on input "Cancelar pedido diretamente" at bounding box center [77, 315] width 21 height 21
checkbox input "true"
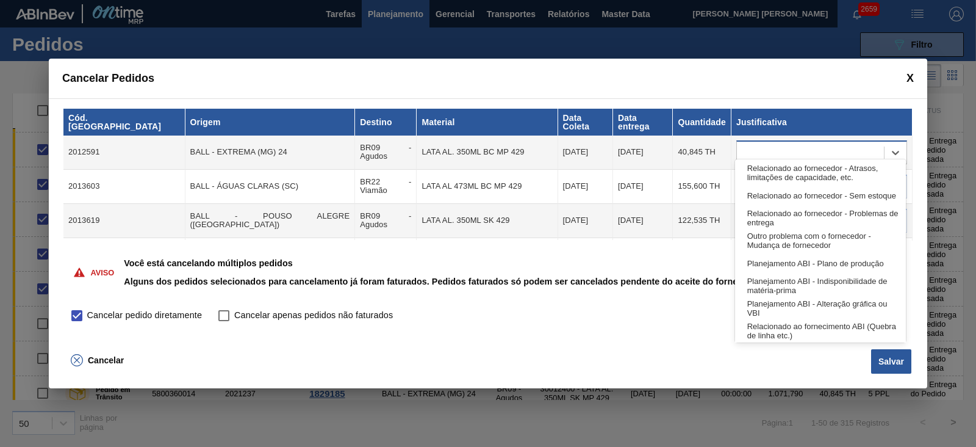
click at [827, 148] on div at bounding box center [810, 152] width 147 height 18
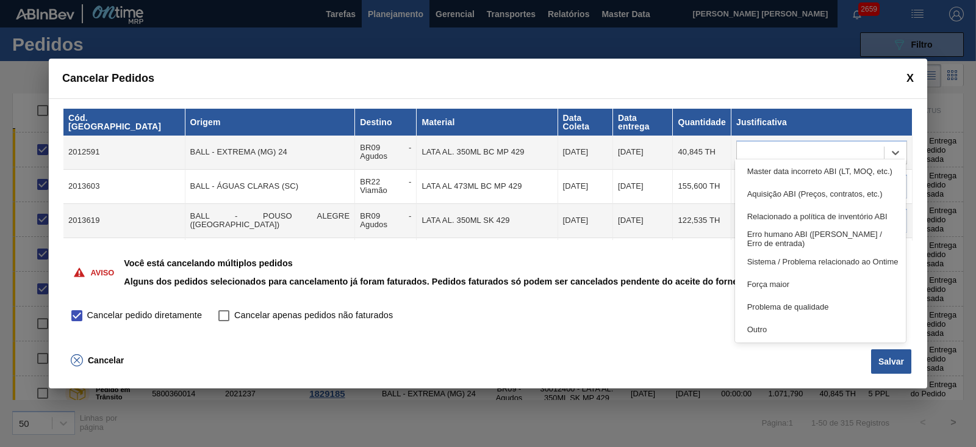
scroll to position [228, 0]
click at [797, 322] on div "Outro" at bounding box center [820, 328] width 171 height 23
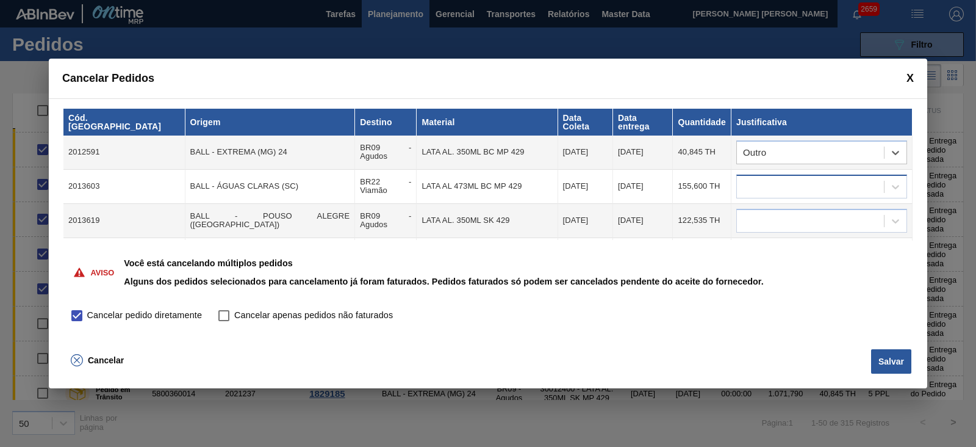
click at [805, 178] on div at bounding box center [810, 187] width 147 height 18
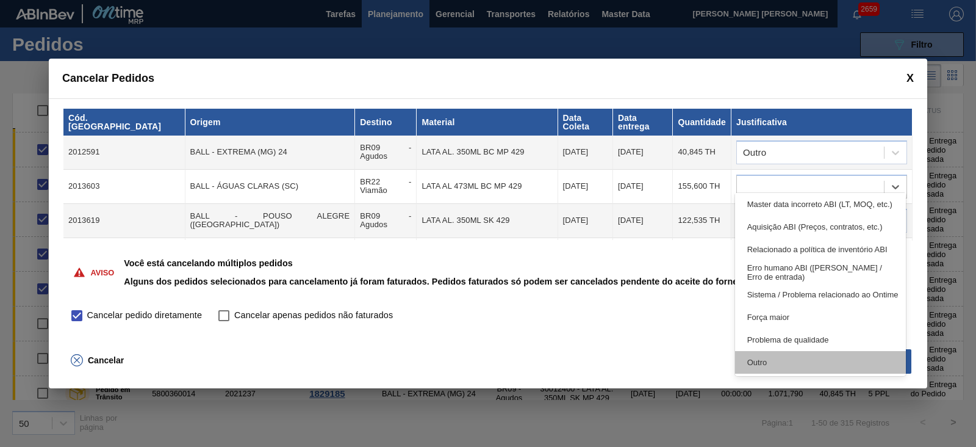
click at [778, 366] on div "Outro" at bounding box center [820, 362] width 171 height 23
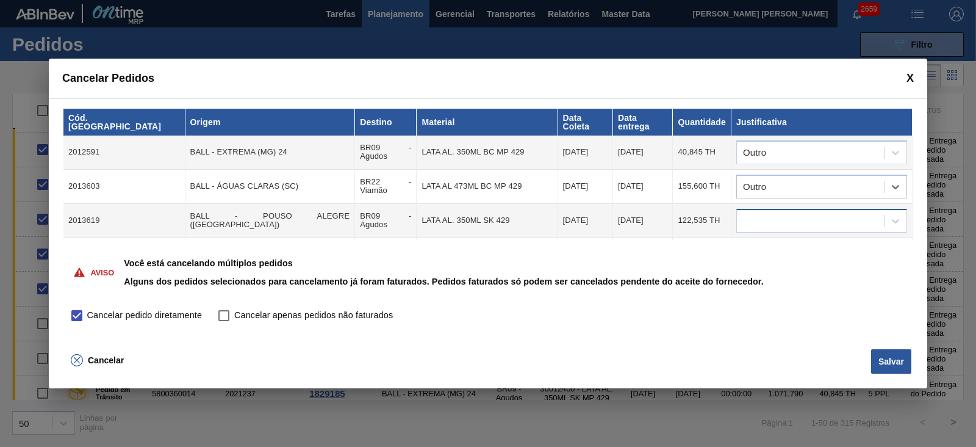
click at [799, 212] on div at bounding box center [810, 221] width 147 height 18
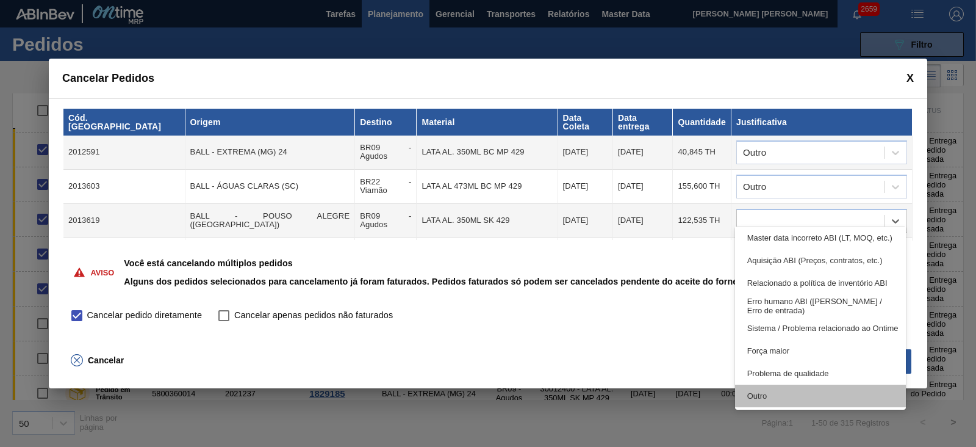
click at [779, 399] on div "Outro" at bounding box center [820, 395] width 171 height 23
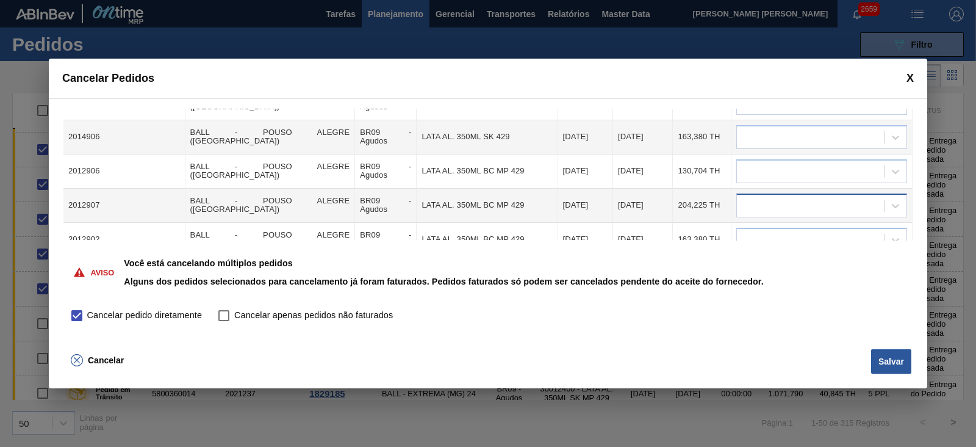
scroll to position [76, 0]
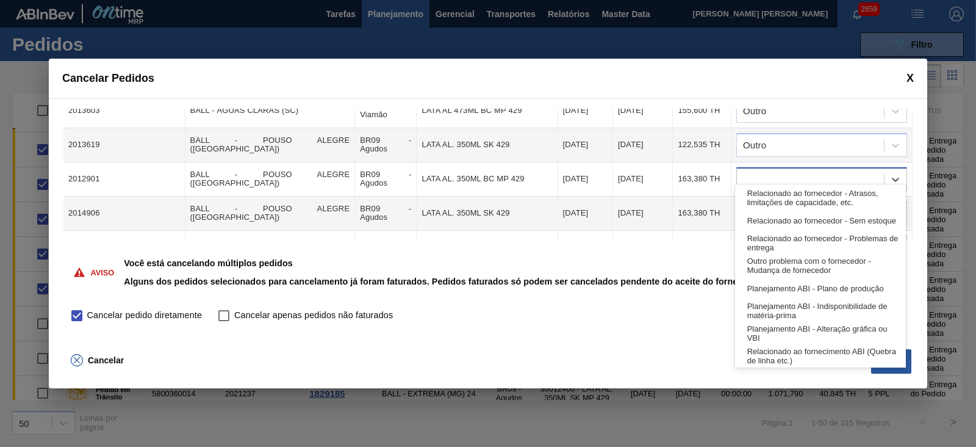
click at [787, 170] on div at bounding box center [810, 179] width 147 height 18
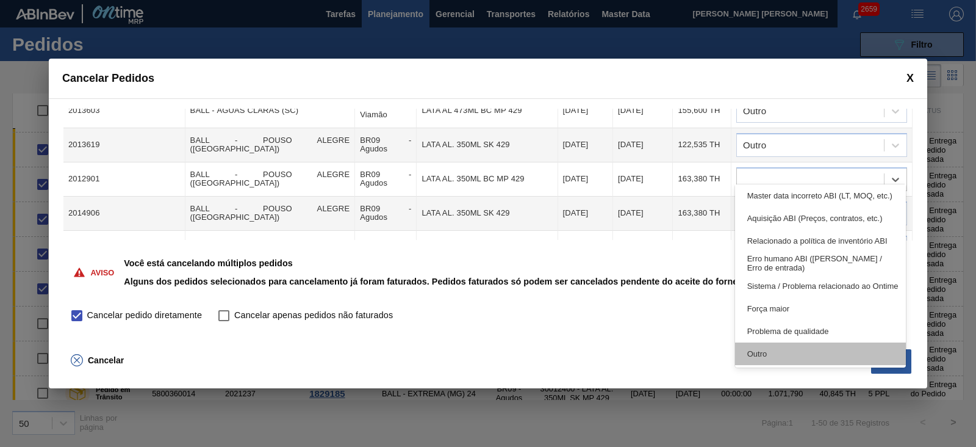
click at [793, 352] on div "Outro" at bounding box center [820, 353] width 171 height 23
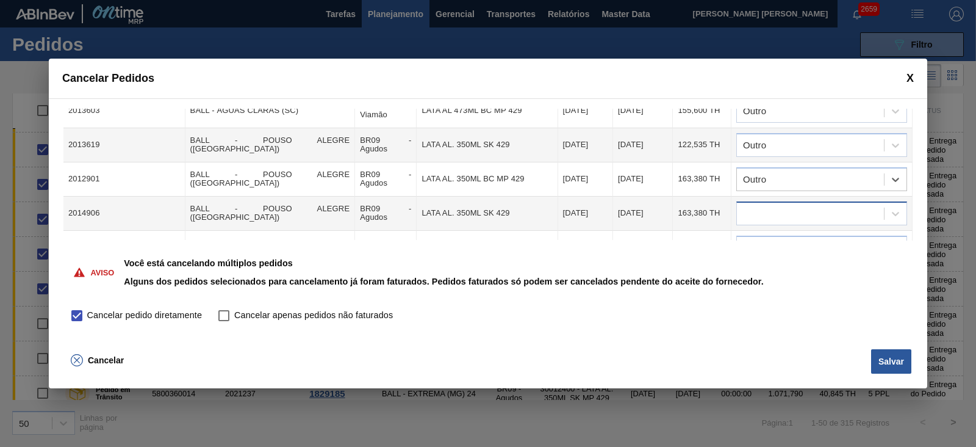
click at [770, 204] on div at bounding box center [810, 213] width 147 height 18
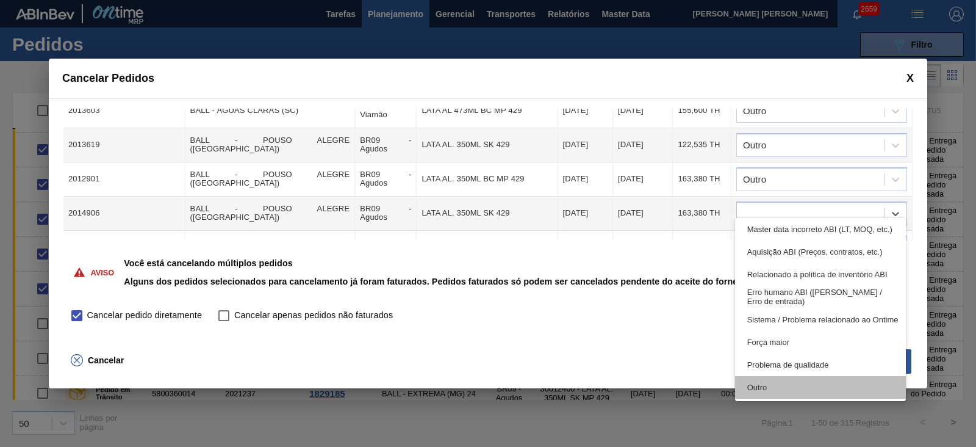
click at [790, 383] on div "Outro" at bounding box center [820, 387] width 171 height 23
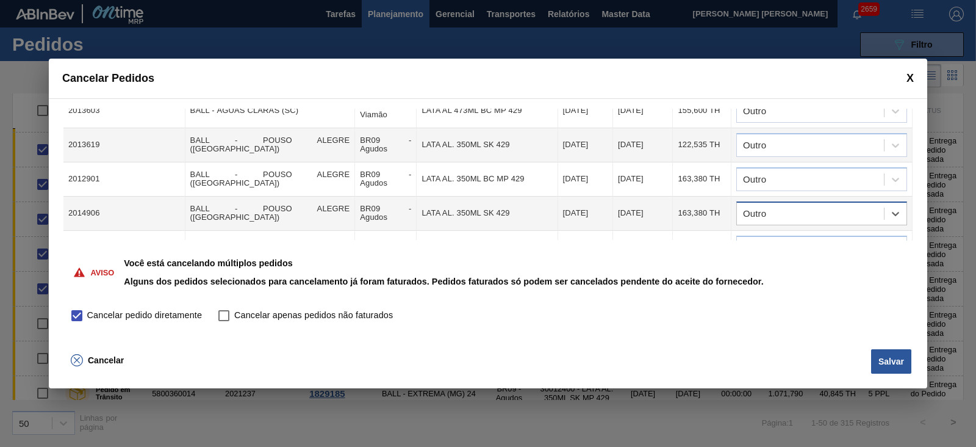
scroll to position [152, 0]
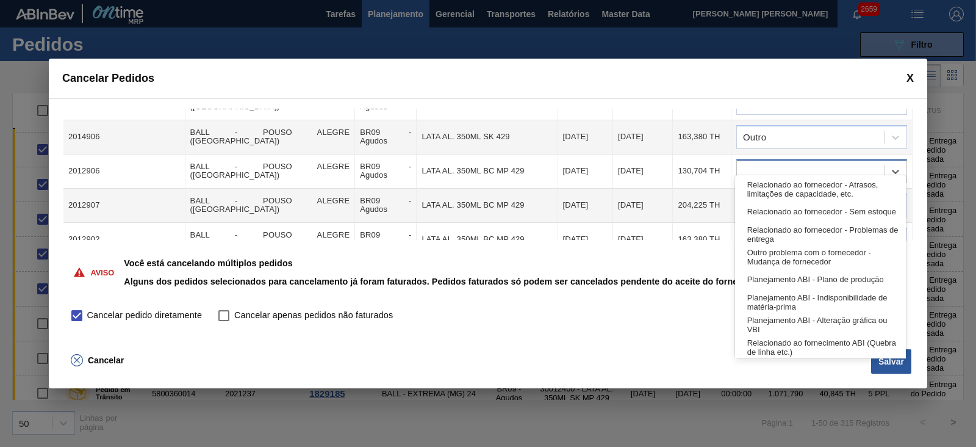
click at [774, 162] on div at bounding box center [810, 171] width 147 height 18
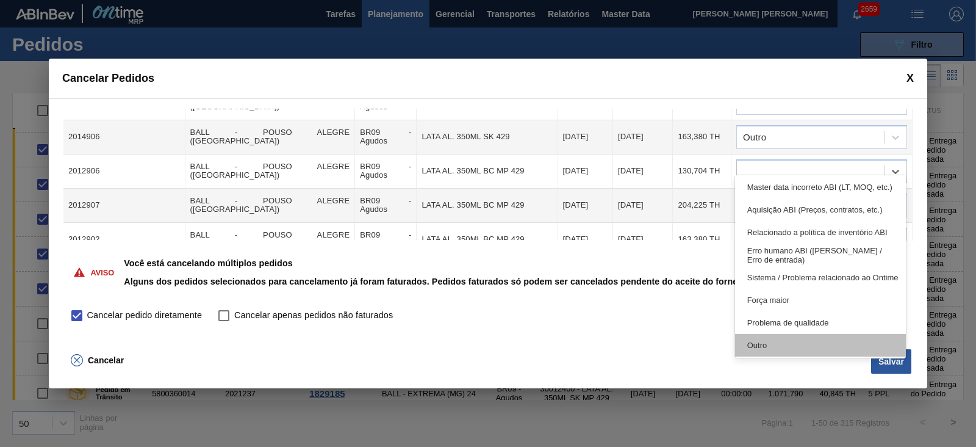
scroll to position [228, 0]
click at [790, 338] on div "Outro" at bounding box center [820, 344] width 171 height 23
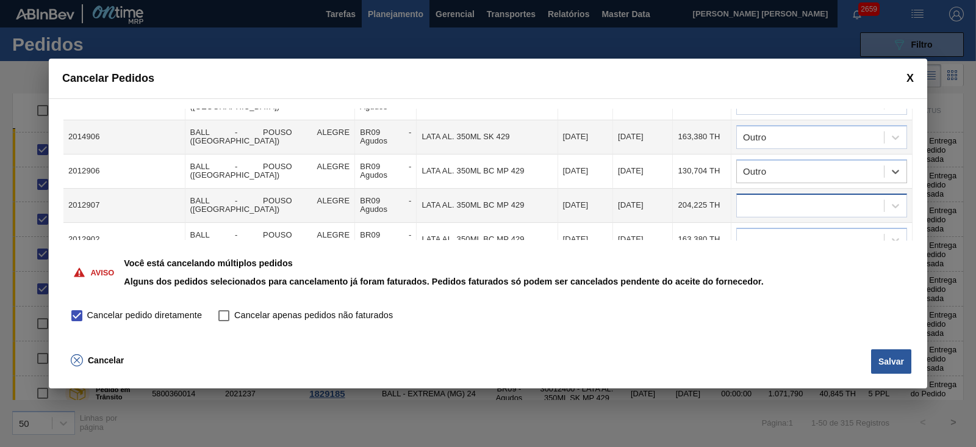
click at [809, 196] on div at bounding box center [810, 205] width 147 height 18
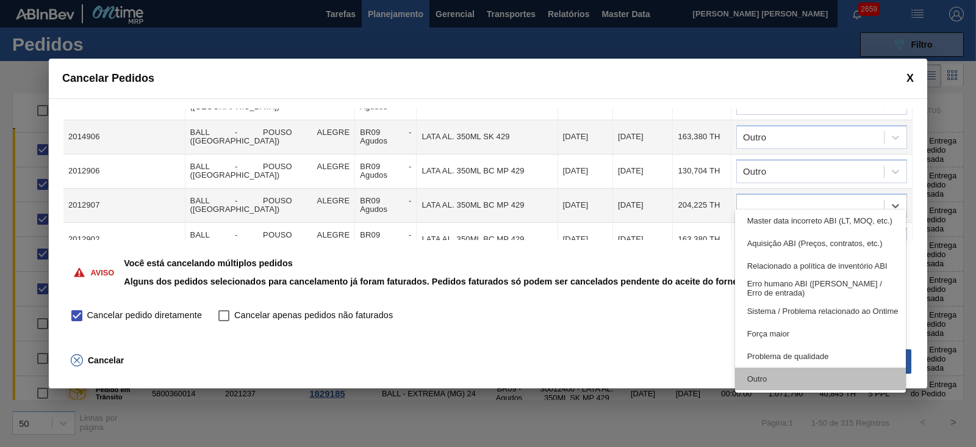
click at [815, 376] on div "Outro" at bounding box center [820, 378] width 171 height 23
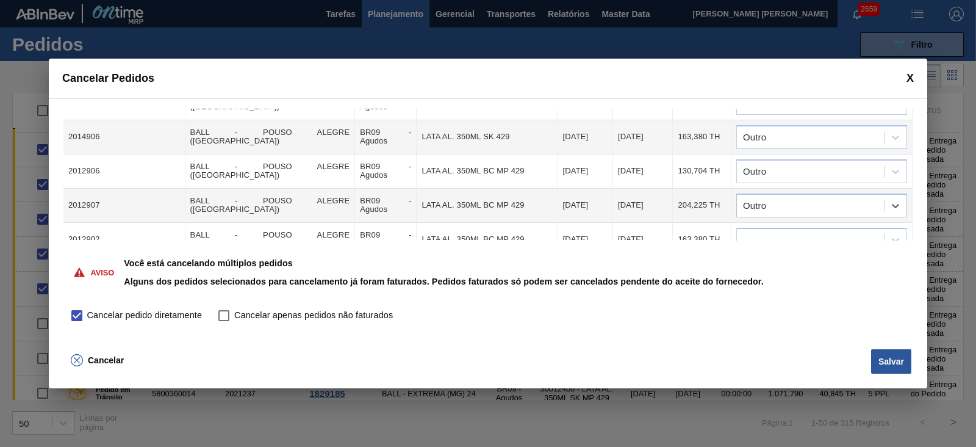
drag, startPoint x: 805, startPoint y: 226, endPoint x: 798, endPoint y: 239, distance: 14.8
click at [805, 231] on div at bounding box center [810, 240] width 147 height 18
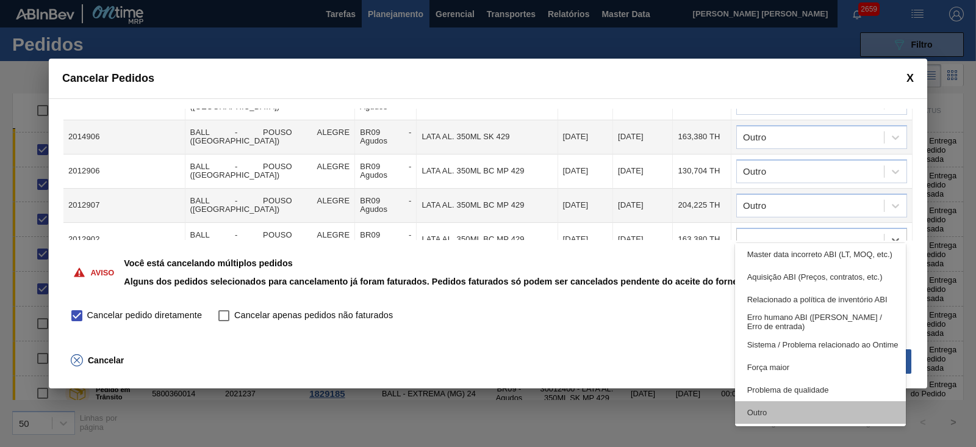
click at [776, 410] on div "Outro" at bounding box center [820, 412] width 171 height 23
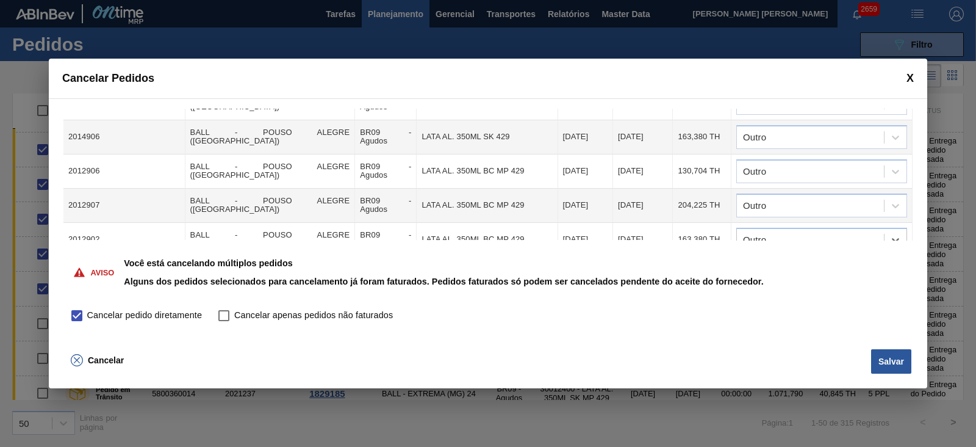
scroll to position [229, 0]
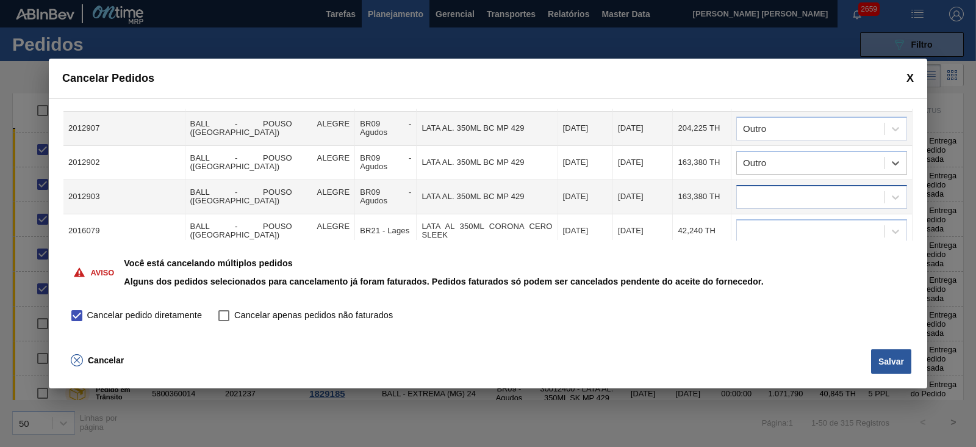
click at [794, 188] on div at bounding box center [810, 197] width 147 height 18
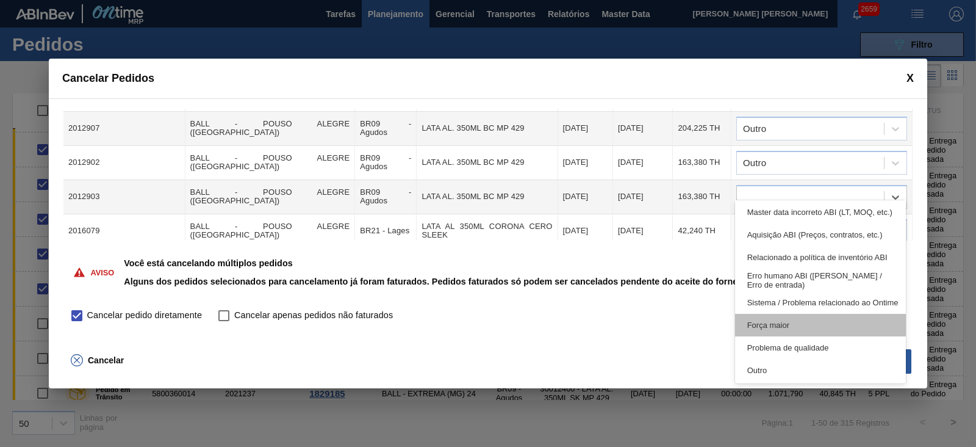
scroll to position [228, 0]
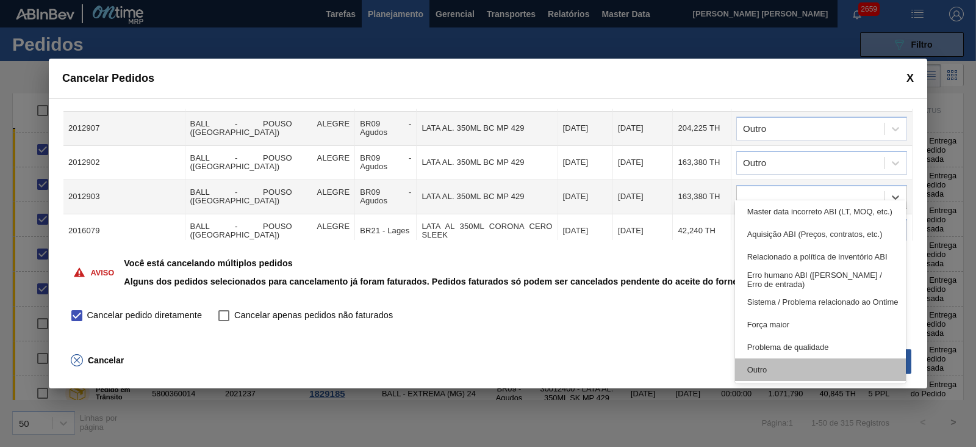
click at [774, 364] on div "Outro" at bounding box center [820, 369] width 171 height 23
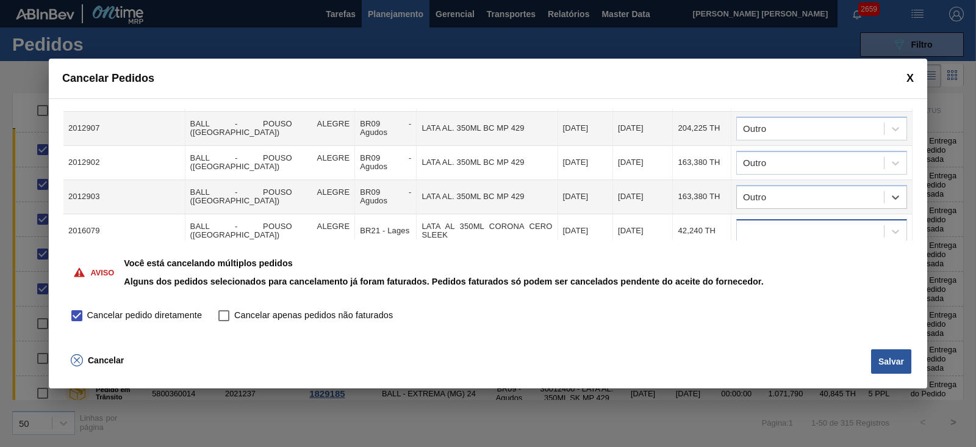
click at [794, 222] on div at bounding box center [810, 231] width 147 height 18
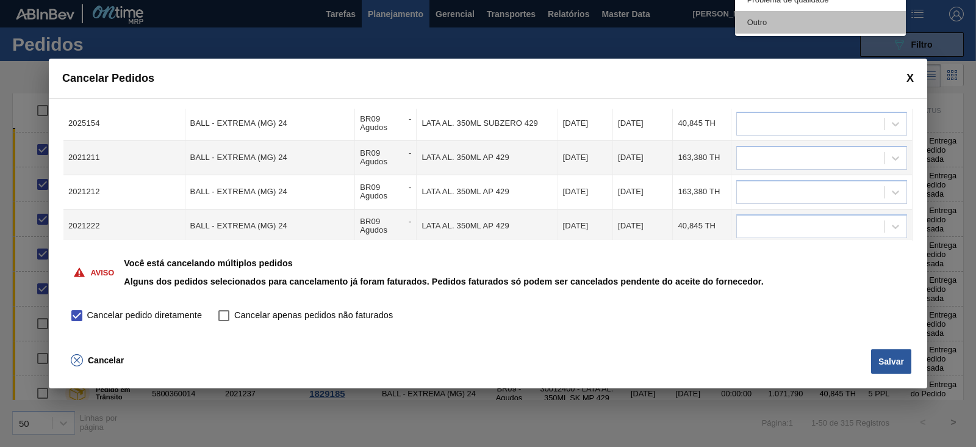
click at [757, 21] on div "Outro" at bounding box center [820, 22] width 171 height 23
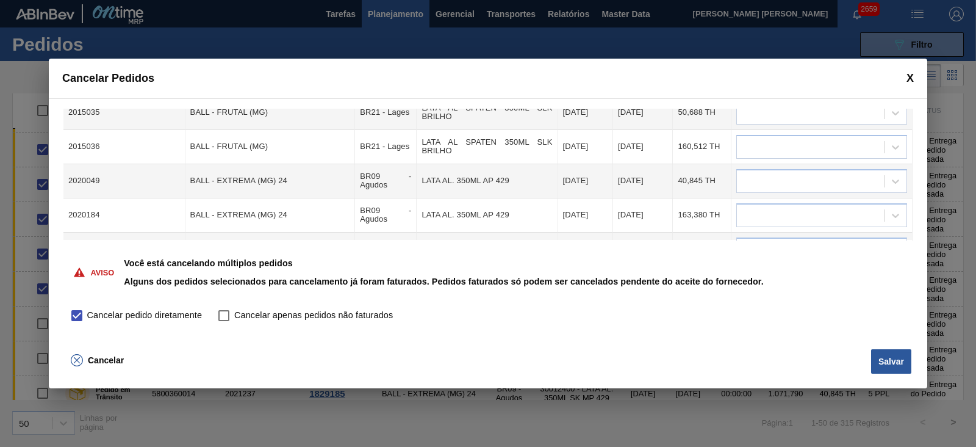
scroll to position [304, 0]
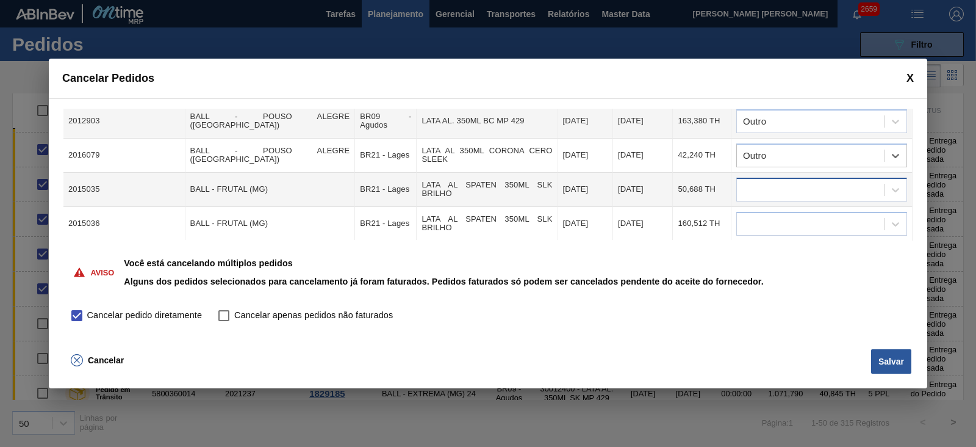
click at [790, 181] on div at bounding box center [810, 190] width 147 height 18
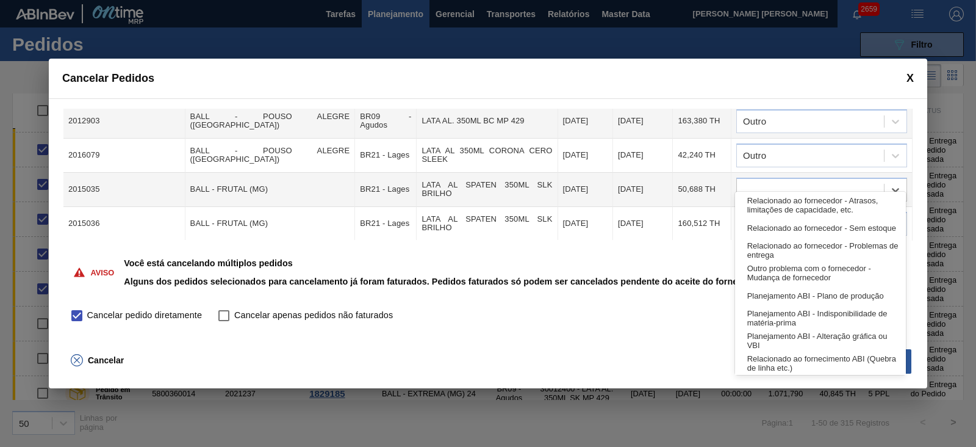
scroll to position [228, 0]
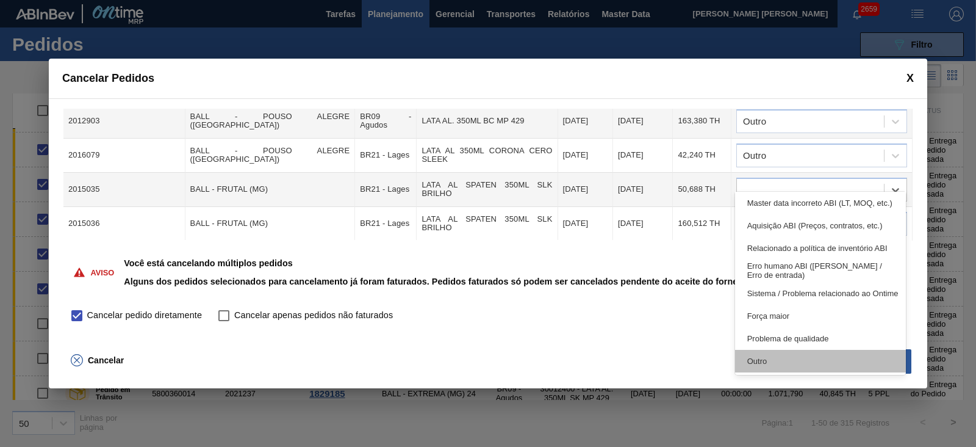
click at [785, 362] on div "Outro" at bounding box center [820, 361] width 171 height 23
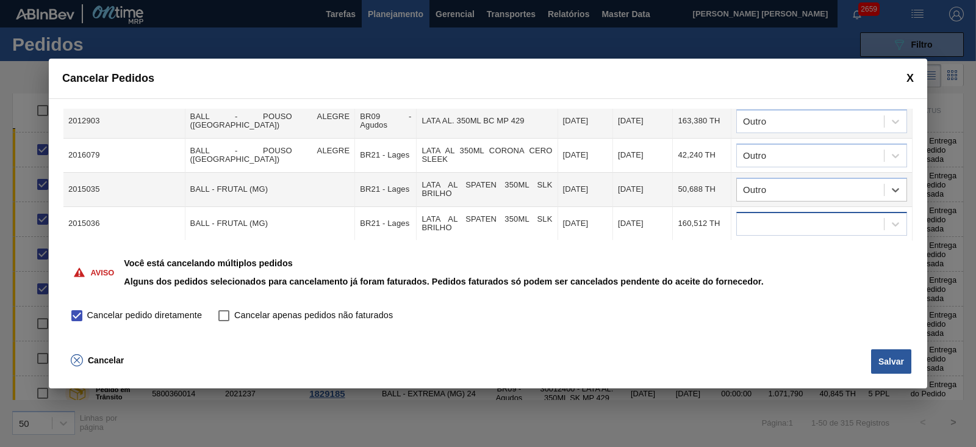
click at [798, 215] on div at bounding box center [810, 224] width 147 height 18
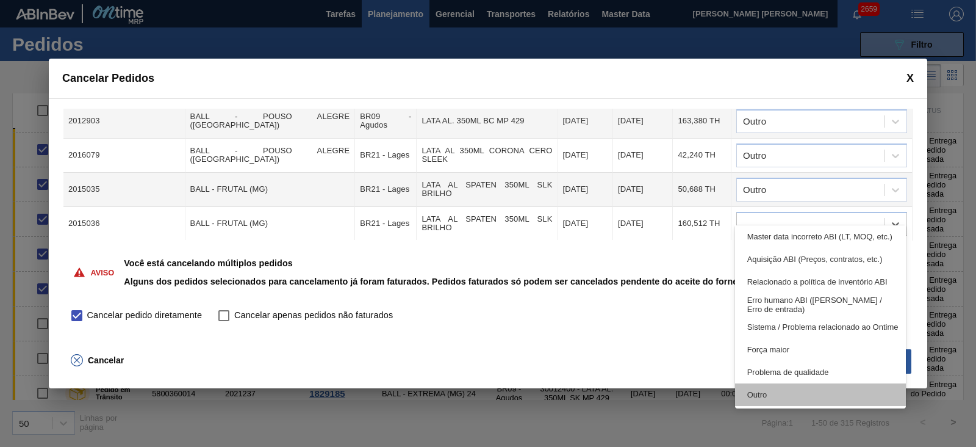
click at [803, 392] on div "Outro" at bounding box center [820, 394] width 171 height 23
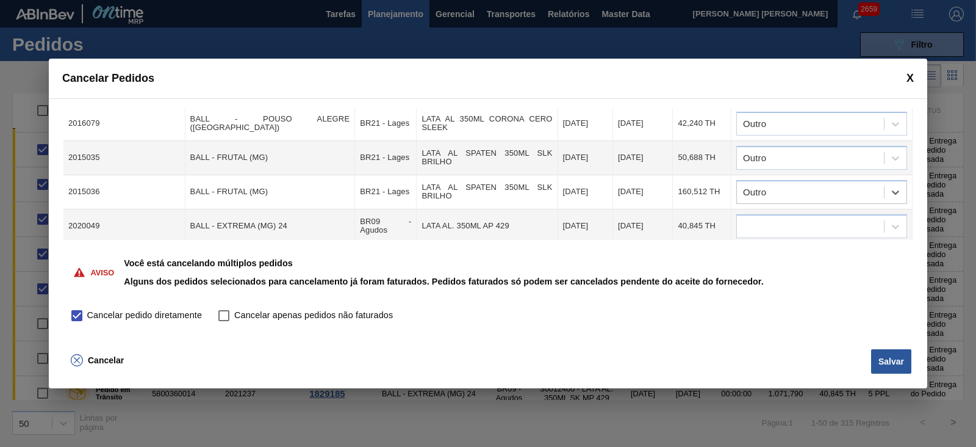
scroll to position [381, 0]
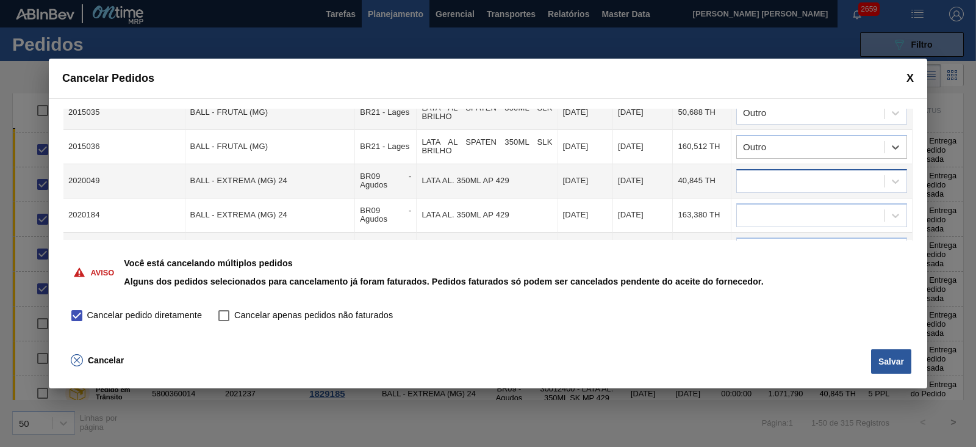
click at [780, 172] on div at bounding box center [810, 181] width 147 height 18
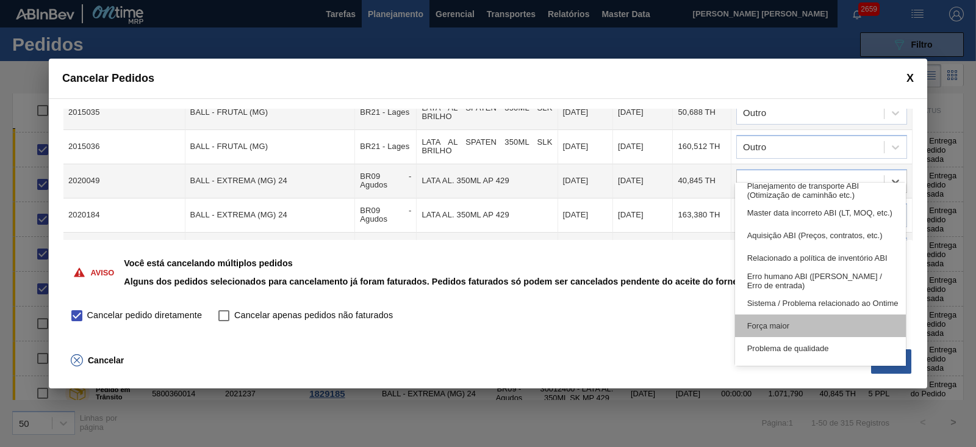
scroll to position [228, 0]
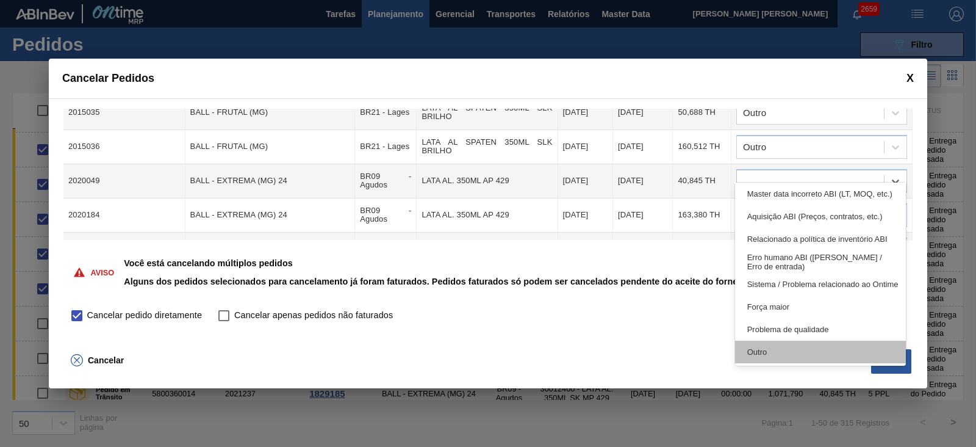
click at [812, 354] on div "Outro" at bounding box center [820, 351] width 171 height 23
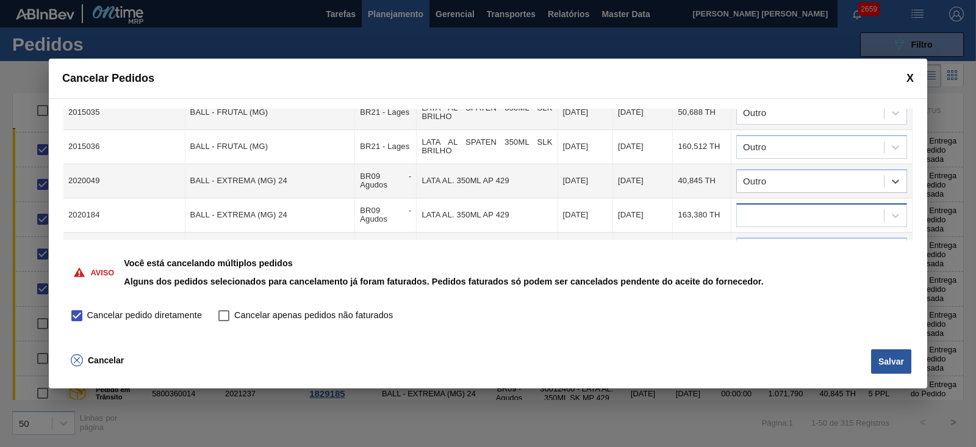
click at [779, 206] on div at bounding box center [810, 215] width 147 height 18
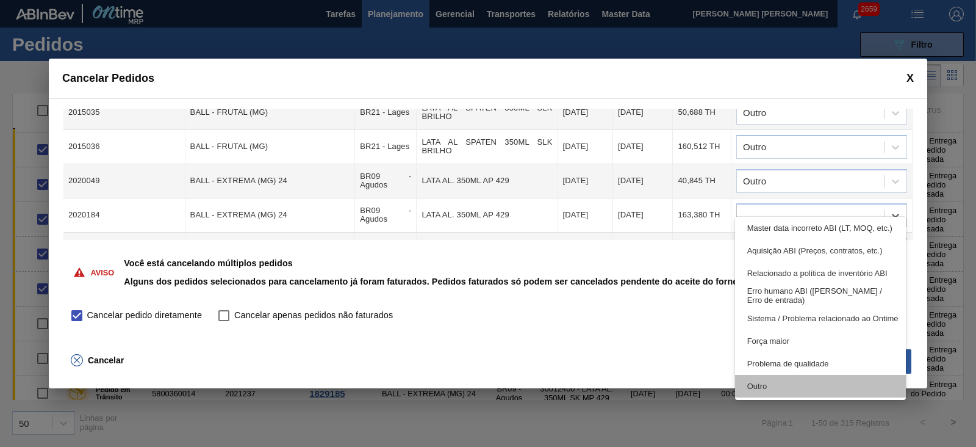
click at [804, 392] on div "Outro" at bounding box center [820, 386] width 171 height 23
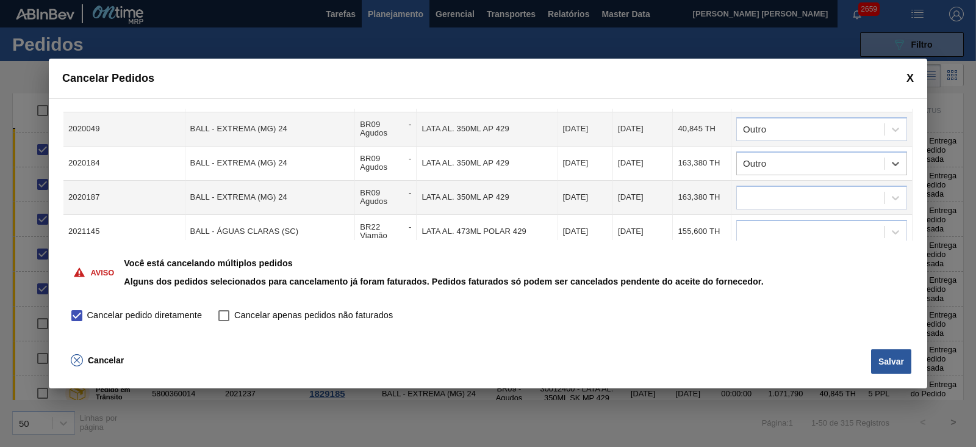
scroll to position [458, 0]
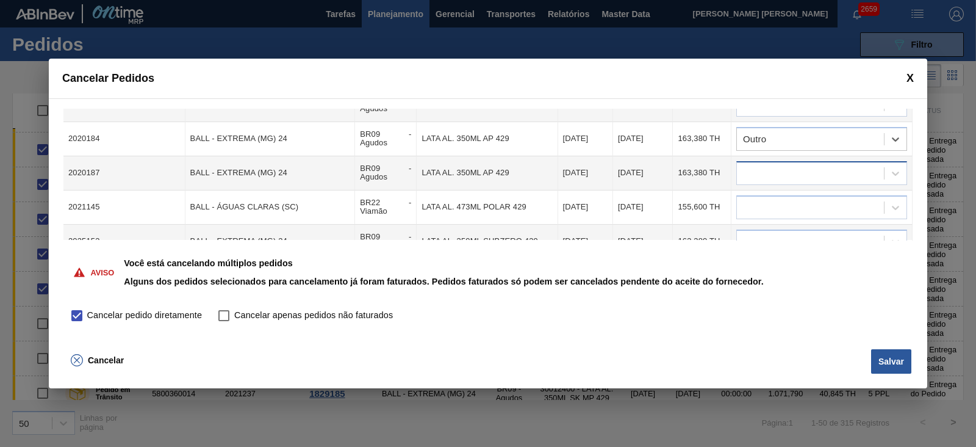
click at [775, 164] on div at bounding box center [810, 173] width 147 height 18
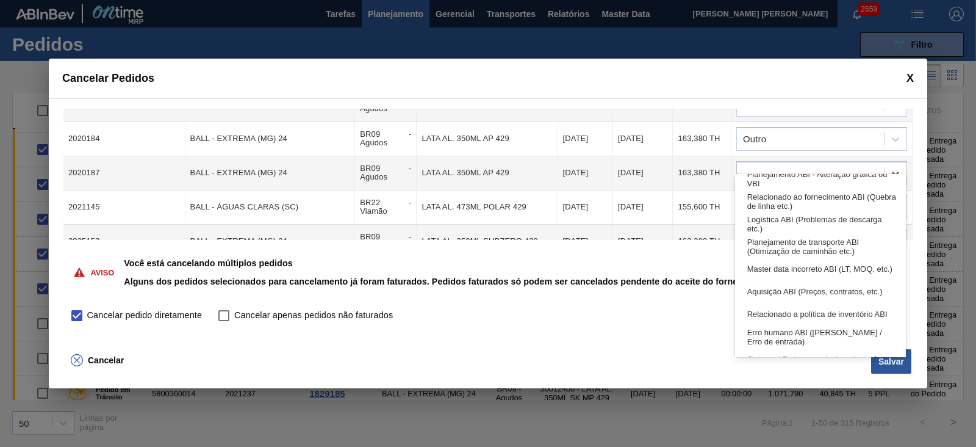
scroll to position [228, 0]
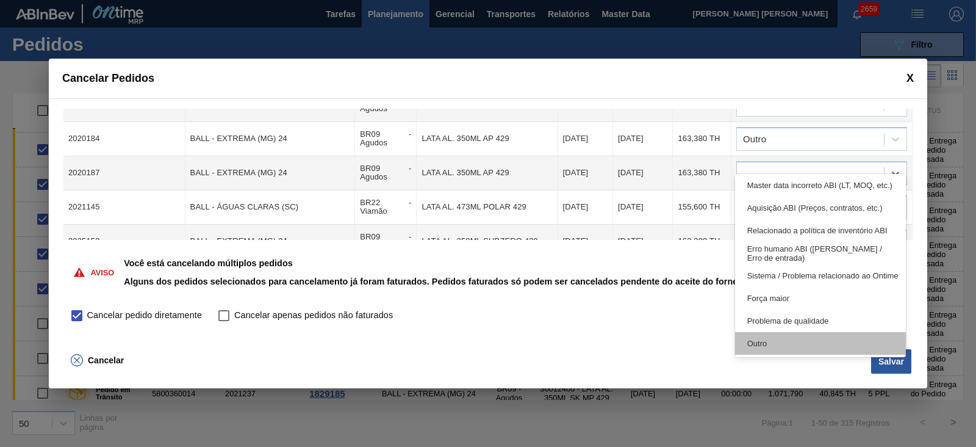
click at [802, 342] on div "Outro" at bounding box center [820, 343] width 171 height 23
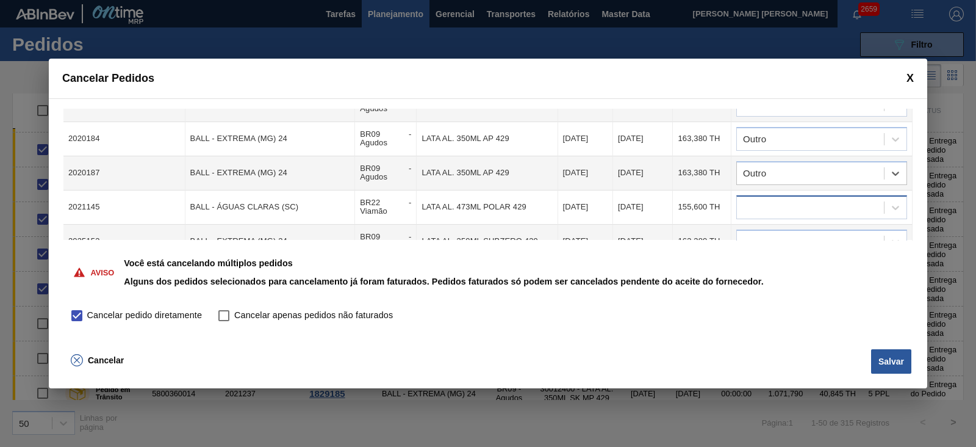
click at [794, 198] on div at bounding box center [810, 207] width 147 height 18
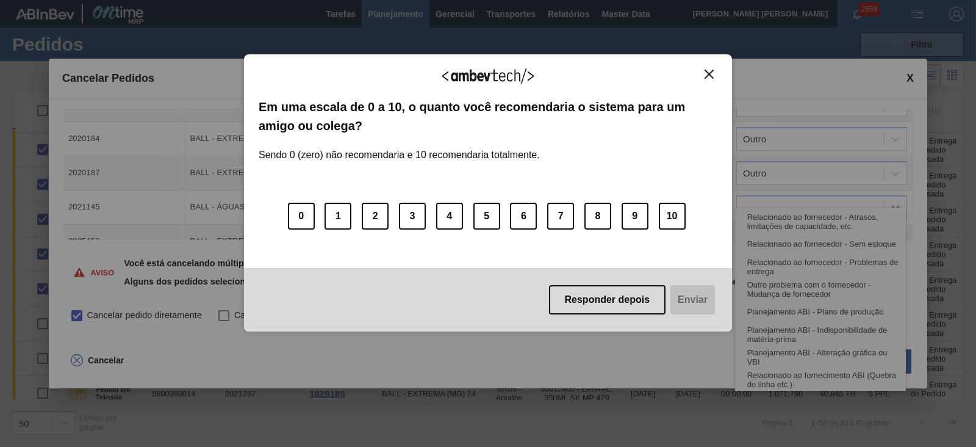
click at [711, 75] on img "Close" at bounding box center [709, 74] width 9 height 9
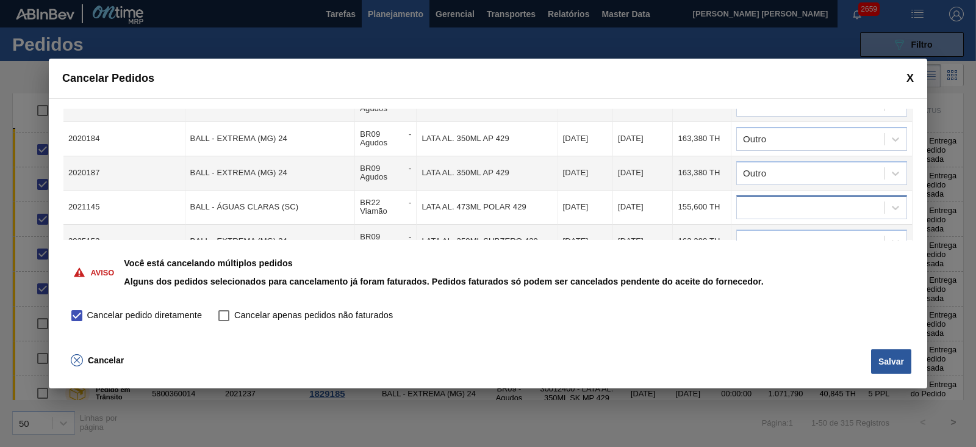
drag, startPoint x: 790, startPoint y: 187, endPoint x: 791, endPoint y: 196, distance: 9.2
click at [790, 198] on div at bounding box center [810, 207] width 147 height 18
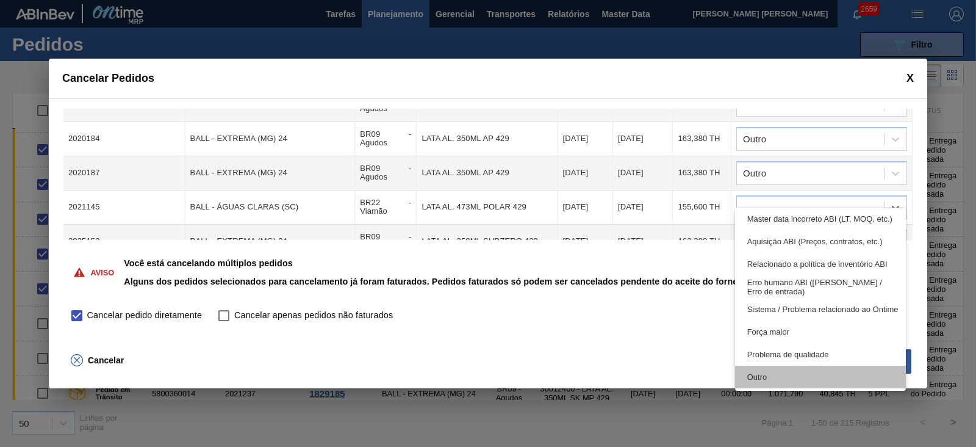
click at [800, 372] on div "Outro" at bounding box center [820, 377] width 171 height 23
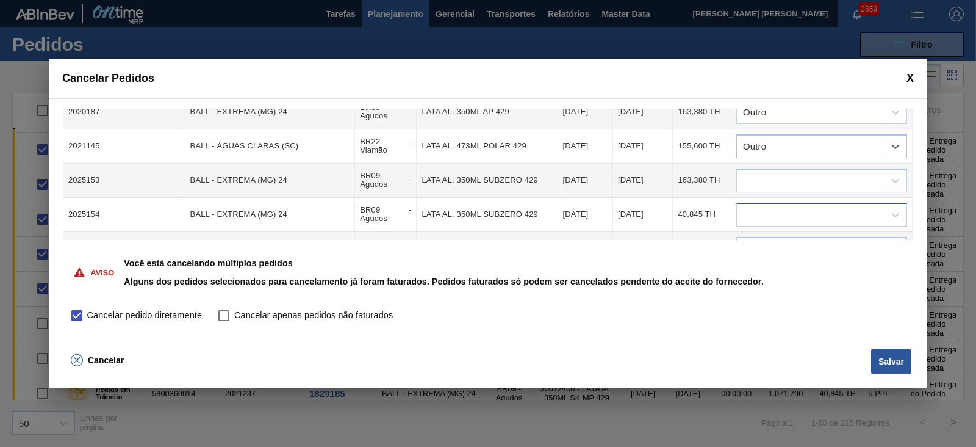
scroll to position [533, 0]
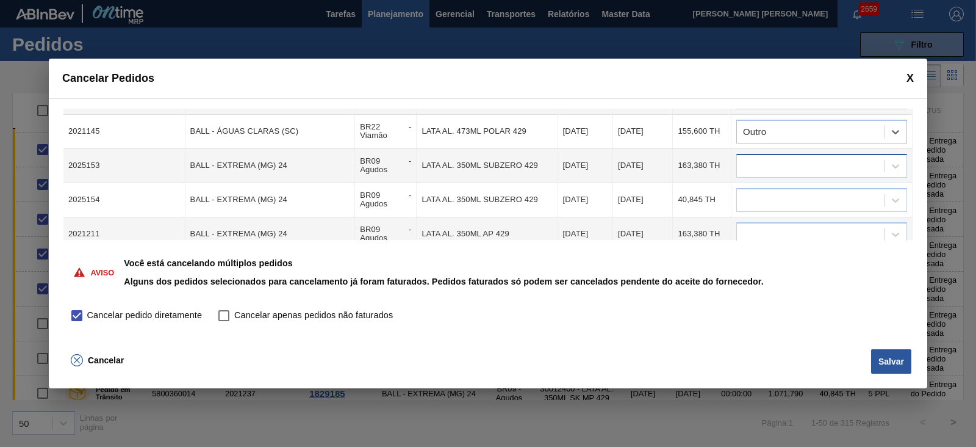
click at [784, 157] on div at bounding box center [810, 166] width 147 height 18
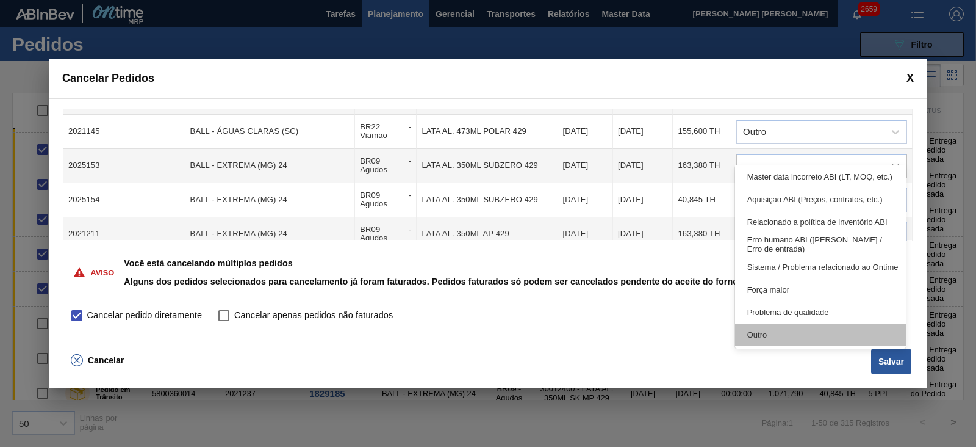
scroll to position [228, 0]
click at [799, 333] on div "Outro" at bounding box center [820, 335] width 171 height 23
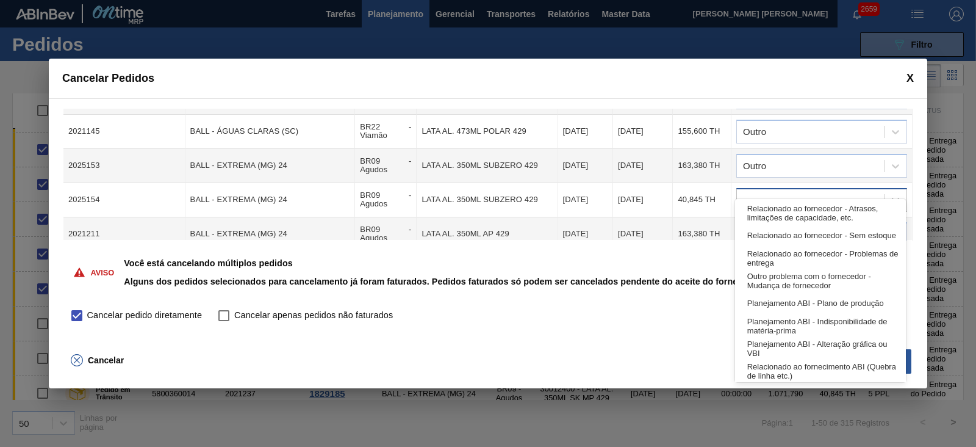
click at [793, 191] on div at bounding box center [810, 200] width 147 height 18
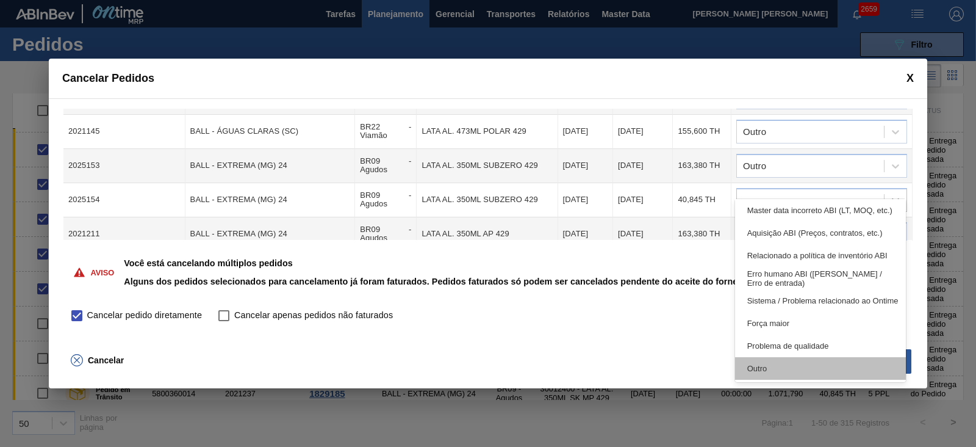
click at [780, 361] on div "Outro" at bounding box center [820, 368] width 171 height 23
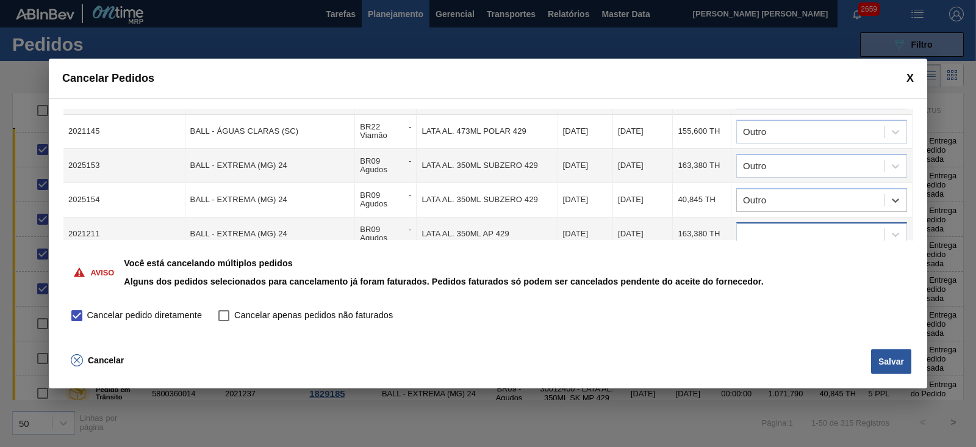
click at [788, 225] on div at bounding box center [810, 234] width 147 height 18
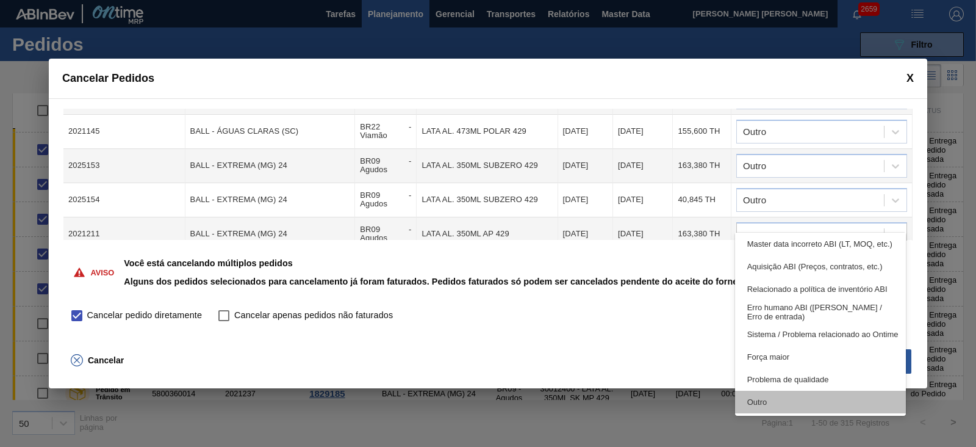
click at [793, 398] on div "Outro" at bounding box center [820, 402] width 171 height 23
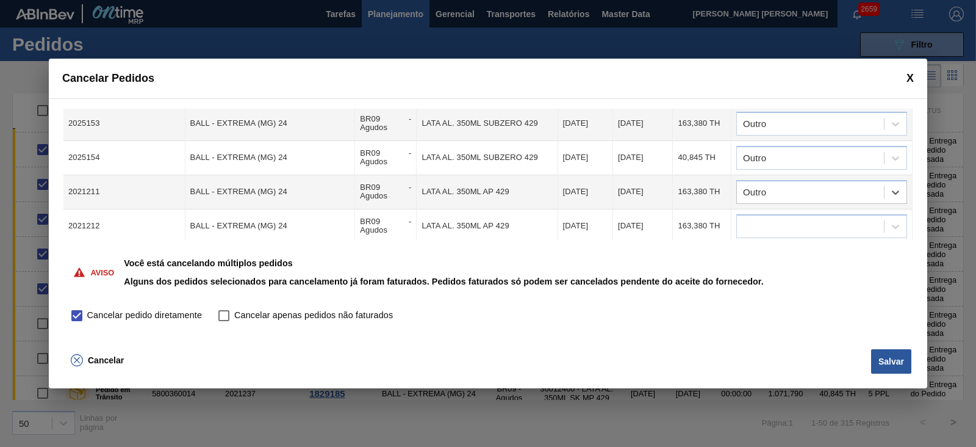
scroll to position [610, 0]
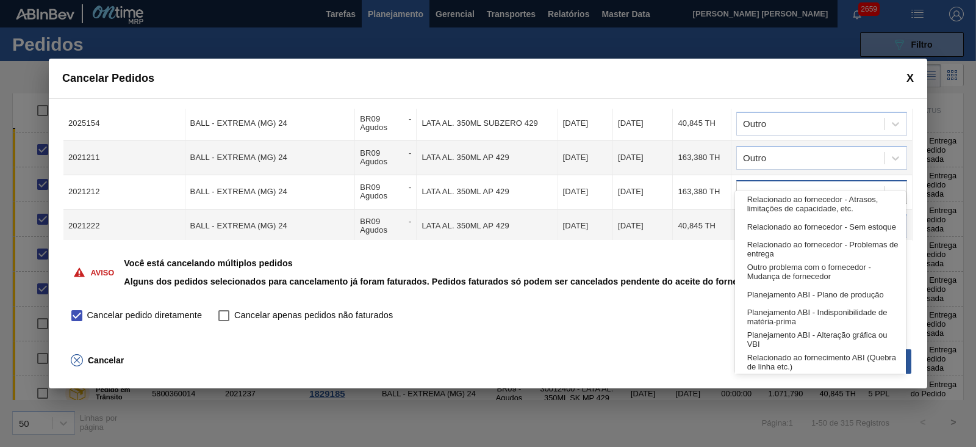
click at [758, 183] on div at bounding box center [810, 192] width 147 height 18
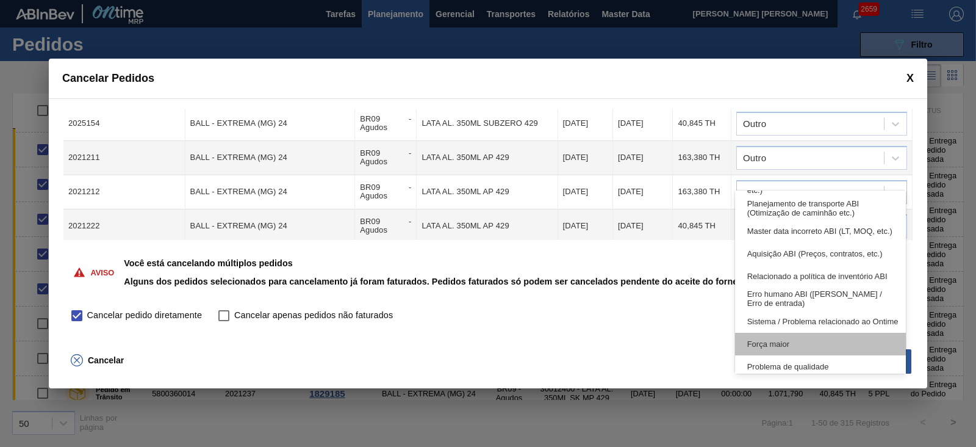
scroll to position [228, 0]
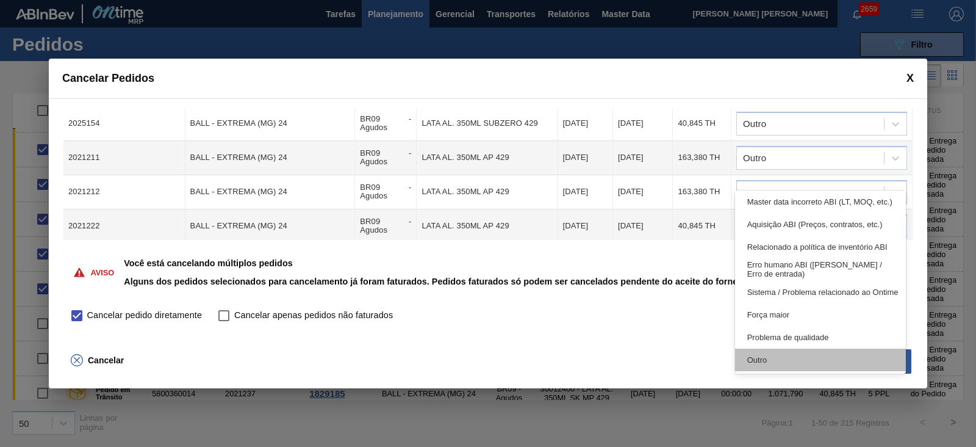
click at [793, 359] on div "Outro" at bounding box center [820, 359] width 171 height 23
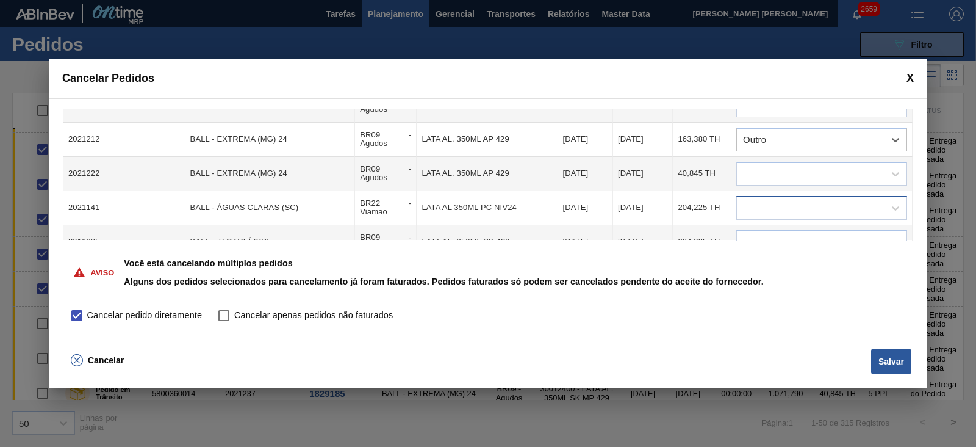
scroll to position [686, 0]
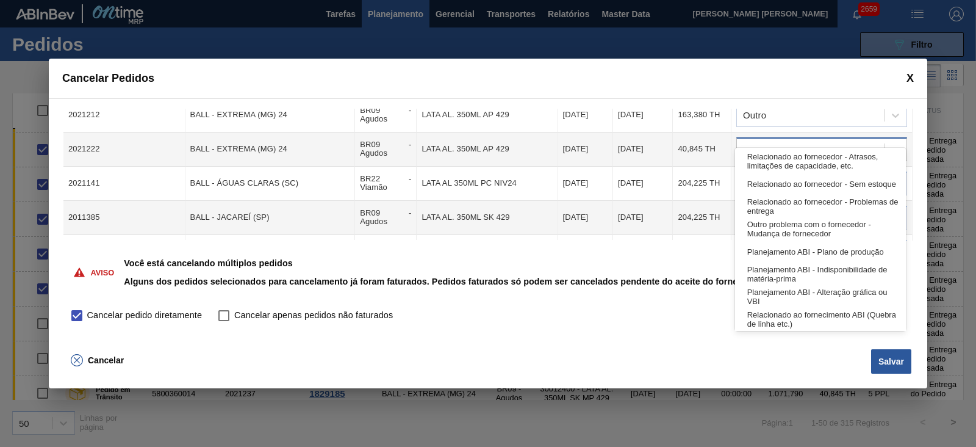
click at [769, 140] on div at bounding box center [810, 149] width 147 height 18
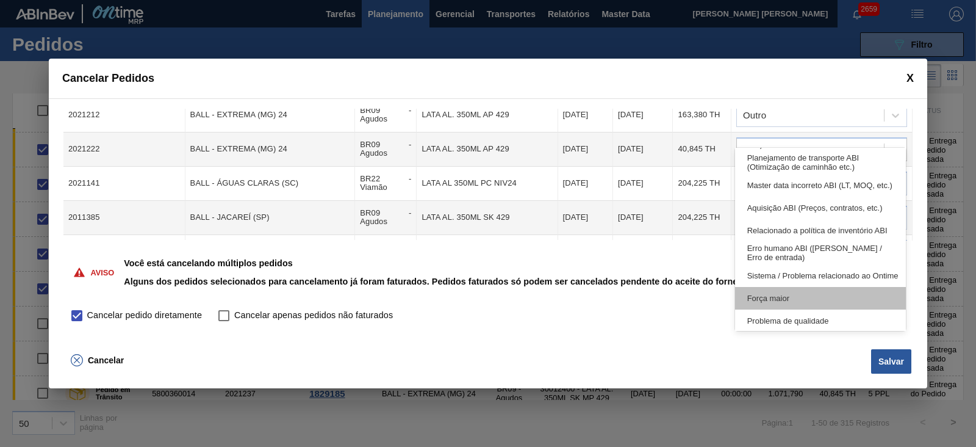
scroll to position [0, 0]
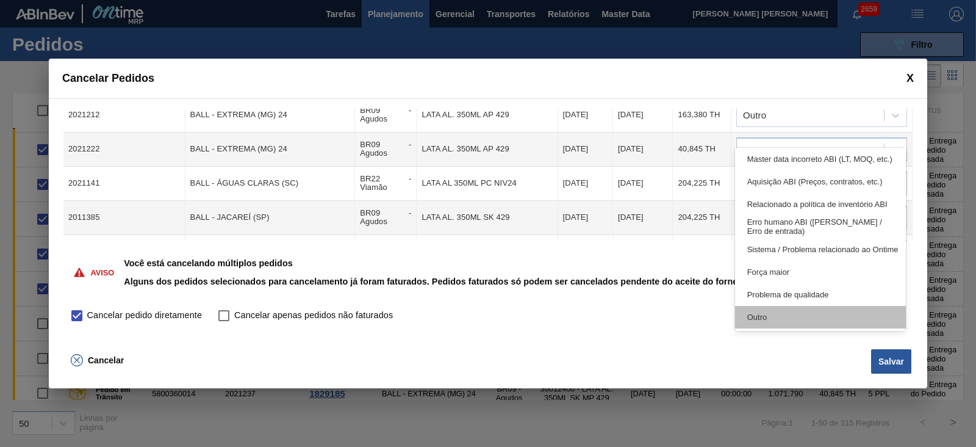
click at [777, 317] on div "Outro" at bounding box center [820, 317] width 171 height 23
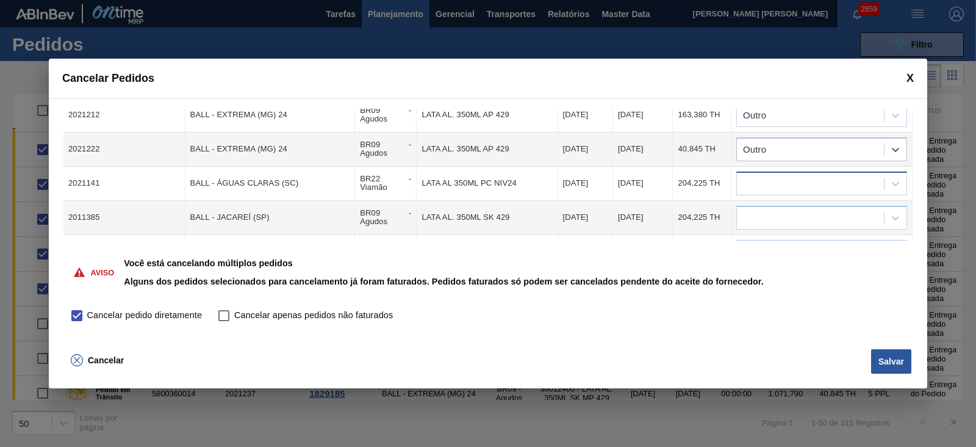
click at [774, 175] on div at bounding box center [810, 184] width 147 height 18
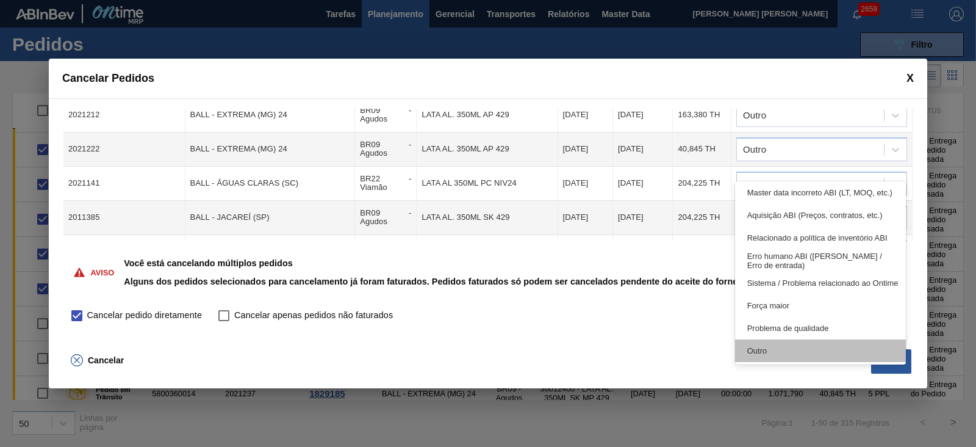
click at [805, 344] on div "Outro" at bounding box center [820, 350] width 171 height 23
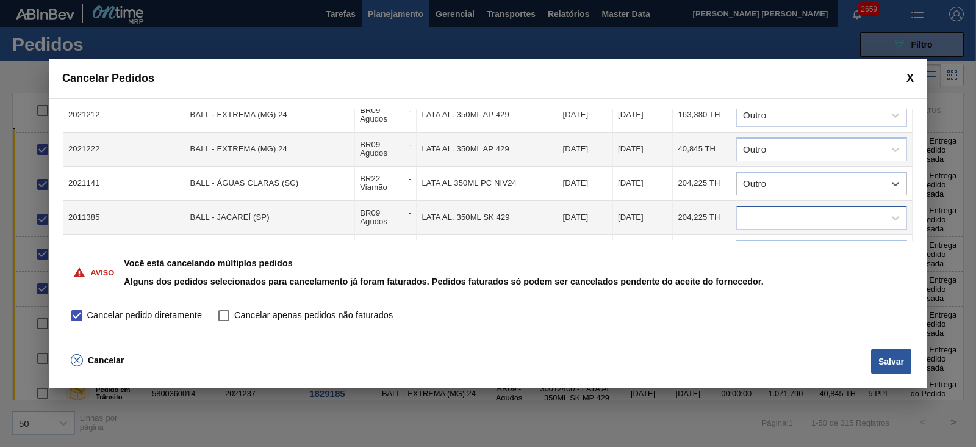
click at [816, 209] on div at bounding box center [810, 218] width 147 height 18
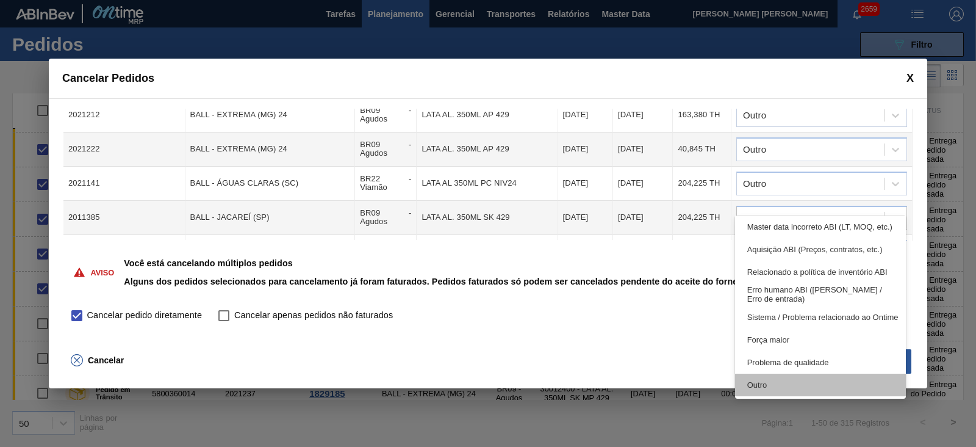
click at [801, 376] on div "Outro" at bounding box center [820, 384] width 171 height 23
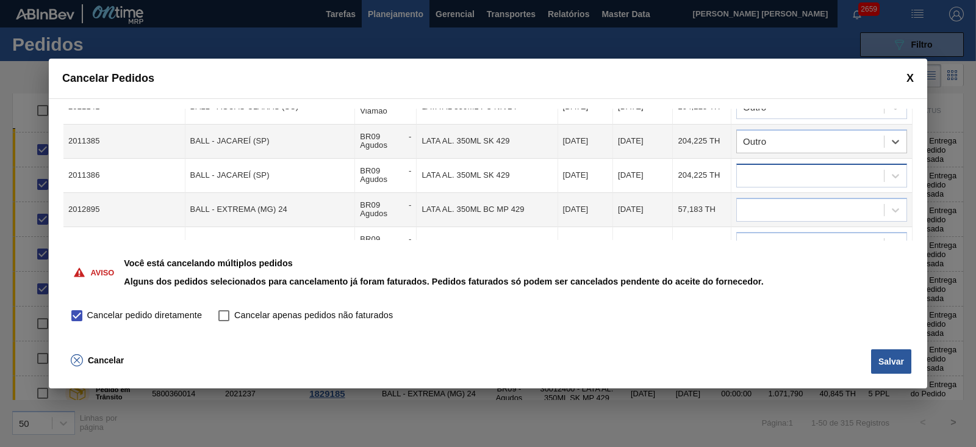
click at [820, 167] on div at bounding box center [810, 176] width 147 height 18
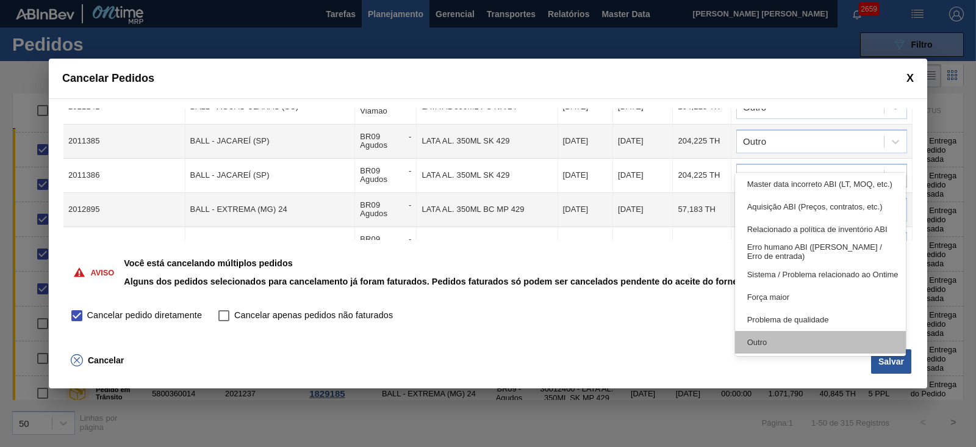
click at [809, 341] on div "Outro" at bounding box center [820, 342] width 171 height 23
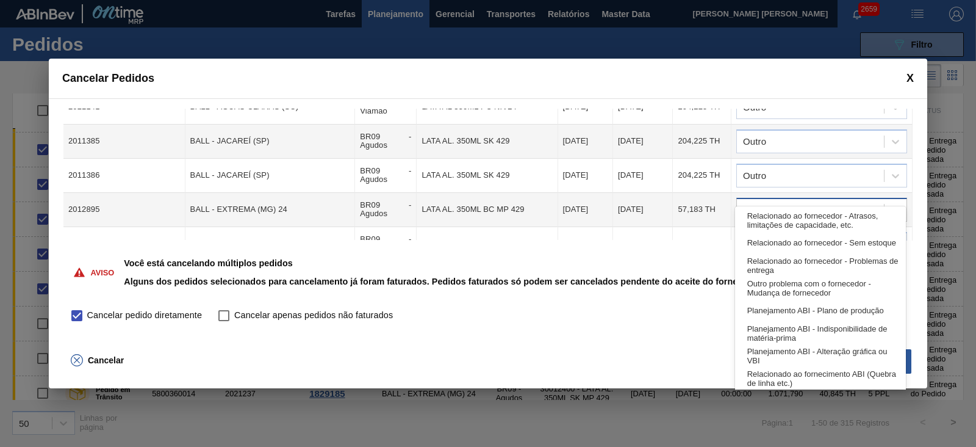
click at [811, 201] on div at bounding box center [810, 210] width 147 height 18
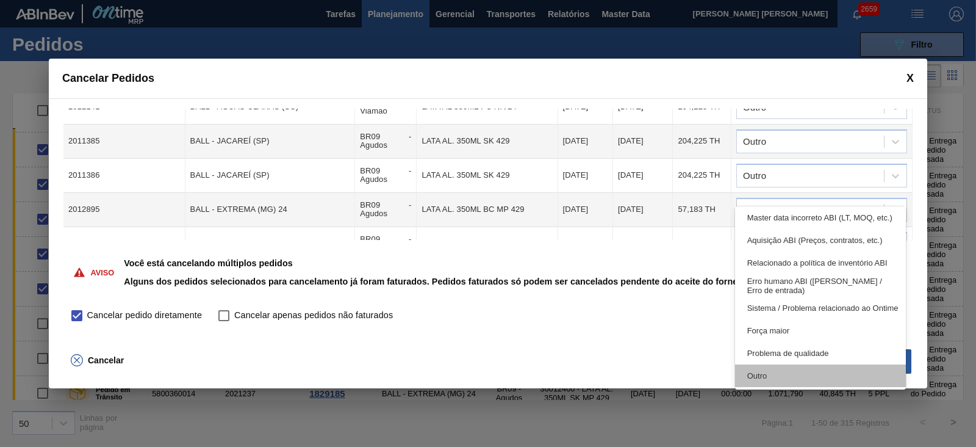
click at [807, 373] on div "Outro" at bounding box center [820, 375] width 171 height 23
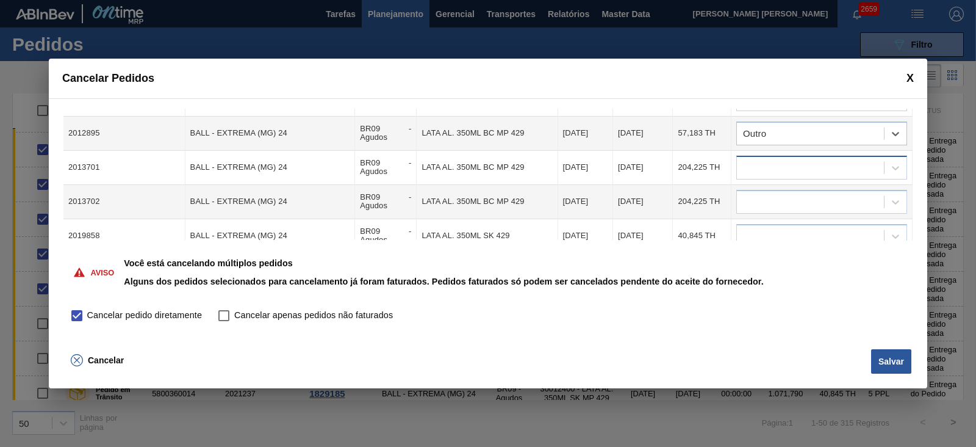
click at [787, 159] on div at bounding box center [810, 168] width 147 height 18
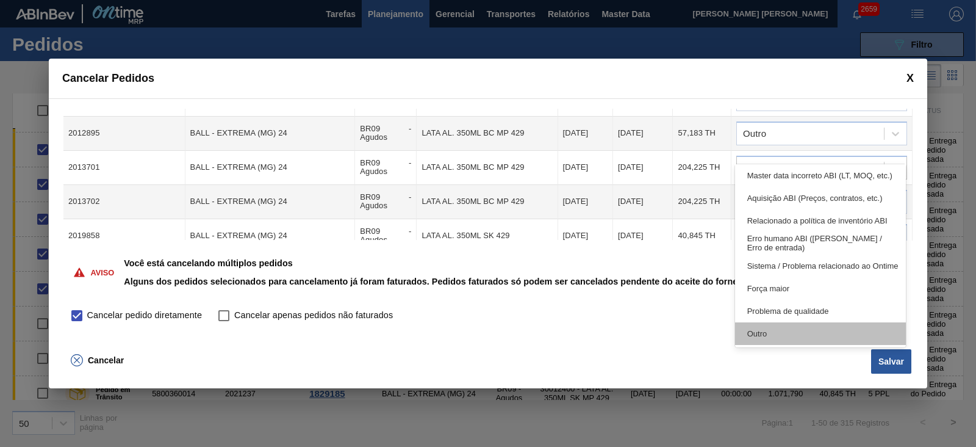
click at [805, 331] on div "Outro" at bounding box center [820, 333] width 171 height 23
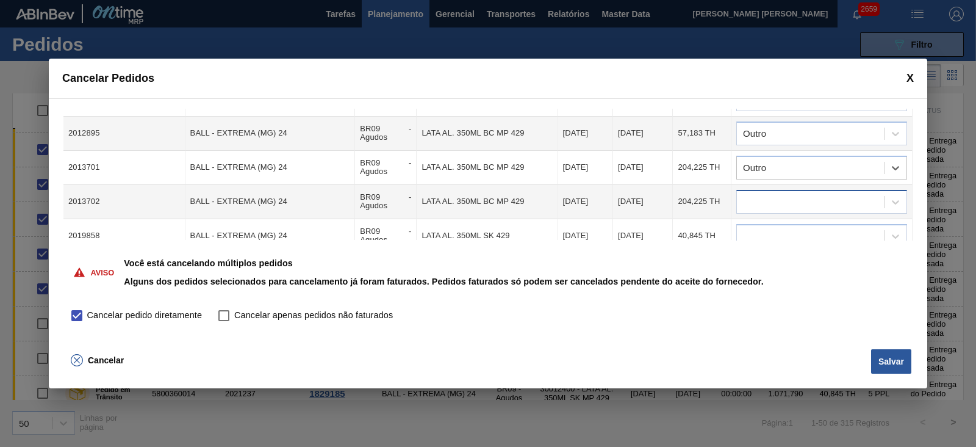
click at [783, 193] on div at bounding box center [810, 202] width 147 height 18
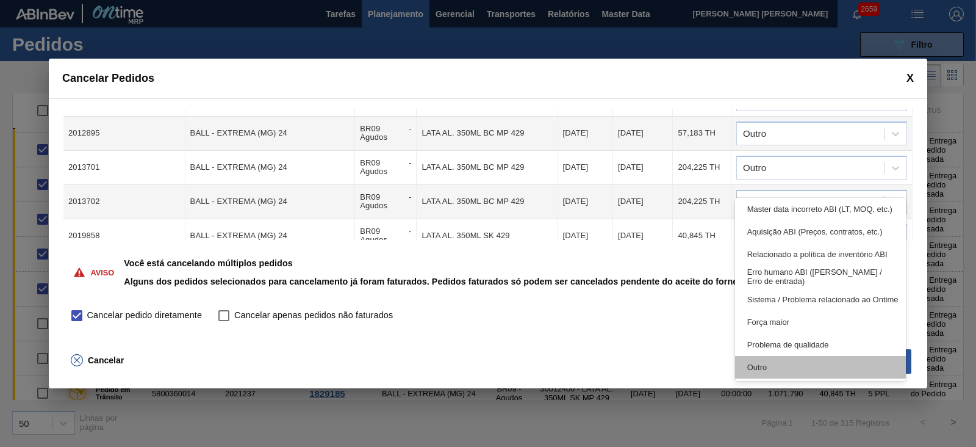
click at [798, 364] on div "Outro" at bounding box center [820, 367] width 171 height 23
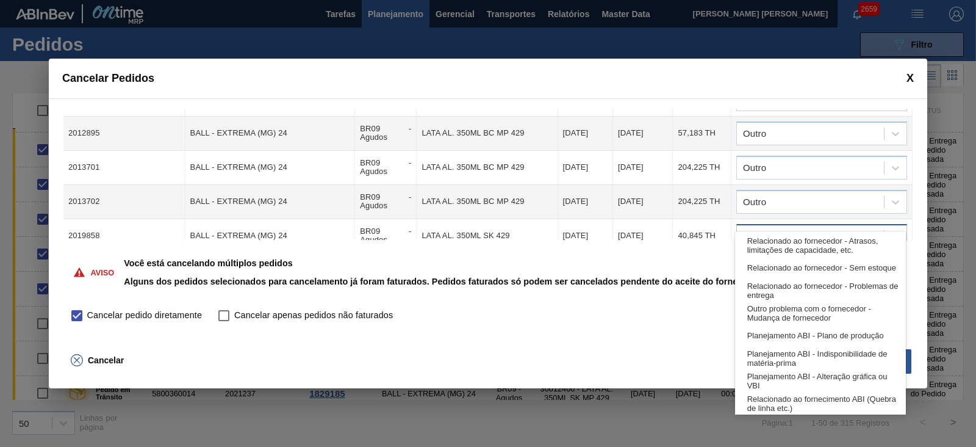
click at [778, 227] on div at bounding box center [810, 236] width 147 height 18
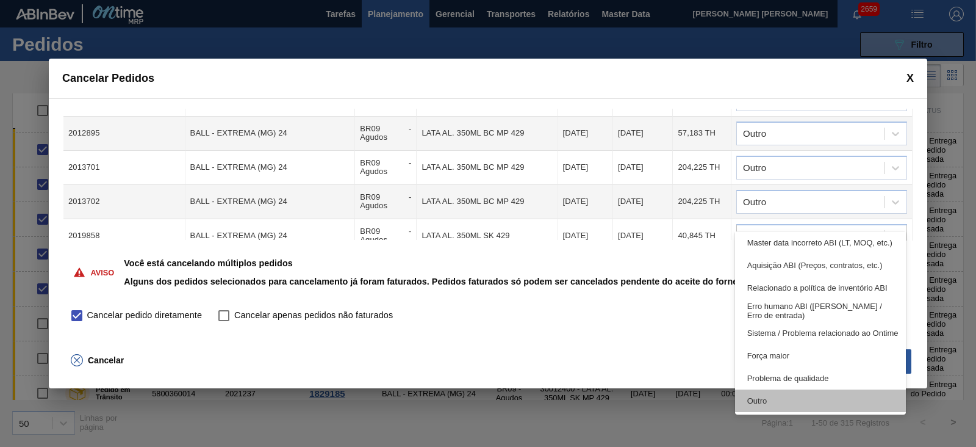
click at [805, 406] on div "Outro" at bounding box center [820, 400] width 171 height 23
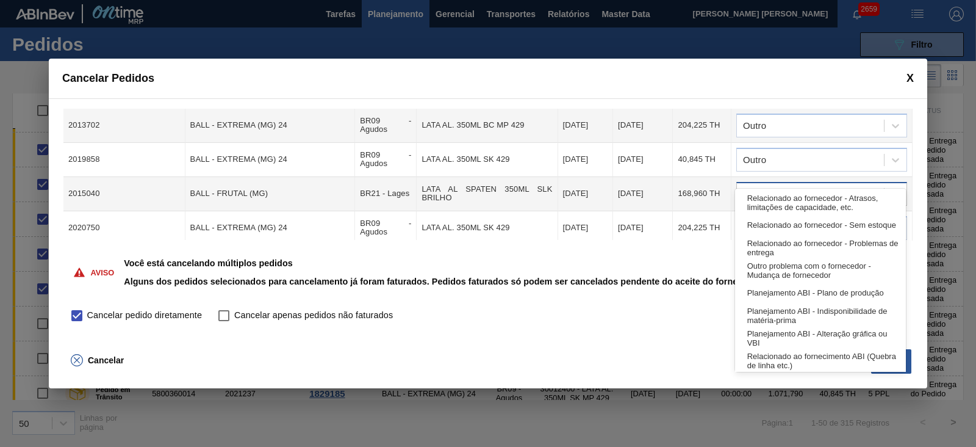
click at [796, 185] on div at bounding box center [810, 194] width 147 height 18
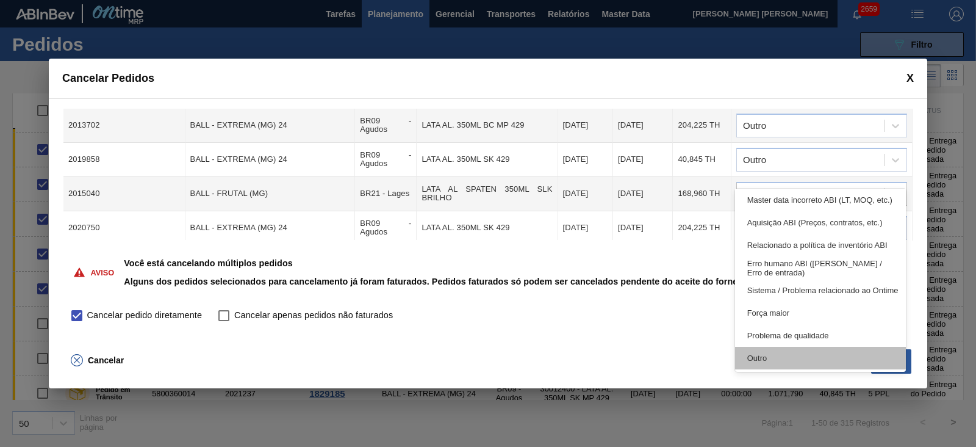
click at [788, 358] on div "Outro" at bounding box center [820, 358] width 171 height 23
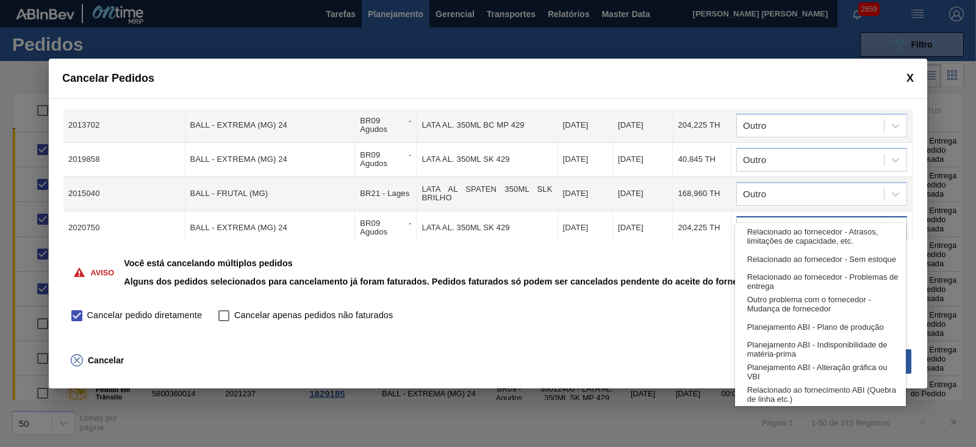
click at [791, 219] on div at bounding box center [810, 228] width 147 height 18
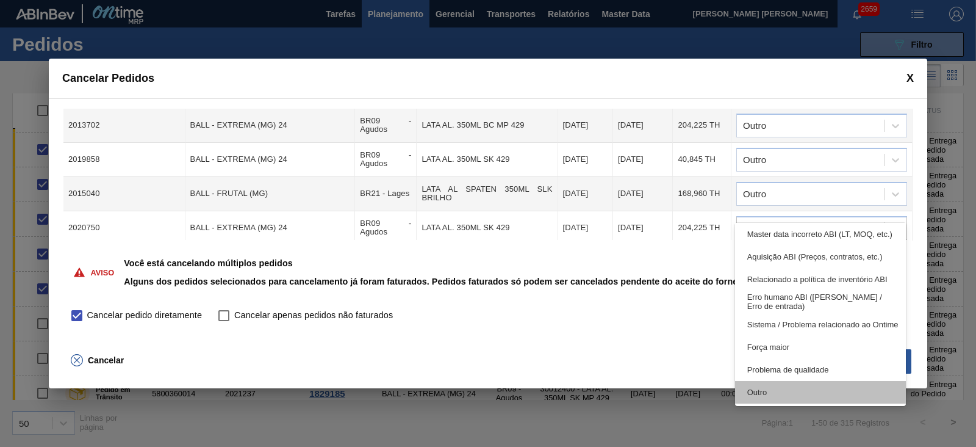
click at [796, 389] on div "Outro" at bounding box center [820, 392] width 171 height 23
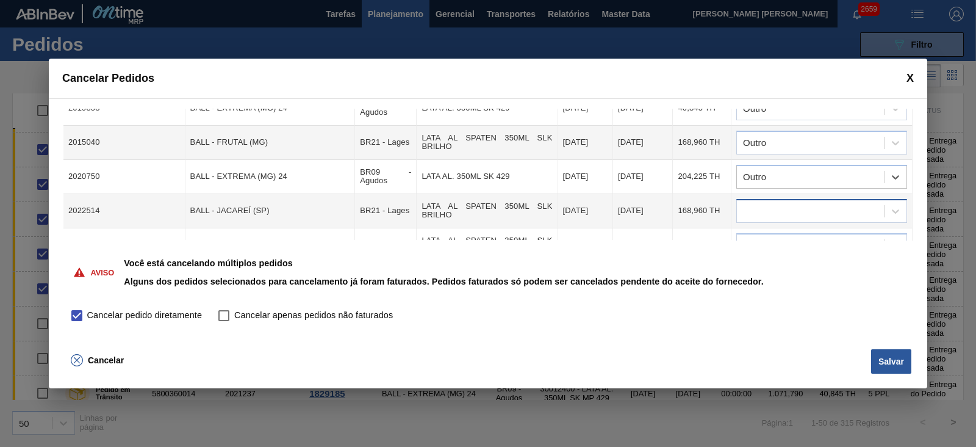
click at [757, 202] on div at bounding box center [810, 211] width 147 height 18
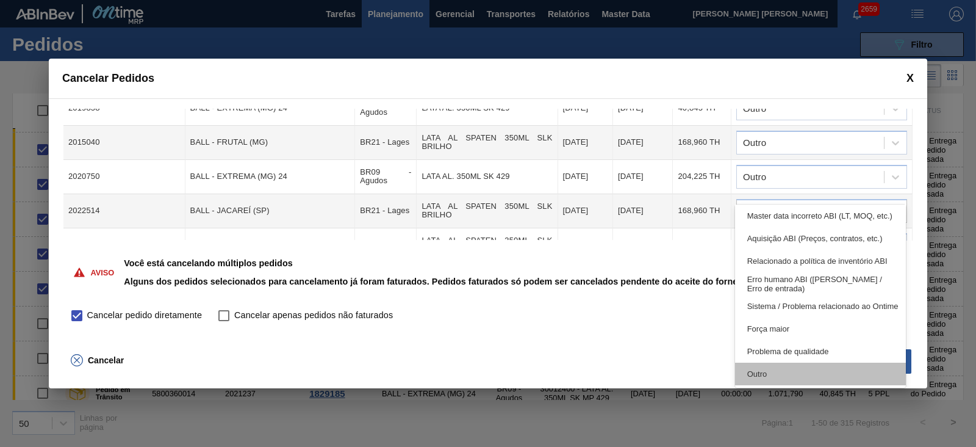
click at [785, 373] on div "Outro" at bounding box center [820, 373] width 171 height 23
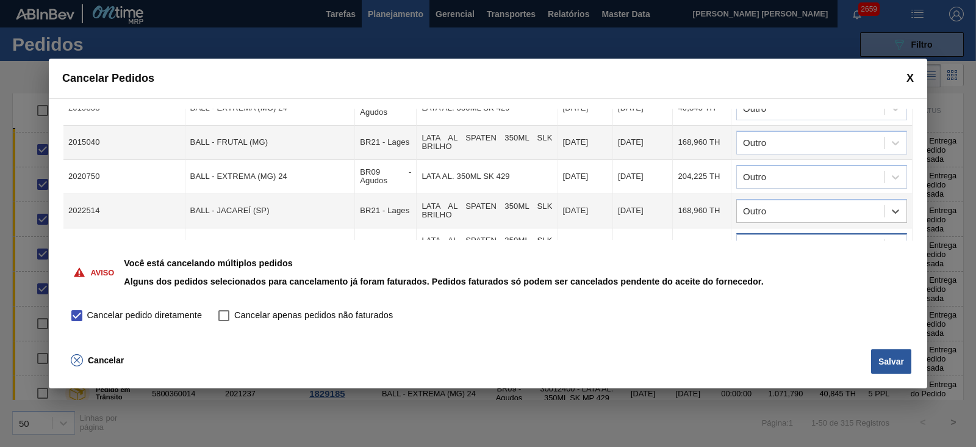
click at [787, 236] on div at bounding box center [810, 245] width 147 height 18
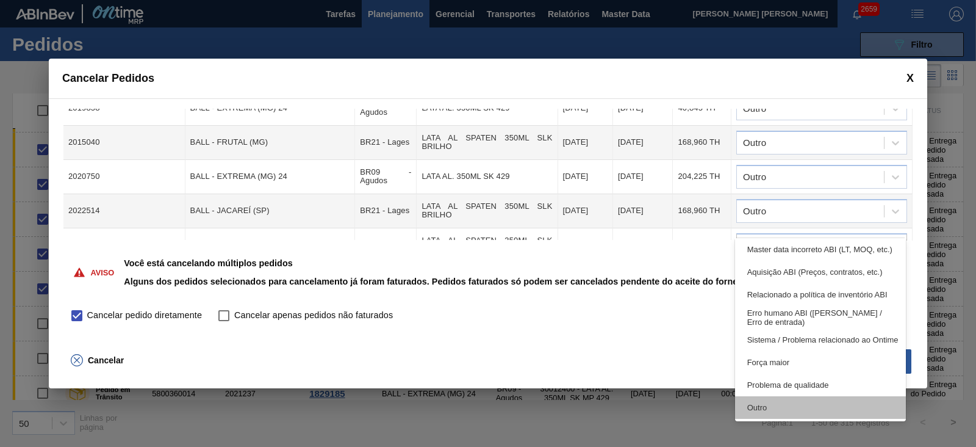
click at [805, 405] on div "Outro" at bounding box center [820, 407] width 171 height 23
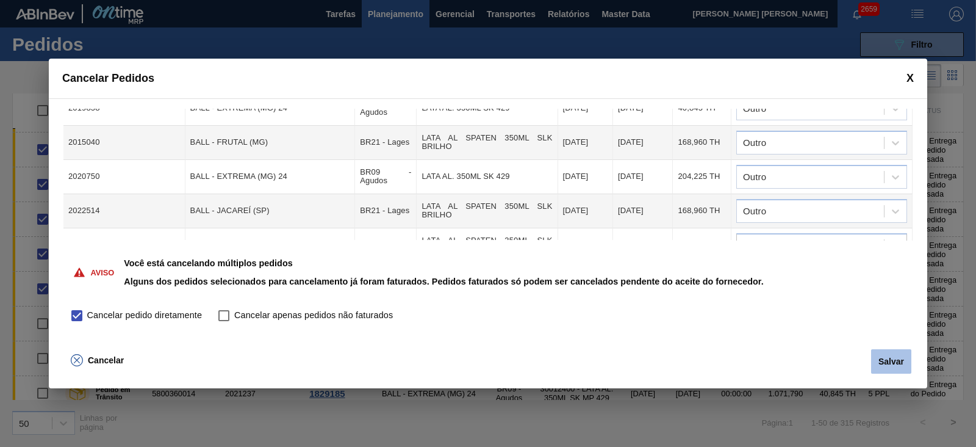
click at [885, 367] on button "Salvar" at bounding box center [891, 361] width 40 height 24
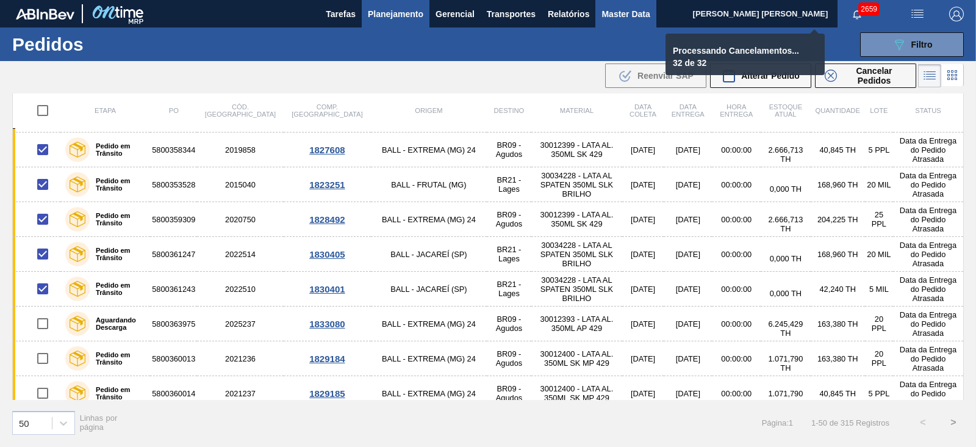
checkbox input "false"
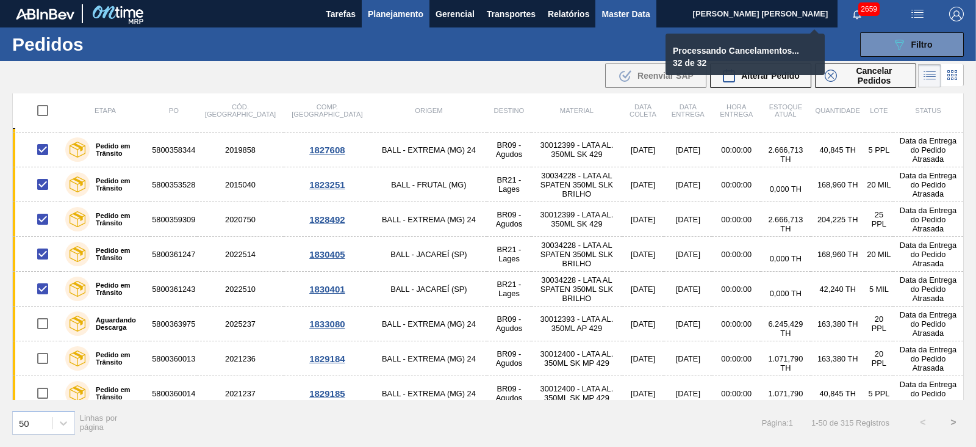
checkbox input "false"
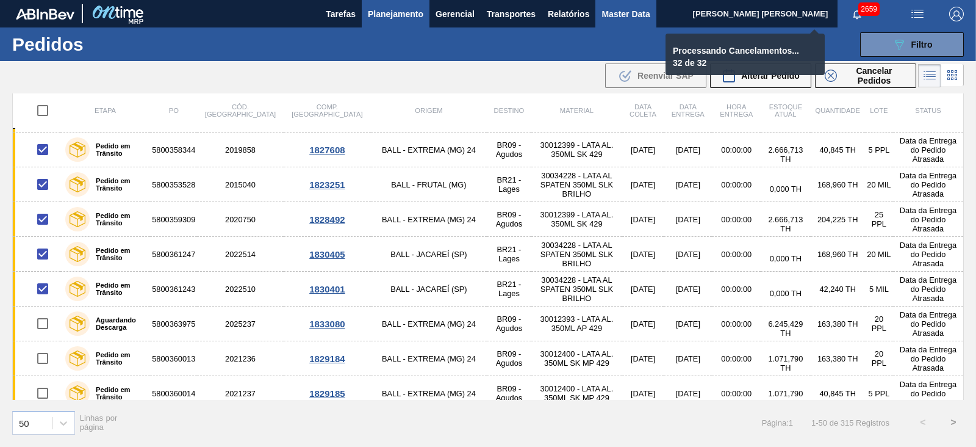
checkbox input "false"
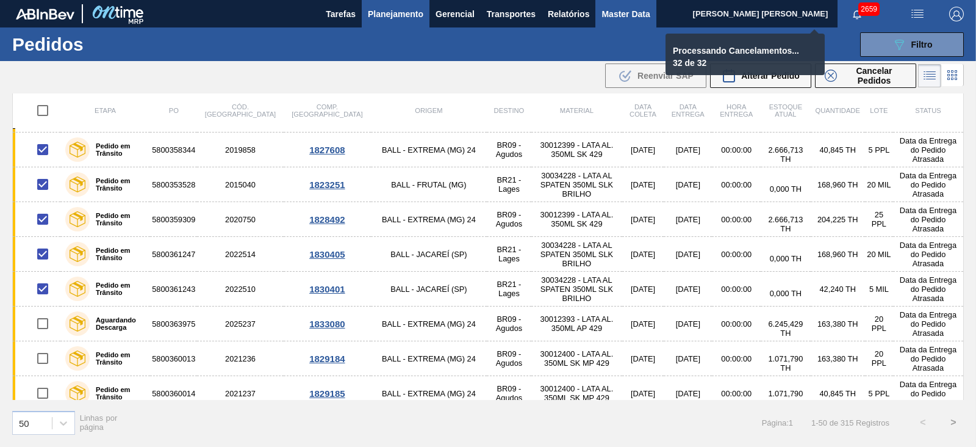
checkbox input "false"
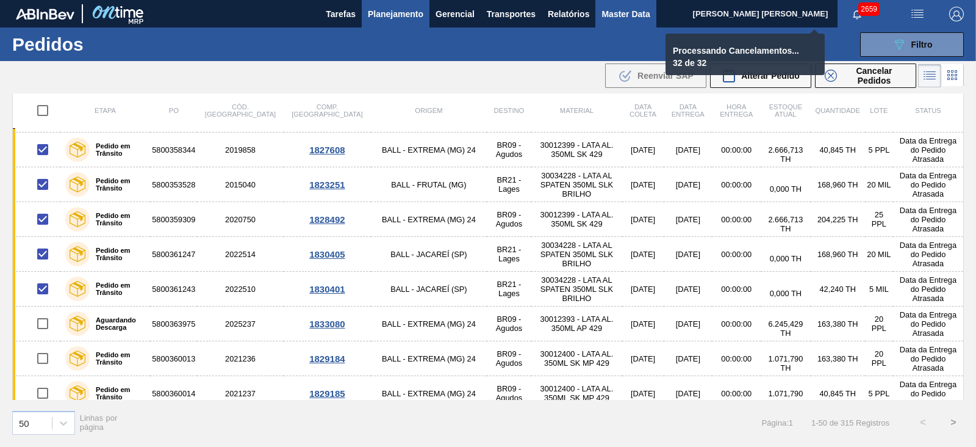
checkbox input "false"
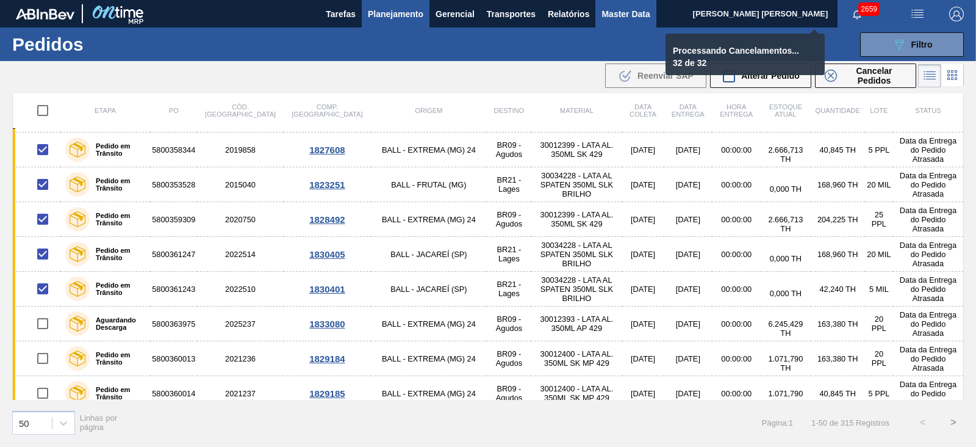
checkbox input "false"
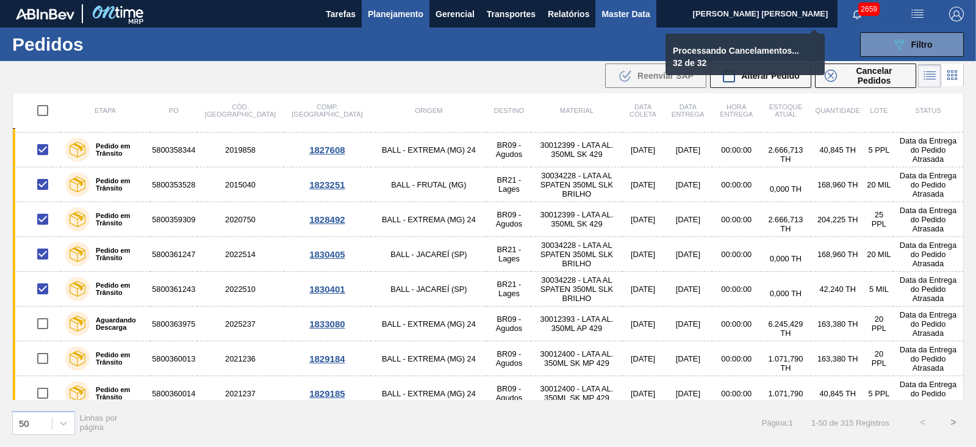
checkbox input "false"
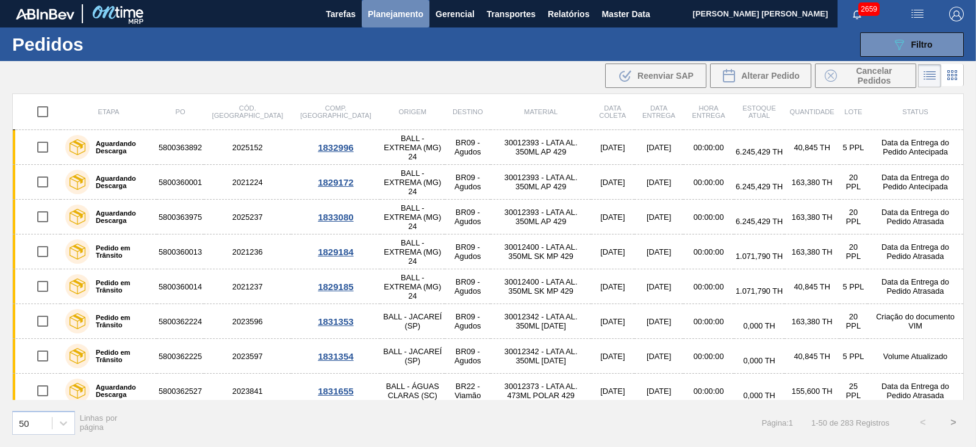
click at [380, 20] on span "Planejamento" at bounding box center [396, 14] width 56 height 15
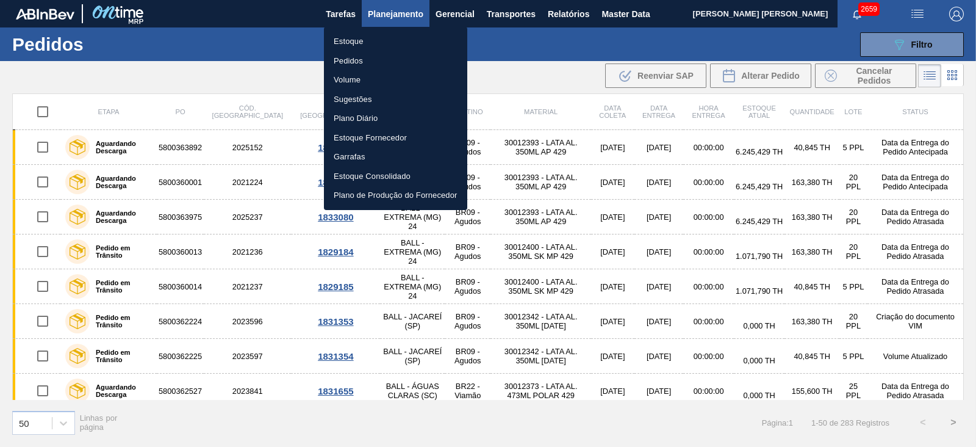
click at [360, 39] on li "Estoque" at bounding box center [395, 42] width 143 height 20
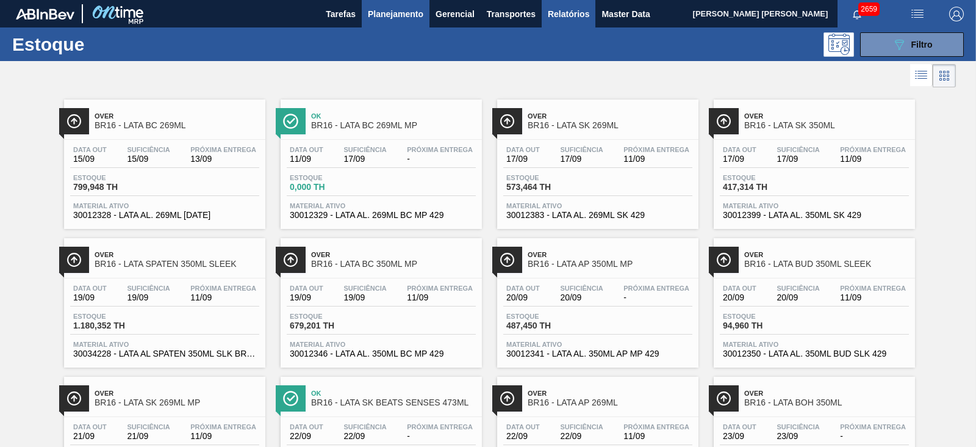
click at [574, 14] on span "Relatórios" at bounding box center [568, 14] width 41 height 15
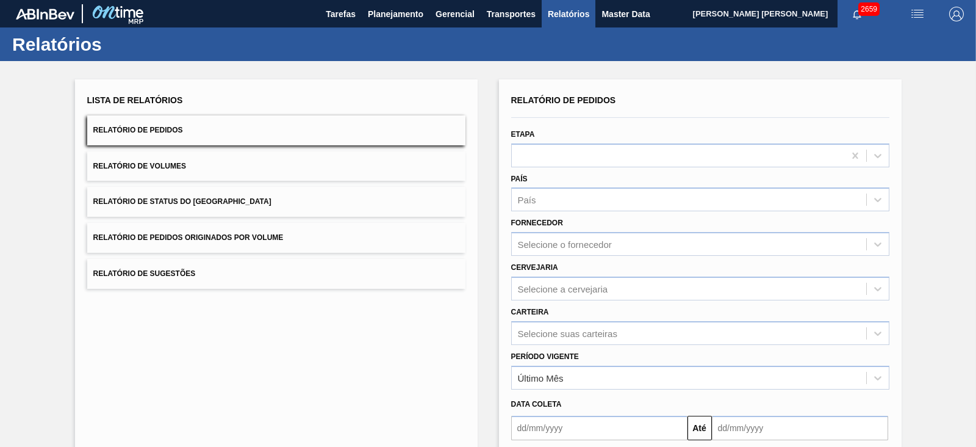
click at [262, 174] on button "Relatório de Volumes" at bounding box center [276, 166] width 378 height 30
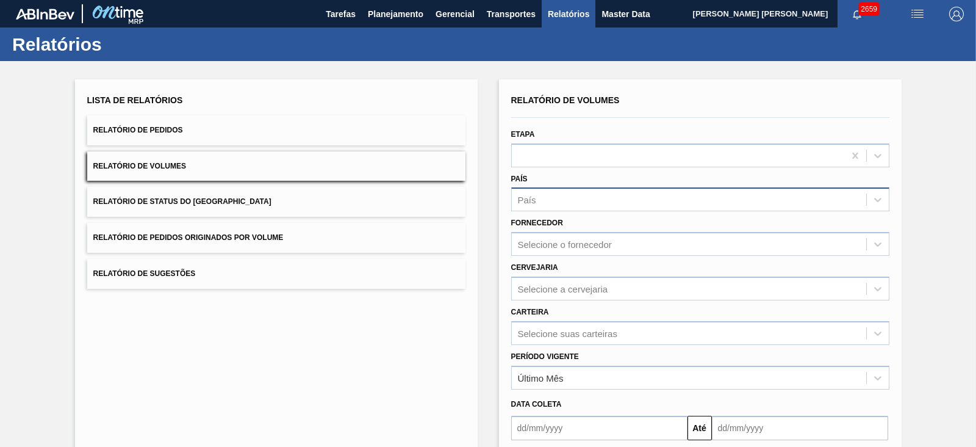
click at [528, 200] on div "País" at bounding box center [527, 200] width 18 height 10
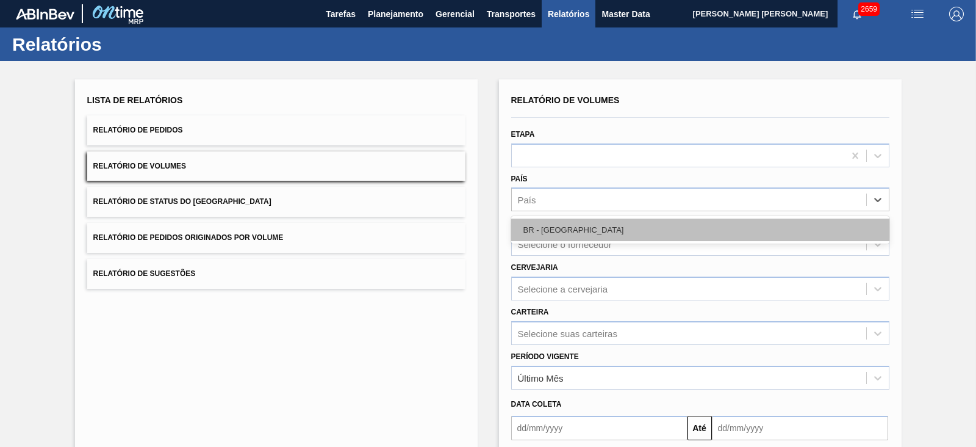
click at [553, 227] on div "BR - [GEOGRAPHIC_DATA]" at bounding box center [700, 229] width 378 height 23
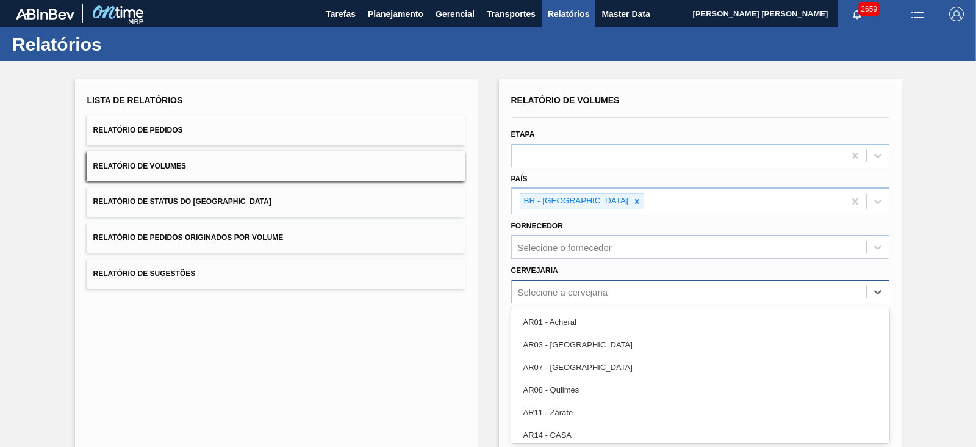
click at [541, 293] on div "option AR01 - Acheral focused, 1 of 92. 92 results available. Use Up and Down t…" at bounding box center [700, 291] width 378 height 24
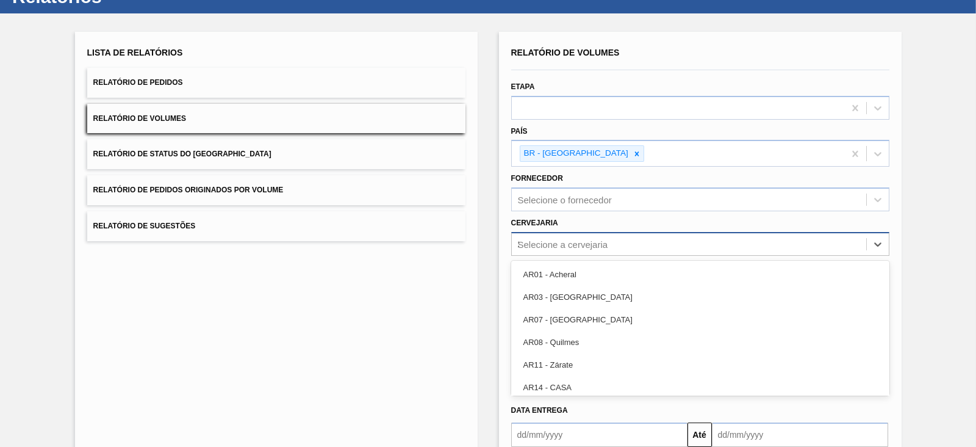
type input "21"
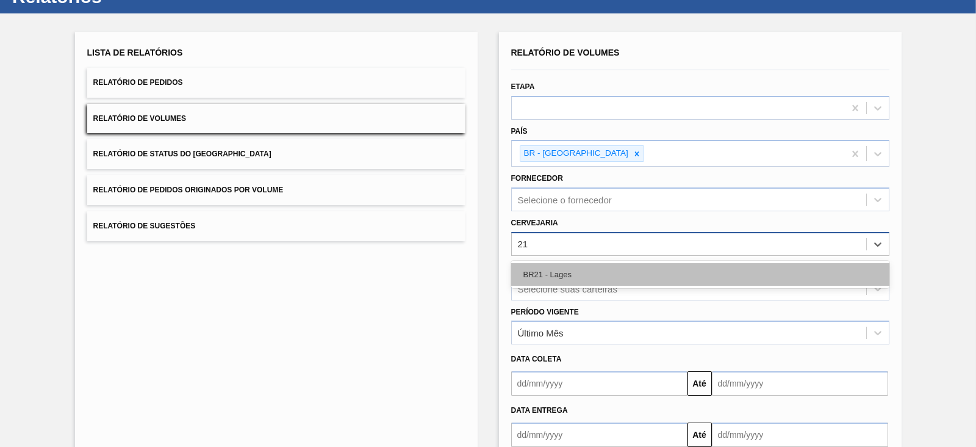
click at [555, 272] on div "BR21 - Lages" at bounding box center [700, 274] width 378 height 23
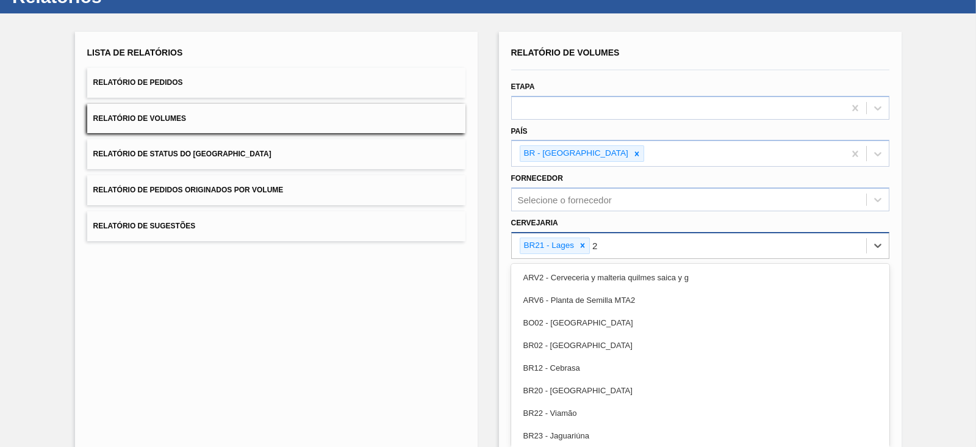
type input "22"
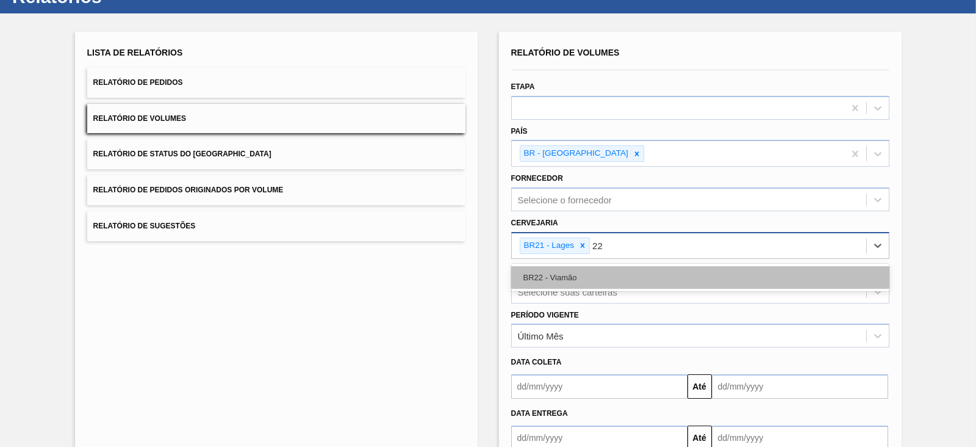
click at [565, 281] on div "BR22 - Viamão" at bounding box center [700, 277] width 378 height 23
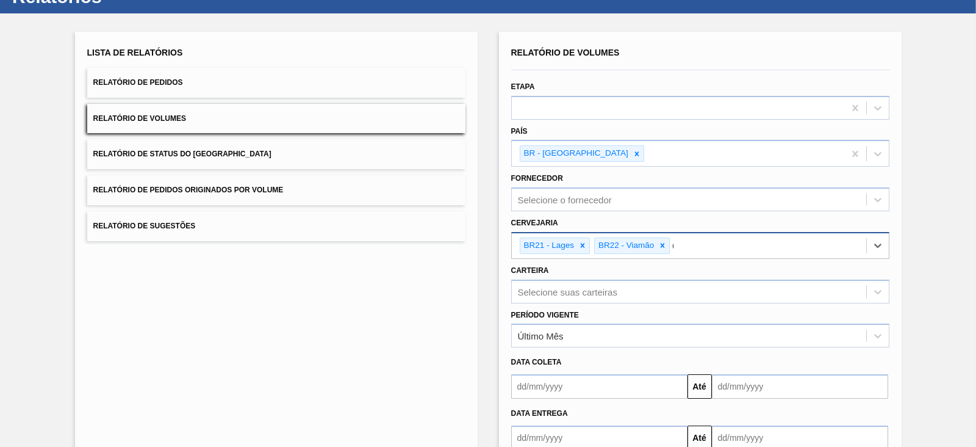
type input "09"
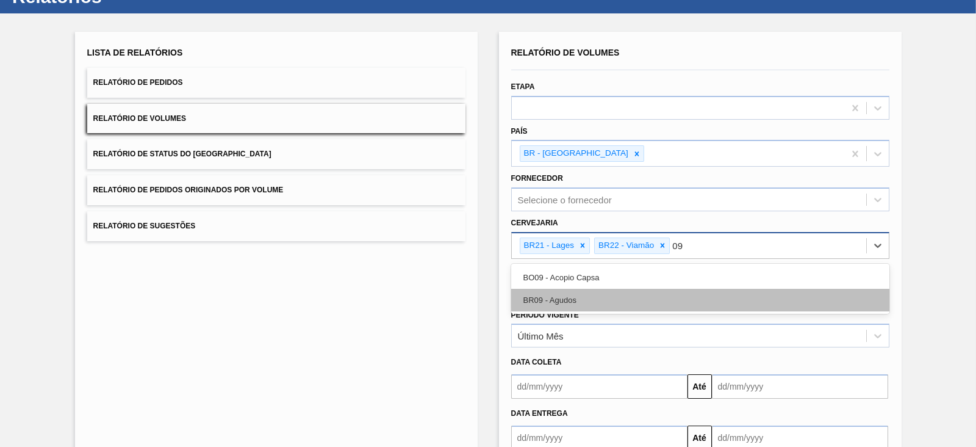
click at [556, 300] on div "BR09 - Agudos" at bounding box center [700, 300] width 378 height 23
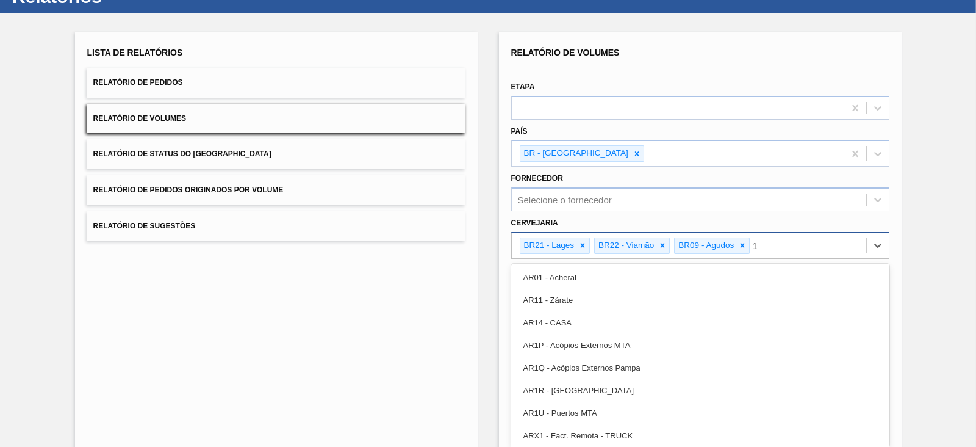
type input "16"
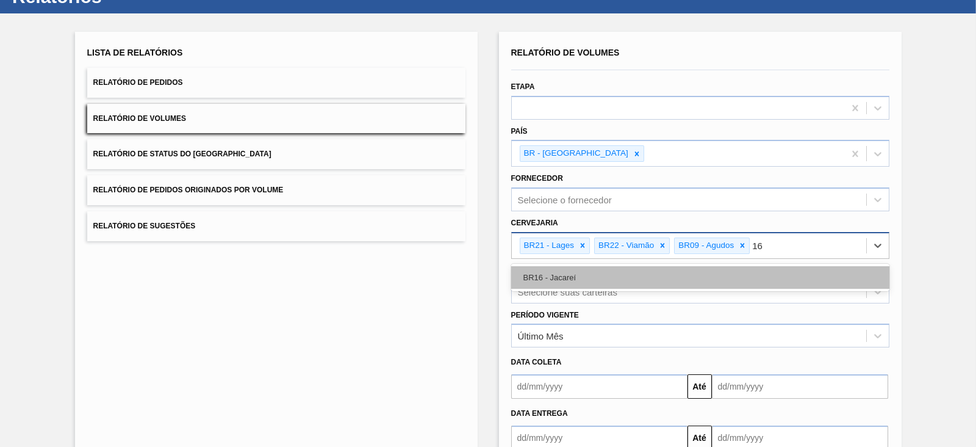
click at [575, 278] on div "BR16 - Jacareí" at bounding box center [700, 277] width 378 height 23
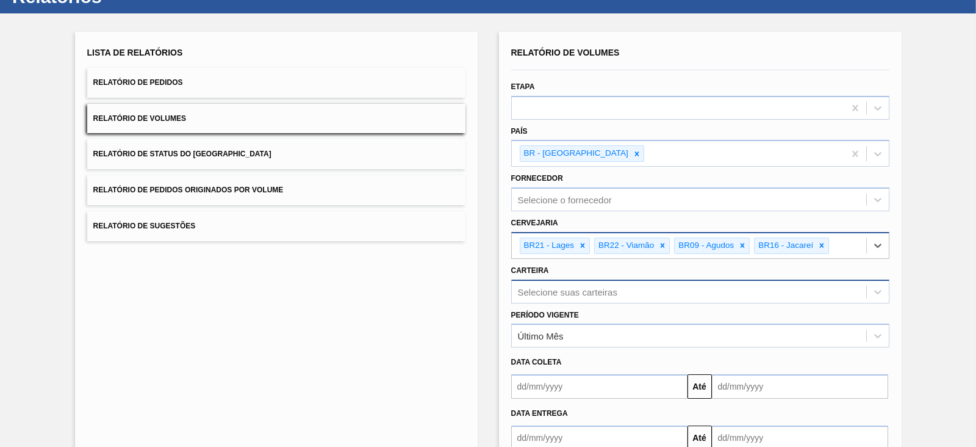
click at [575, 283] on div "Selecione suas carteiras" at bounding box center [700, 291] width 378 height 24
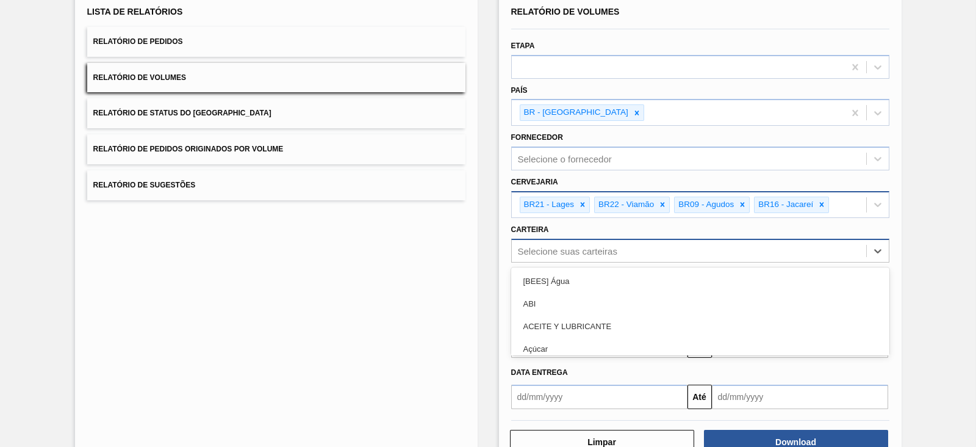
scroll to position [95, 0]
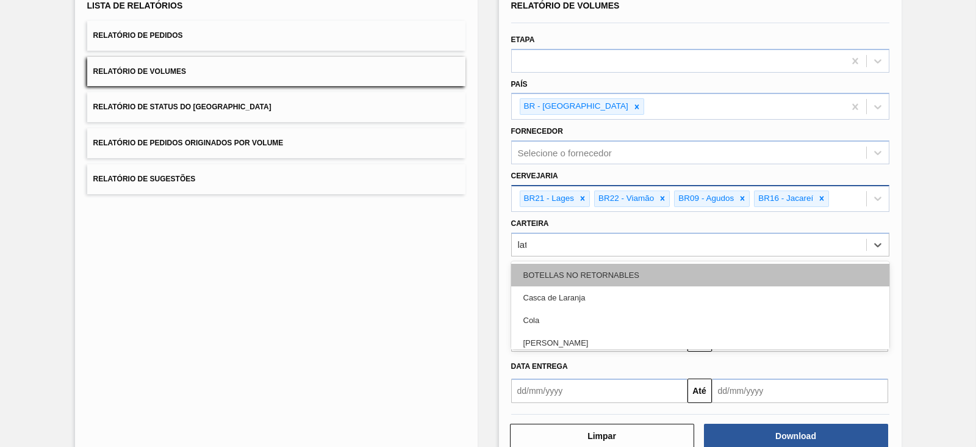
type input "lata"
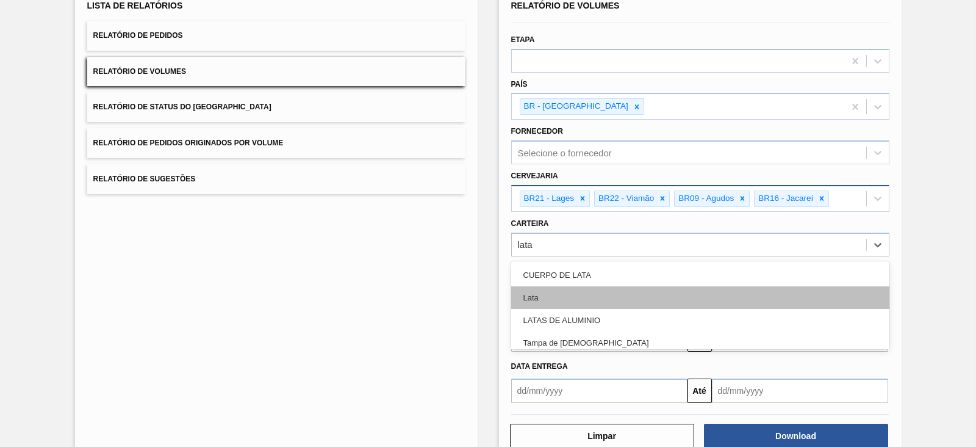
click at [566, 300] on div "Lata" at bounding box center [700, 297] width 378 height 23
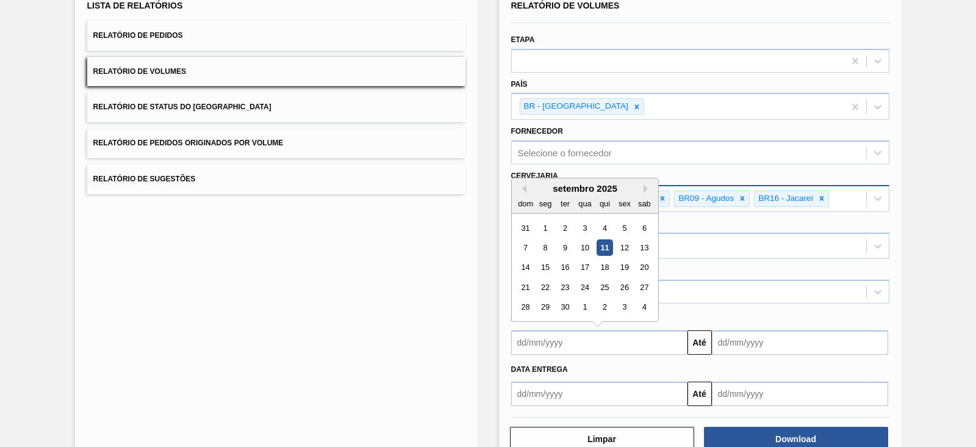
click at [563, 333] on input "text" at bounding box center [599, 342] width 176 height 24
click at [538, 193] on div "dom seg ter qua qui sex sab" at bounding box center [585, 203] width 146 height 20
click at [602, 242] on div "11" at bounding box center [604, 247] width 16 height 16
type input "[DATE]"
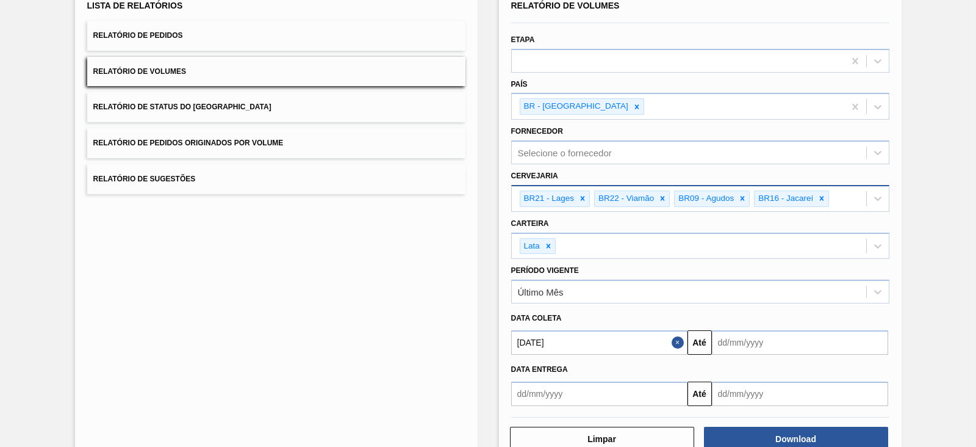
click at [741, 340] on input "text" at bounding box center [800, 342] width 176 height 24
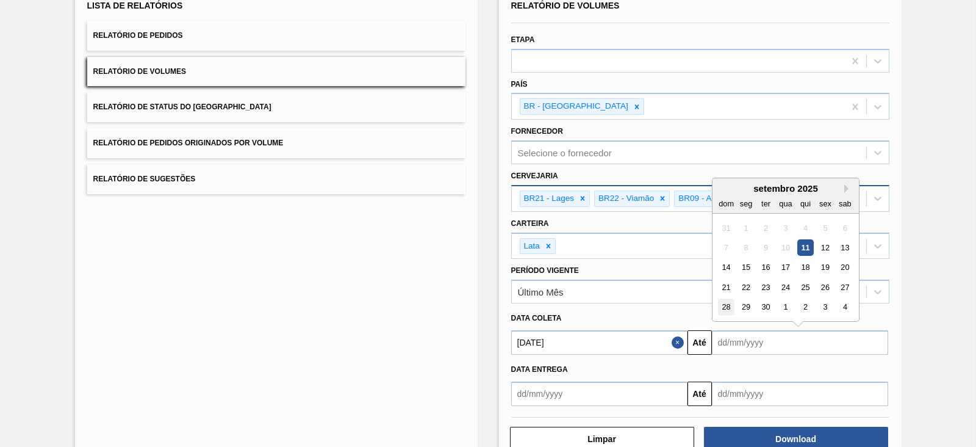
drag, startPoint x: 715, startPoint y: 280, endPoint x: 727, endPoint y: 296, distance: 20.0
click at [716, 280] on div "21 22 23 24 25 26 27" at bounding box center [785, 287] width 139 height 20
click at [723, 280] on div "21" at bounding box center [726, 287] width 16 height 16
type input "[DATE]"
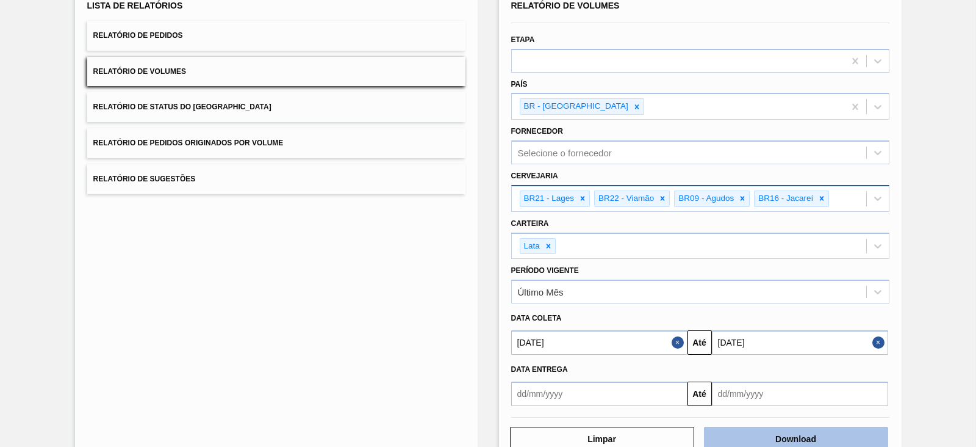
click at [790, 432] on button "Download" at bounding box center [796, 439] width 184 height 24
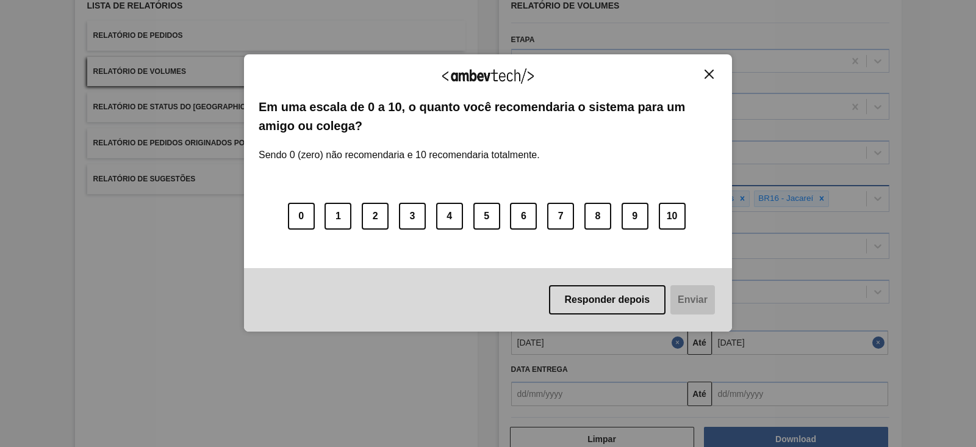
click at [706, 77] on img "Close" at bounding box center [709, 74] width 9 height 9
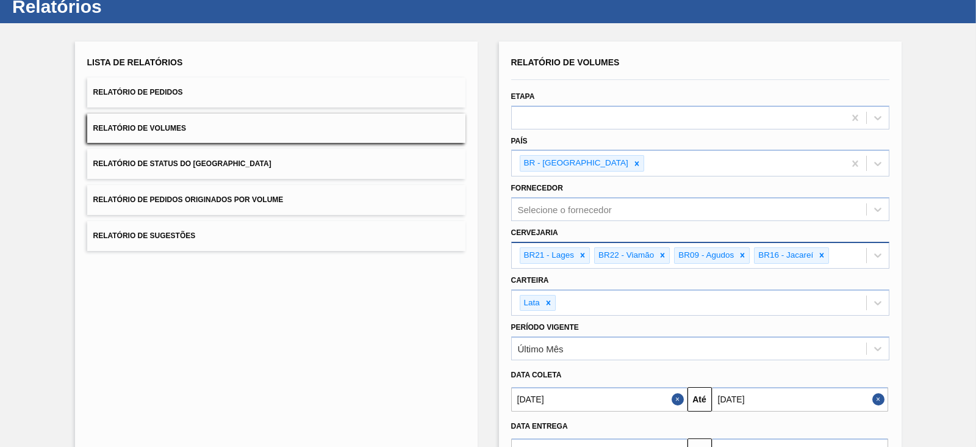
scroll to position [0, 0]
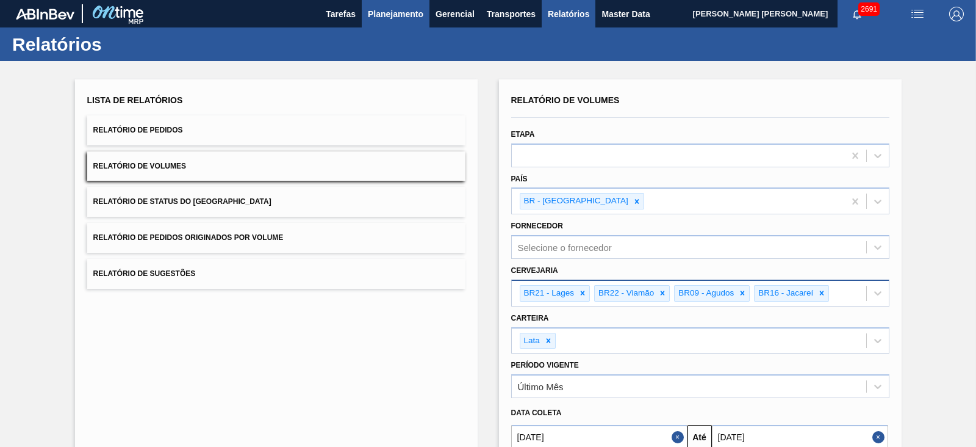
click at [389, 17] on span "Planejamento" at bounding box center [396, 14] width 56 height 15
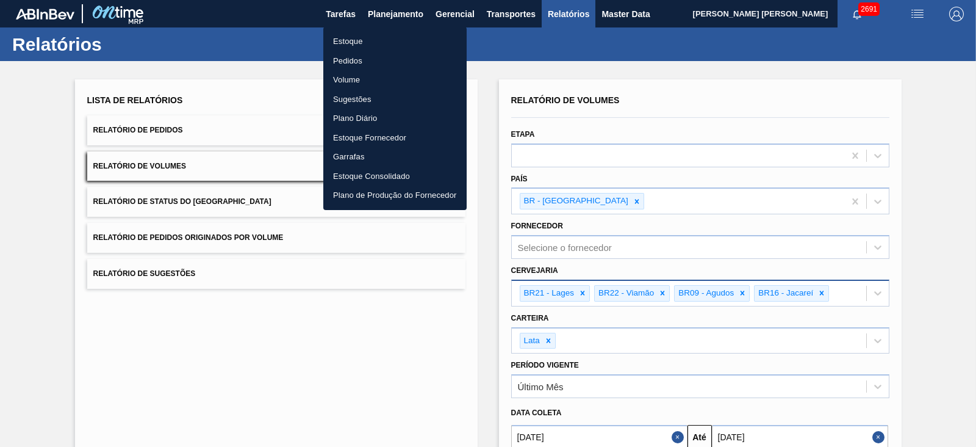
click at [350, 38] on li "Estoque" at bounding box center [394, 42] width 143 height 20
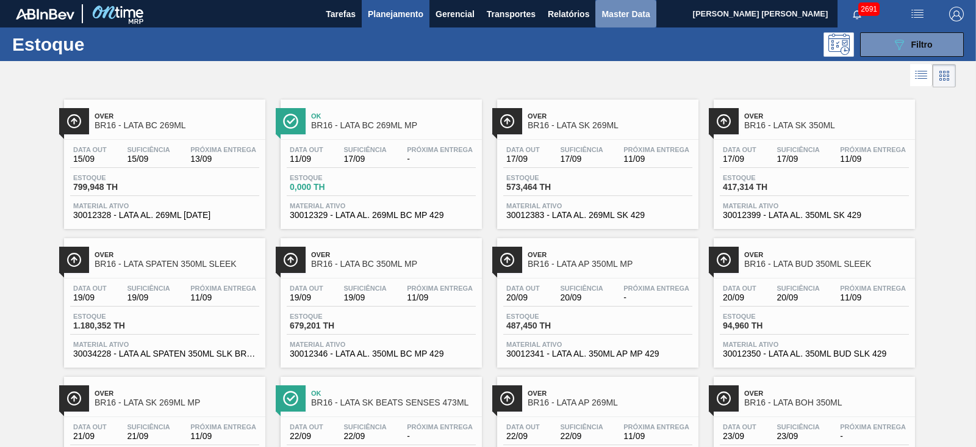
click at [630, 15] on span "Master Data" at bounding box center [626, 14] width 48 height 15
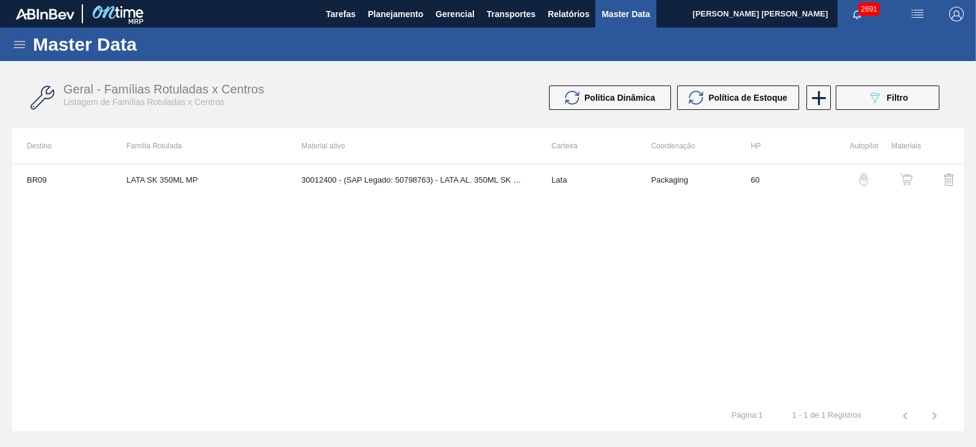
click at [16, 40] on icon at bounding box center [19, 44] width 15 height 15
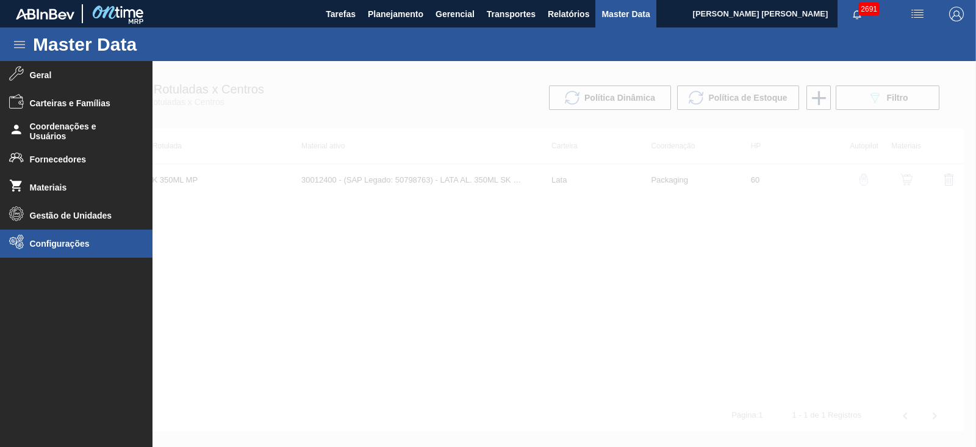
click at [64, 236] on li "Configurações" at bounding box center [76, 243] width 153 height 28
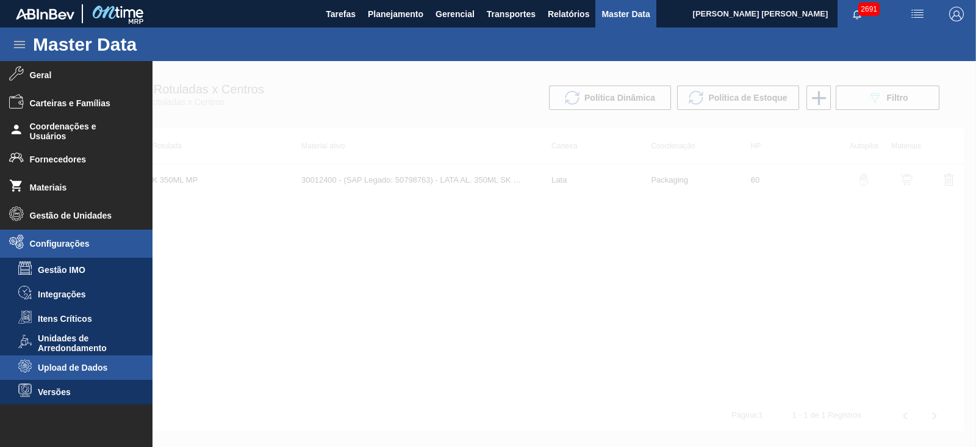
click at [72, 365] on span "Upload de Dados" at bounding box center [85, 367] width 94 height 10
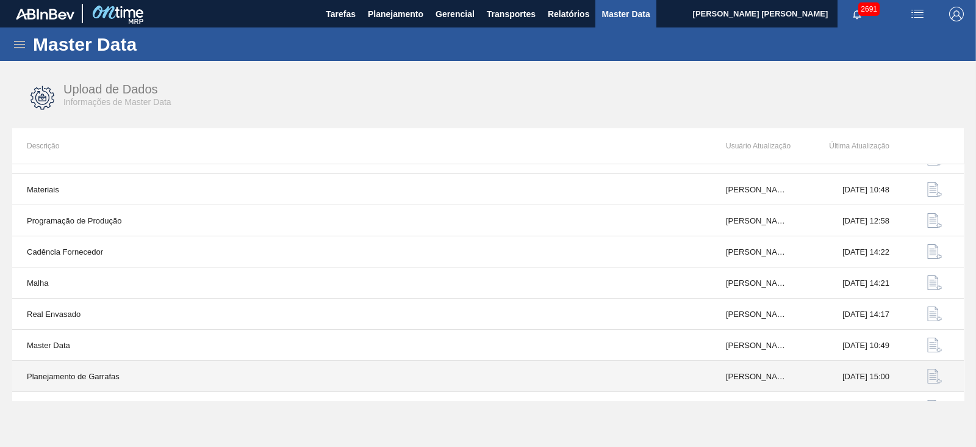
scroll to position [76, 0]
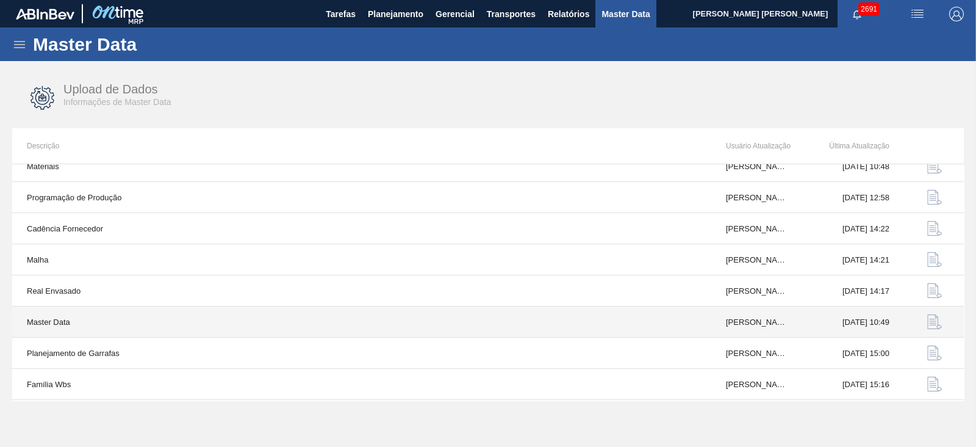
click at [929, 322] on img "button" at bounding box center [935, 321] width 15 height 15
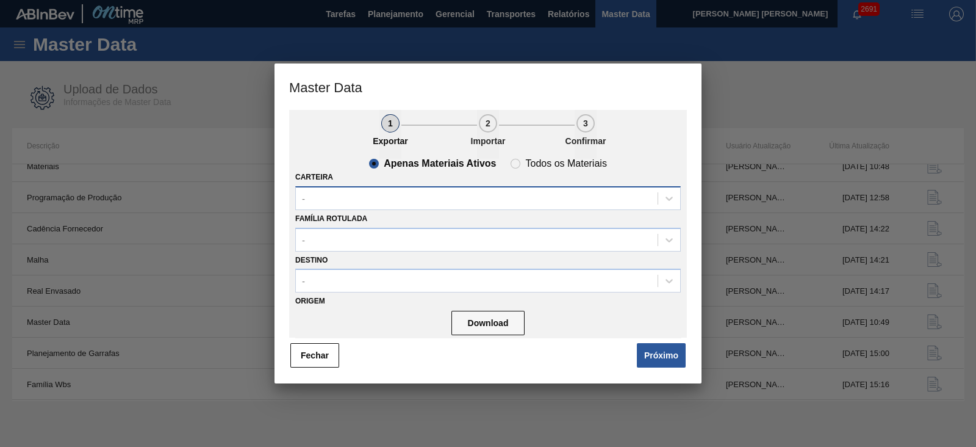
click at [358, 190] on div "-" at bounding box center [477, 198] width 362 height 18
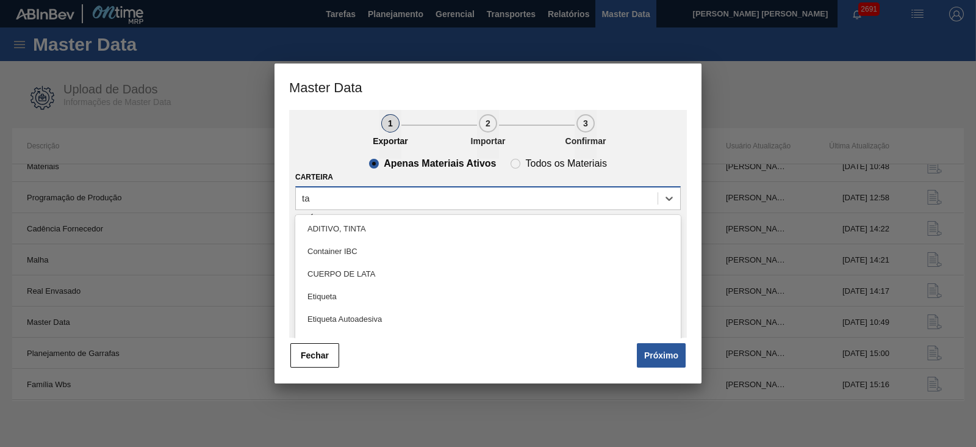
type input "tam"
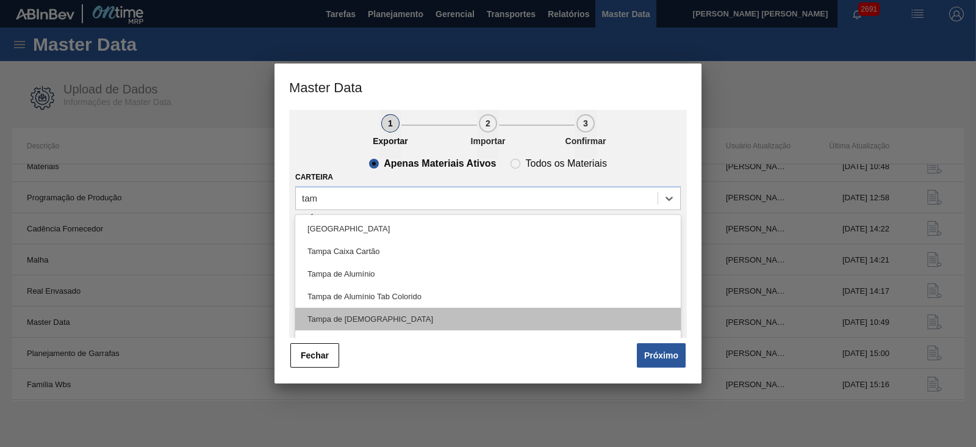
click at [384, 320] on div "Tampa de [DEMOGRAPHIC_DATA]" at bounding box center [488, 319] width 386 height 23
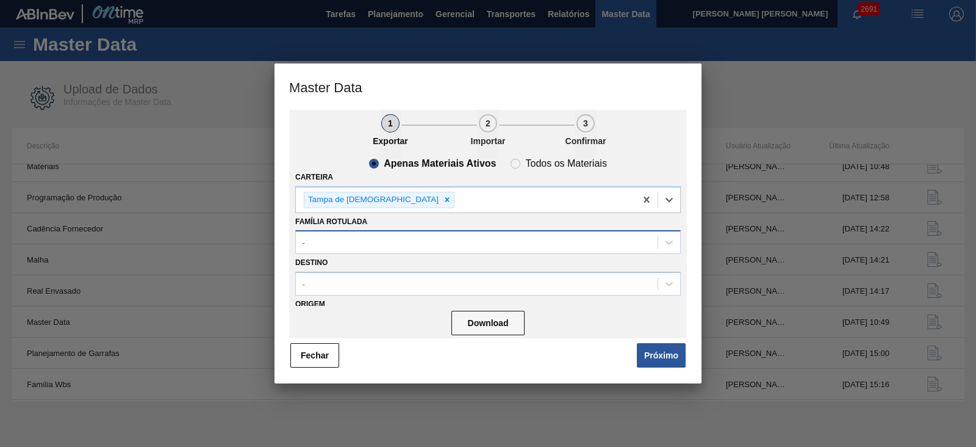
click at [412, 240] on div "-" at bounding box center [477, 243] width 362 height 18
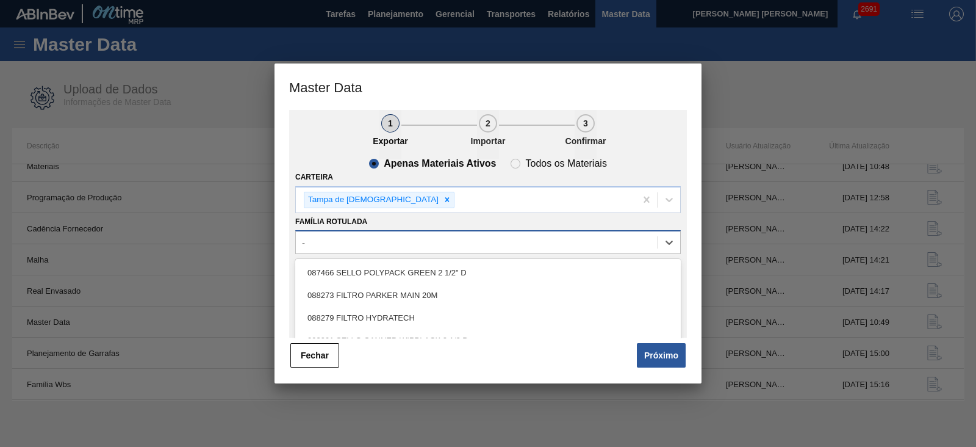
click at [412, 240] on div "-" at bounding box center [477, 243] width 362 height 18
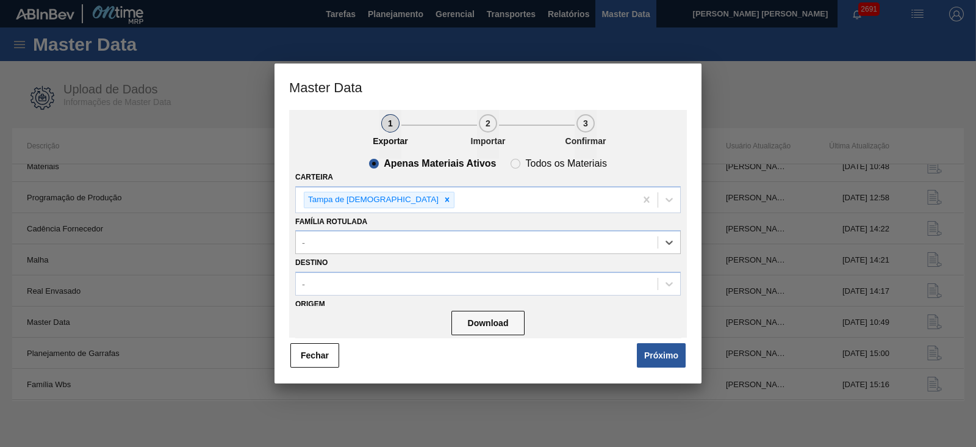
scroll to position [36, 0]
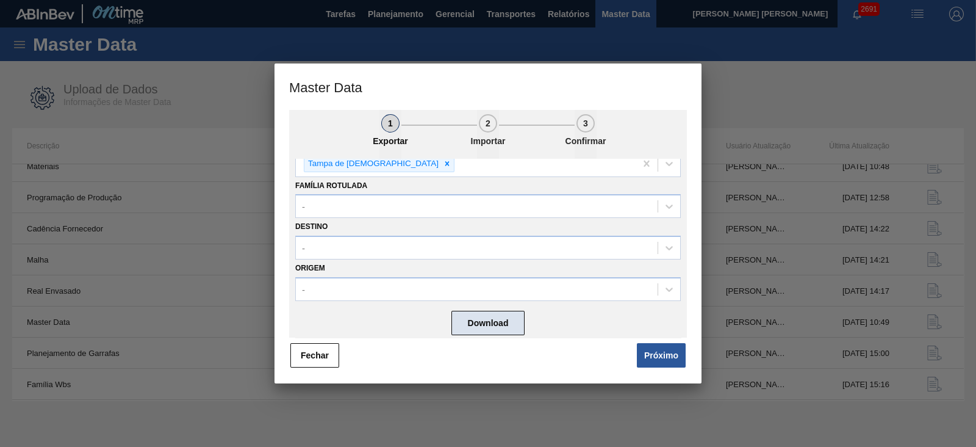
click at [507, 322] on button "Download" at bounding box center [488, 323] width 73 height 24
click at [299, 349] on button "Fechar" at bounding box center [314, 355] width 49 height 24
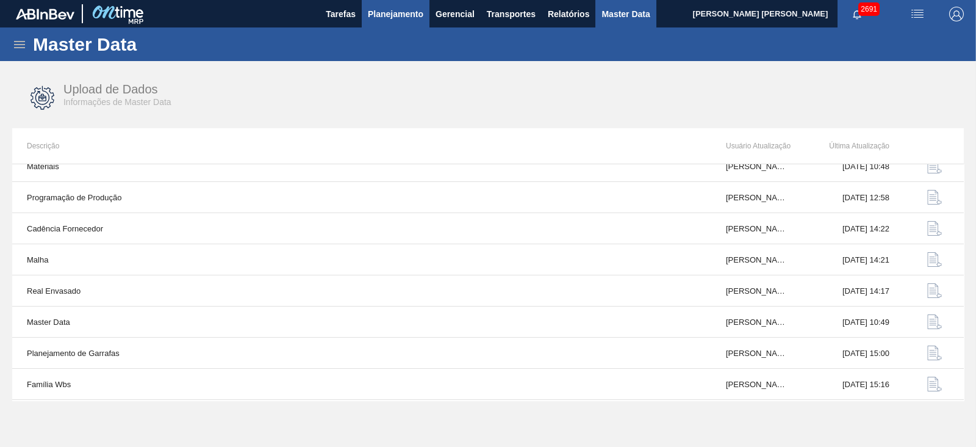
click at [406, 16] on span "Planejamento" at bounding box center [396, 14] width 56 height 15
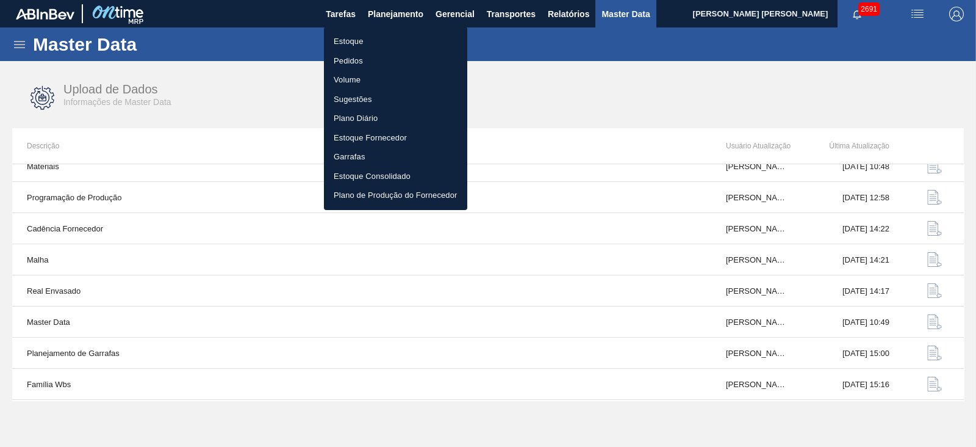
click at [356, 45] on li "Estoque" at bounding box center [395, 42] width 143 height 20
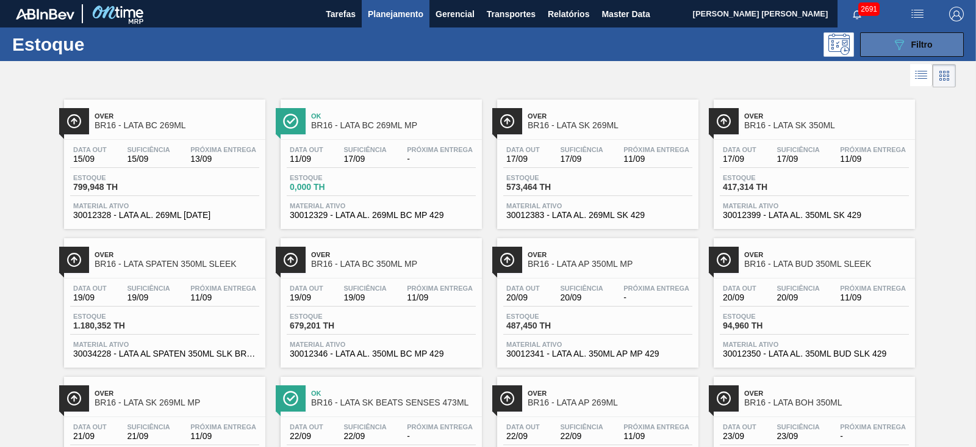
click at [896, 42] on icon "089F7B8B-B2A5-4AFE-B5C0-19BA573D28AC" at bounding box center [899, 44] width 15 height 15
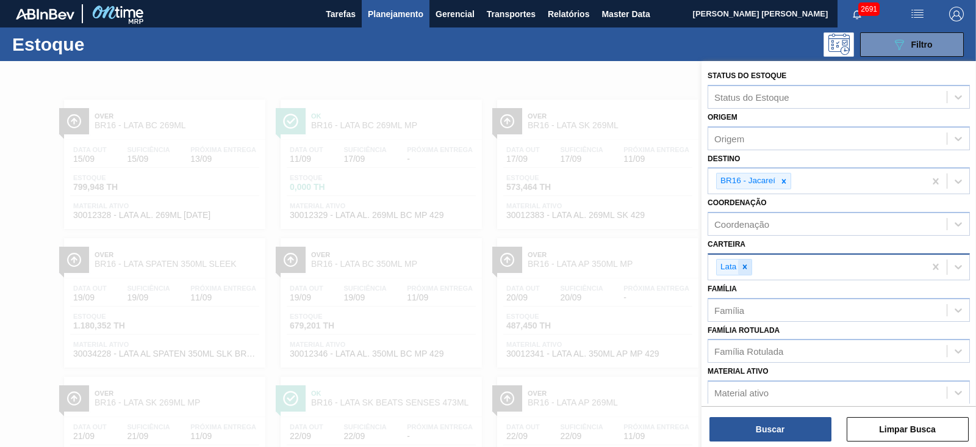
click at [749, 262] on icon at bounding box center [745, 266] width 9 height 9
type input "tamp"
click at [749, 262] on div "tamp" at bounding box center [827, 265] width 239 height 18
click at [749, 262] on div "Carteira" at bounding box center [827, 265] width 239 height 18
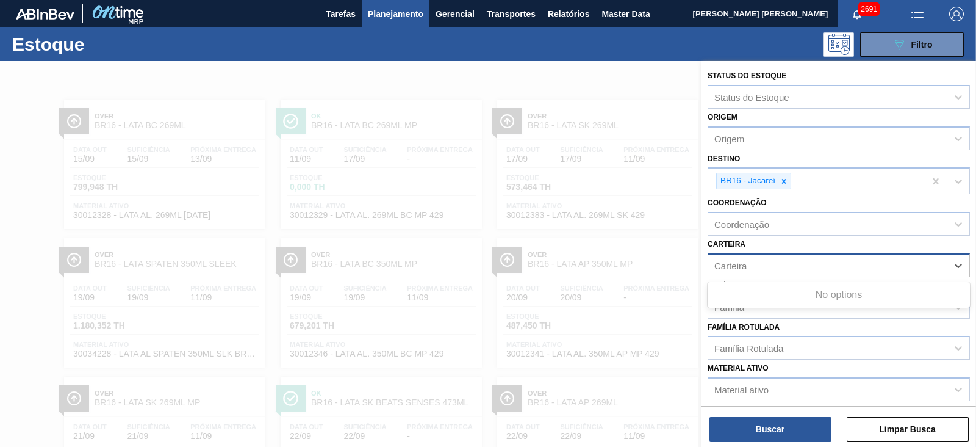
click at [749, 262] on div "Carteira" at bounding box center [827, 265] width 239 height 18
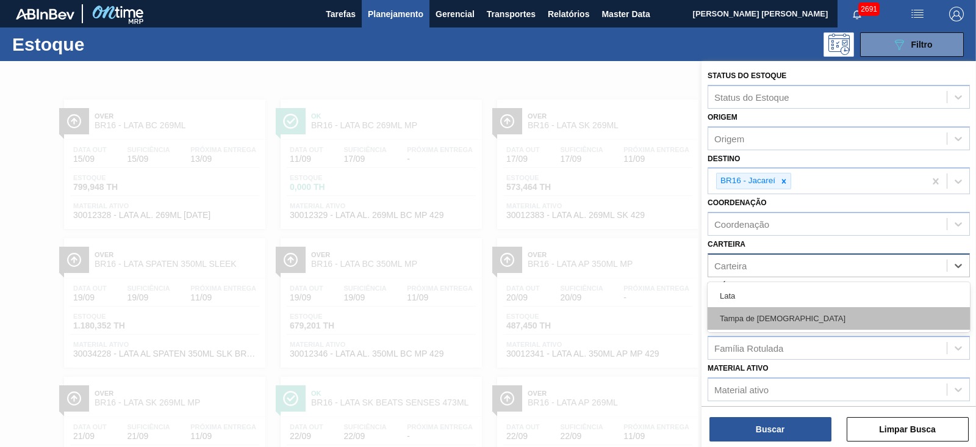
click at [746, 313] on div "Tampa de [DEMOGRAPHIC_DATA]" at bounding box center [839, 318] width 262 height 23
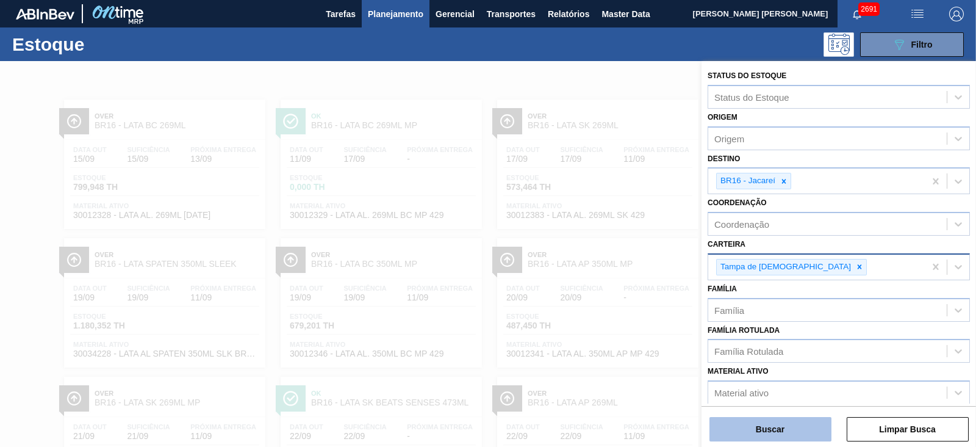
click at [789, 427] on button "Buscar" at bounding box center [771, 429] width 122 height 24
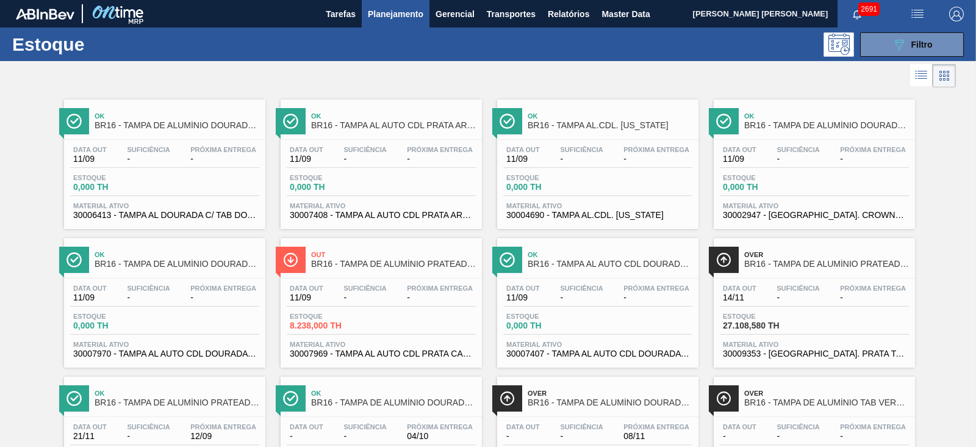
click at [179, 119] on span "Ok" at bounding box center [177, 115] width 165 height 7
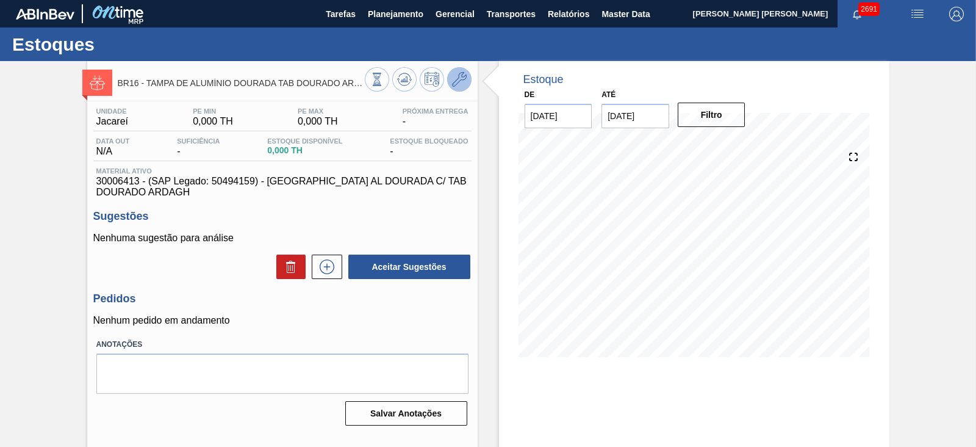
click at [464, 84] on icon at bounding box center [459, 79] width 15 height 15
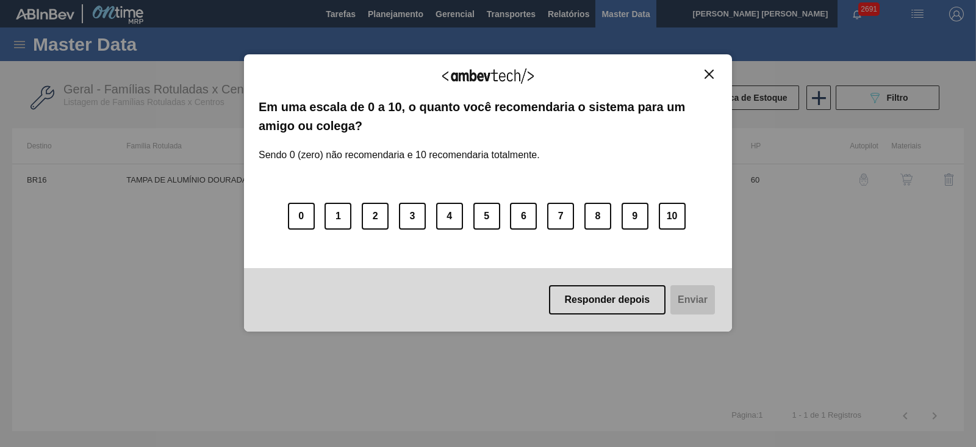
click at [710, 73] on img "Close" at bounding box center [709, 74] width 9 height 9
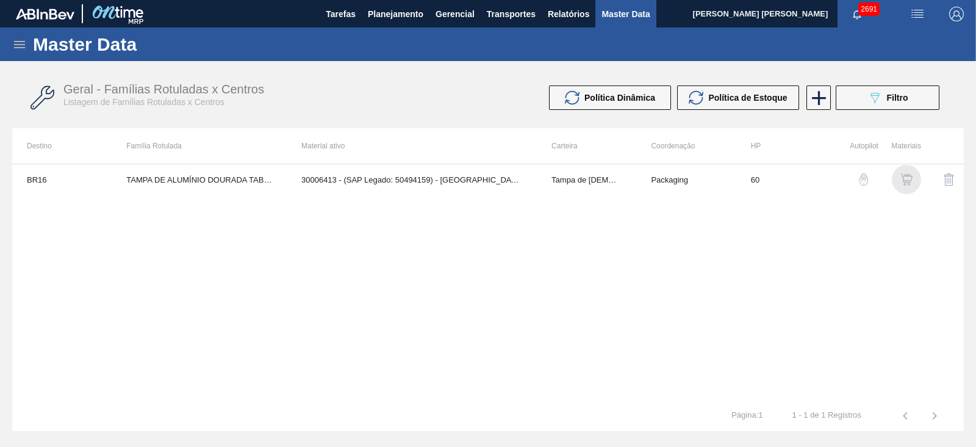
click at [903, 176] on img "button" at bounding box center [907, 179] width 12 height 12
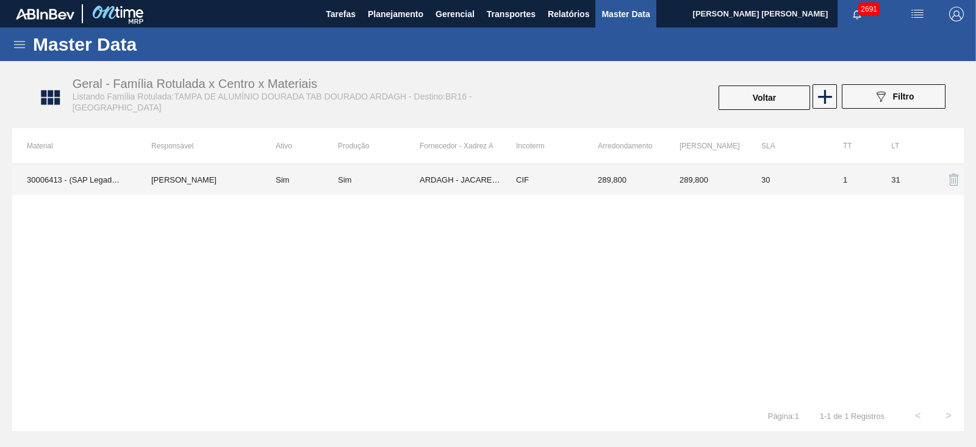
click at [476, 181] on td "ARDAGH - JACAREÍ (SP)" at bounding box center [461, 179] width 82 height 31
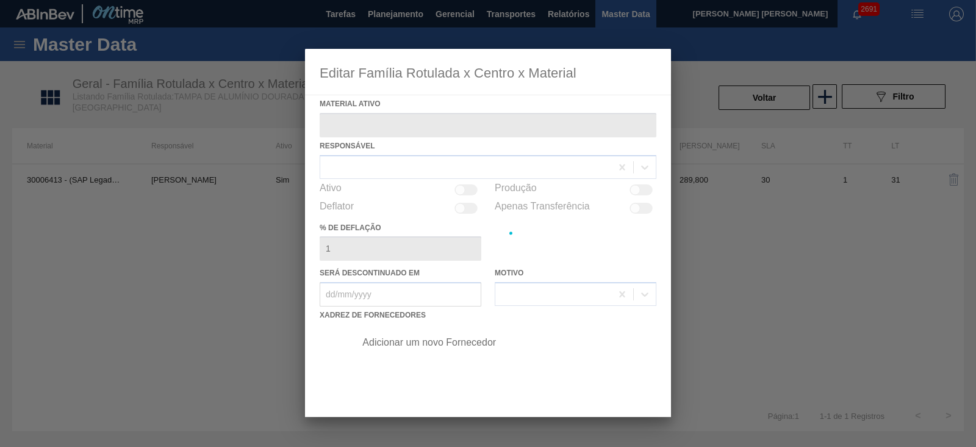
type ativo "30006413 - (SAP Legado: 50494159) - [GEOGRAPHIC_DATA] AL DOURADA C/ TAB DOURADO…"
checkbox input "true"
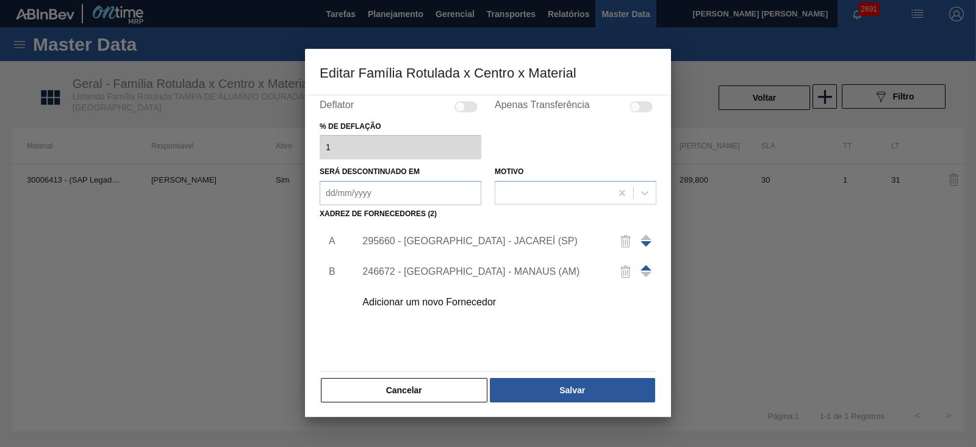
scroll to position [102, 0]
click at [505, 245] on div "295660 - [GEOGRAPHIC_DATA] - JACAREÍ (SP)" at bounding box center [502, 240] width 308 height 31
click at [459, 240] on div "295660 - [GEOGRAPHIC_DATA] - JACAREÍ (SP)" at bounding box center [481, 240] width 239 height 11
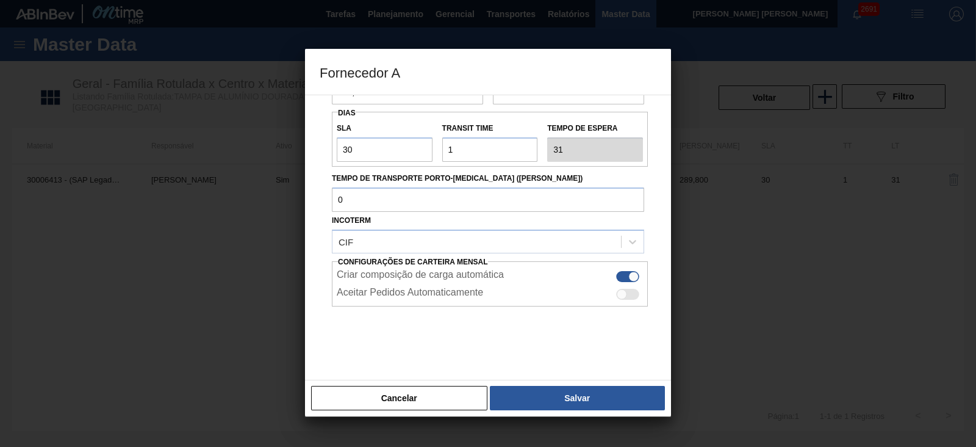
scroll to position [133, 0]
click at [425, 395] on button "Cancelar" at bounding box center [399, 398] width 176 height 24
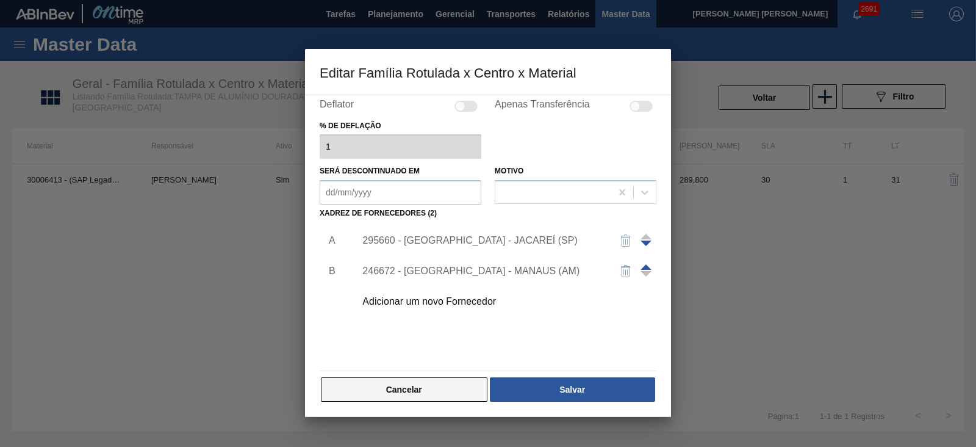
click at [425, 380] on button "Cancelar" at bounding box center [404, 389] width 167 height 24
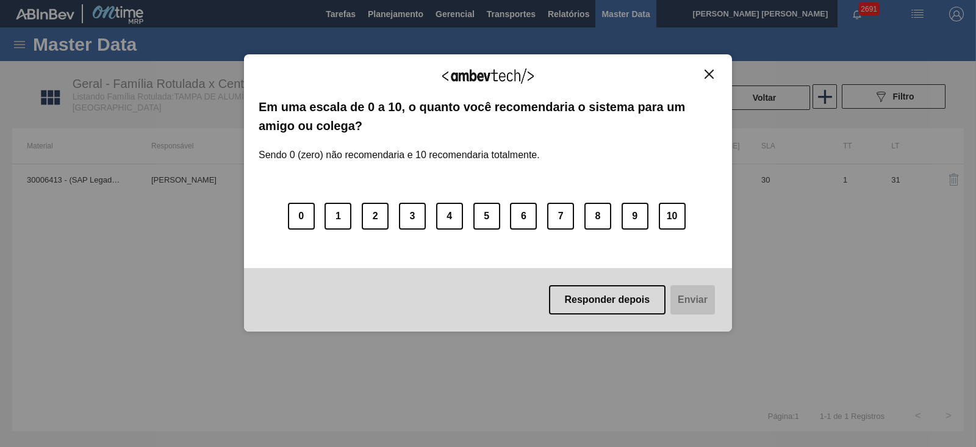
click at [714, 73] on img "Close" at bounding box center [709, 74] width 9 height 9
